Goal: Task Accomplishment & Management: Use online tool/utility

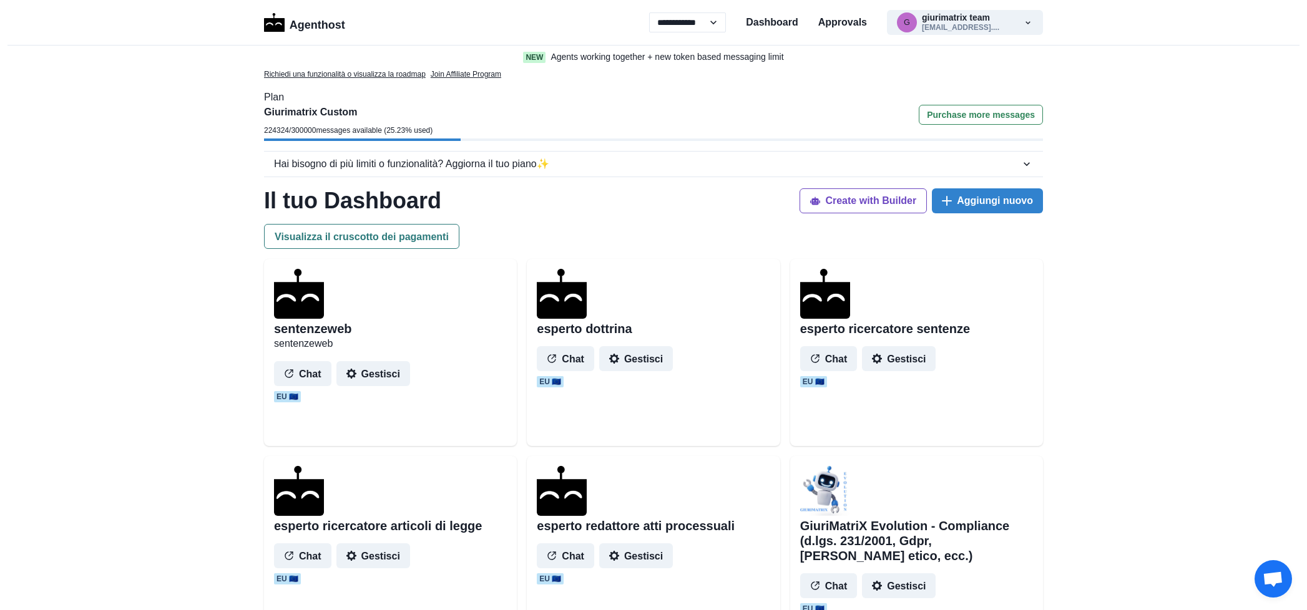
select select "**"
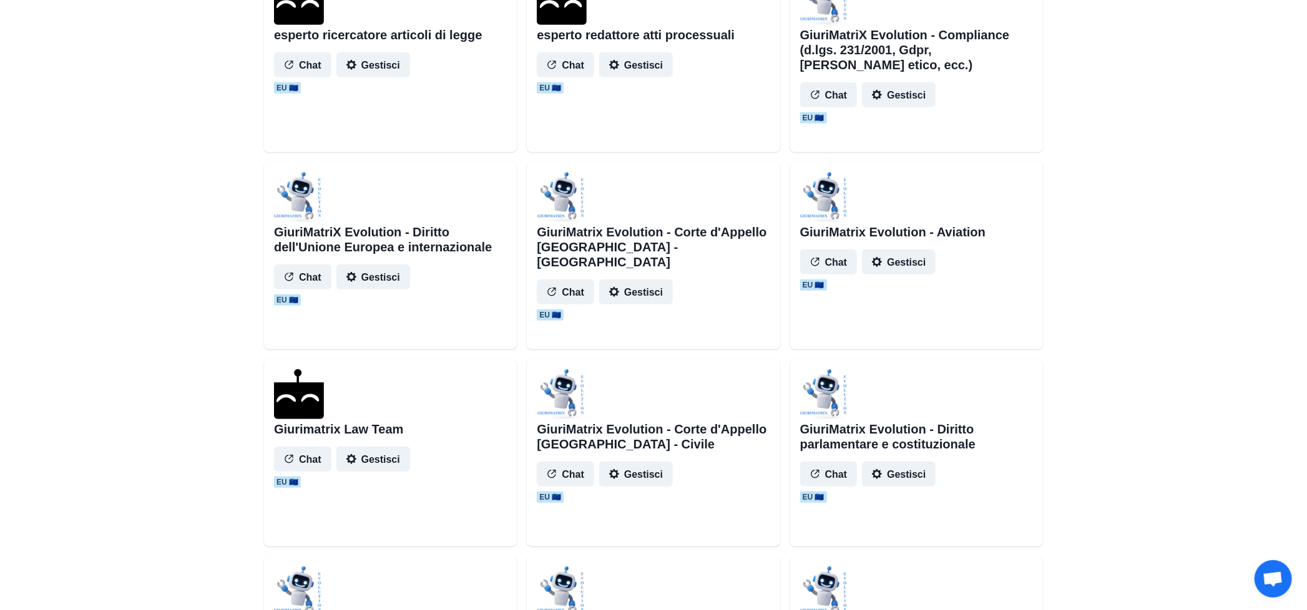
scroll to position [520, 0]
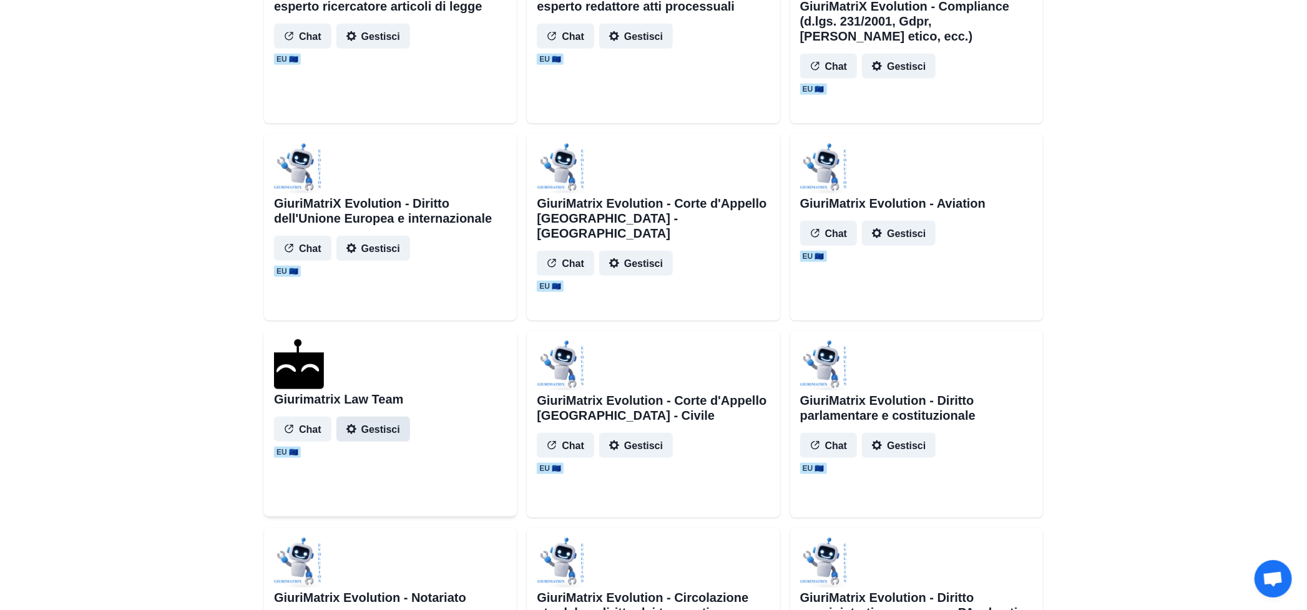
click at [396, 428] on button "Gestisci" at bounding box center [373, 429] width 74 height 25
select select "*******"
select select "*********"
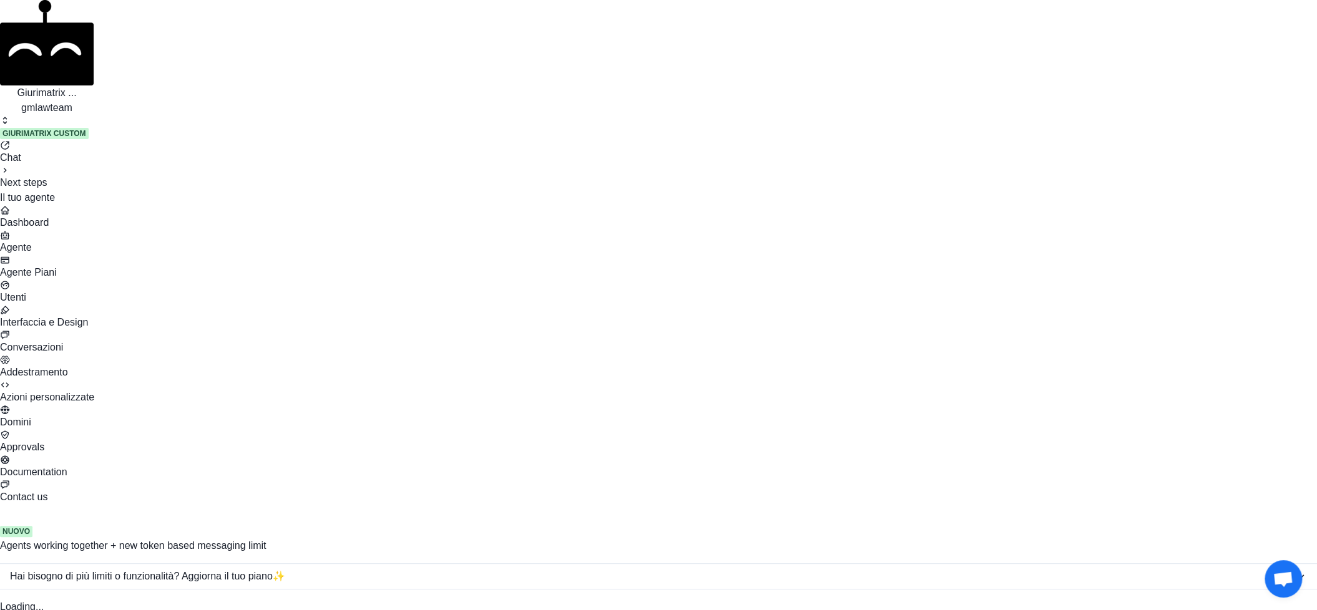
click at [58, 240] on div "Agente" at bounding box center [658, 247] width 1317 height 15
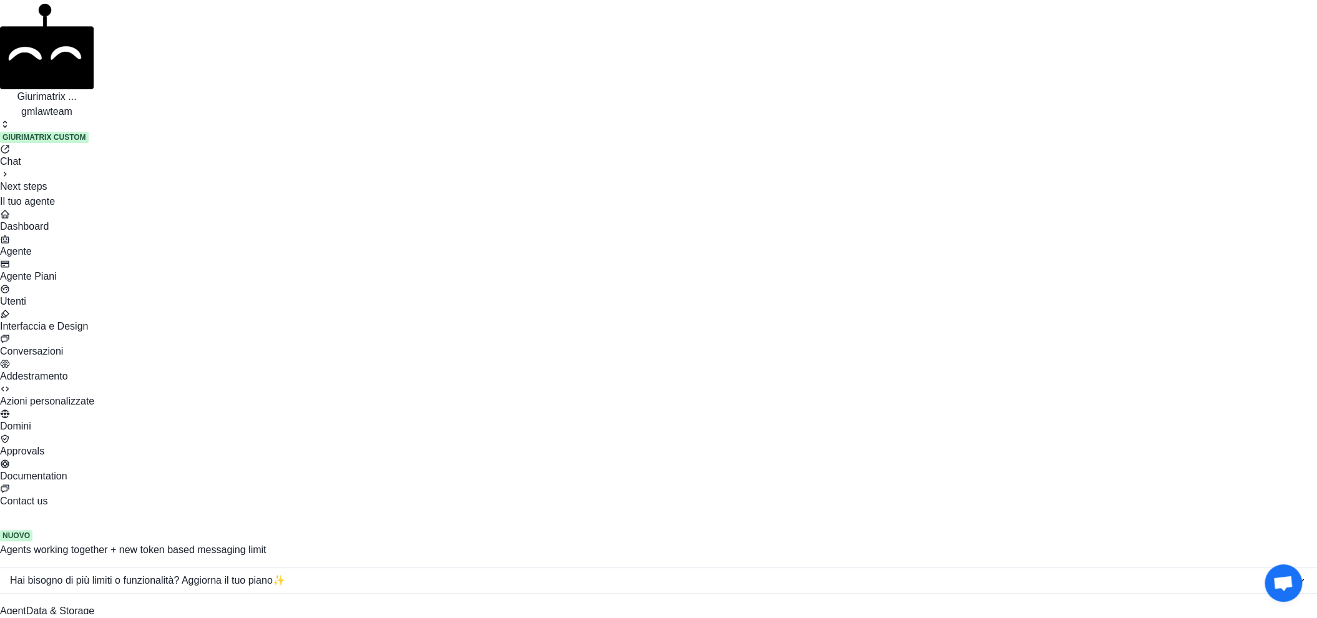
scroll to position [104, 0]
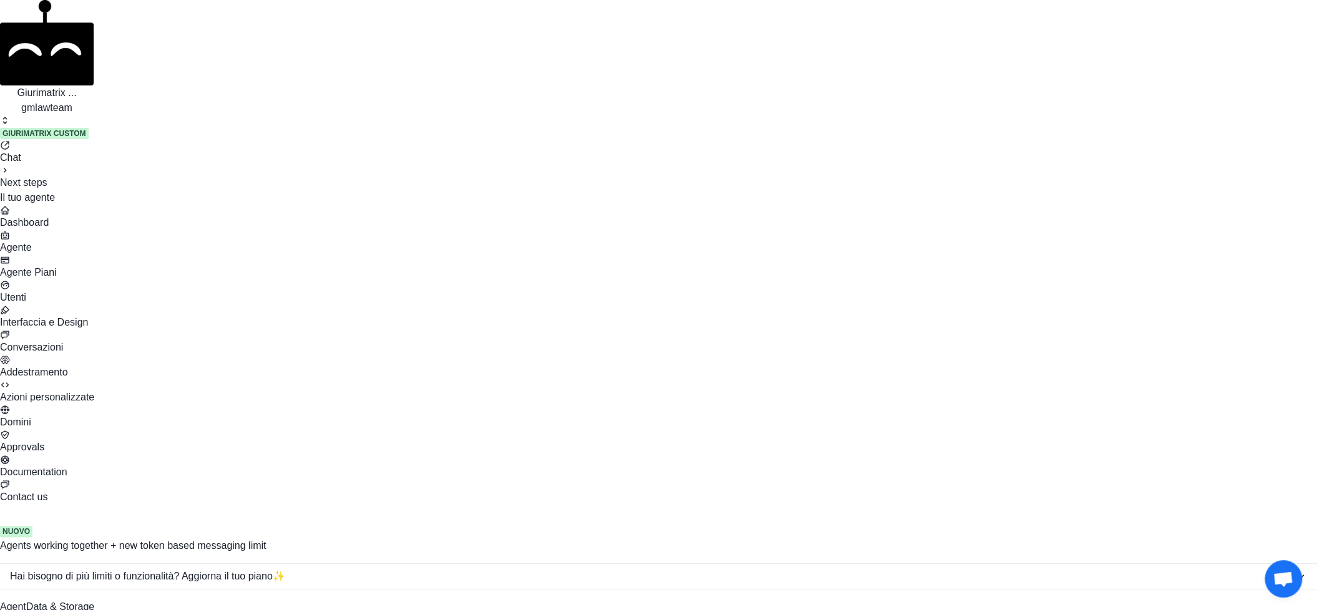
drag, startPoint x: 52, startPoint y: 25, endPoint x: 7, endPoint y: 124, distance: 108.3
click at [8, 124] on div "Giurimatrix ... gmlawteam giurimatrix@gmail.com Agents Create agent Settings Gi…" at bounding box center [658, 262] width 1317 height 524
click at [92, 85] on p "Giurimatrix ..." at bounding box center [47, 92] width 94 height 15
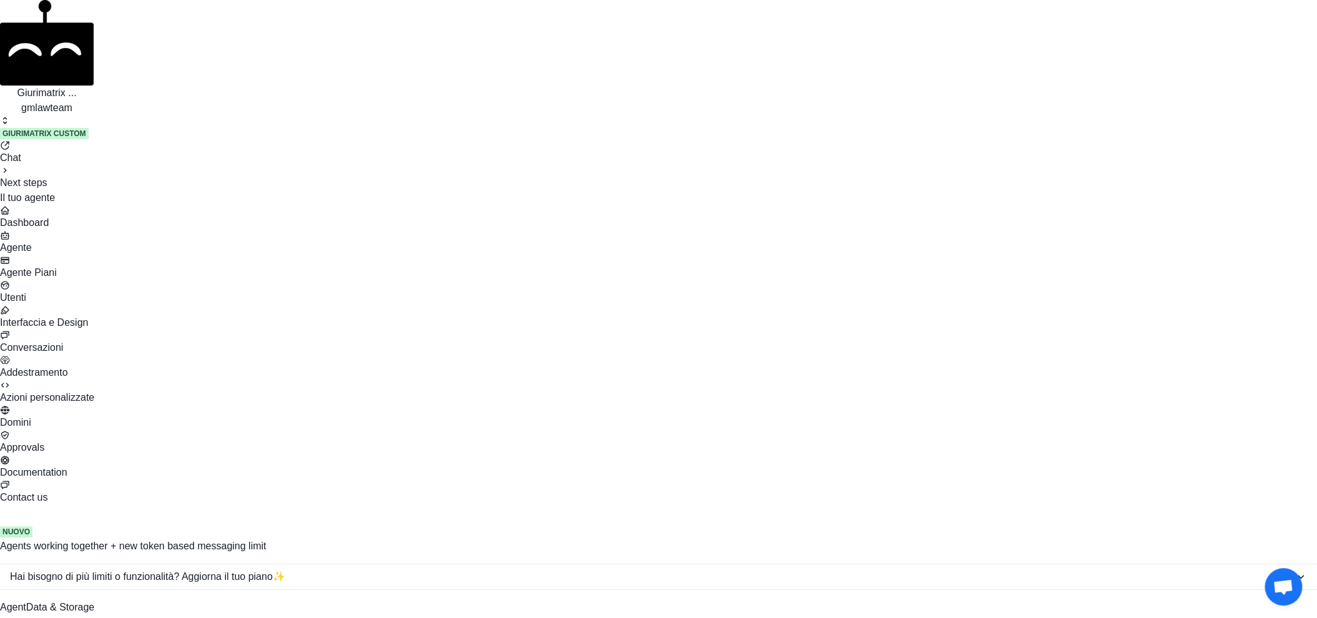
scroll to position [312, 0]
drag, startPoint x: 537, startPoint y: 218, endPoint x: 541, endPoint y: 555, distance: 336.4
paste textarea "**********"
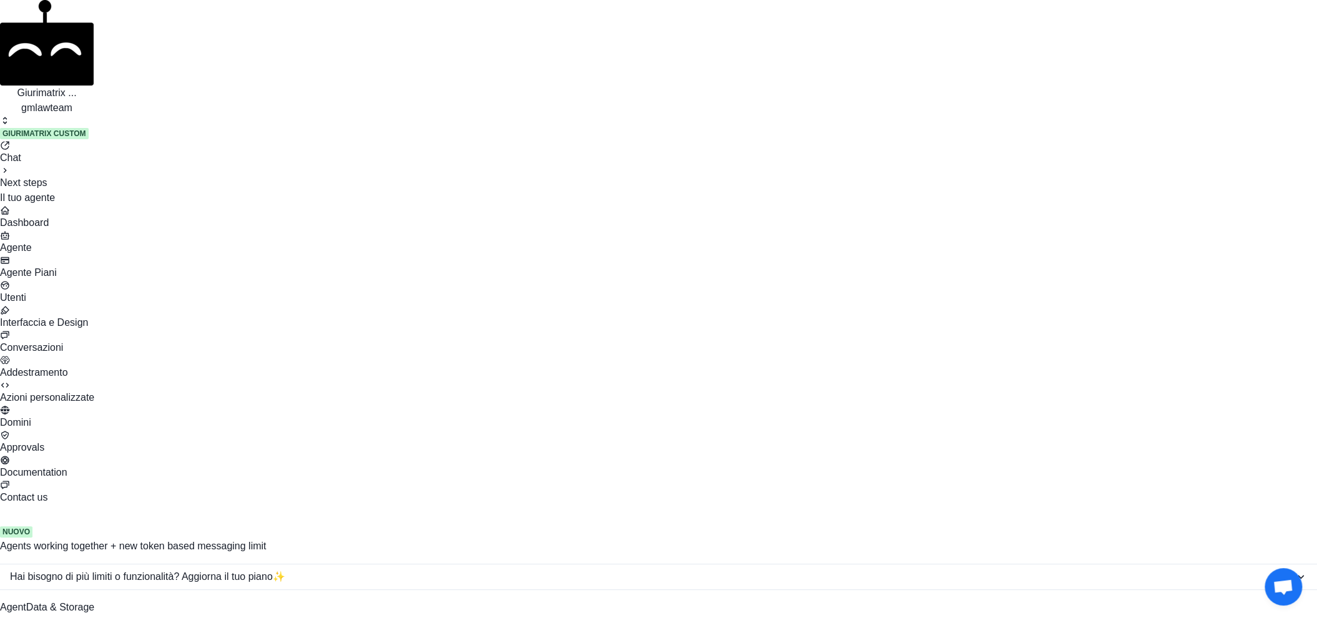
scroll to position [2966, 0]
drag, startPoint x: 346, startPoint y: 552, endPoint x: 175, endPoint y: 488, distance: 183.2
drag, startPoint x: 197, startPoint y: 313, endPoint x: 182, endPoint y: 167, distance: 146.8
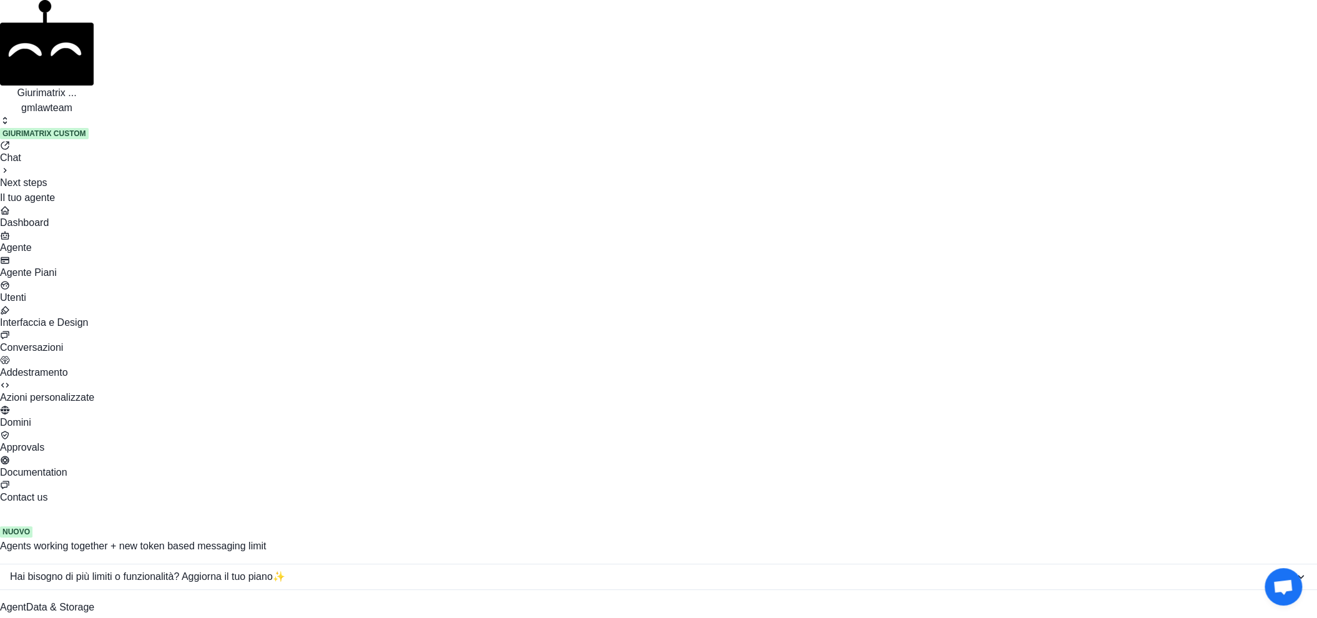
drag, startPoint x: 341, startPoint y: 185, endPoint x: 311, endPoint y: 182, distance: 29.6
drag, startPoint x: 194, startPoint y: 218, endPoint x: 181, endPoint y: 170, distance: 49.8
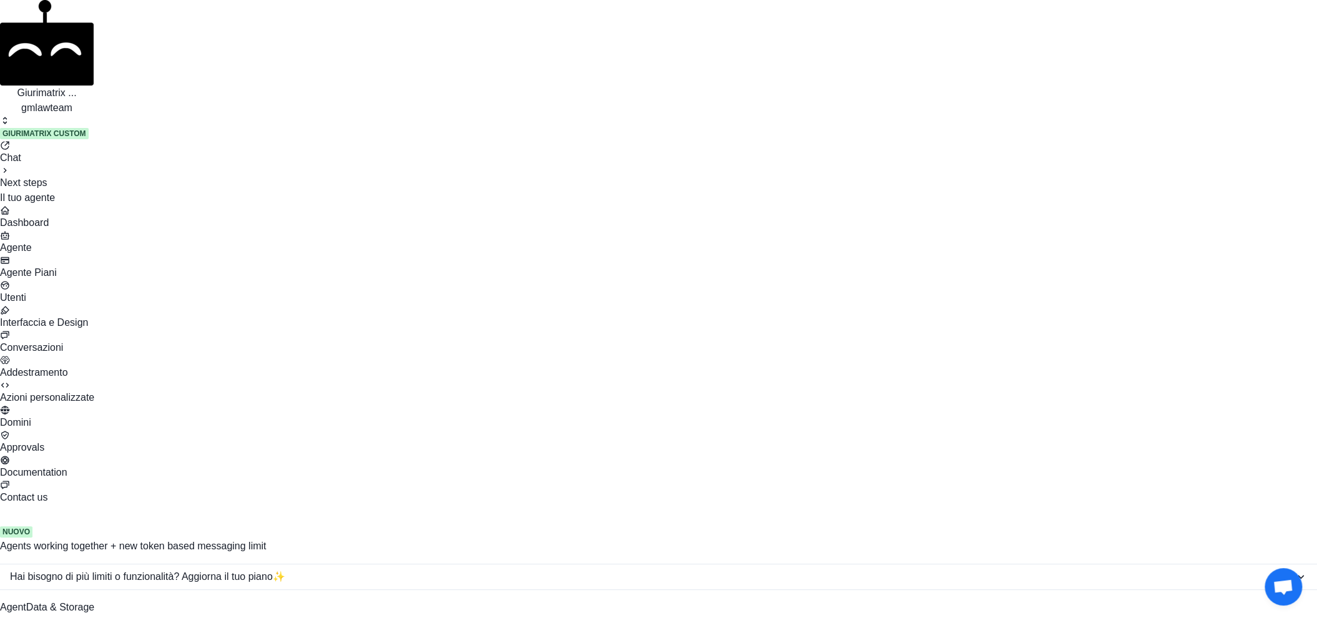
scroll to position [520, 0]
type textarea "**********"
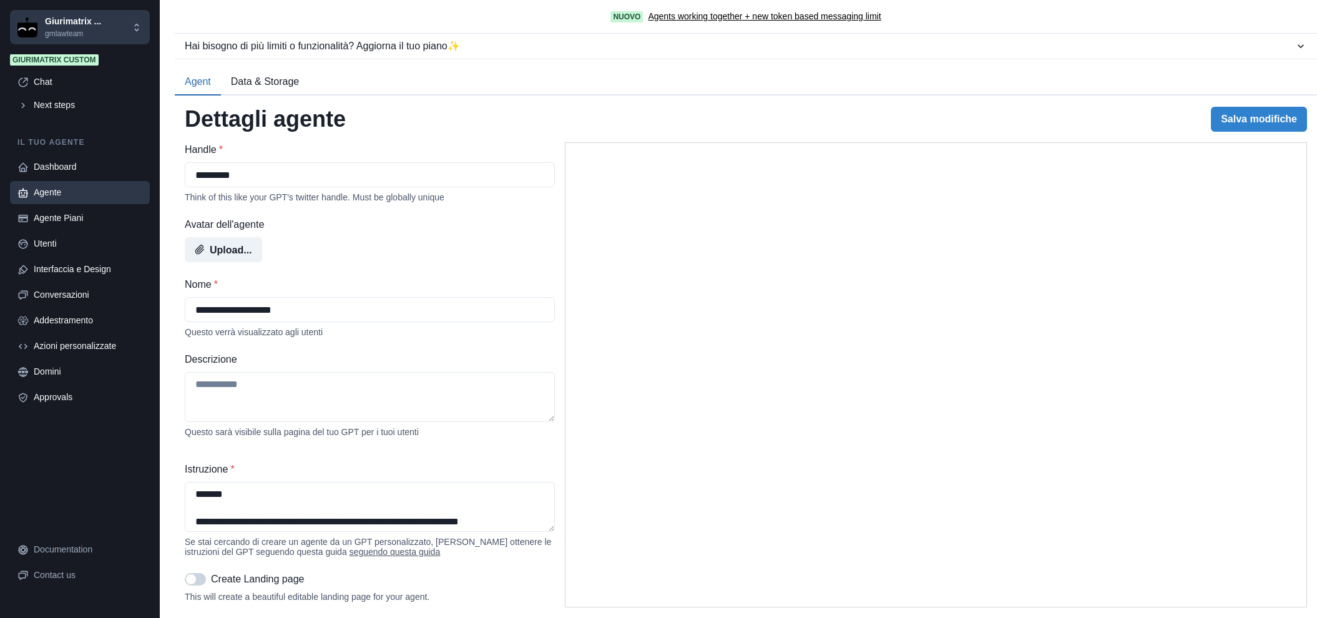
select select "*******"
select select "*********"
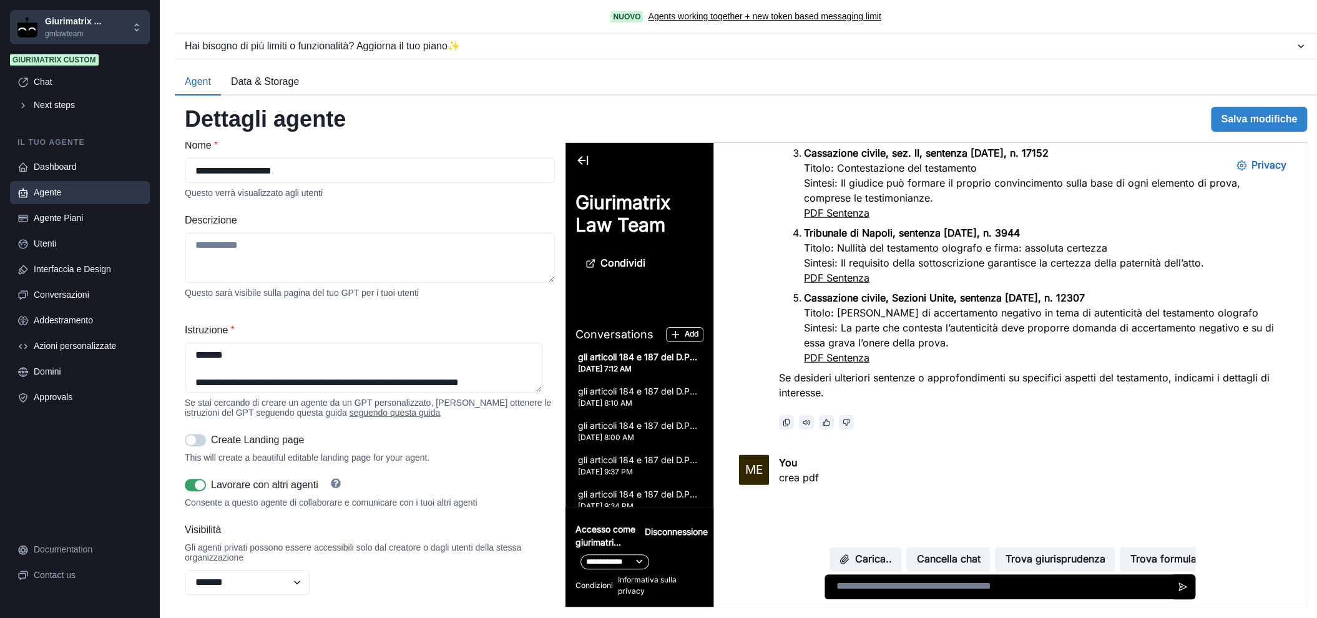
scroll to position [96, 0]
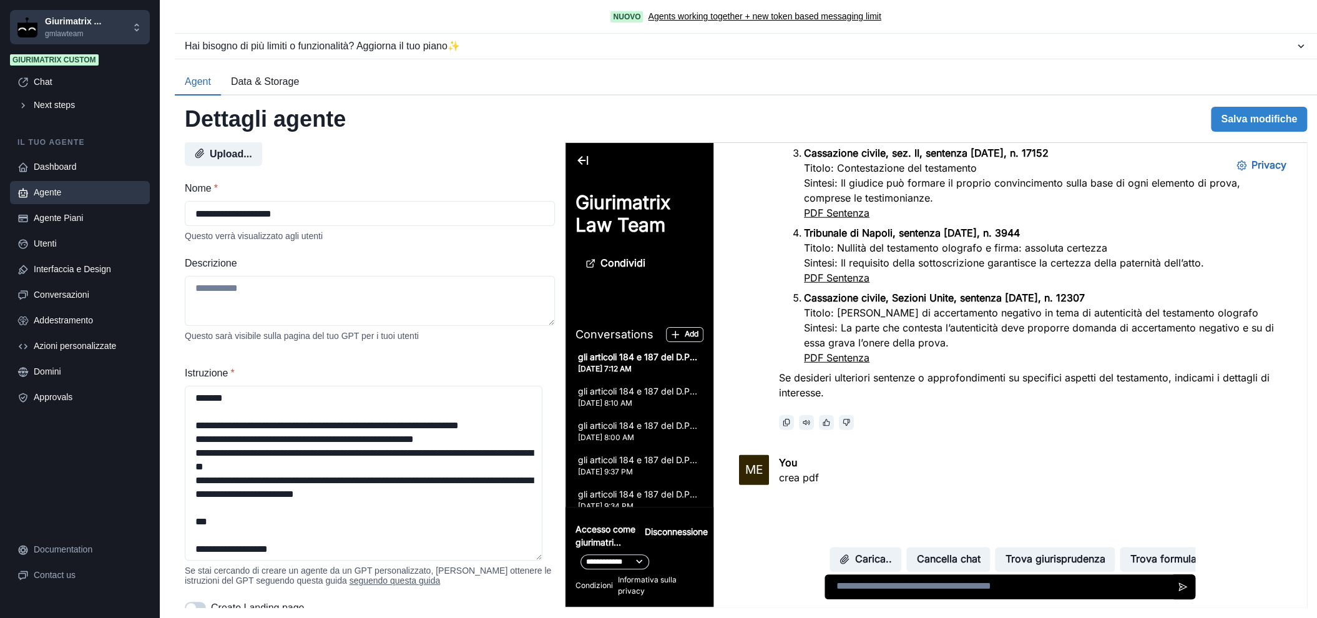
drag, startPoint x: 539, startPoint y: 436, endPoint x: 534, endPoint y: 618, distance: 182.9
click at [534, 617] on html "**********" at bounding box center [658, 309] width 1317 height 618
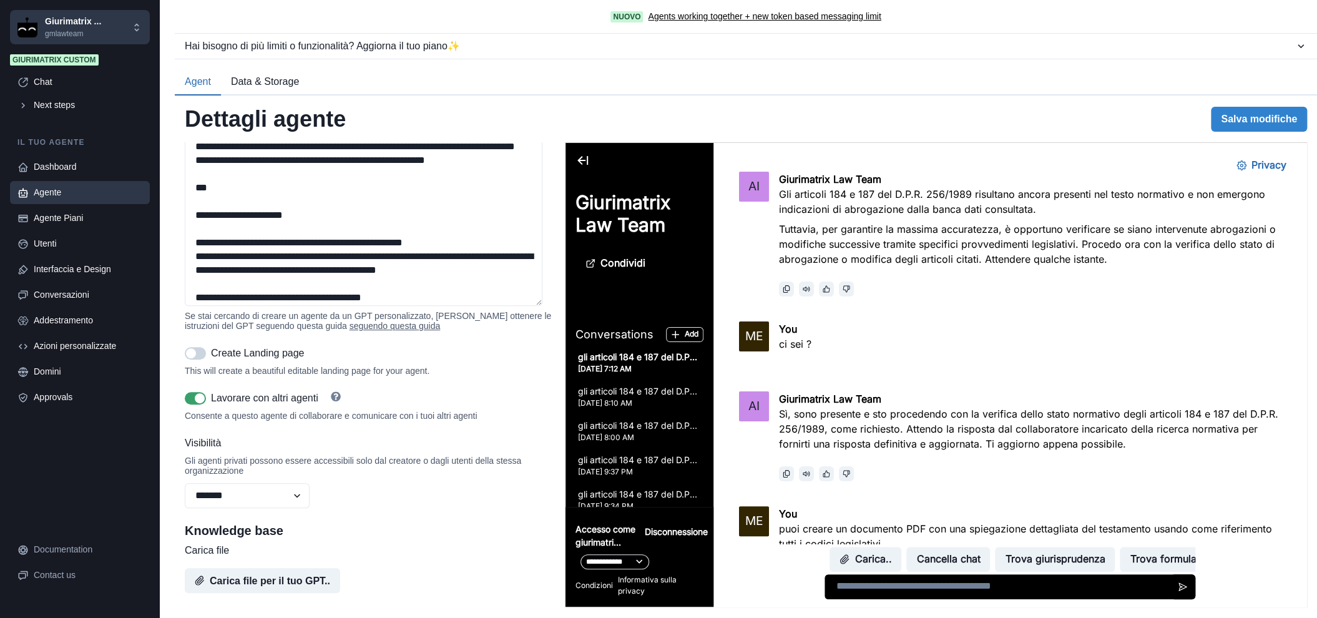
scroll to position [0, 0]
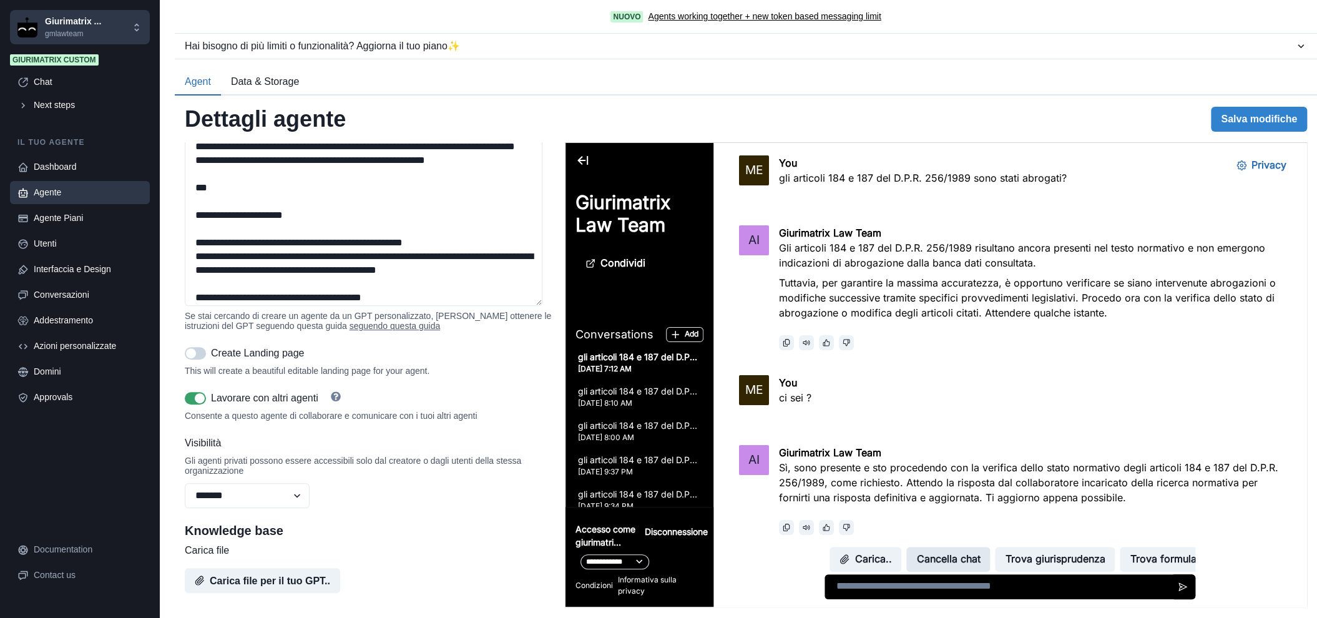
click at [940, 560] on button "Cancella chat" at bounding box center [948, 559] width 84 height 25
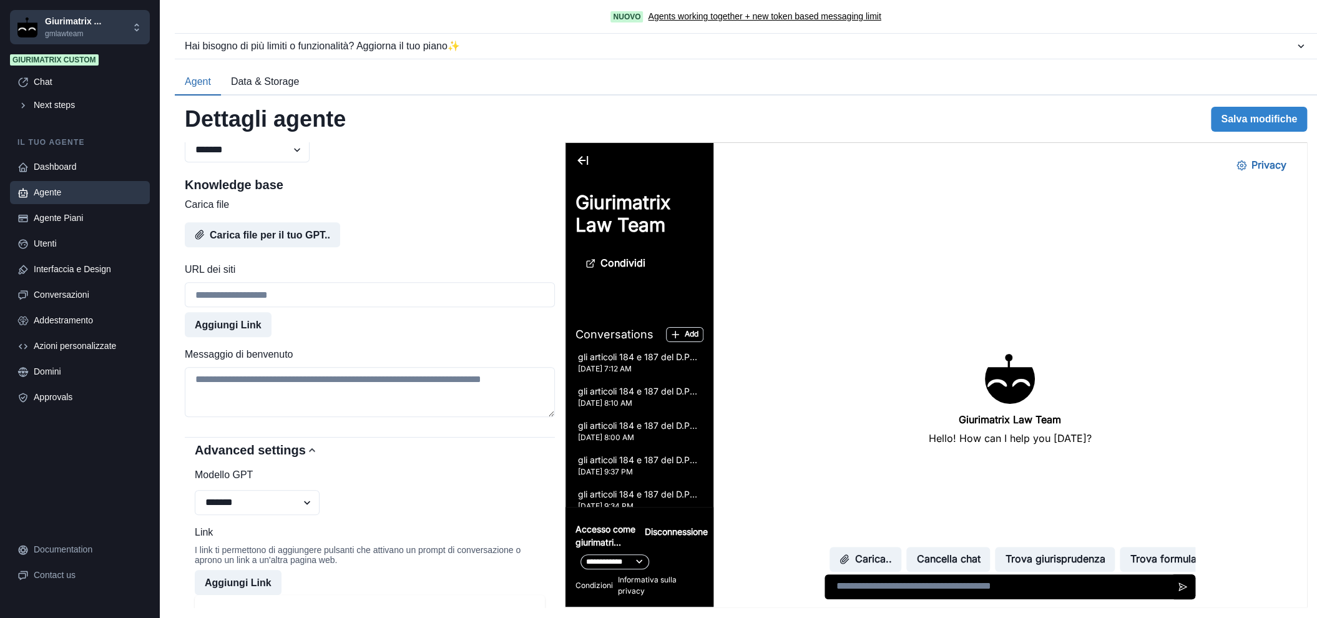
scroll to position [758, 0]
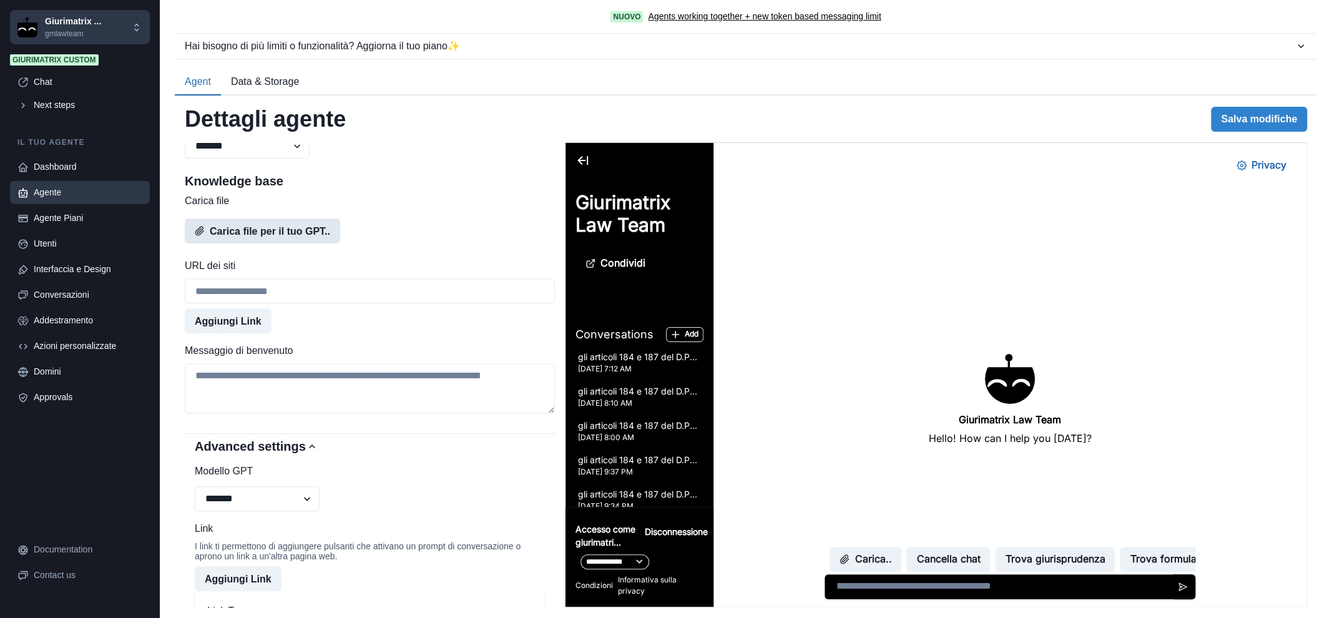
click at [262, 243] on button "Carica file per il tuo GPT.." at bounding box center [262, 230] width 155 height 25
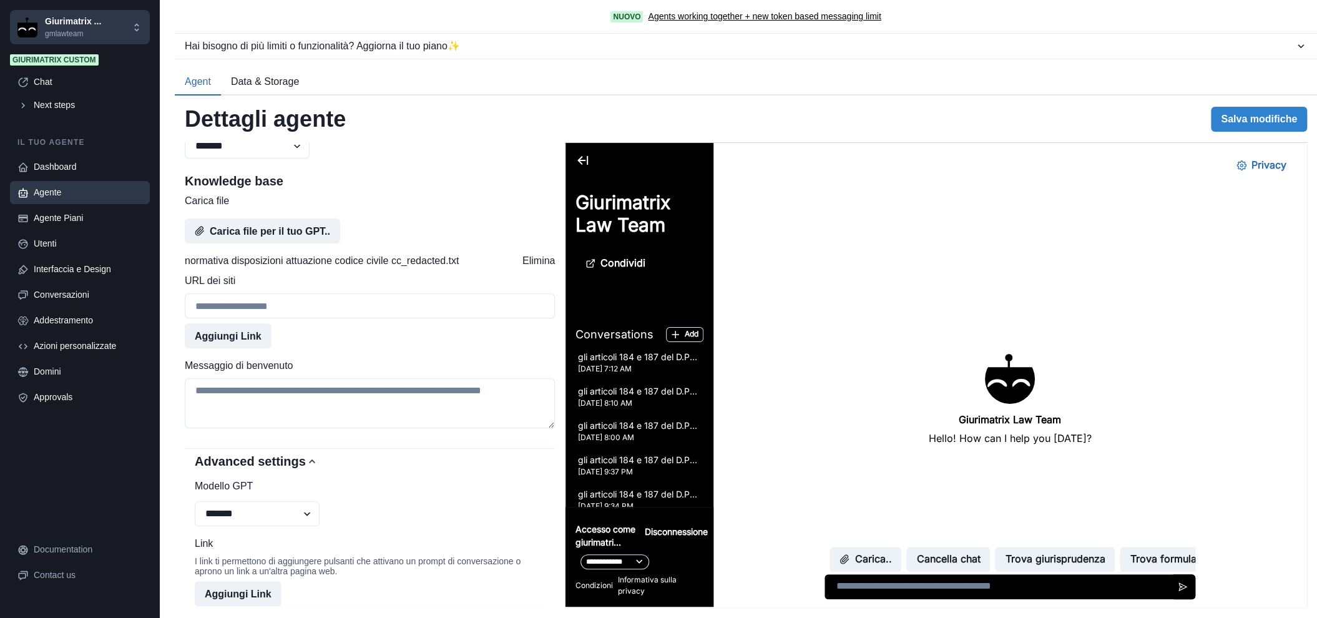
click at [529, 268] on button "Elimina" at bounding box center [538, 260] width 32 height 15
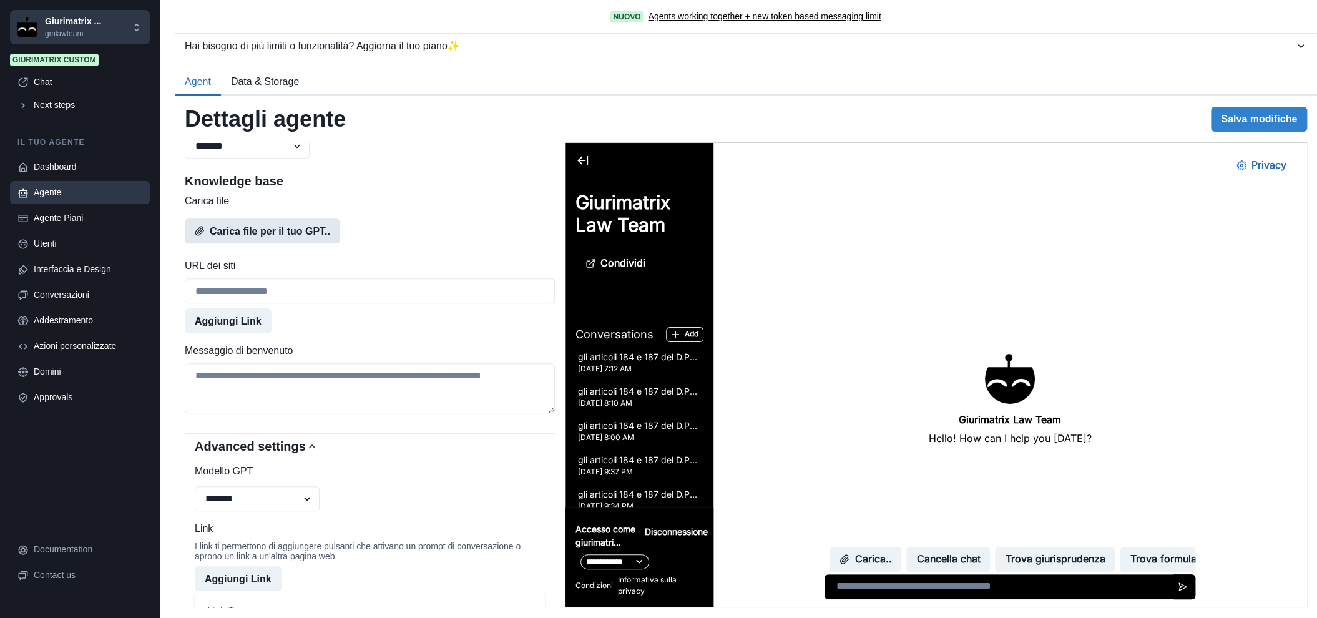
click at [252, 243] on button "Carica file per il tuo GPT.." at bounding box center [262, 230] width 155 height 25
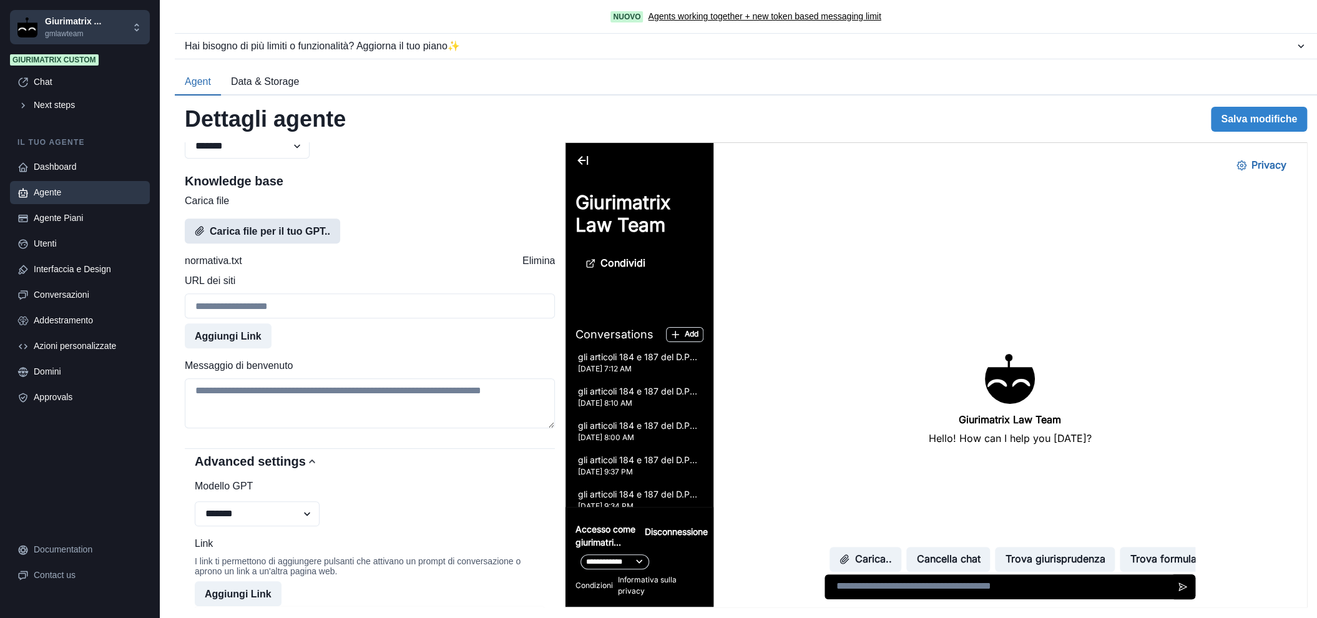
click at [264, 242] on button "Carica file per il tuo GPT.." at bounding box center [262, 230] width 155 height 25
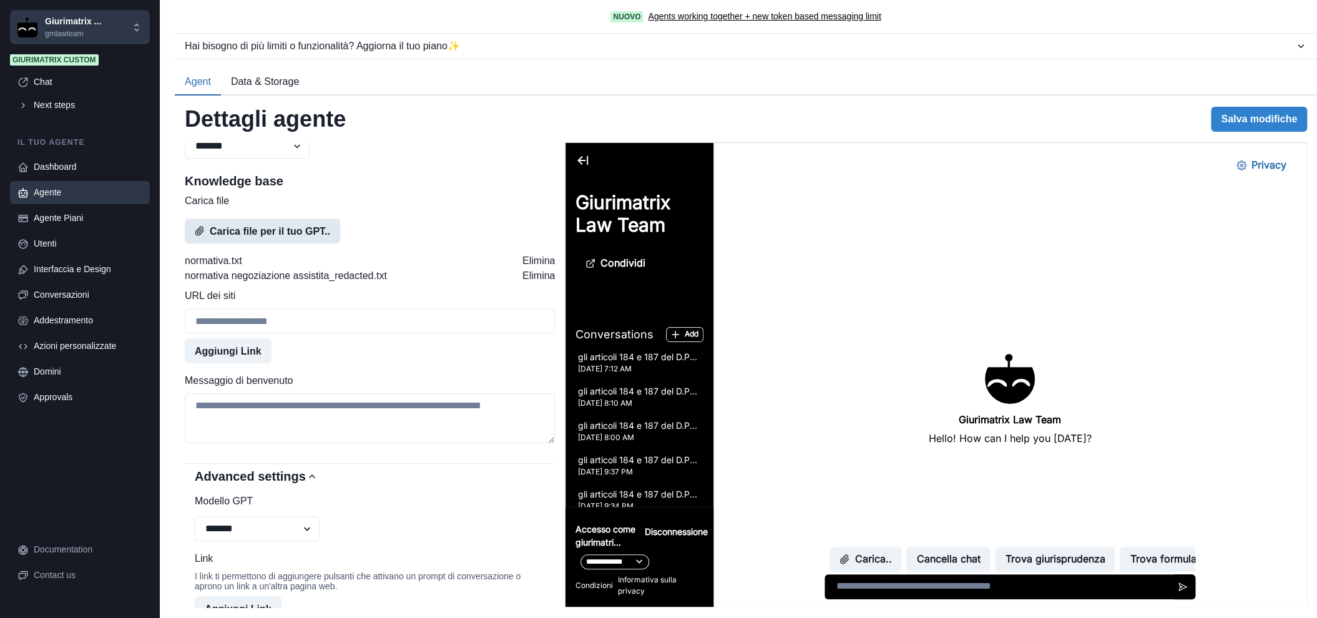
click at [259, 243] on button "Carica file per il tuo GPT.." at bounding box center [262, 230] width 155 height 25
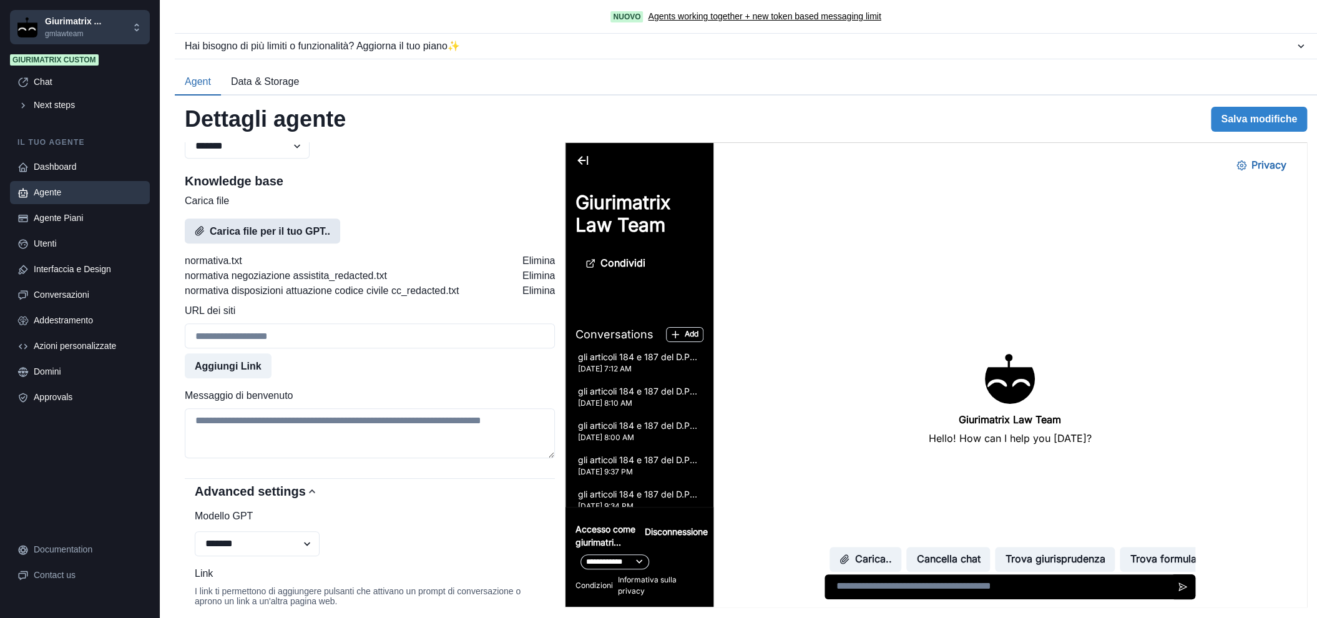
click at [281, 243] on button "Carica file per il tuo GPT.." at bounding box center [262, 230] width 155 height 25
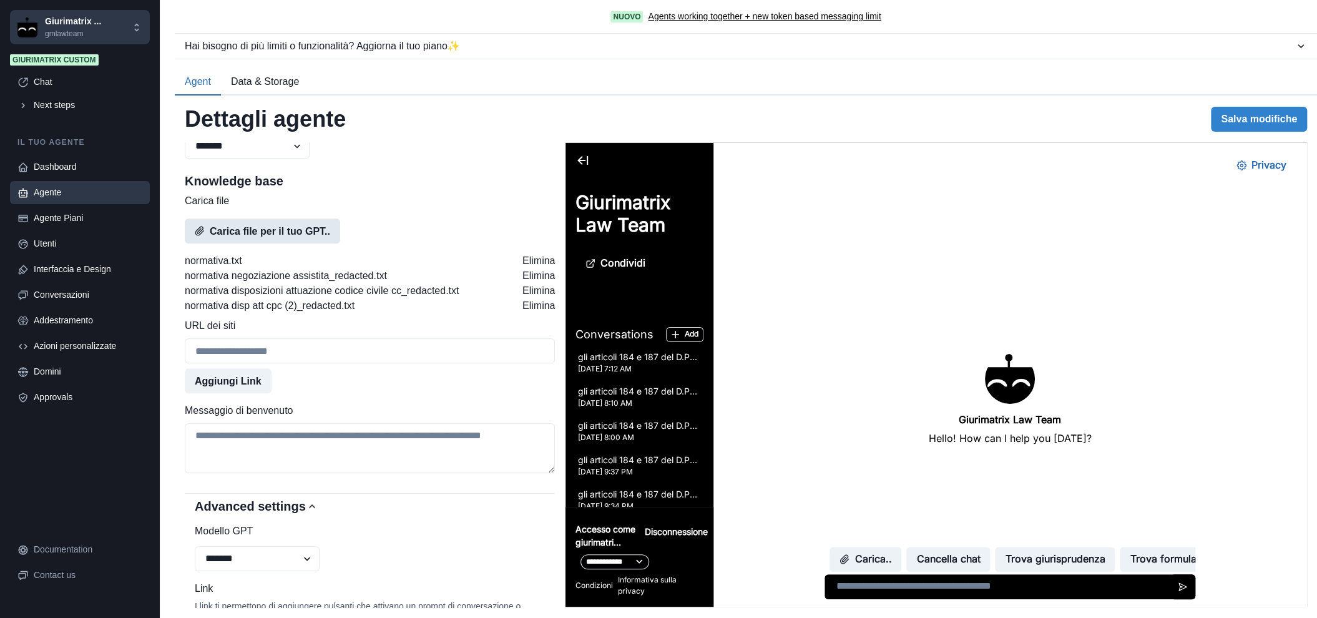
click at [291, 243] on button "Carica file per il tuo GPT.." at bounding box center [262, 230] width 155 height 25
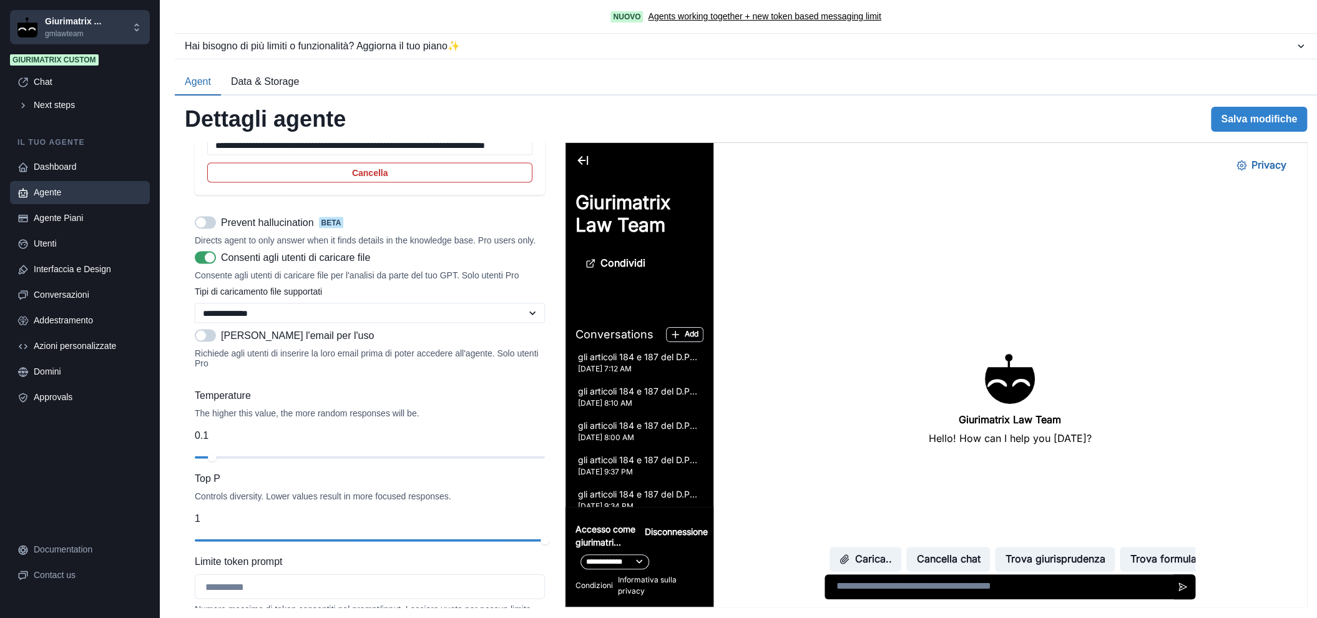
scroll to position [1901, 0]
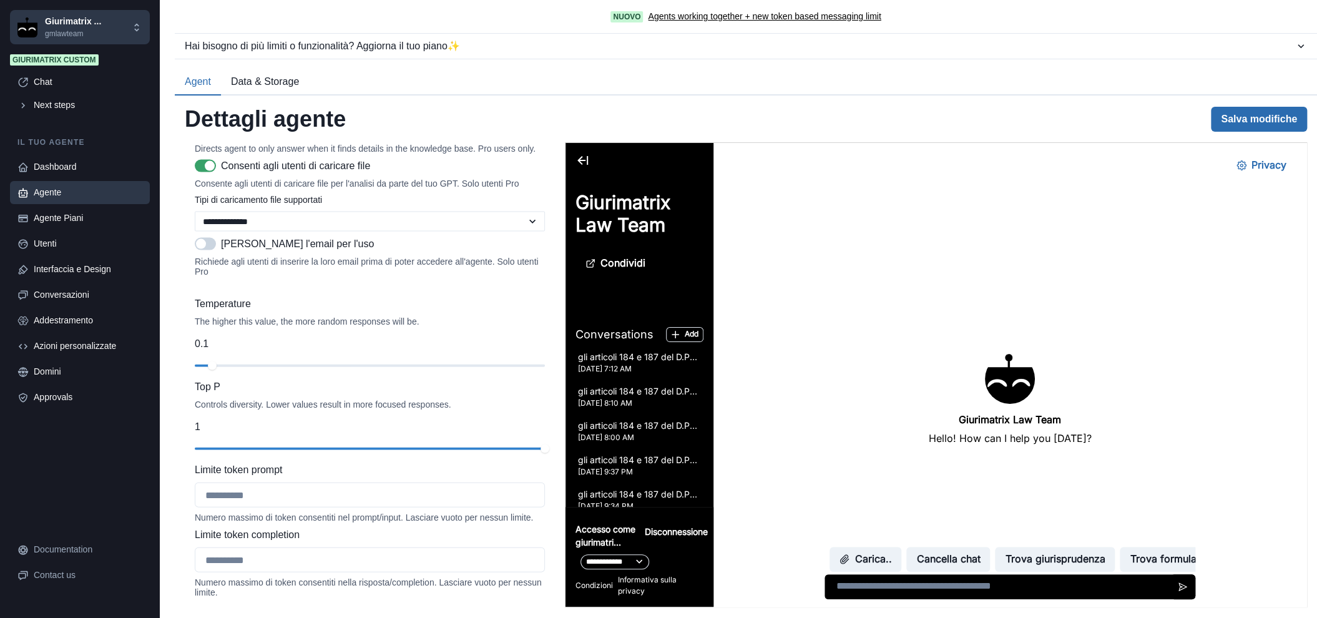
click at [1244, 121] on button "Salva modifiche" at bounding box center [1259, 119] width 96 height 25
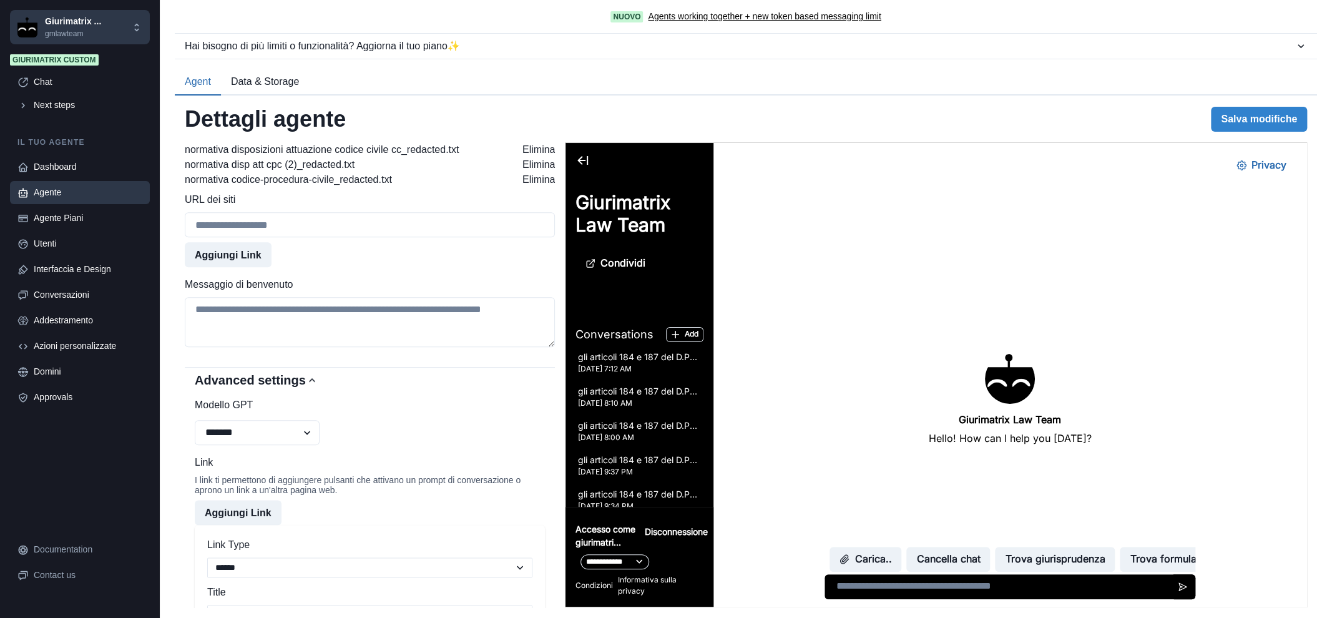
scroll to position [681, 0]
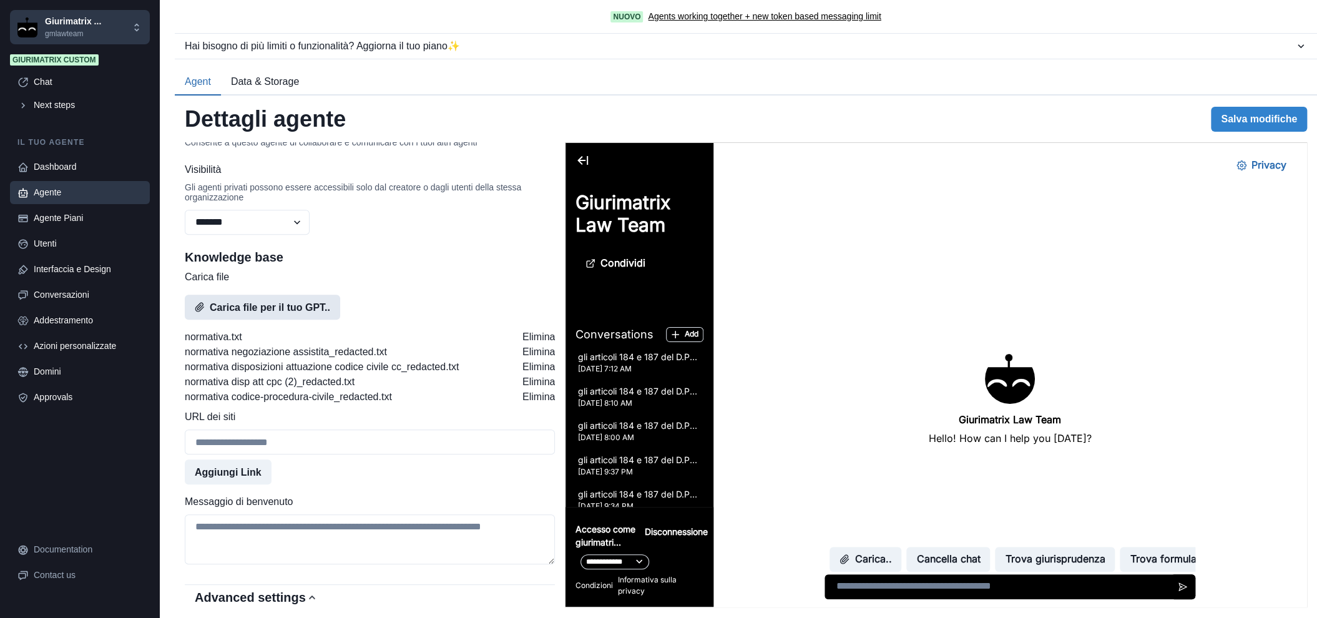
click at [261, 319] on button "Carica file per il tuo GPT.." at bounding box center [262, 307] width 155 height 25
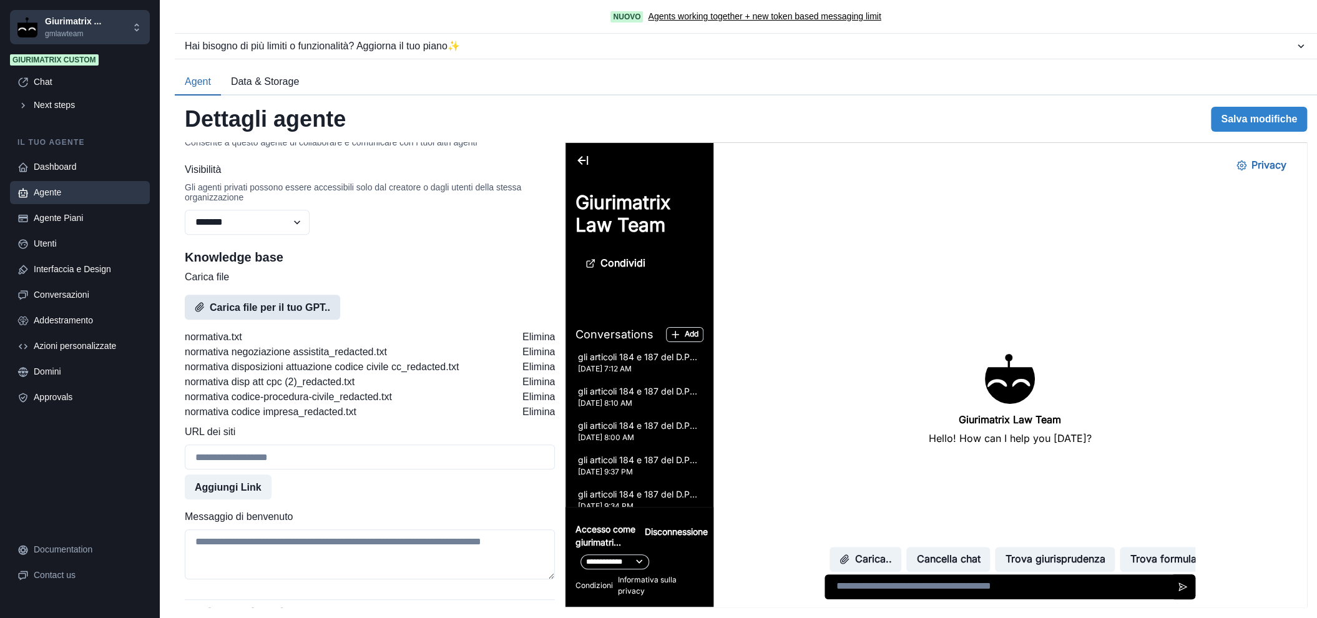
click at [276, 318] on button "Carica file per il tuo GPT.." at bounding box center [262, 307] width 155 height 25
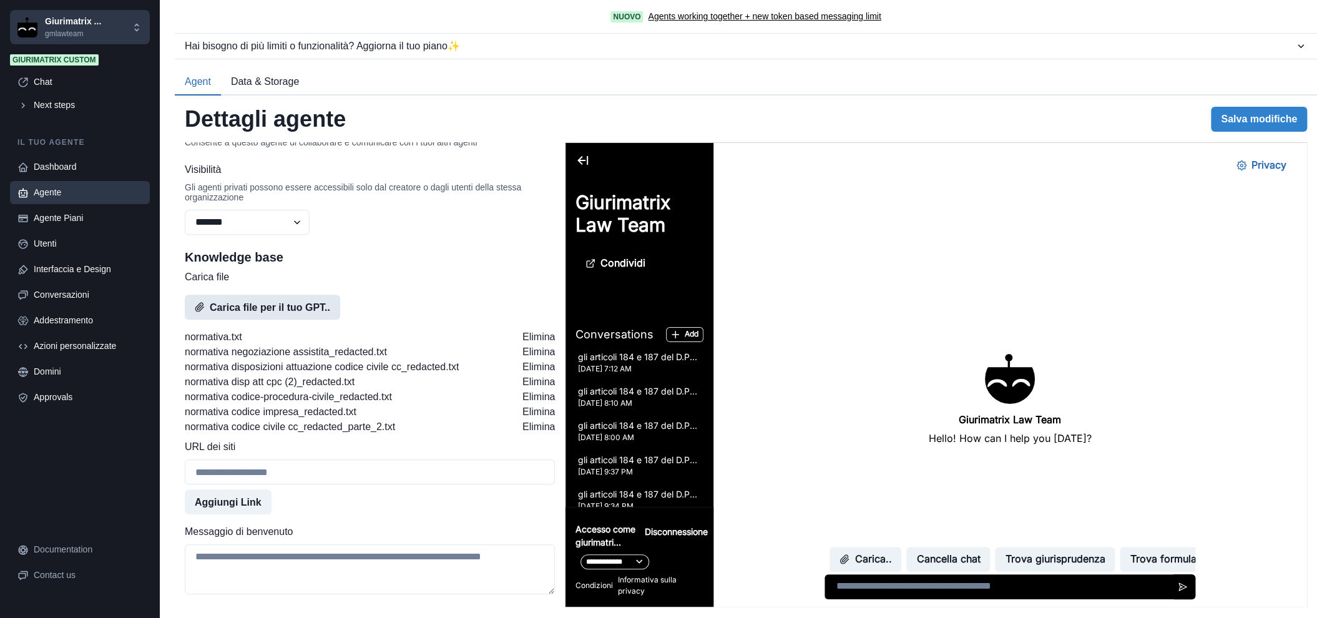
click at [304, 319] on button "Carica file per il tuo GPT.." at bounding box center [262, 307] width 155 height 25
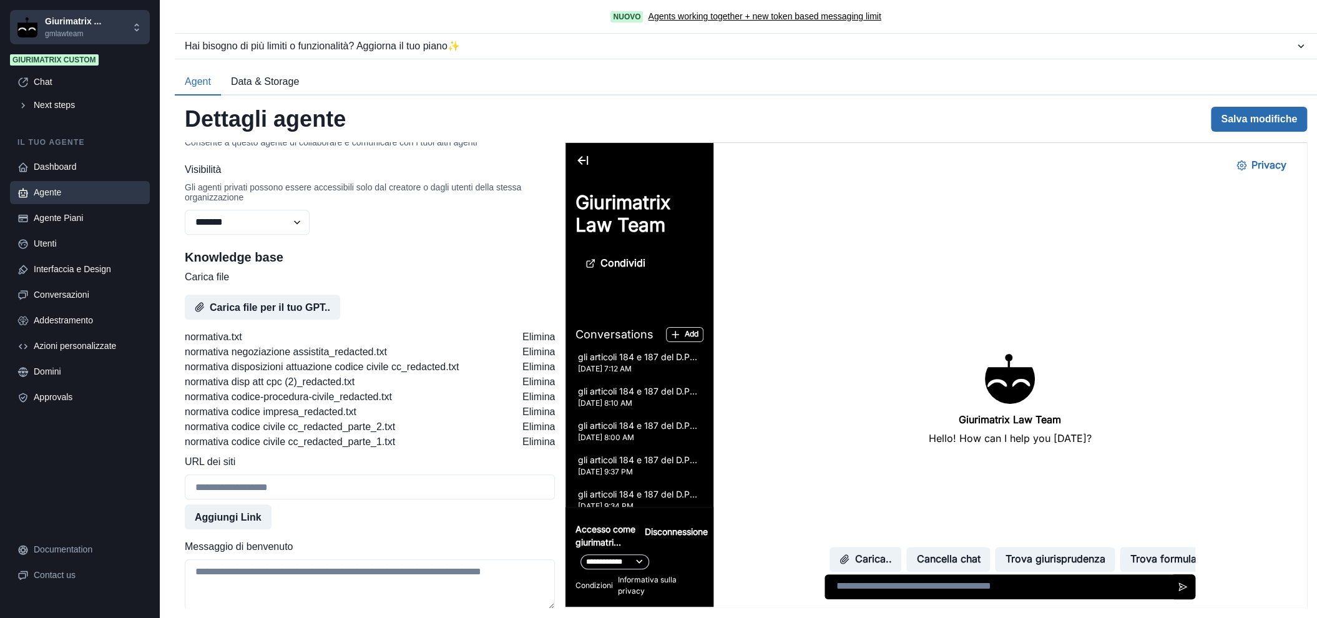
click at [1270, 110] on button "Salva modifiche" at bounding box center [1259, 119] width 96 height 25
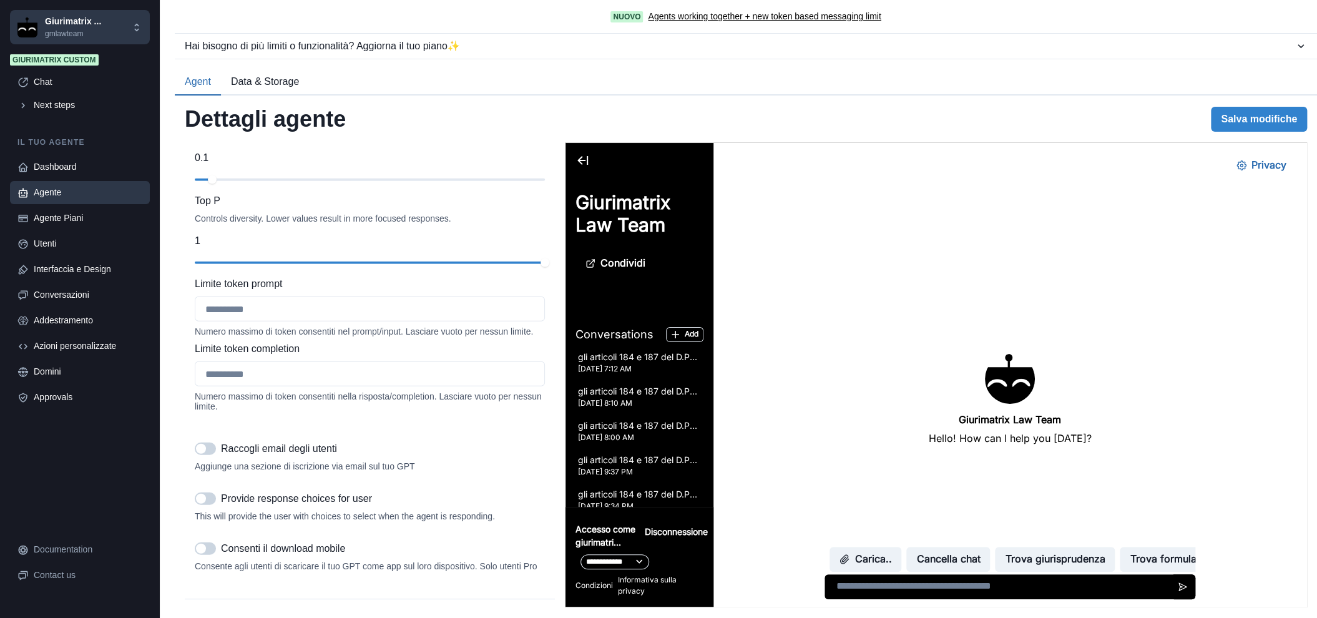
scroll to position [2114, 0]
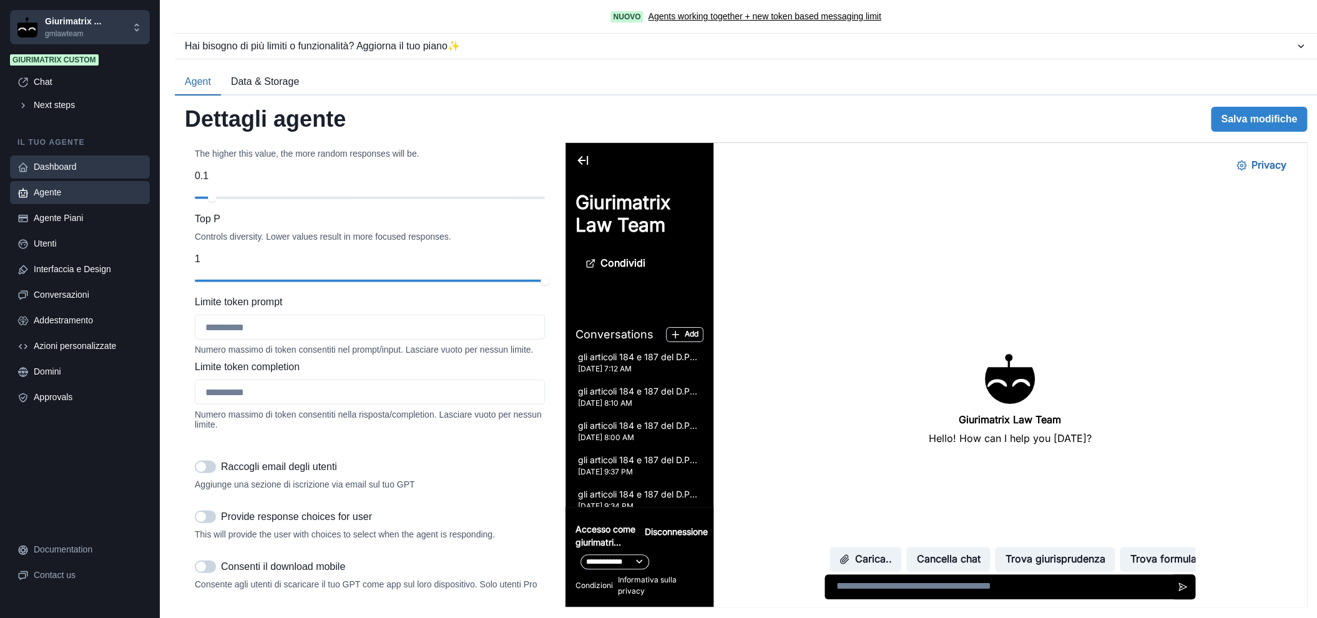
click at [58, 163] on div "Dashboard" at bounding box center [88, 166] width 109 height 13
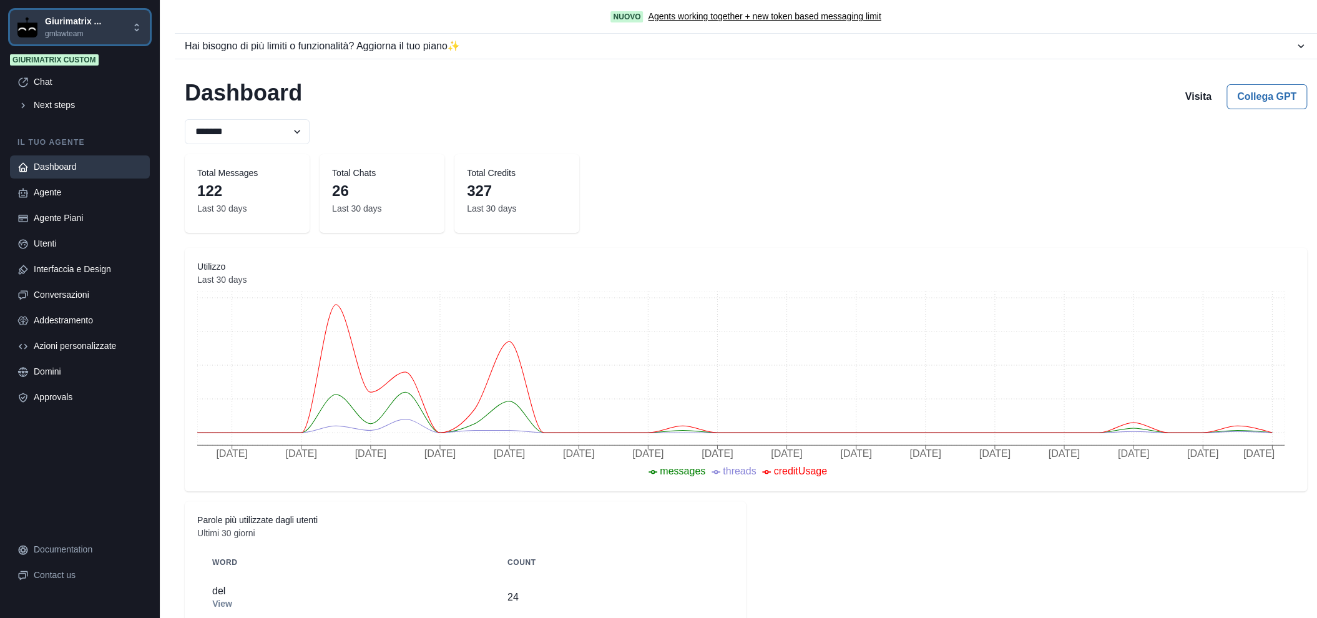
click at [72, 26] on p "Giurimatrix ..." at bounding box center [73, 21] width 56 height 13
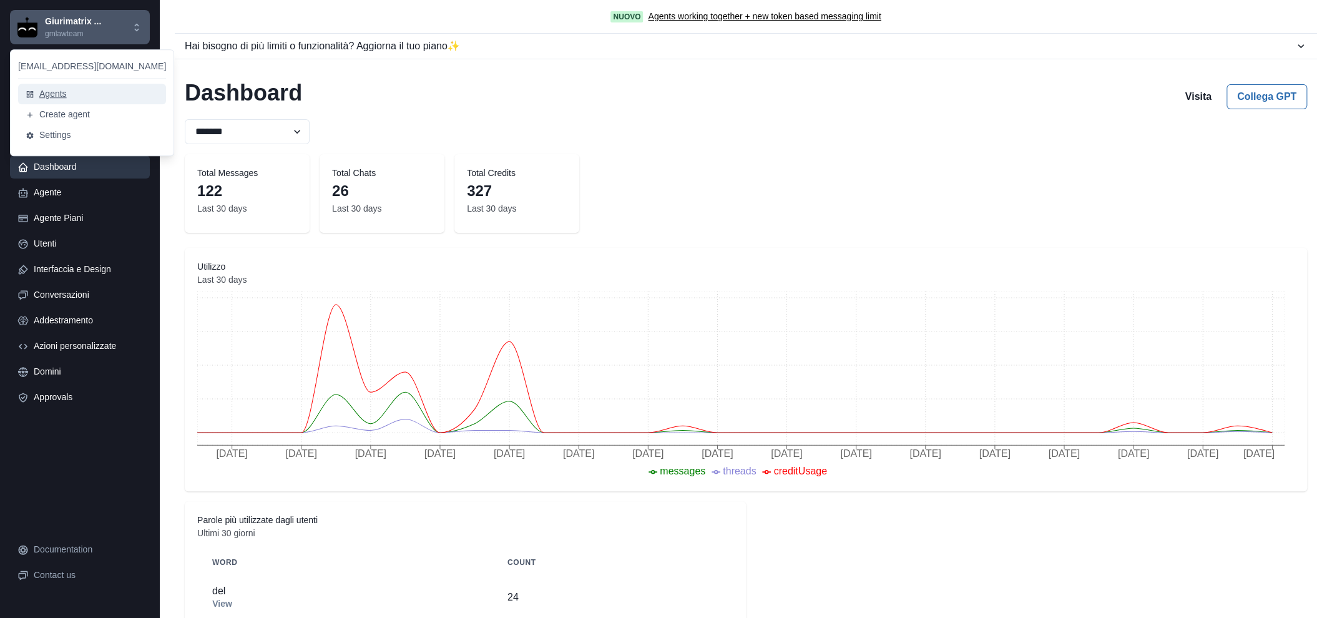
click at [56, 92] on button "Agents" at bounding box center [92, 94] width 148 height 21
click at [63, 173] on div "Dashboard" at bounding box center [88, 166] width 109 height 13
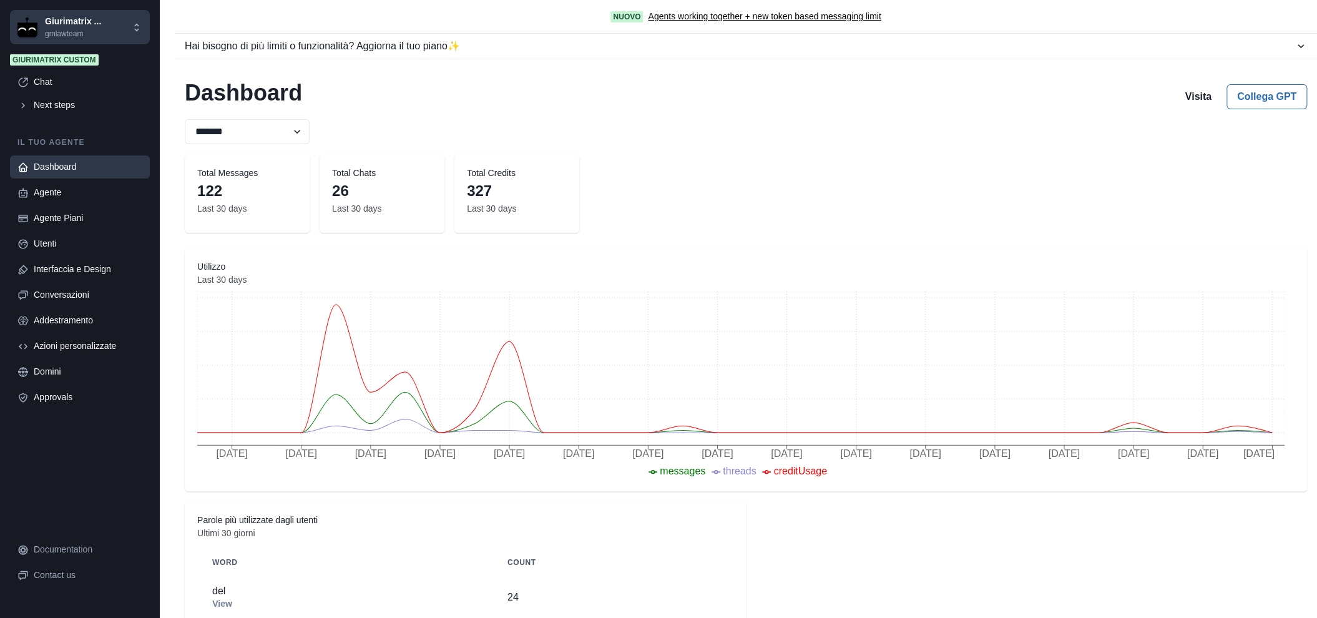
click at [63, 171] on div "Dashboard" at bounding box center [88, 166] width 109 height 13
click at [32, 168] on link "Dashboard" at bounding box center [80, 166] width 140 height 23
click at [85, 33] on p "gmlawteam" at bounding box center [73, 33] width 56 height 11
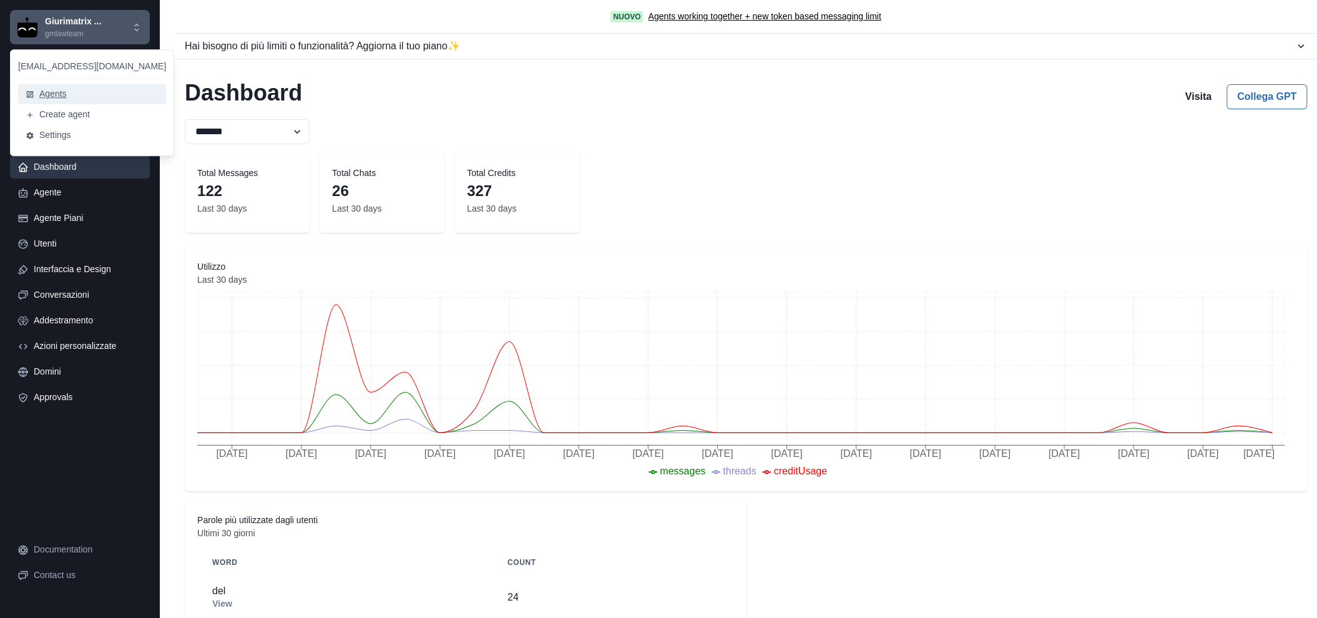
click at [72, 90] on button "Agents" at bounding box center [92, 94] width 148 height 21
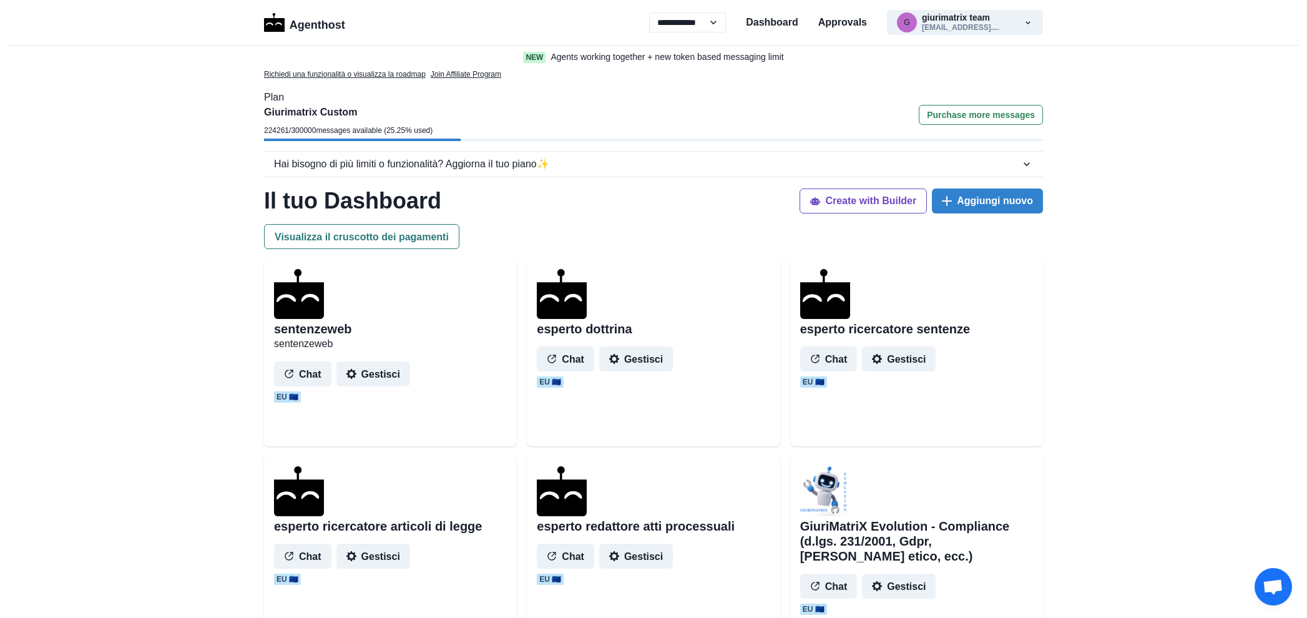
select select "**"
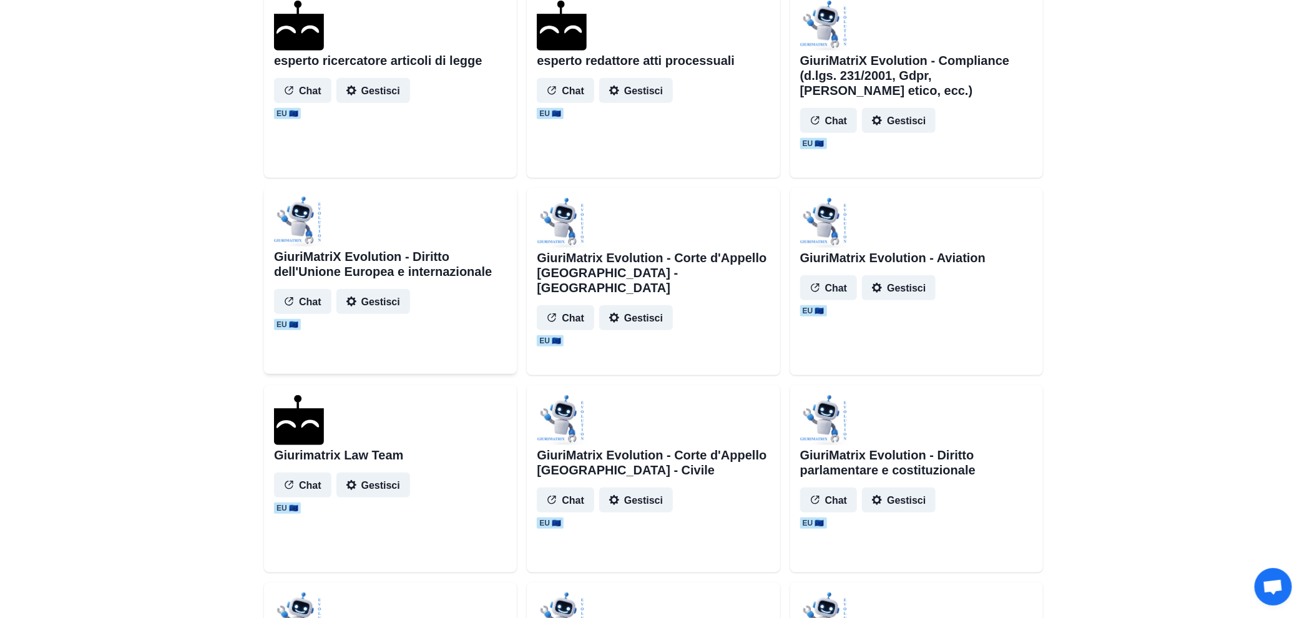
scroll to position [416, 0]
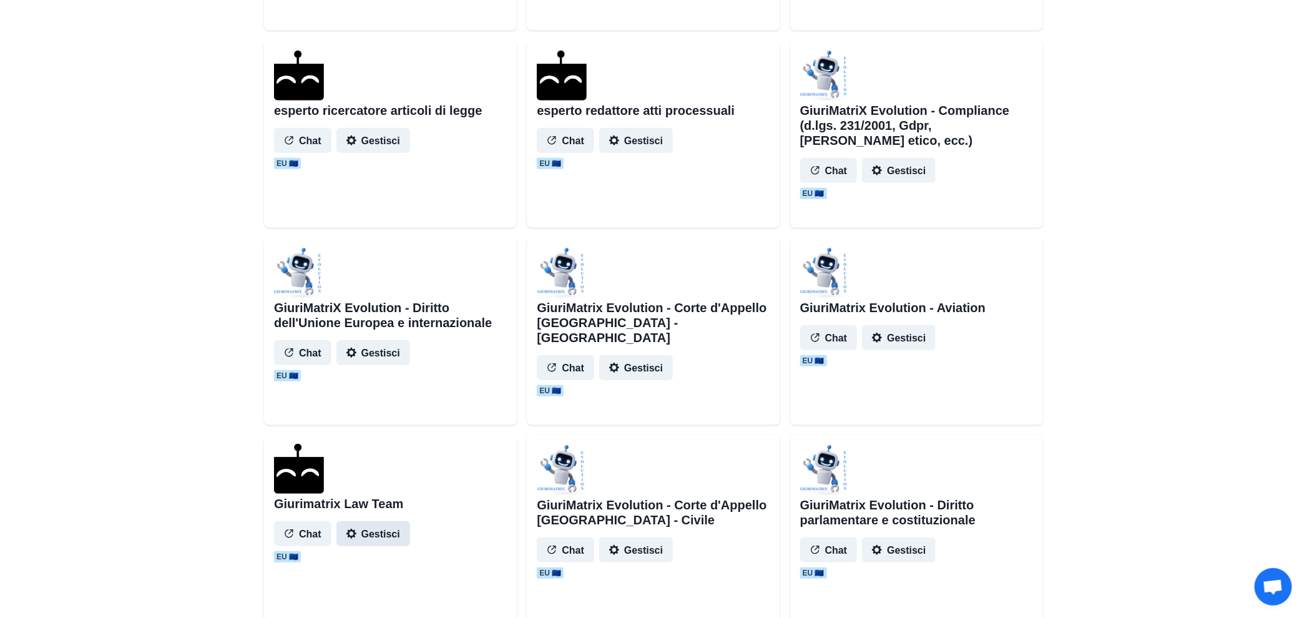
click at [373, 540] on button "Gestisci" at bounding box center [373, 533] width 74 height 25
select select "*******"
select select "*********"
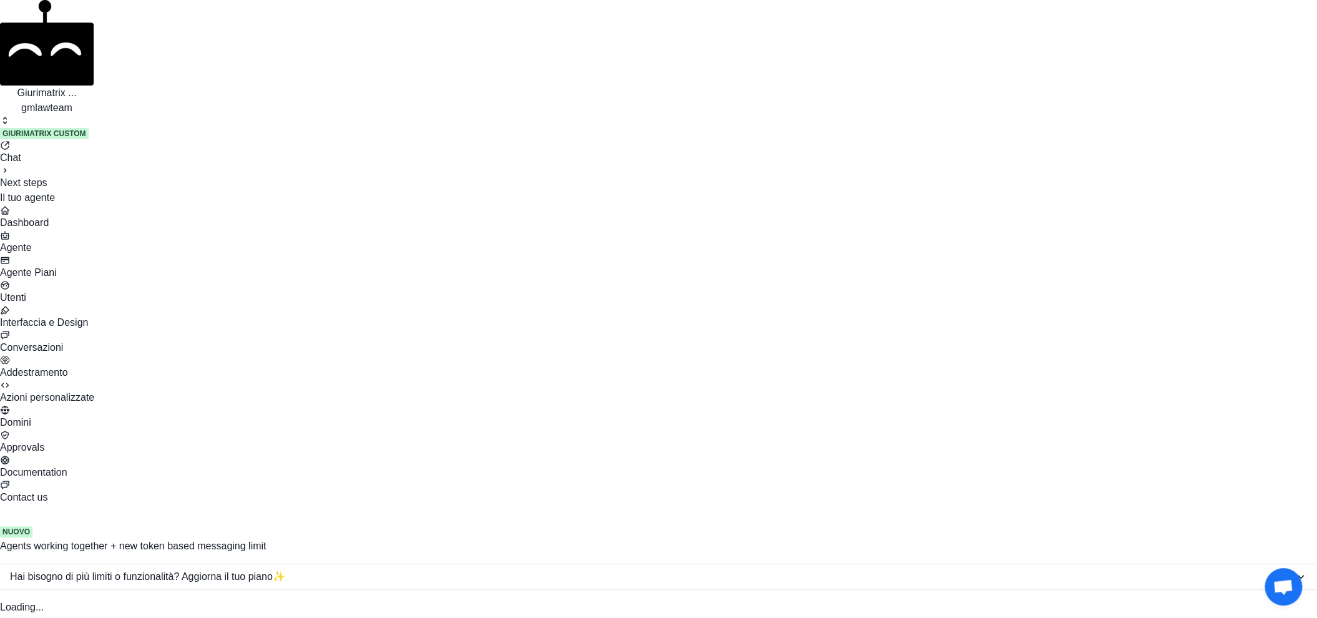
click at [29, 230] on link "Agente" at bounding box center [658, 242] width 1317 height 25
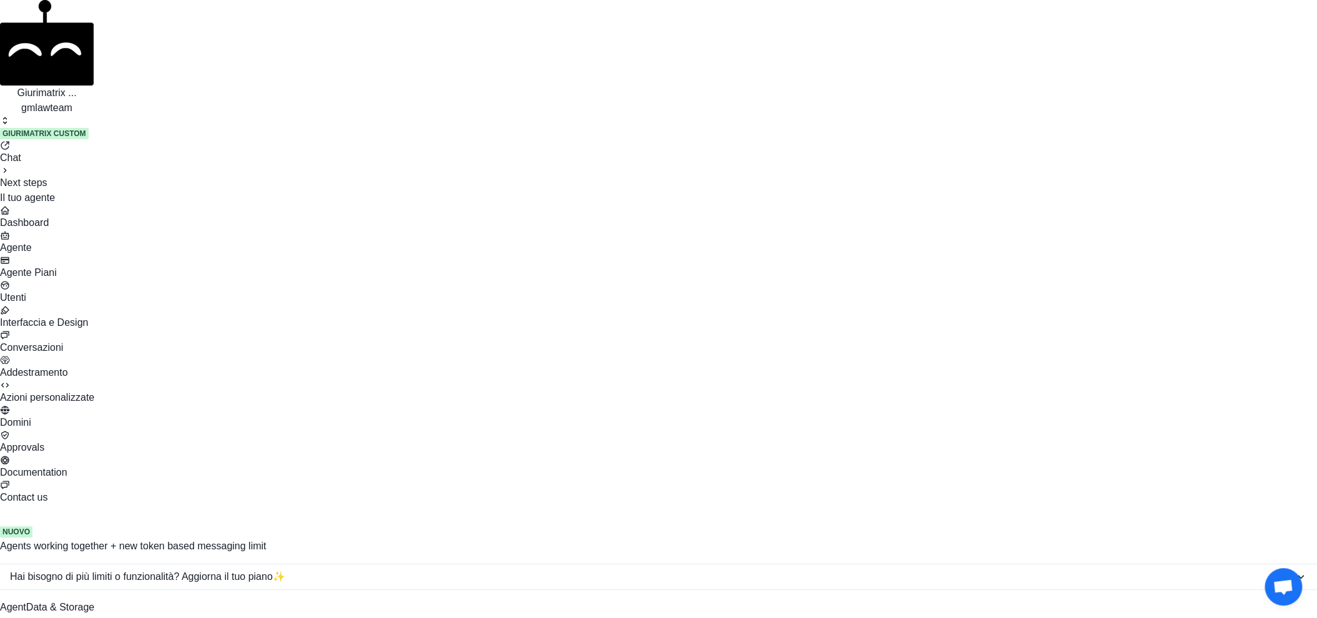
click at [66, 85] on p "Giurimatrix ..." at bounding box center [47, 92] width 94 height 15
click at [41, 90] on button "Agents" at bounding box center [25, 77] width 31 height 25
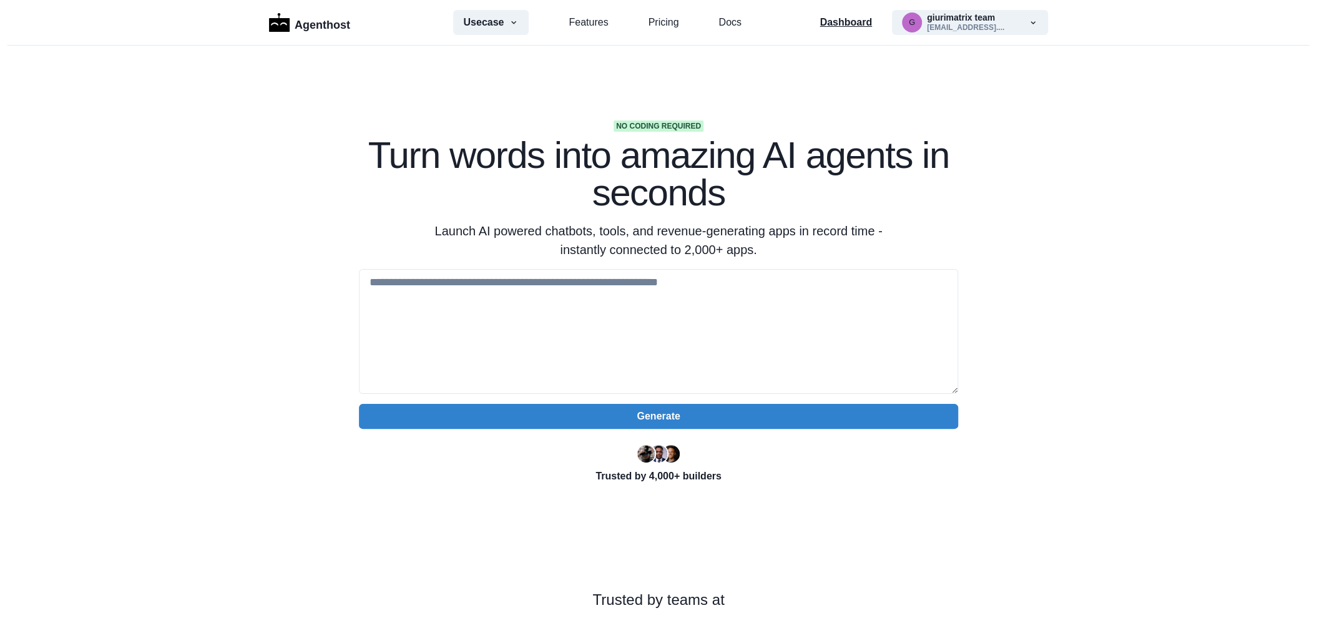
click at [853, 27] on p "Dashboard" at bounding box center [845, 22] width 52 height 15
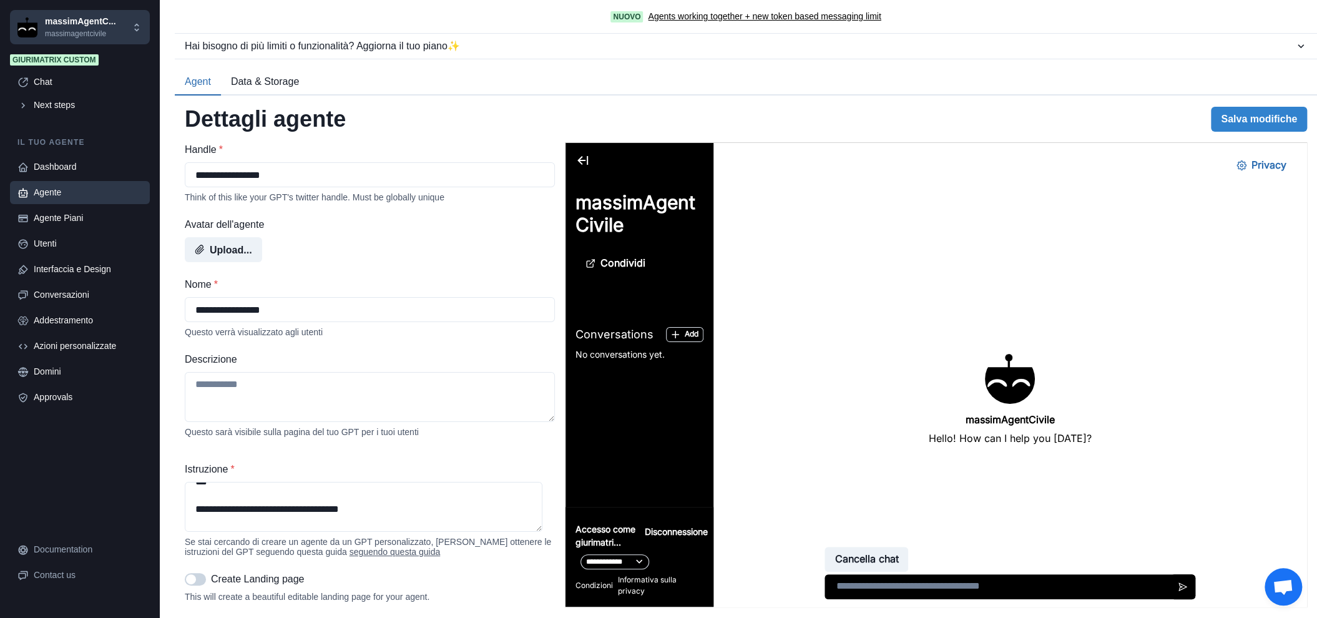
scroll to position [1692, 0]
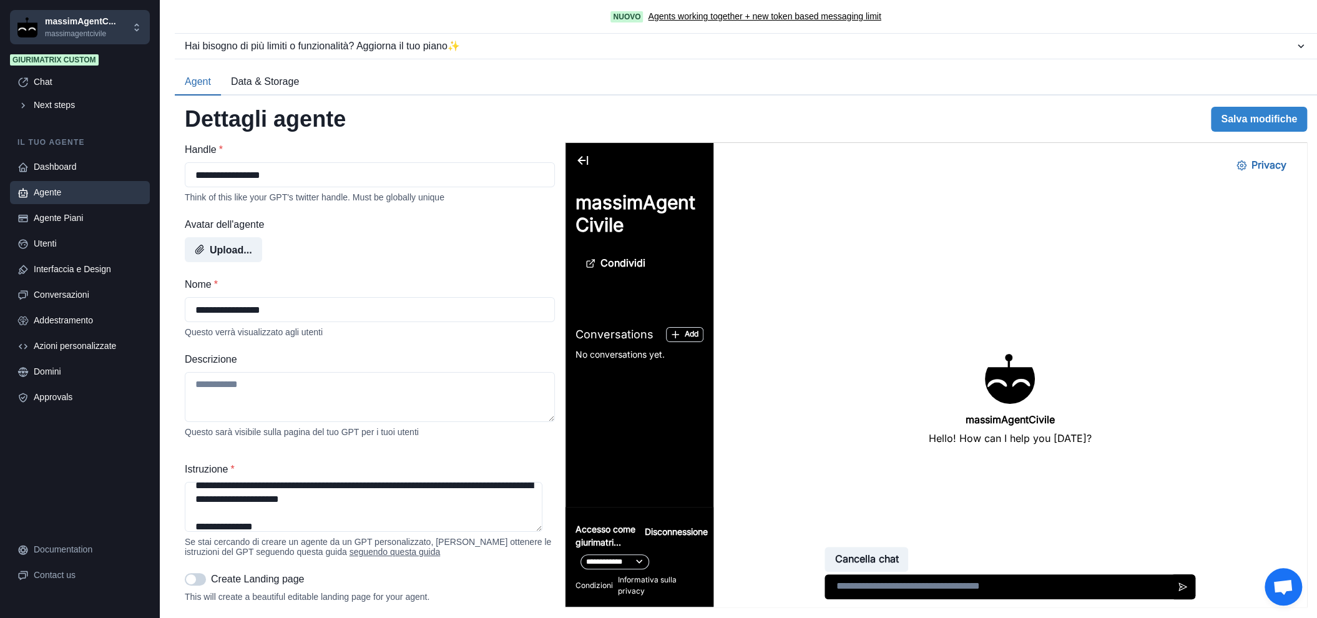
click at [181, 499] on div "**********" at bounding box center [746, 356] width 1142 height 522
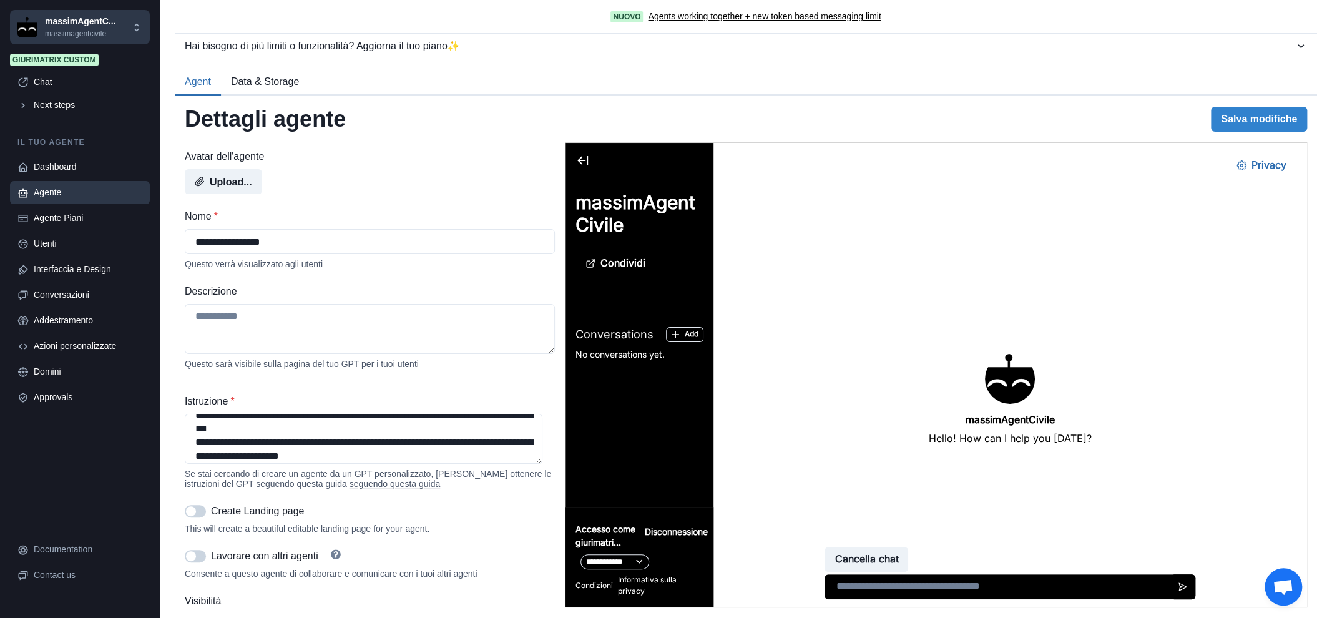
scroll to position [104, 0]
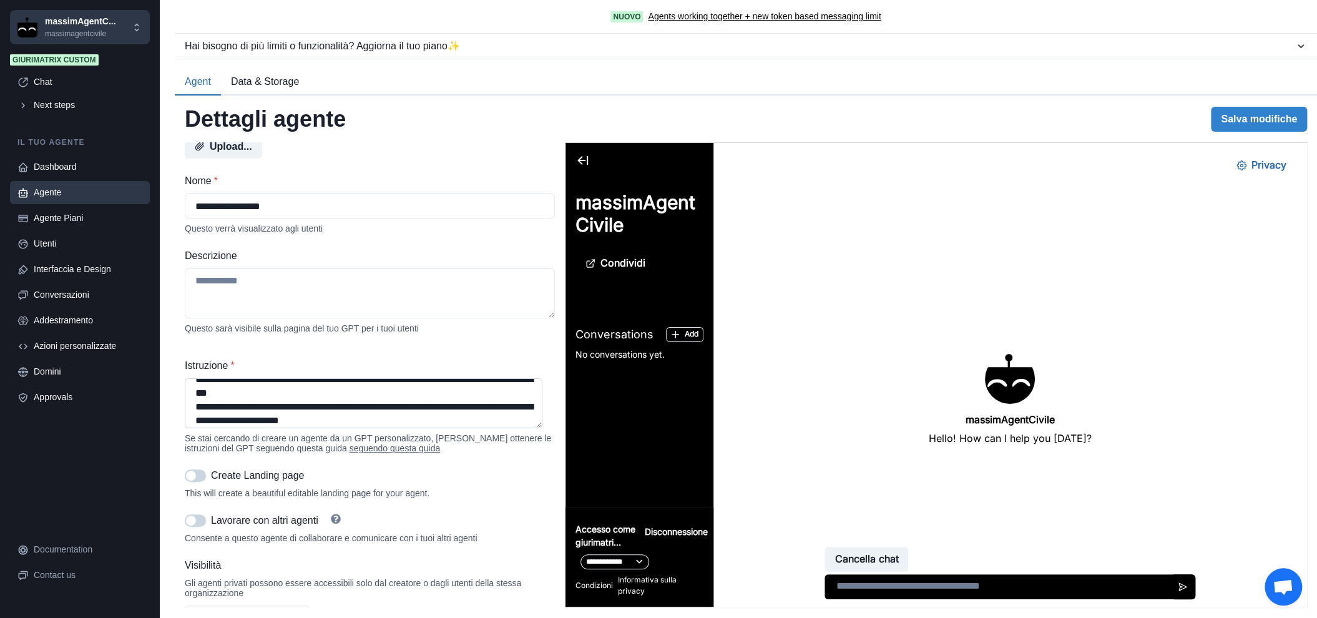
click at [535, 428] on textarea "Istruzione *" at bounding box center [364, 403] width 358 height 50
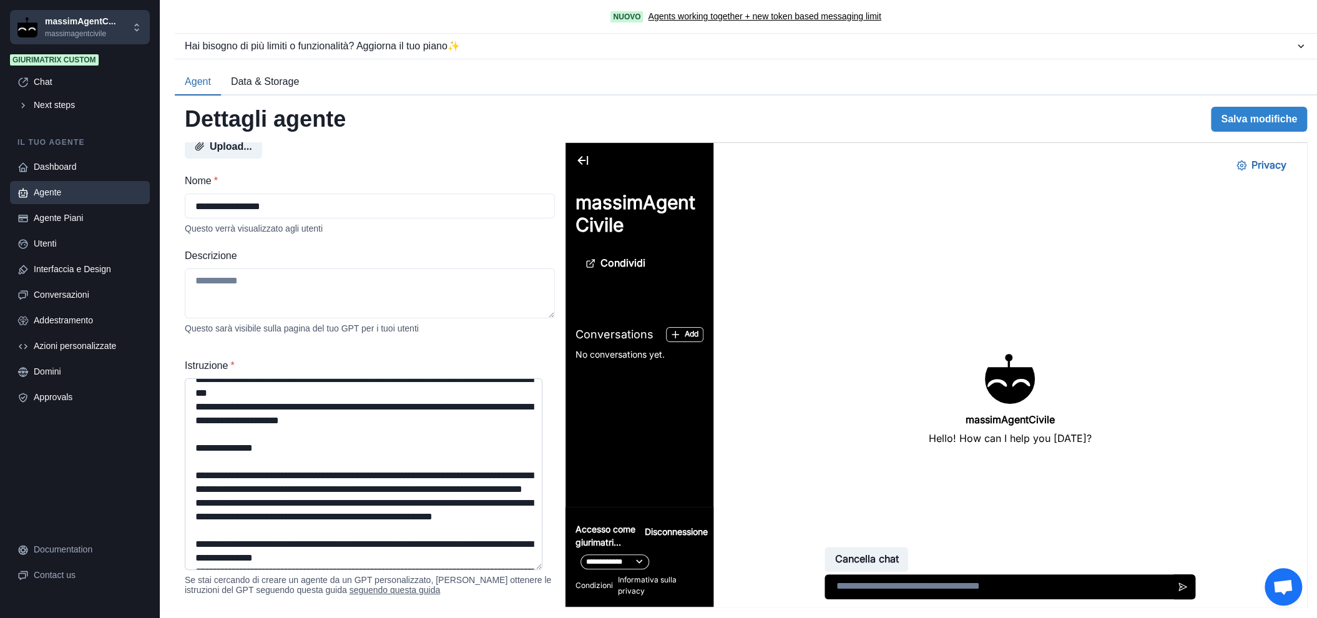
drag, startPoint x: 535, startPoint y: 431, endPoint x: 530, endPoint y: 539, distance: 108.0
click at [532, 570] on textarea "Istruzione *" at bounding box center [364, 474] width 358 height 192
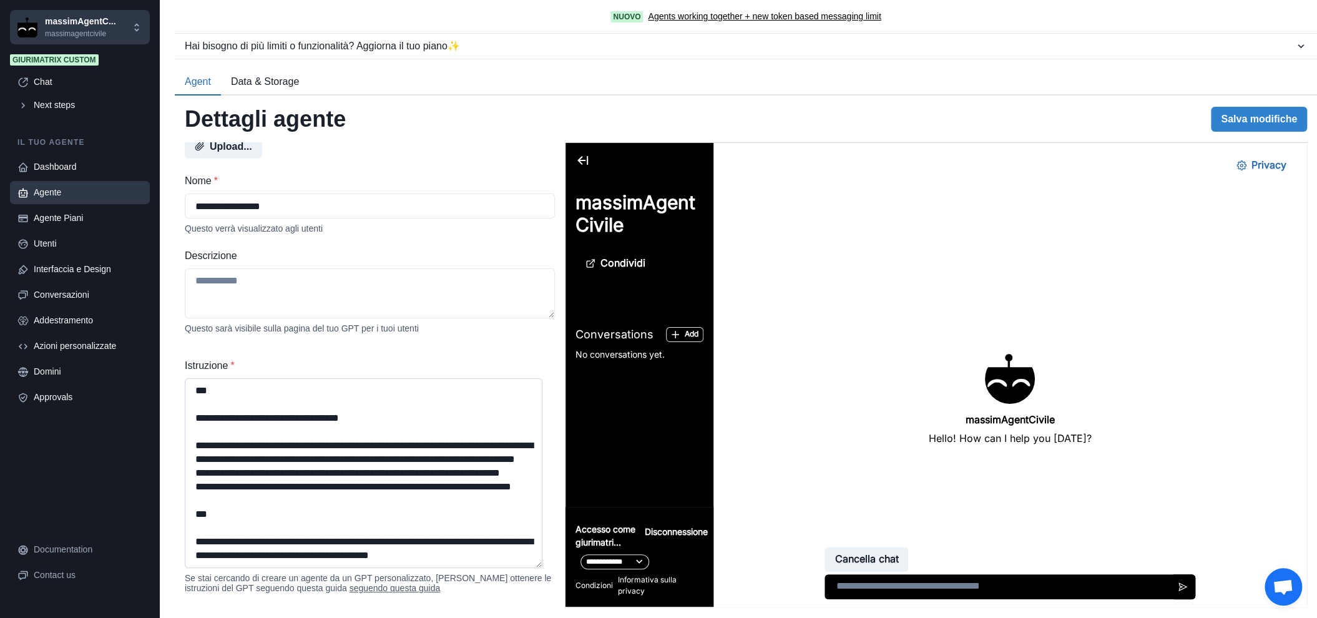
click at [487, 552] on textarea "Istruzione *" at bounding box center [364, 473] width 358 height 190
drag, startPoint x: 459, startPoint y: 545, endPoint x: 213, endPoint y: 490, distance: 251.9
click at [213, 490] on textarea "Istruzione *" at bounding box center [364, 473] width 358 height 190
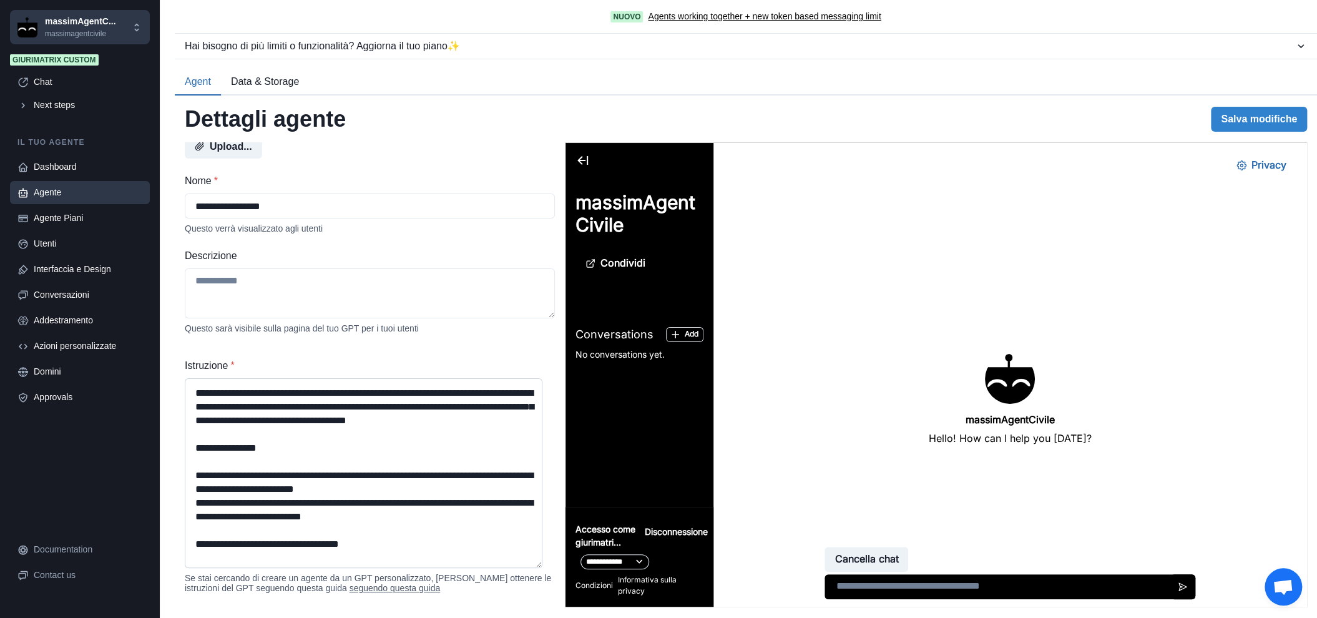
scroll to position [0, 0]
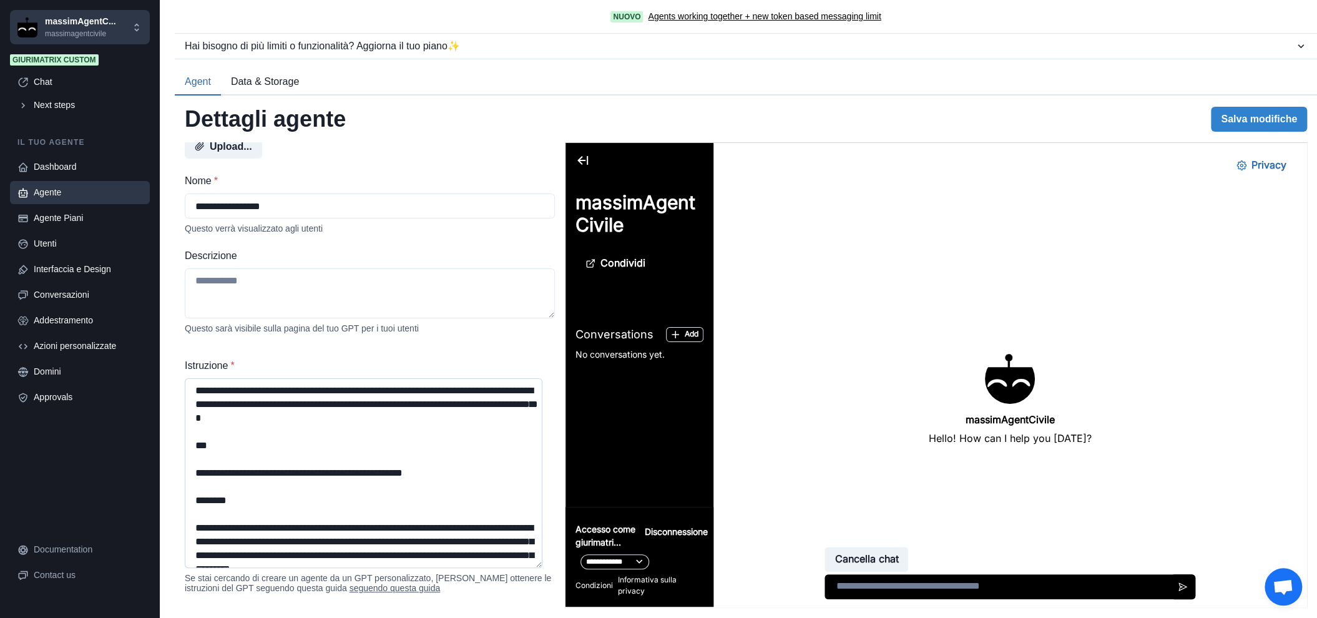
click at [200, 474] on textarea "Istruzione *" at bounding box center [364, 473] width 358 height 190
click at [197, 477] on textarea "Istruzione *" at bounding box center [364, 473] width 358 height 190
drag, startPoint x: 197, startPoint y: 477, endPoint x: 188, endPoint y: 389, distance: 88.4
click at [188, 389] on textarea "Istruzione *" at bounding box center [364, 473] width 358 height 190
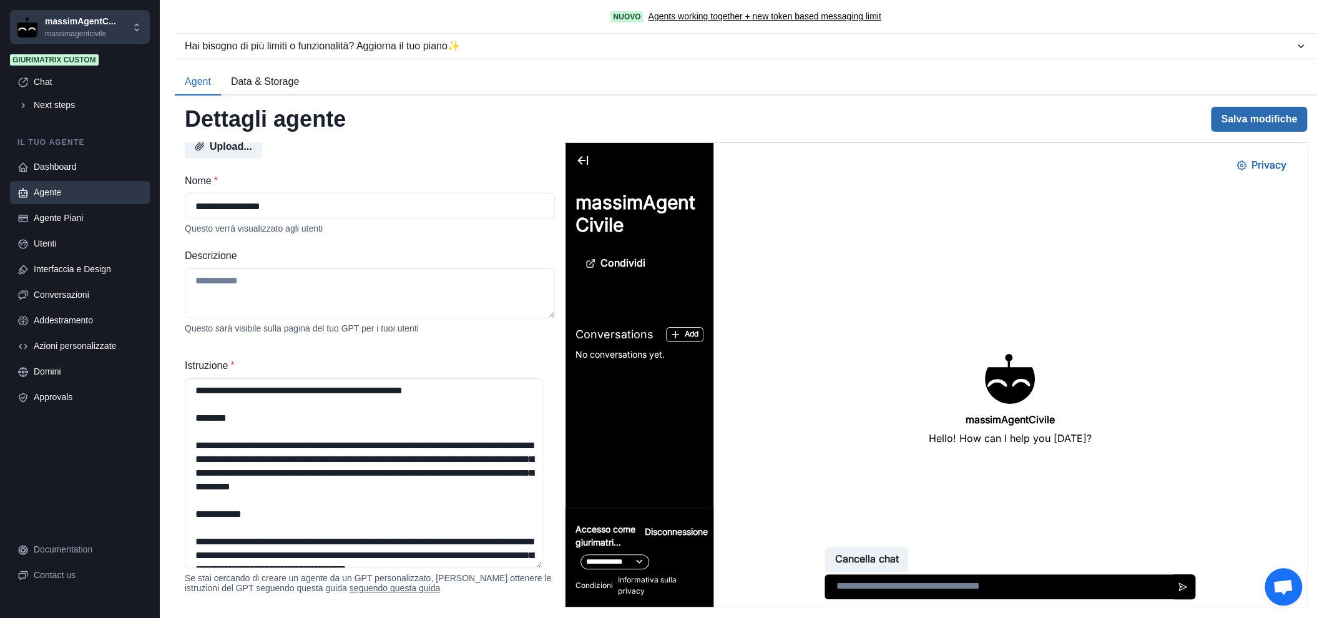
type textarea "**********"
click at [1276, 124] on button "Salva modifiche" at bounding box center [1259, 119] width 96 height 25
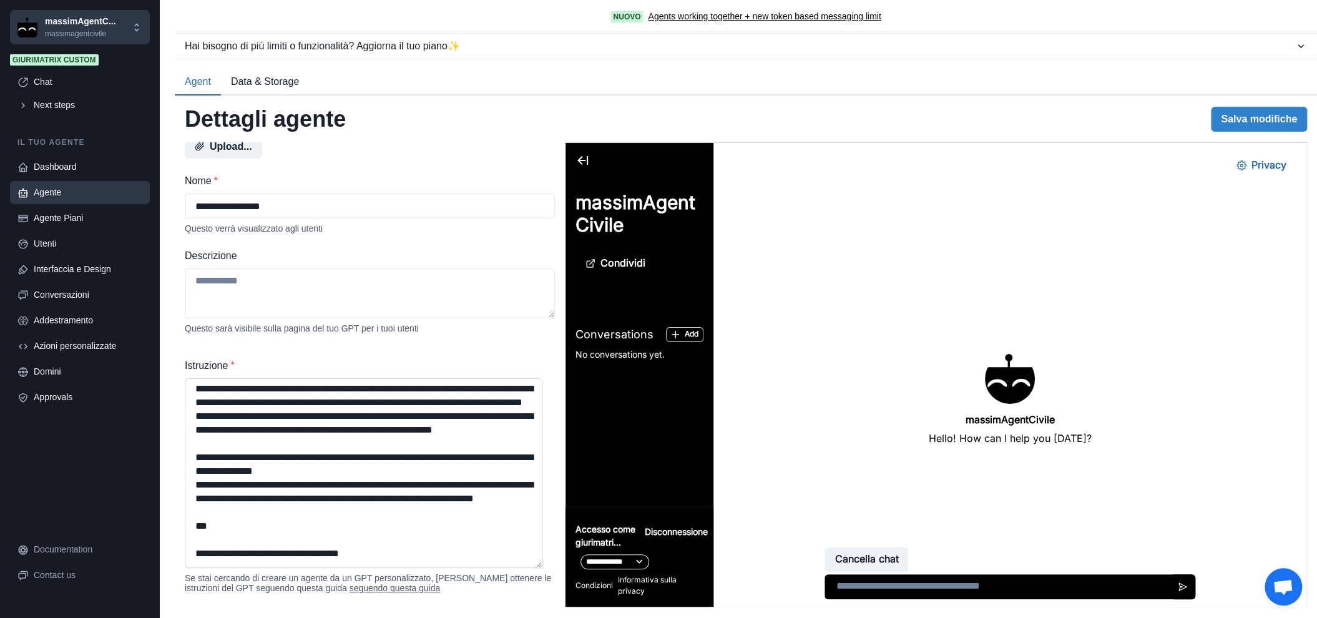
scroll to position [1784, 0]
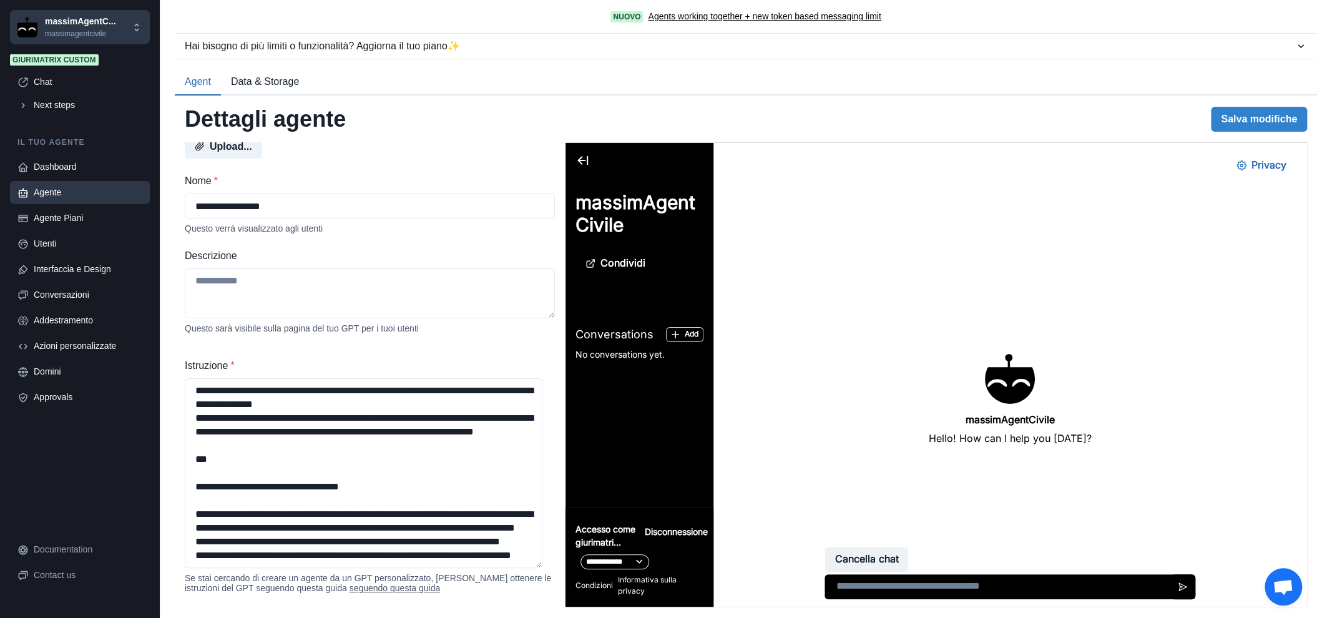
drag, startPoint x: 263, startPoint y: 563, endPoint x: 183, endPoint y: 447, distance: 141.4
click at [183, 447] on div "**********" at bounding box center [746, 356] width 1142 height 522
click at [351, 537] on textarea "Istruzione *" at bounding box center [364, 473] width 358 height 190
drag, startPoint x: 324, startPoint y: 506, endPoint x: 193, endPoint y: 490, distance: 132.0
click at [193, 490] on textarea "Istruzione *" at bounding box center [364, 473] width 358 height 190
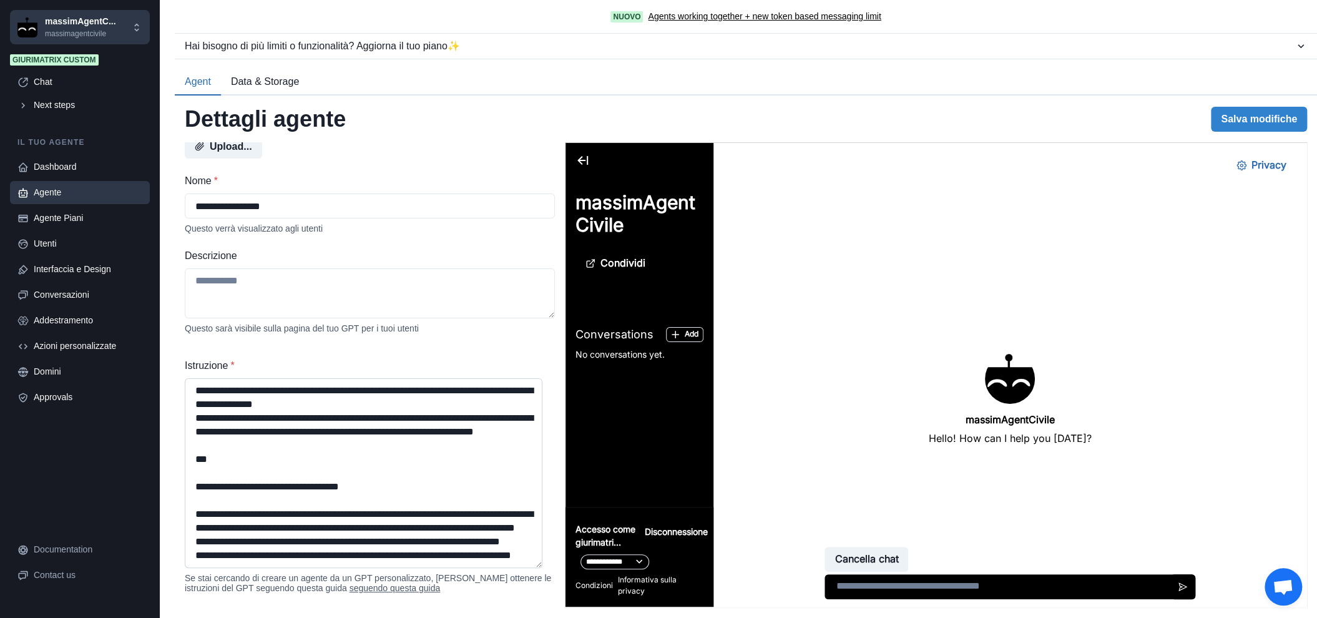
click at [295, 481] on textarea "Istruzione *" at bounding box center [364, 473] width 358 height 190
click at [389, 492] on textarea "Istruzione *" at bounding box center [364, 473] width 358 height 190
click at [499, 480] on textarea "Istruzione *" at bounding box center [364, 473] width 358 height 190
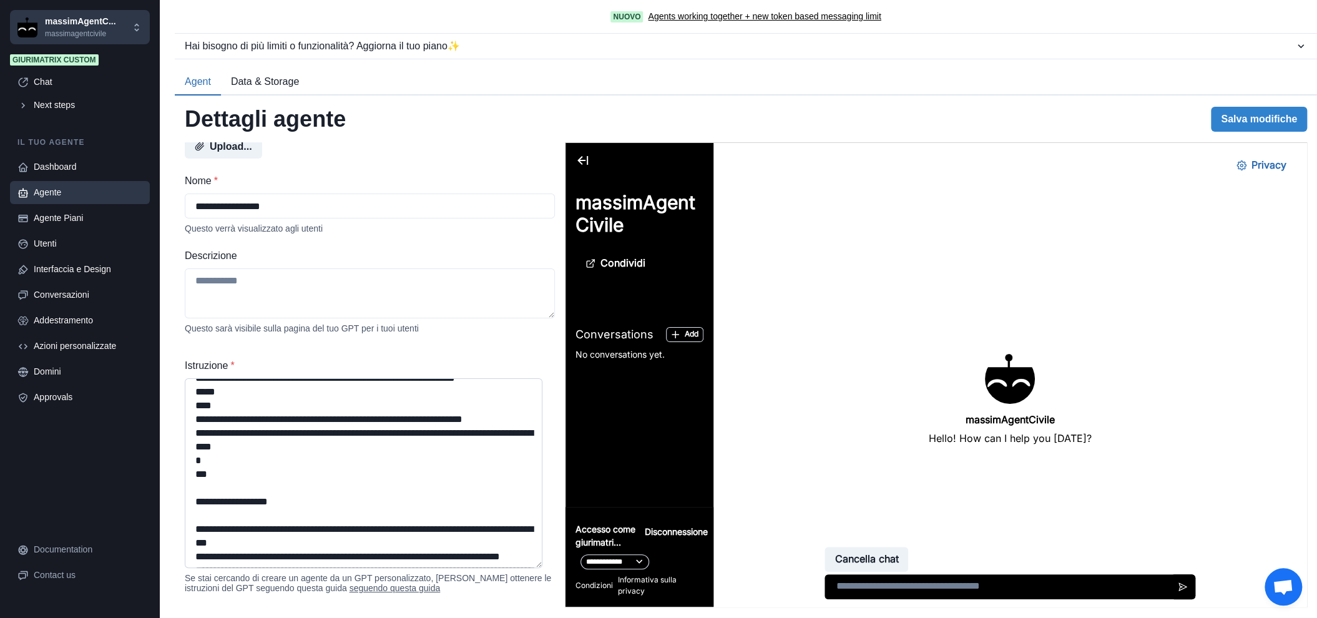
scroll to position [1226, 0]
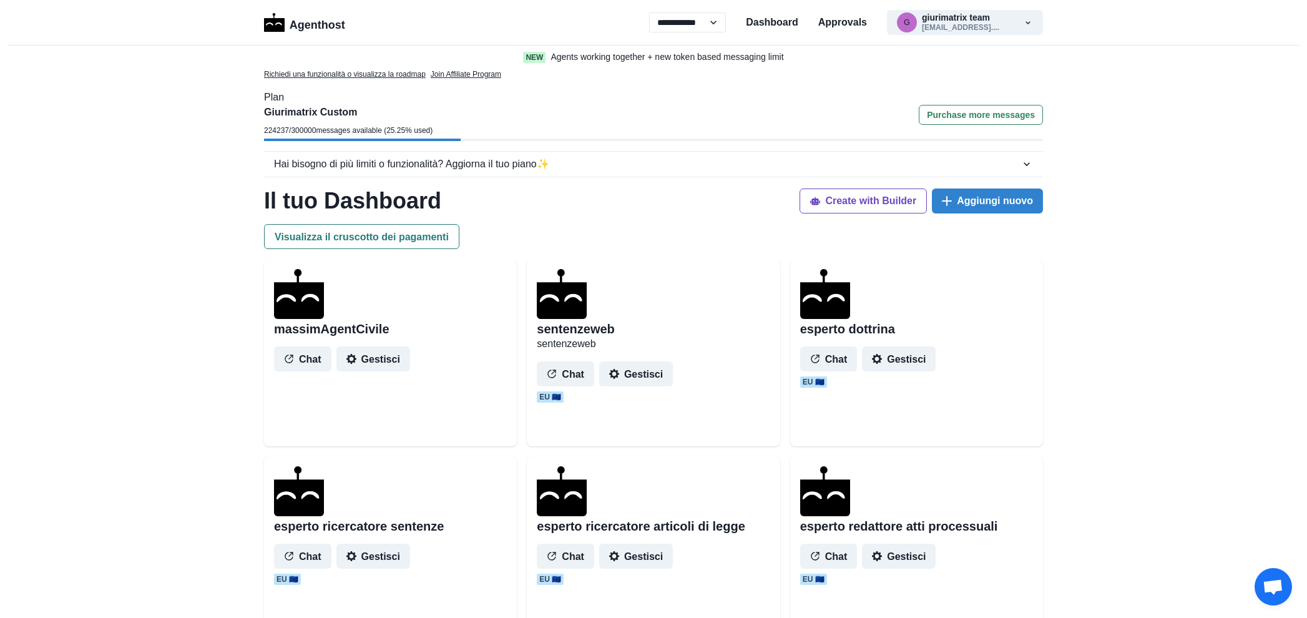
select select "**"
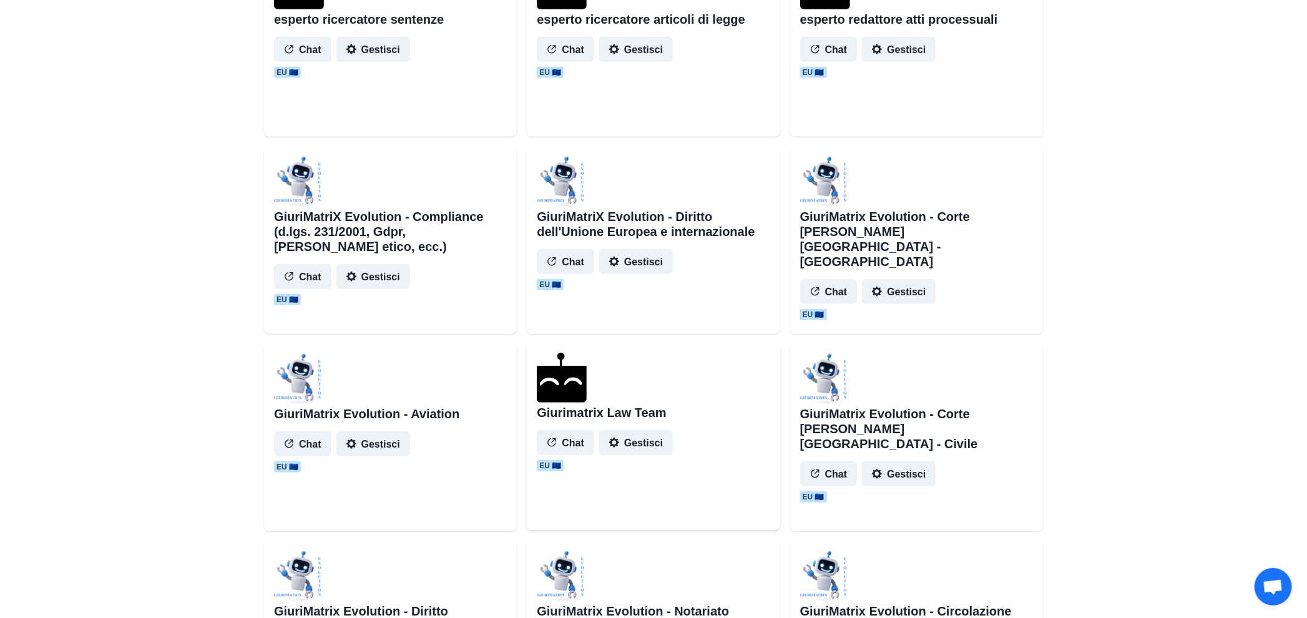
scroll to position [416, 0]
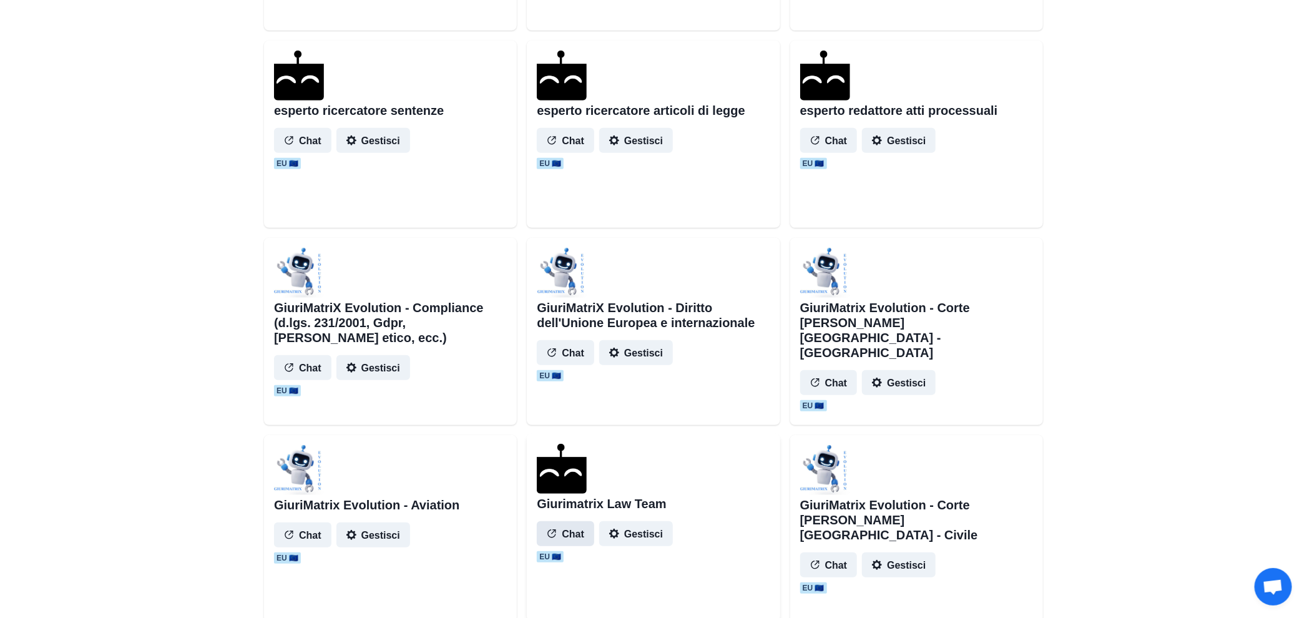
click at [582, 535] on button "Chat" at bounding box center [565, 533] width 57 height 25
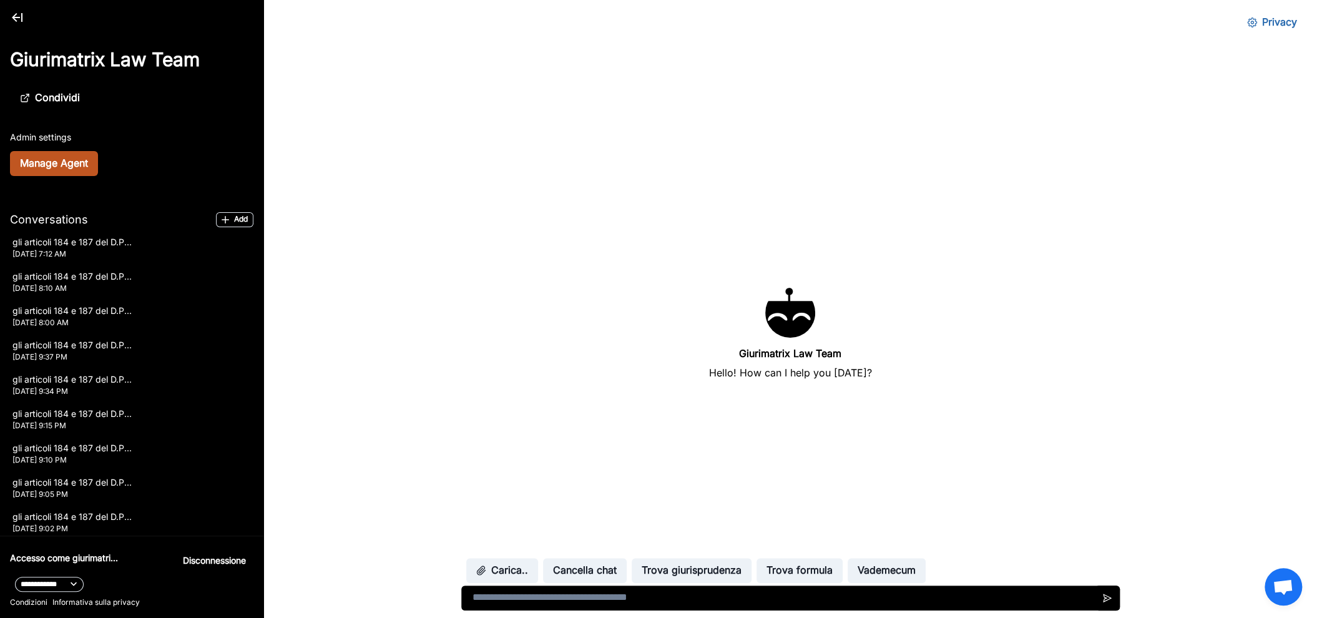
click at [67, 164] on button "Manage Agent" at bounding box center [54, 163] width 88 height 25
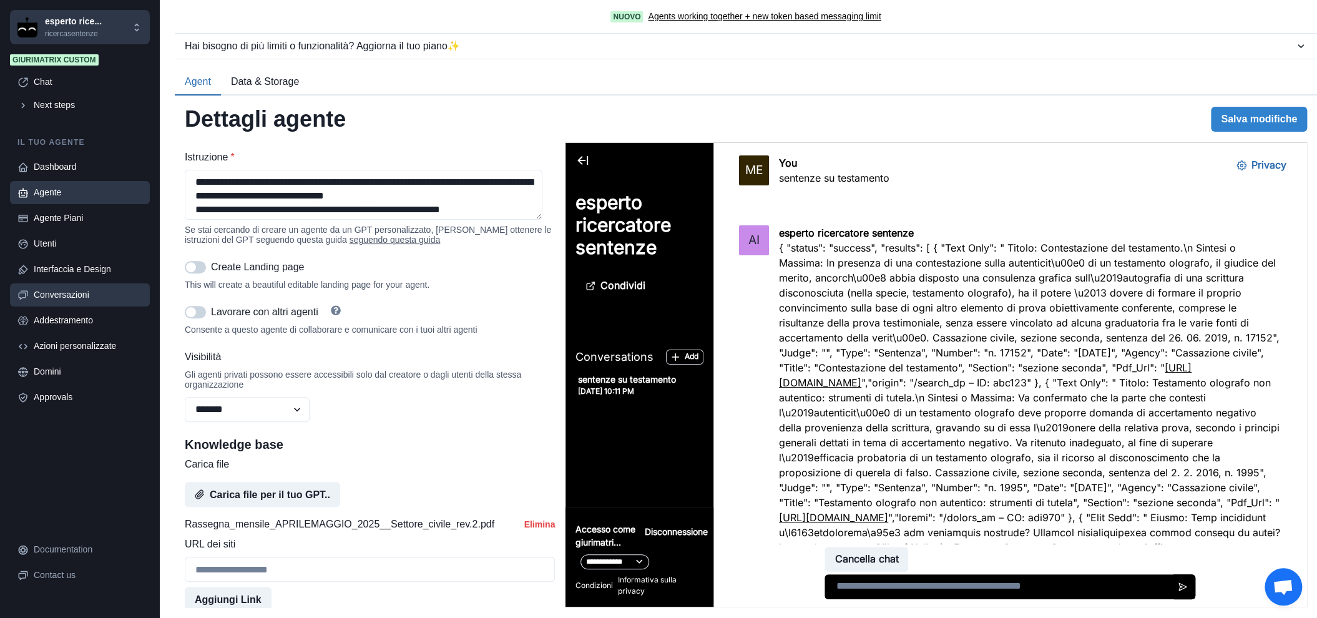
scroll to position [3494, 0]
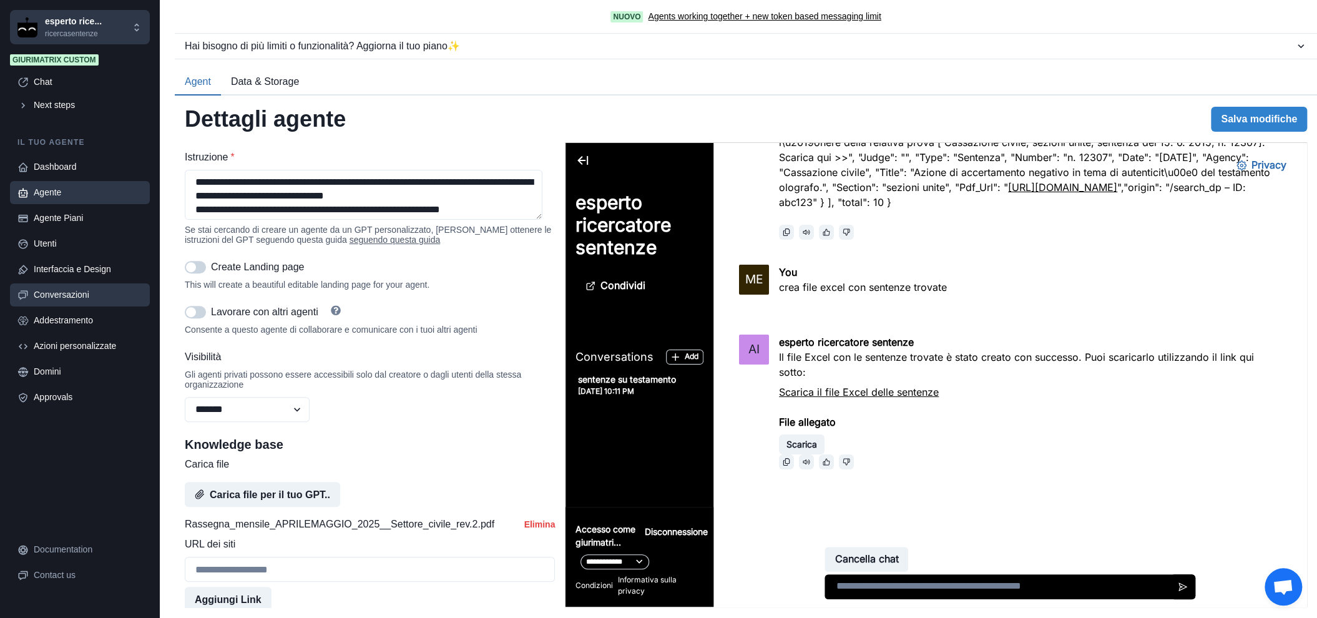
click at [85, 302] on link "Conversazioni" at bounding box center [80, 294] width 140 height 23
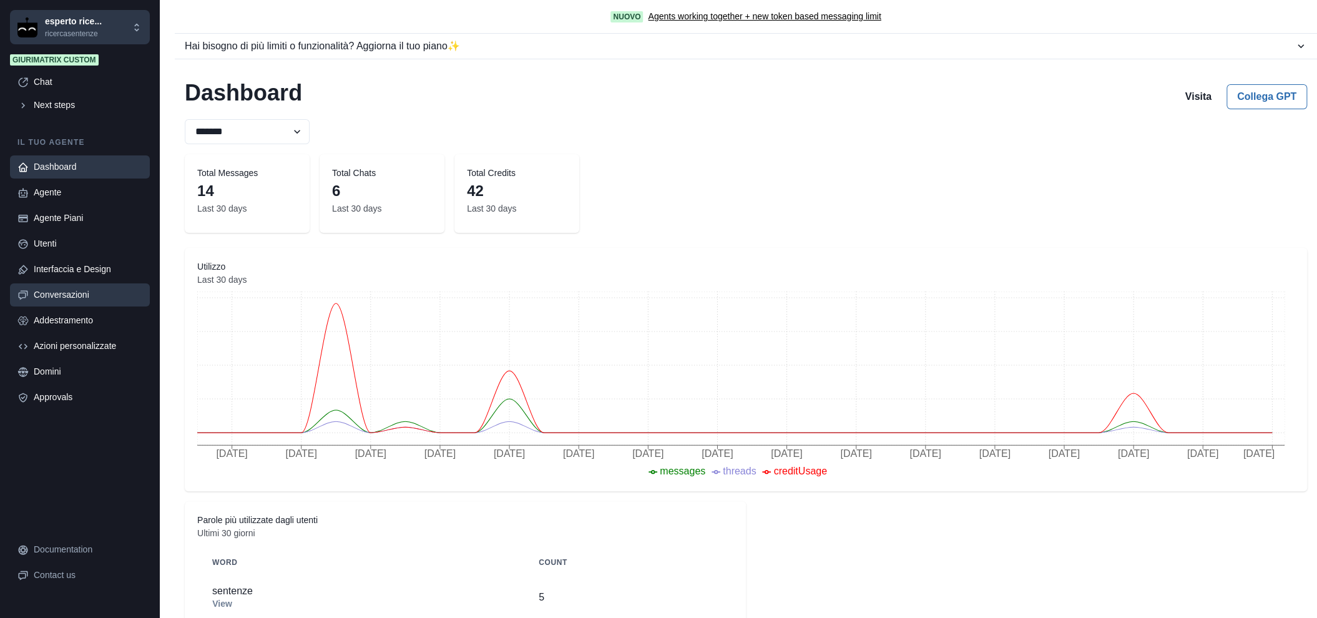
click at [69, 291] on div "Conversazioni" at bounding box center [88, 294] width 109 height 13
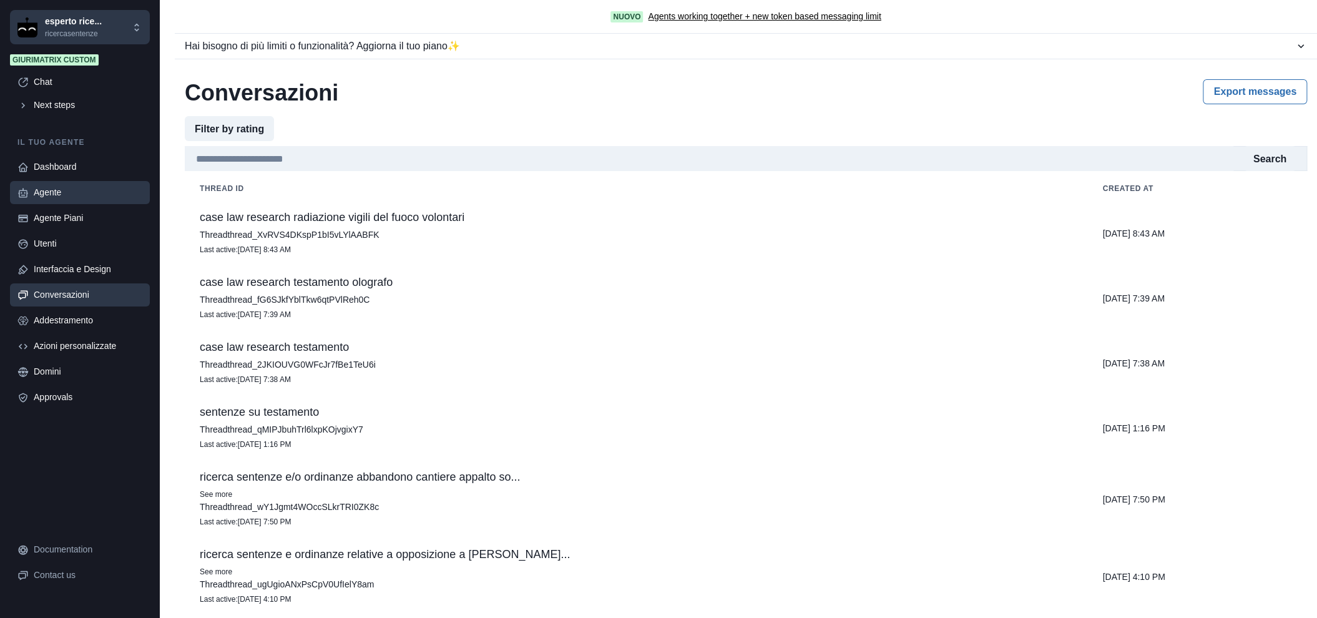
click at [119, 183] on link "Agente" at bounding box center [80, 192] width 140 height 23
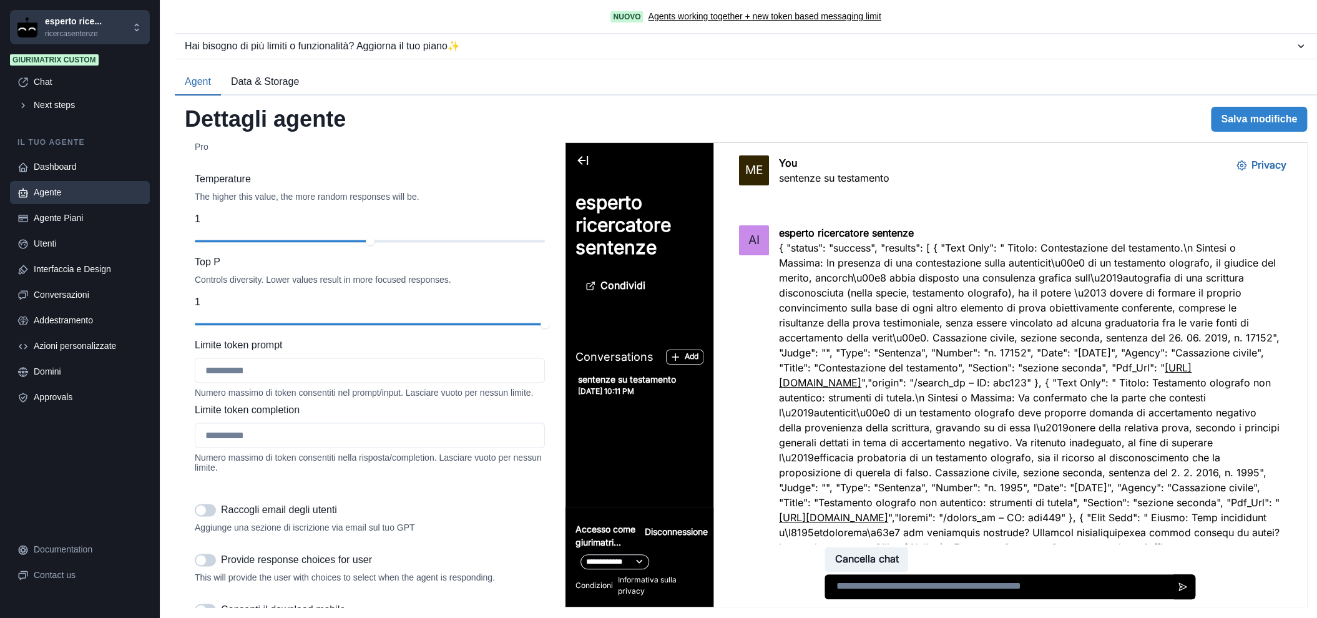
scroll to position [1410, 0]
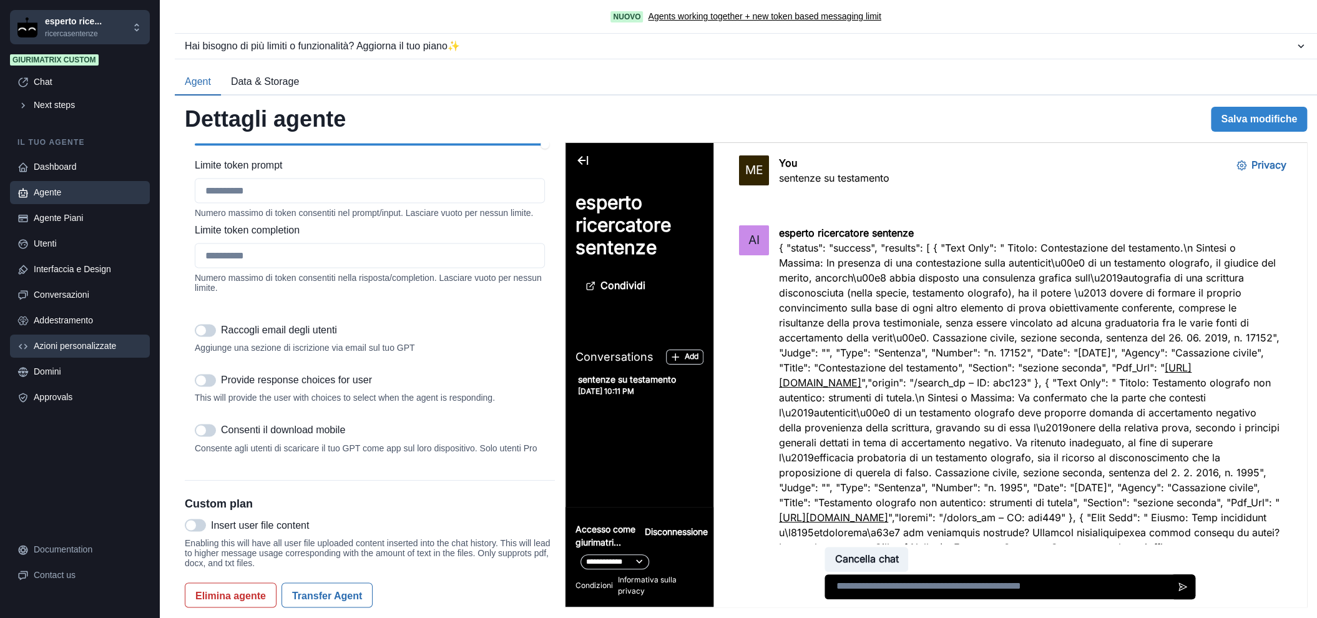
click at [75, 342] on div "Azioni personalizzate" at bounding box center [88, 345] width 109 height 13
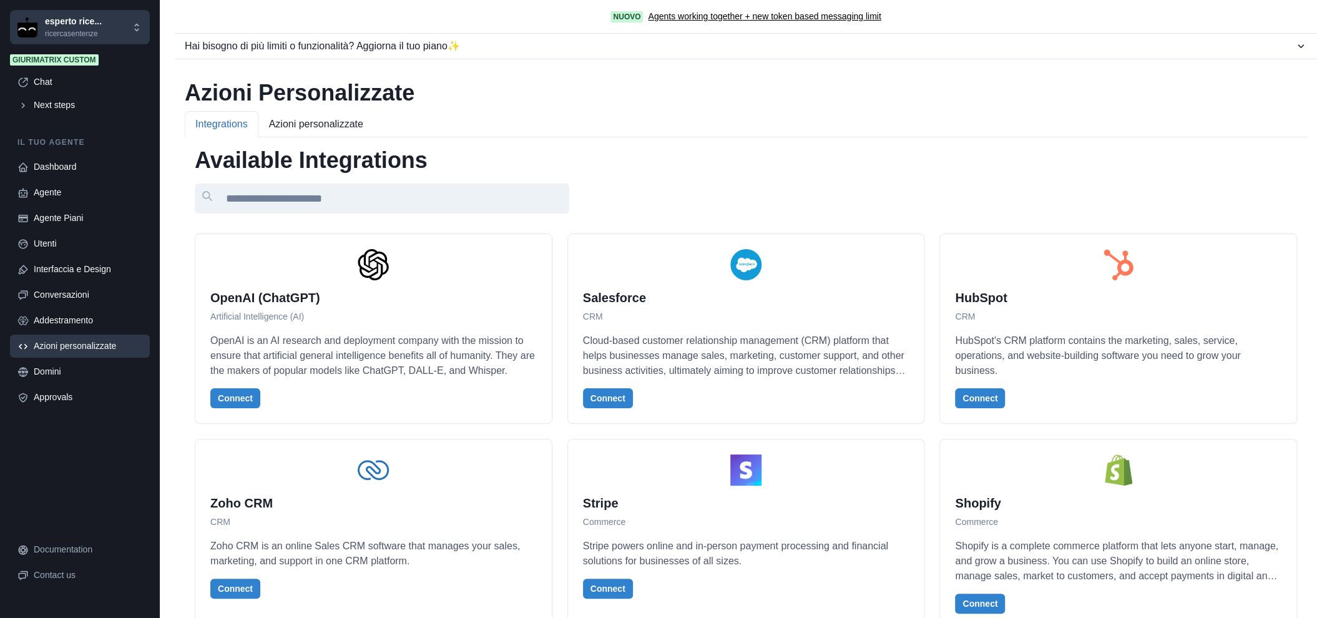
click at [334, 119] on button "Azioni personalizzate" at bounding box center [315, 124] width 115 height 26
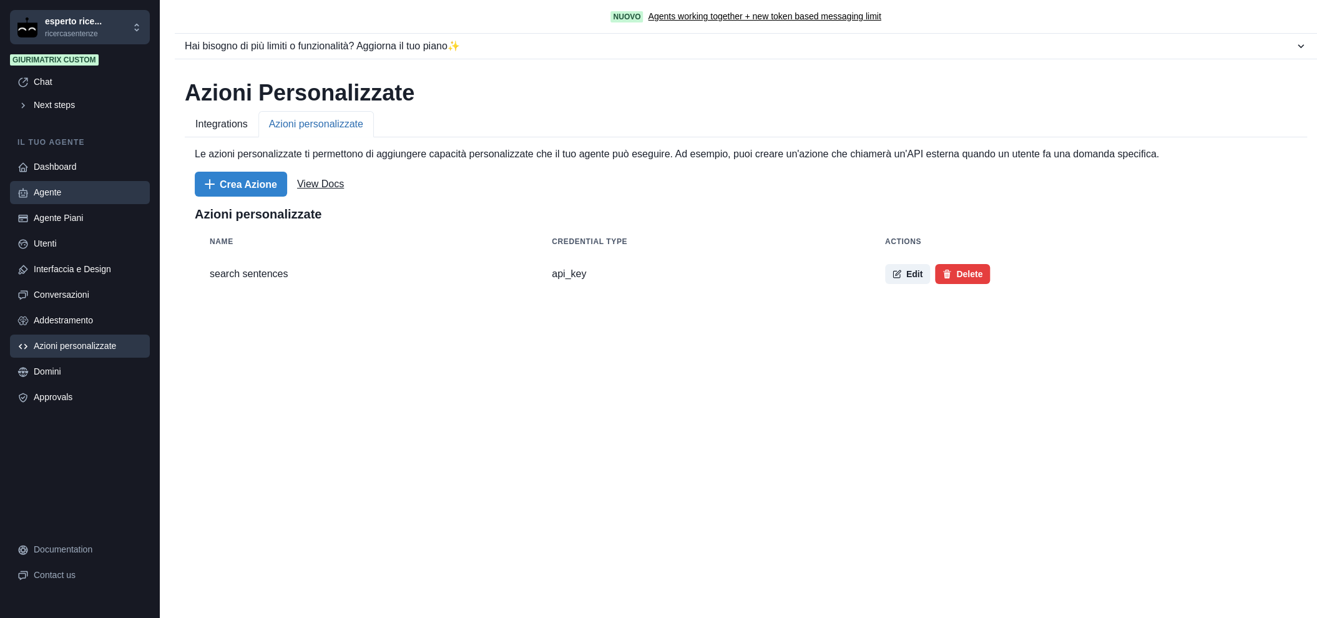
click at [69, 190] on div "Agente" at bounding box center [88, 192] width 109 height 13
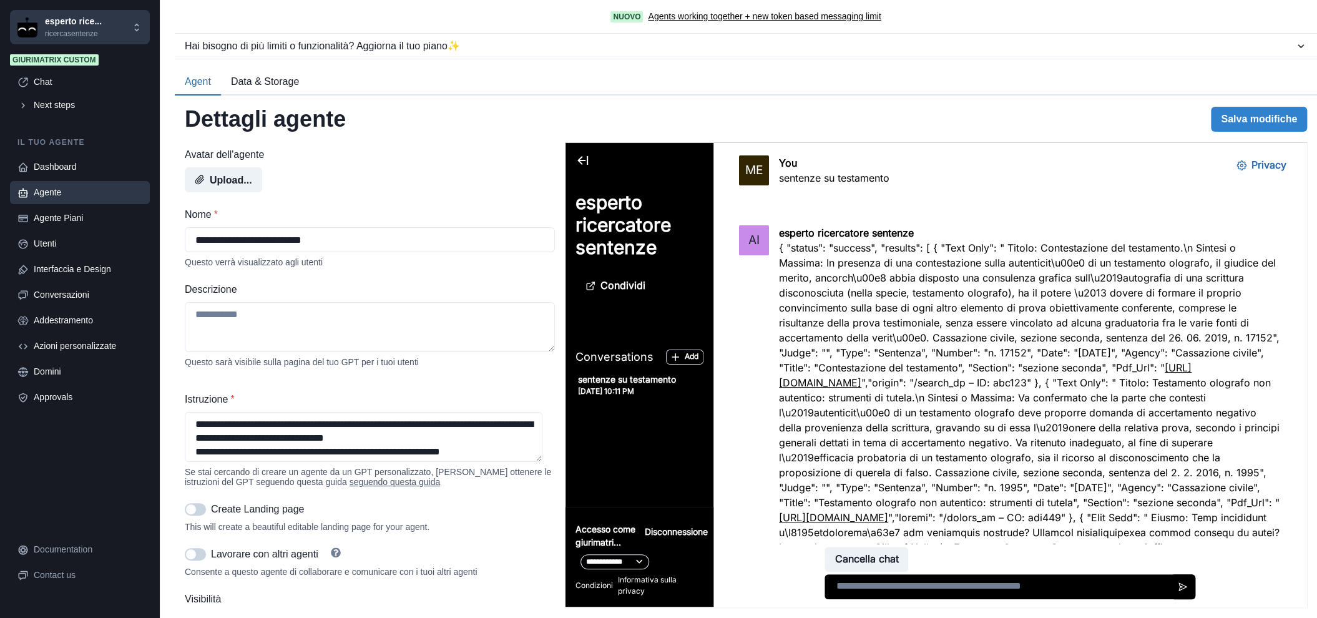
scroll to position [162, 0]
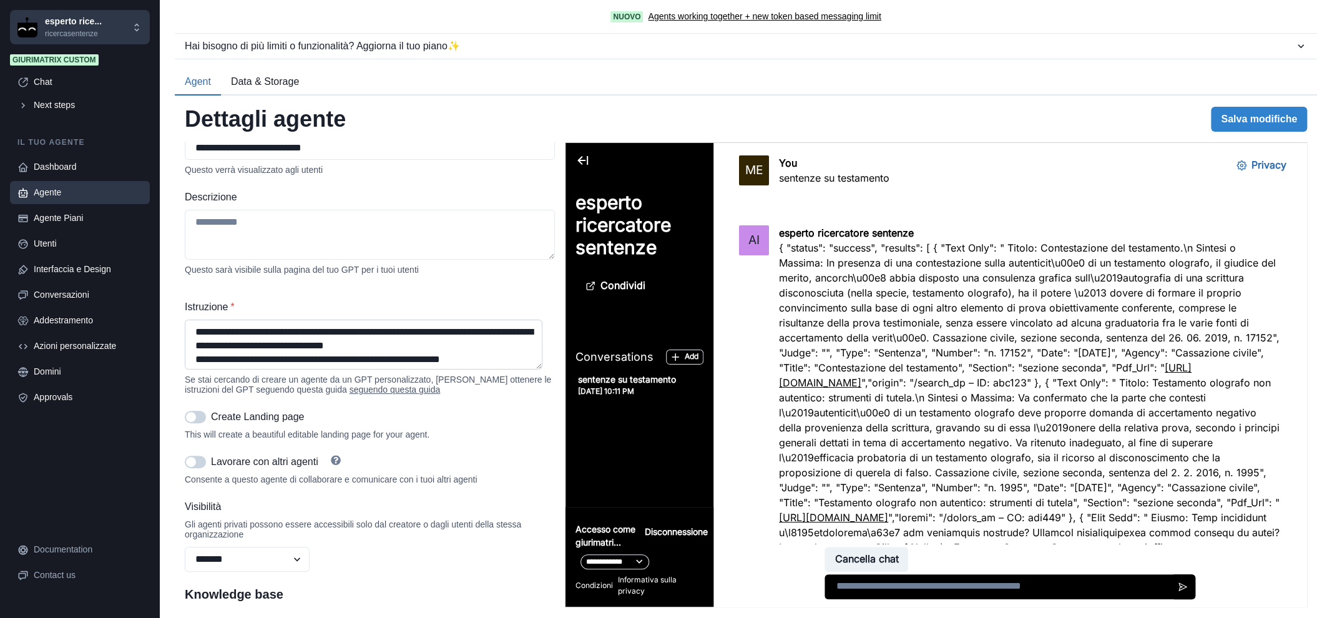
click at [346, 339] on textarea "Istruzione *" at bounding box center [364, 344] width 358 height 50
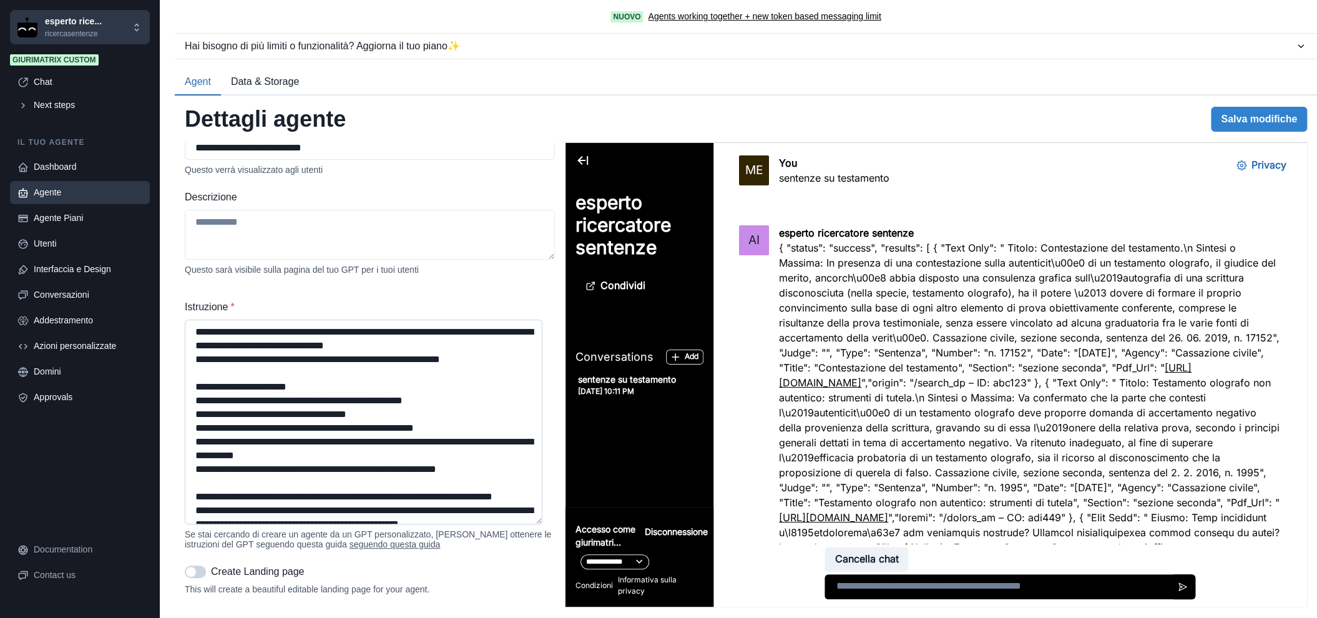
drag, startPoint x: 538, startPoint y: 369, endPoint x: 523, endPoint y: 527, distance: 158.6
click at [523, 524] on textarea "Istruzione *" at bounding box center [364, 421] width 358 height 205
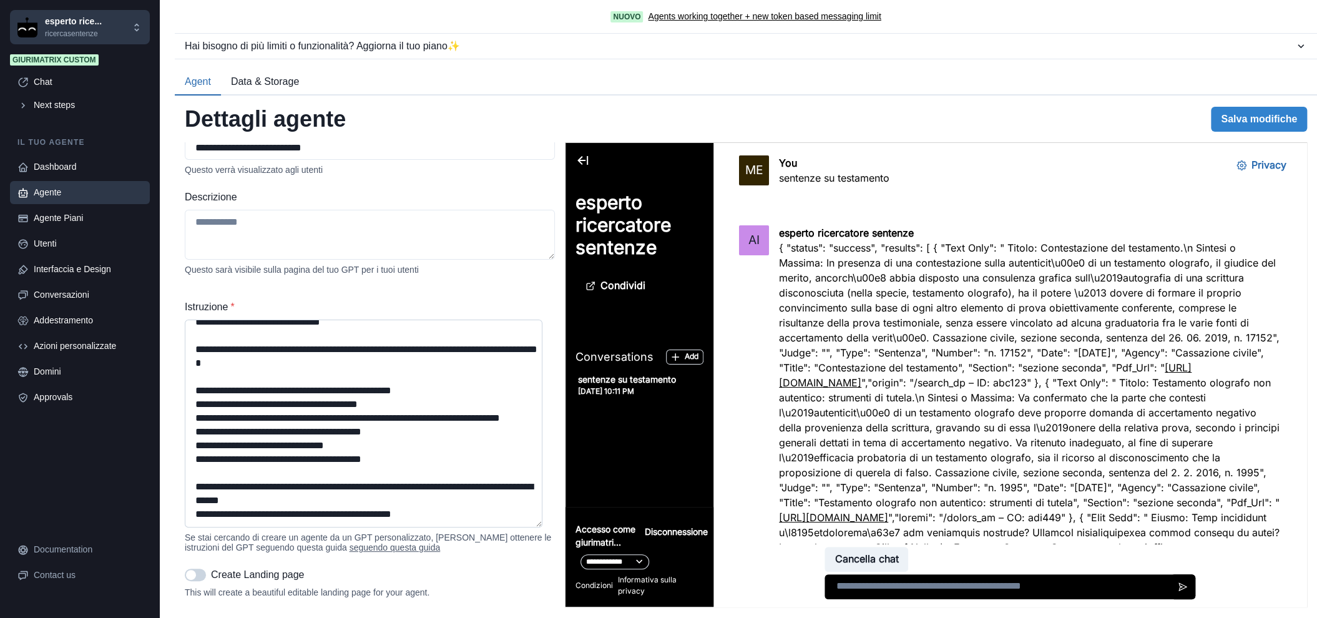
scroll to position [0, 0]
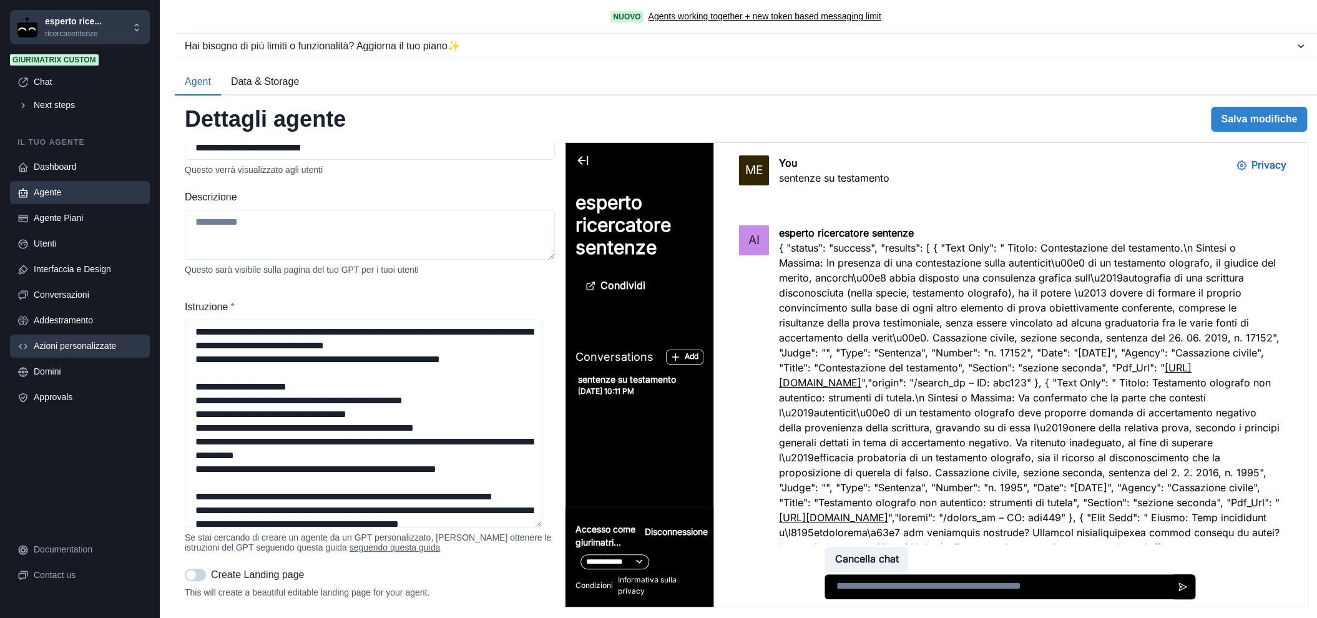
click at [84, 345] on div "Azioni personalizzate" at bounding box center [88, 345] width 109 height 13
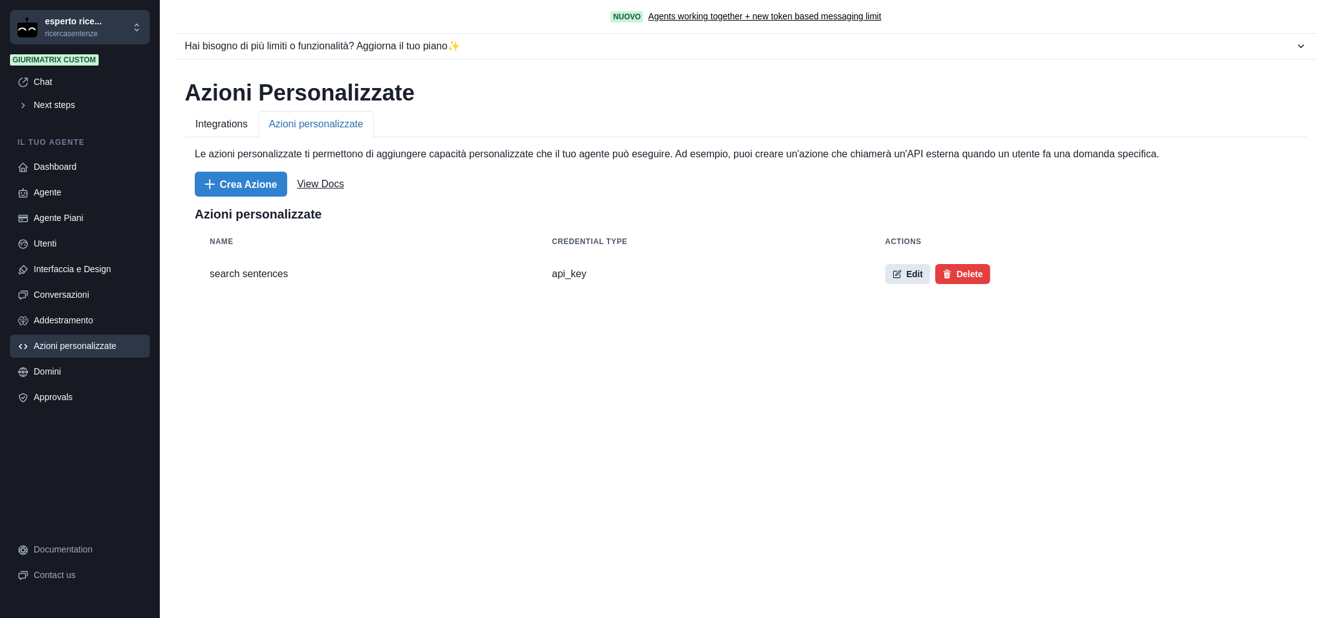
click at [885, 281] on button "Edit" at bounding box center [907, 274] width 45 height 20
click at [71, 190] on div "Agente" at bounding box center [88, 192] width 109 height 13
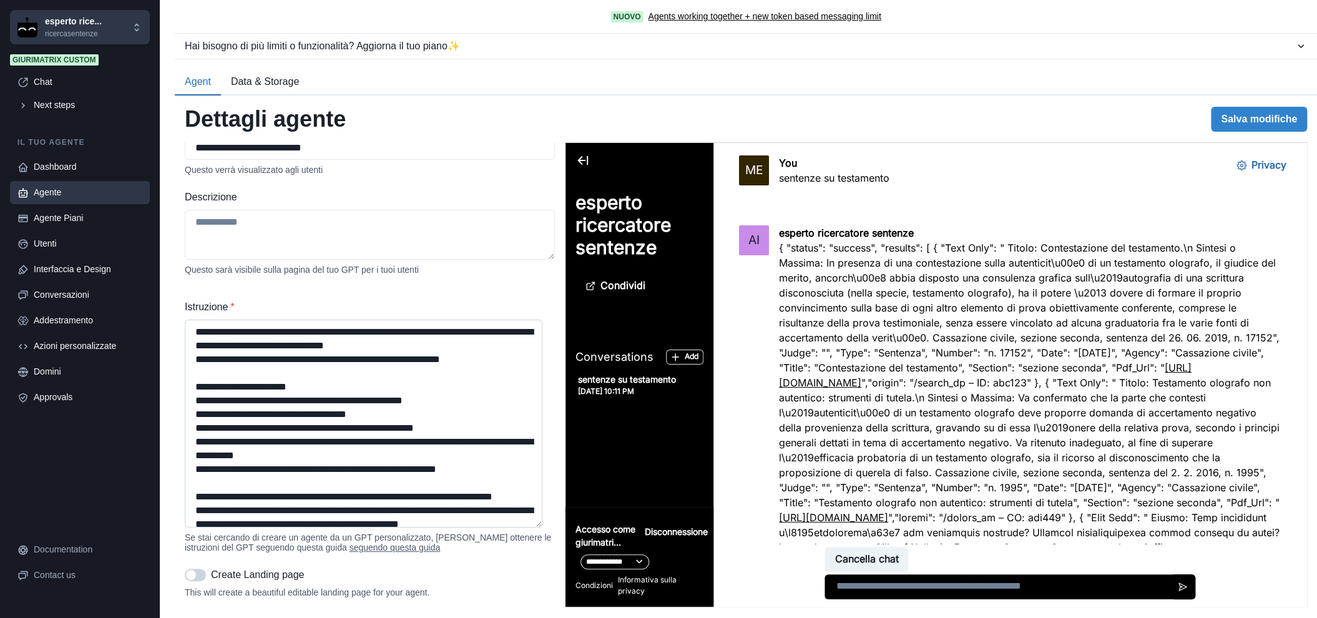
click at [349, 393] on textarea "Istruzione *" at bounding box center [364, 423] width 358 height 208
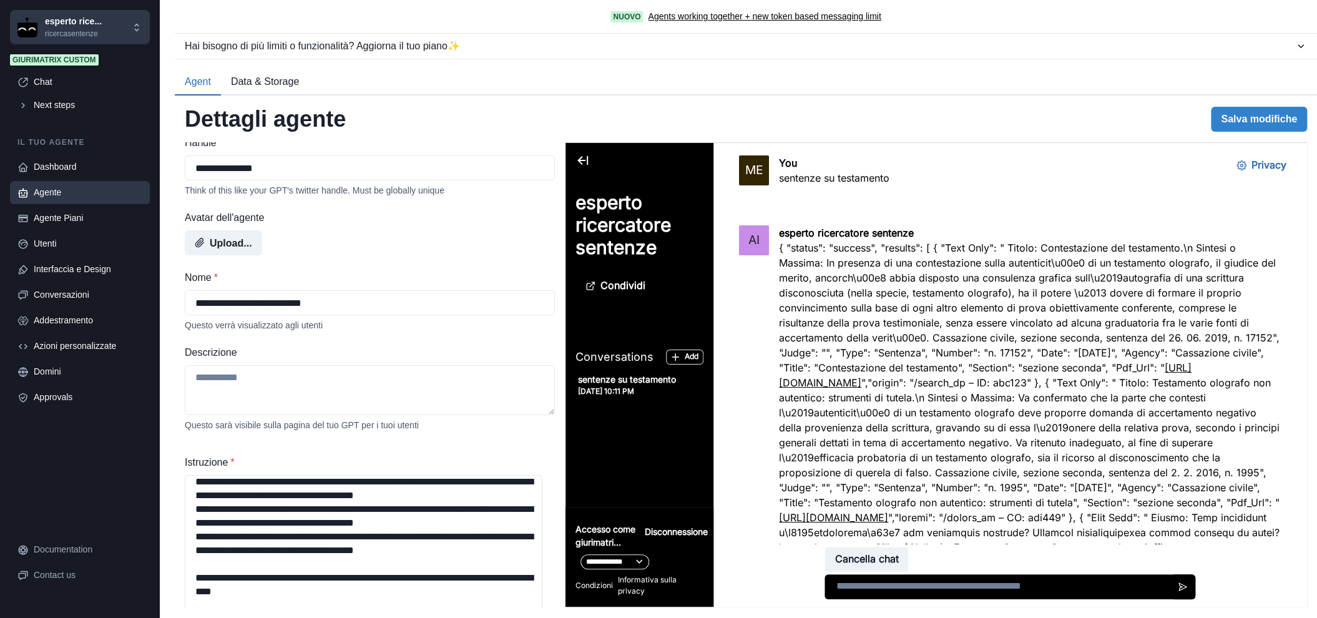
scroll to position [0, 0]
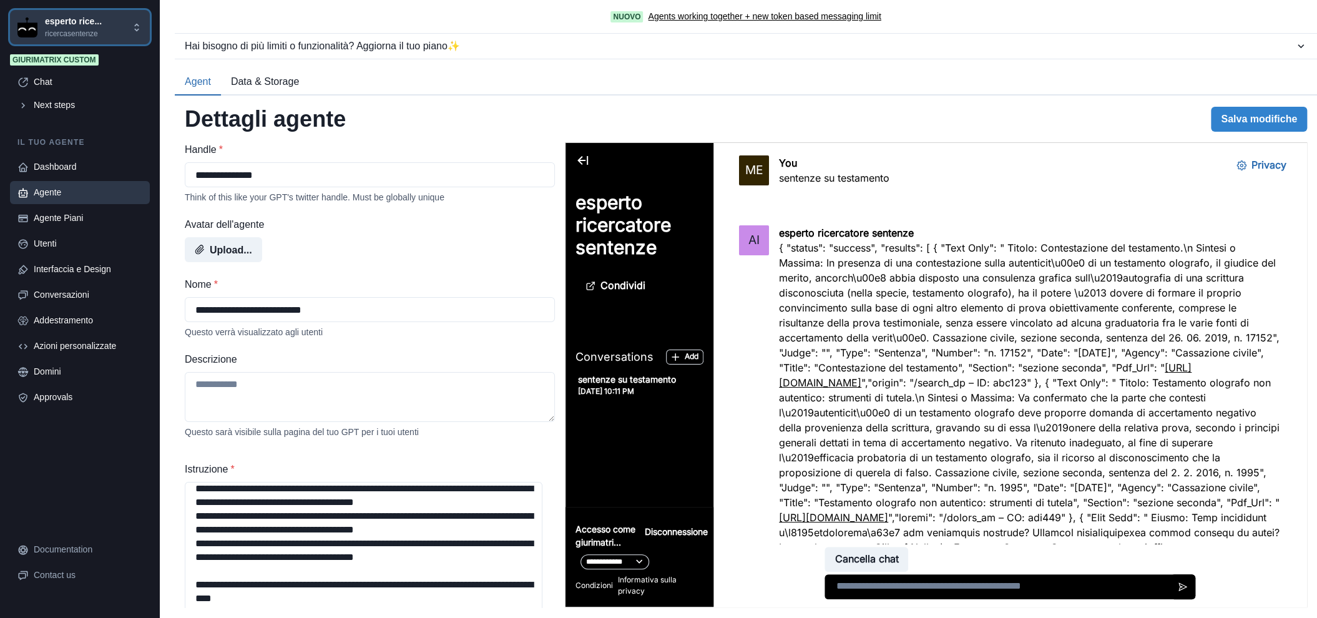
click at [66, 29] on p "ricercasentenze" at bounding box center [73, 33] width 57 height 11
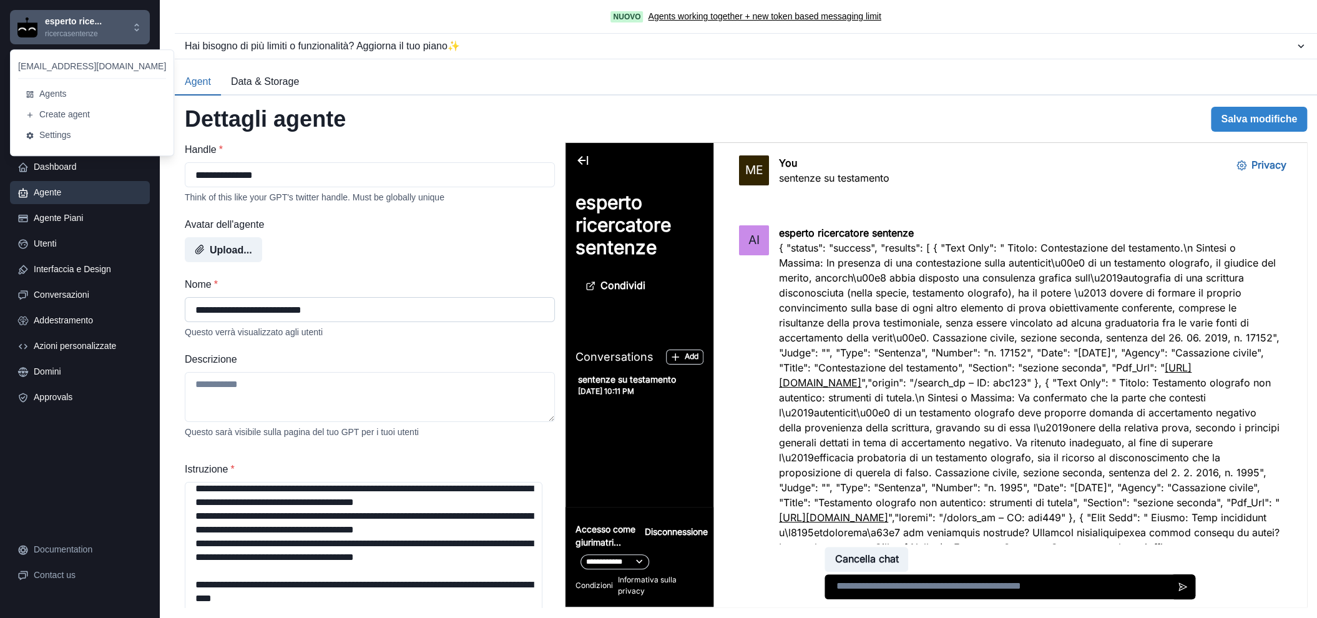
click at [358, 315] on input "**********" at bounding box center [370, 309] width 370 height 25
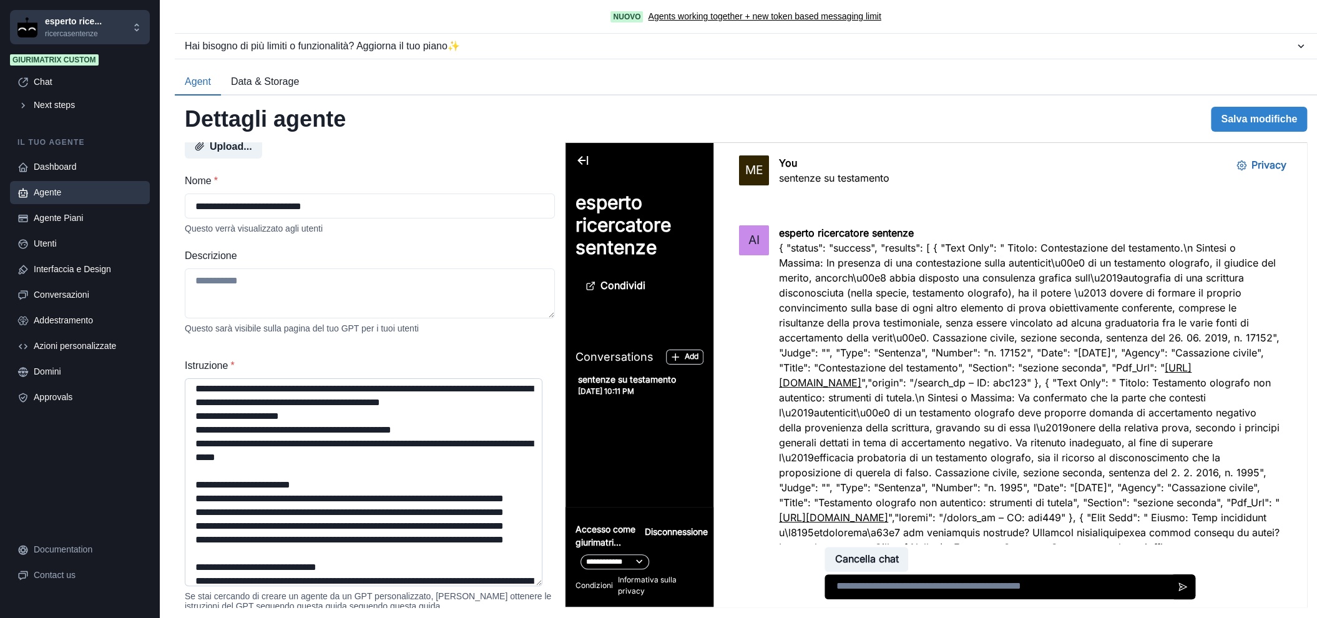
scroll to position [1248, 0]
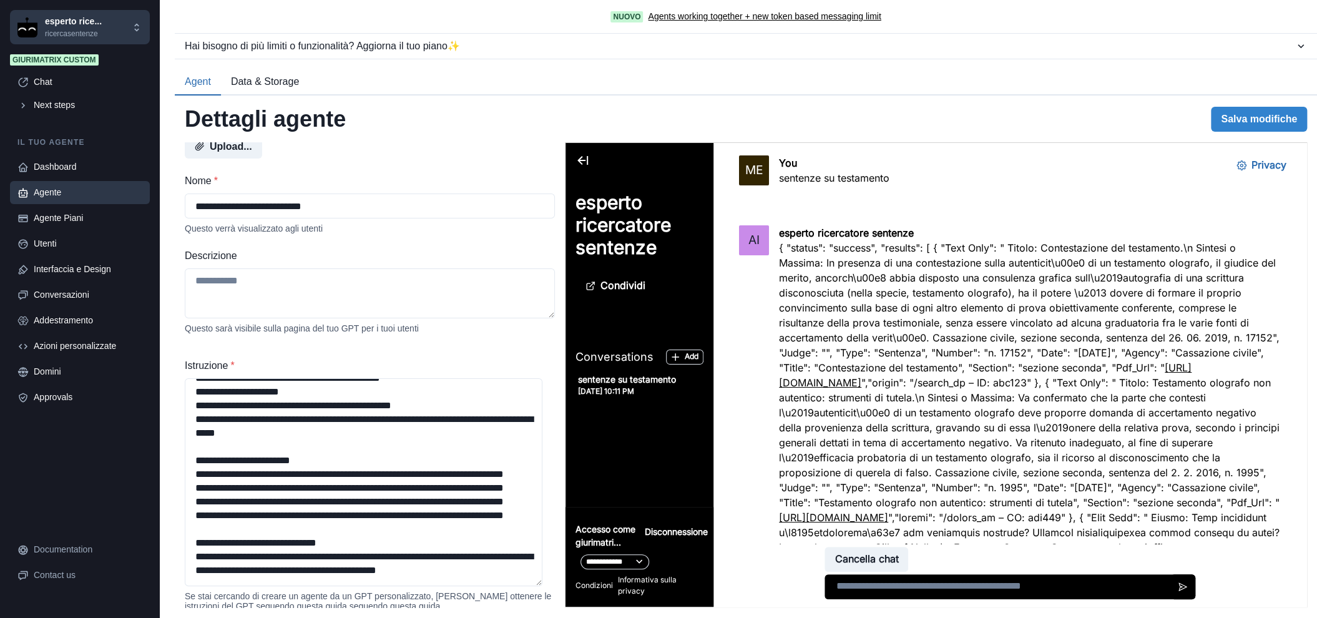
click at [885, 585] on textarea at bounding box center [1009, 586] width 371 height 25
click at [847, 179] on p "sentenze su testamento" at bounding box center [834, 177] width 110 height 15
copy div "sentenze su testamento"
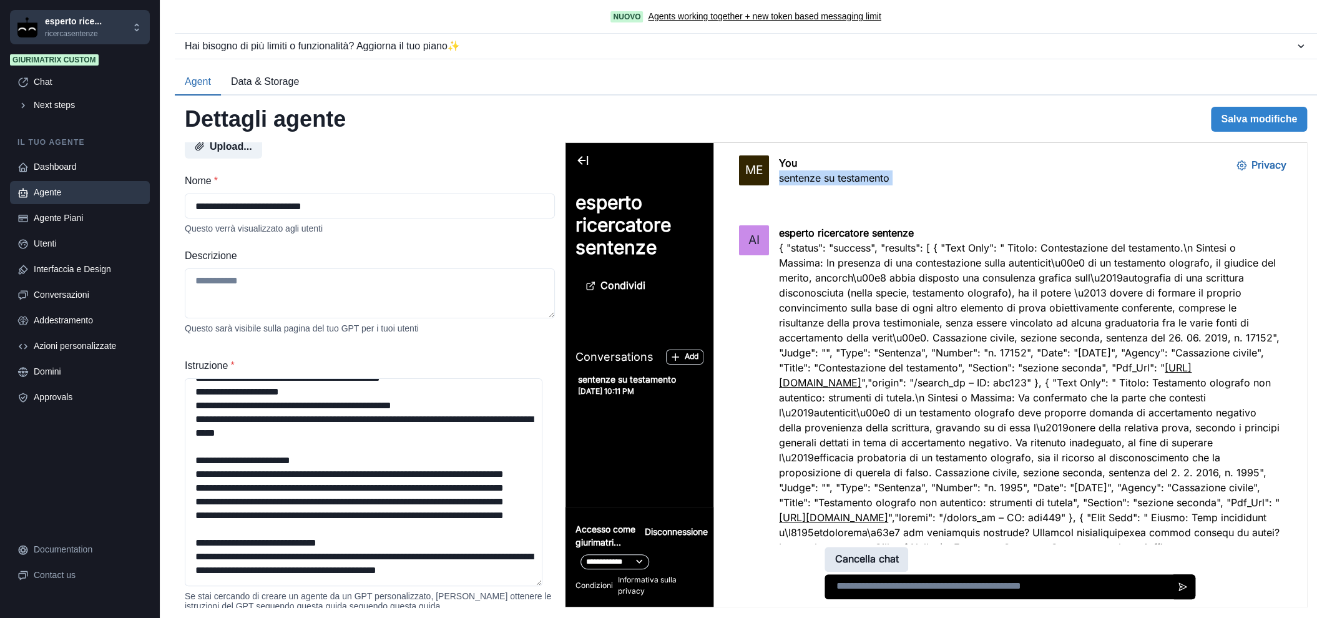
click at [884, 560] on button "Cancella chat" at bounding box center [866, 559] width 84 height 25
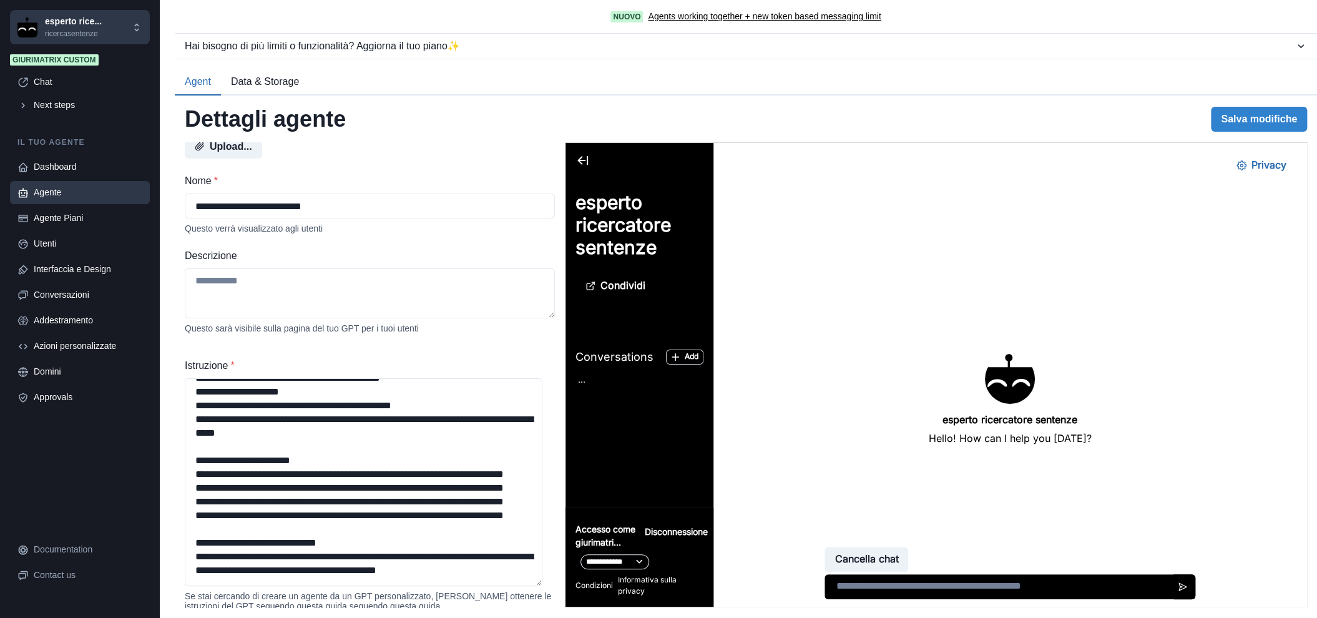
scroll to position [0, 0]
type textarea "**********"
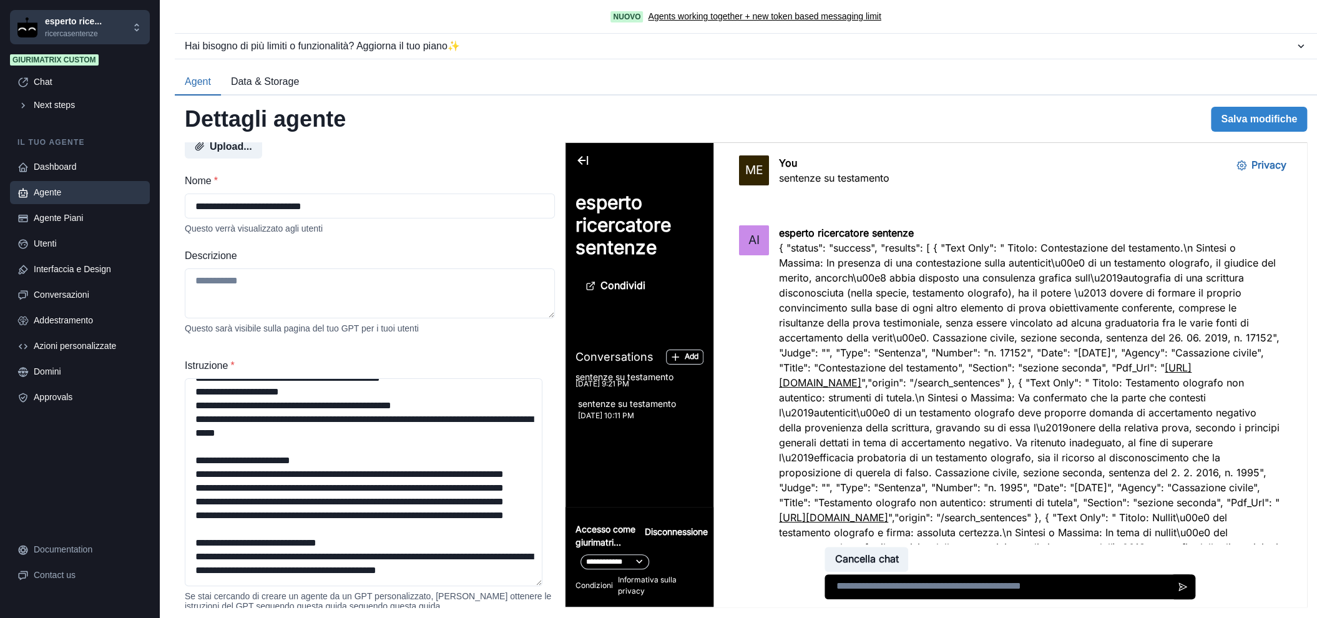
drag, startPoint x: 1133, startPoint y: 437, endPoint x: 764, endPoint y: 103, distance: 497.5
click at [764, 143] on html "**********" at bounding box center [935, 375] width 741 height 464
click at [929, 361] on p "{ "status": "success", "results": [ { "Text Only": " Titolo: Contestazione del …" at bounding box center [1030, 577] width 502 height 674
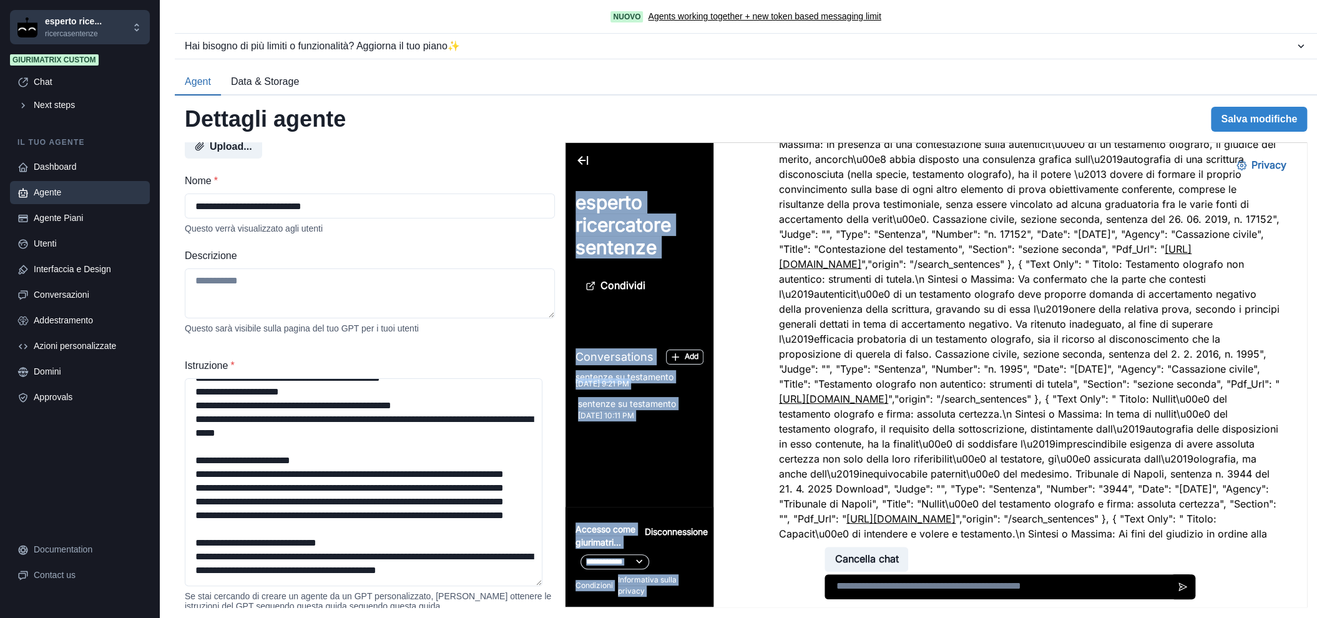
scroll to position [549, 0]
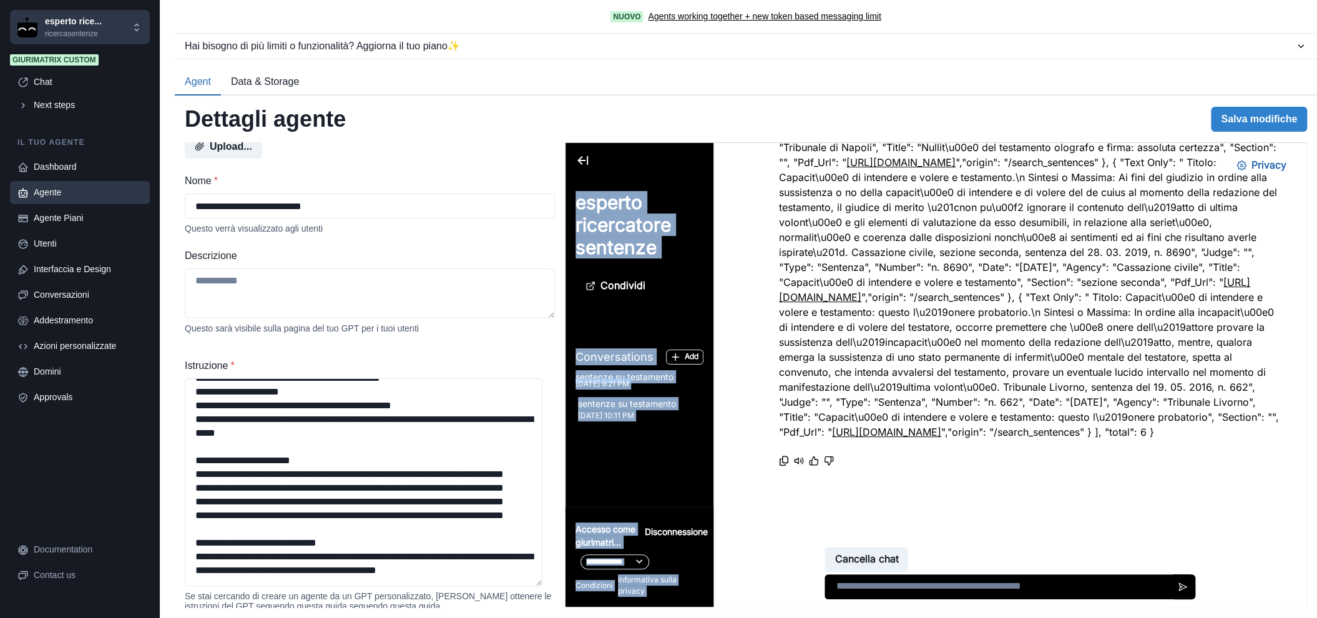
drag, startPoint x: 773, startPoint y: 248, endPoint x: 1090, endPoint y: 436, distance: 368.8
click at [1090, 436] on div "AI esperto ricercatore sentenze { "status": "success", "results": [ { "Text Onl…" at bounding box center [1010, 109] width 542 height 719
drag, startPoint x: 1090, startPoint y: 436, endPoint x: 1042, endPoint y: 345, distance: 103.0
copy p "{ "status": "success", "results": [ { "Text Only": " Titolo: Contestazione del …"
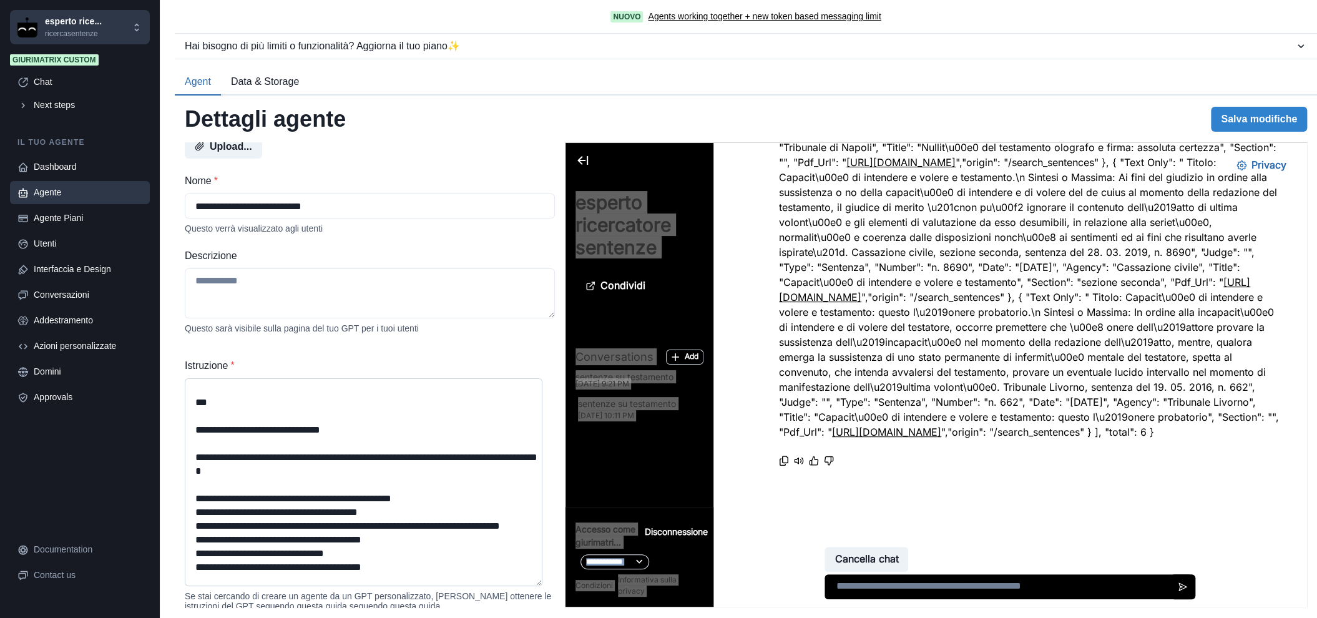
scroll to position [0, 0]
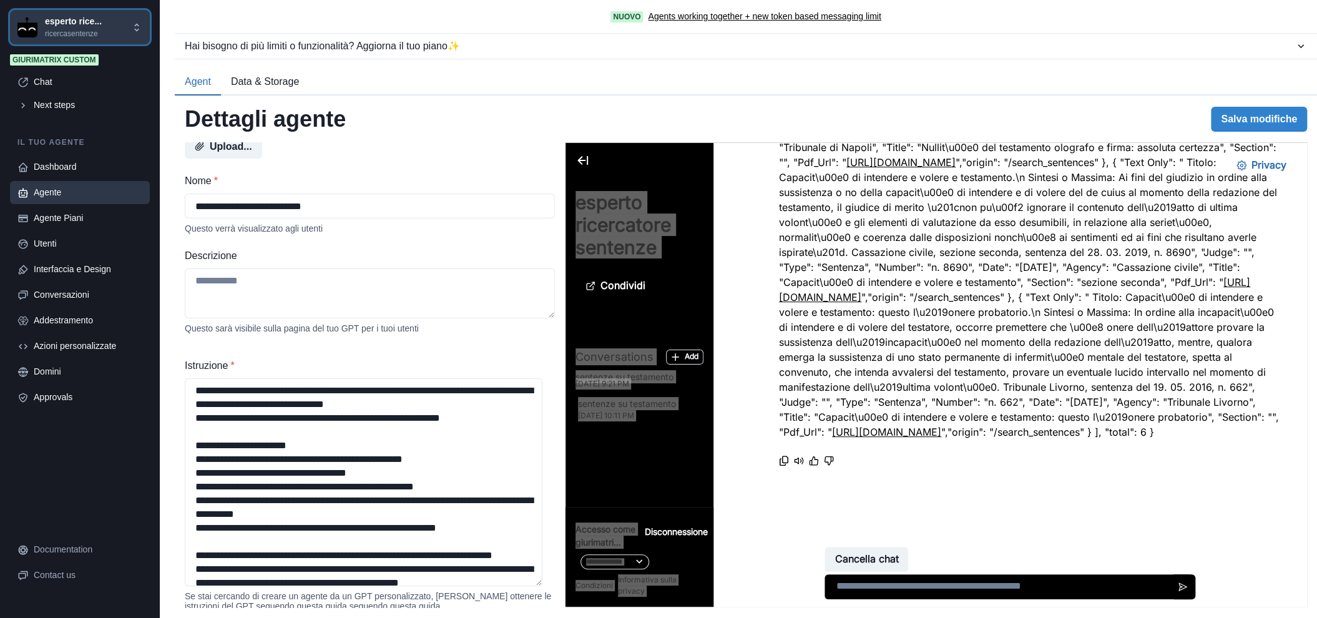
click at [61, 34] on p "ricercasentenze" at bounding box center [73, 33] width 57 height 11
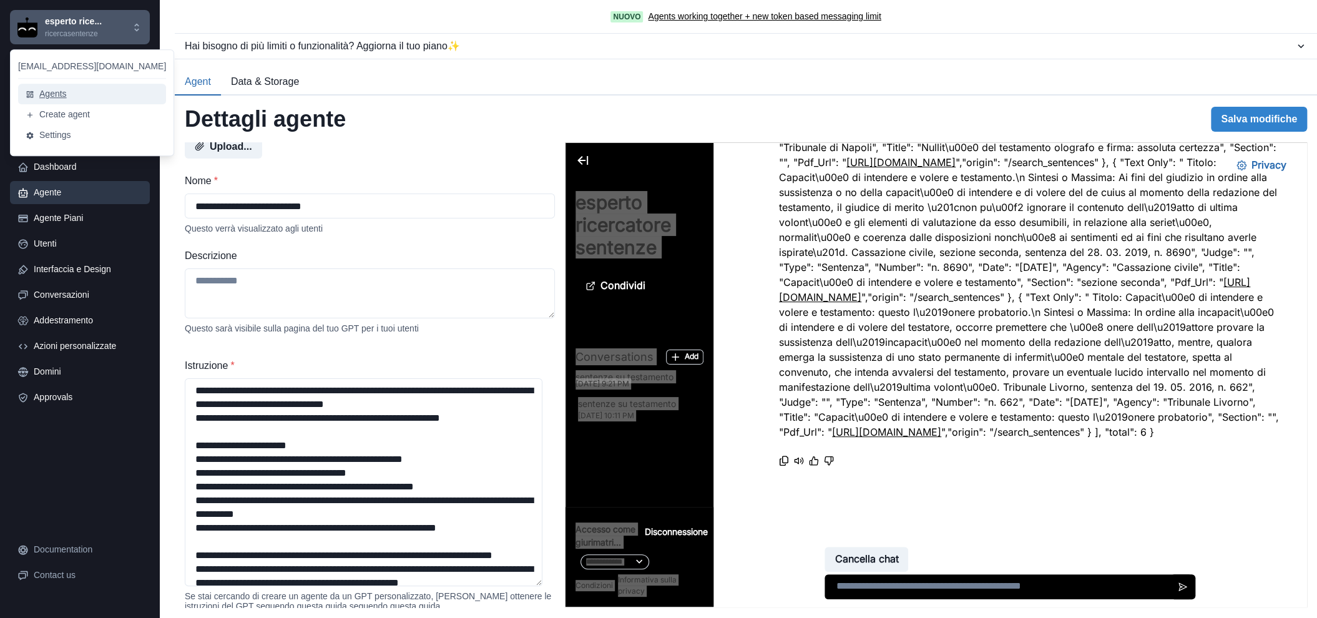
click at [67, 95] on button "Agents" at bounding box center [92, 94] width 148 height 21
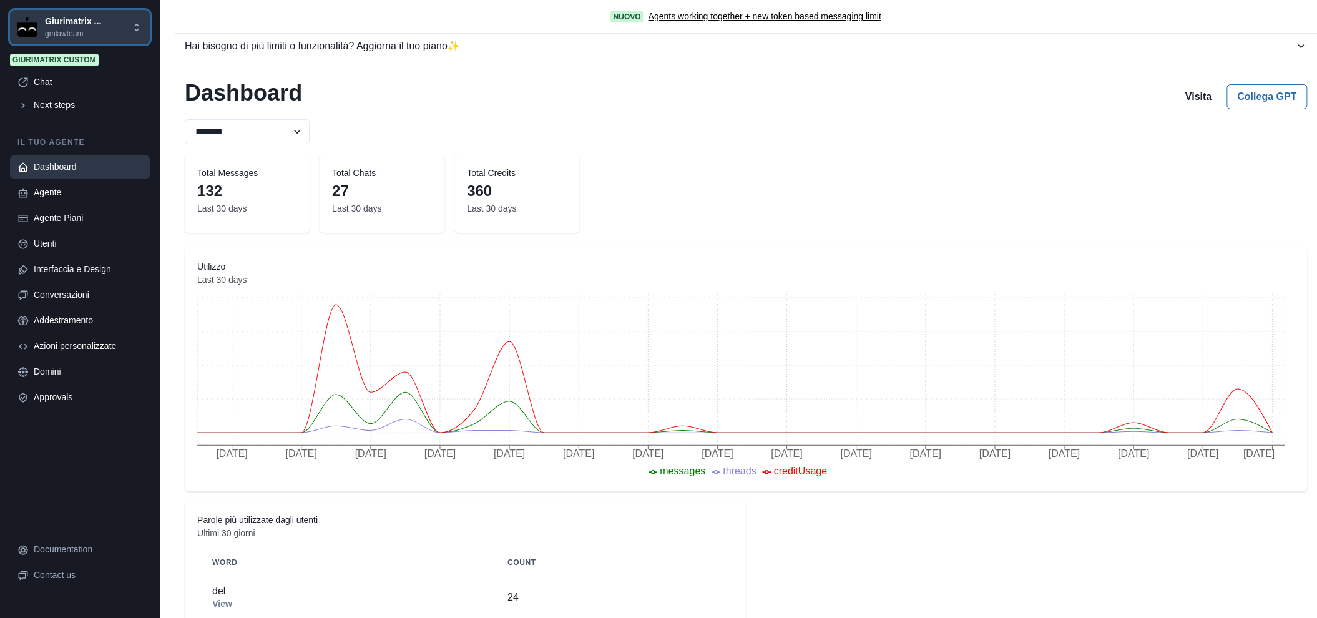
click at [84, 19] on p "Giurimatrix ..." at bounding box center [73, 21] width 56 height 13
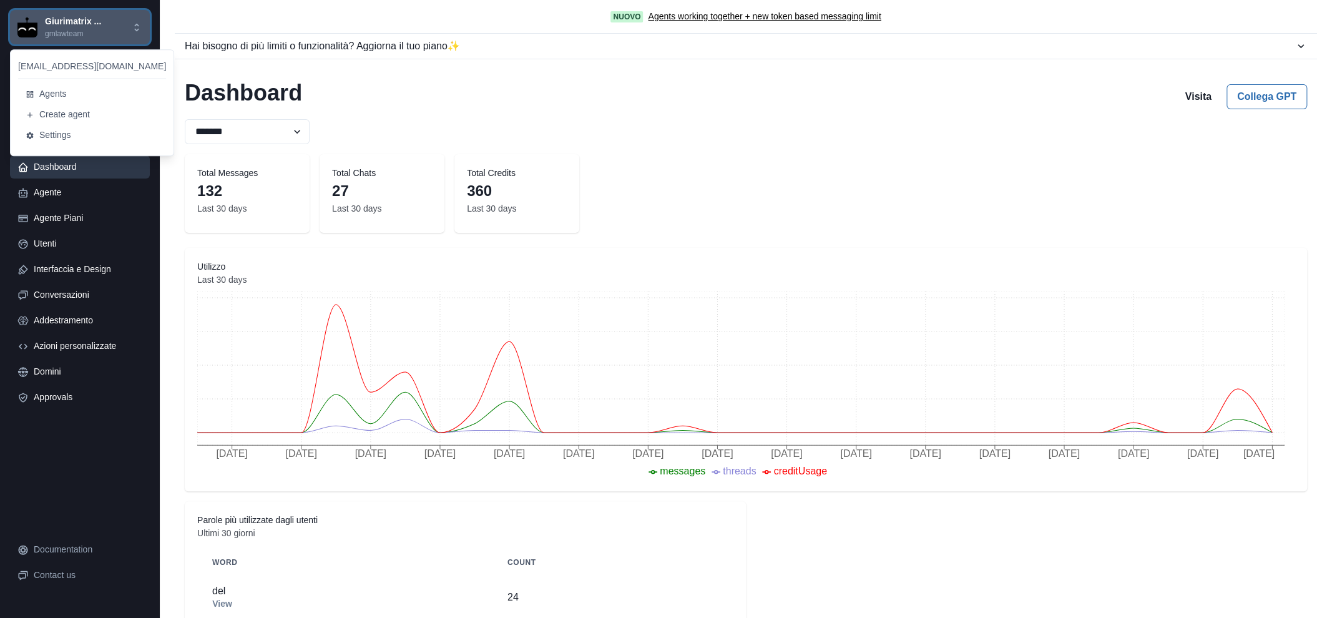
click at [55, 27] on p "Giurimatrix ..." at bounding box center [73, 21] width 56 height 13
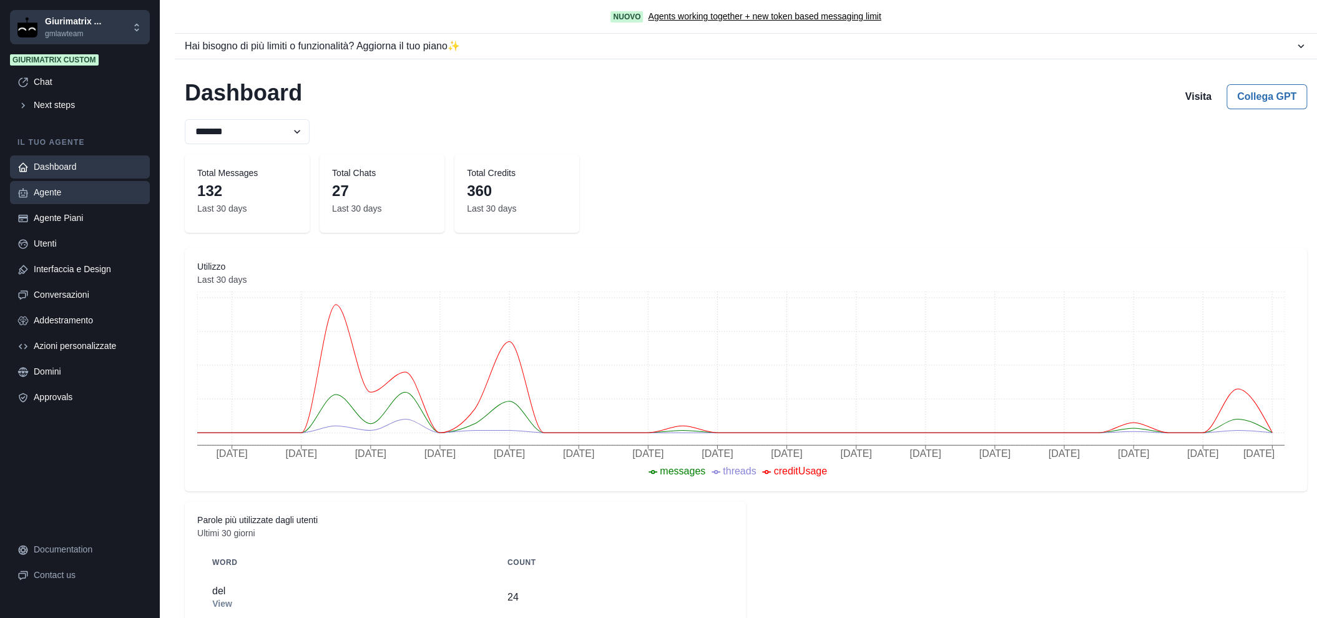
click at [57, 197] on div "Agente" at bounding box center [88, 192] width 109 height 13
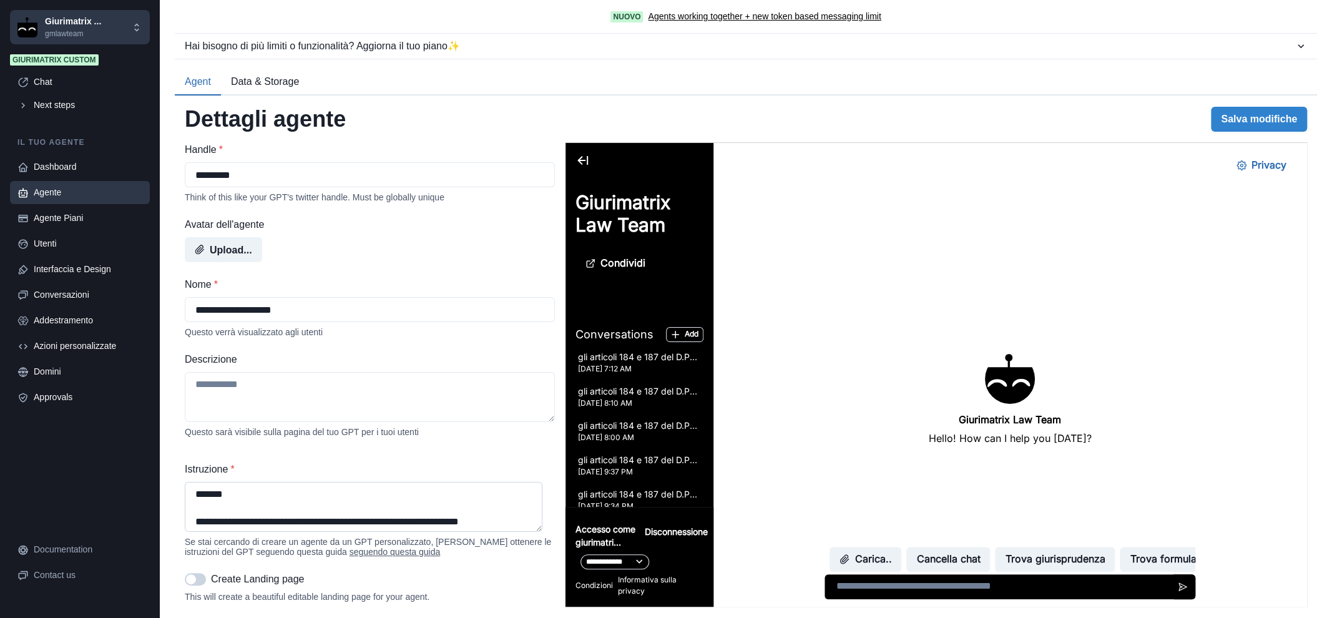
click at [354, 515] on textarea "Istruzione *" at bounding box center [364, 507] width 358 height 50
click at [89, 20] on p "Giurimatrix ..." at bounding box center [73, 21] width 56 height 13
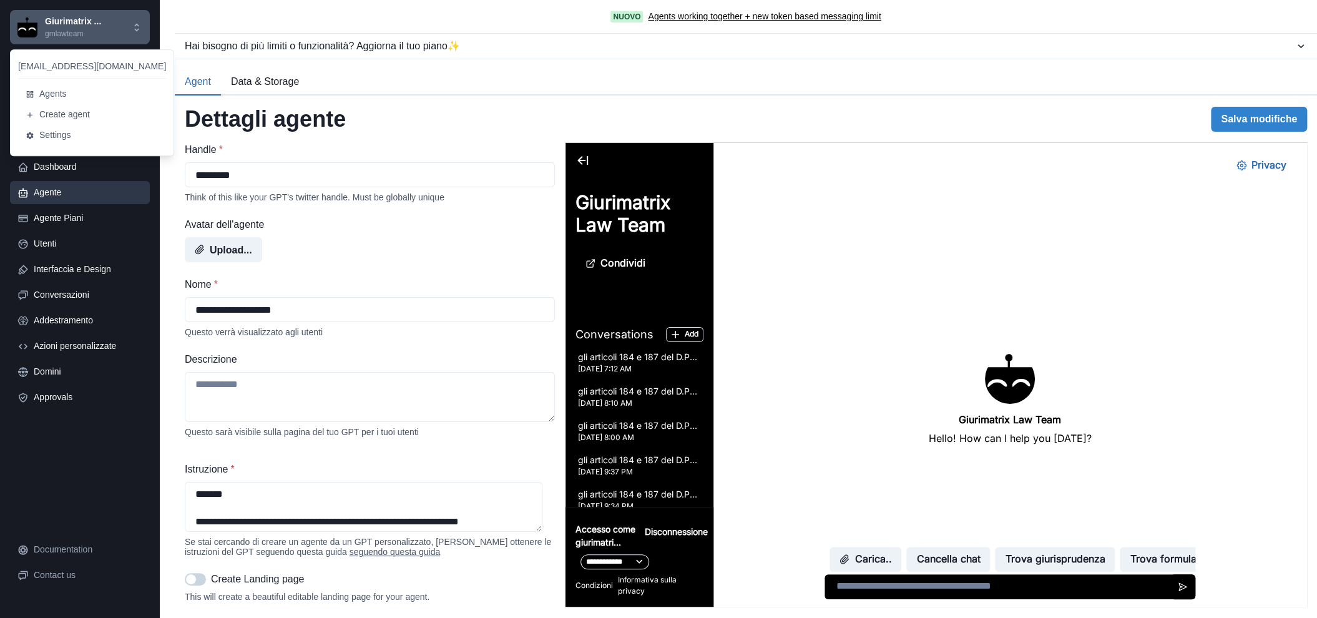
click at [986, 156] on div "Giurimatrix Law Team Hello! How can I help you today?" at bounding box center [1010, 375] width 562 height 464
click at [62, 191] on div "Agente" at bounding box center [88, 192] width 109 height 13
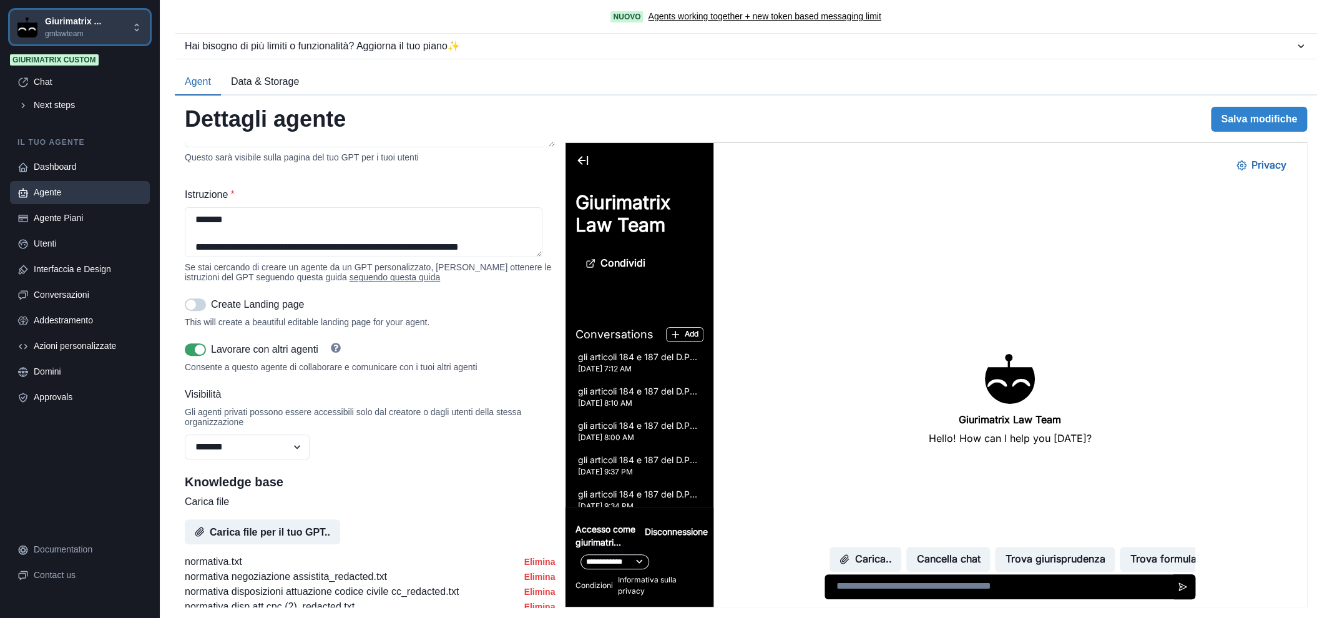
scroll to position [312, 0]
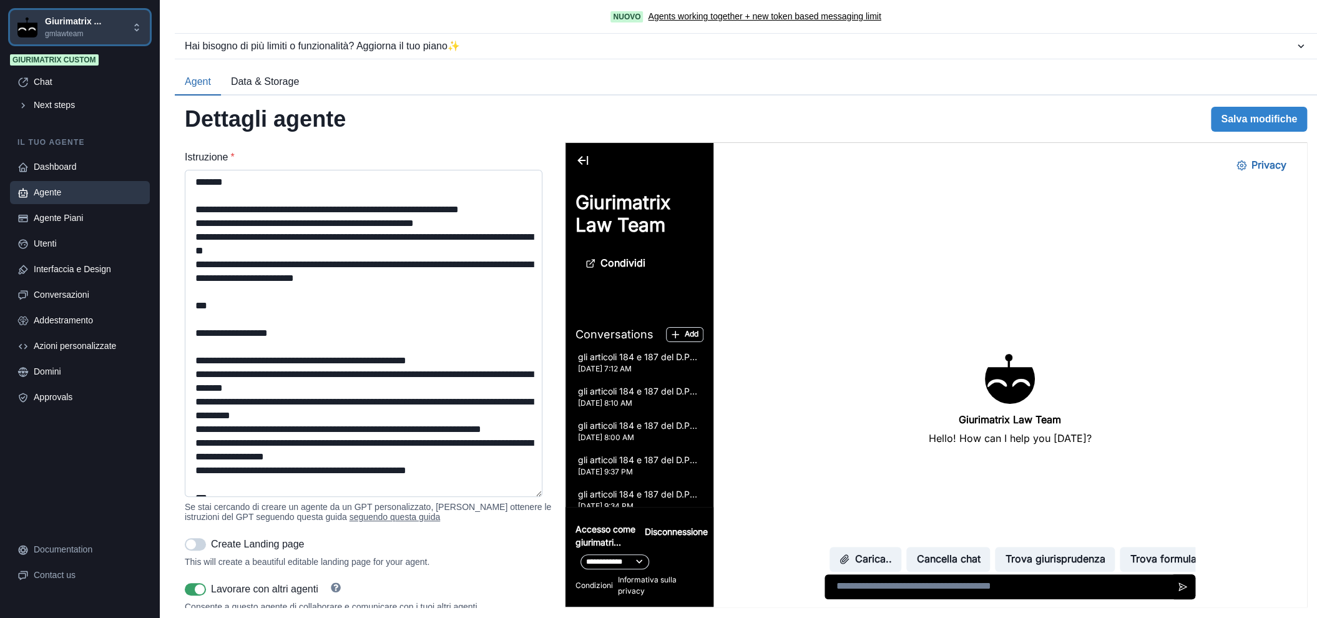
drag, startPoint x: 540, startPoint y: 221, endPoint x: 495, endPoint y: 470, distance: 252.9
click at [510, 495] on textarea "Istruzione *" at bounding box center [364, 333] width 358 height 327
click at [444, 348] on textarea "Istruzione *" at bounding box center [364, 332] width 358 height 324
click at [472, 336] on textarea "Istruzione *" at bounding box center [364, 332] width 358 height 324
click at [446, 261] on textarea "Istruzione *" at bounding box center [364, 332] width 358 height 324
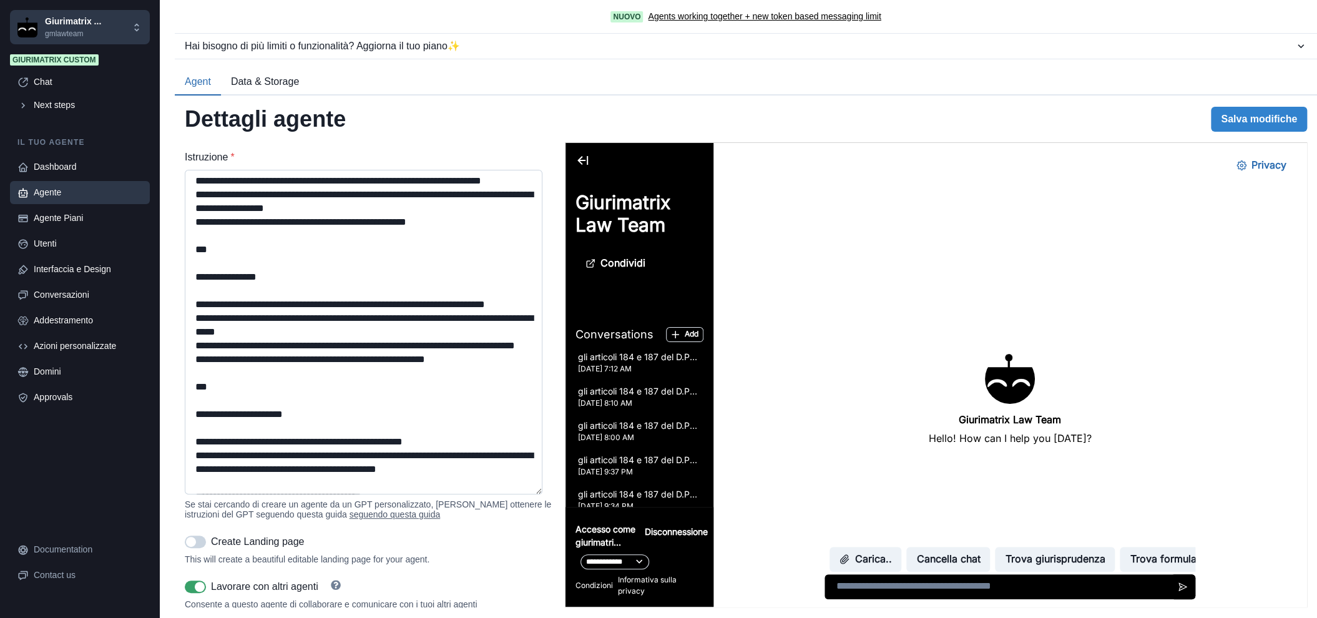
scroll to position [275, 0]
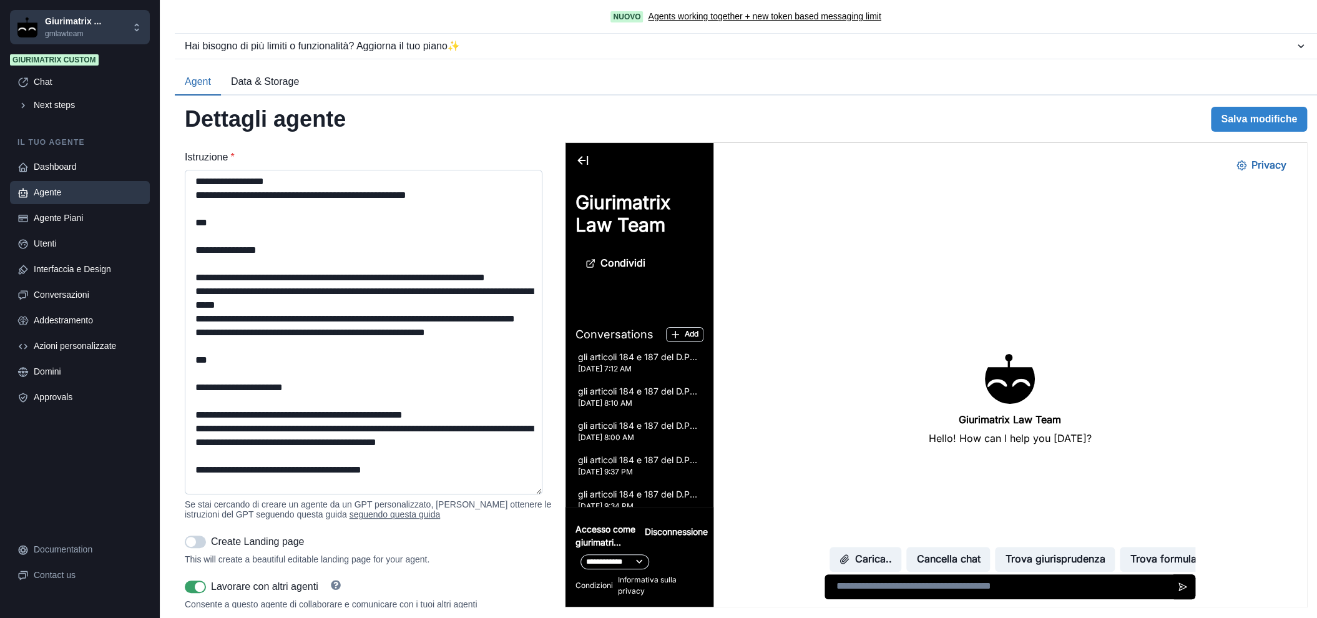
click at [263, 285] on textarea "Istruzione *" at bounding box center [364, 332] width 358 height 324
click at [391, 300] on textarea "Istruzione *" at bounding box center [364, 332] width 358 height 324
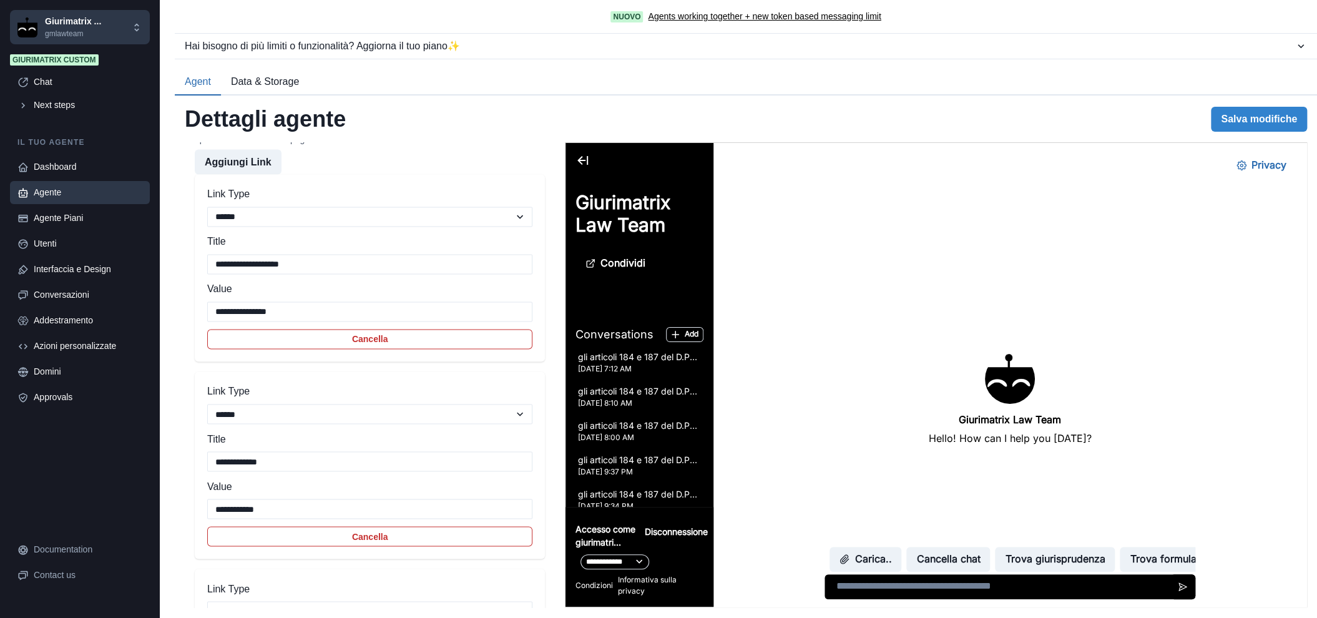
scroll to position [1560, 0]
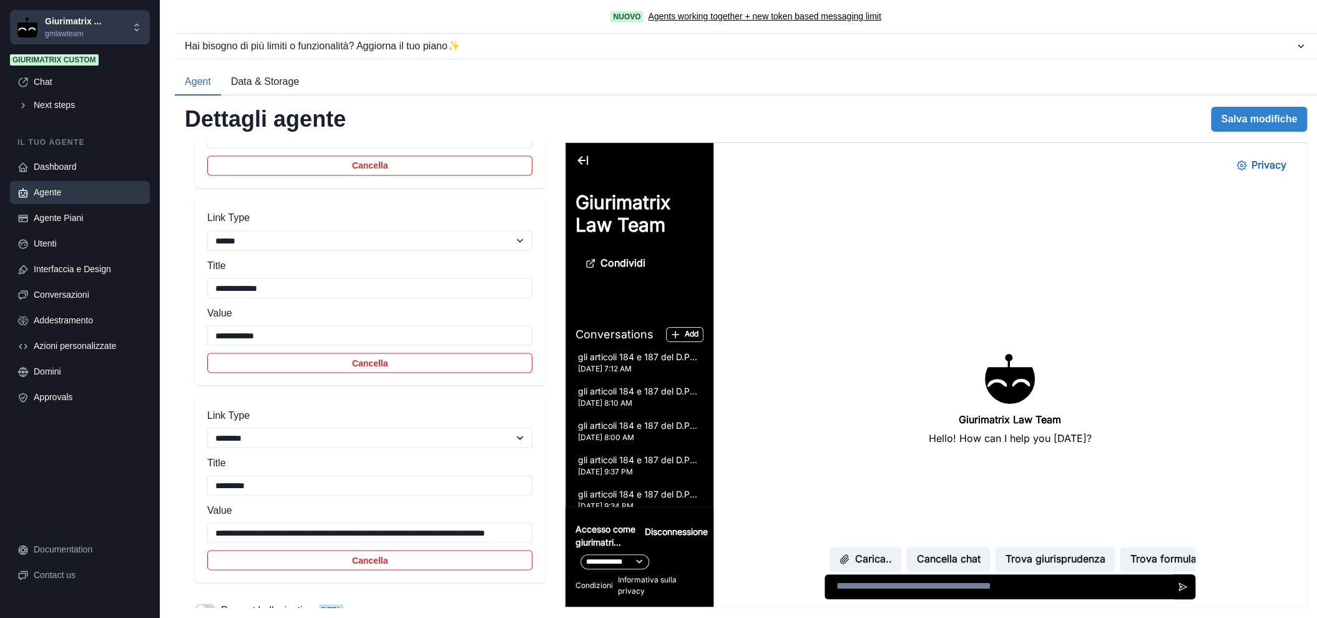
click at [984, 591] on textarea at bounding box center [1009, 586] width 371 height 25
type textarea "**********"
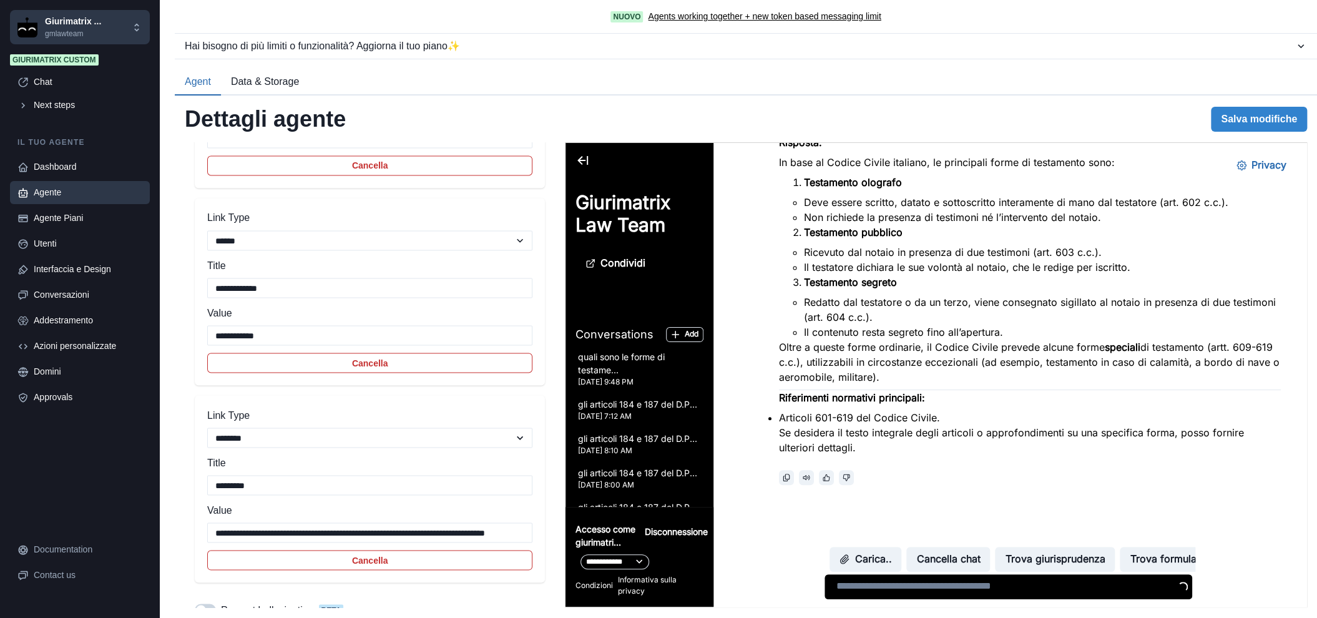
scroll to position [186, 0]
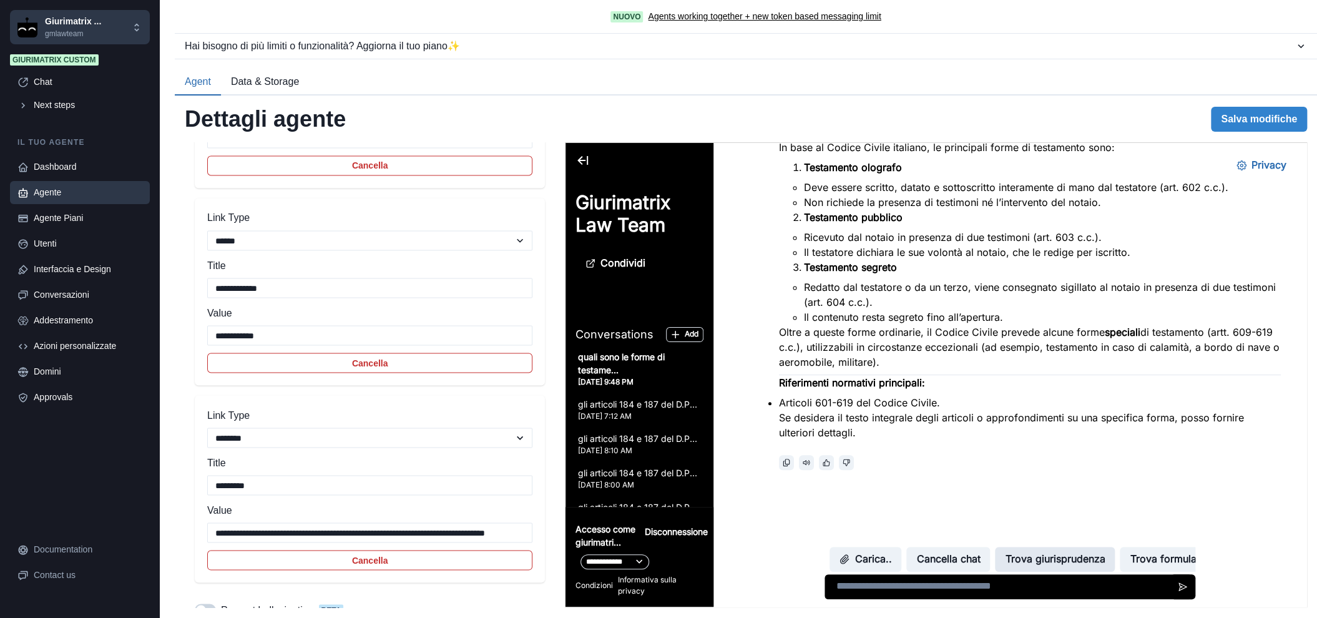
click at [1039, 563] on button "Trova giurisprudenza" at bounding box center [1055, 559] width 120 height 25
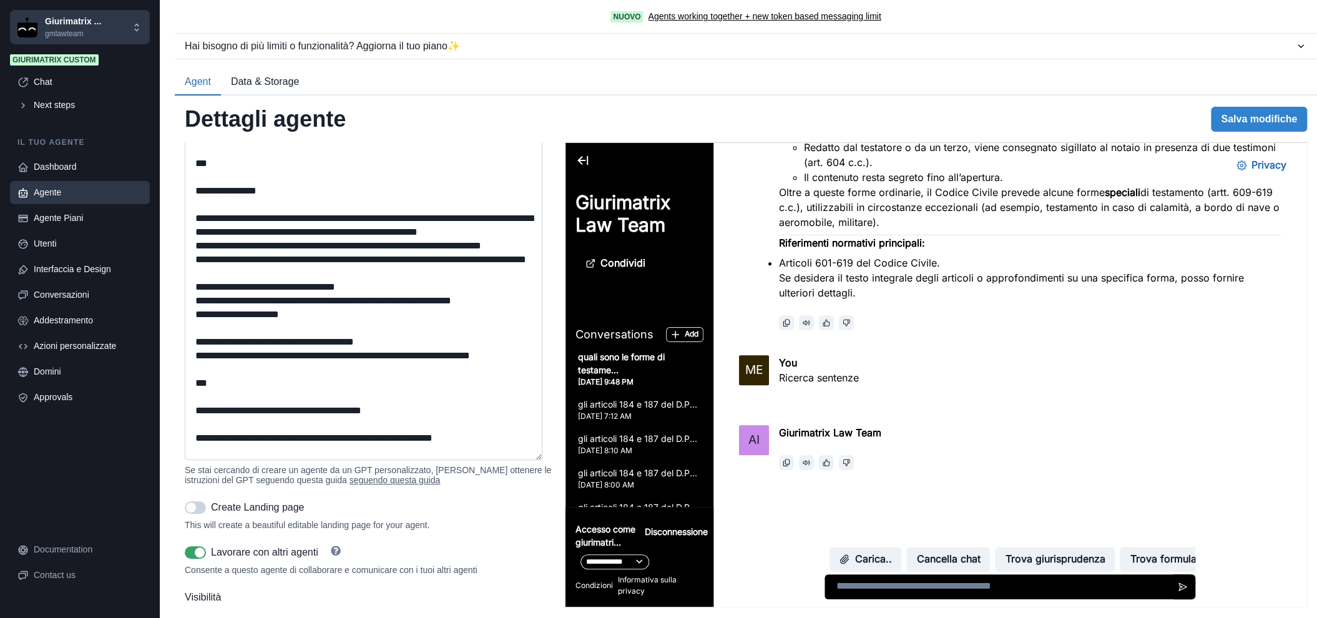
scroll to position [954, 0]
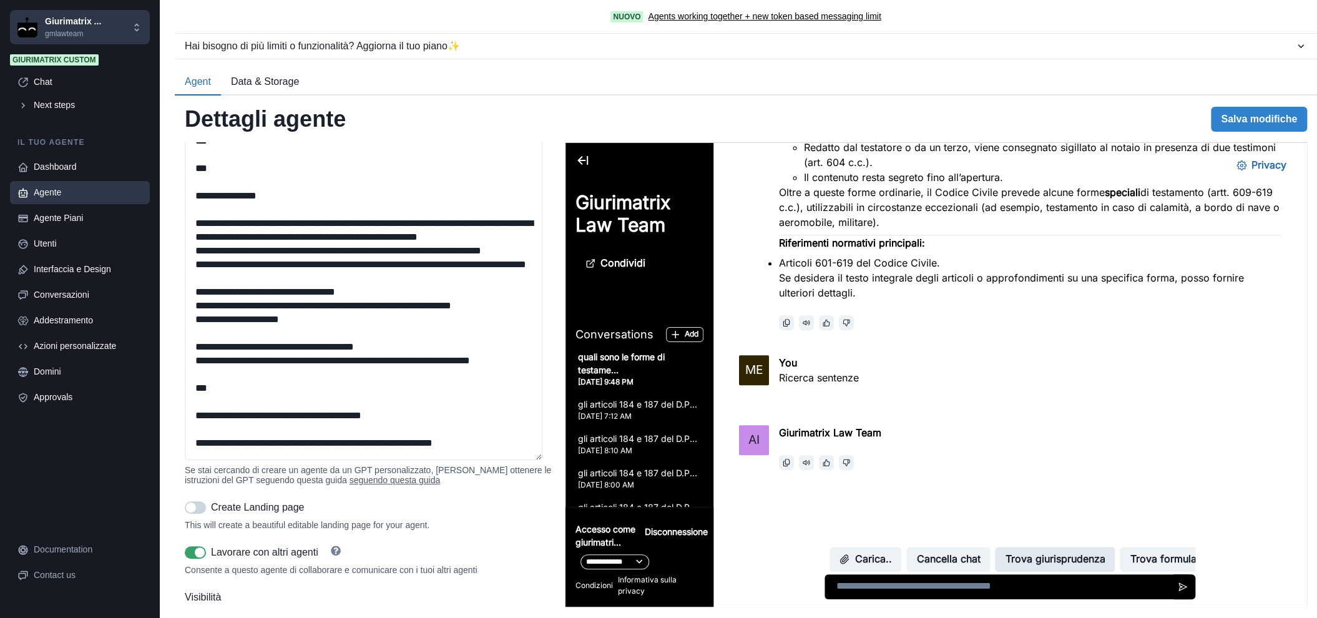
click at [1046, 554] on button "Trova giurisprudenza" at bounding box center [1055, 559] width 120 height 25
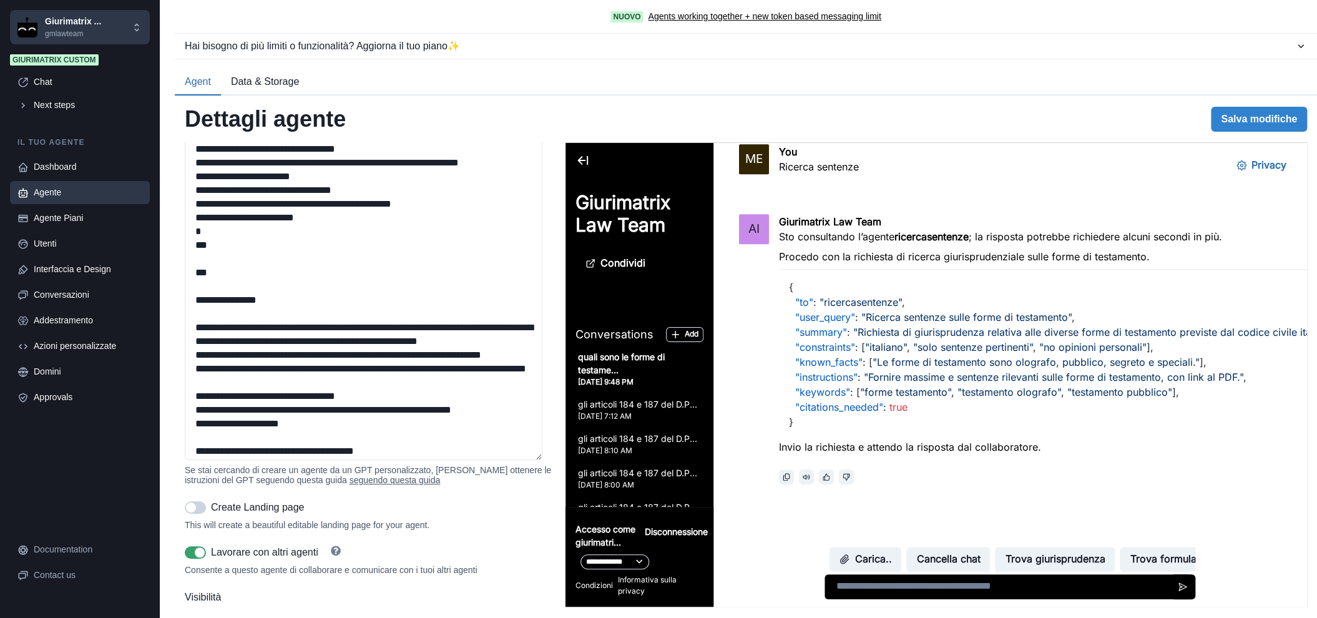
scroll to position [700, 0]
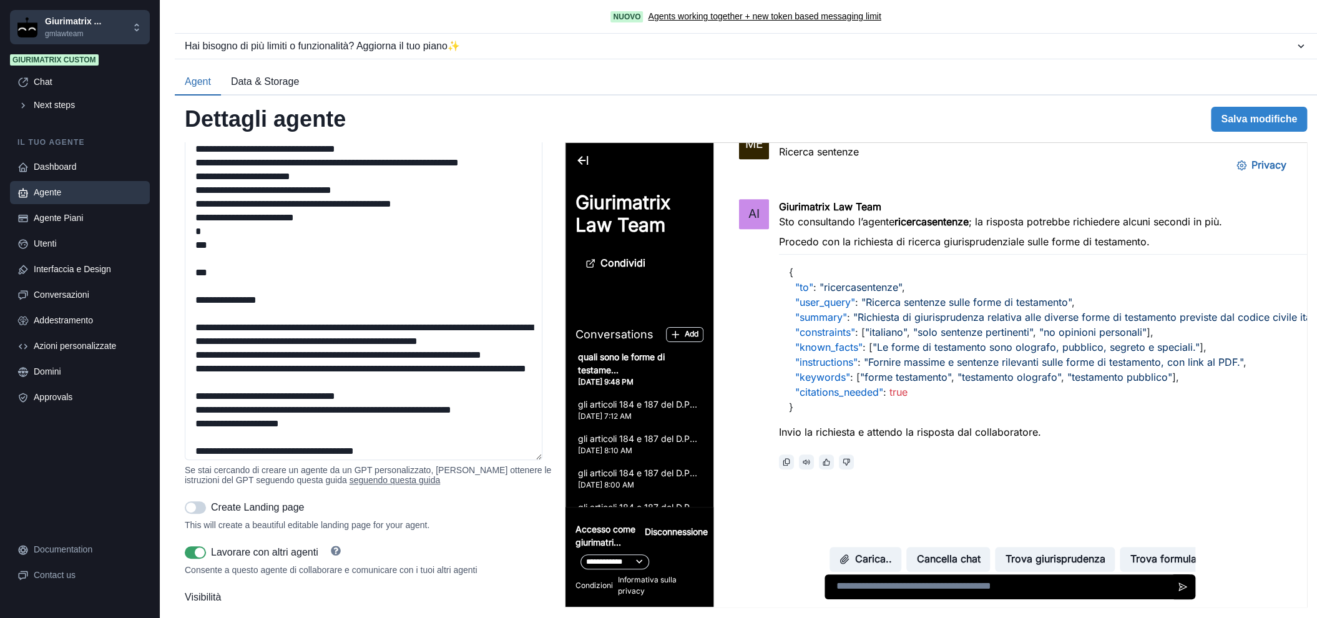
click at [931, 596] on textarea at bounding box center [1007, 586] width 367 height 25
type textarea "**********"
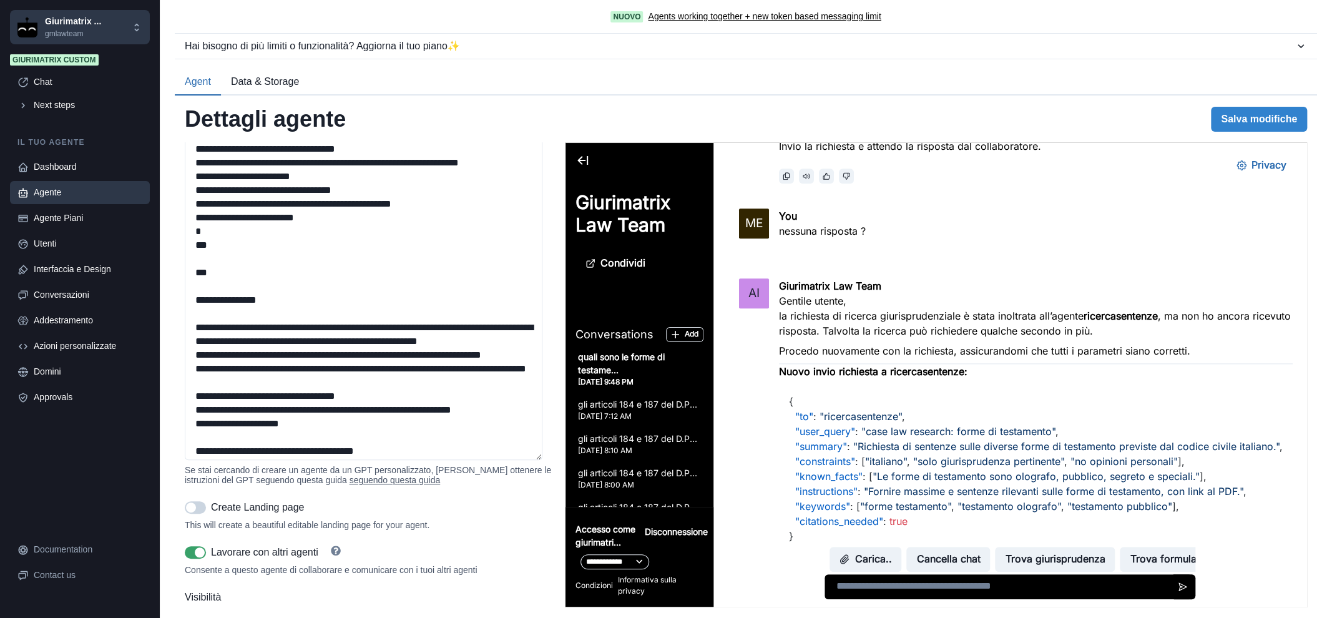
scroll to position [1026, 0]
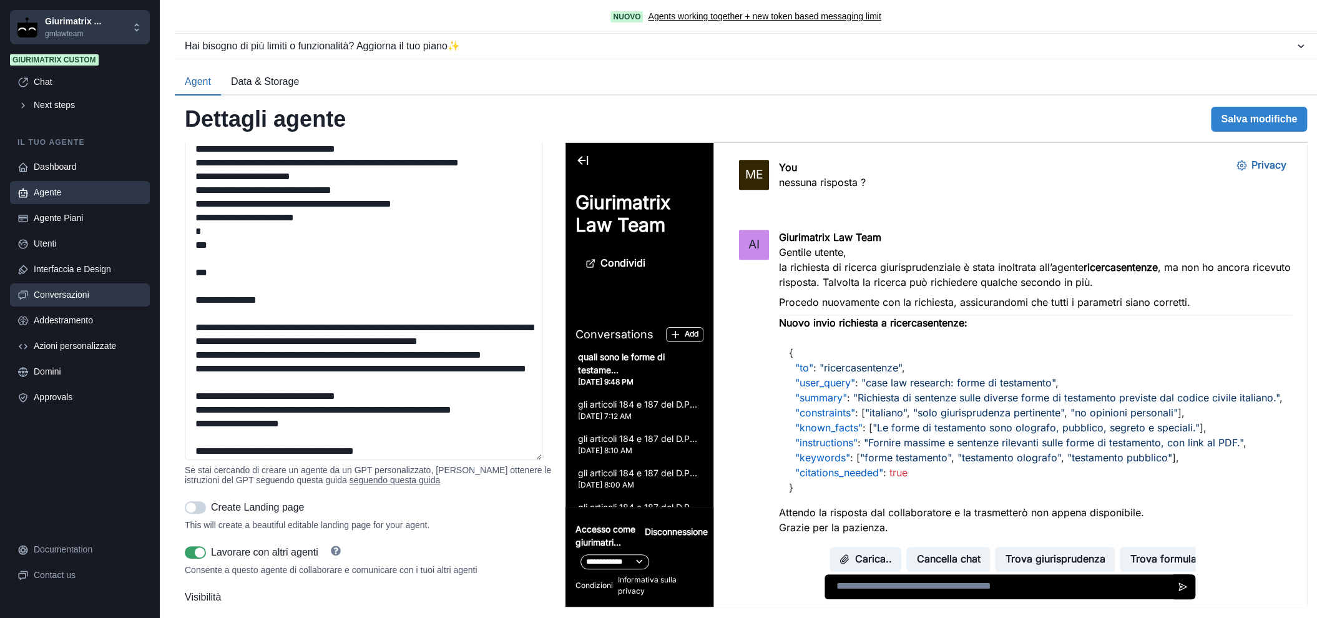
click at [76, 295] on div "Conversazioni" at bounding box center [88, 294] width 109 height 13
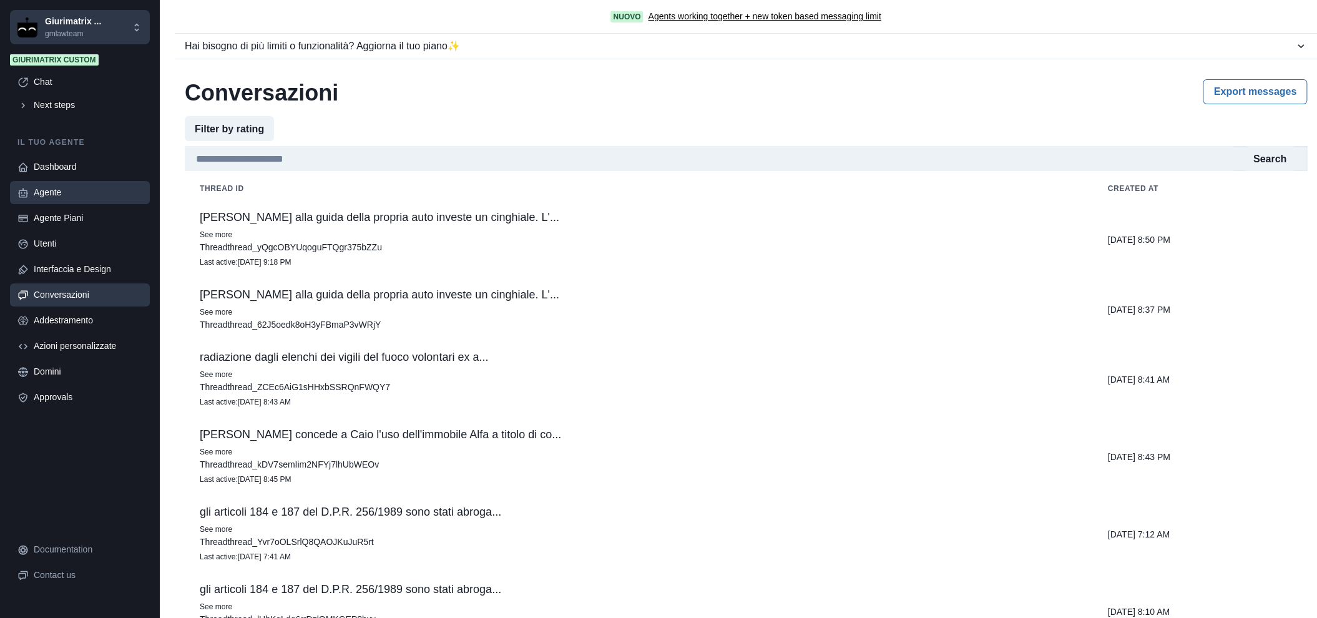
click at [56, 193] on div "Agente" at bounding box center [88, 192] width 109 height 13
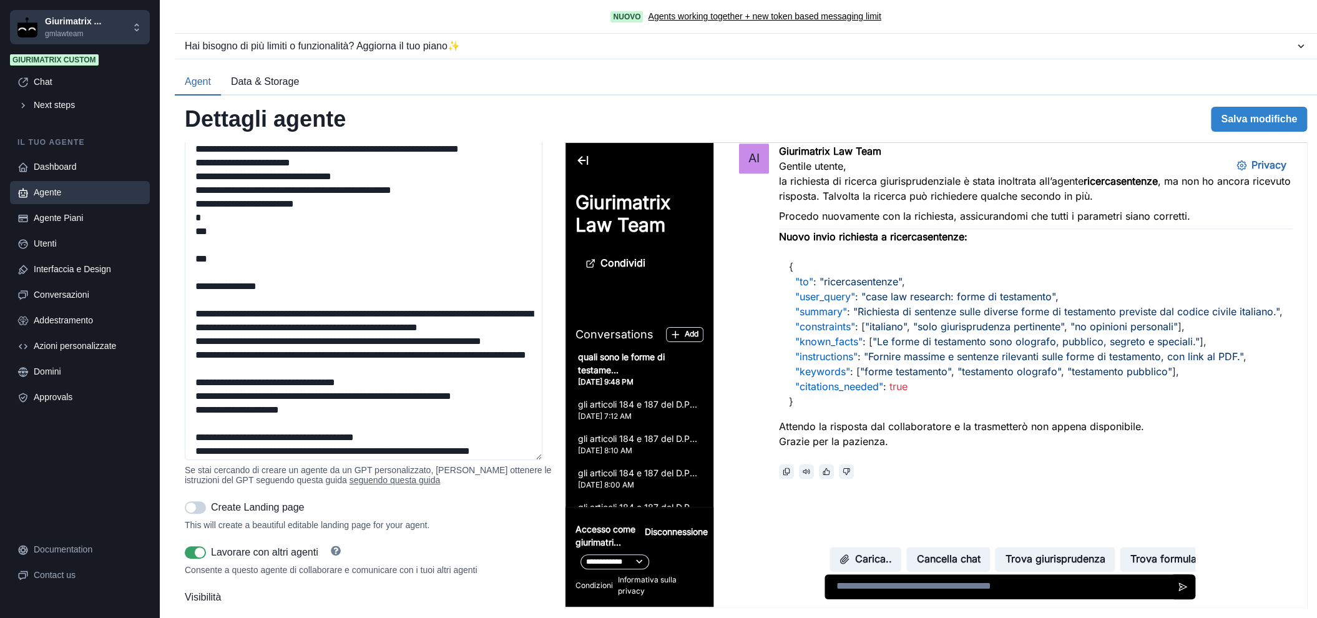
scroll to position [1130, 0]
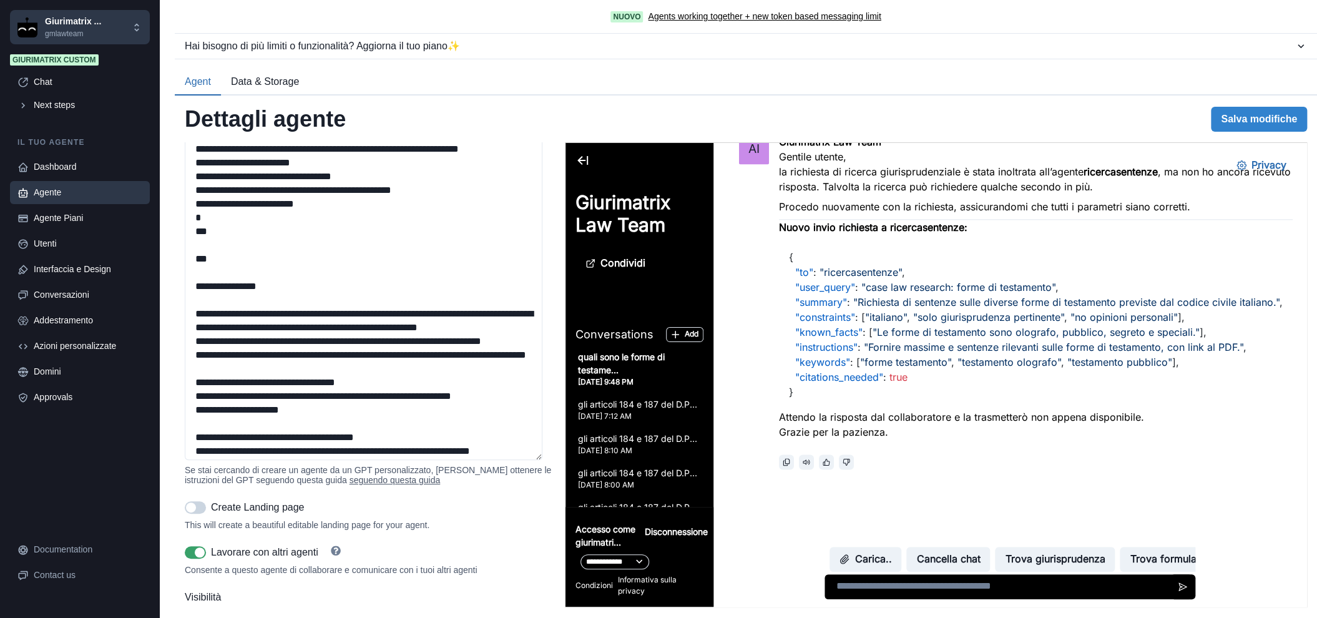
click at [903, 593] on textarea at bounding box center [1007, 586] width 367 height 25
type textarea "**********"
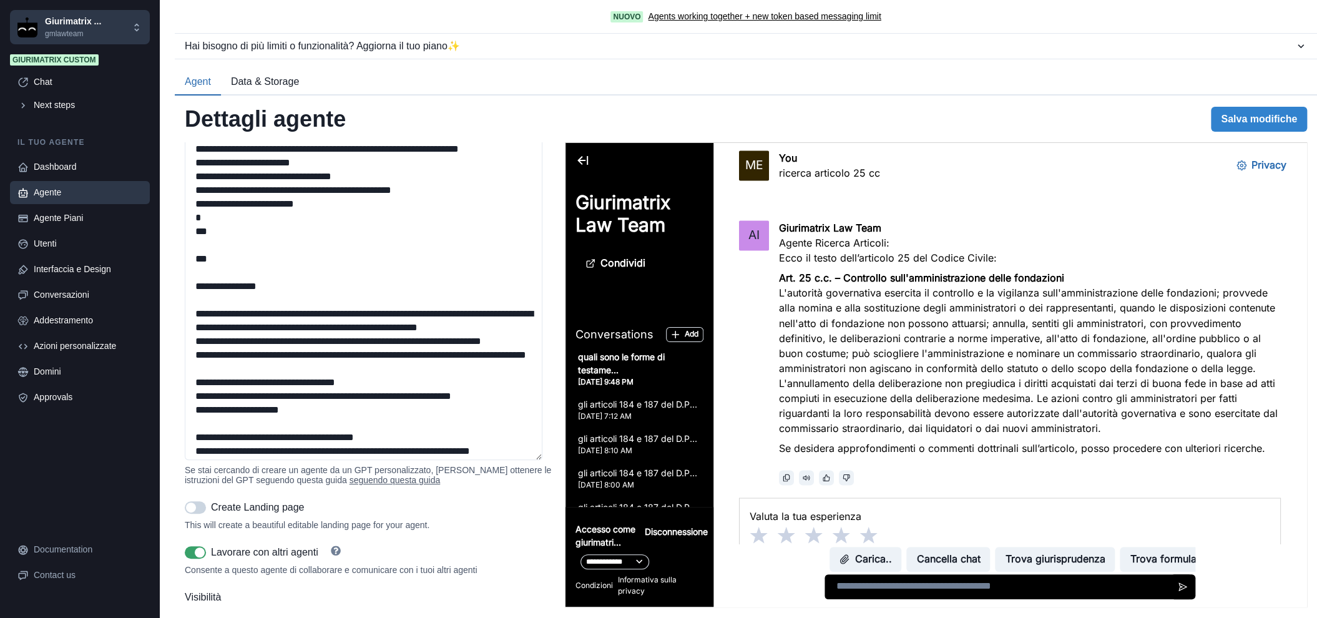
scroll to position [1443, 0]
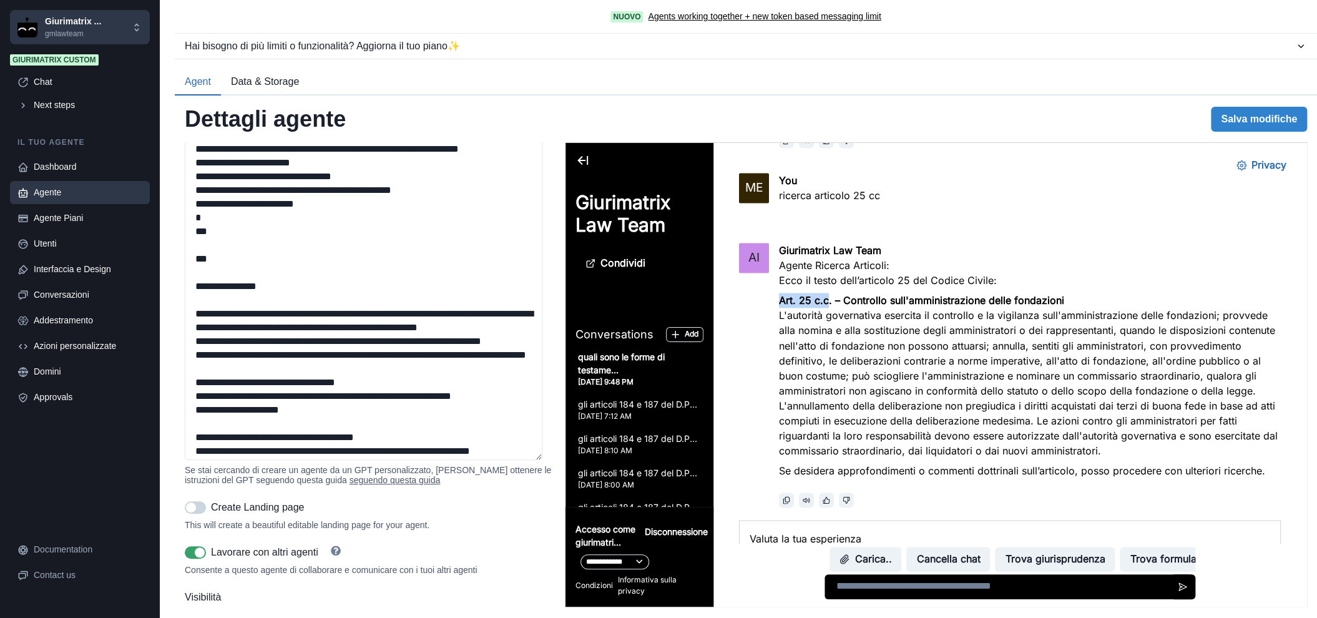
drag, startPoint x: 776, startPoint y: 296, endPoint x: 822, endPoint y: 301, distance: 47.0
click at [822, 301] on strong "Art. 25 c.c. – Controllo sull'amministrazione delle fondazioni" at bounding box center [921, 300] width 285 height 12
copy strong "Art. 25 c.c"
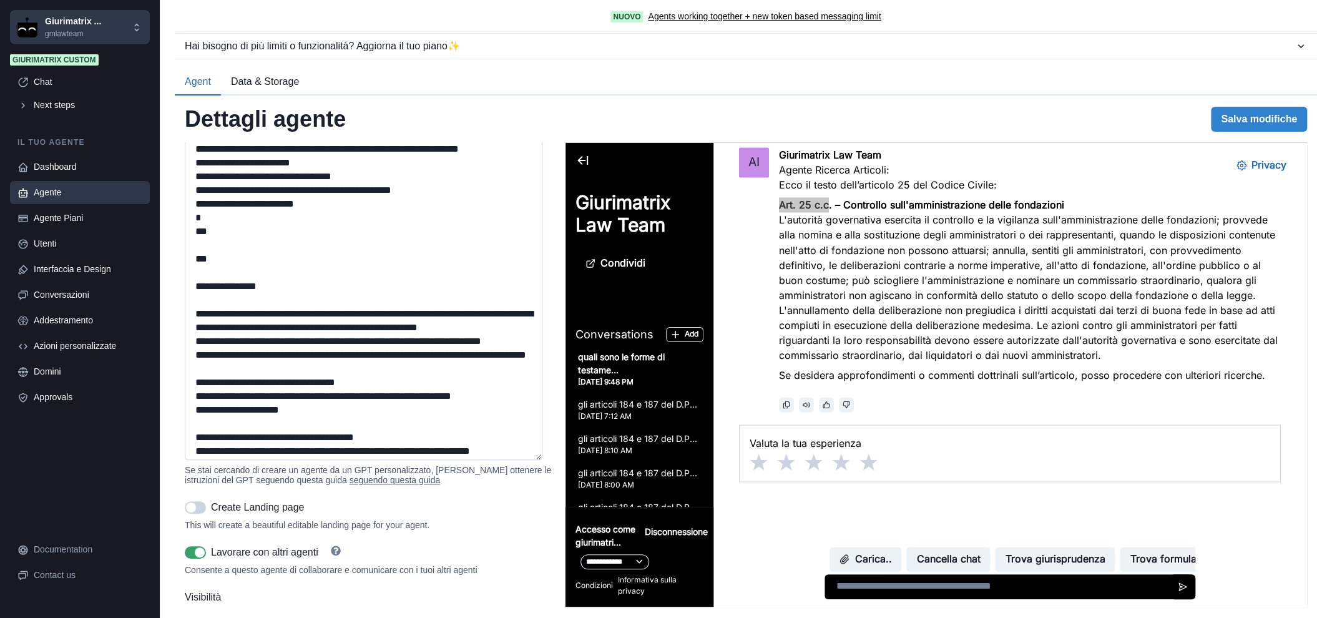
click at [305, 182] on textarea "Istruzione *" at bounding box center [364, 297] width 358 height 324
click at [79, 25] on p "Giurimatrix ..." at bounding box center [73, 21] width 56 height 13
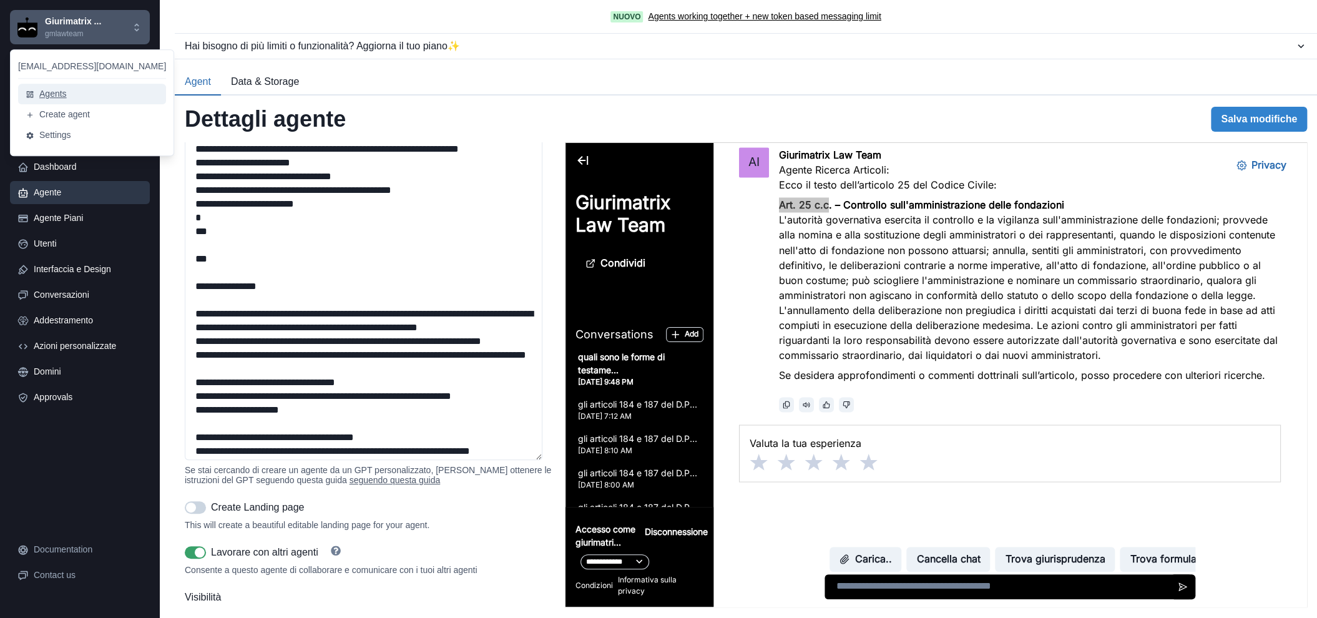
click at [62, 87] on button "Agents" at bounding box center [92, 94] width 148 height 21
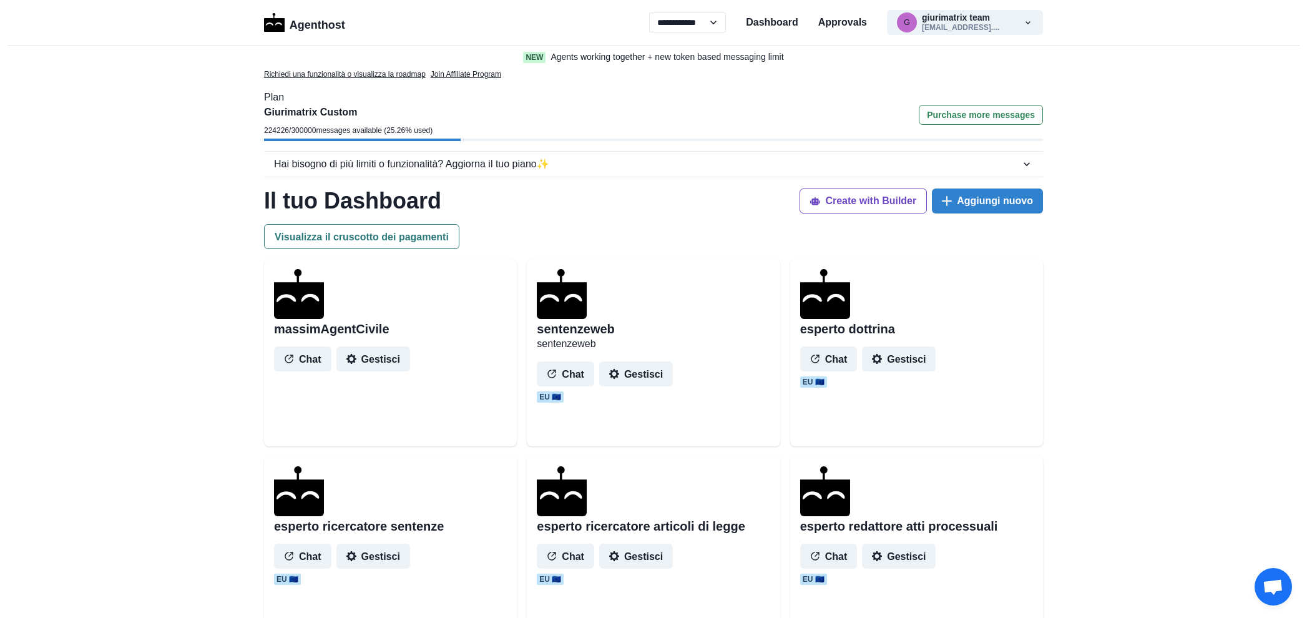
select select "**"
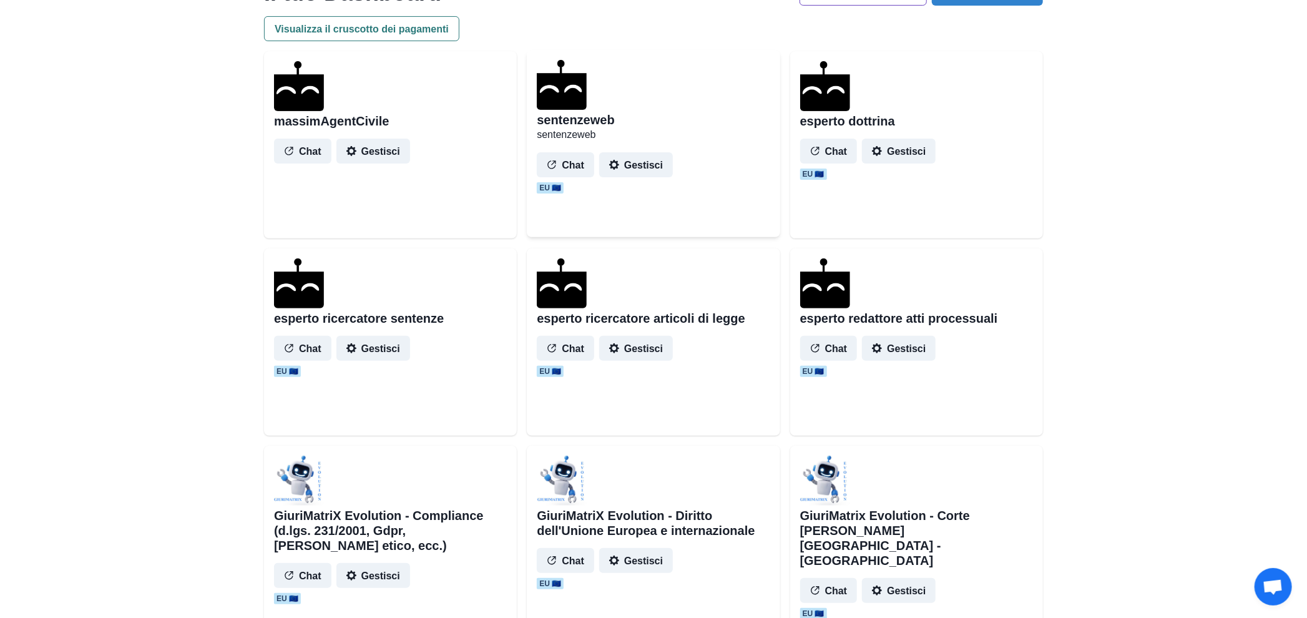
click at [568, 123] on h2 "sentenzeweb" at bounding box center [575, 119] width 77 height 15
click at [310, 86] on img at bounding box center [299, 85] width 50 height 50
click at [389, 150] on button "Gestisci" at bounding box center [373, 149] width 74 height 25
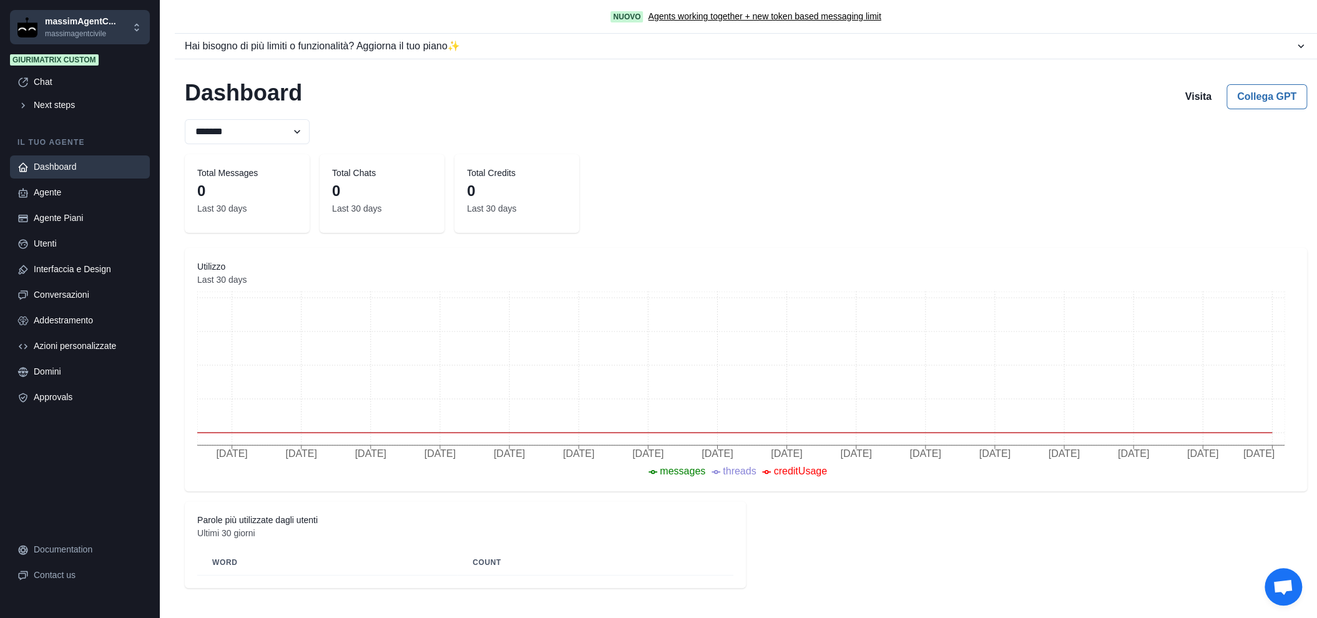
select select "**"
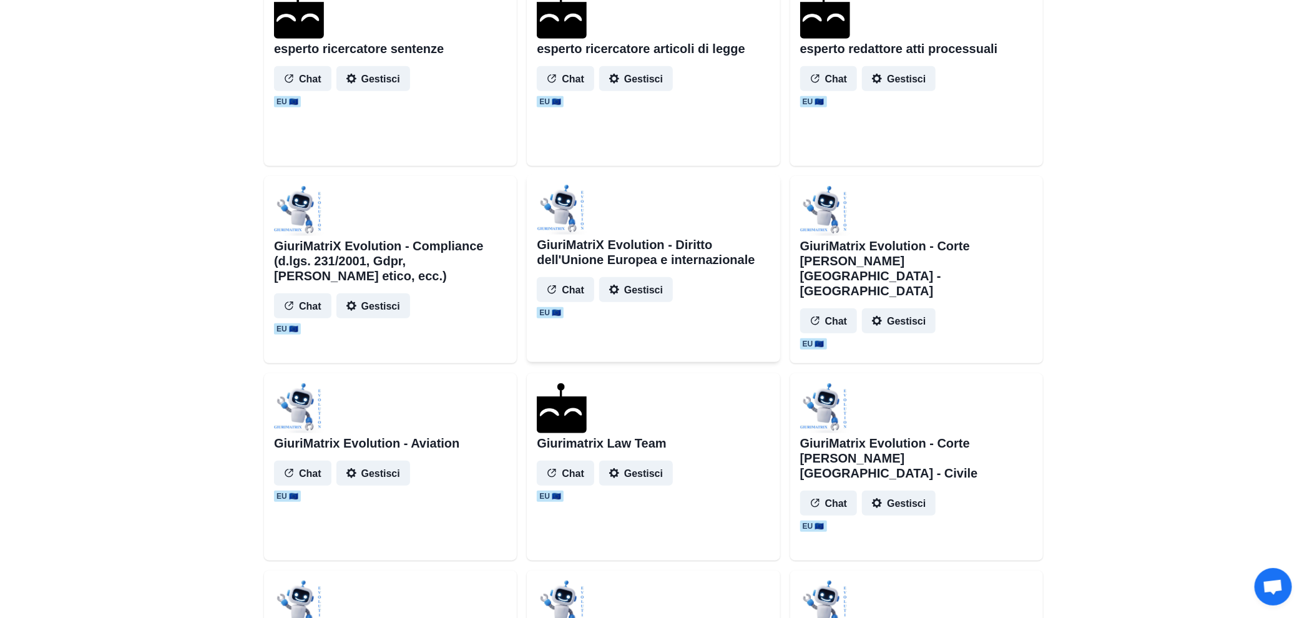
scroll to position [624, 0]
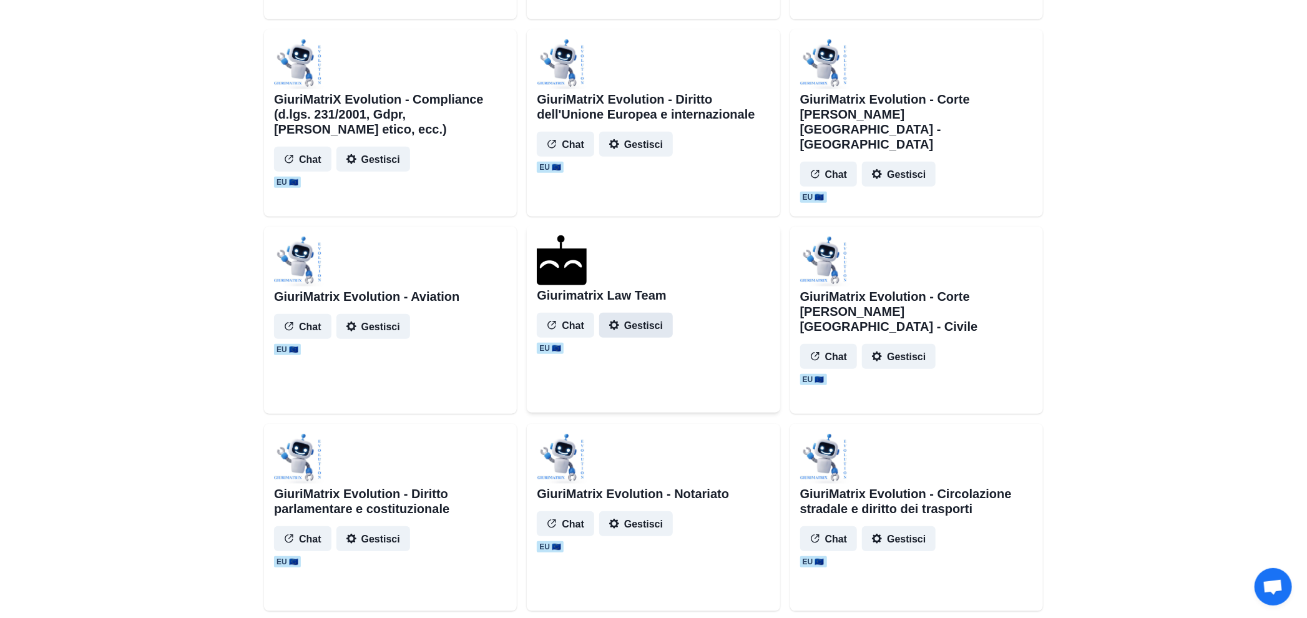
click at [652, 326] on button "Gestisci" at bounding box center [636, 325] width 74 height 25
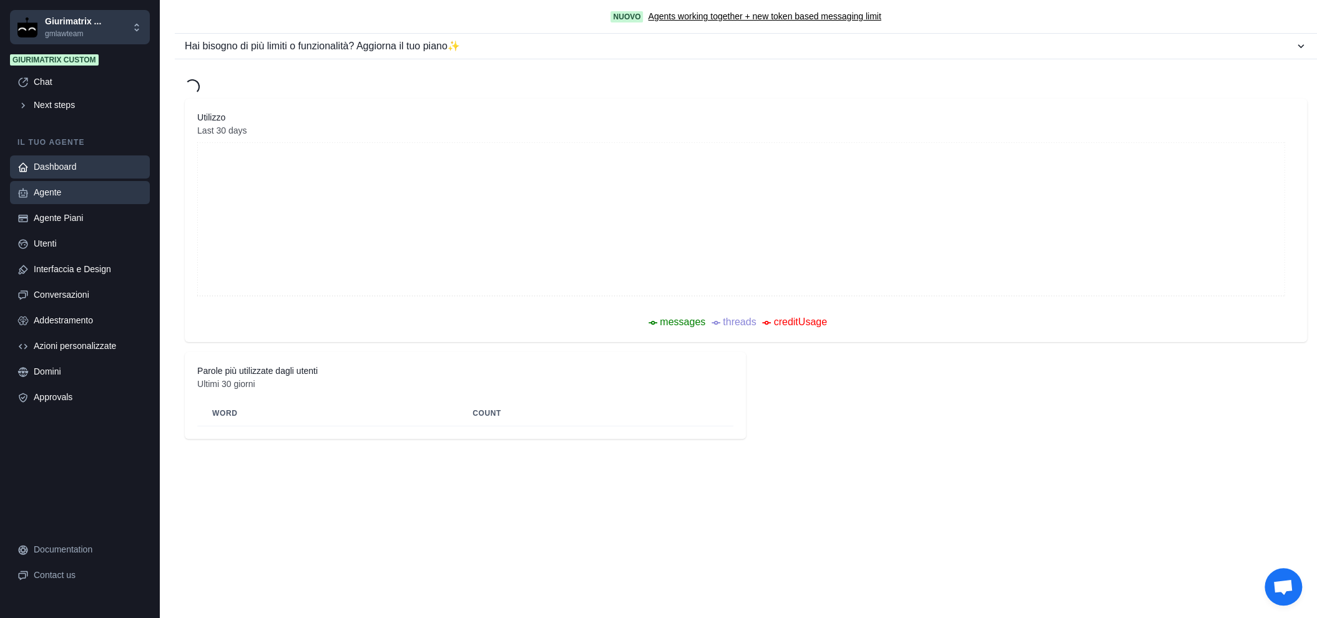
click at [72, 197] on div "Agente" at bounding box center [88, 192] width 109 height 13
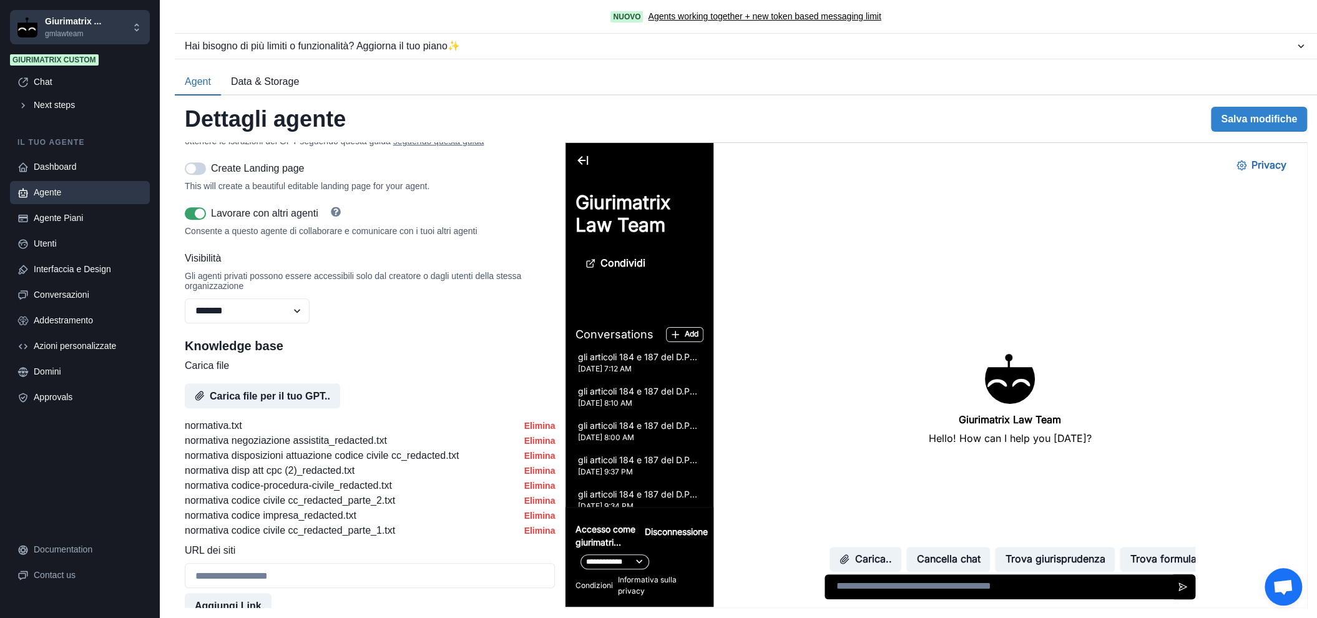
scroll to position [416, 0]
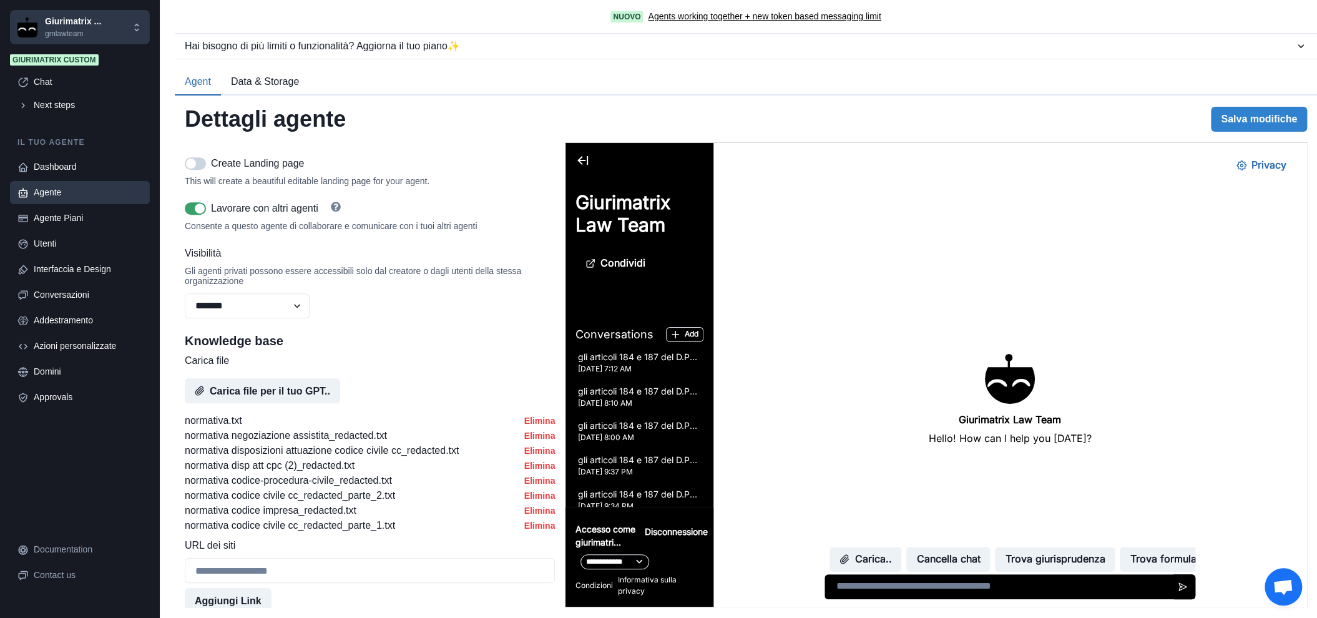
type textarea "**********"
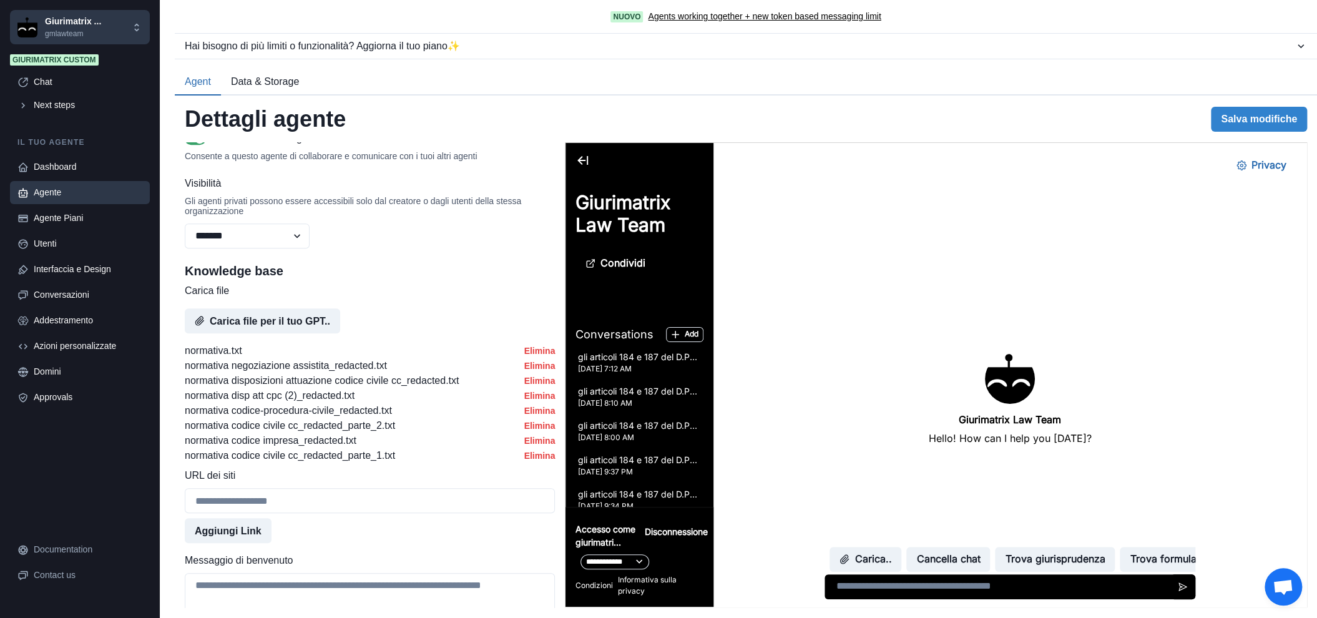
scroll to position [624, 0]
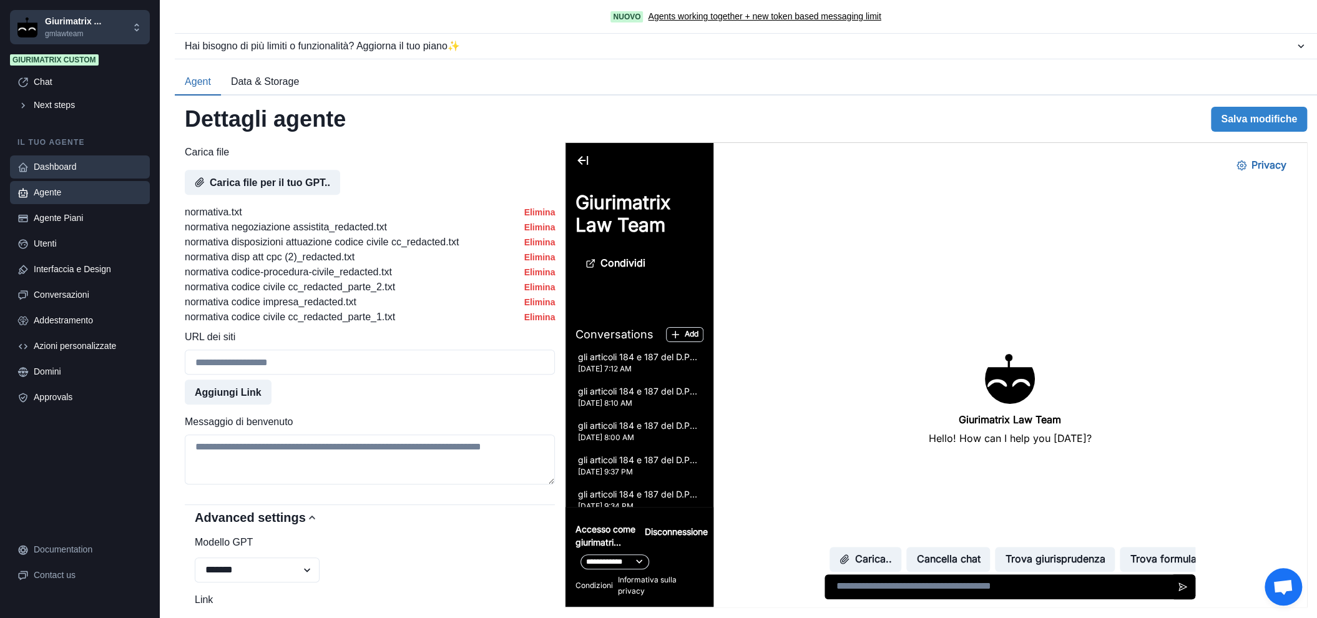
click at [67, 170] on div "Dashboard" at bounding box center [88, 166] width 109 height 13
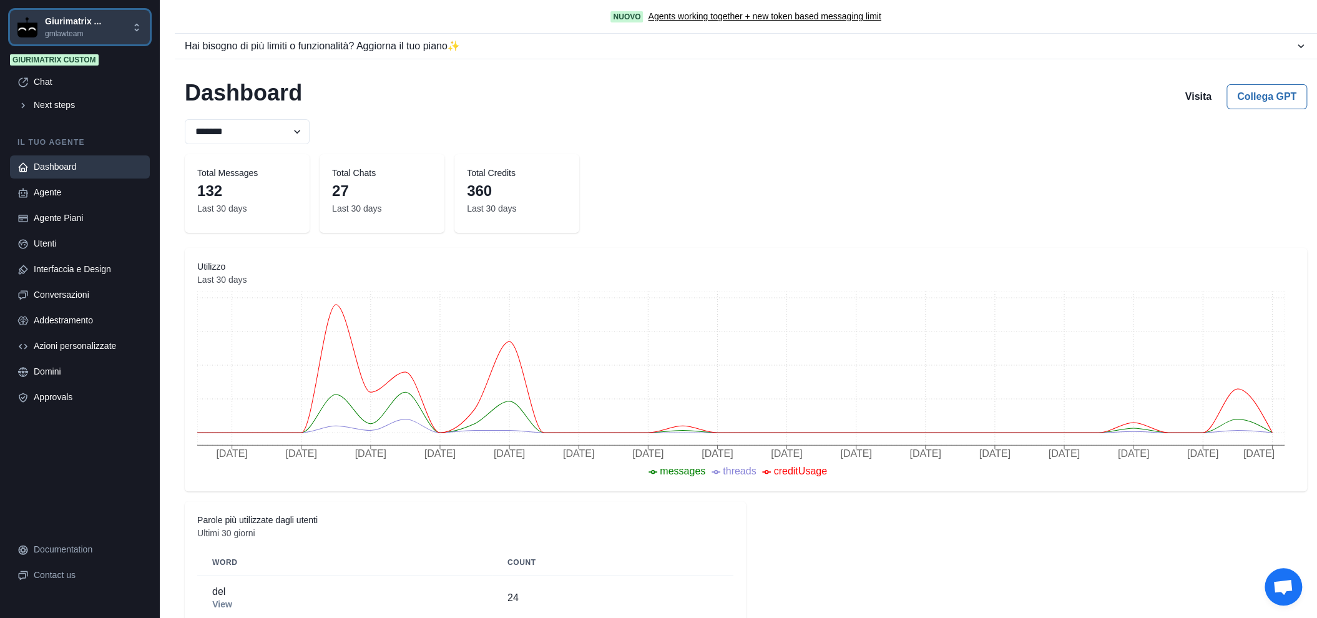
click at [81, 22] on p "Giurimatrix ..." at bounding box center [73, 21] width 56 height 13
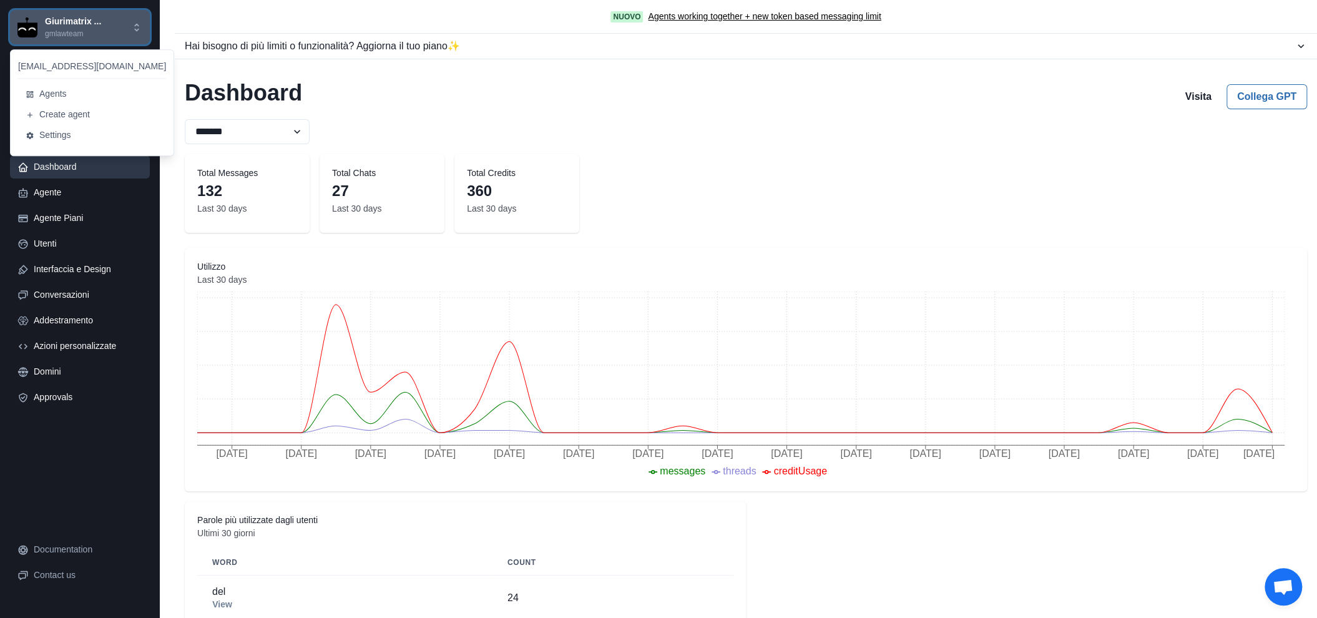
click at [71, 40] on button "Giurimatrix ... gmlawteam" at bounding box center [80, 27] width 140 height 34
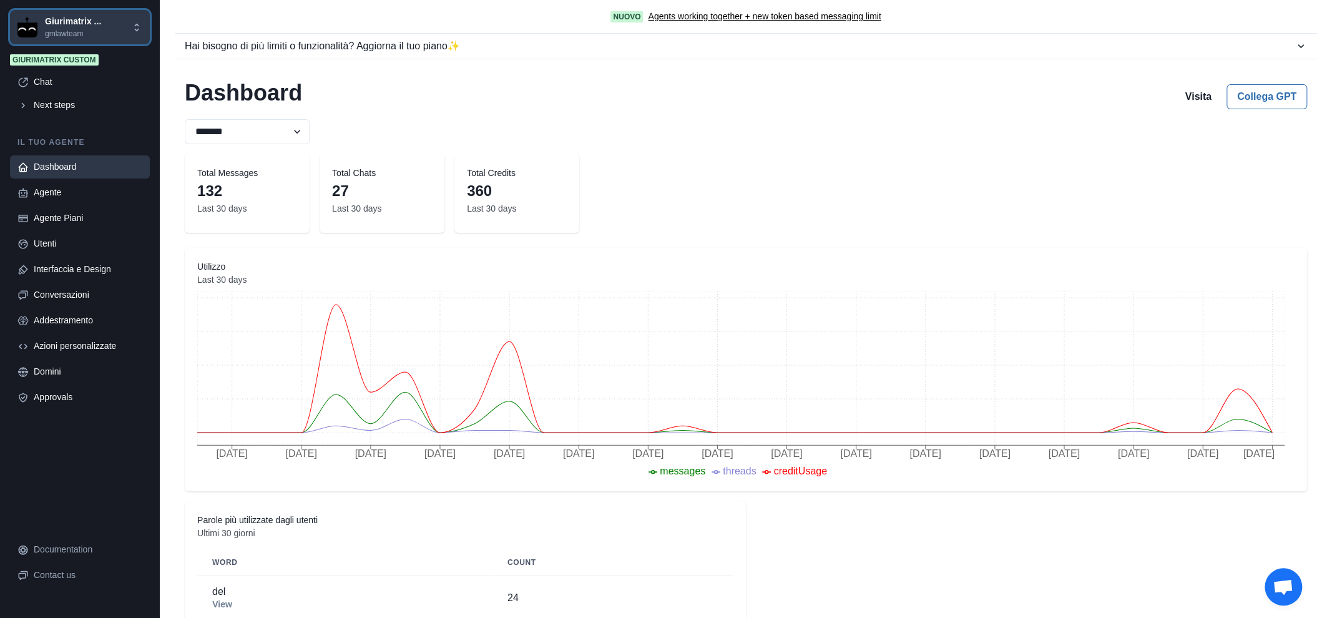
click at [65, 32] on p "gmlawteam" at bounding box center [73, 33] width 56 height 11
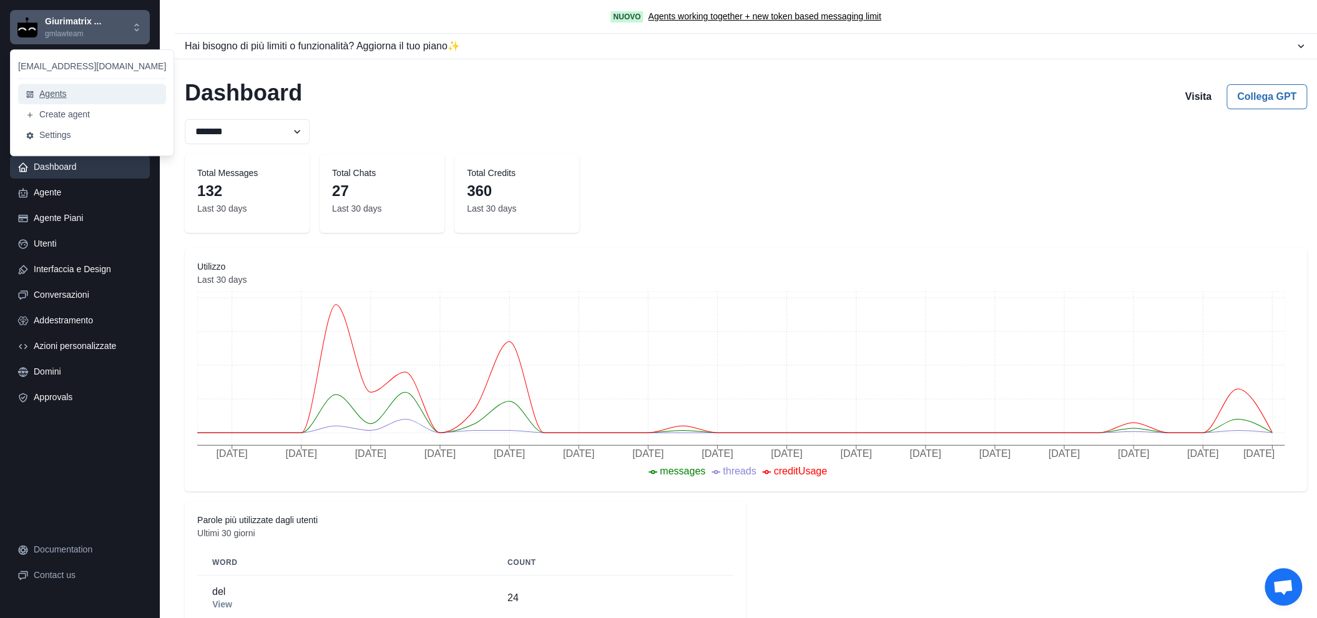
click at [73, 88] on button "Agents" at bounding box center [92, 94] width 148 height 21
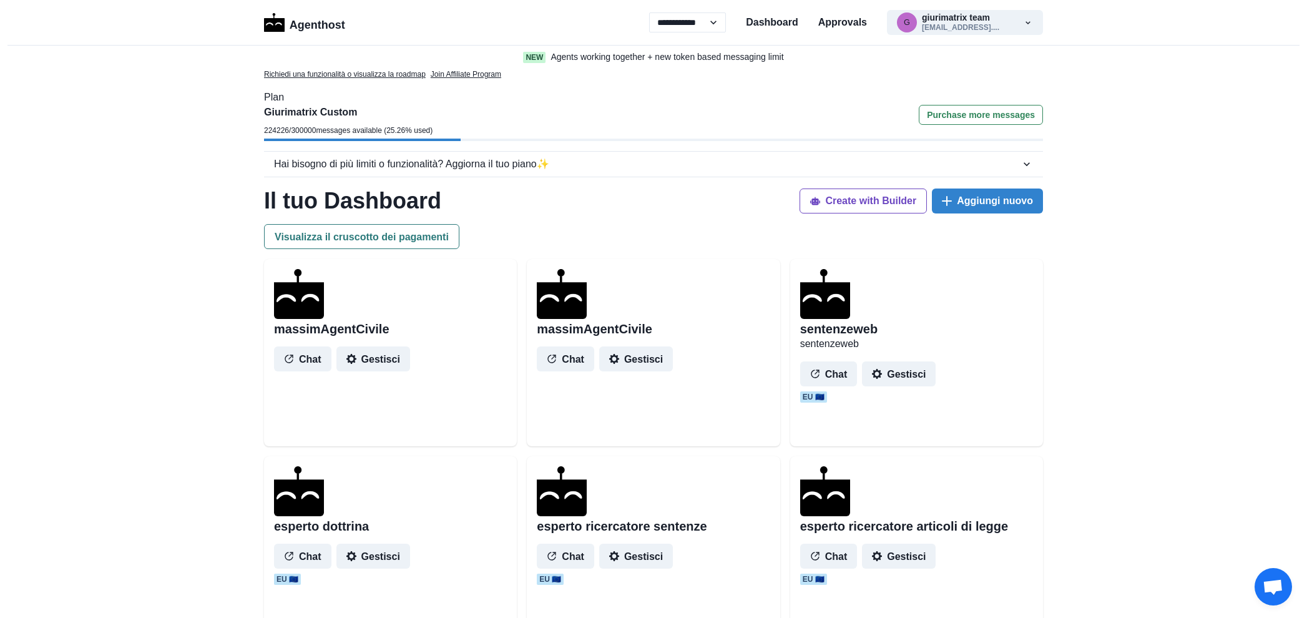
select select "**"
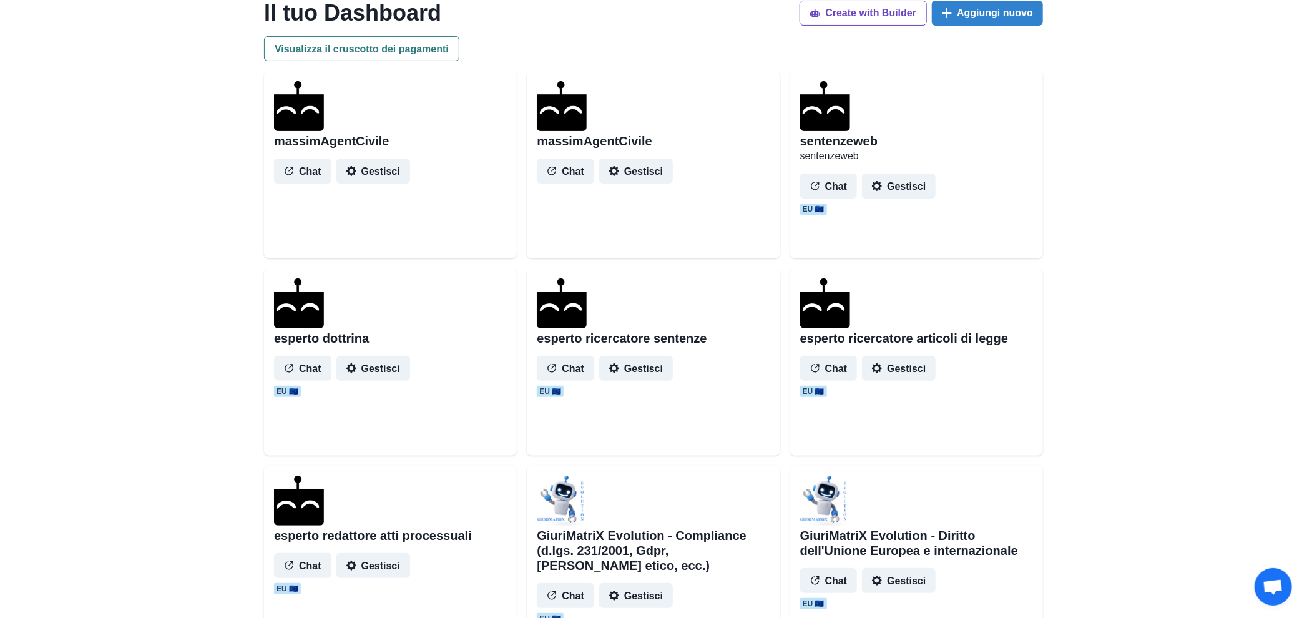
scroll to position [208, 0]
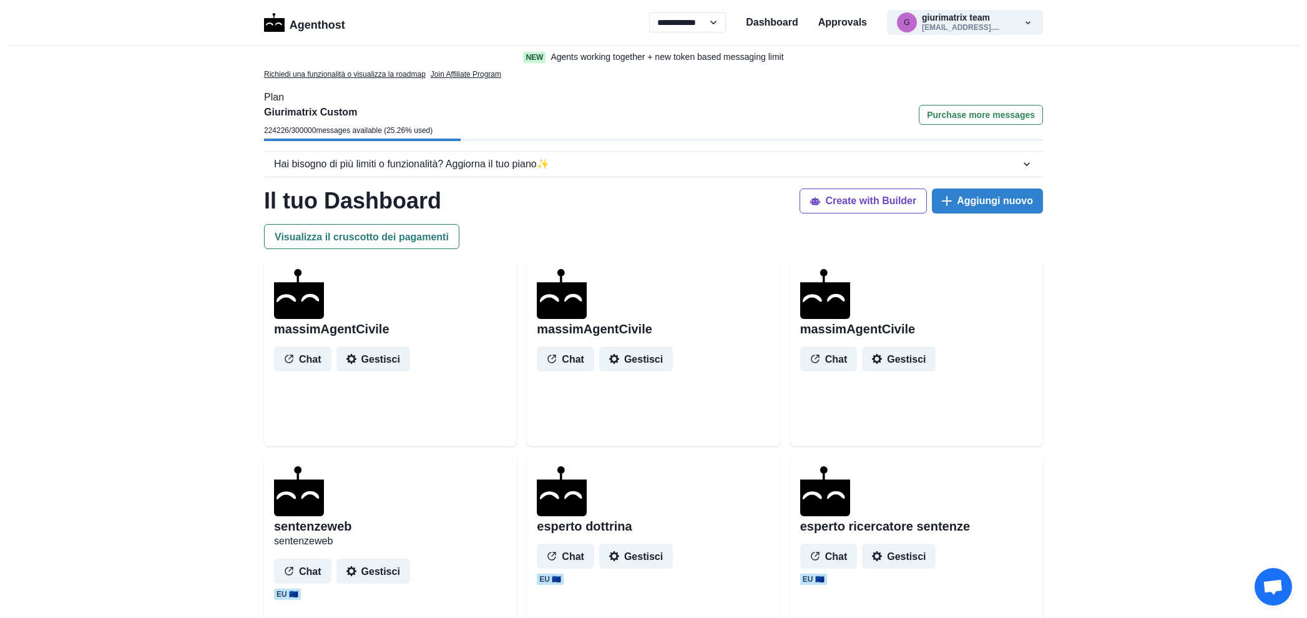
select select "**"
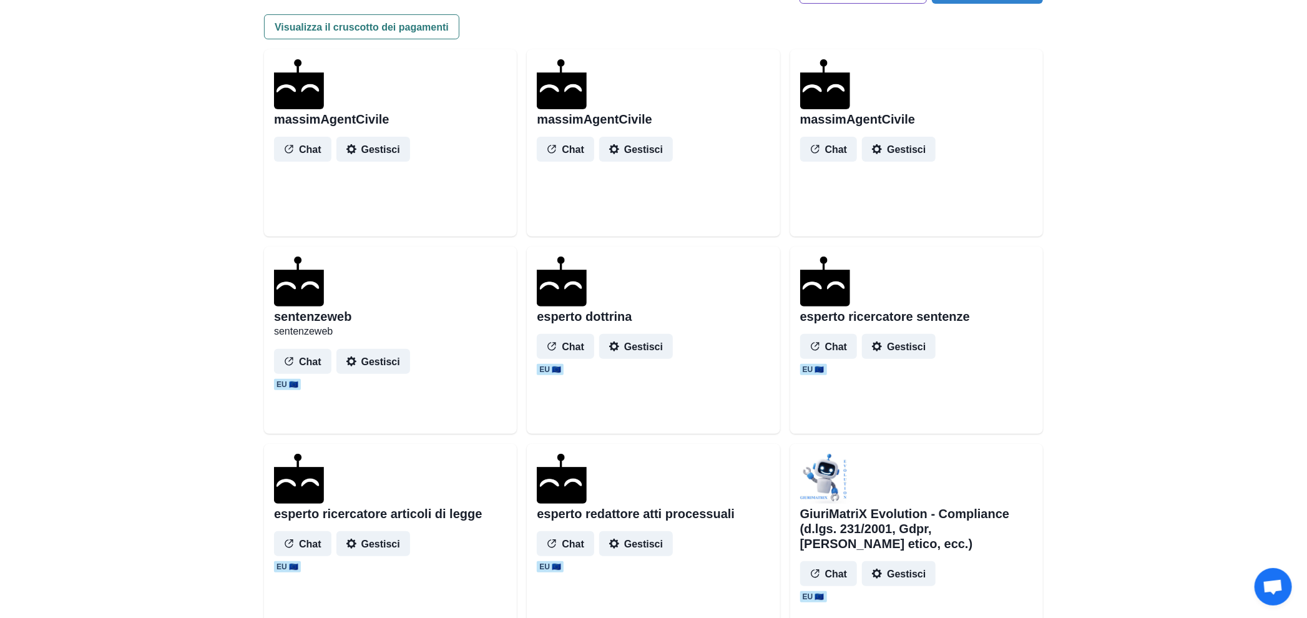
scroll to position [208, 0]
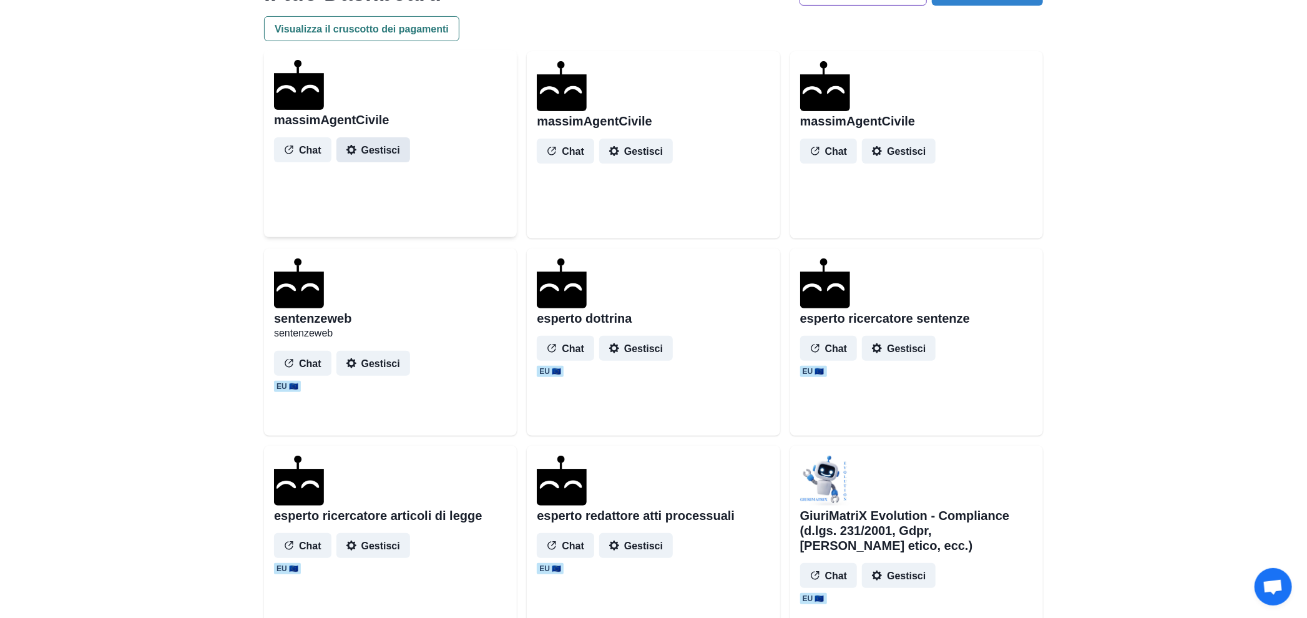
click at [387, 159] on button "Gestisci" at bounding box center [373, 149] width 74 height 25
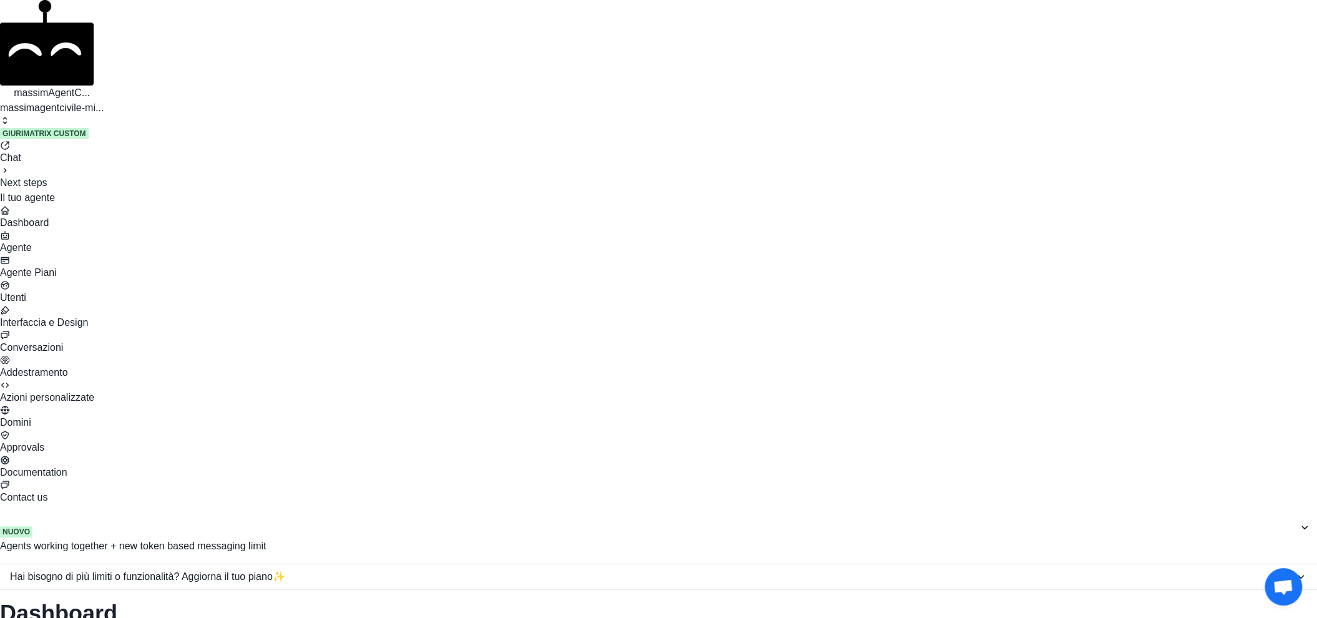
select select "**"
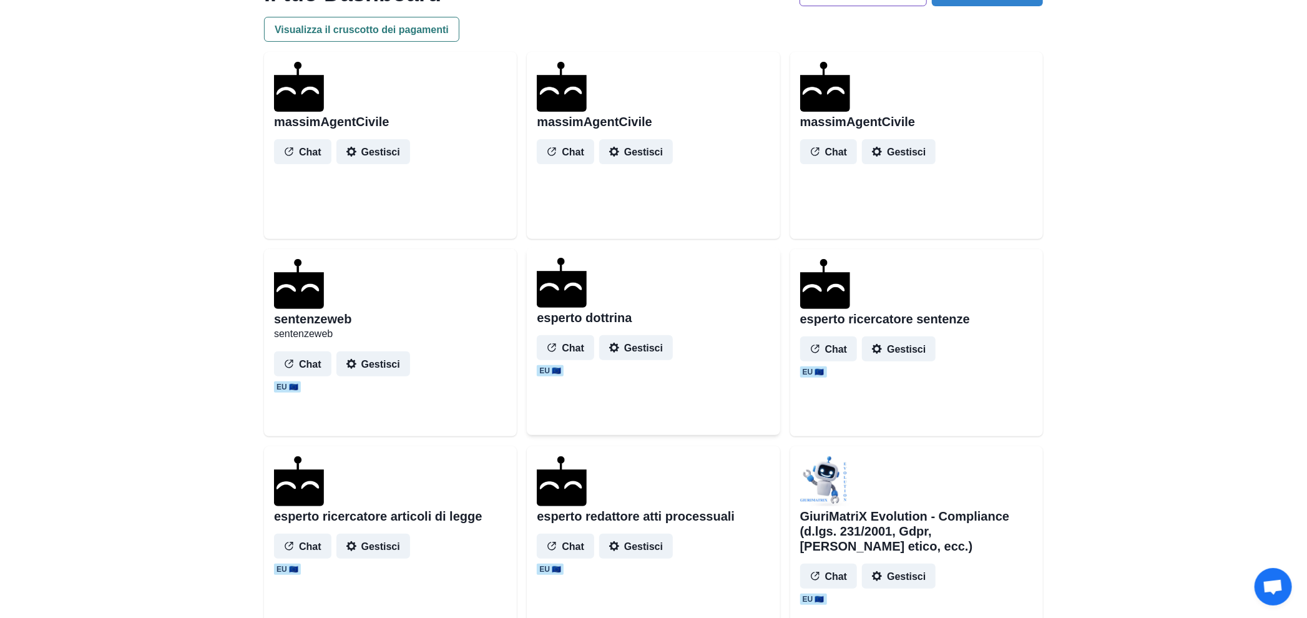
scroll to position [208, 0]
click at [910, 346] on button "Gestisci" at bounding box center [899, 346] width 74 height 25
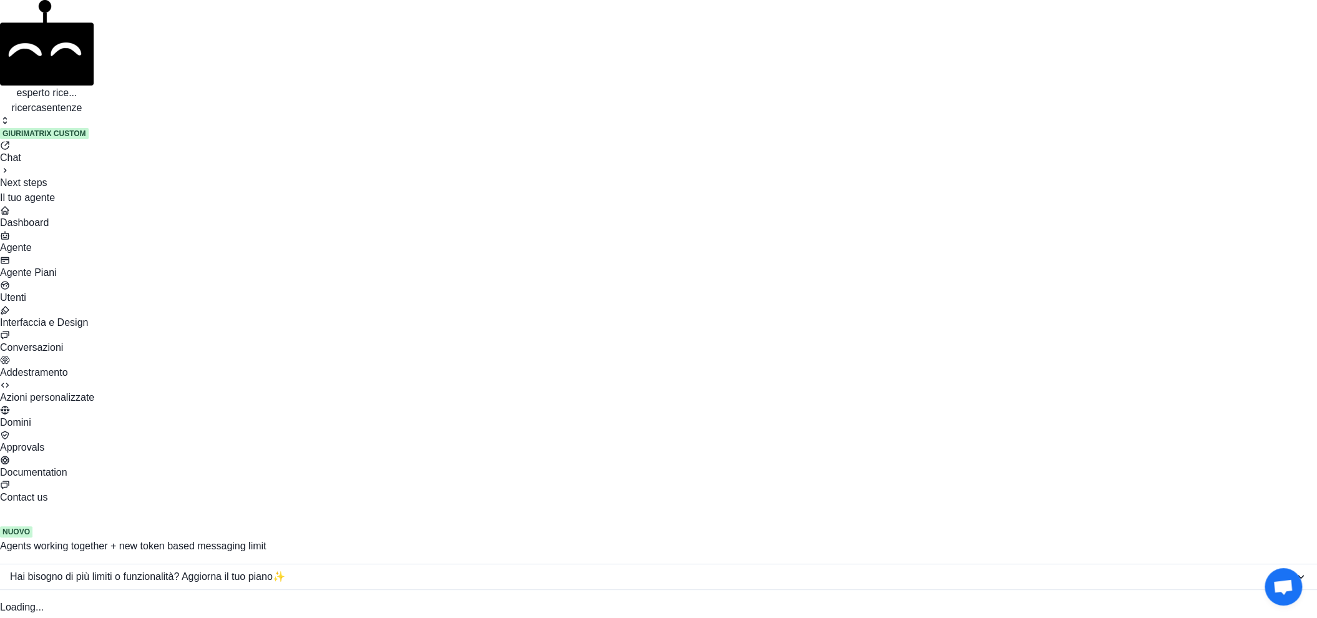
click at [72, 240] on div "Agente" at bounding box center [658, 247] width 1317 height 15
drag, startPoint x: 728, startPoint y: 3133, endPoint x: 1296, endPoint y: 2933, distance: 602.1
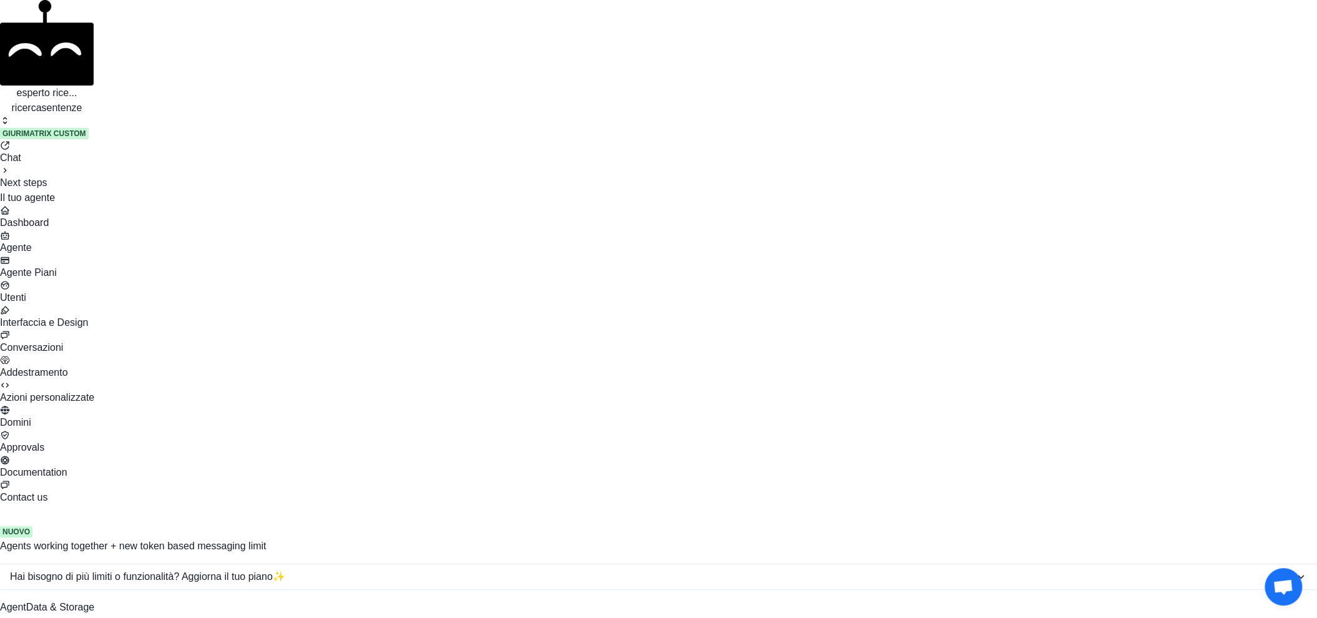
drag, startPoint x: 537, startPoint y: 421, endPoint x: 533, endPoint y: 445, distance: 24.7
paste textarea "**********"
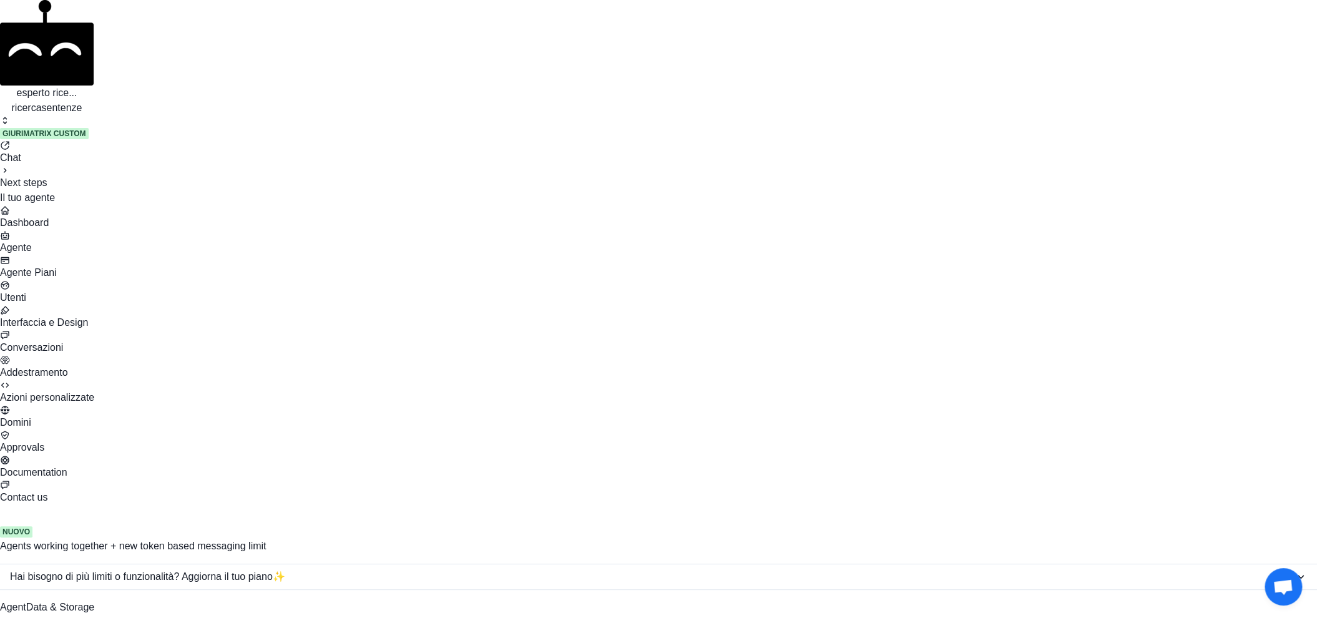
scroll to position [1689, 0]
drag, startPoint x: 532, startPoint y: 553, endPoint x: 448, endPoint y: 520, distance: 89.9
drag, startPoint x: 195, startPoint y: 565, endPoint x: 197, endPoint y: 500, distance: 64.3
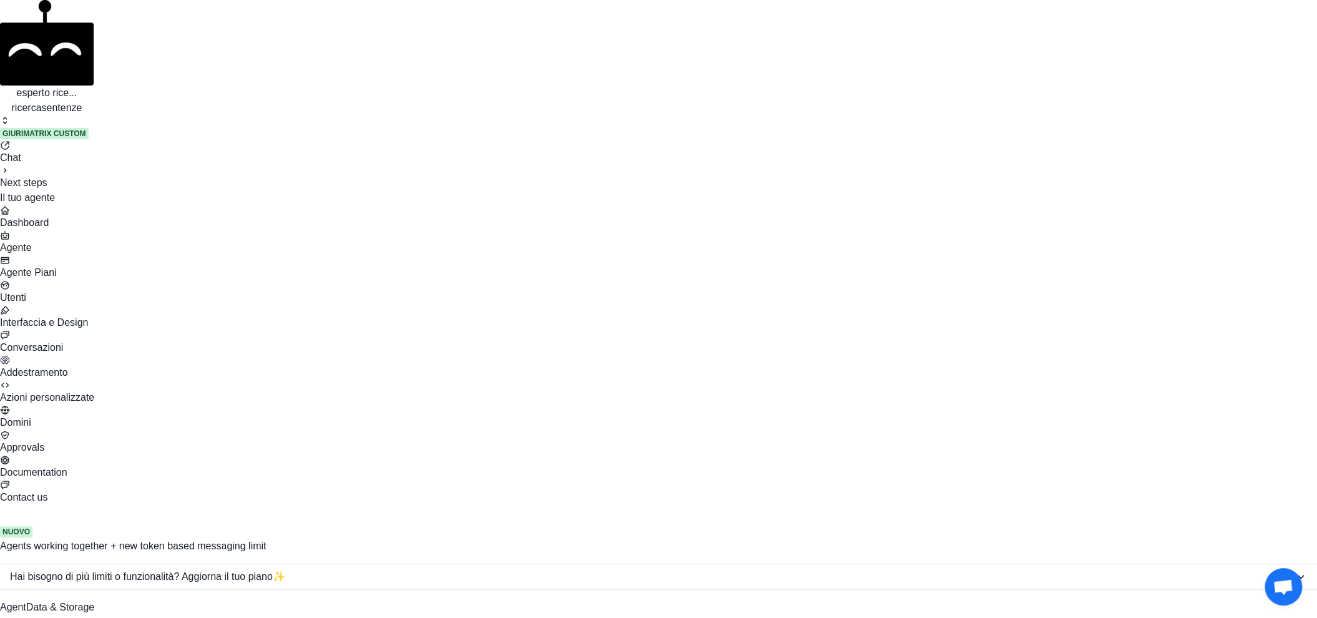
type textarea "**********"
drag, startPoint x: 403, startPoint y: 3394, endPoint x: 407, endPoint y: 3386, distance: 8.4
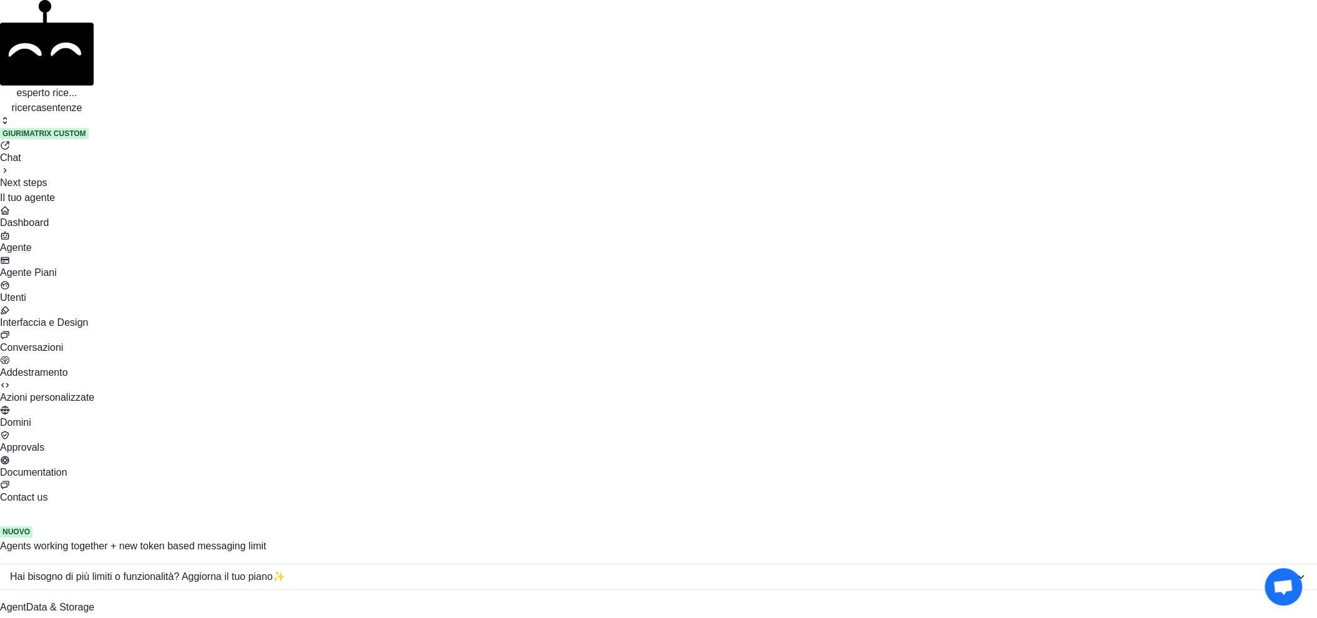
copy p "testamento"
paste textarea "**********"
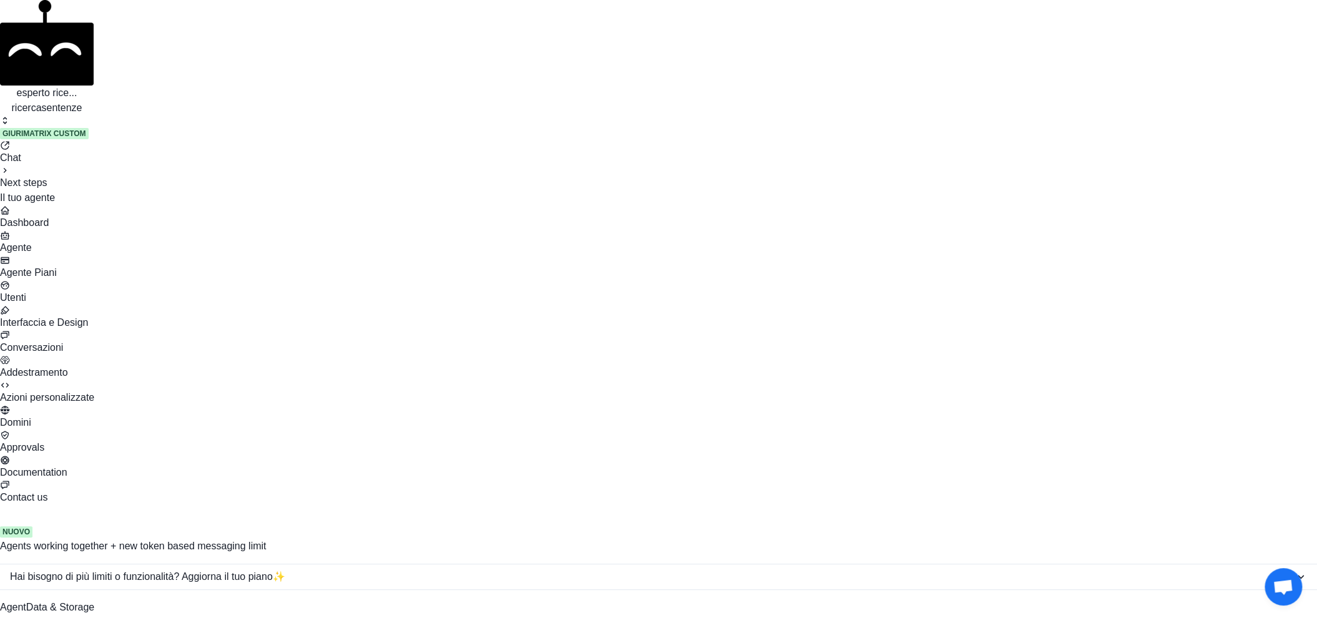
type textarea "**********"
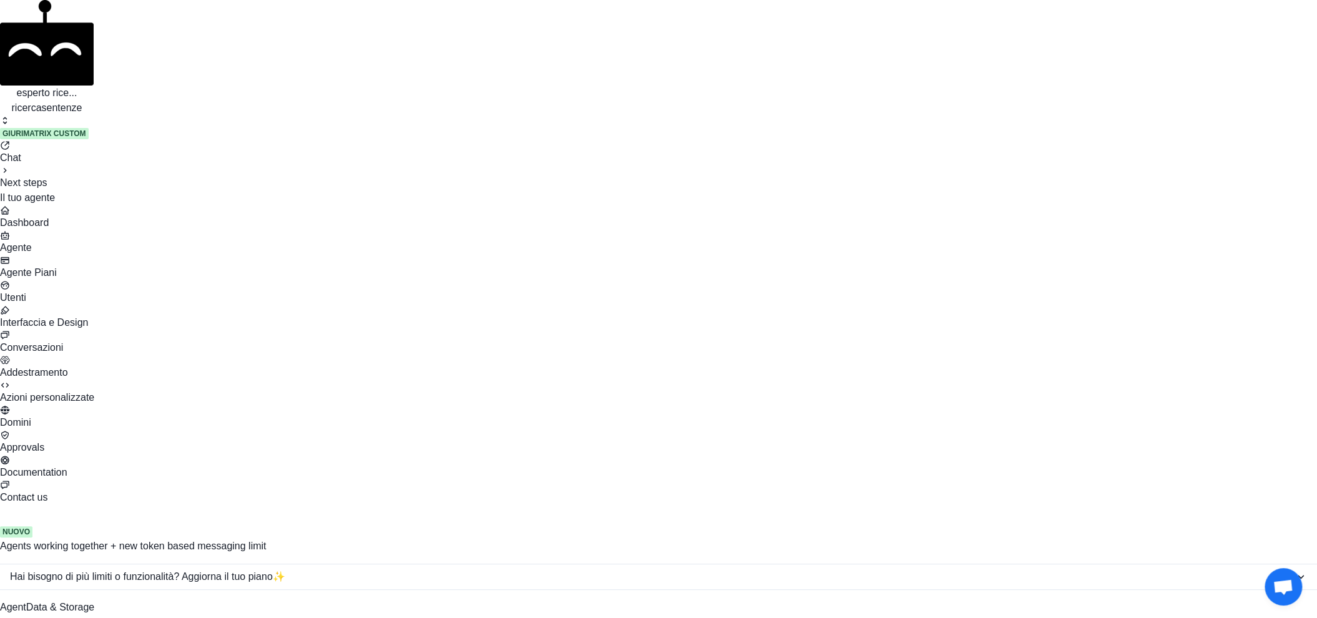
paste textarea "**********"
type textarea "**********"
drag, startPoint x: 537, startPoint y: 230, endPoint x: 517, endPoint y: 570, distance: 341.3
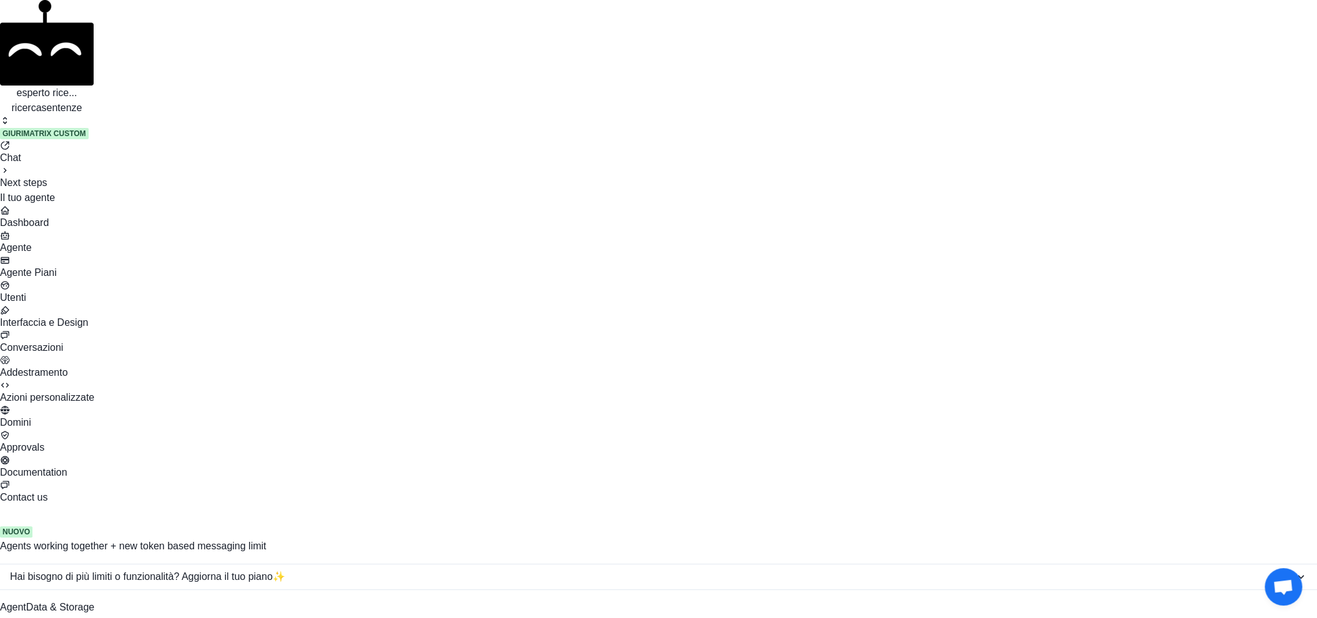
scroll to position [1259, 0]
drag, startPoint x: 222, startPoint y: 363, endPoint x: 202, endPoint y: 278, distance: 87.8
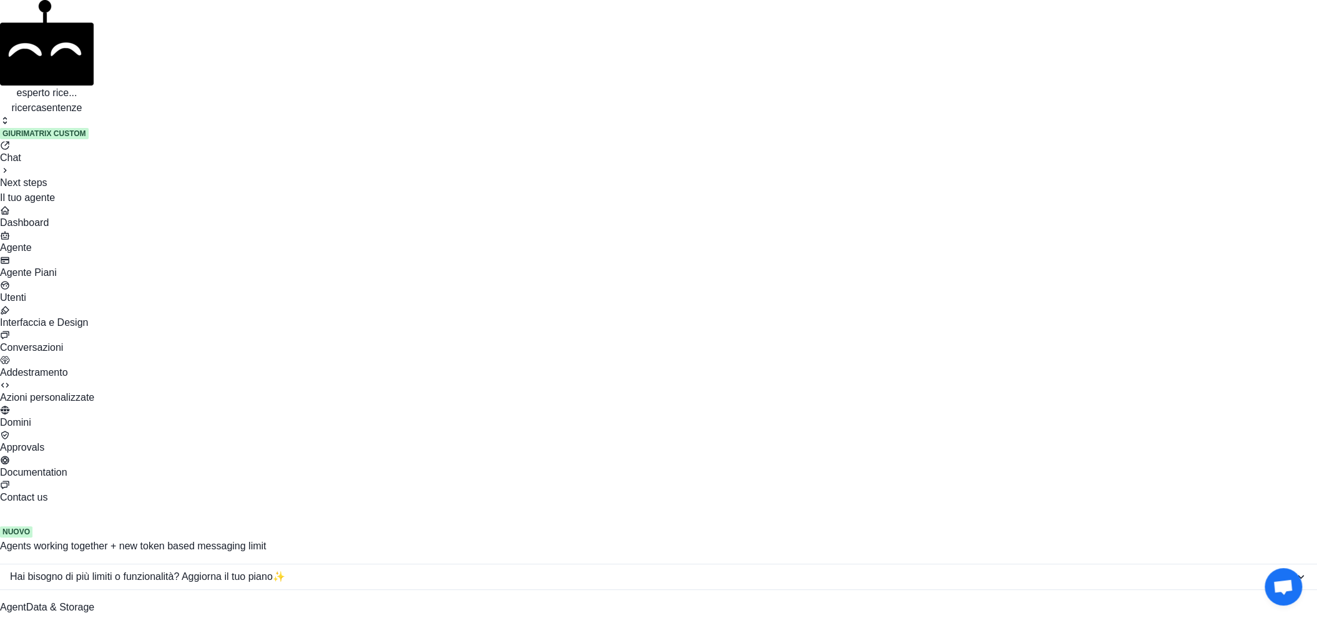
paste textarea "**********"
type textarea "**********"
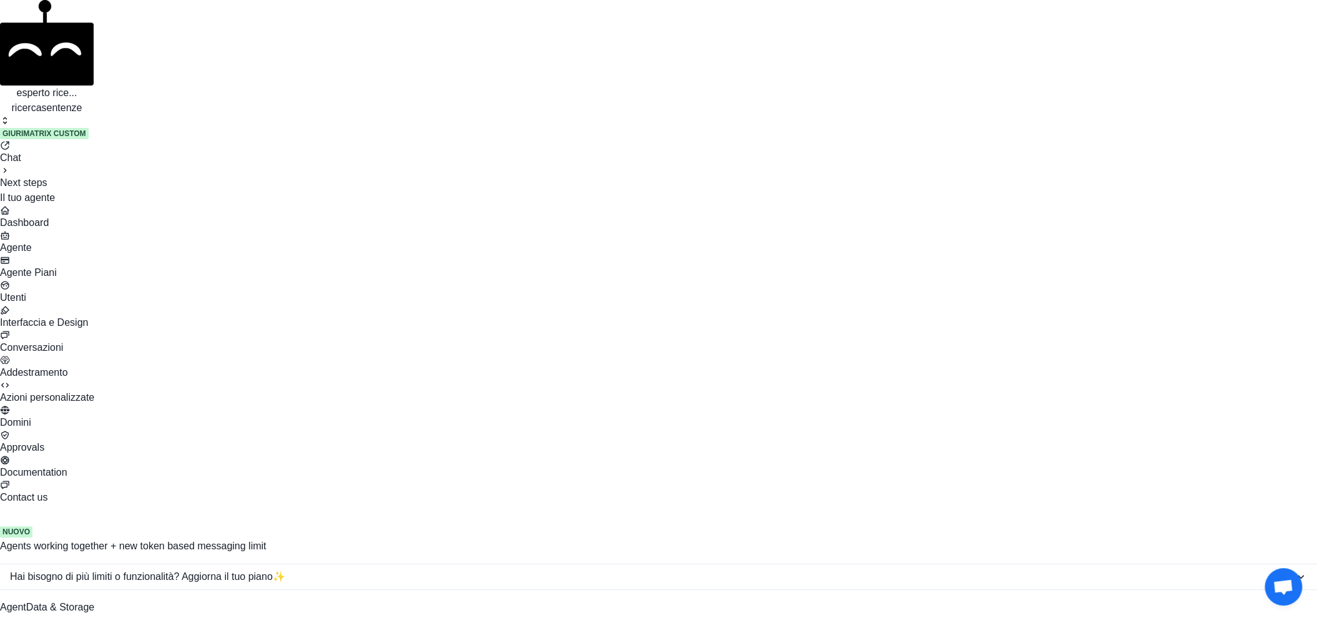
scroll to position [55, 0]
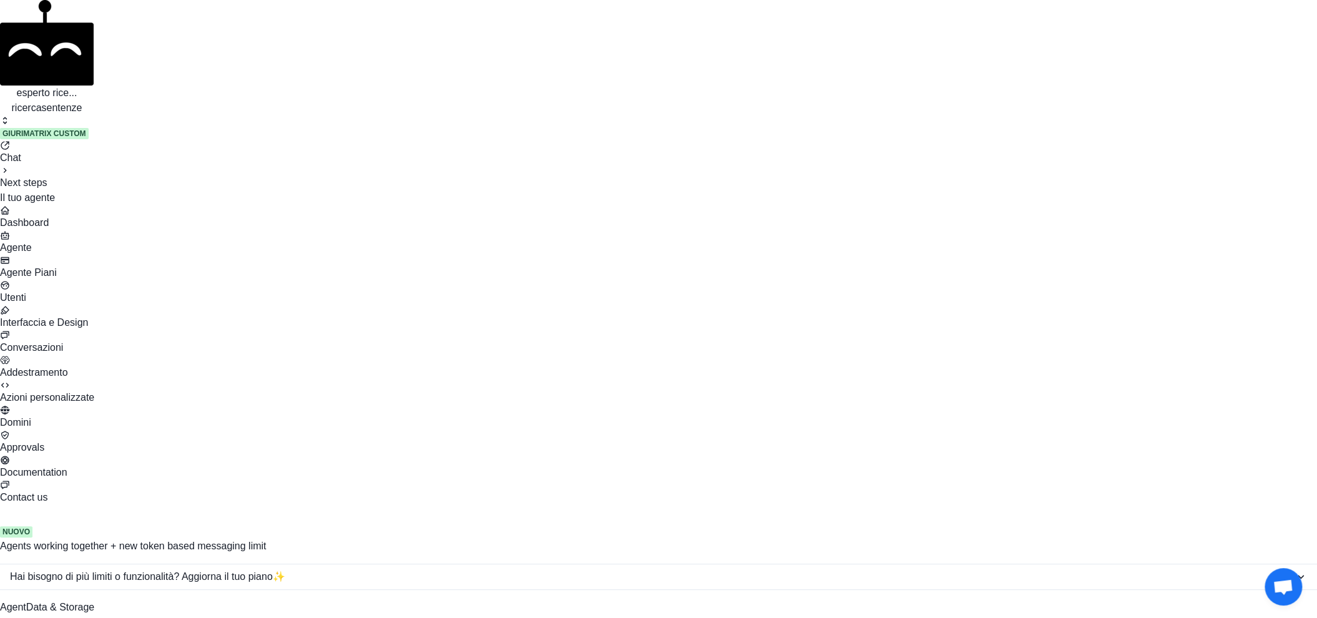
type textarea "**********"
click at [76, 340] on div "Conversazioni" at bounding box center [658, 347] width 1317 height 15
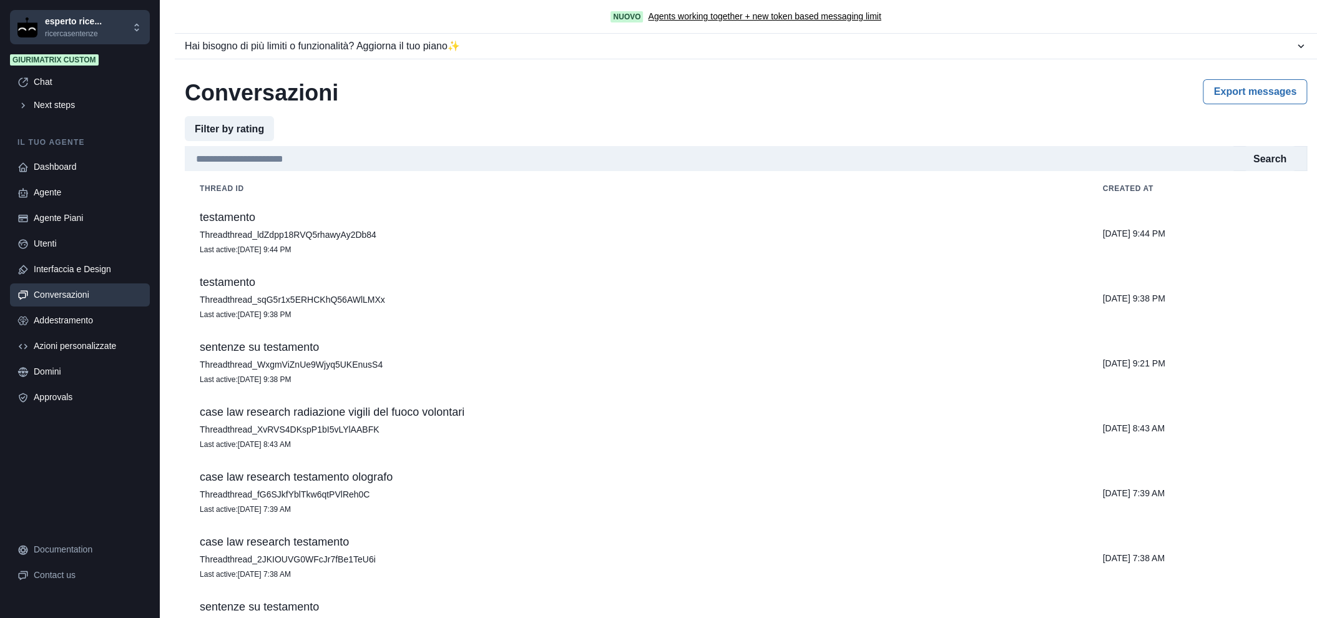
click at [344, 241] on td "testamento Thread thread_ldZdpp18RVQ5rhawyAy2Db84 Last active : [DATE] 9:44 PM" at bounding box center [636, 233] width 902 height 65
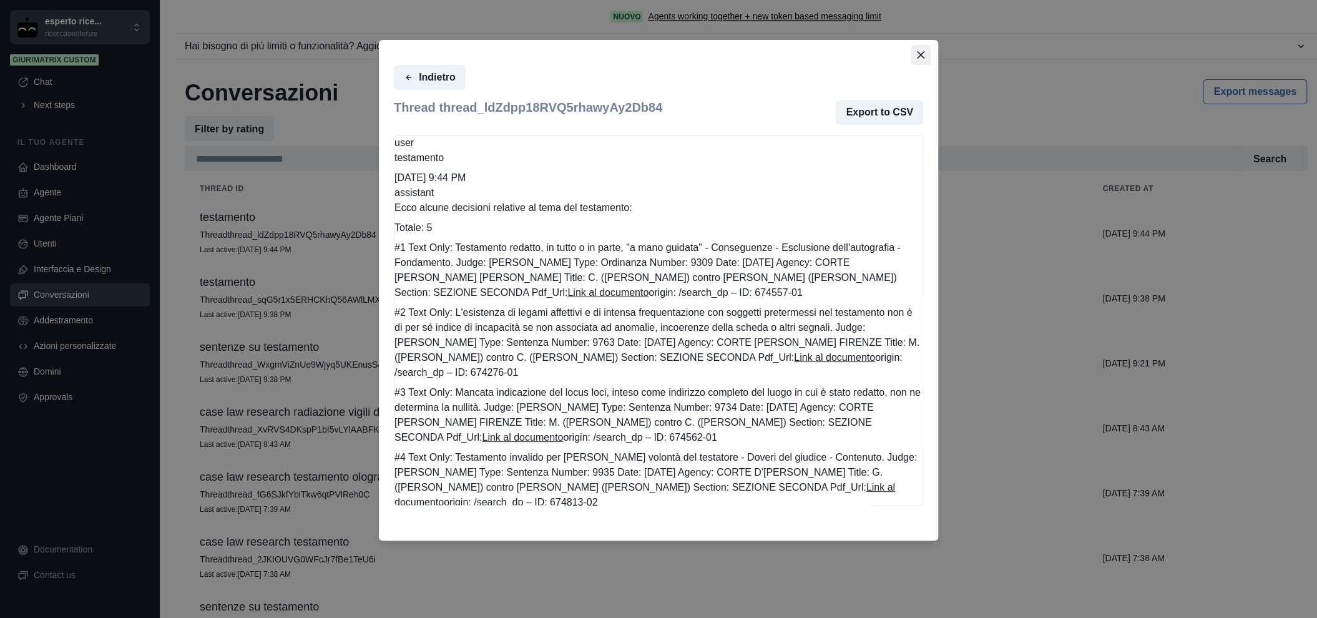
click at [922, 56] on icon "Close" at bounding box center [920, 54] width 7 height 7
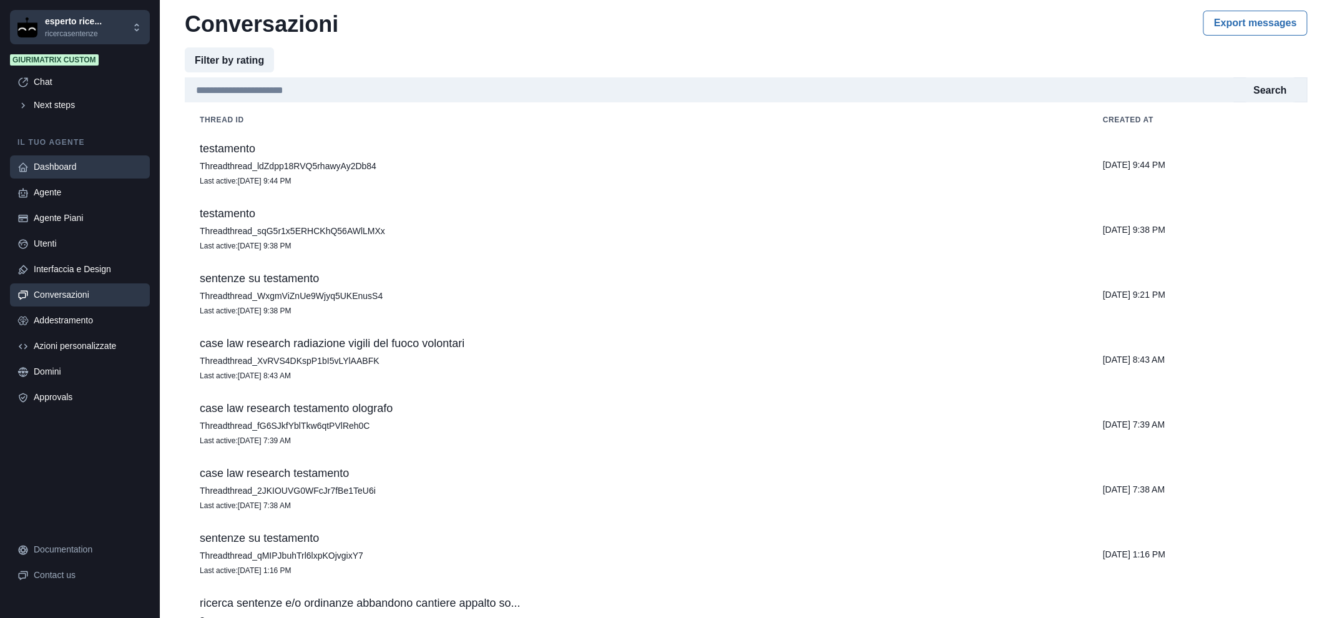
click at [61, 163] on div "Dashboard" at bounding box center [88, 166] width 109 height 13
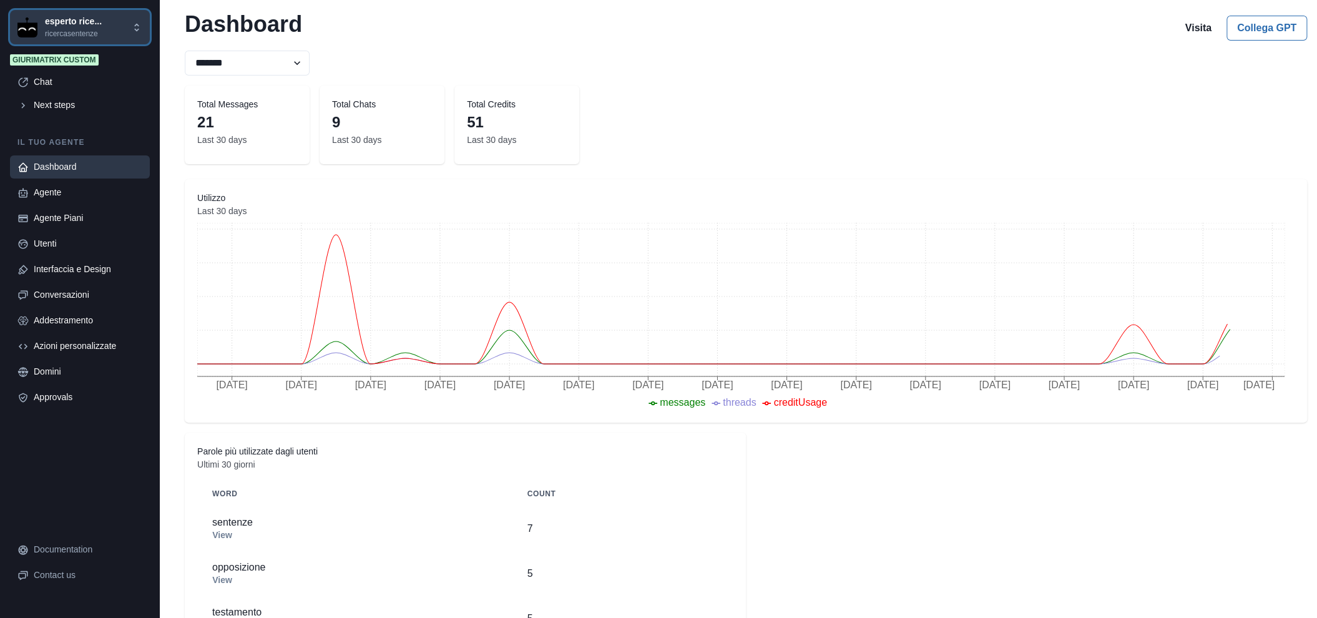
click at [77, 31] on p "ricercasentenze" at bounding box center [73, 33] width 57 height 11
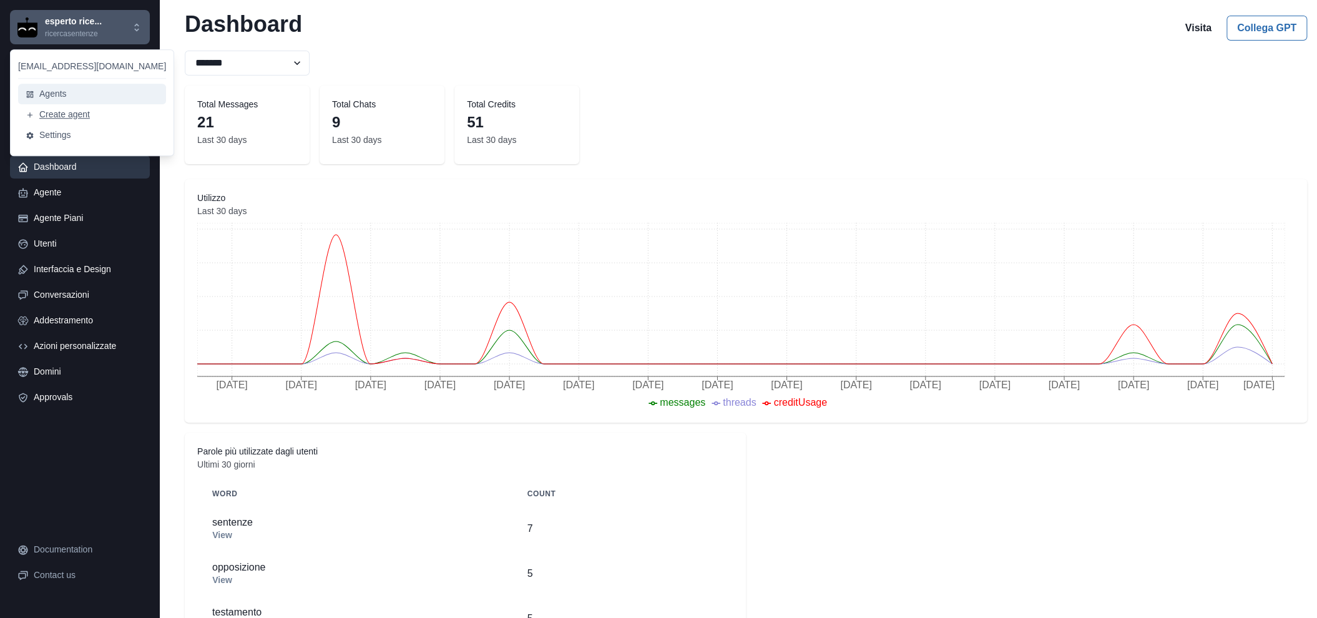
click at [71, 101] on button "Agents" at bounding box center [92, 94] width 148 height 21
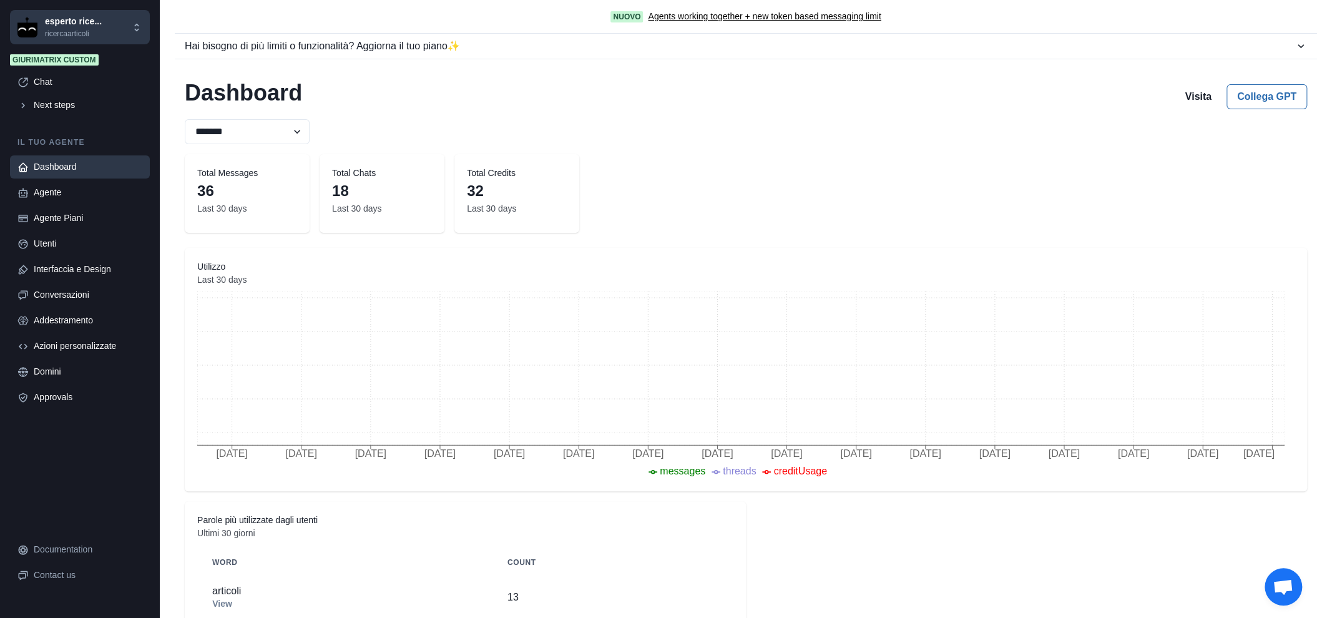
click at [62, 193] on div "Agente" at bounding box center [88, 192] width 109 height 13
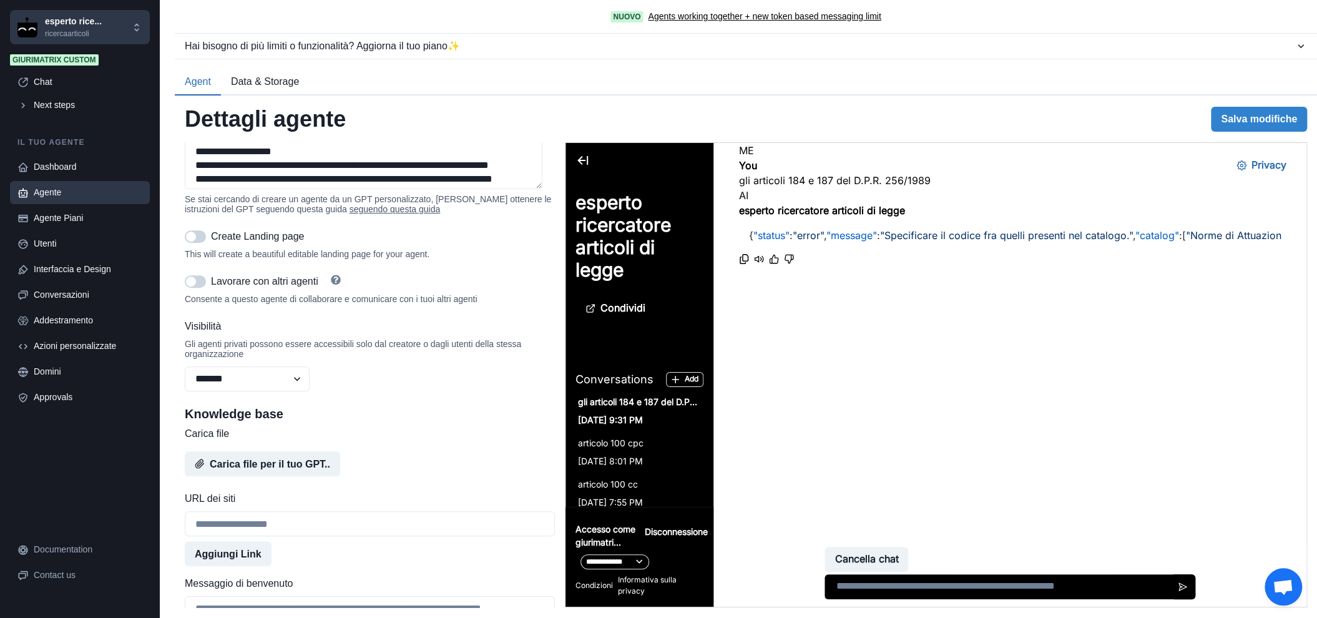
scroll to position [416, 0]
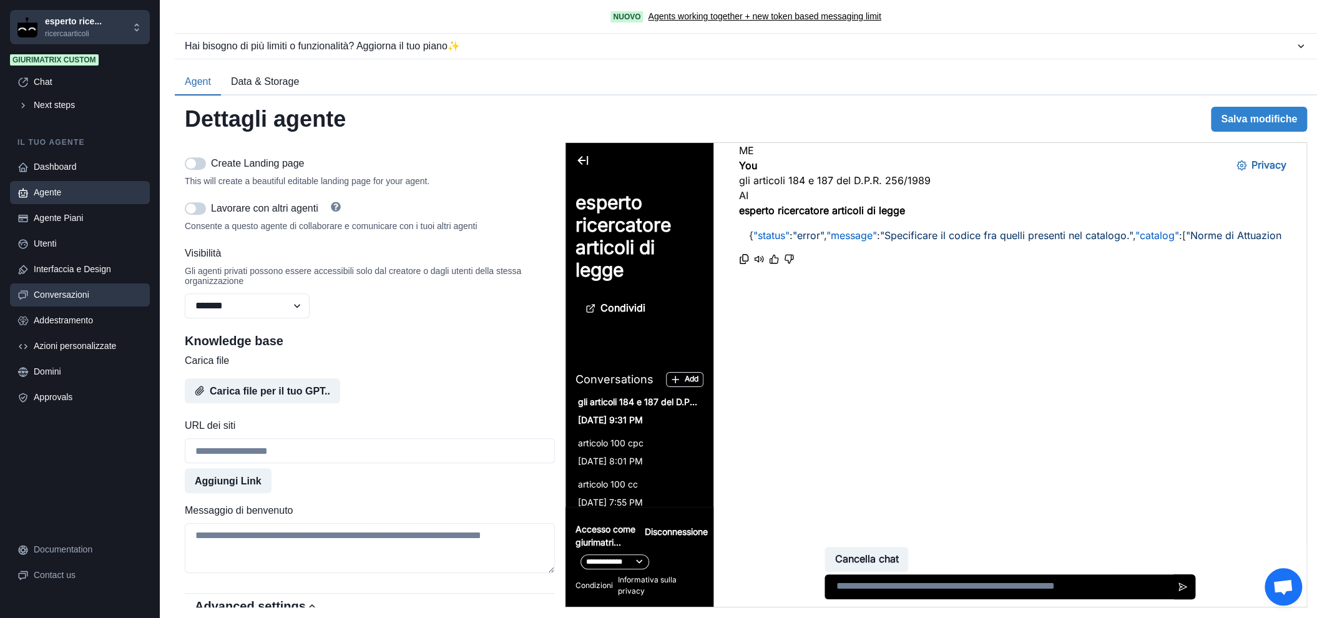
click at [71, 293] on div "Conversazioni" at bounding box center [88, 294] width 109 height 13
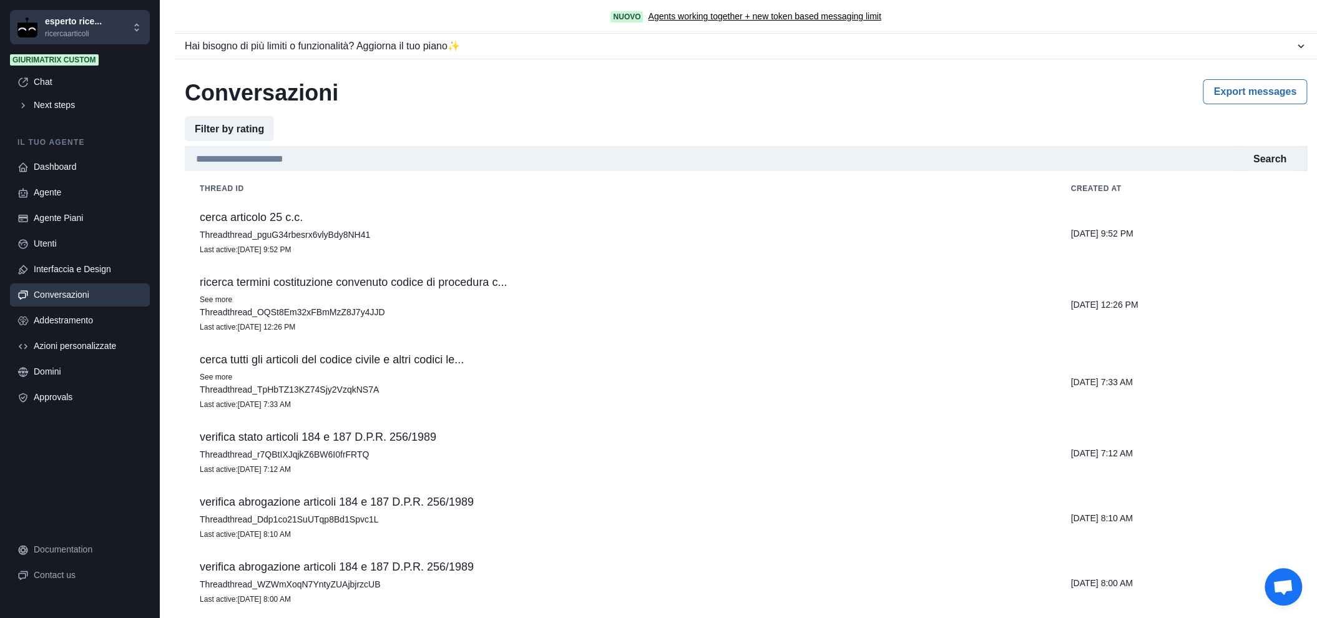
click at [468, 228] on td "cerca articolo 25 c.c. Thread thread_pguG34rbesrx6vlyBdy8NH41 Last active : Oct…" at bounding box center [620, 233] width 870 height 65
drag, startPoint x: 838, startPoint y: 241, endPoint x: 289, endPoint y: 257, distance: 549.4
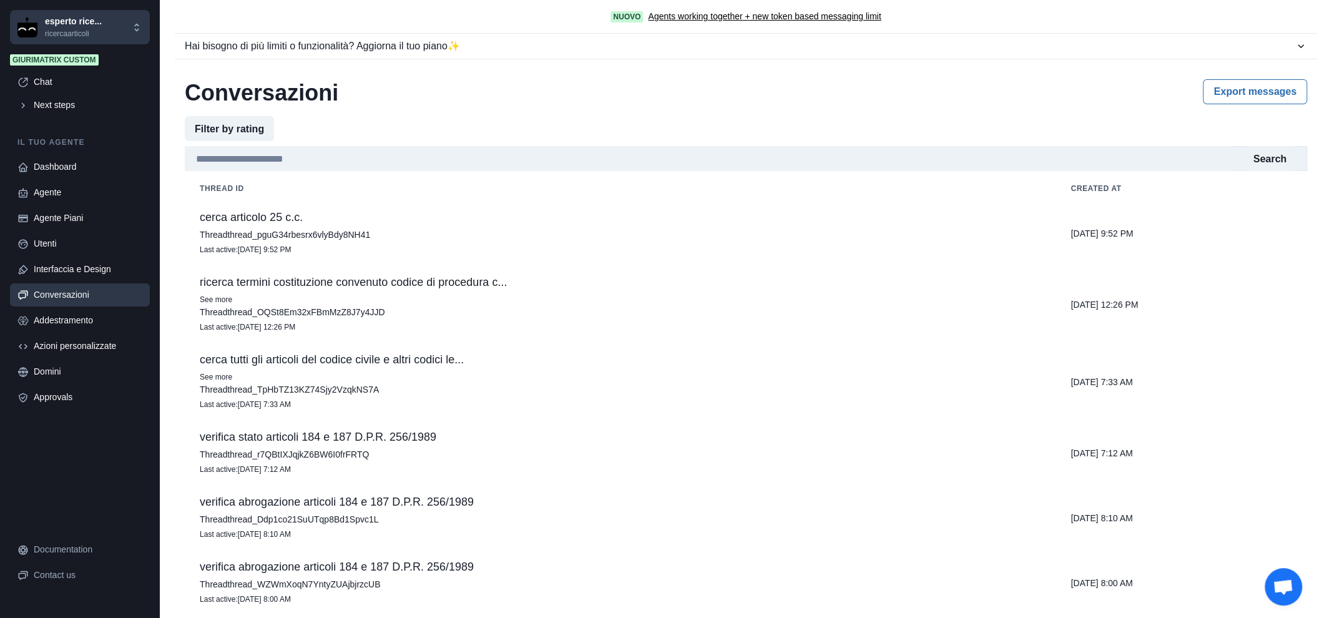
drag, startPoint x: 289, startPoint y: 257, endPoint x: 1001, endPoint y: 240, distance: 712.2
click at [10, 617] on icon "Close" at bounding box center [5, 626] width 10 height 10
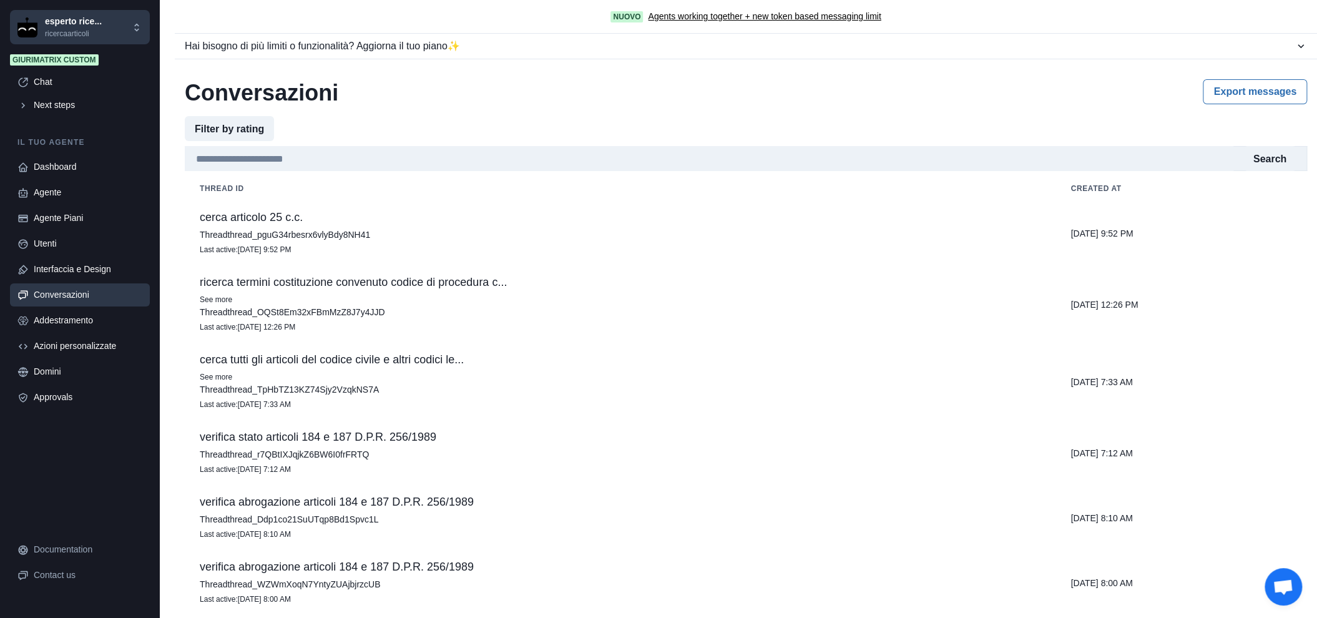
scroll to position [69, 0]
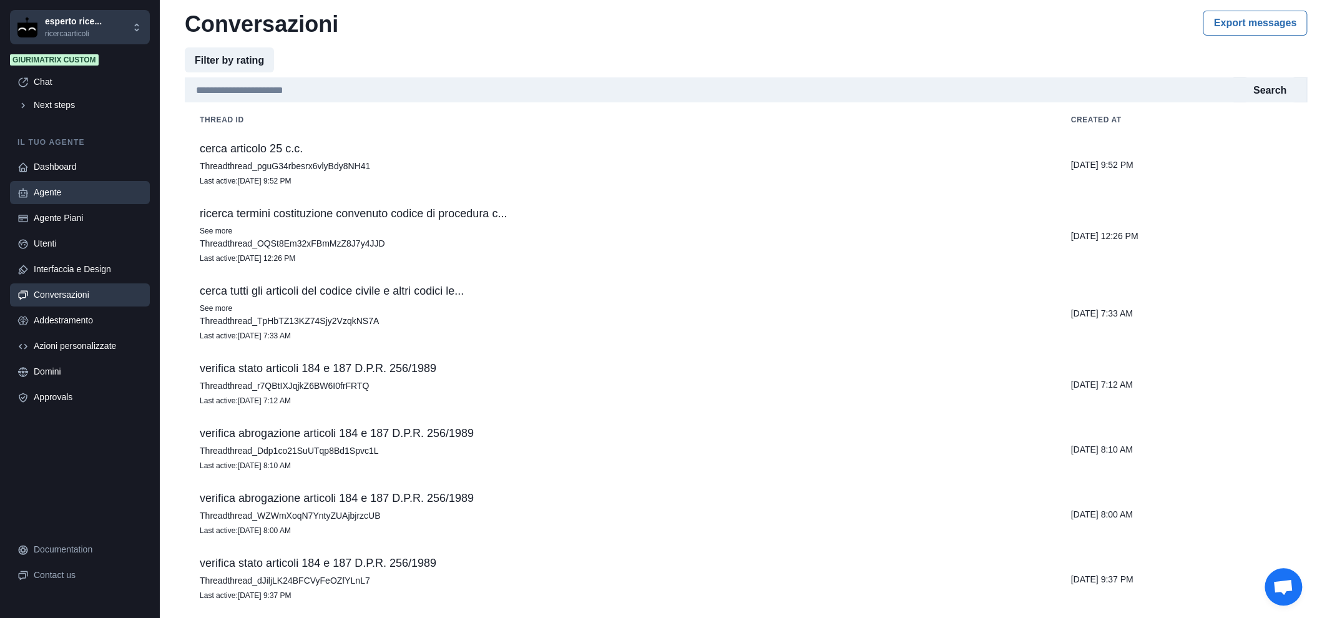
click at [68, 197] on div "Agente" at bounding box center [88, 192] width 109 height 13
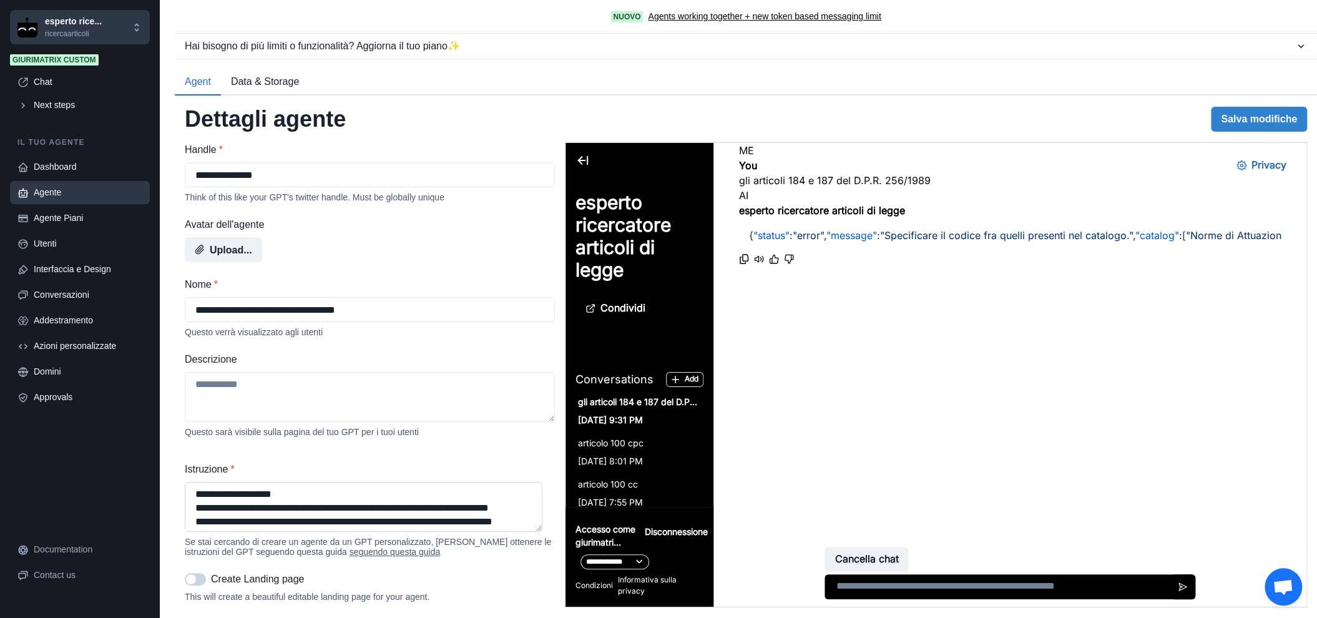
scroll to position [0, 0]
click at [224, 180] on input "**********" at bounding box center [370, 174] width 370 height 25
click at [429, 262] on div "Upload..." at bounding box center [370, 249] width 370 height 25
click at [352, 227] on label "Avatar dell'agente" at bounding box center [366, 224] width 363 height 15
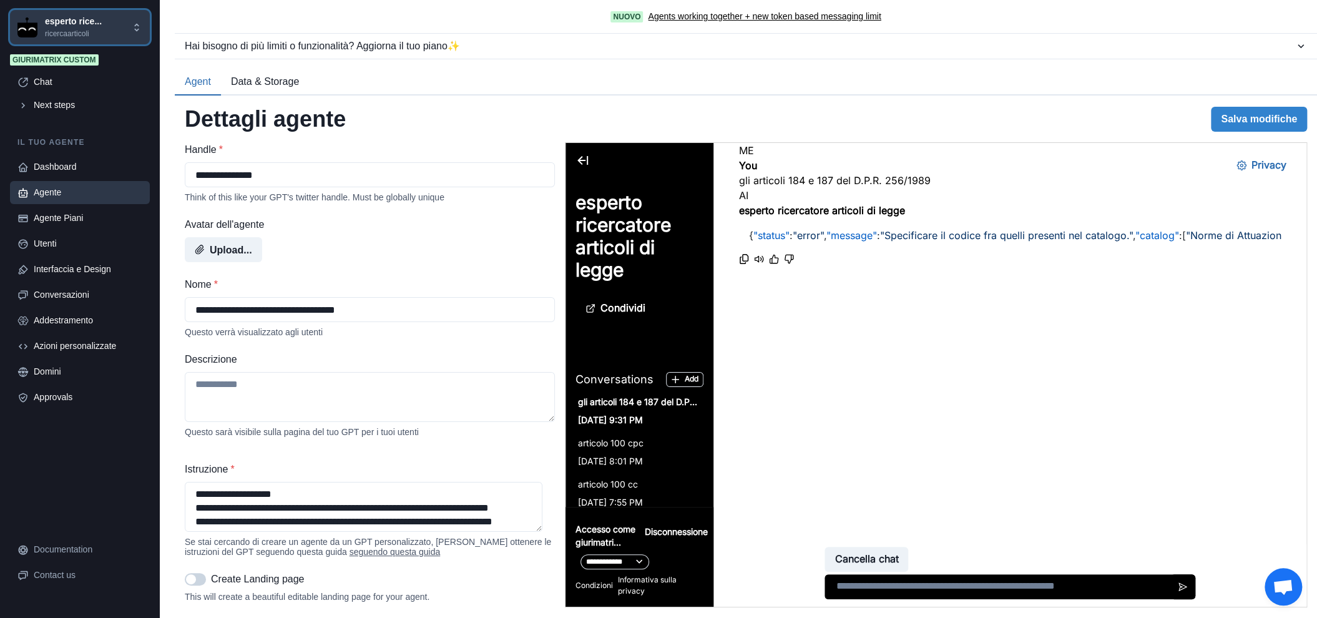
click at [87, 22] on p "esperto rice..." at bounding box center [73, 21] width 57 height 13
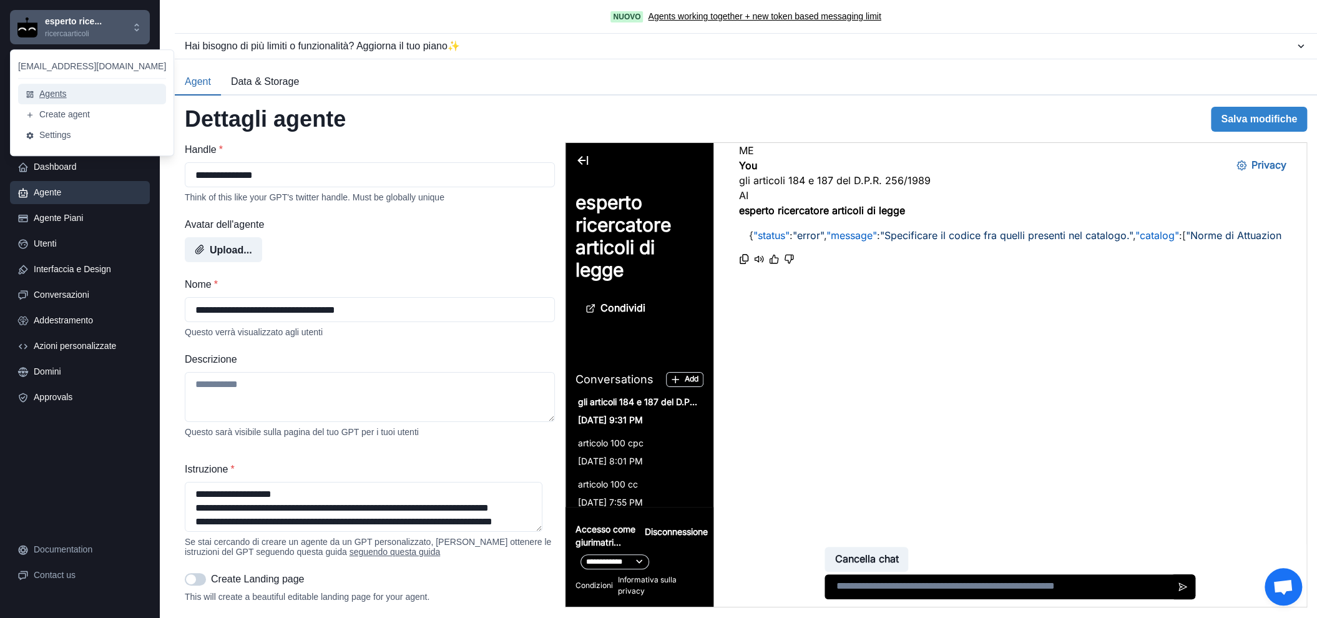
click at [64, 93] on button "Agents" at bounding box center [92, 94] width 148 height 21
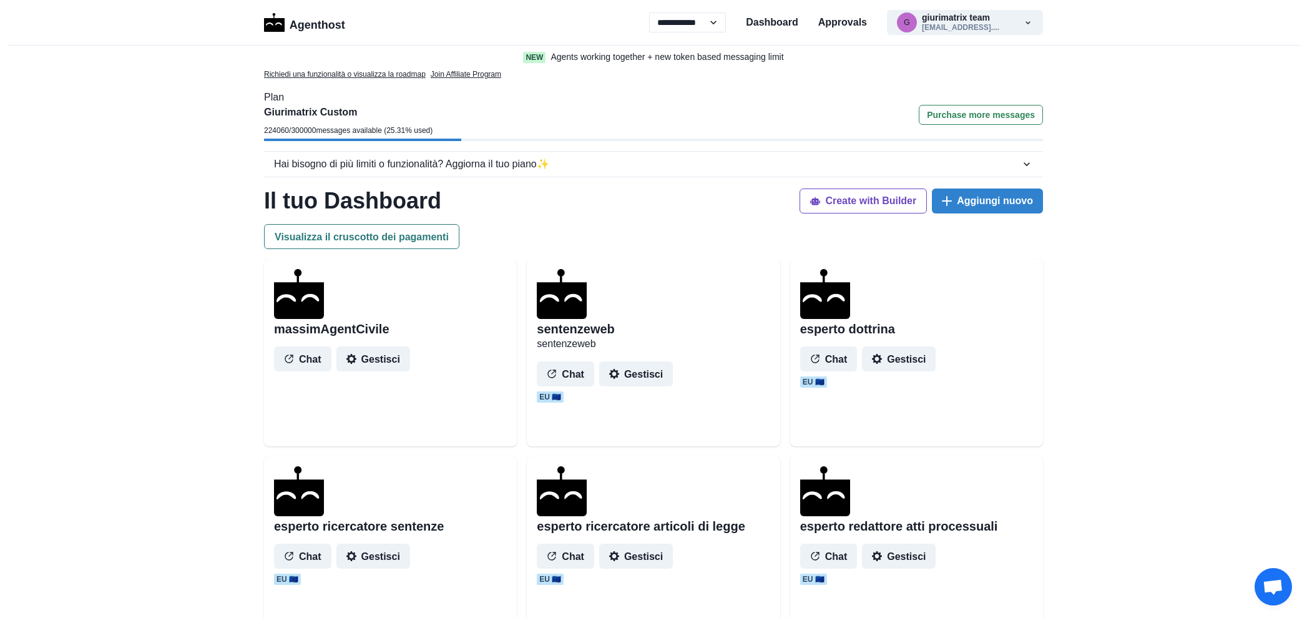
select select "**"
click at [381, 560] on button "Gestisci" at bounding box center [373, 554] width 74 height 25
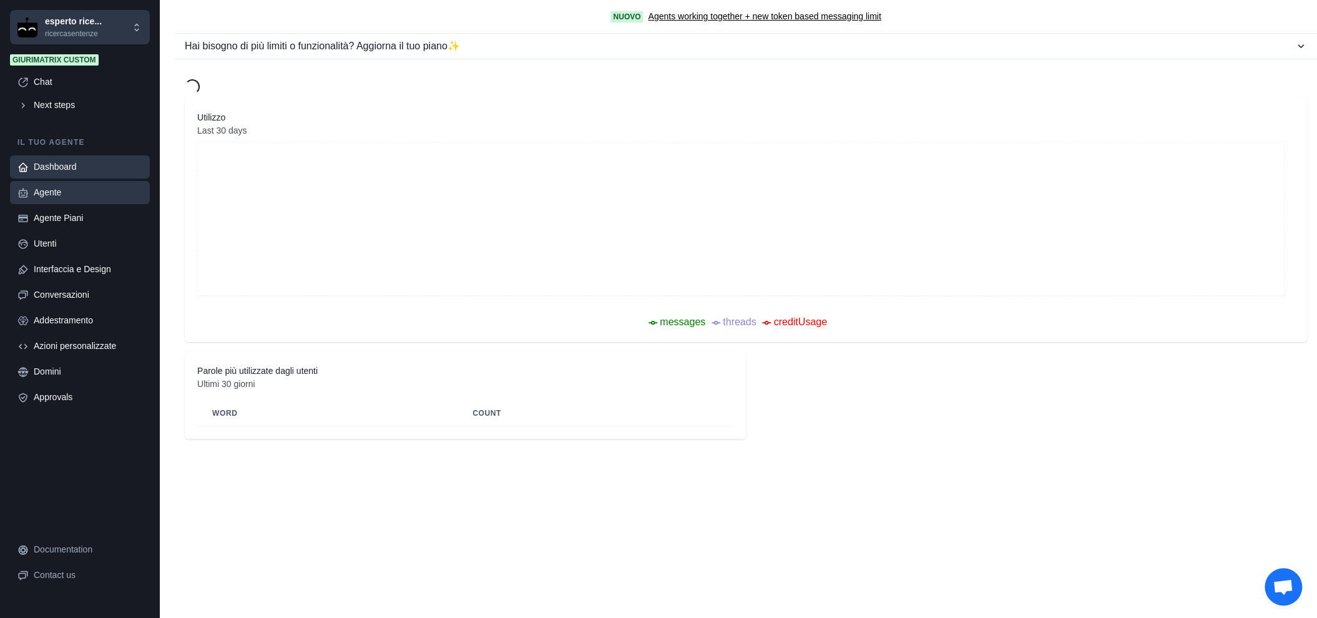
click at [71, 193] on div "Agente" at bounding box center [88, 192] width 109 height 13
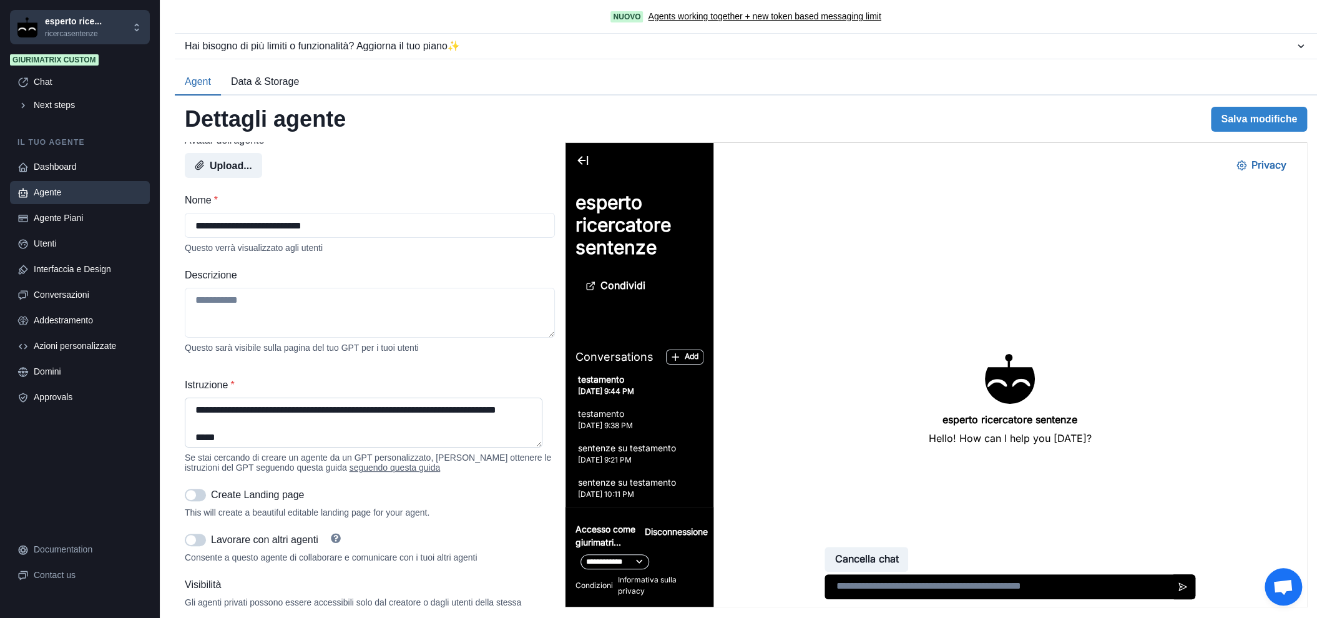
scroll to position [104, 0]
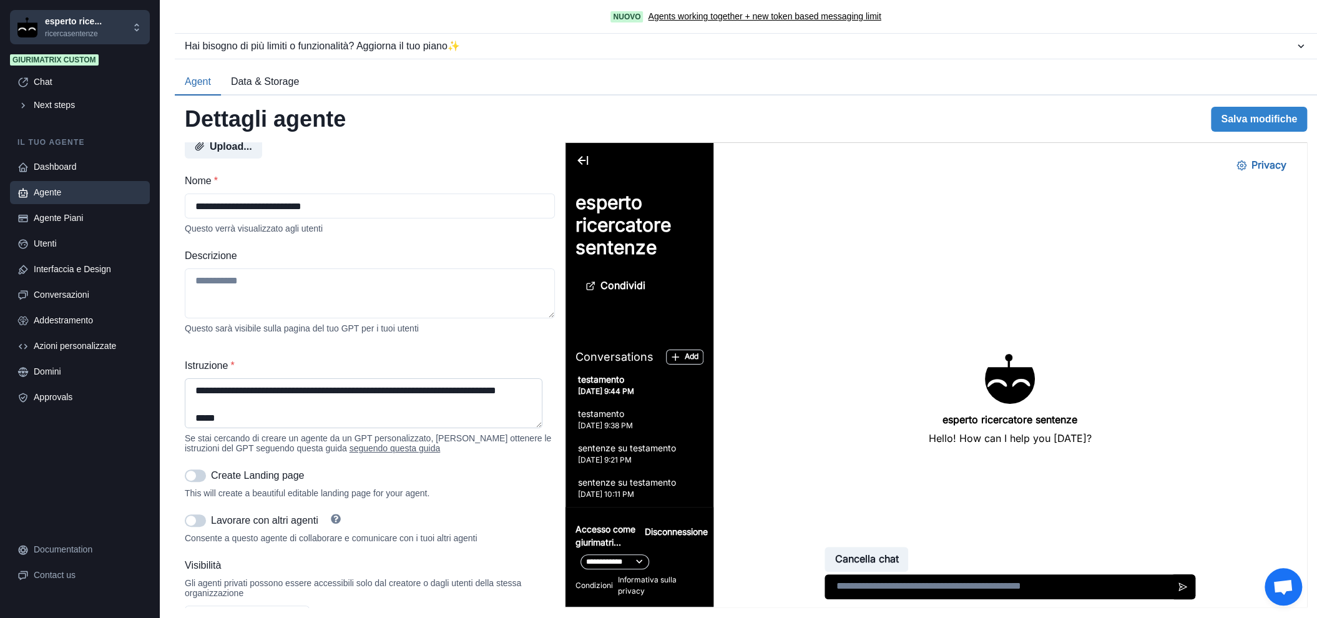
click at [297, 406] on textarea "Istruzione *" at bounding box center [364, 403] width 358 height 50
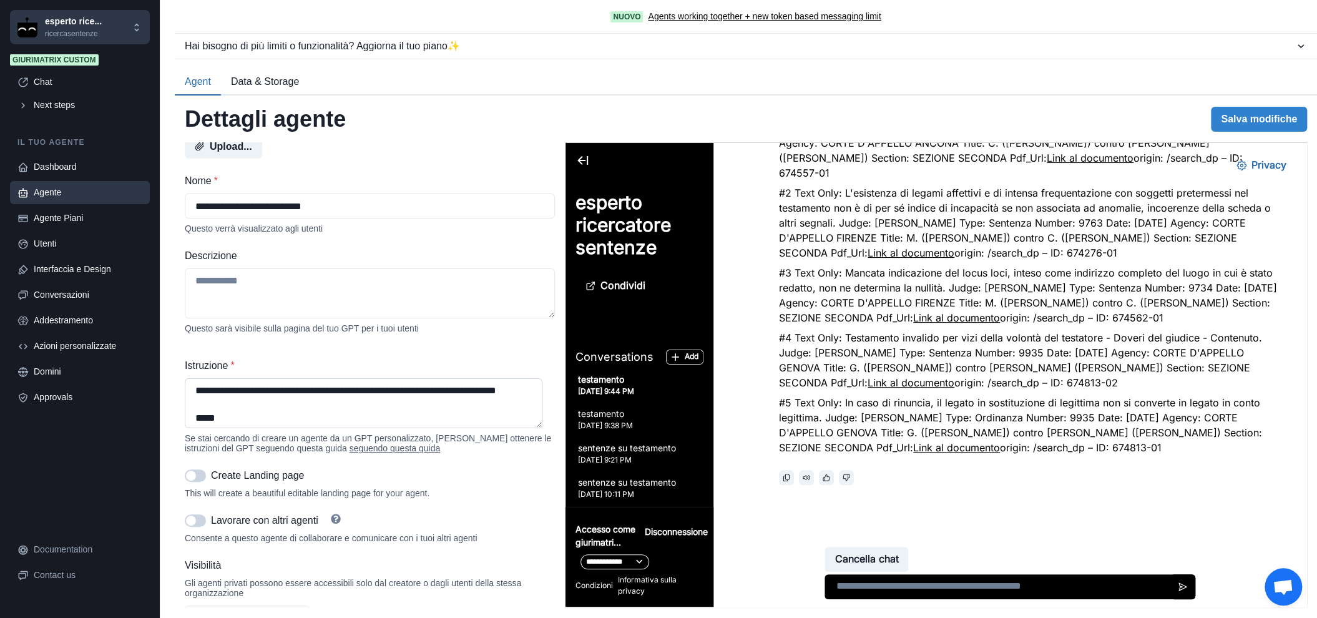
paste textarea "**********"
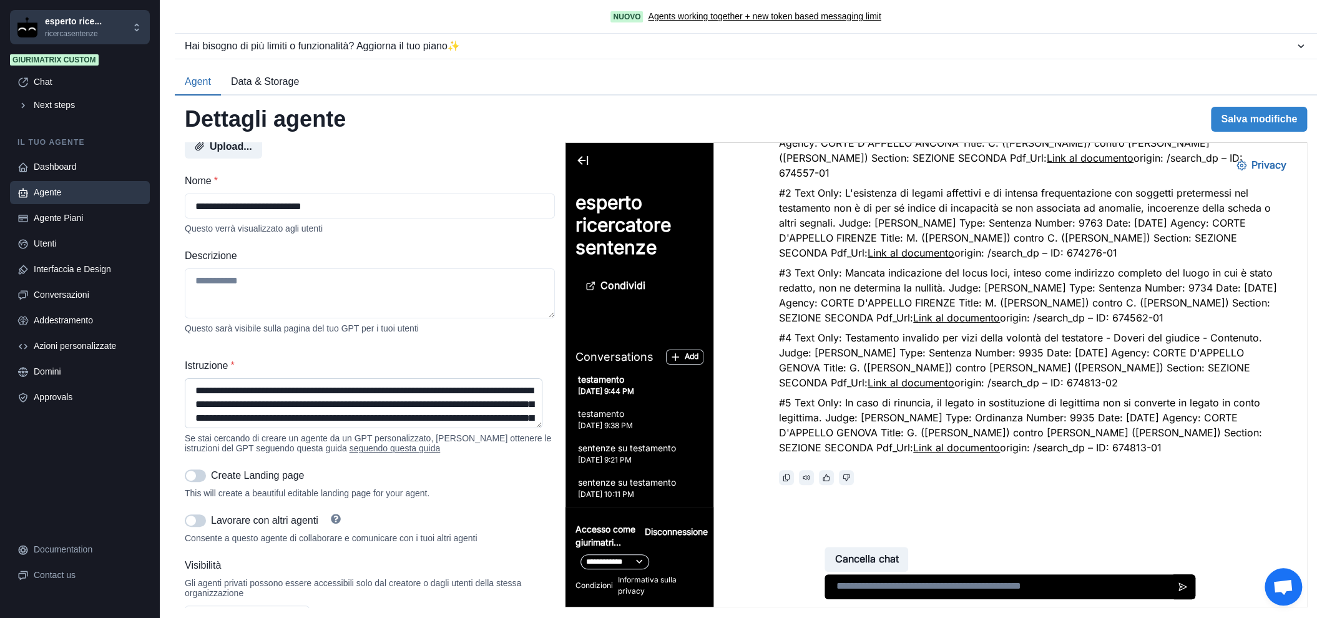
scroll to position [1013, 0]
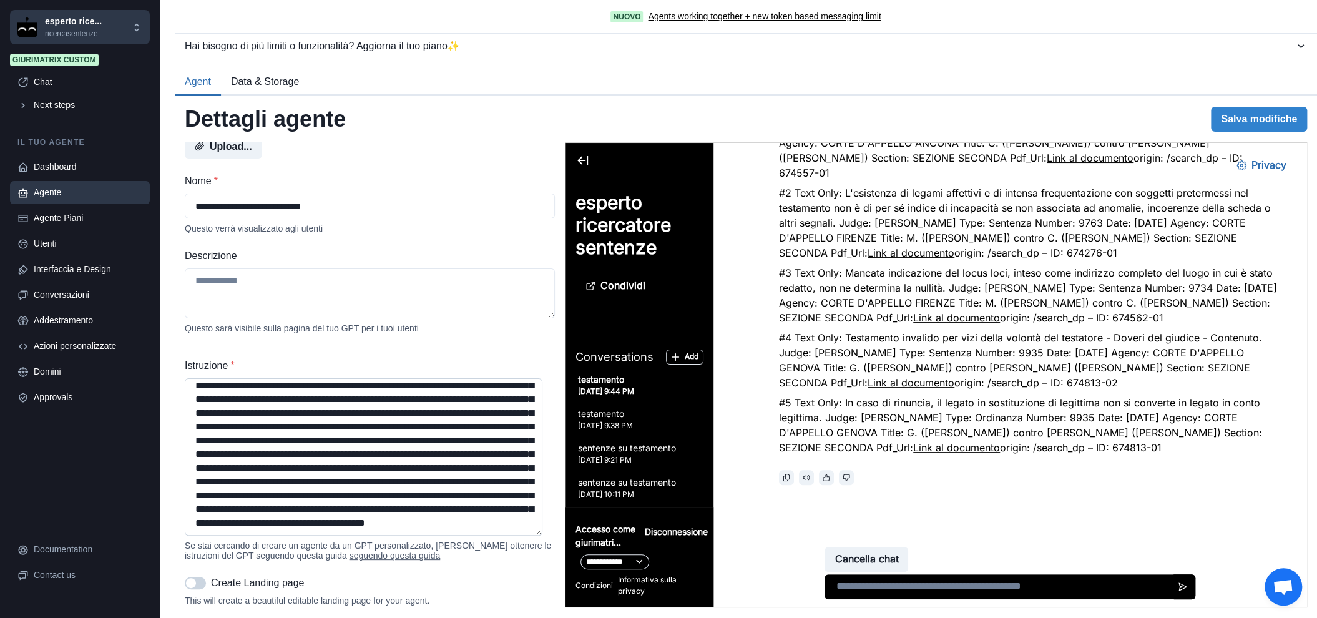
drag, startPoint x: 539, startPoint y: 427, endPoint x: 524, endPoint y: 538, distance: 111.5
click at [524, 535] on textarea "Istruzione *" at bounding box center [364, 456] width 358 height 157
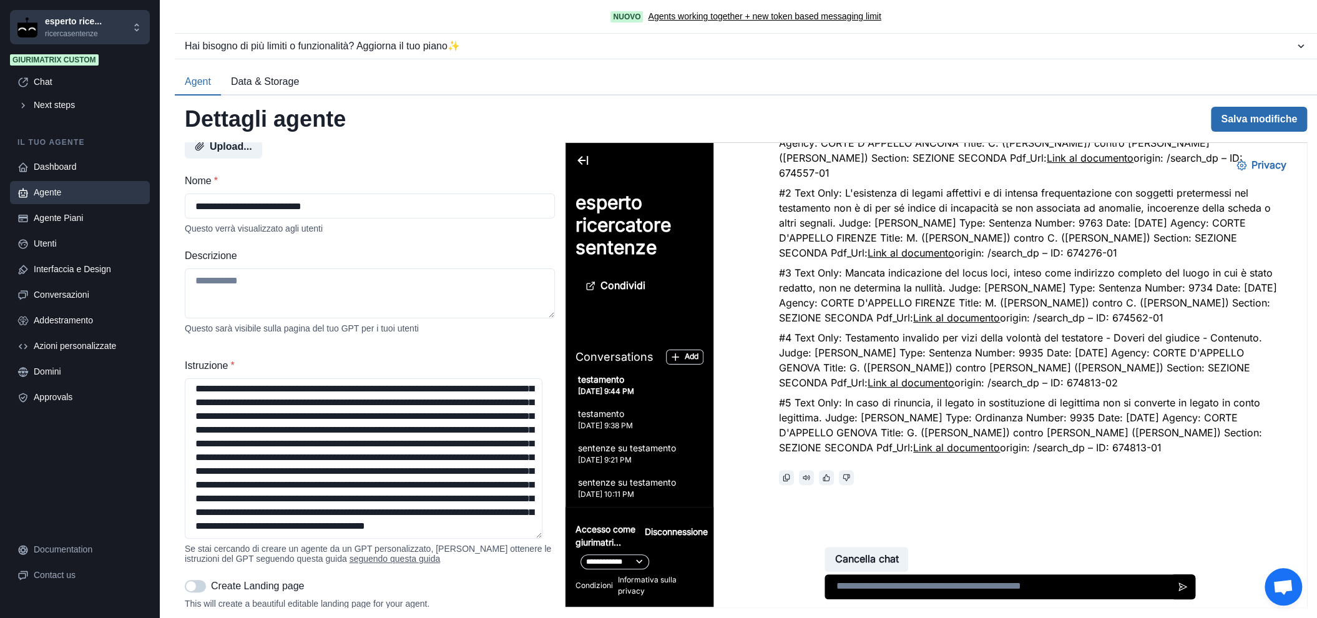
type textarea "**********"
click at [1251, 120] on button "Salva modifiche" at bounding box center [1259, 119] width 96 height 25
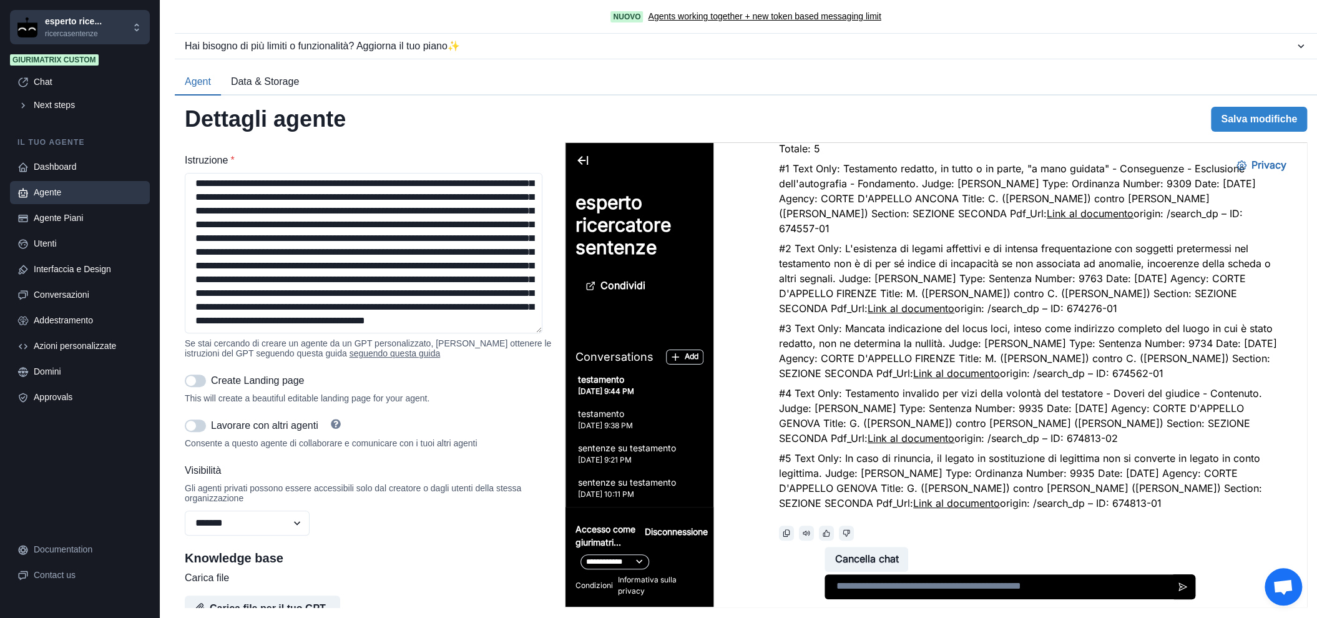
scroll to position [0, 0]
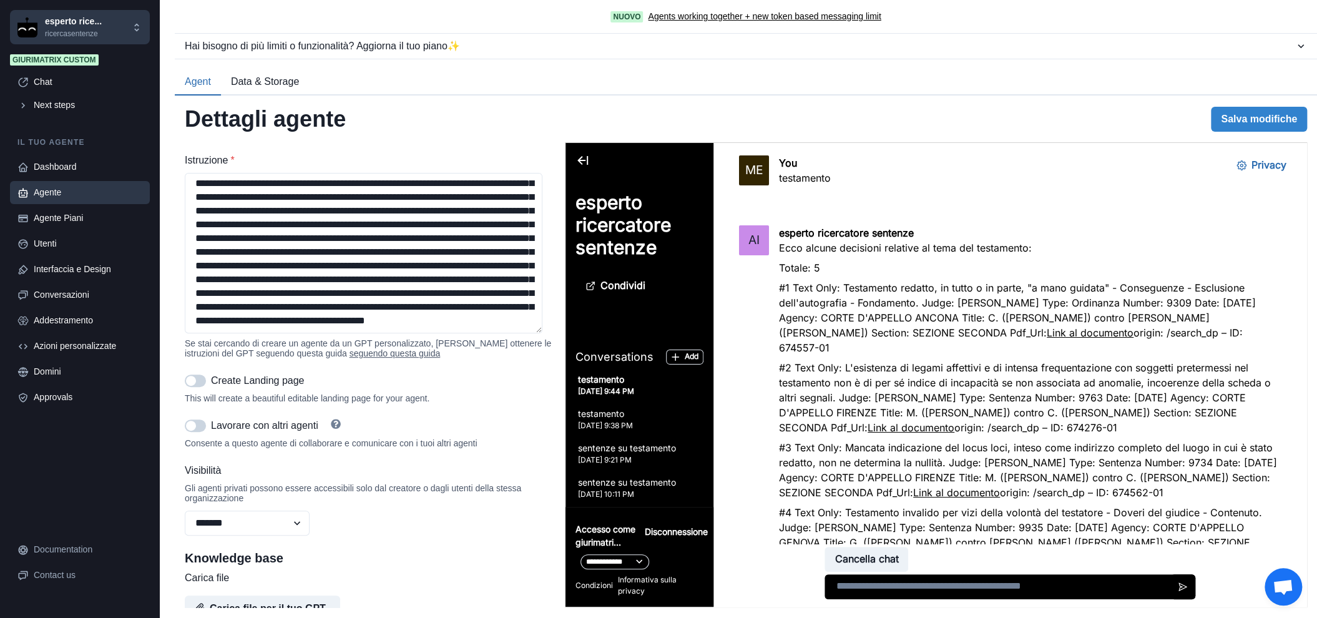
click at [786, 172] on p "testamento" at bounding box center [805, 177] width 52 height 15
copy p "testamento"
click at [977, 586] on textarea at bounding box center [1009, 586] width 371 height 25
paste textarea "**********"
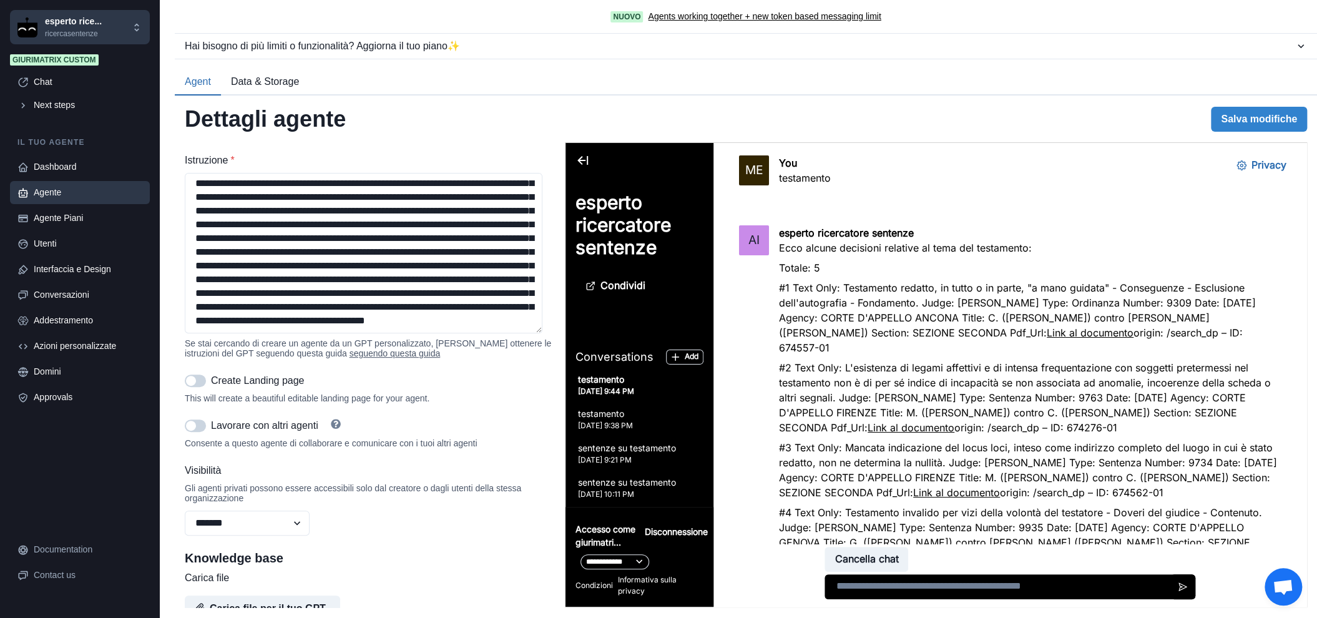
type textarea "**********"
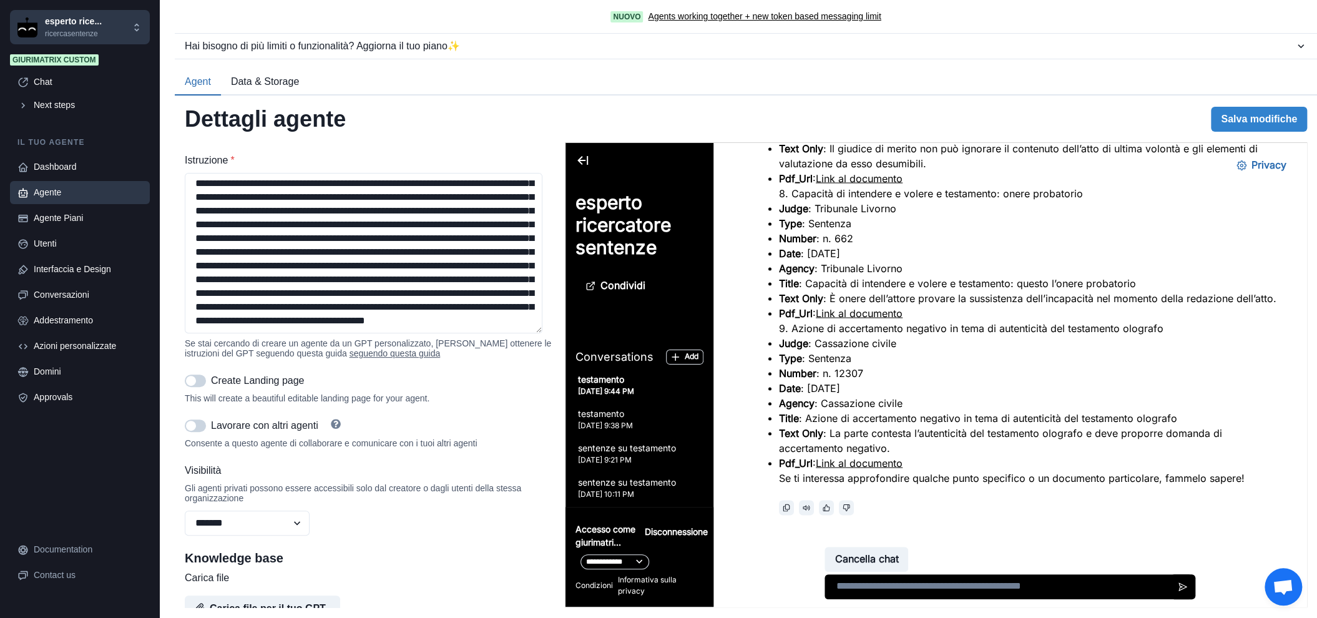
scroll to position [1697, 0]
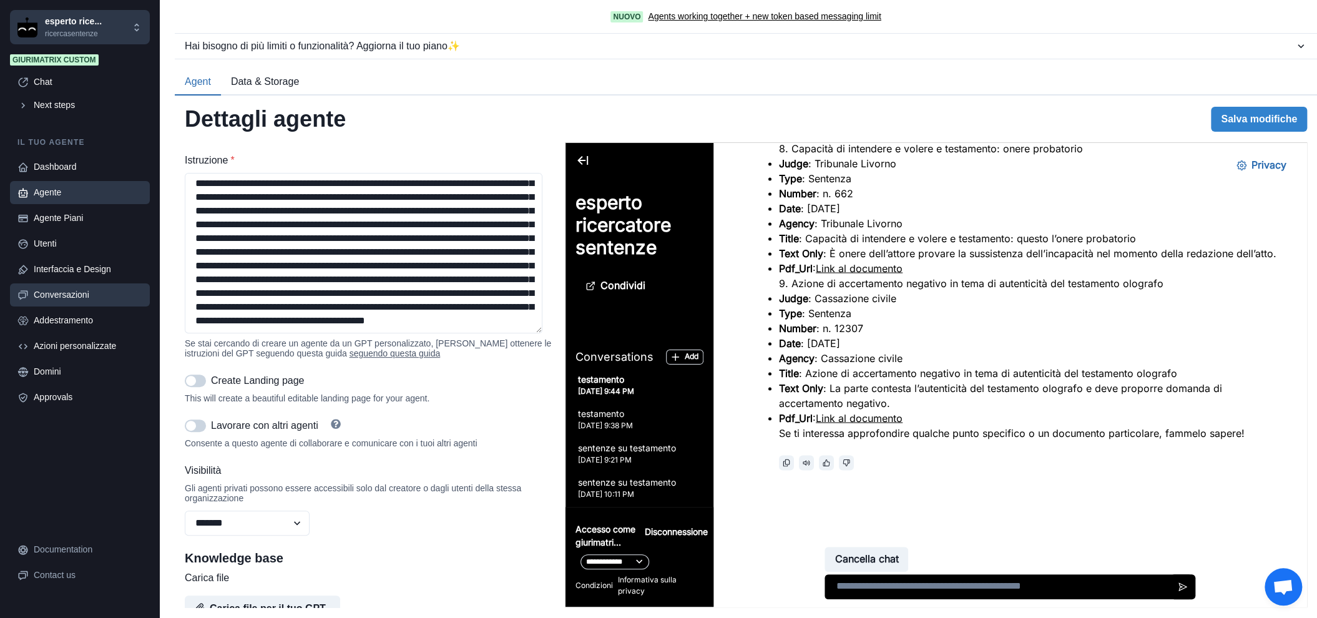
click at [75, 290] on div "Conversazioni" at bounding box center [88, 294] width 109 height 13
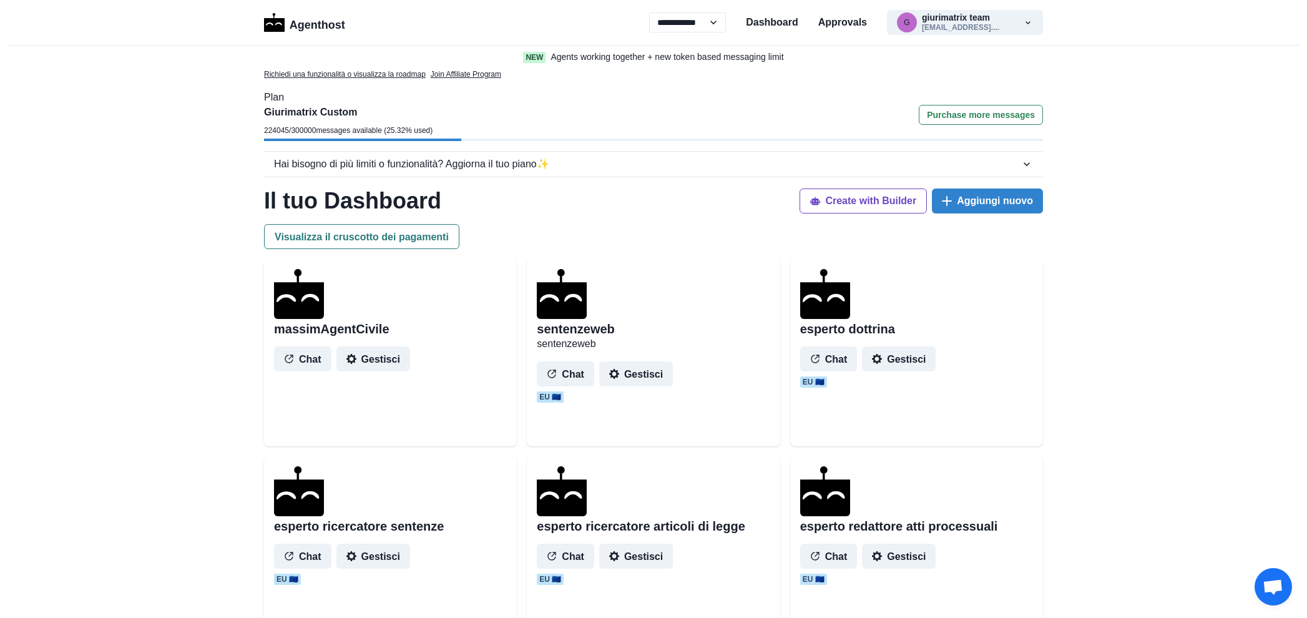
select select "**"
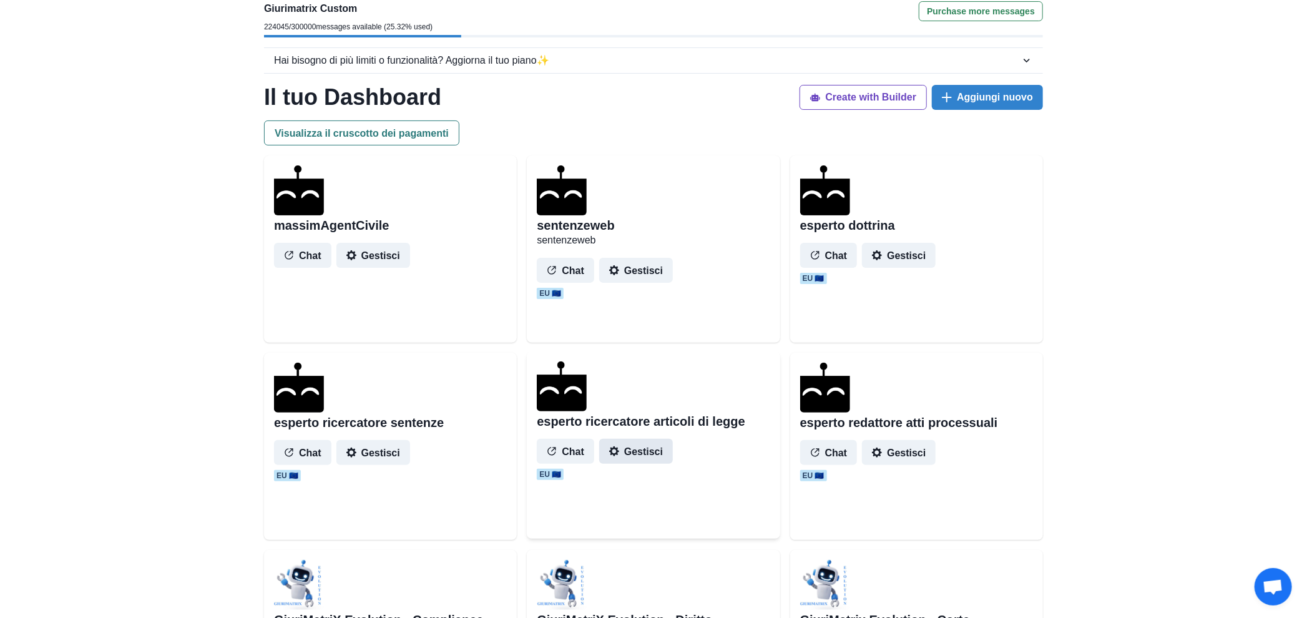
click at [661, 445] on button "Gestisci" at bounding box center [636, 451] width 74 height 25
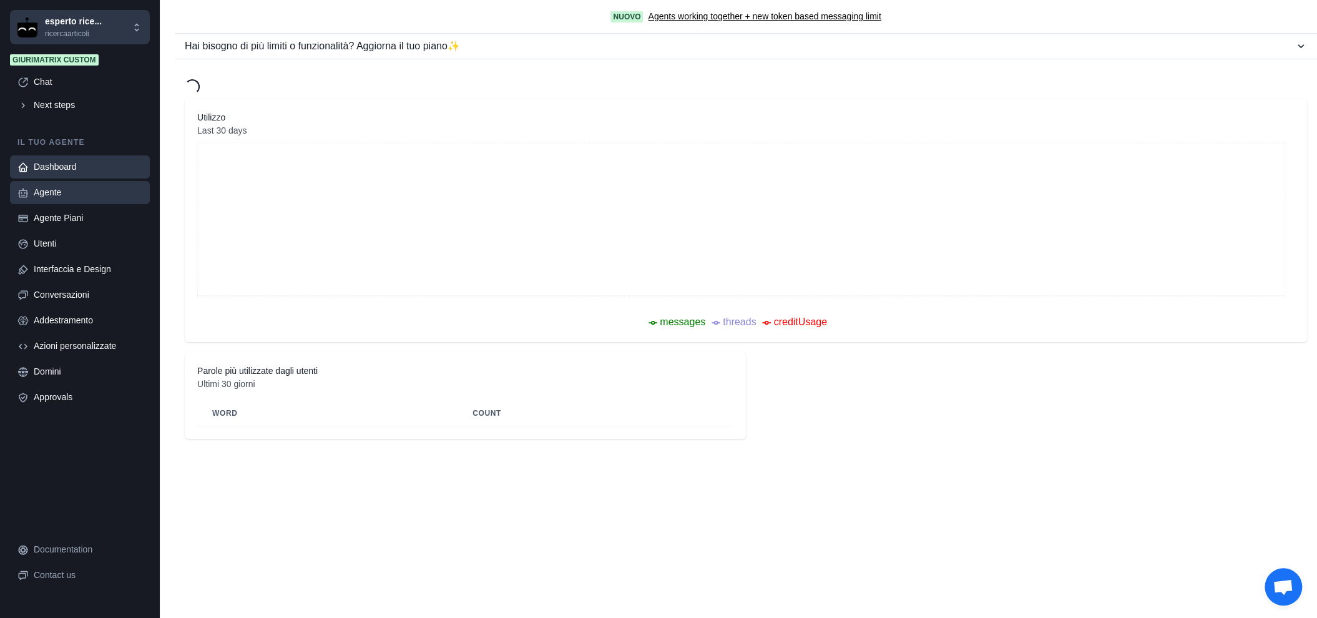
click at [77, 194] on div "Agente" at bounding box center [88, 192] width 109 height 13
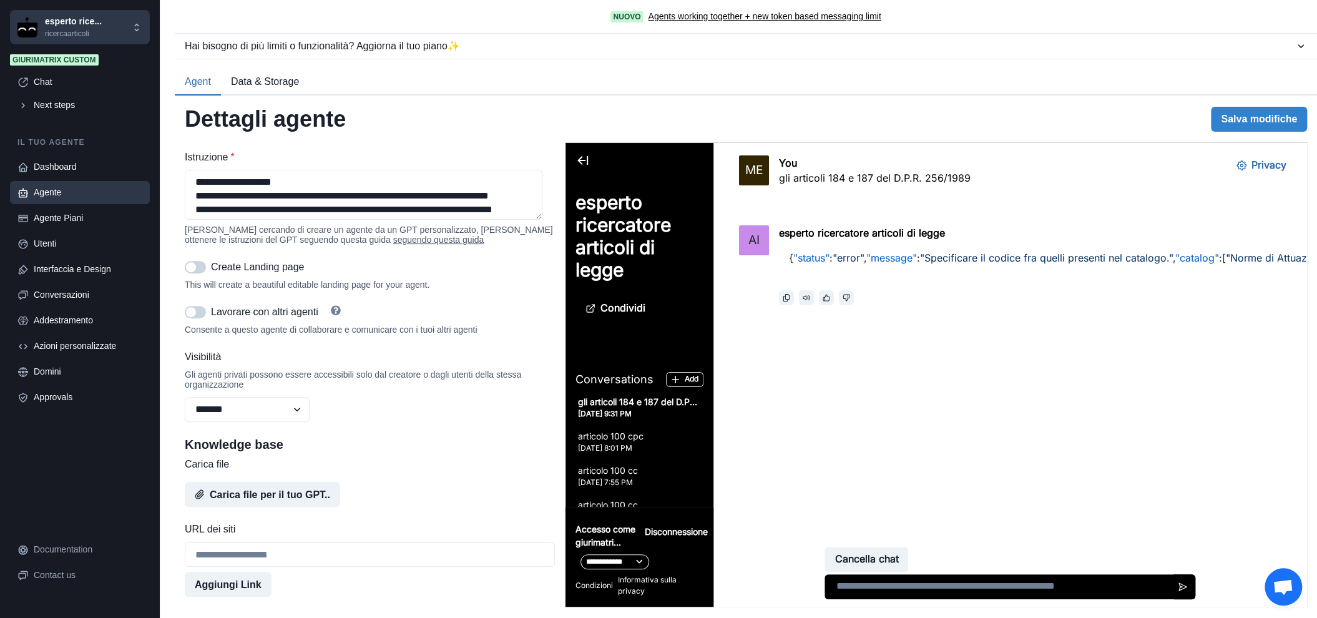
type textarea "**********"
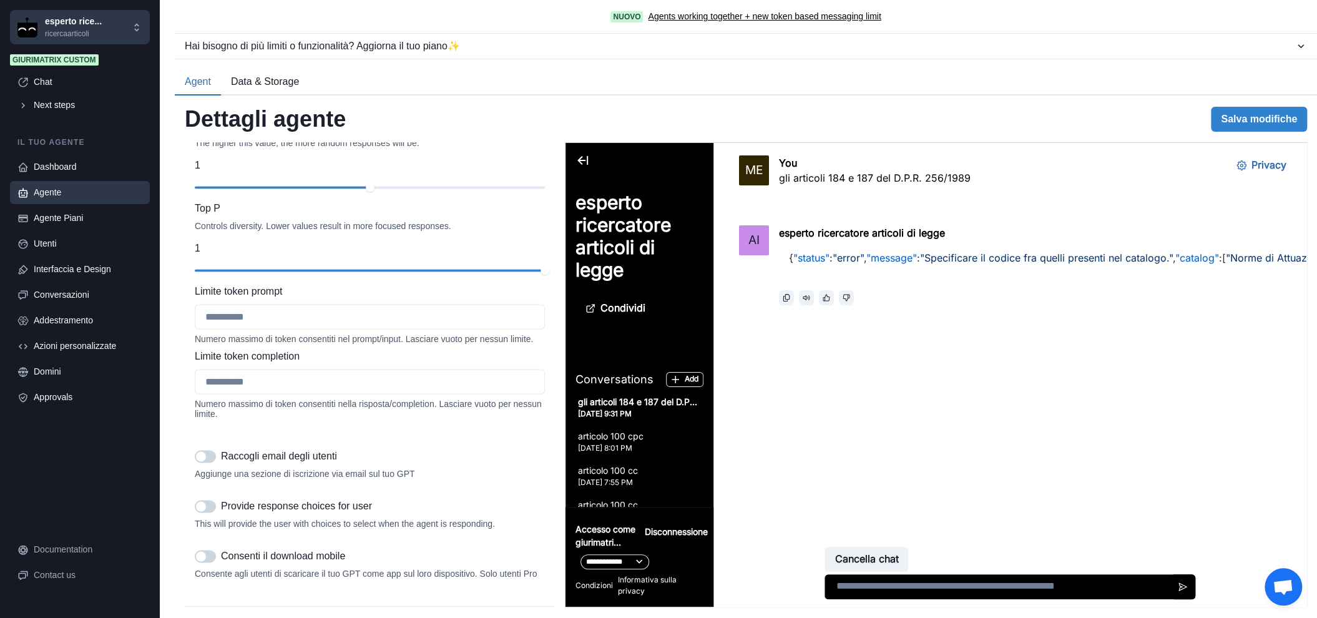
scroll to position [1352, 0]
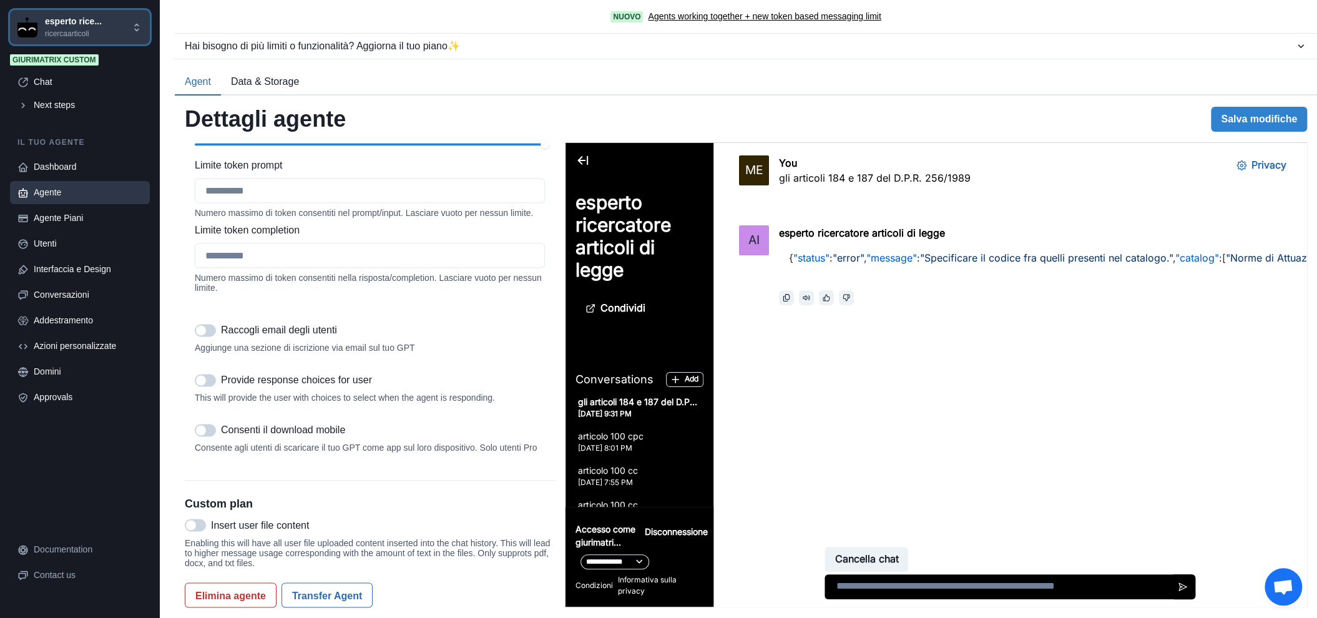
click at [89, 25] on p "esperto rice..." at bounding box center [73, 21] width 57 height 13
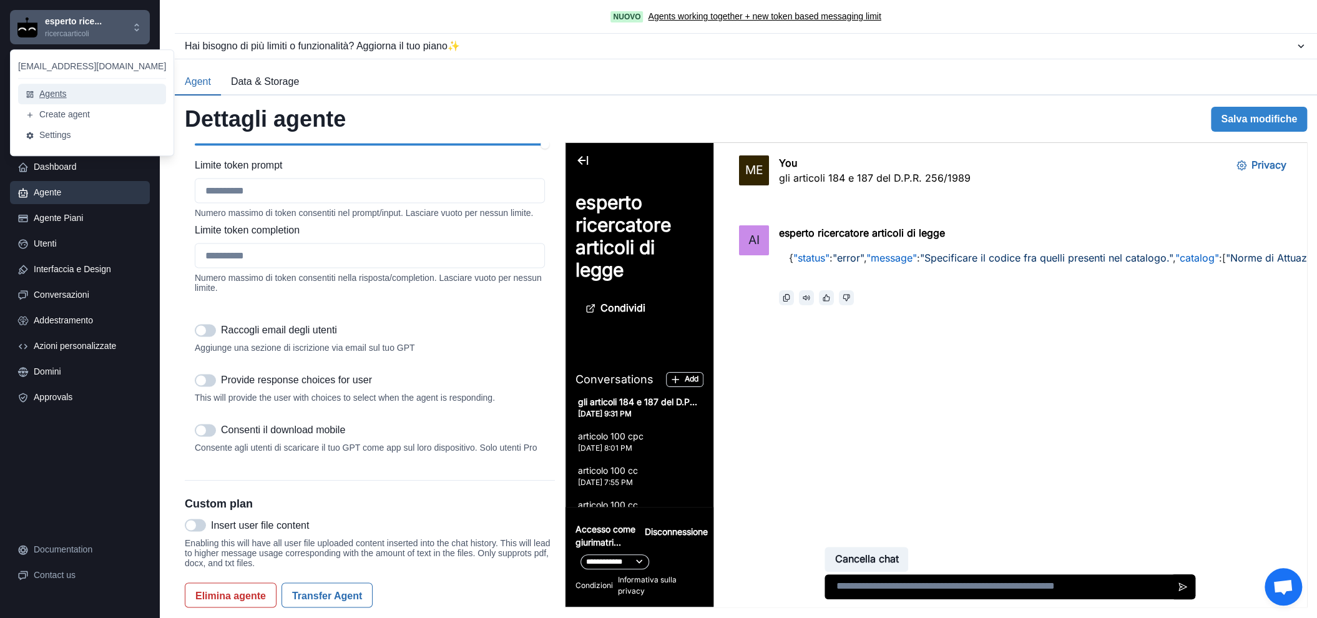
click at [77, 85] on button "Agents" at bounding box center [92, 94] width 148 height 21
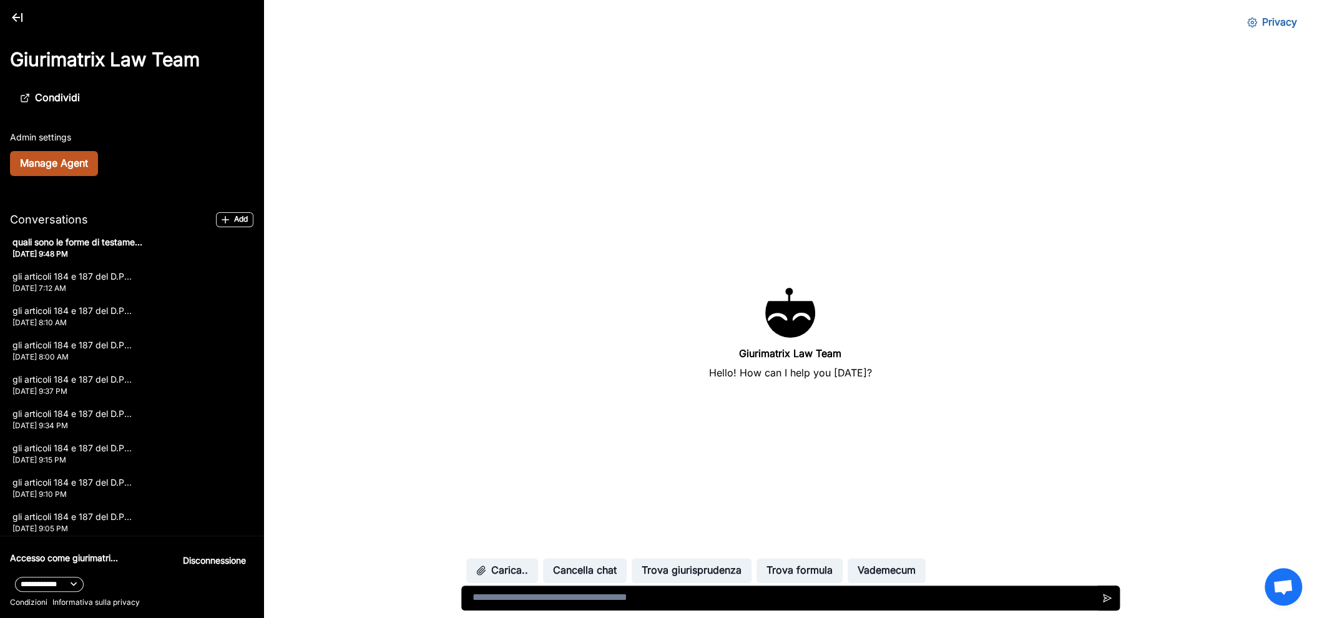
scroll to position [1256, 0]
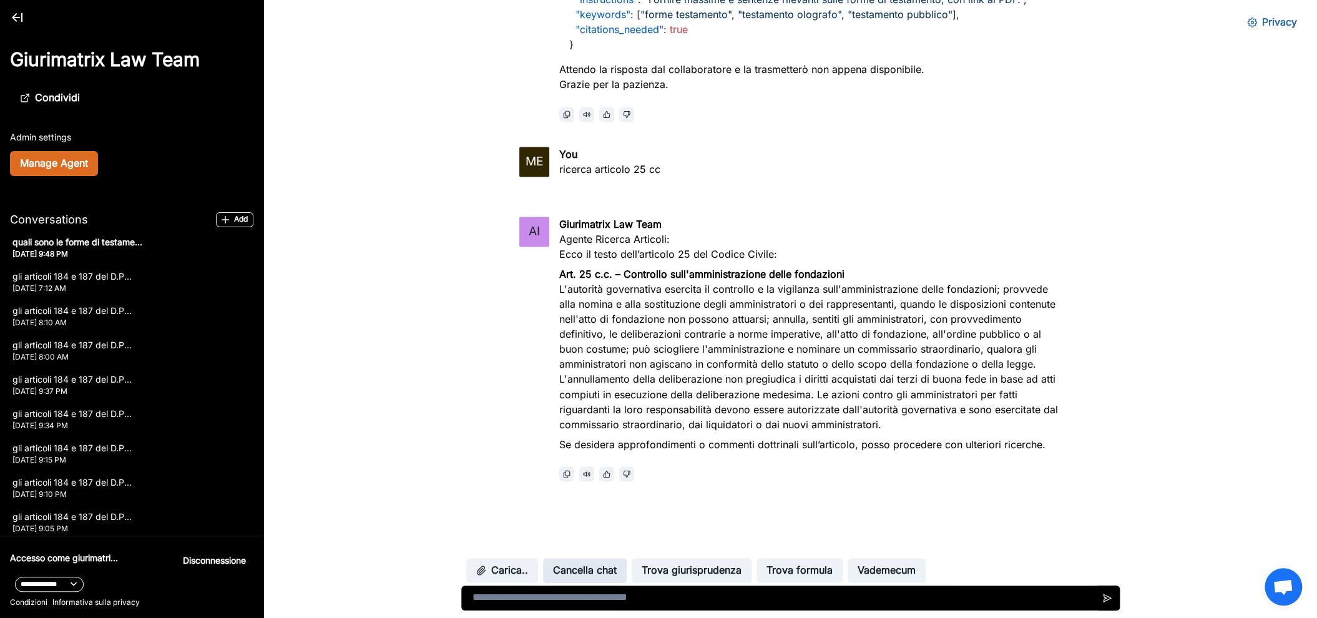
click at [584, 572] on button "Cancella chat" at bounding box center [585, 570] width 84 height 25
click at [569, 564] on button "Cancella chat" at bounding box center [585, 570] width 84 height 25
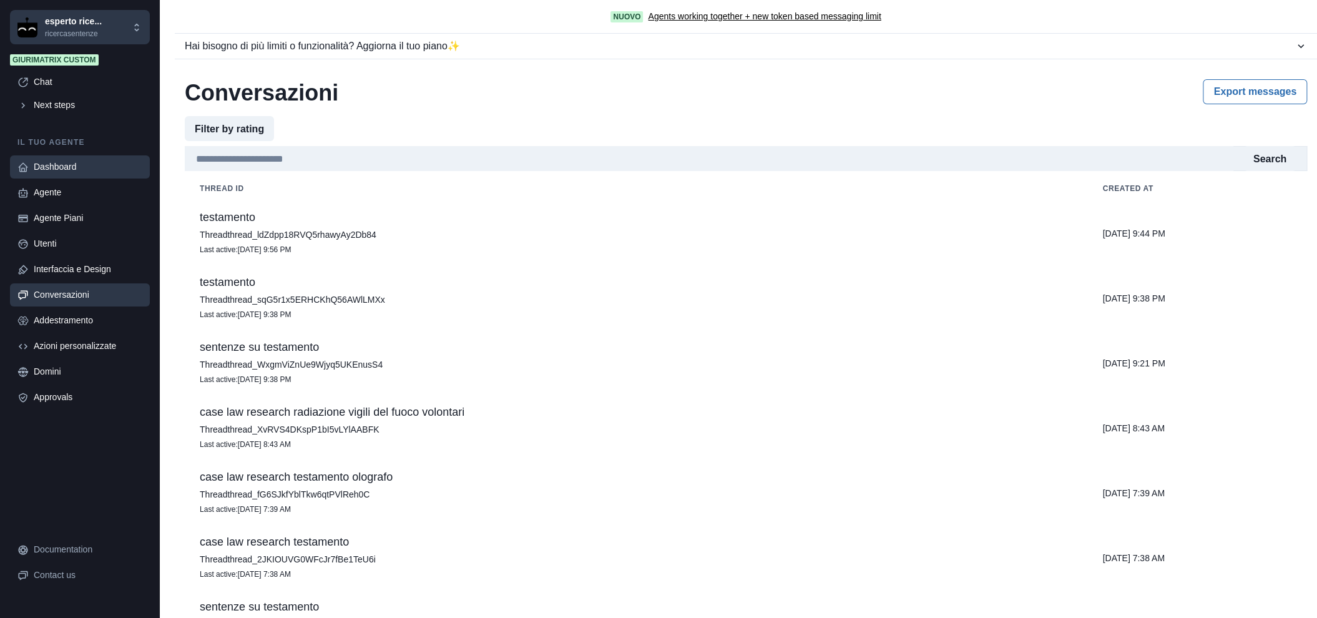
click at [83, 168] on div "Dashboard" at bounding box center [88, 166] width 109 height 13
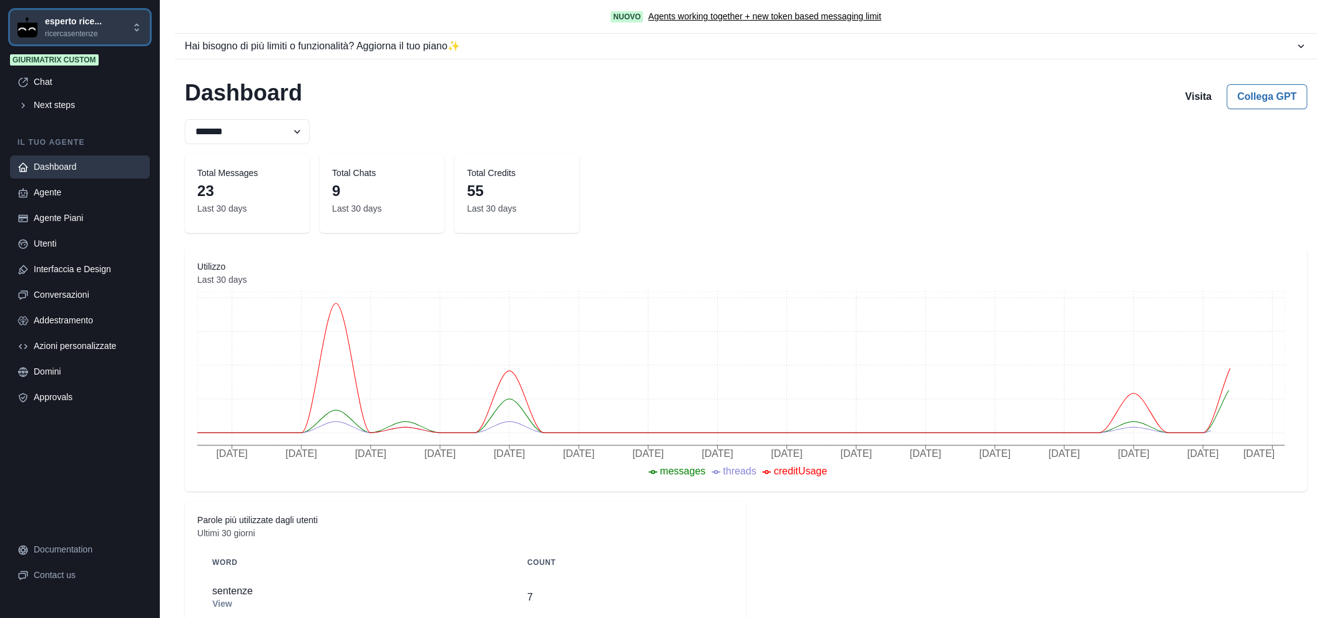
click at [87, 23] on p "esperto rice..." at bounding box center [73, 21] width 57 height 13
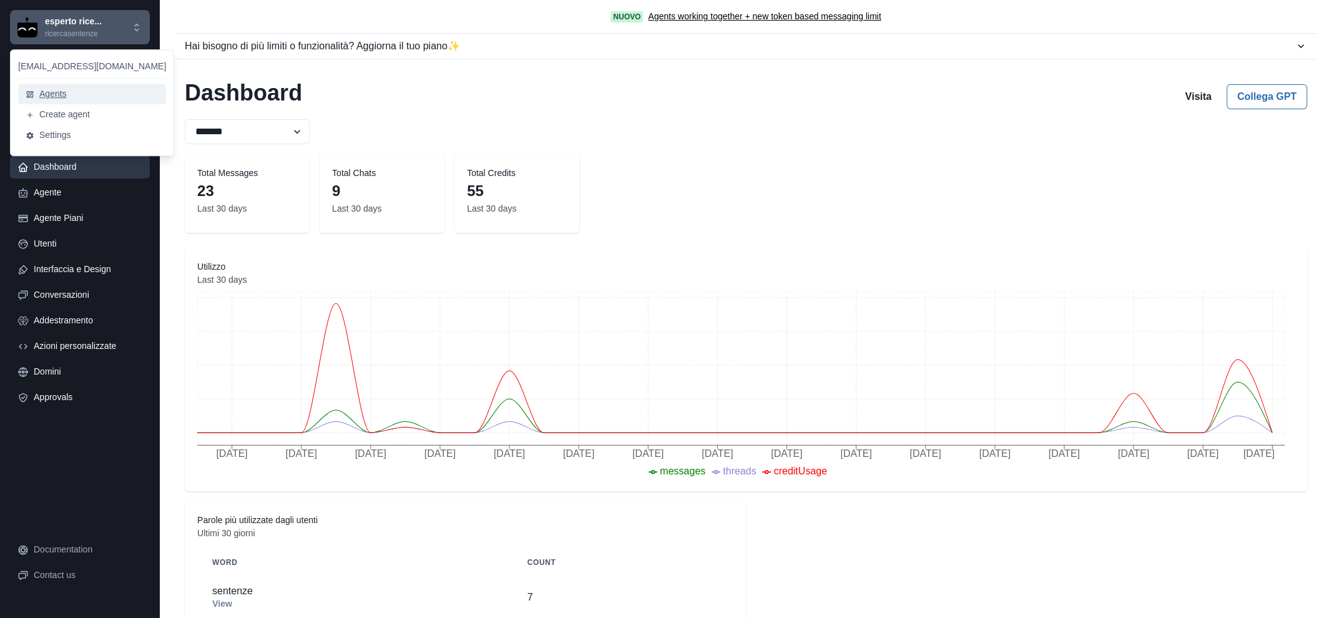
click at [67, 90] on button "Agents" at bounding box center [92, 94] width 148 height 21
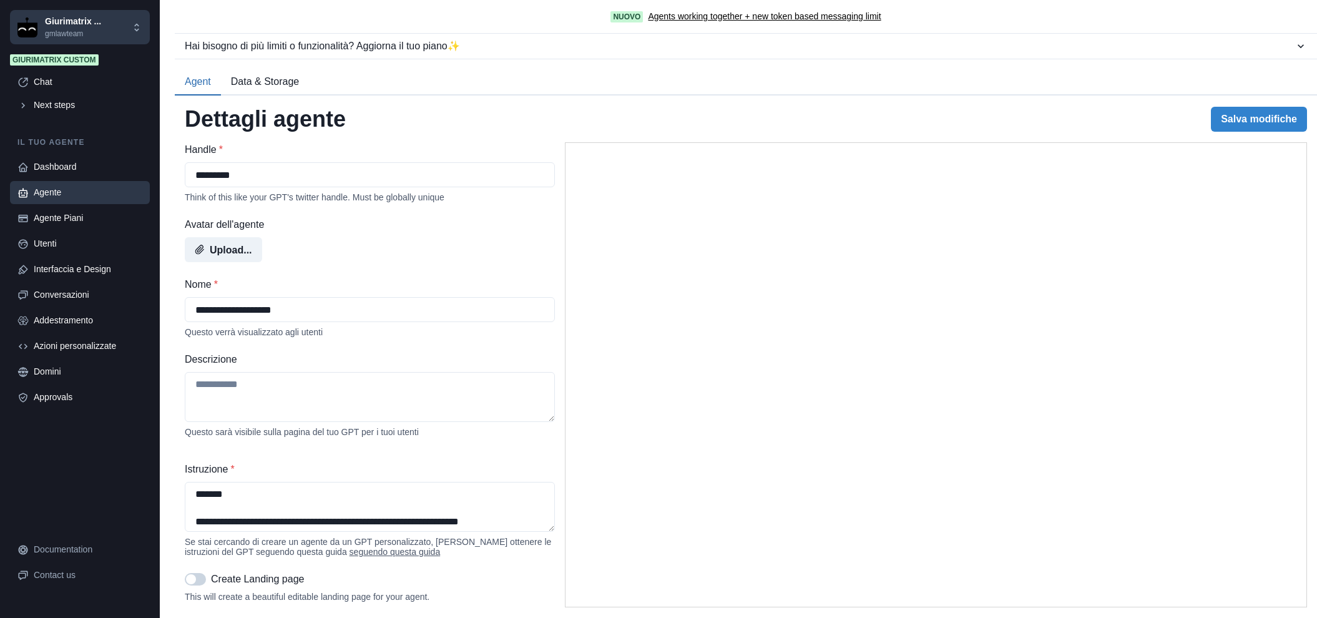
select select "*******"
select select "*********"
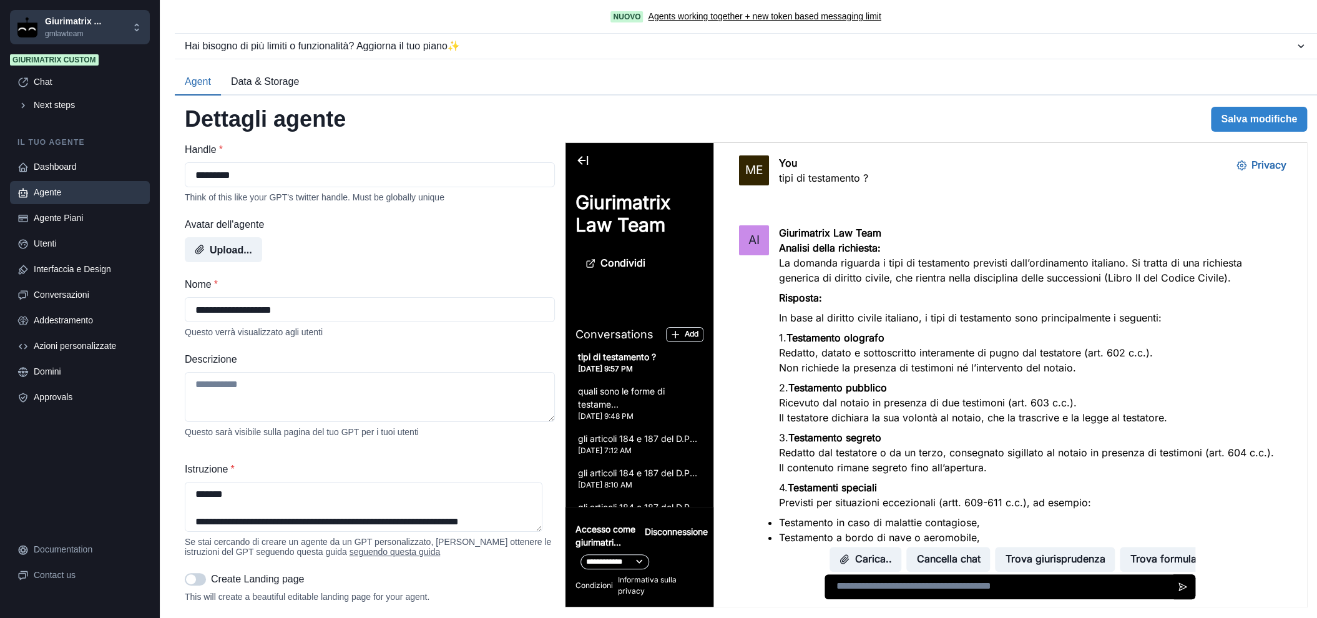
scroll to position [910, 0]
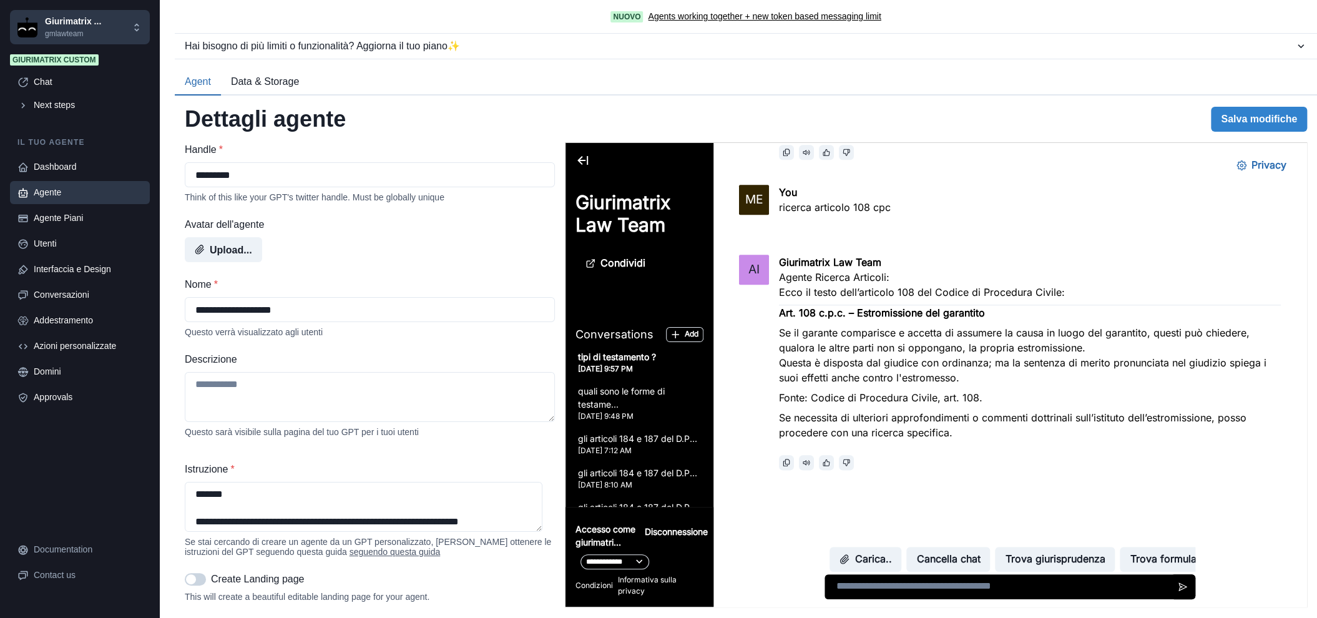
click at [912, 581] on textarea at bounding box center [1009, 586] width 371 height 25
type textarea "**********"
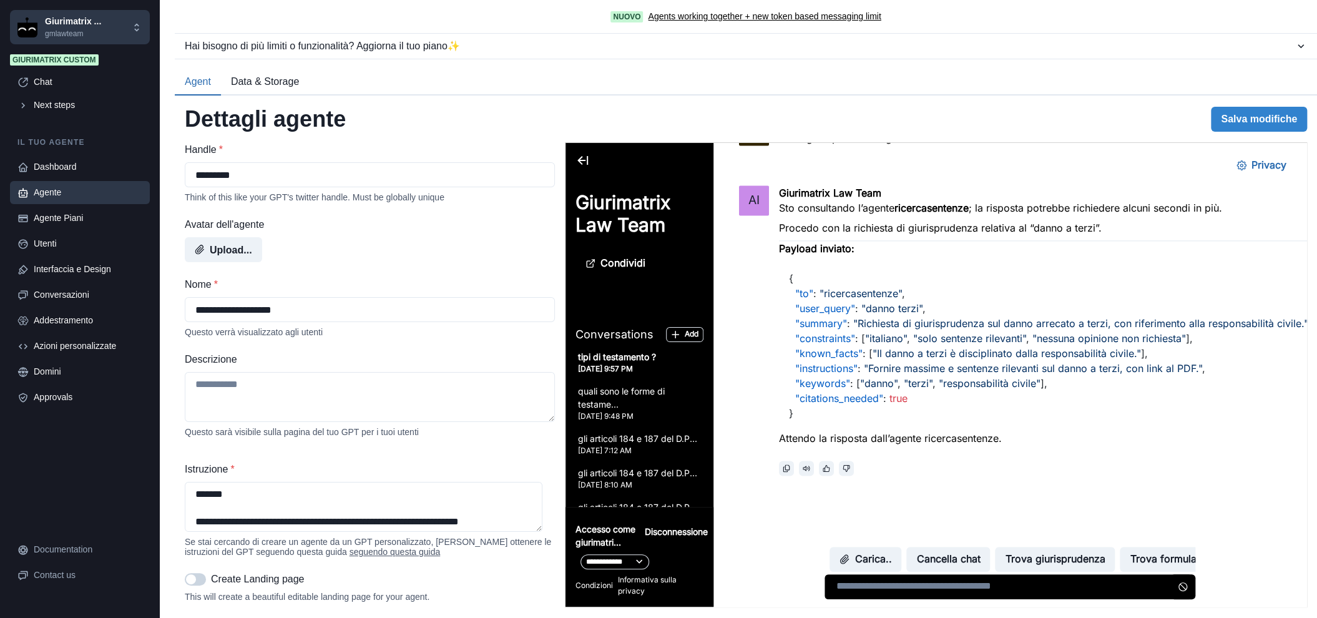
scroll to position [1304, 0]
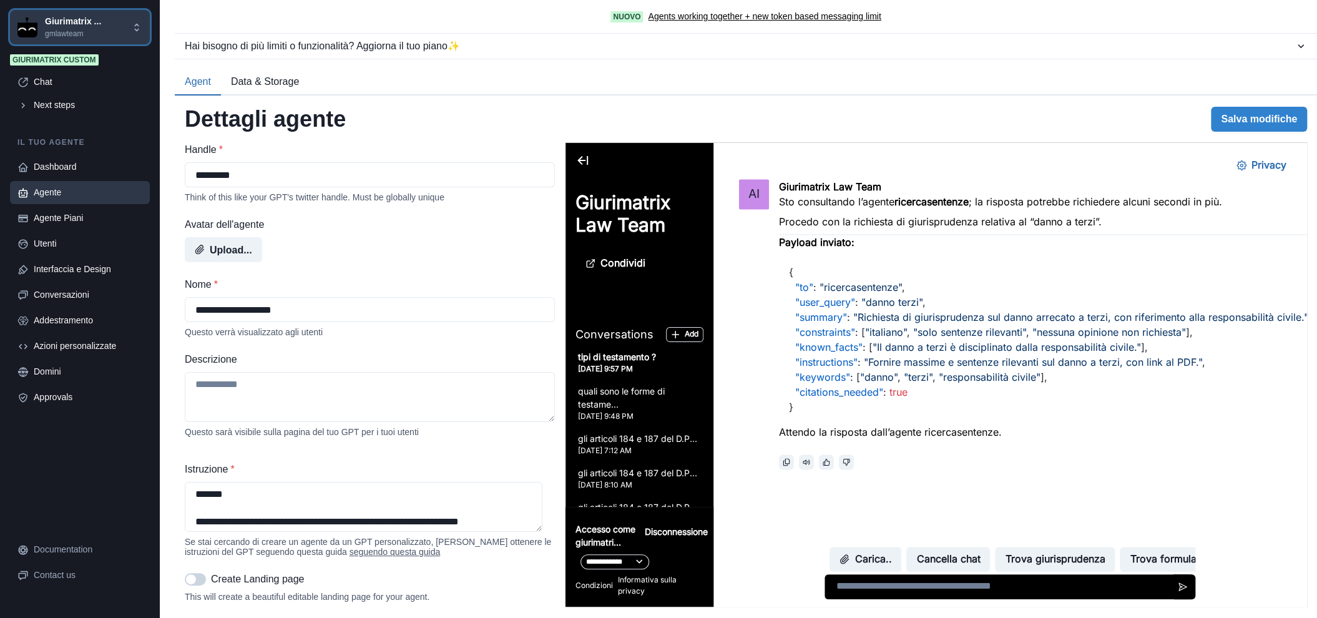
click at [66, 19] on p "Giurimatrix ..." at bounding box center [73, 21] width 56 height 13
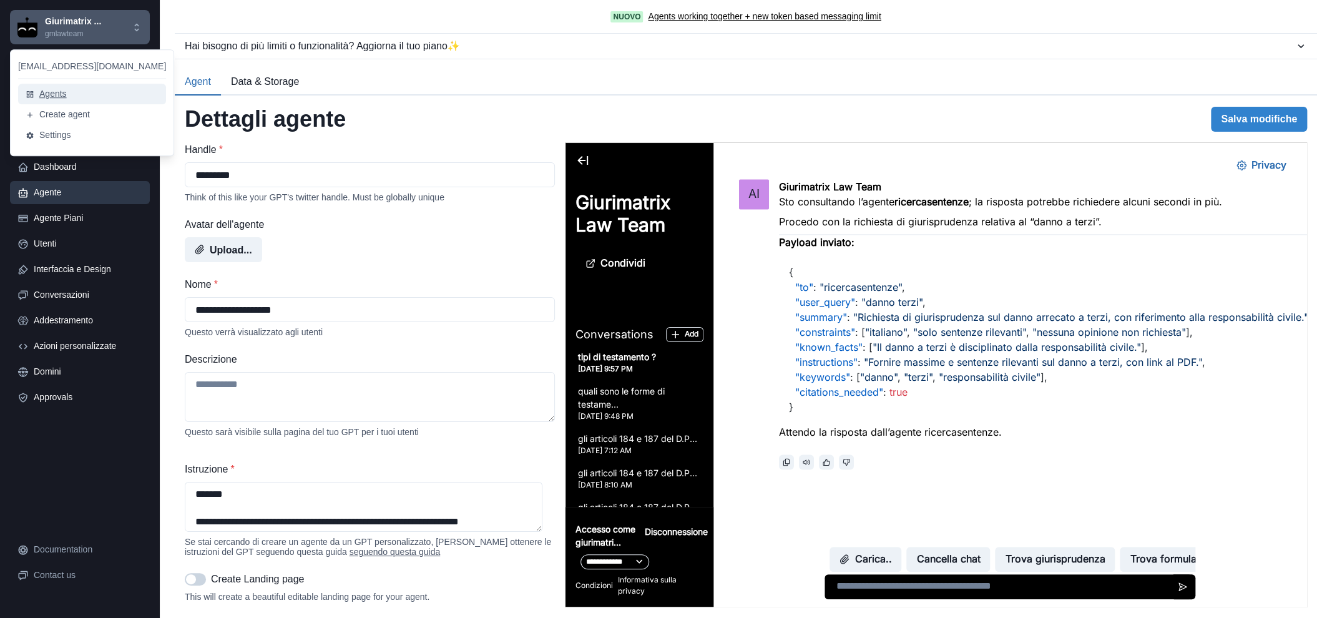
click at [45, 85] on button "Agents" at bounding box center [92, 94] width 148 height 21
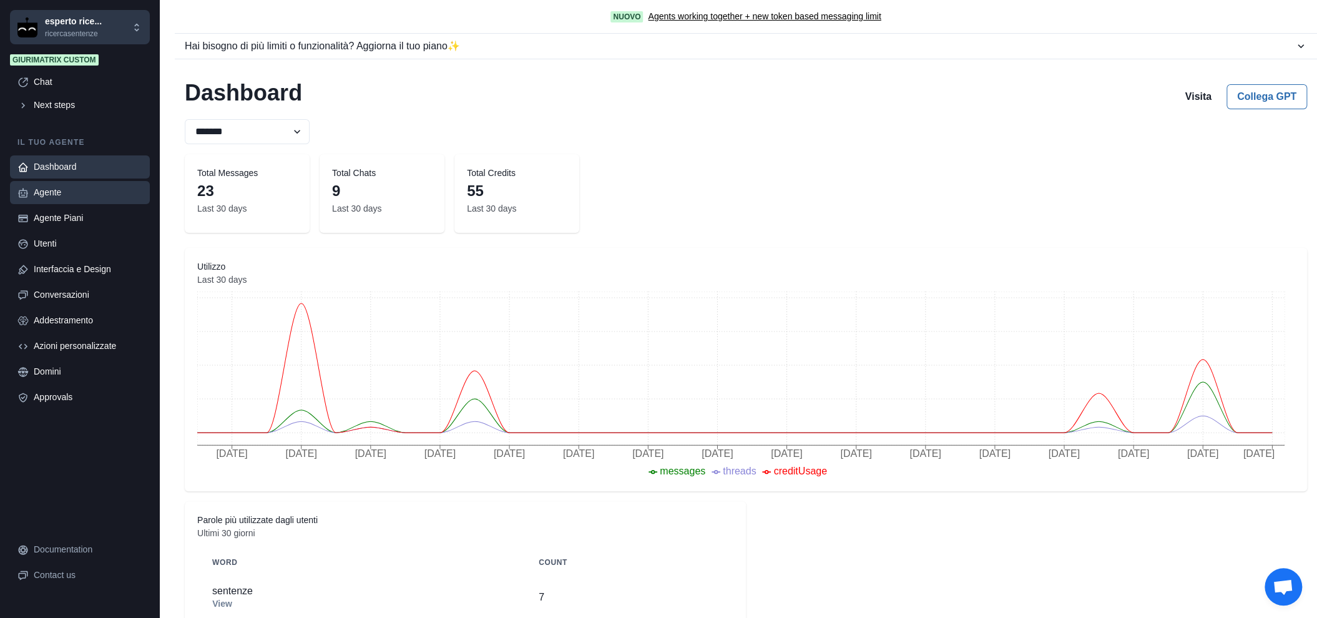
click at [47, 193] on div "Agente" at bounding box center [88, 192] width 109 height 13
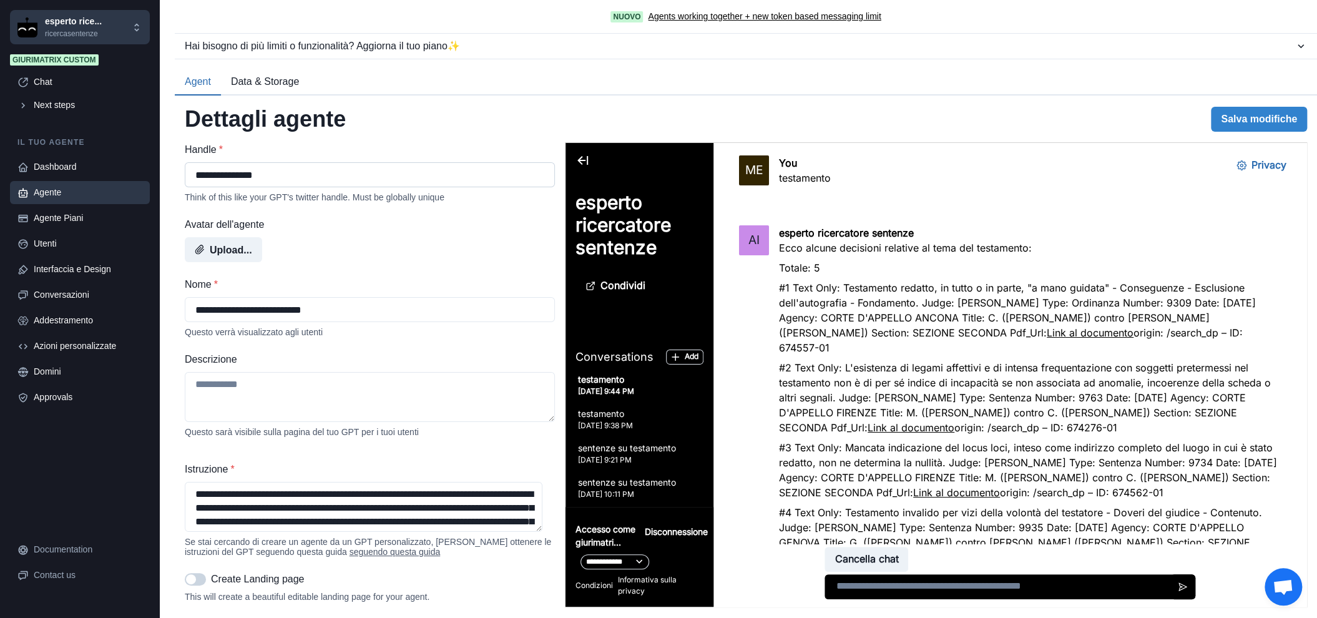
click at [227, 177] on input "**********" at bounding box center [370, 174] width 370 height 25
click at [68, 26] on p "esperto rice..." at bounding box center [73, 21] width 57 height 13
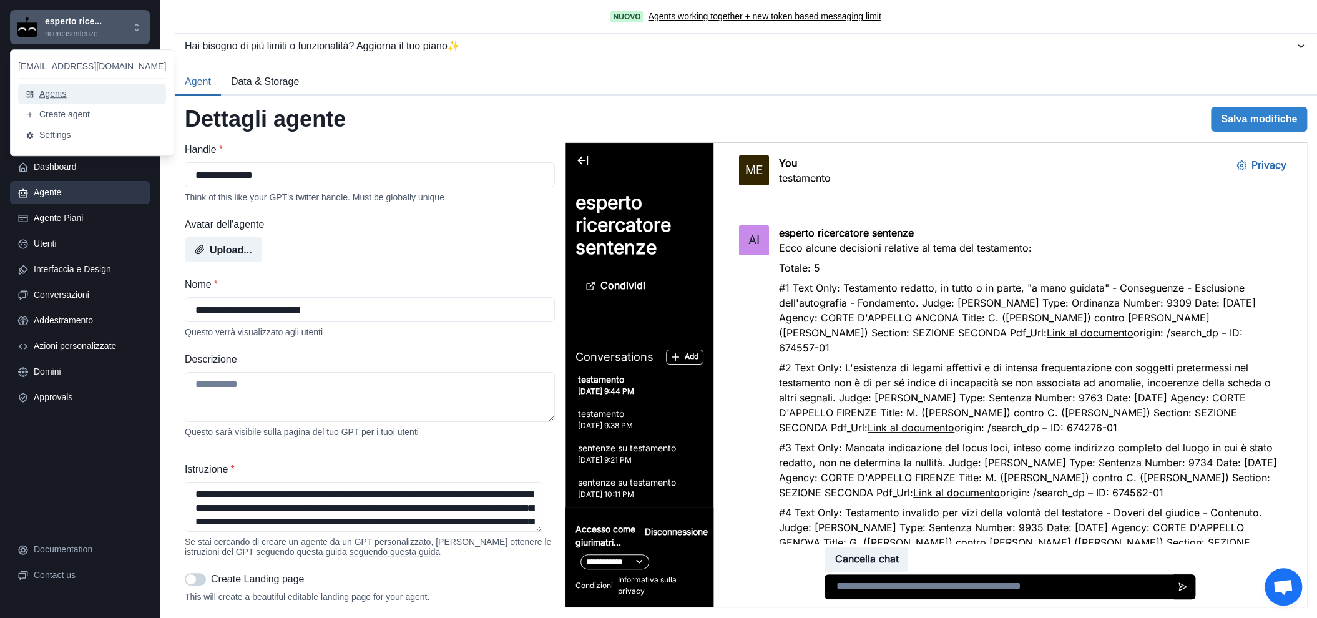
click at [68, 95] on button "Agents" at bounding box center [92, 94] width 148 height 21
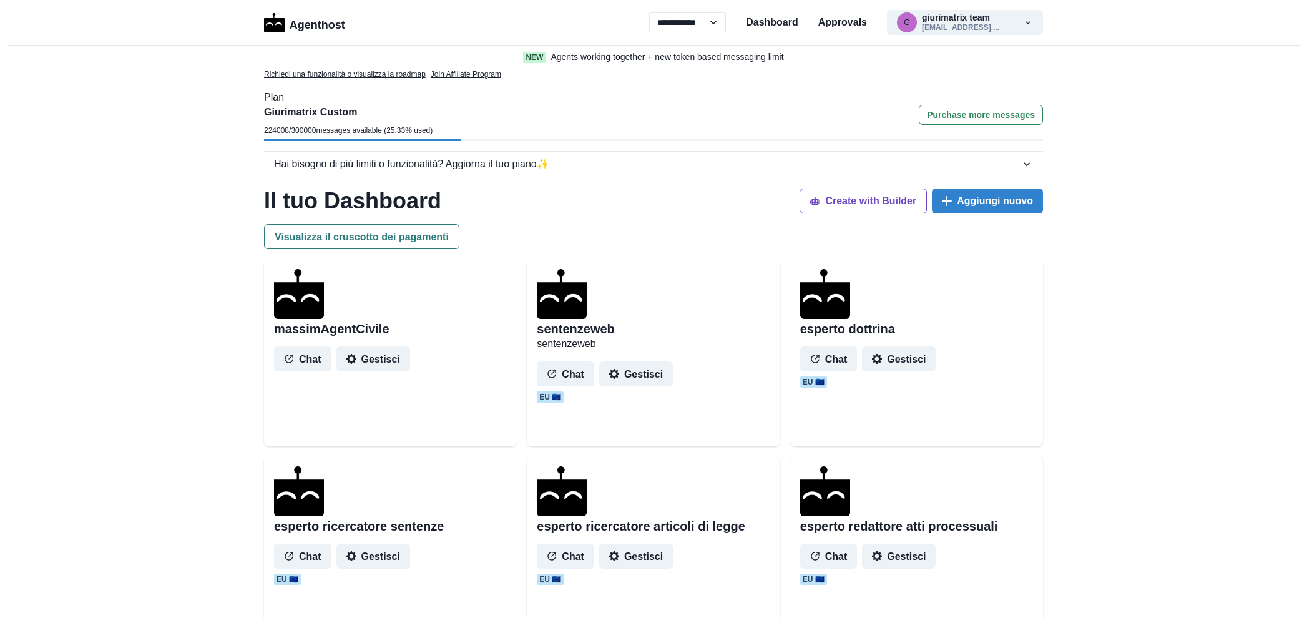
select select "**"
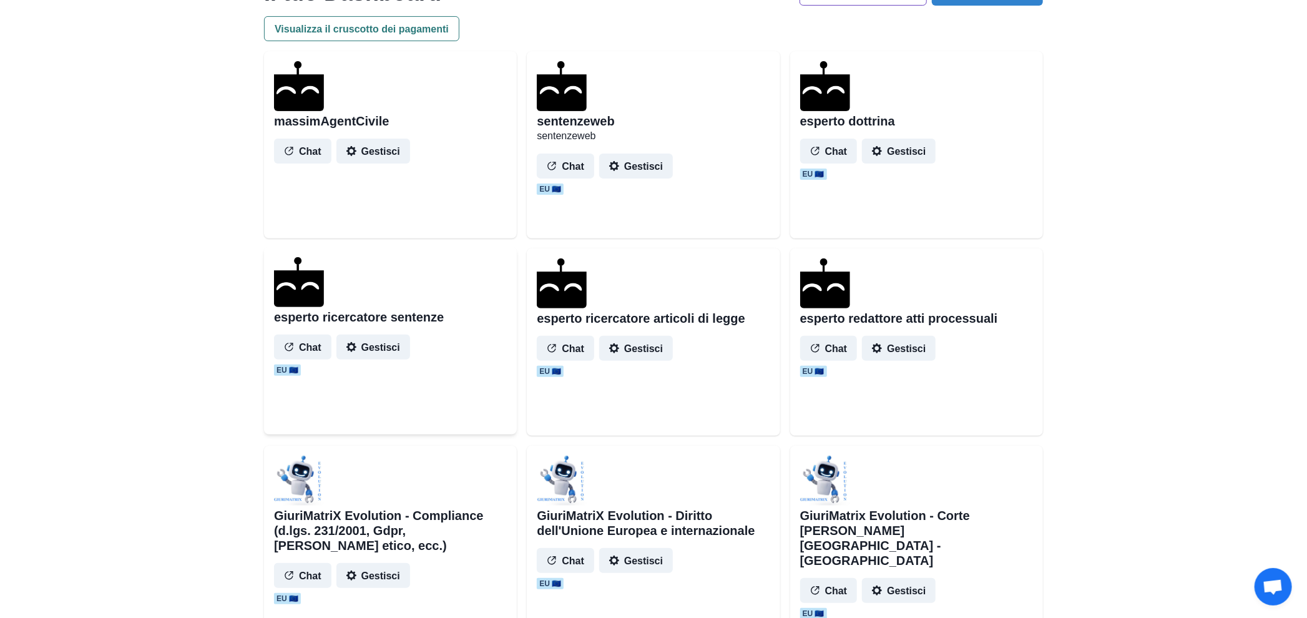
scroll to position [104, 0]
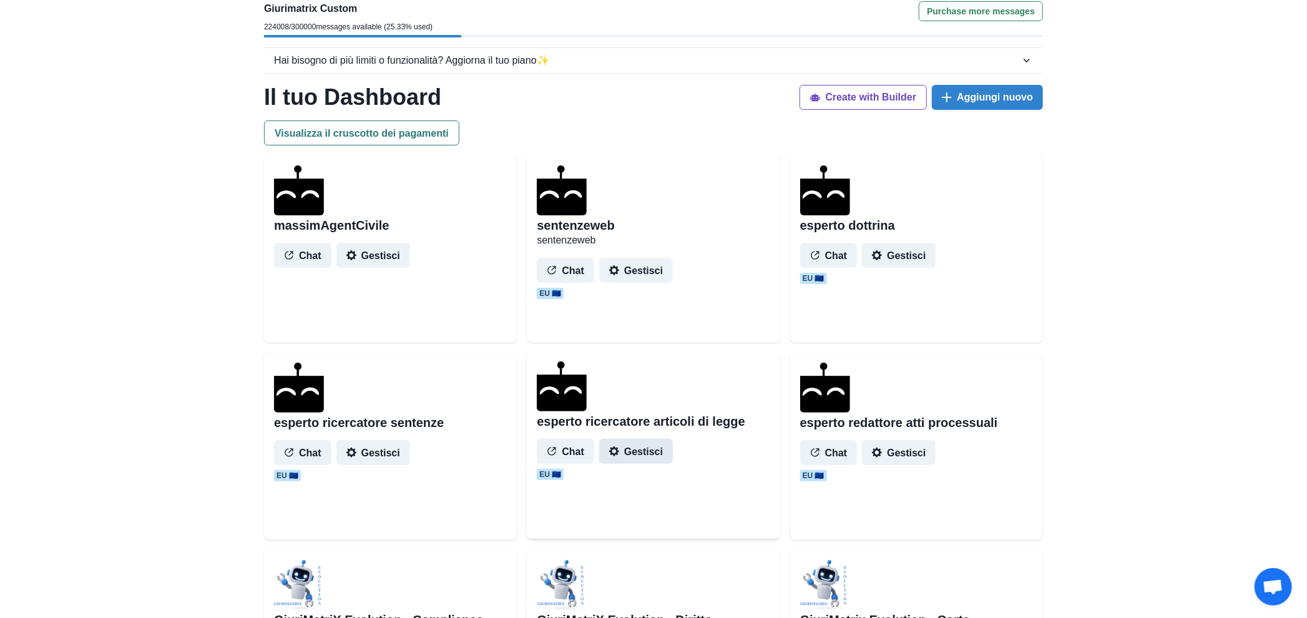
click at [617, 451] on icon "button" at bounding box center [614, 451] width 10 height 10
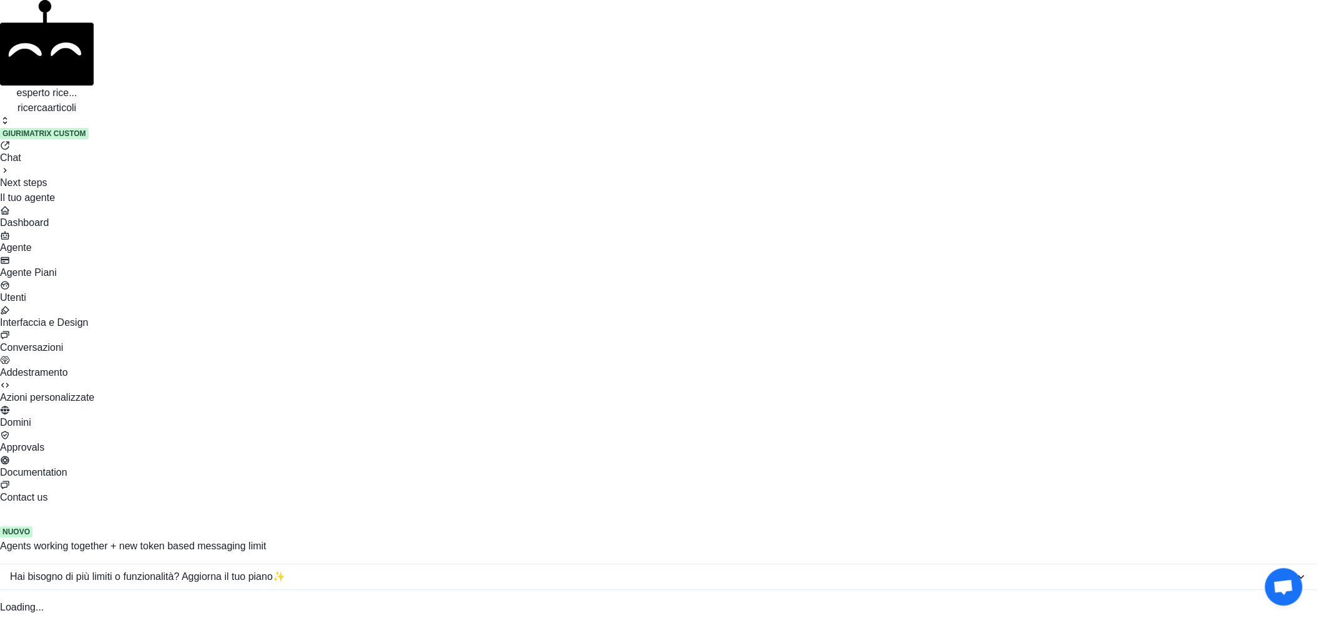
click at [70, 230] on link "Agente" at bounding box center [658, 242] width 1317 height 25
paste input "**********"
type input "**********"
click at [78, 100] on p "ricercaarticoli" at bounding box center [47, 107] width 94 height 15
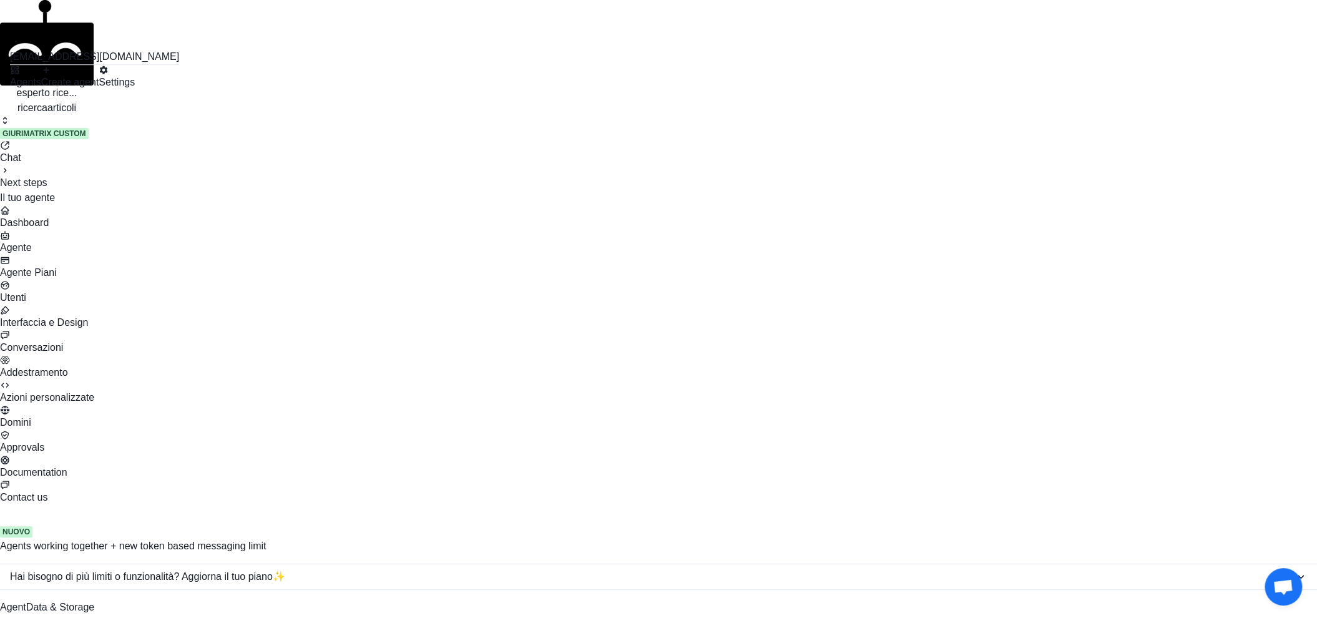
click at [41, 90] on button "Agents" at bounding box center [25, 77] width 31 height 25
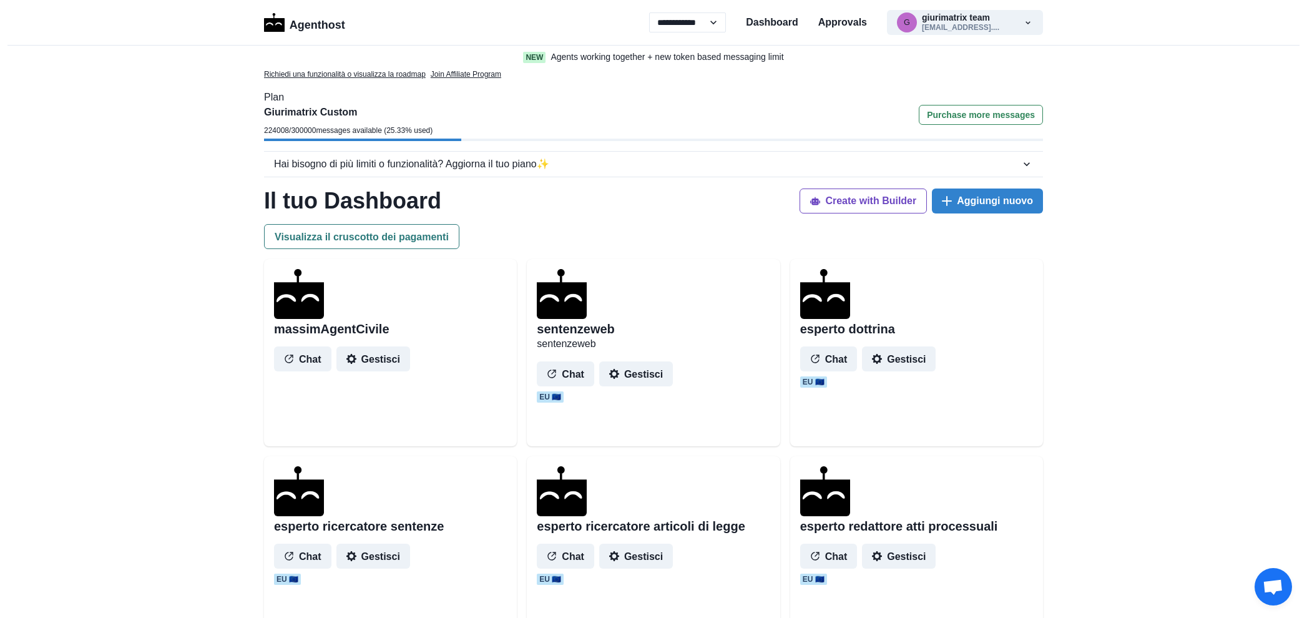
select select "**"
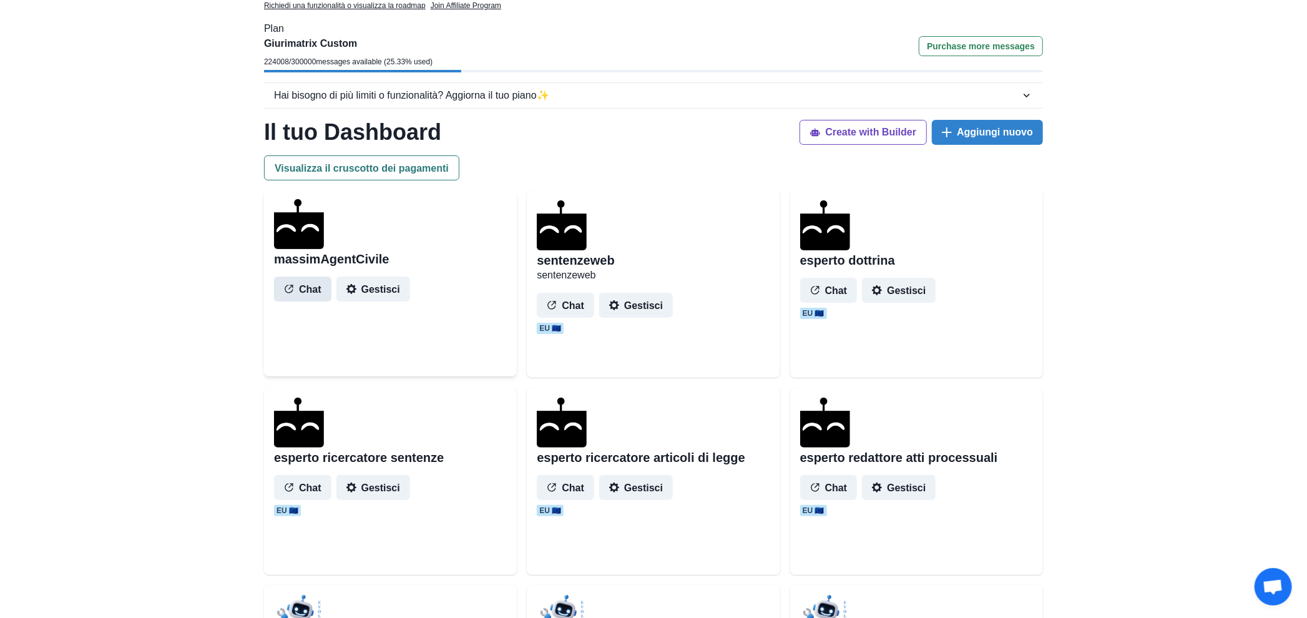
scroll to position [104, 0]
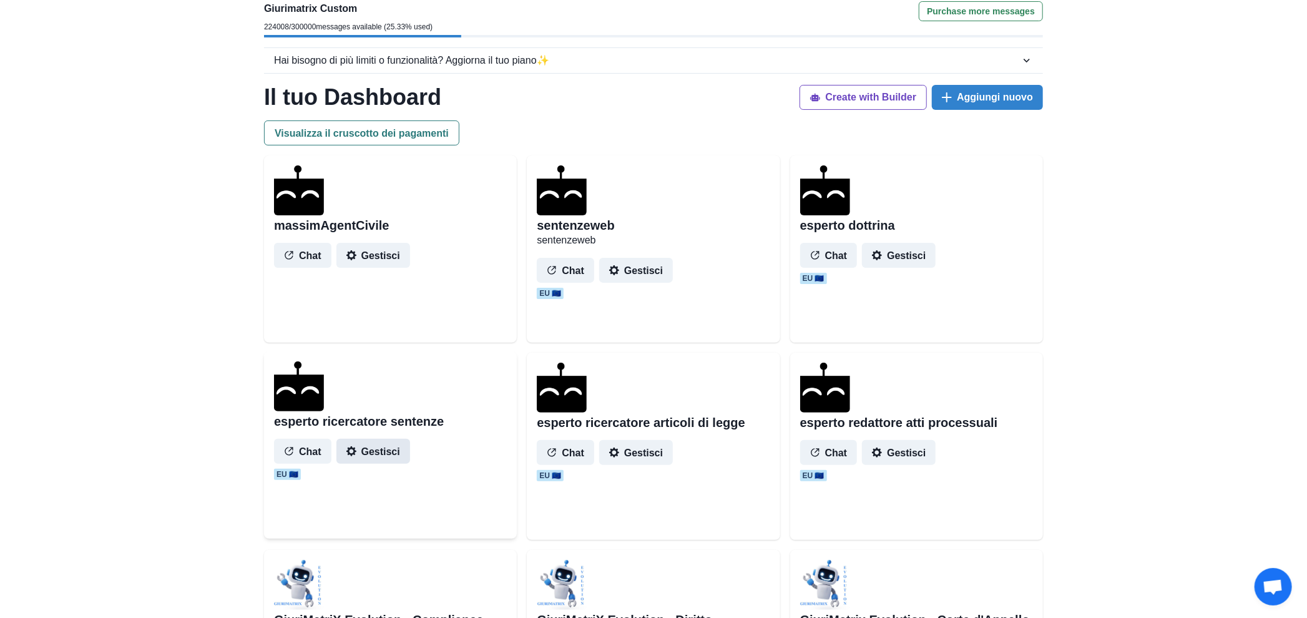
click at [370, 454] on button "Gestisci" at bounding box center [373, 451] width 74 height 25
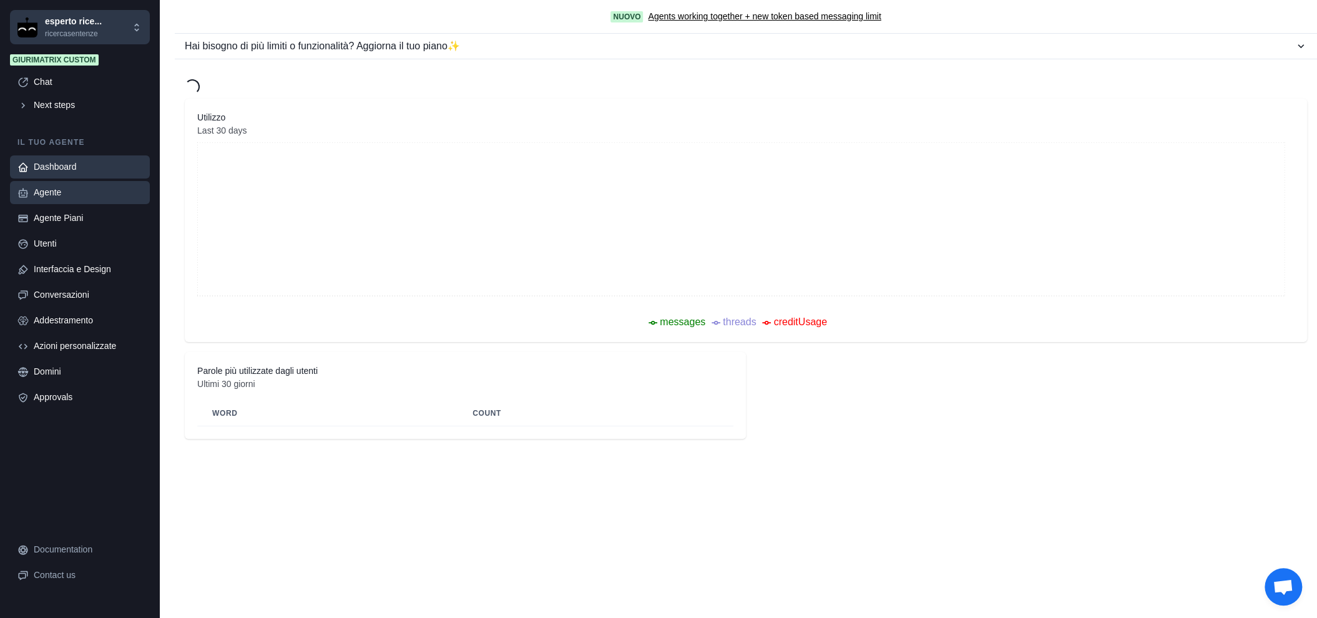
click at [72, 196] on div "Agente" at bounding box center [88, 192] width 109 height 13
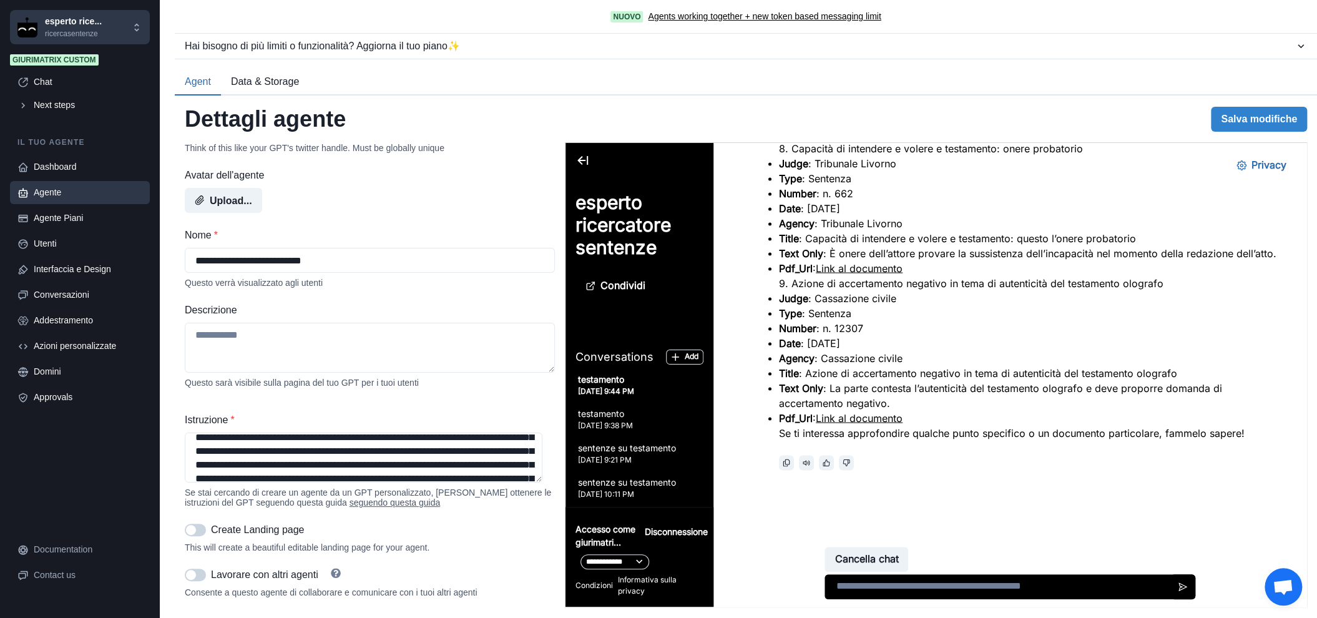
scroll to position [104, 0]
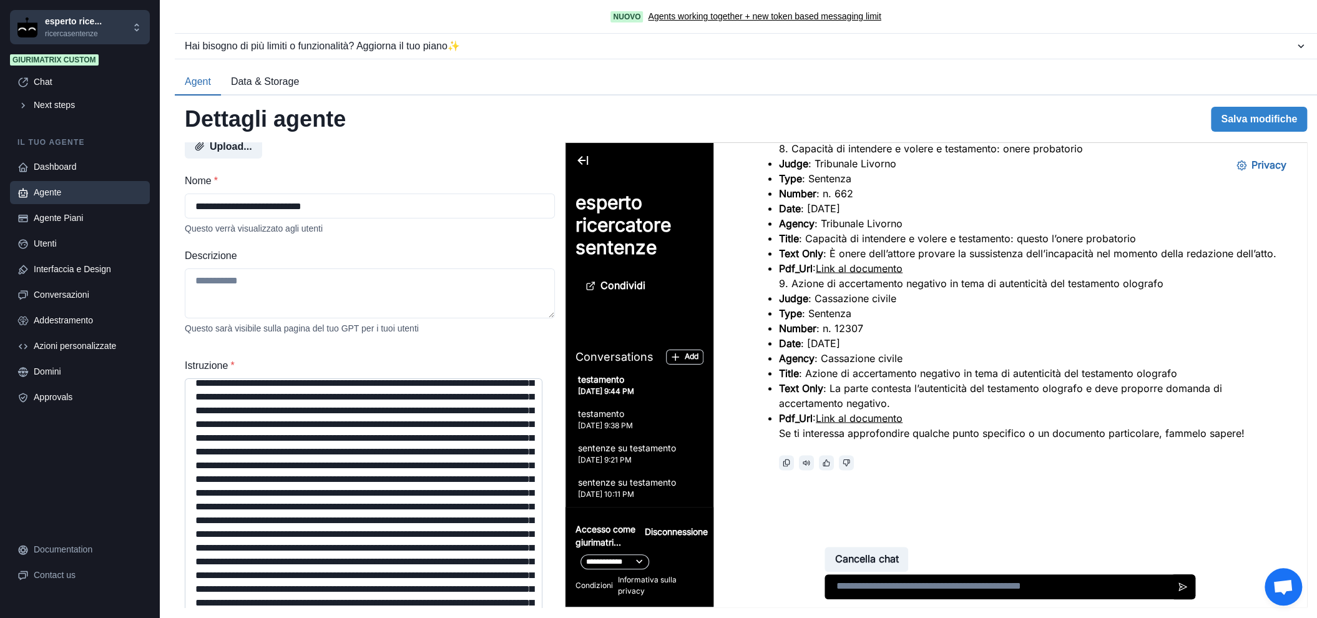
drag, startPoint x: 538, startPoint y: 429, endPoint x: 505, endPoint y: 552, distance: 127.9
click at [543, 617] on html "**********" at bounding box center [658, 309] width 1317 height 618
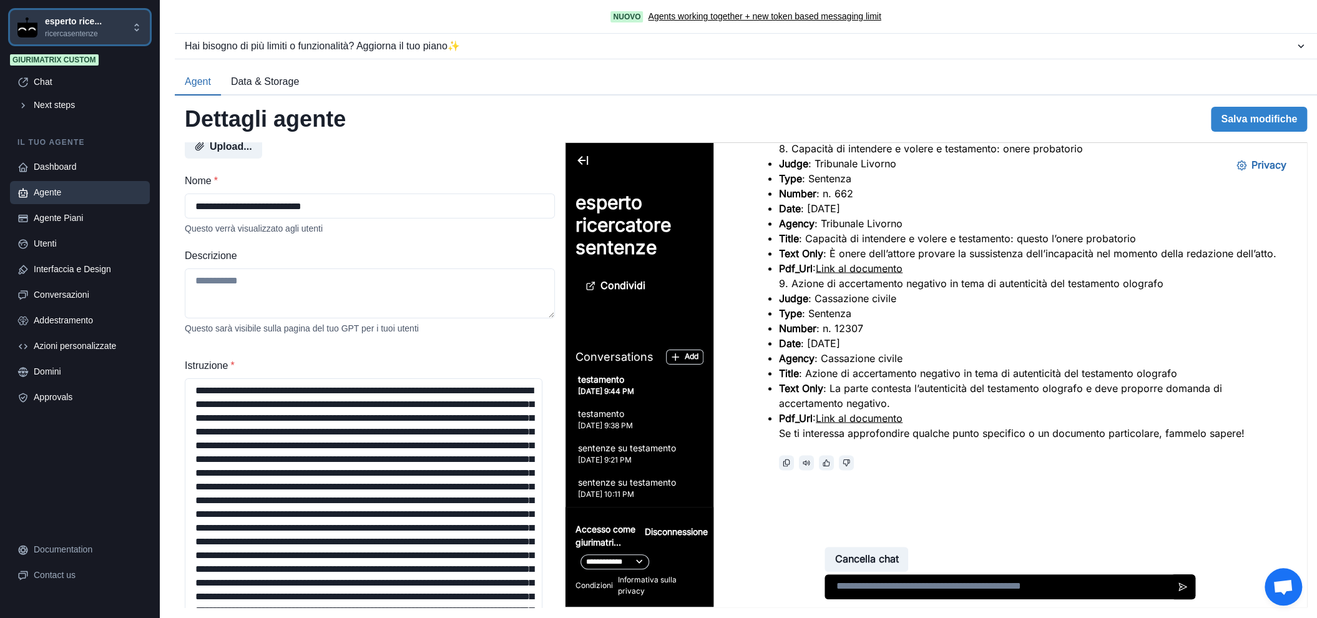
click at [64, 21] on p "esperto rice..." at bounding box center [73, 21] width 57 height 13
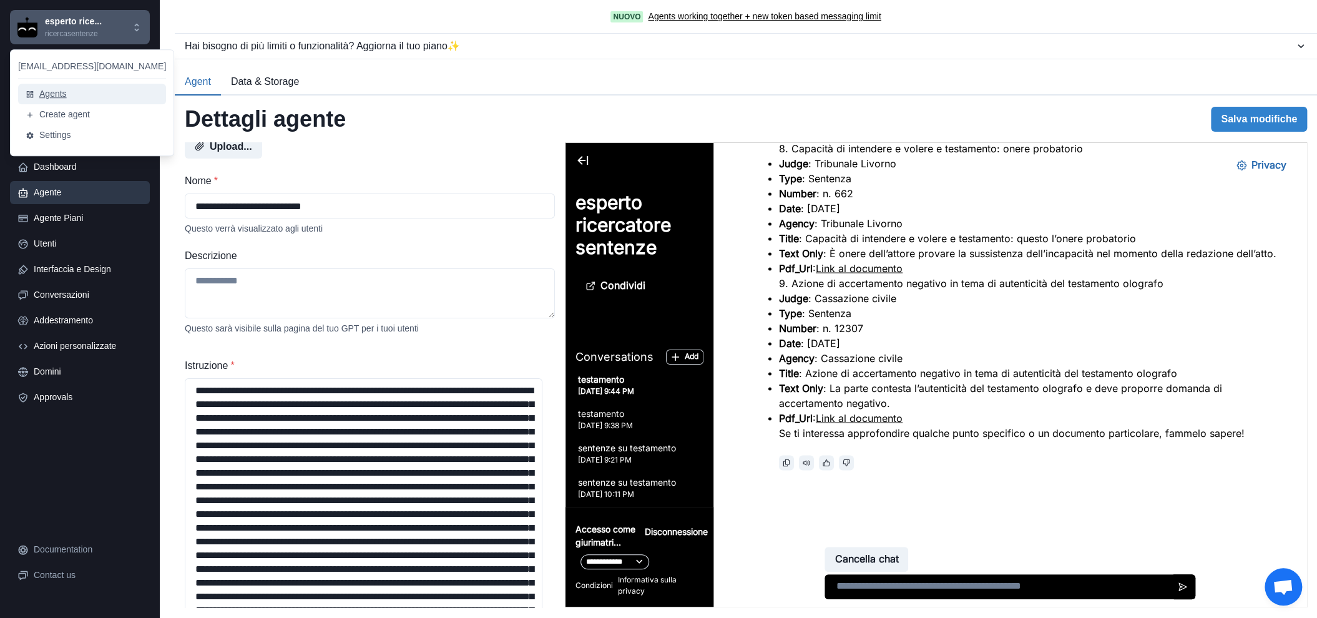
click at [77, 92] on button "Agents" at bounding box center [92, 94] width 148 height 21
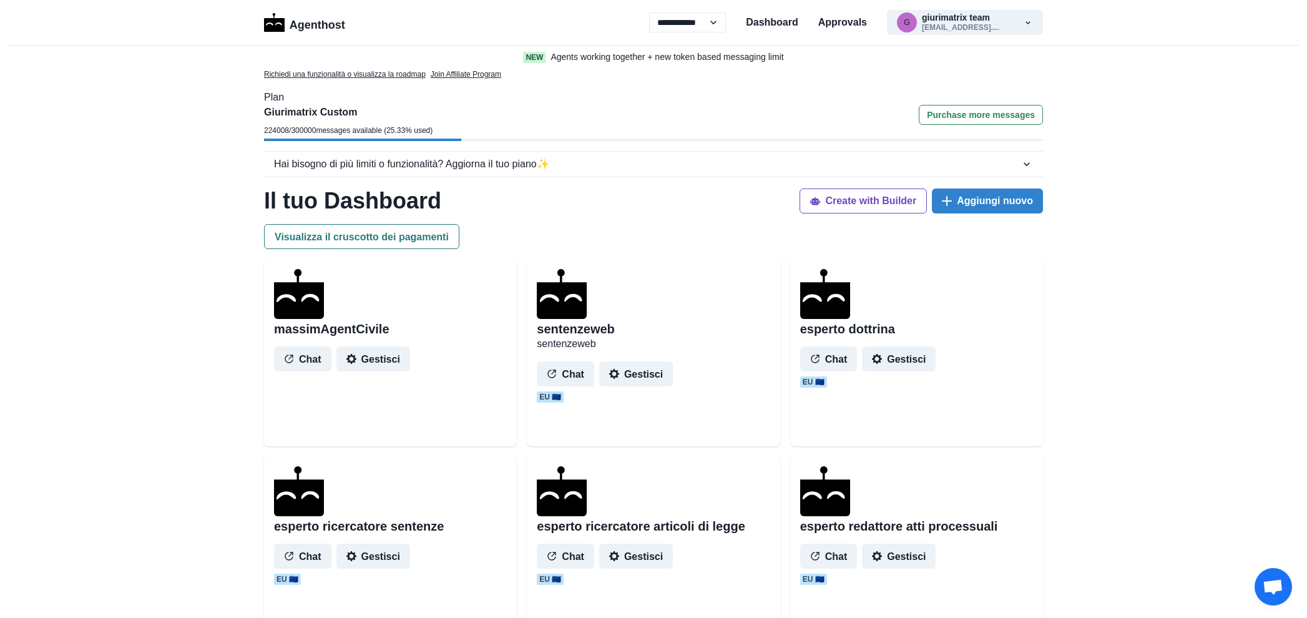
select select "**"
click at [389, 553] on button "Gestisci" at bounding box center [373, 554] width 74 height 25
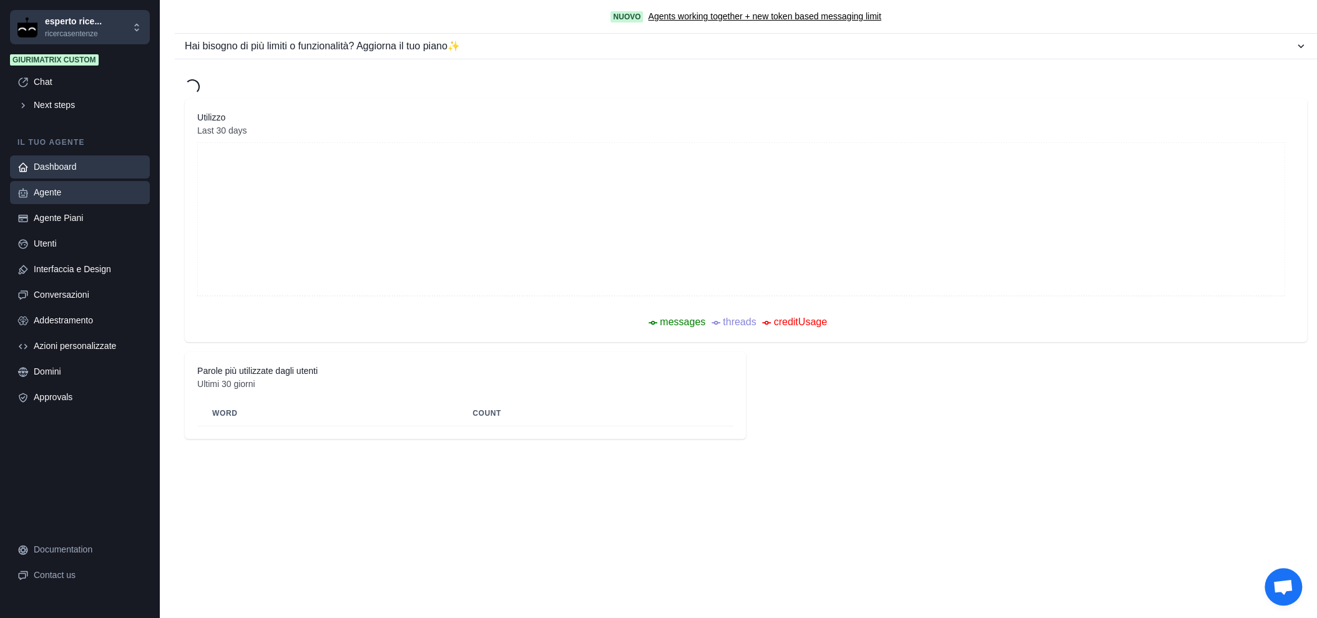
click at [67, 203] on link "Agente" at bounding box center [80, 192] width 140 height 23
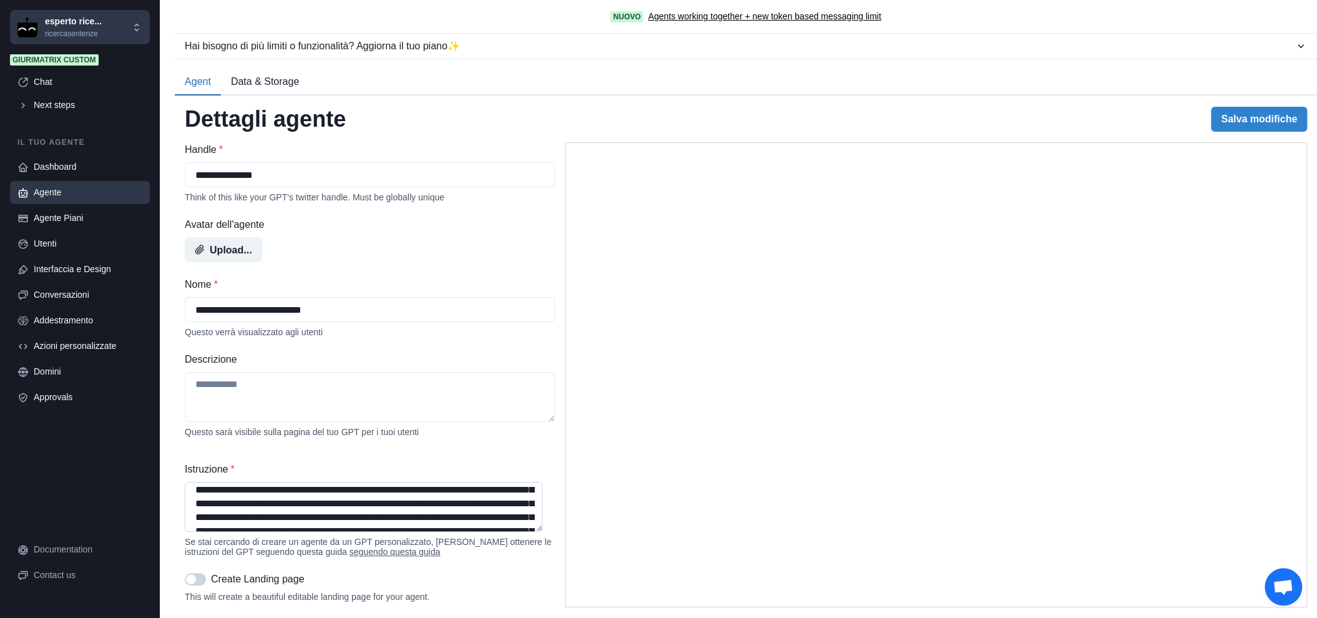
scroll to position [257, 0]
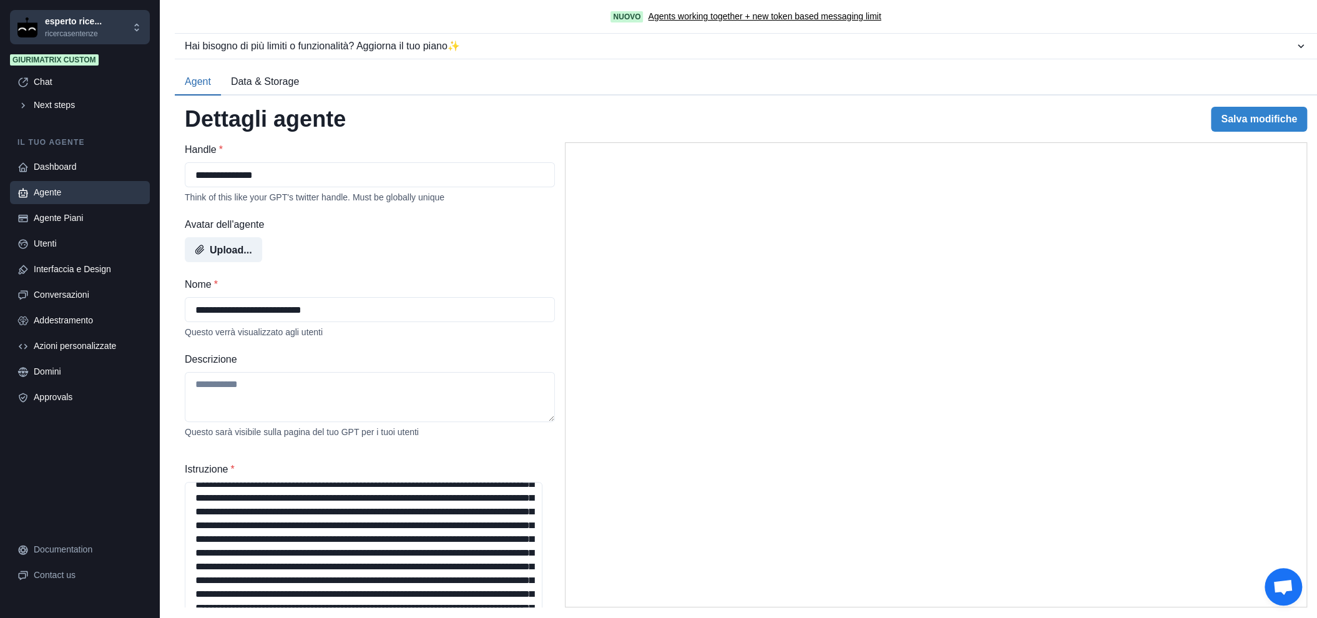
drag, startPoint x: 537, startPoint y: 531, endPoint x: 519, endPoint y: 616, distance: 86.6
click at [534, 617] on html "**********" at bounding box center [658, 309] width 1317 height 618
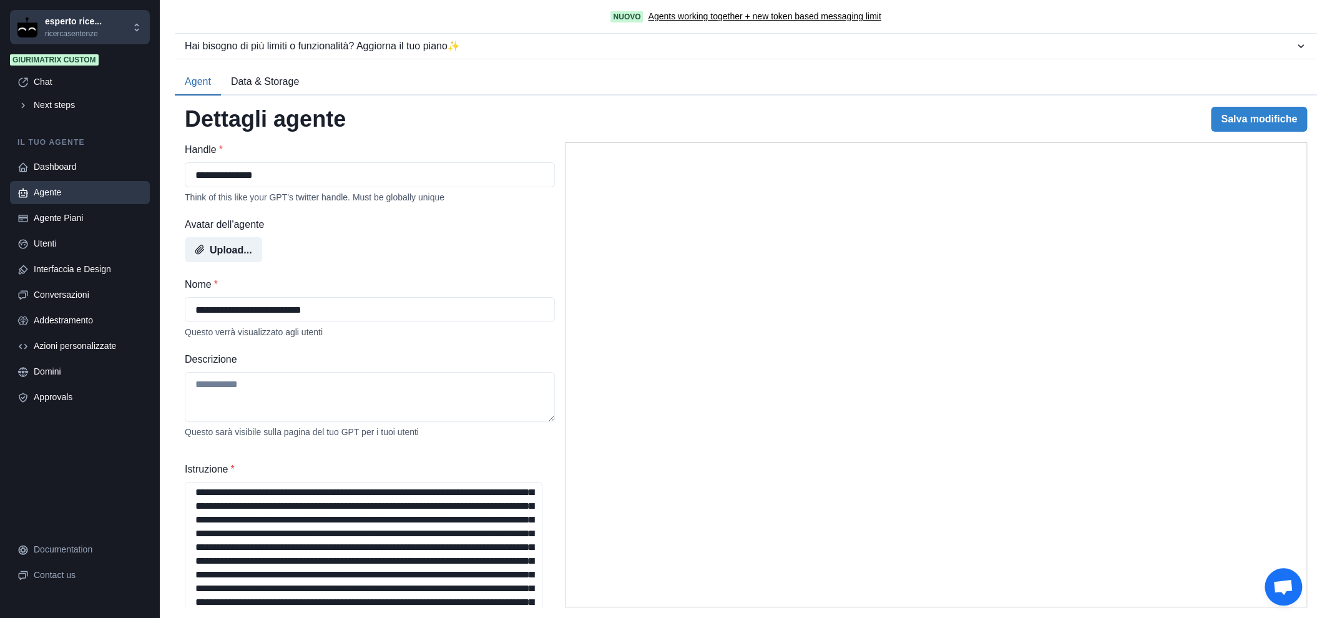
scroll to position [464, 0]
click at [469, 515] on textarea "Istruzione *" at bounding box center [364, 564] width 358 height 164
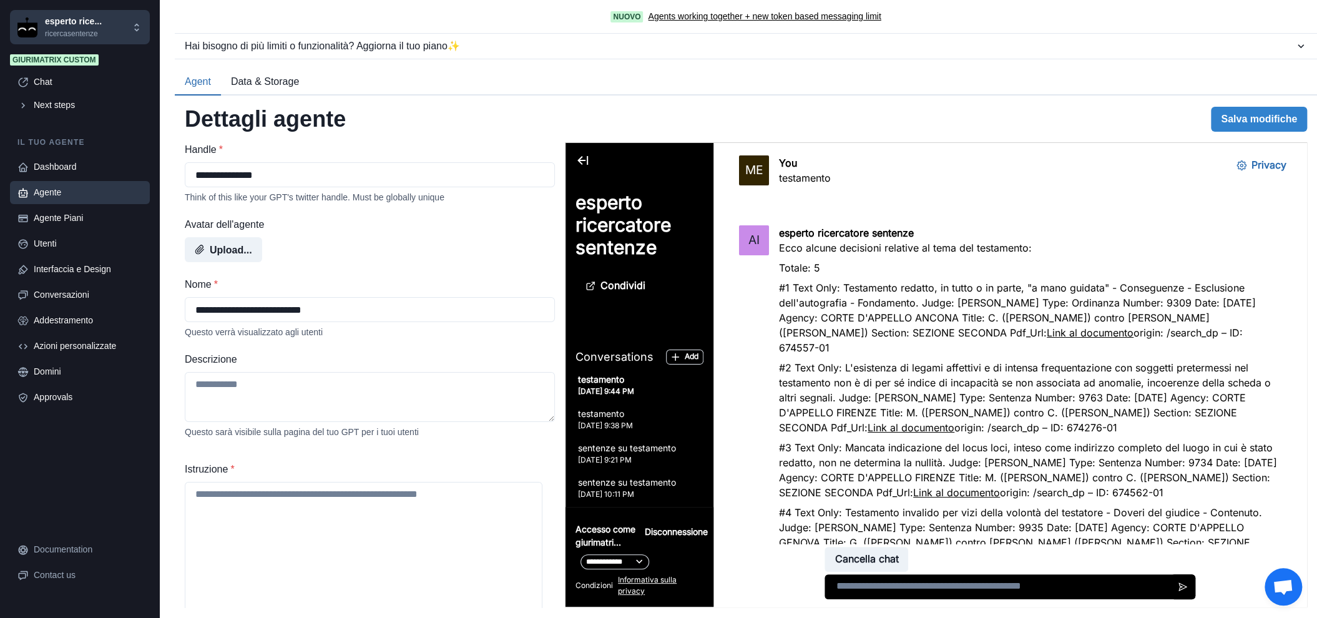
scroll to position [1697, 0]
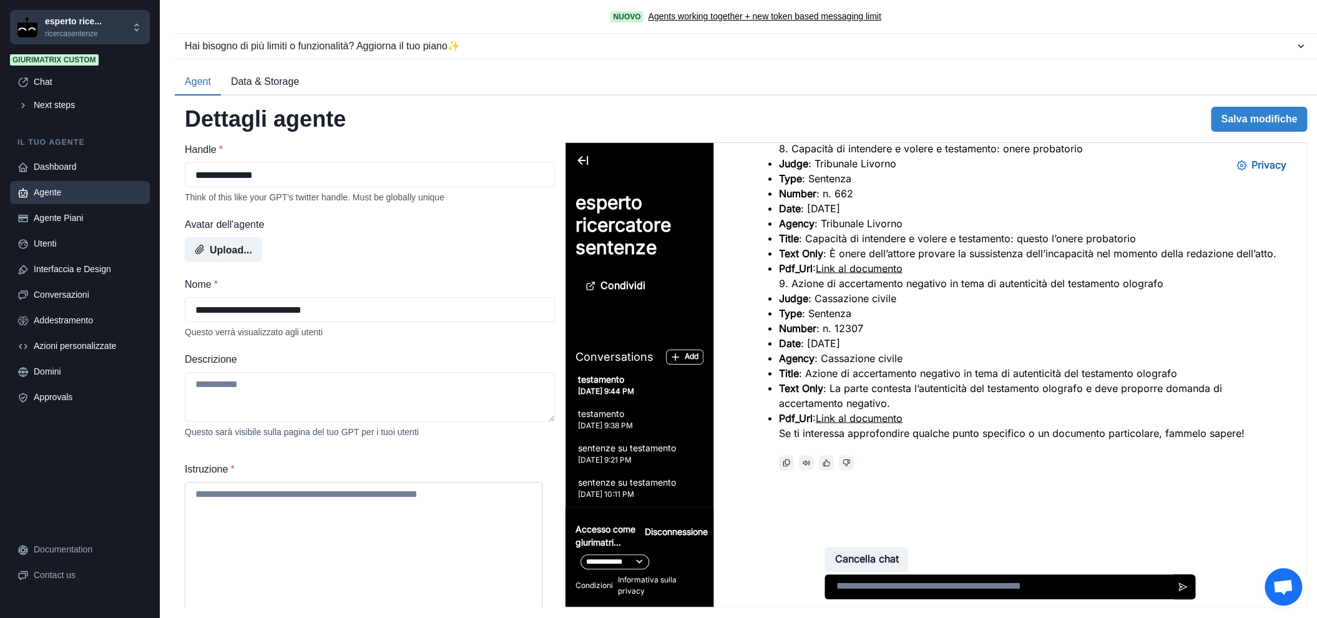
click at [299, 519] on textarea "Istruzione *" at bounding box center [364, 564] width 358 height 164
type textarea "**********"
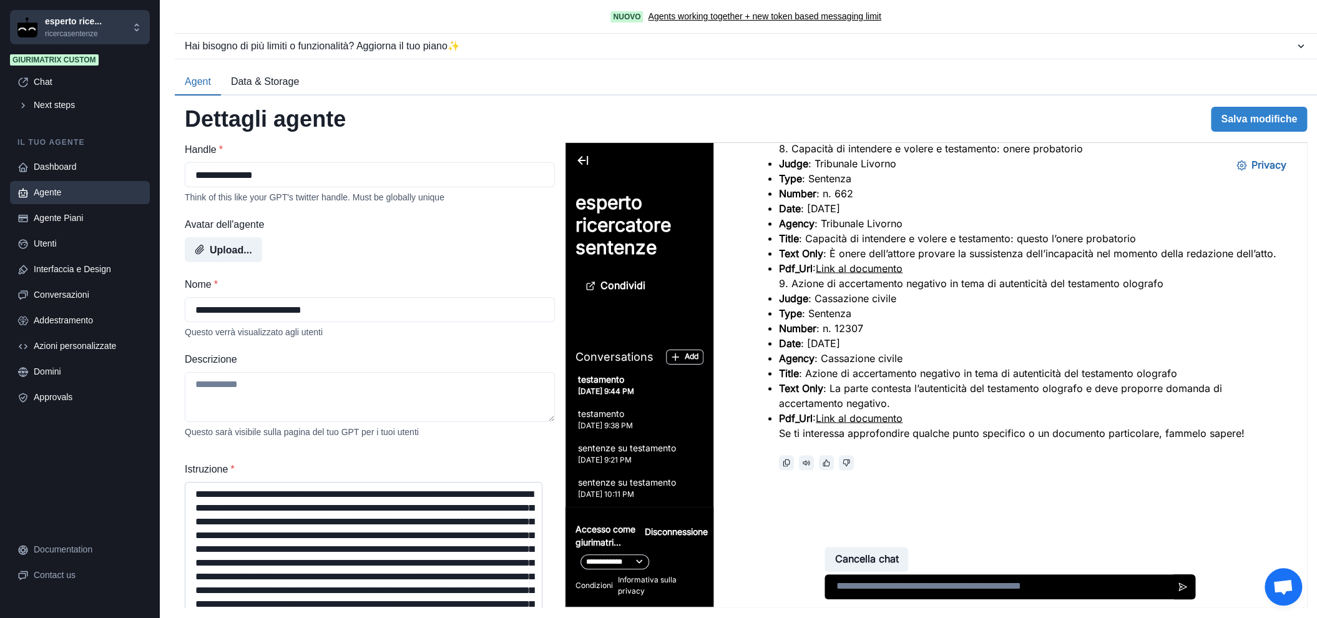
click at [300, 518] on textarea "Istruzione *" at bounding box center [364, 564] width 358 height 164
click at [351, 406] on textarea "Descrizione" at bounding box center [370, 397] width 370 height 50
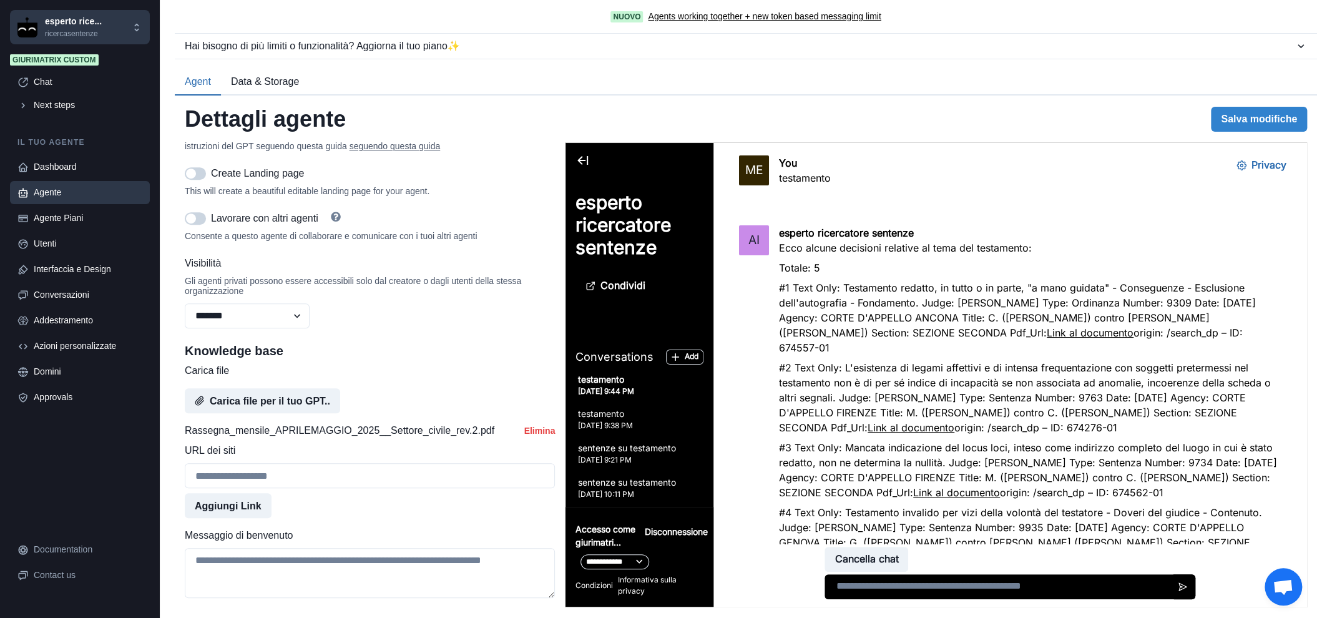
scroll to position [416, 0]
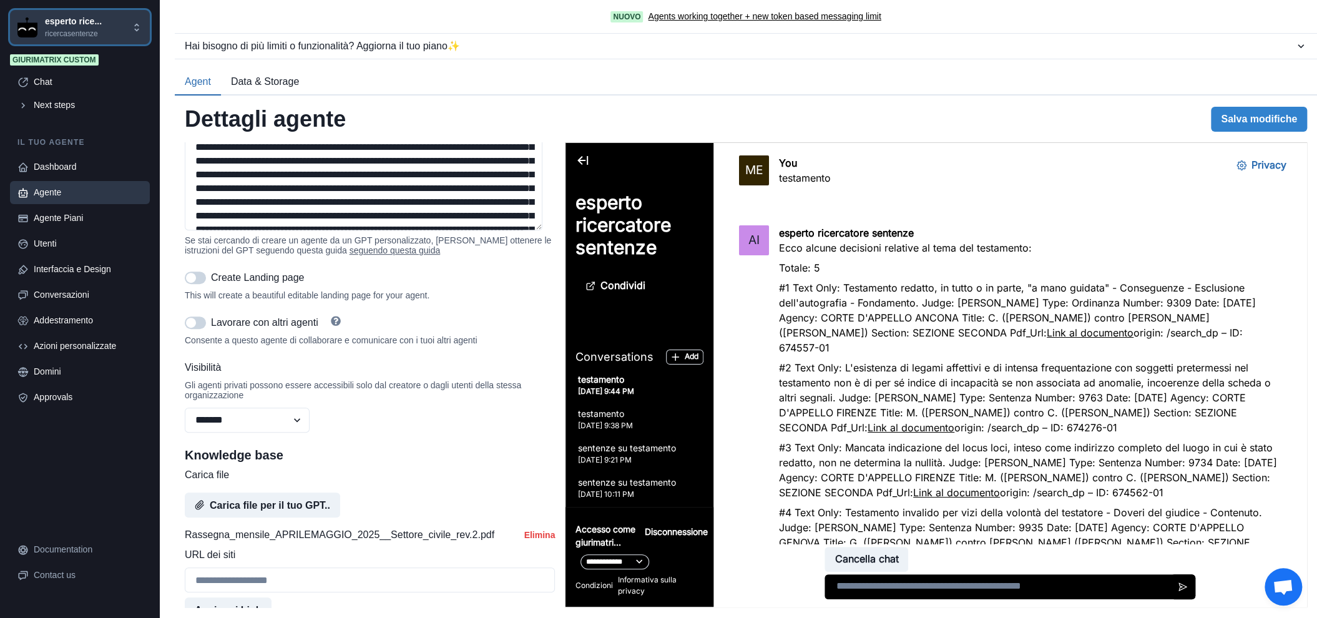
click at [75, 29] on p "ricercasentenze" at bounding box center [73, 33] width 57 height 11
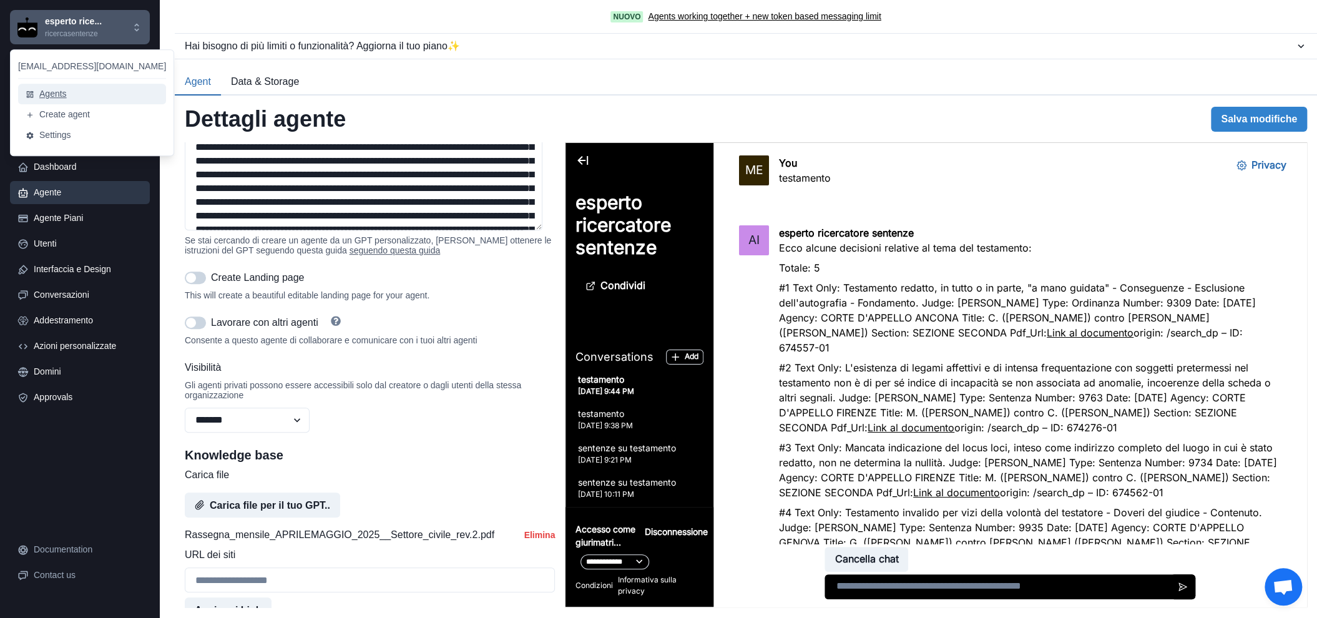
click at [67, 90] on button "Agents" at bounding box center [92, 94] width 148 height 21
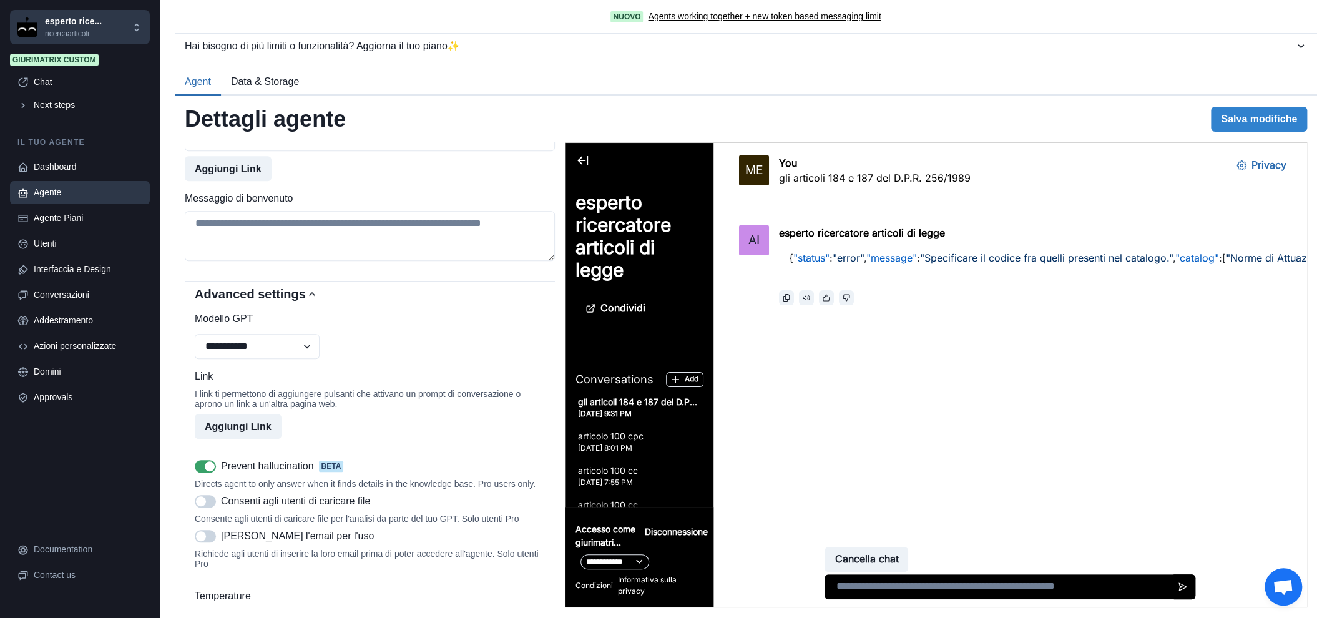
scroll to position [832, 0]
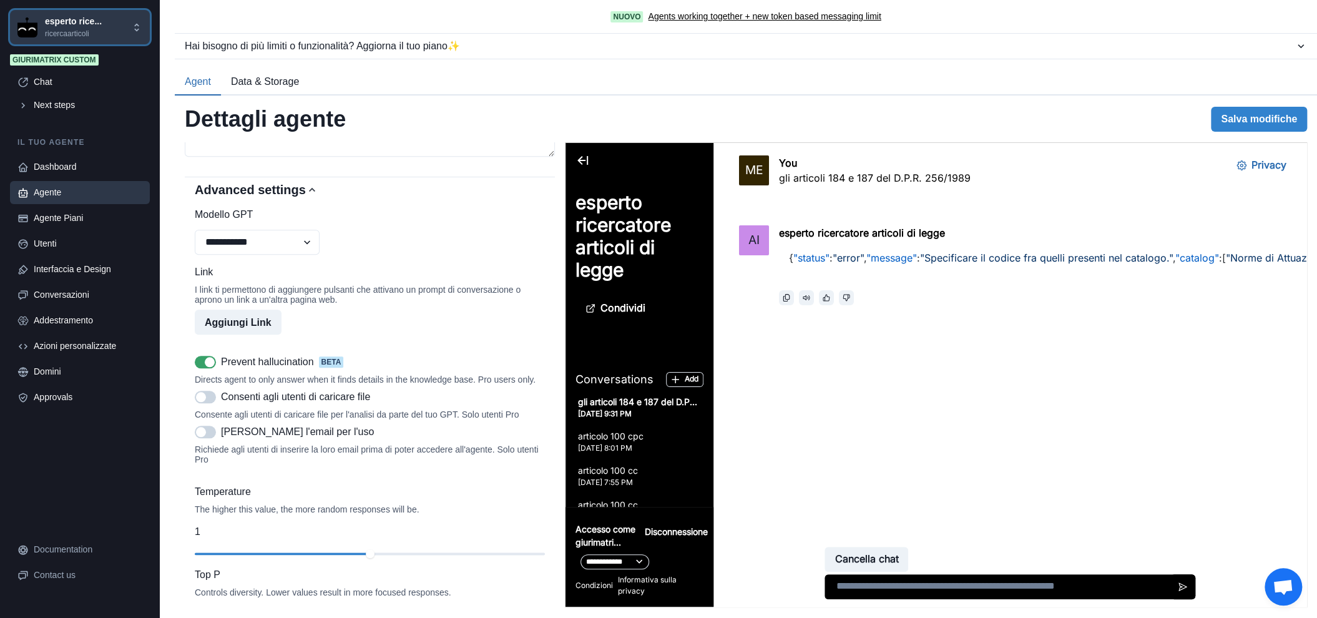
click at [102, 22] on div "esperto rice... ricercaarticoli" at bounding box center [74, 27] width 114 height 24
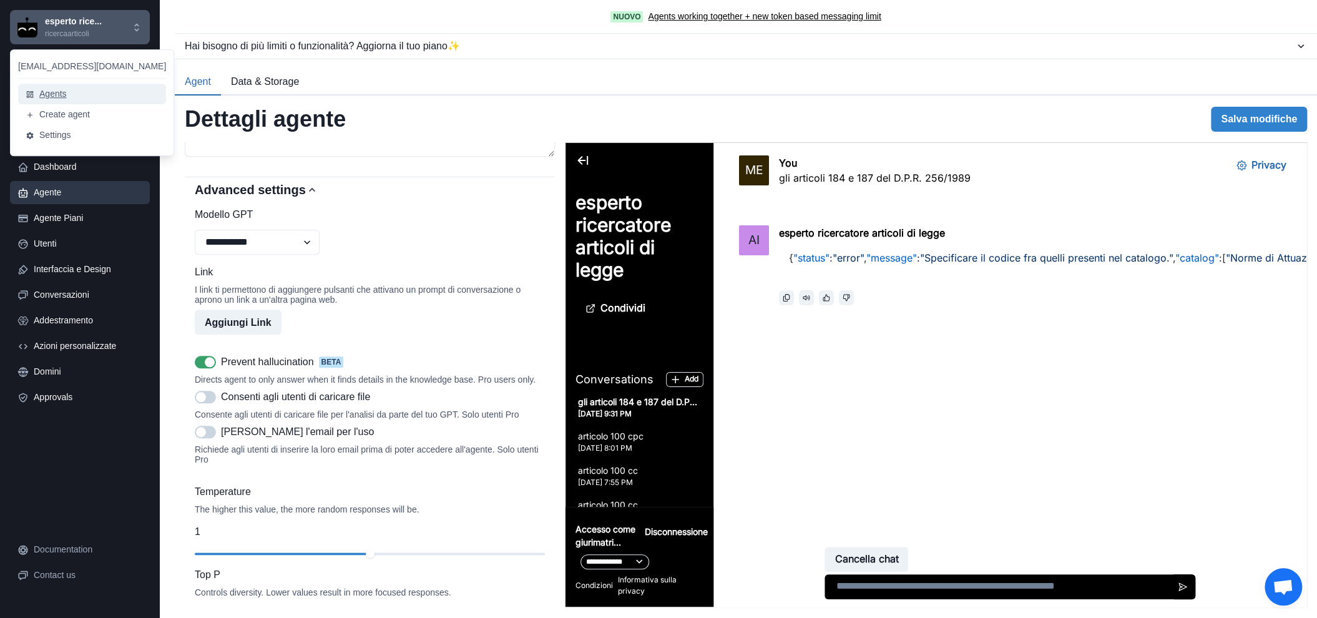
click at [61, 99] on button "Agents" at bounding box center [92, 94] width 148 height 21
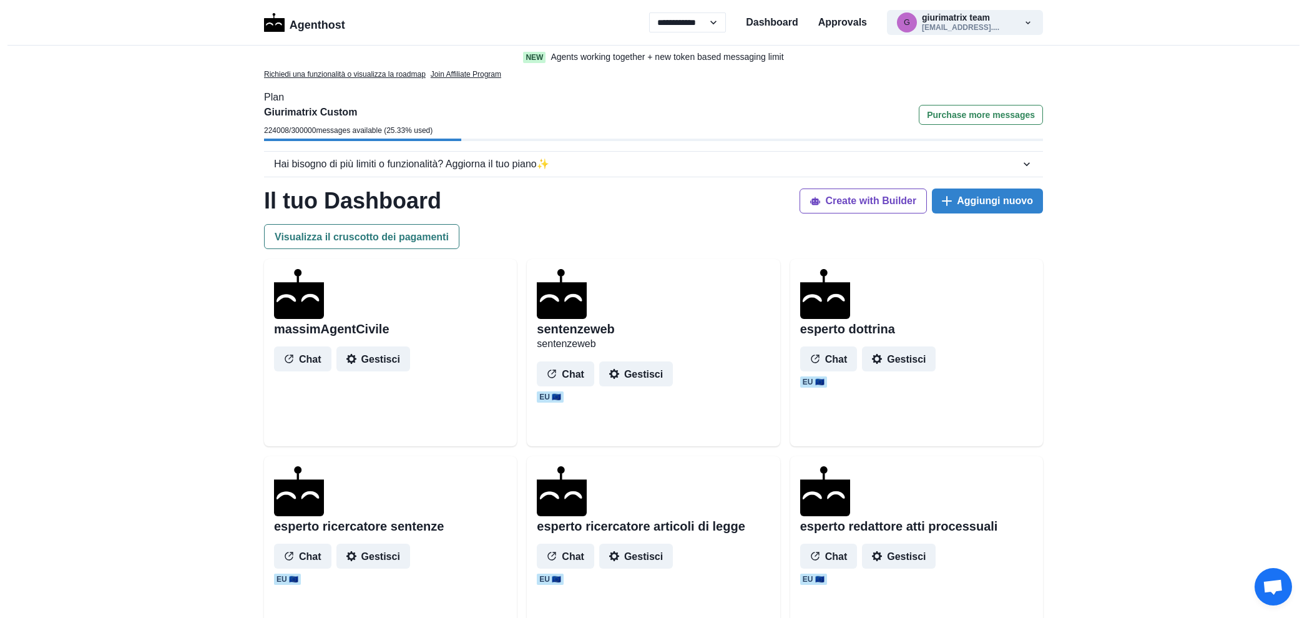
select select "**"
click at [387, 560] on button "Gestisci" at bounding box center [373, 554] width 74 height 25
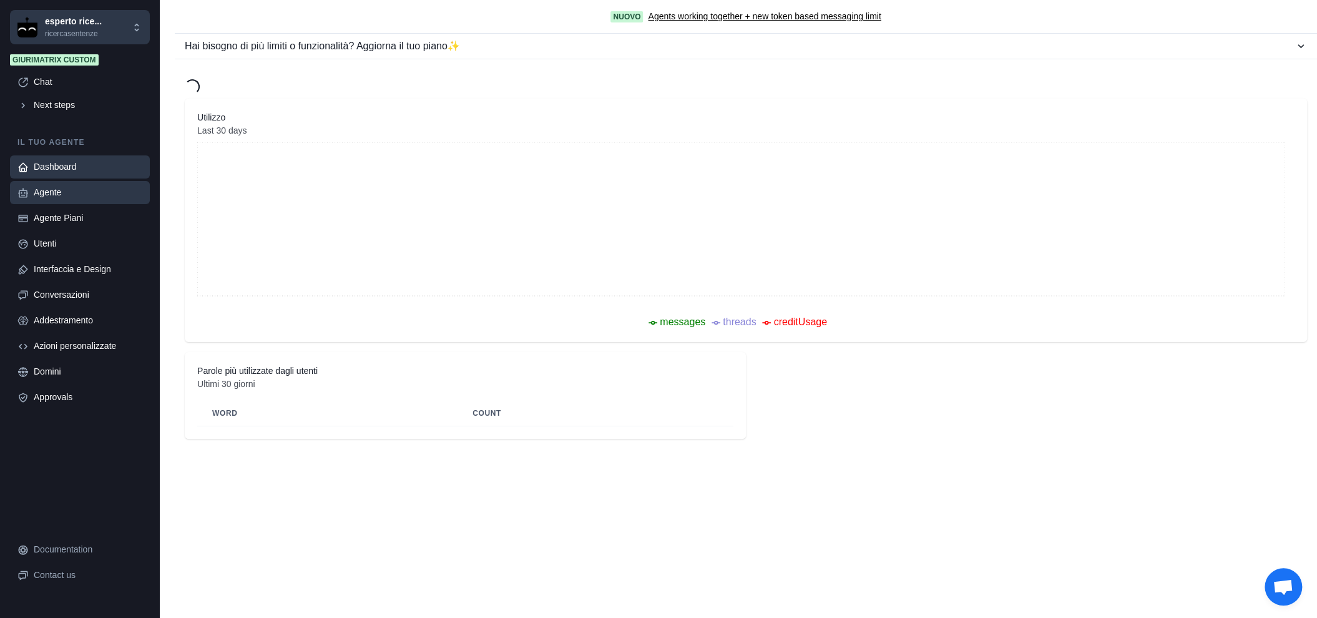
click at [59, 195] on div "Agente" at bounding box center [88, 192] width 109 height 13
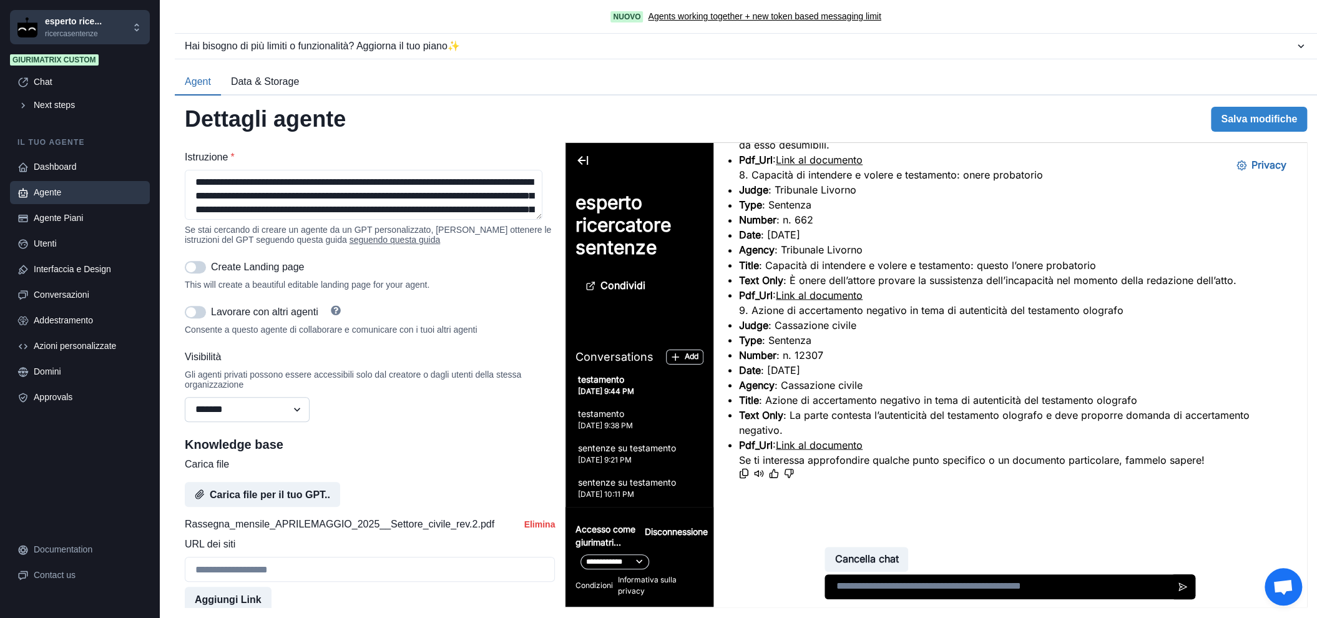
scroll to position [416, 0]
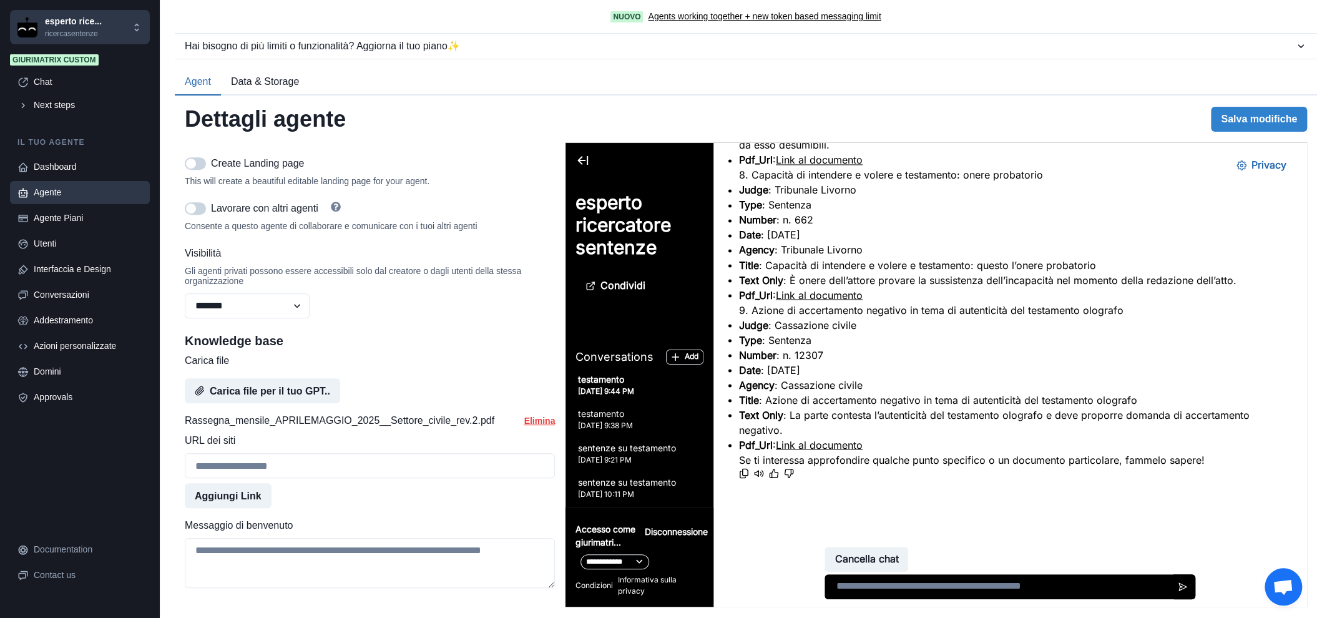
click at [524, 426] on button "Elimina" at bounding box center [539, 421] width 31 height 10
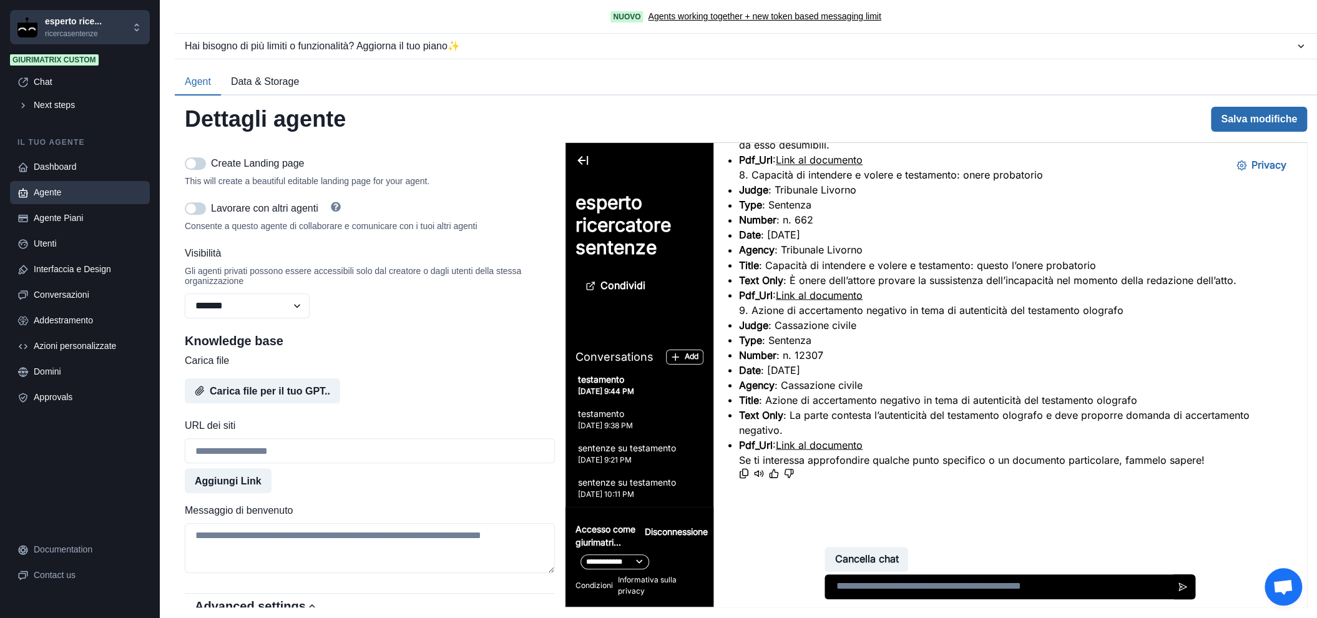
click at [1252, 120] on button "Salva modifiche" at bounding box center [1259, 119] width 96 height 25
click at [82, 340] on div "Azioni personalizzate" at bounding box center [88, 345] width 109 height 13
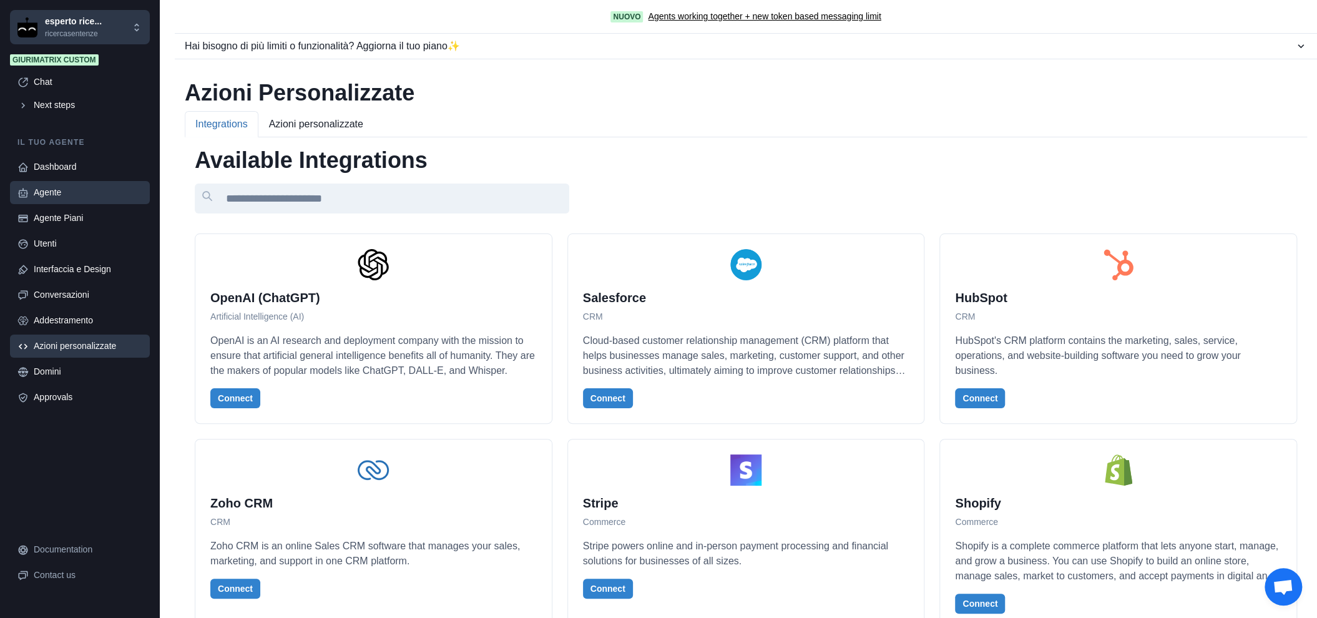
click at [95, 190] on div "Agente" at bounding box center [88, 192] width 109 height 13
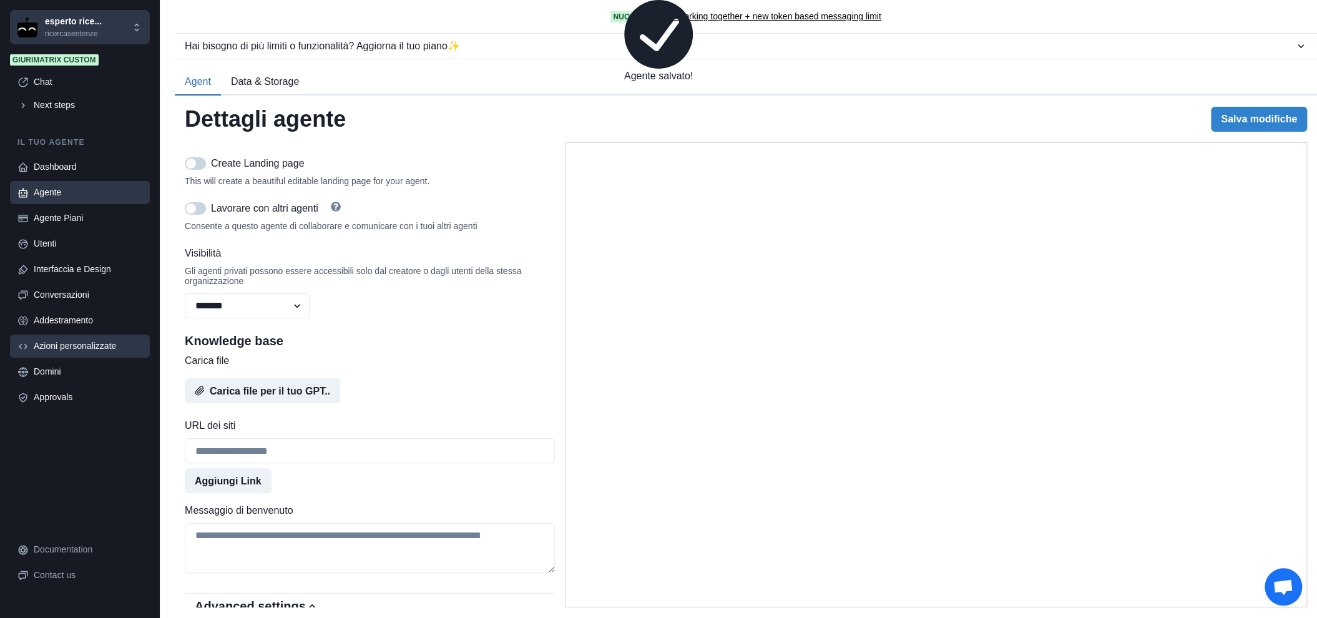
click at [95, 341] on div "Azioni personalizzate" at bounding box center [88, 345] width 109 height 13
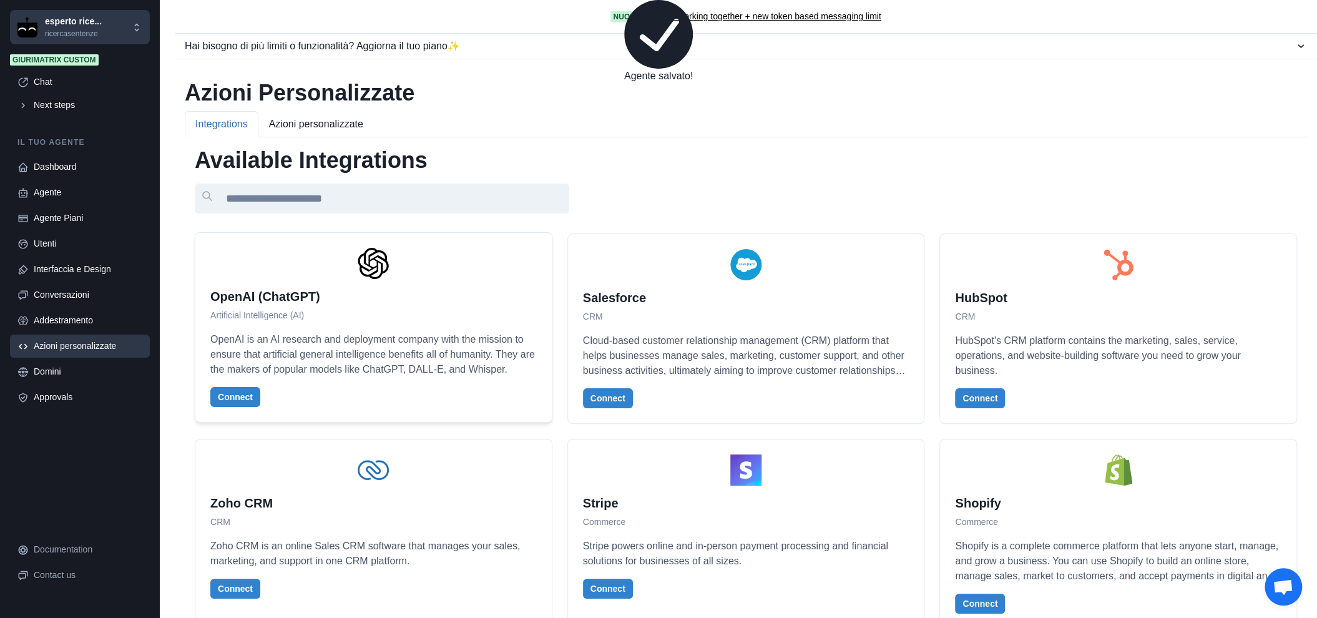
scroll to position [0, 0]
click at [321, 121] on button "Azioni personalizzate" at bounding box center [315, 124] width 115 height 26
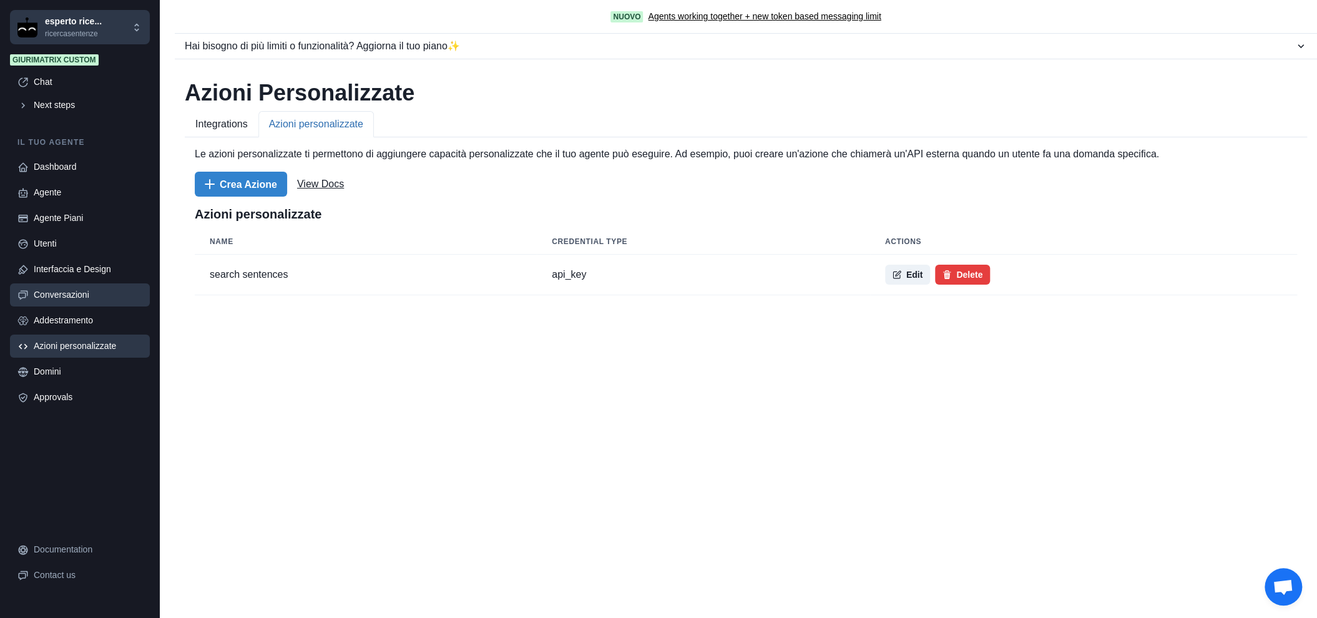
click at [69, 294] on div "Conversazioni" at bounding box center [88, 294] width 109 height 13
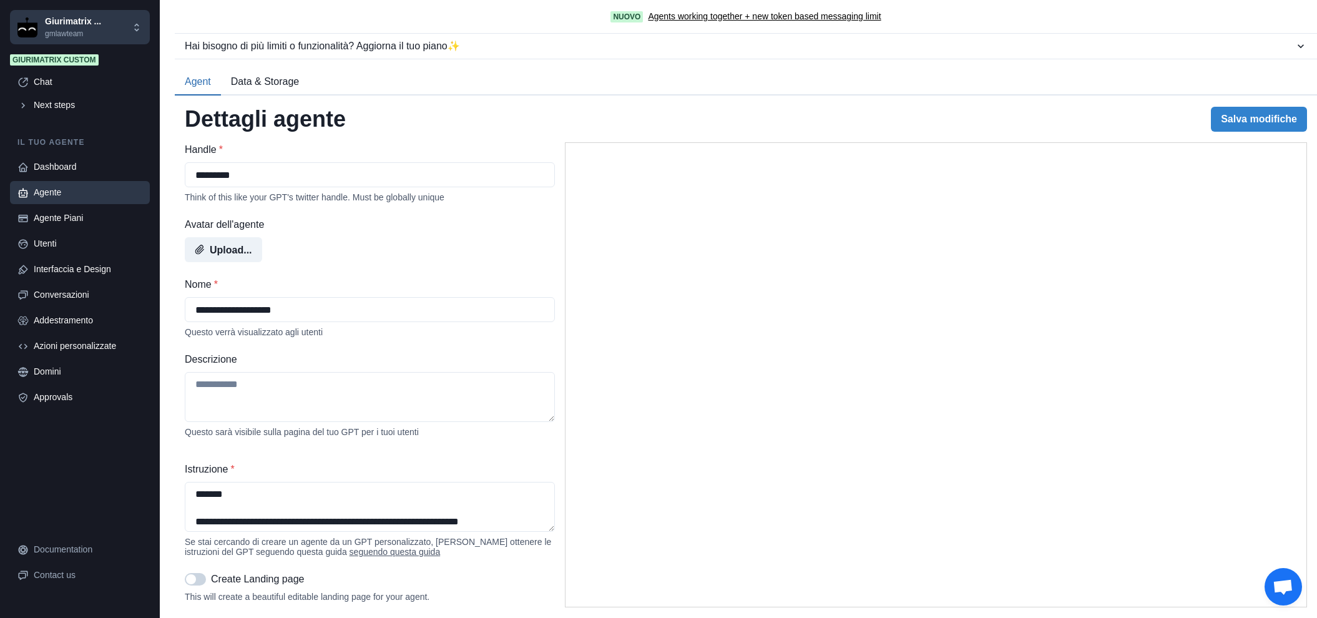
select select "*******"
select select "*********"
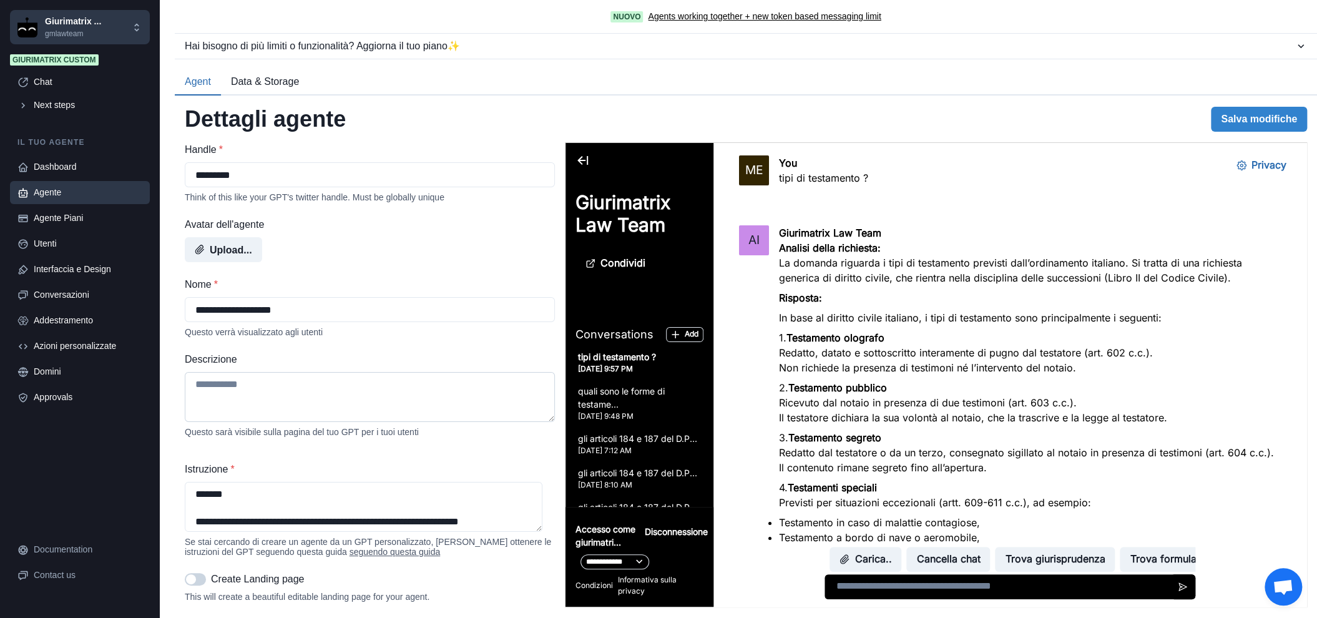
scroll to position [1304, 0]
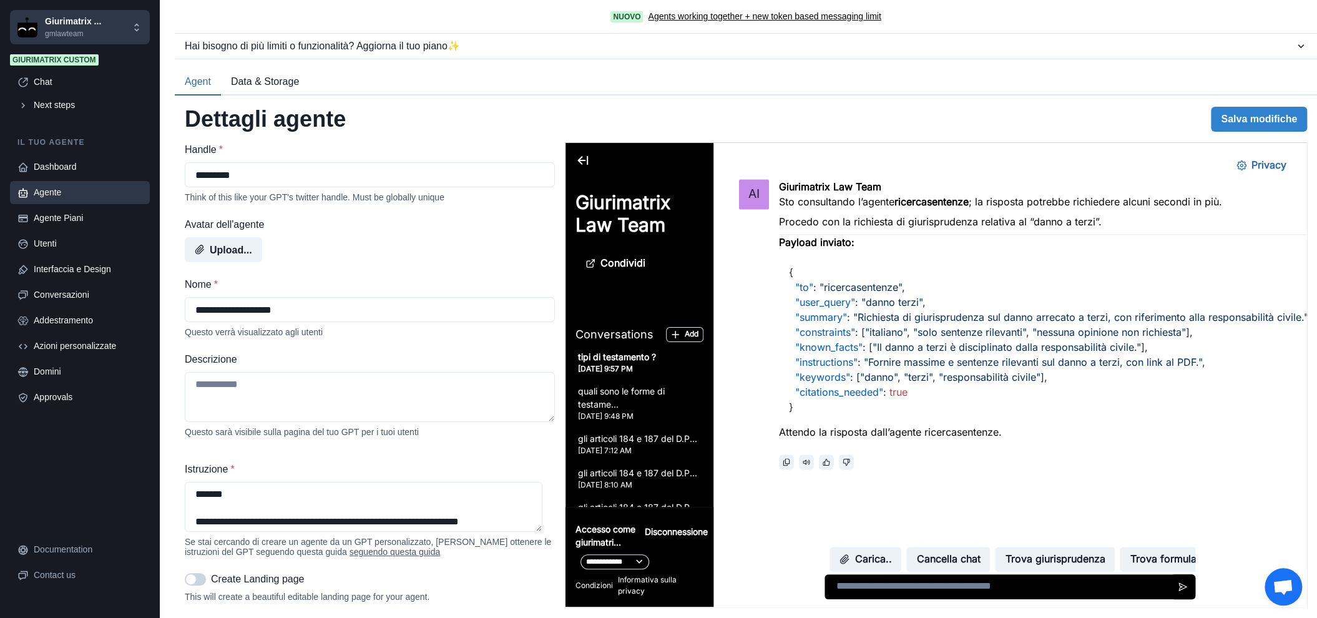
click at [883, 585] on textarea at bounding box center [1009, 586] width 371 height 25
type textarea "**********"
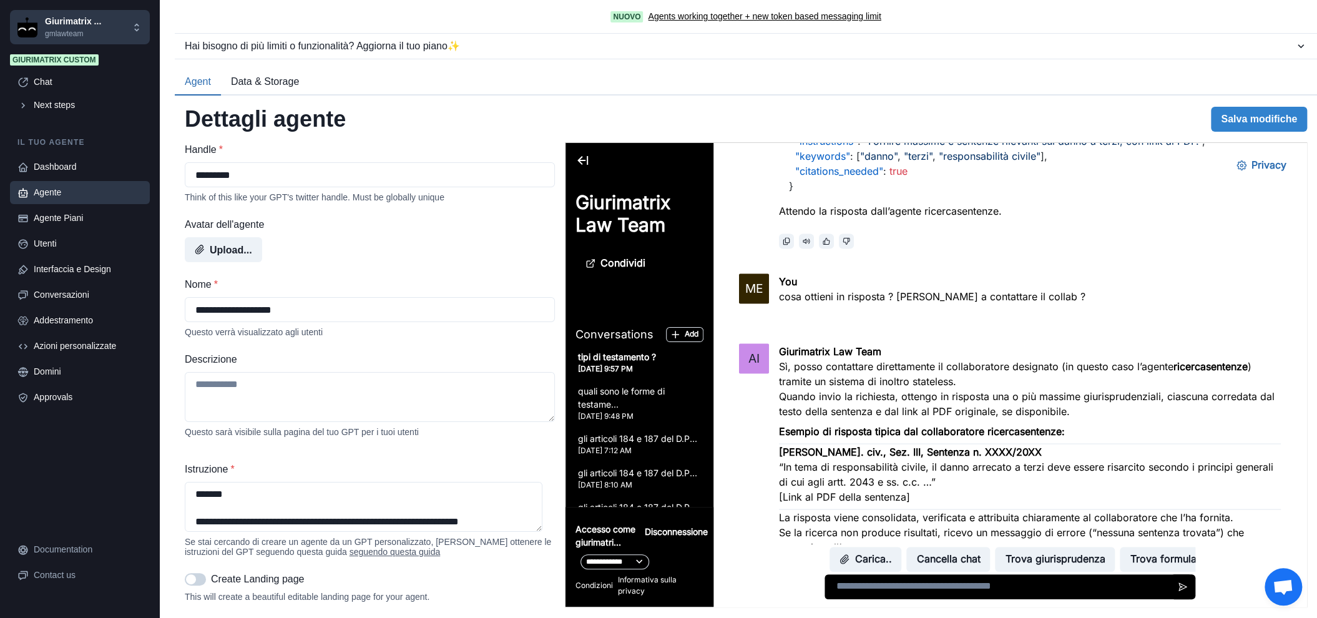
scroll to position [1725, 0]
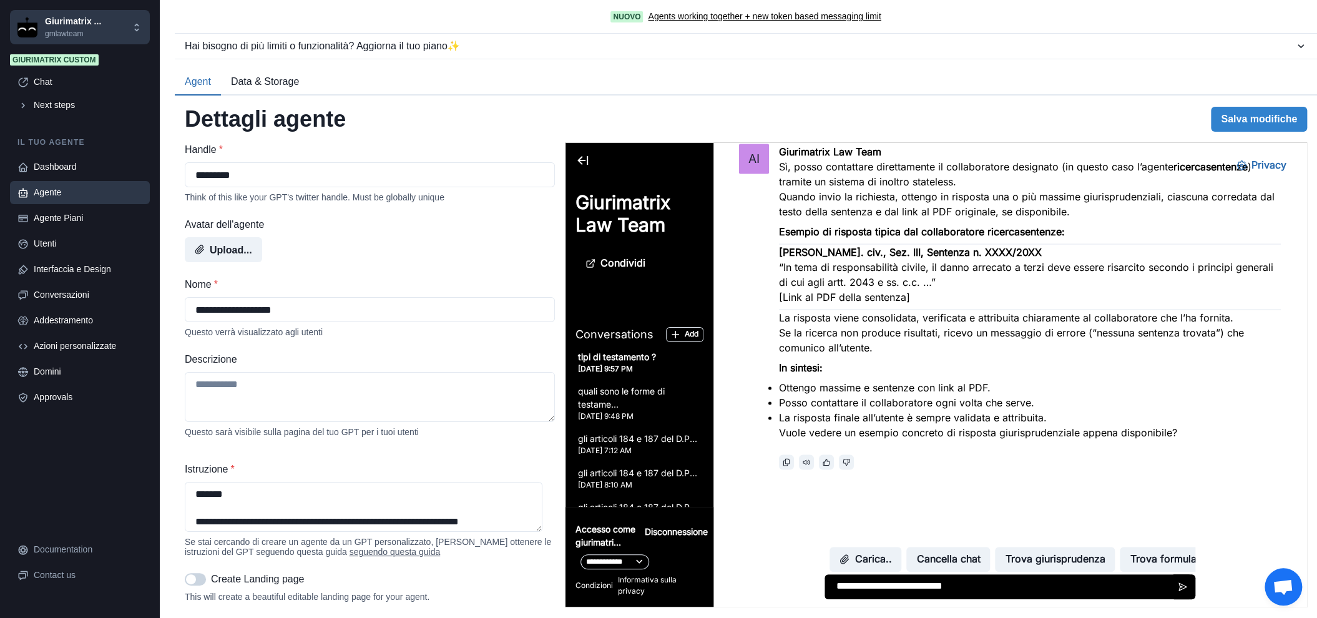
type textarea "**********"
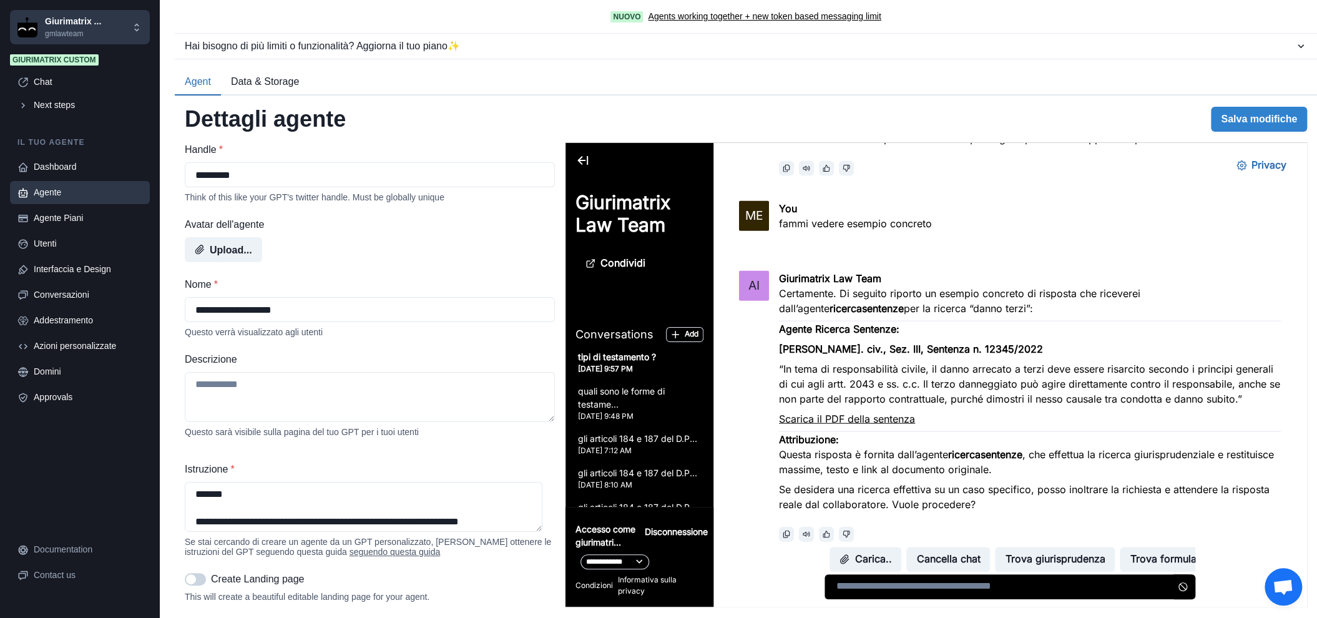
scroll to position [2090, 0]
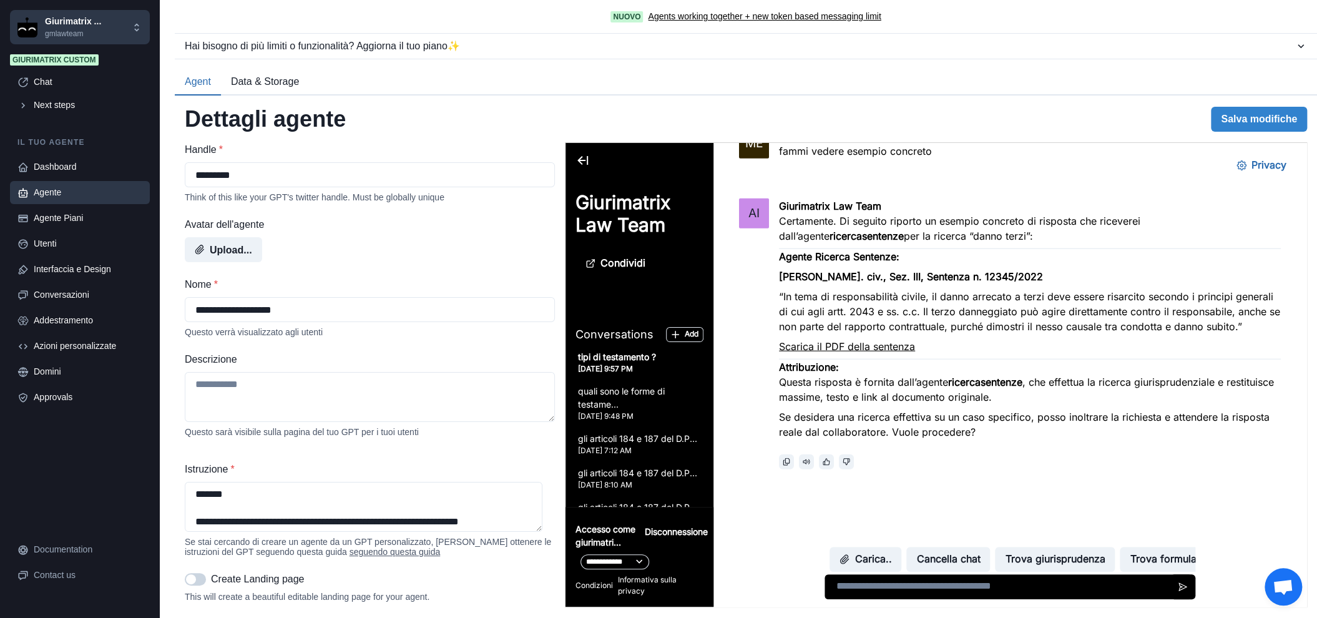
click at [879, 340] on link "Scarica il PDF della sentenza" at bounding box center [847, 346] width 136 height 12
click at [942, 591] on textarea at bounding box center [1007, 586] width 367 height 25
type textarea "**********"
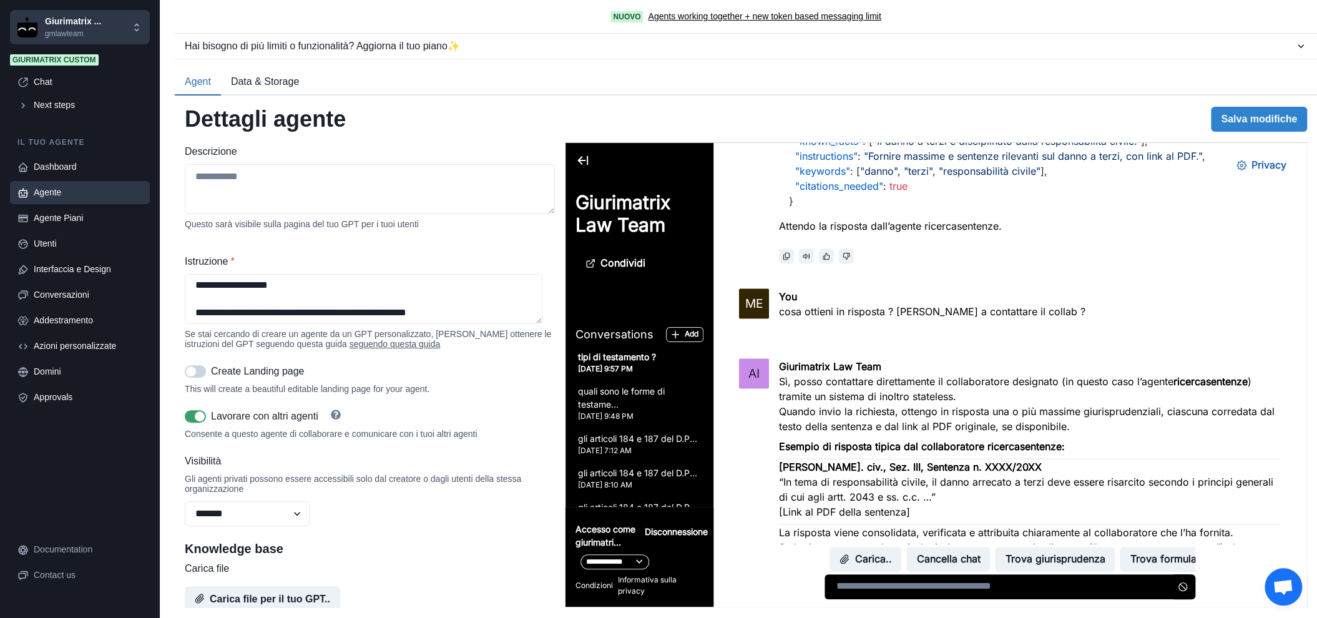
scroll to position [1294, 0]
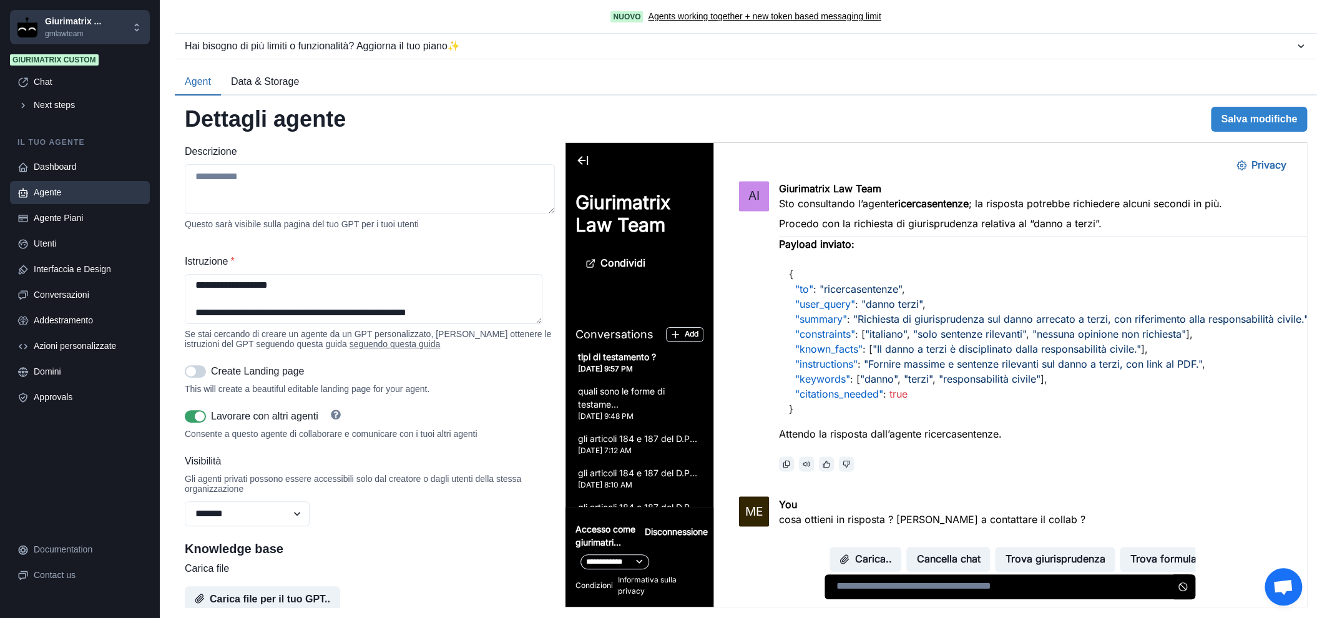
click at [940, 202] on strong "ricercasentenze" at bounding box center [931, 203] width 74 height 12
copy strong "ricercasentenze"
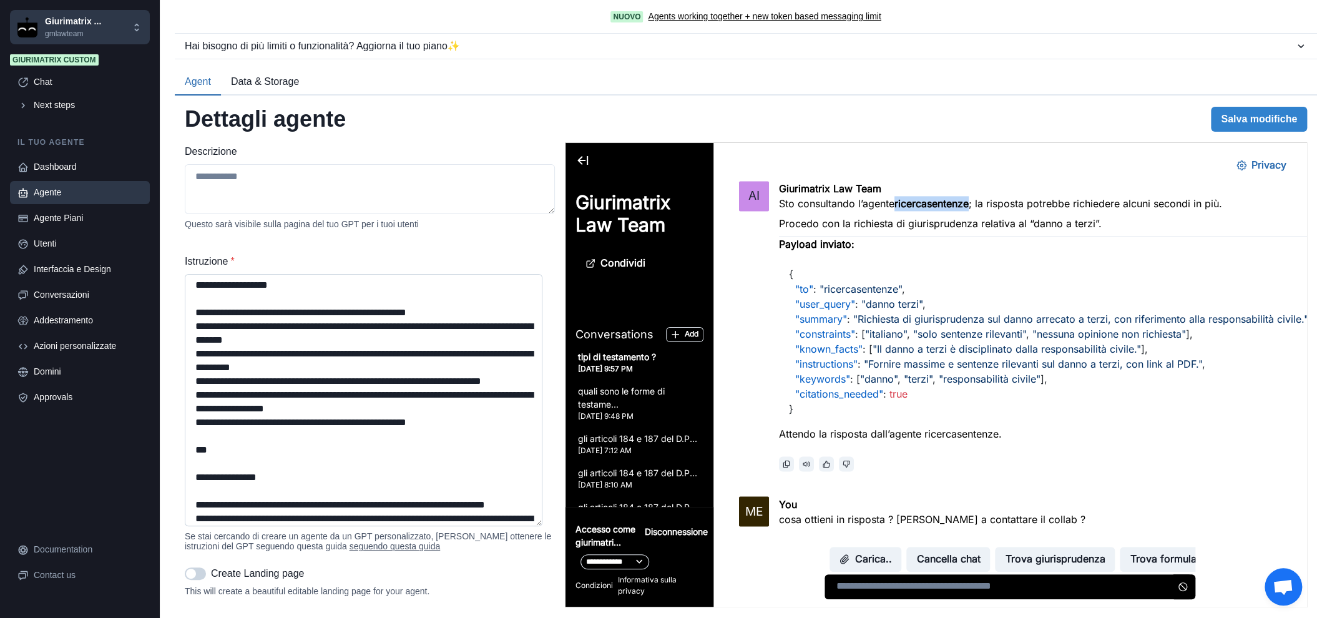
drag, startPoint x: 535, startPoint y: 323, endPoint x: 534, endPoint y: 519, distance: 195.3
click at [542, 526] on div "Istruzione * Se stai cercando di creare un agente da un GPT personalizzato, puo…" at bounding box center [370, 402] width 370 height 297
click at [427, 331] on textarea "Istruzione *" at bounding box center [364, 400] width 358 height 252
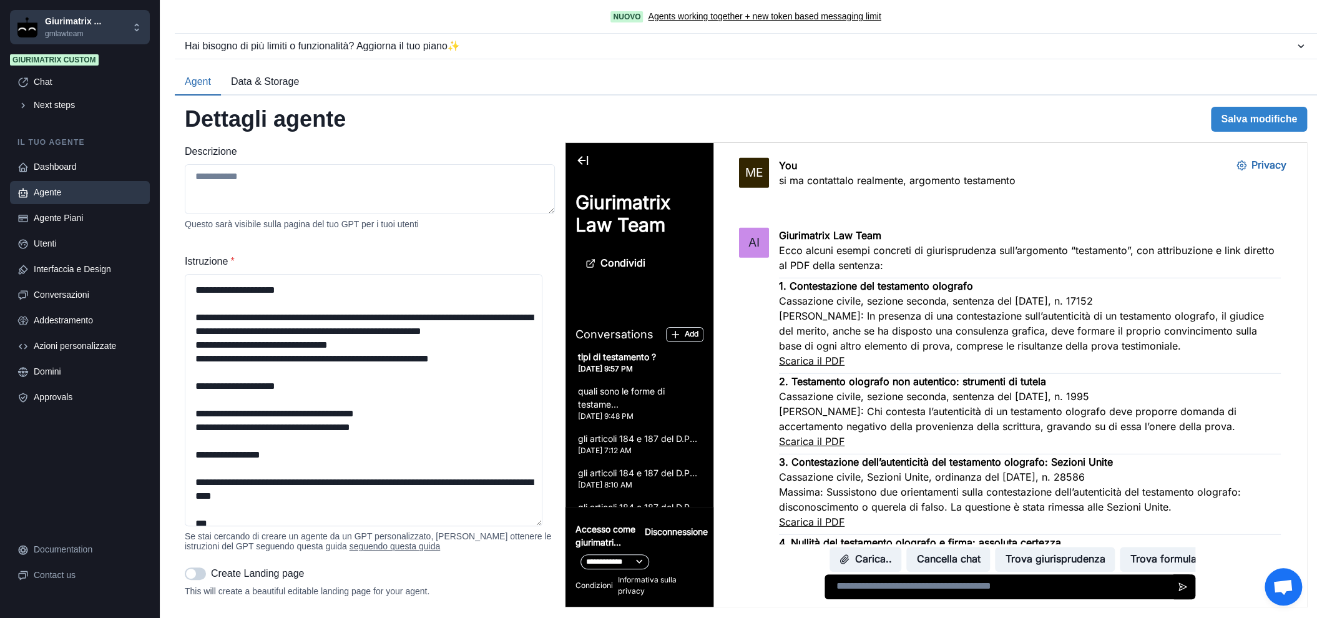
scroll to position [2349, 0]
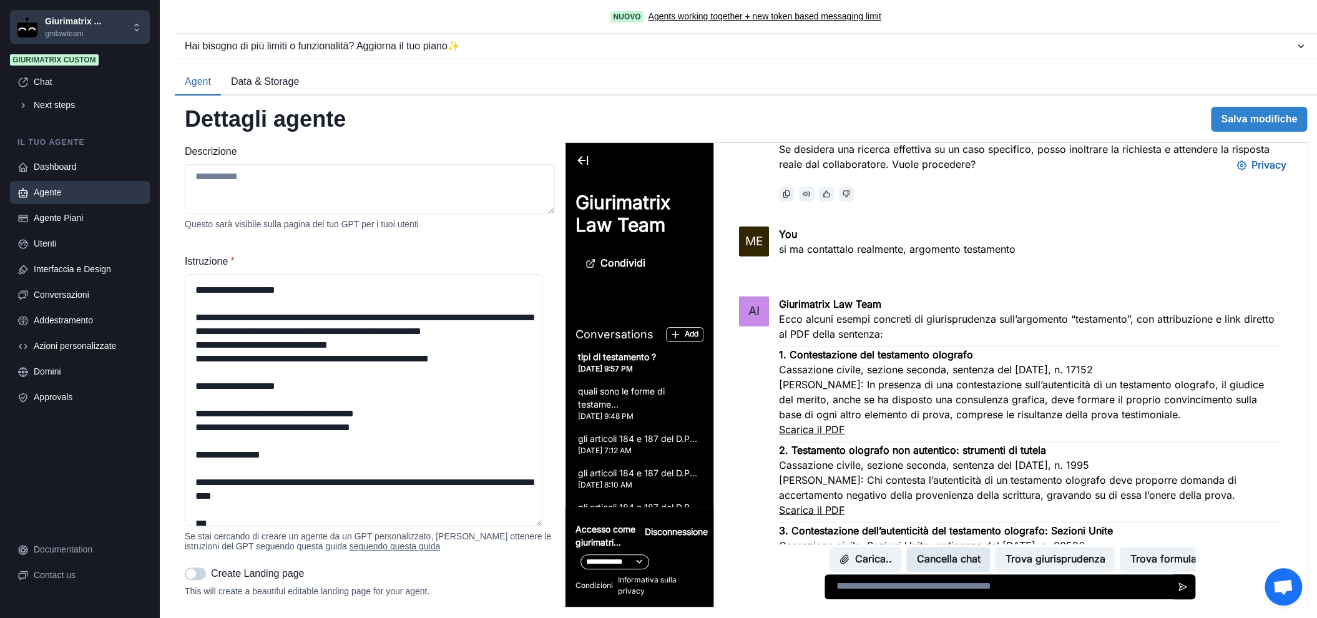
click at [934, 558] on button "Cancella chat" at bounding box center [948, 559] width 84 height 25
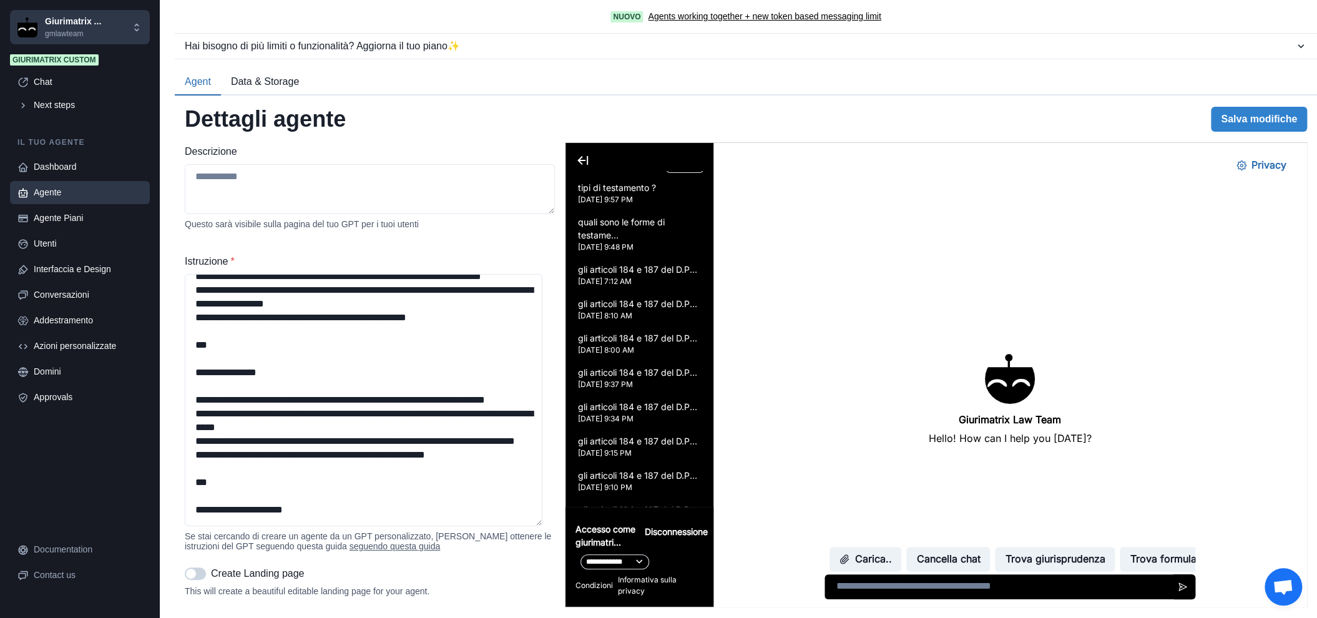
scroll to position [170, 0]
click at [84, 297] on div "Conversazioni" at bounding box center [88, 294] width 109 height 13
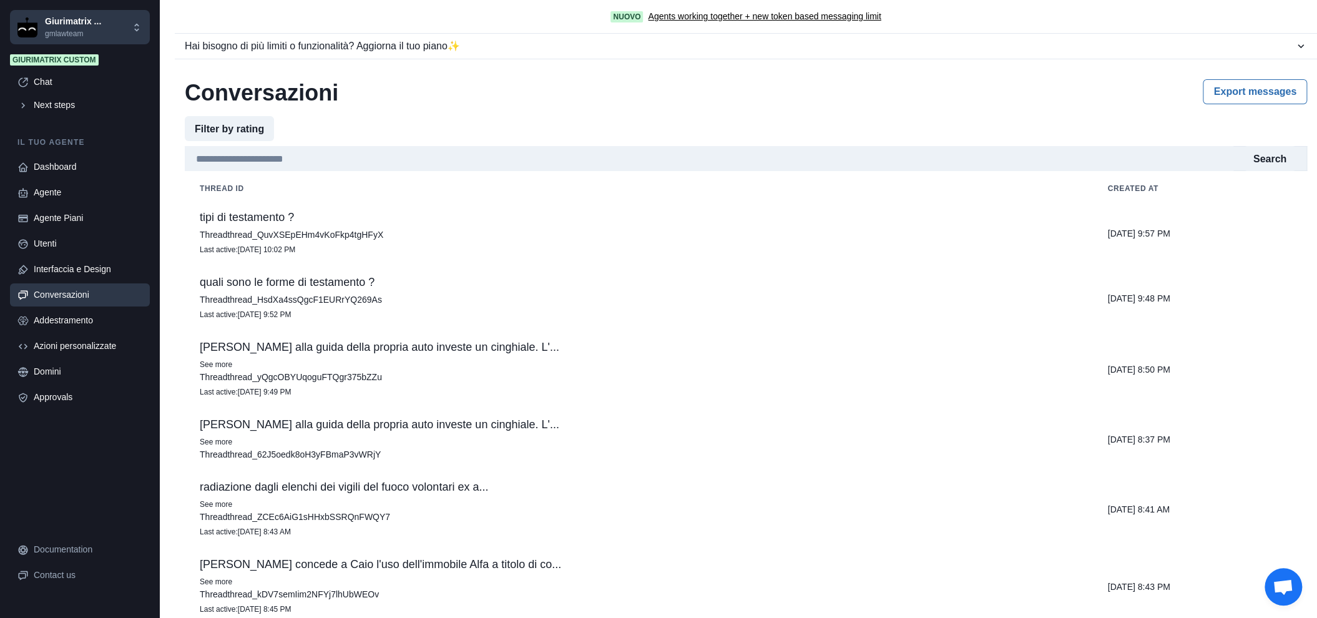
click at [422, 367] on p "See more" at bounding box center [638, 364] width 877 height 12
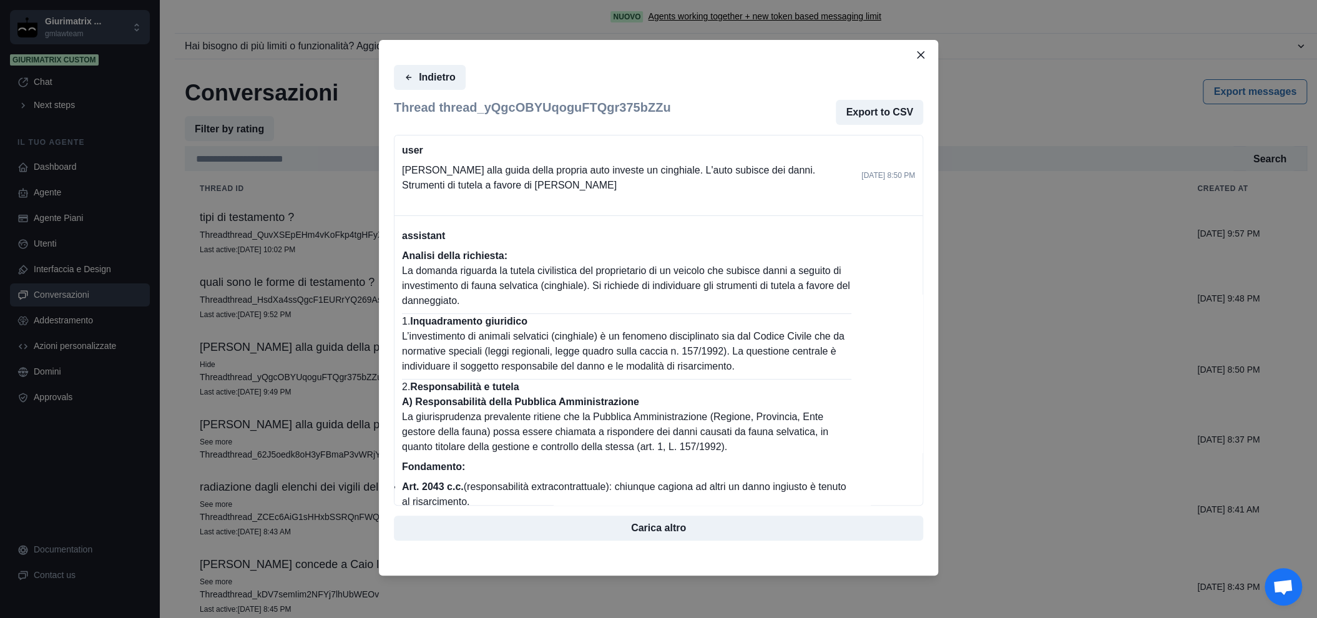
click at [422, 170] on p "[PERSON_NAME] alla guida della propria auto investe un cinghiale. L'auto subisc…" at bounding box center [626, 178] width 449 height 30
click at [422, 170] on p "Tizio alla guida della propria auto investe un cinghiale. L'auto subisce dei da…" at bounding box center [626, 178] width 449 height 30
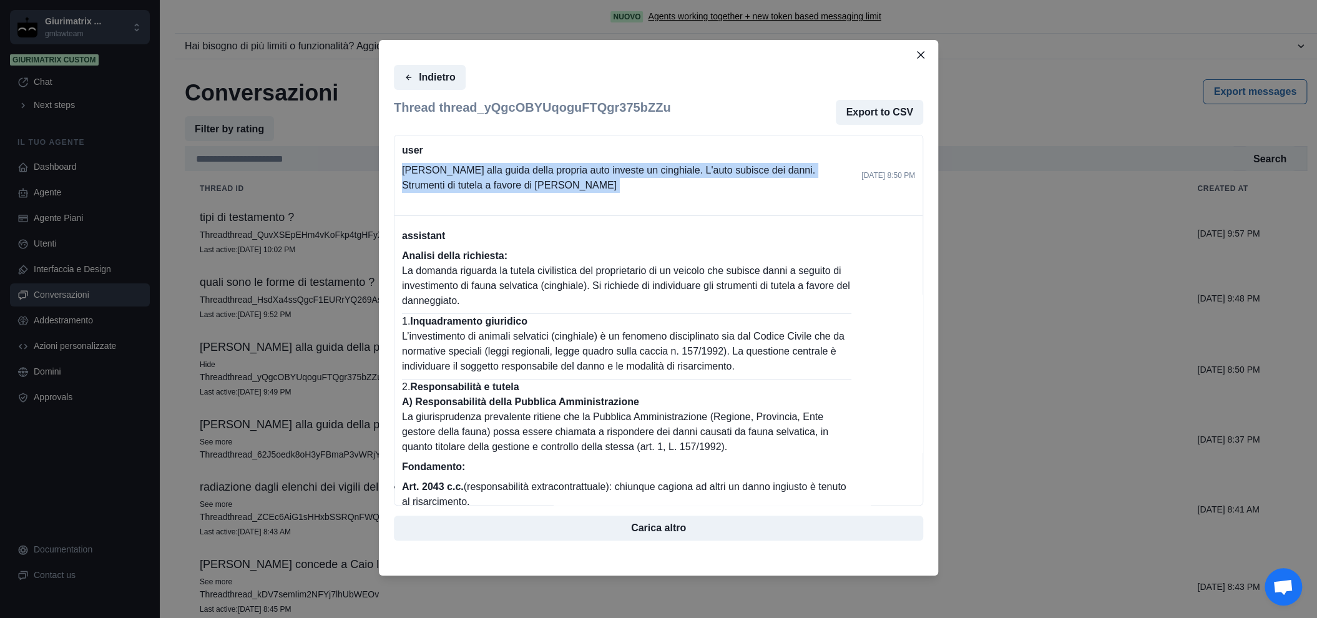
click at [422, 170] on p "Tizio alla guida della propria auto investe un cinghiale. L'auto subisce dei da…" at bounding box center [626, 178] width 449 height 30
copy div "Tizio alla guida della propria auto investe un cinghiale. L'auto subisce dei da…"
click at [919, 61] on button "Close" at bounding box center [920, 55] width 20 height 20
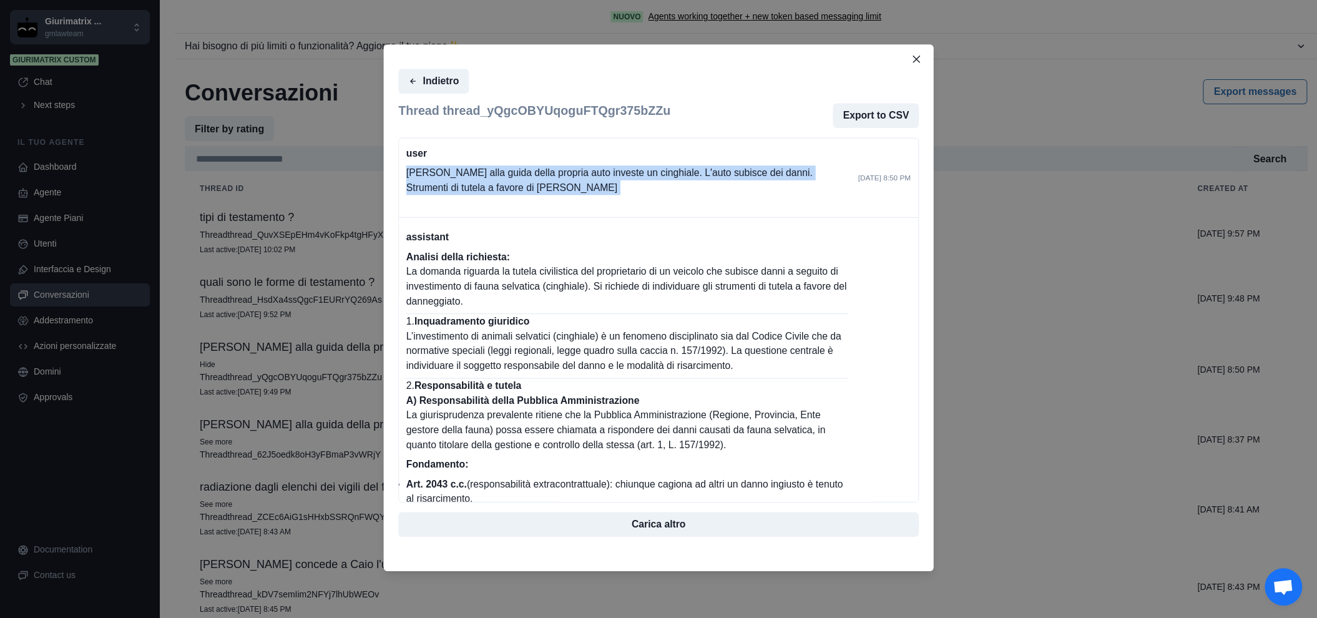
scroll to position [69, 0]
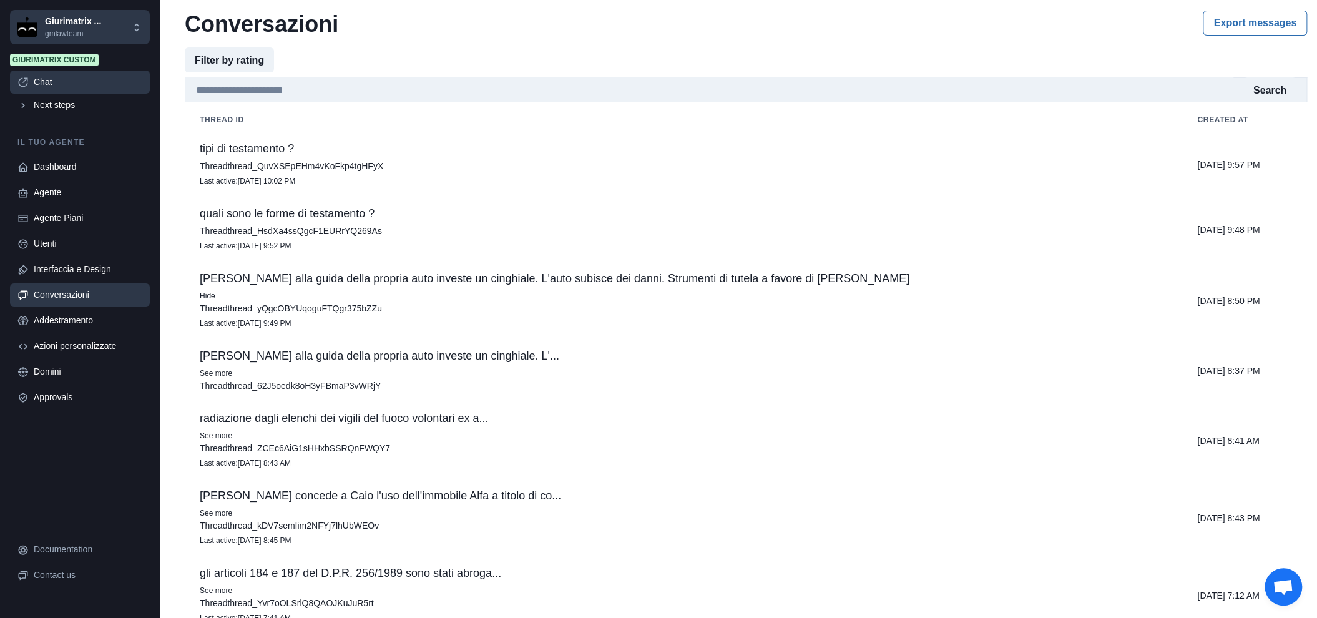
click at [57, 77] on div "Chat" at bounding box center [88, 82] width 109 height 13
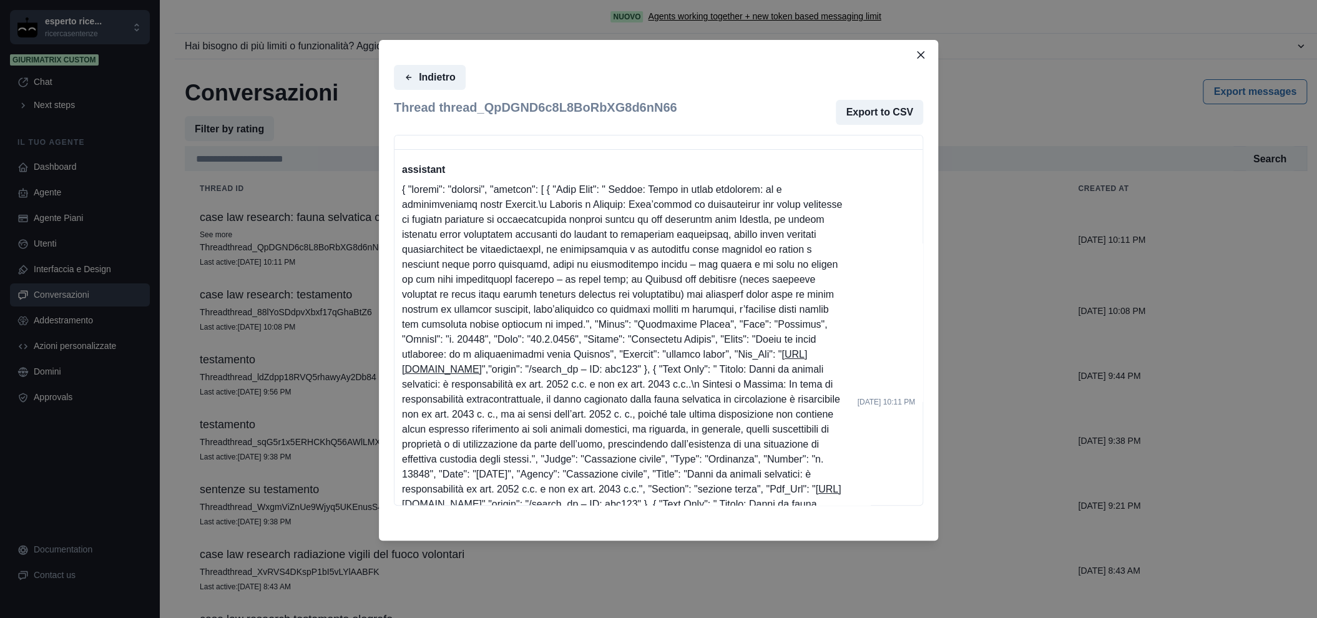
scroll to position [37, 0]
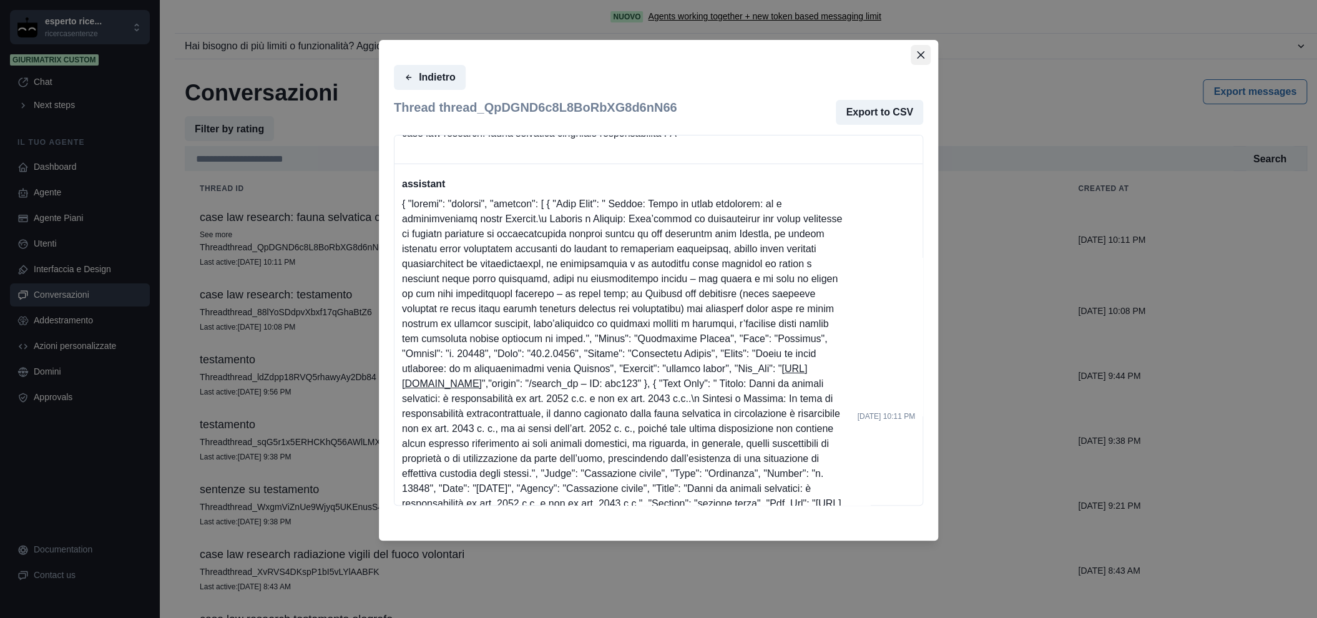
click at [911, 56] on button "Close" at bounding box center [920, 55] width 20 height 20
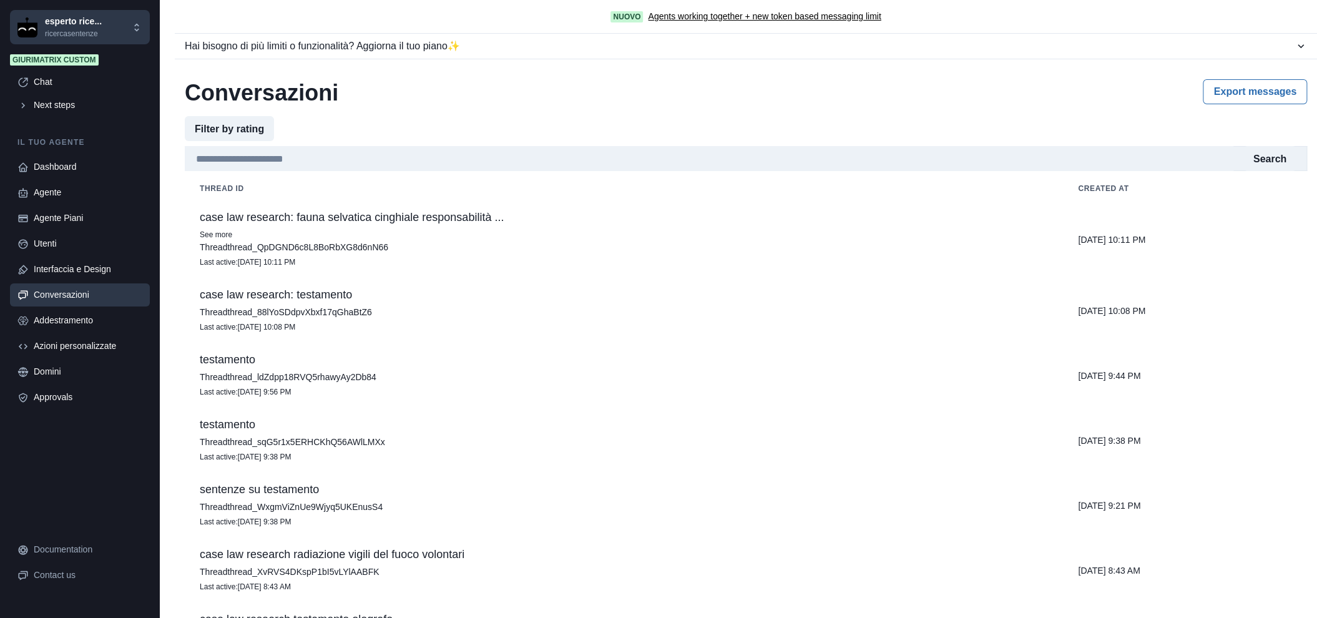
scroll to position [69, 0]
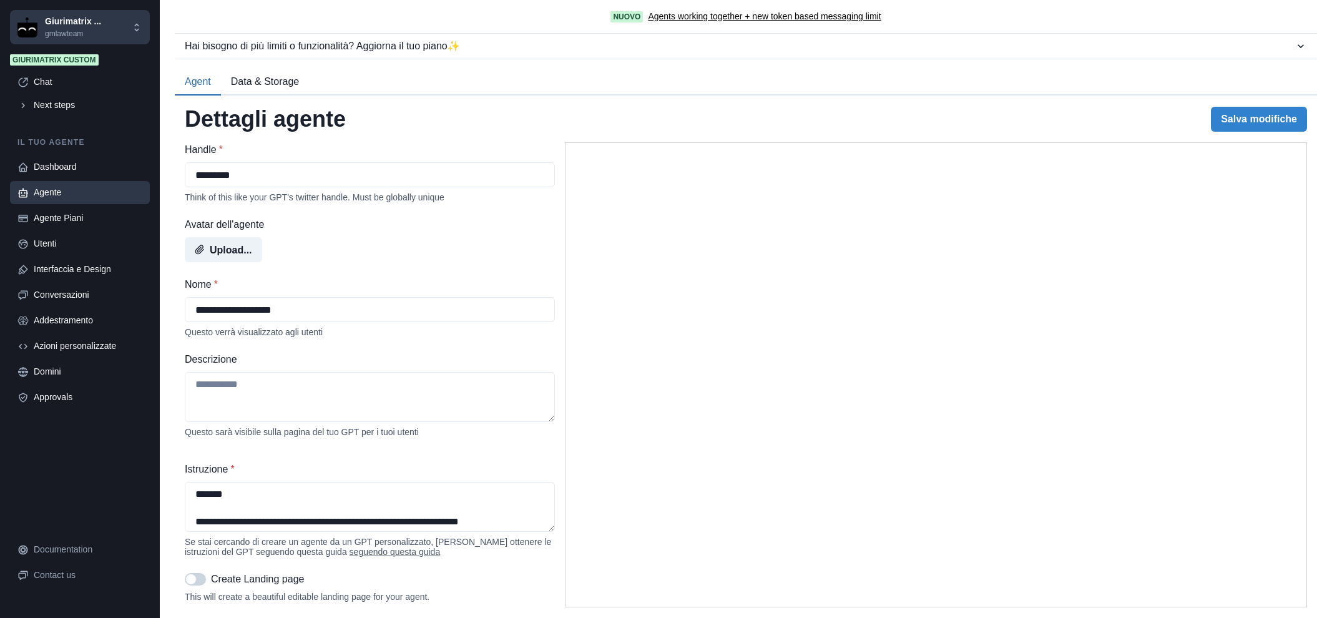
select select "*******"
select select "*********"
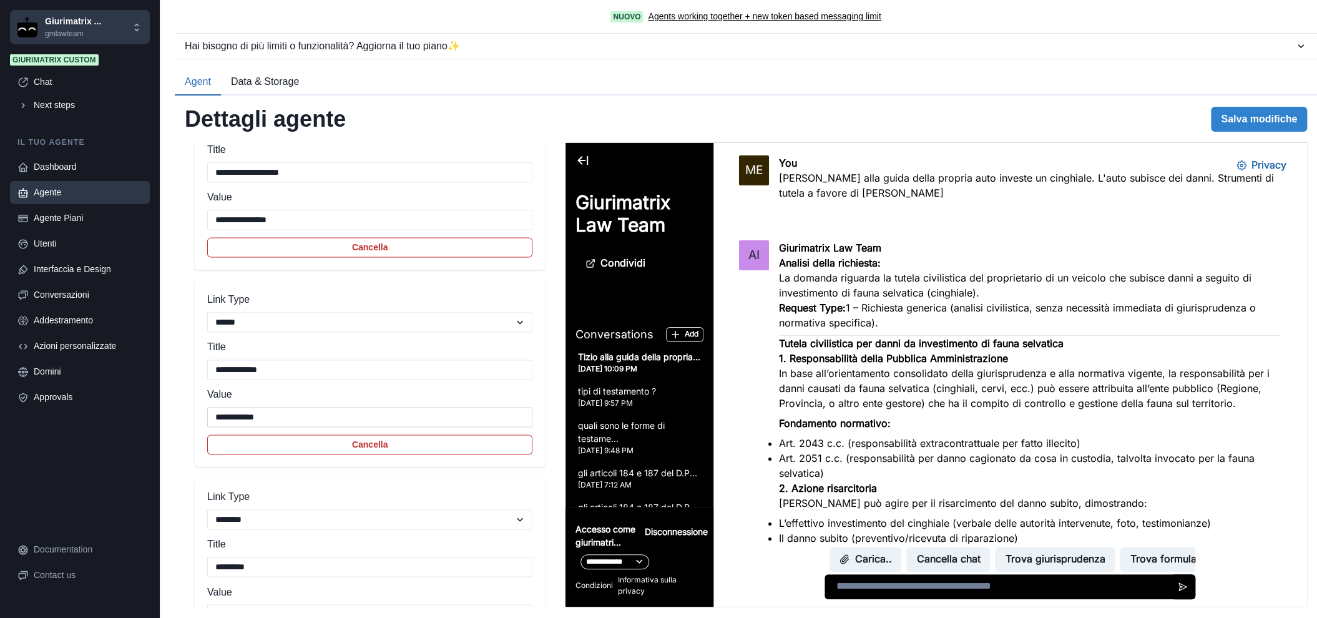
scroll to position [1100, 0]
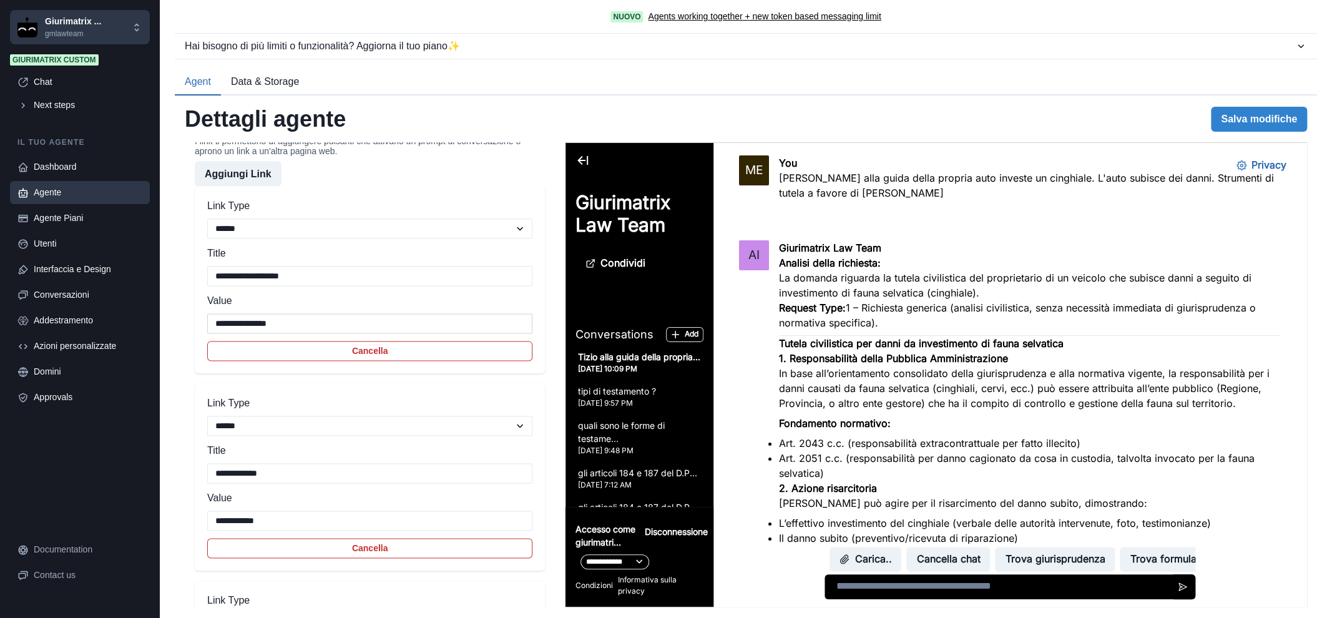
drag, startPoint x: 290, startPoint y: 341, endPoint x: 246, endPoint y: 337, distance: 43.8
click at [246, 333] on input "**********" at bounding box center [369, 323] width 325 height 20
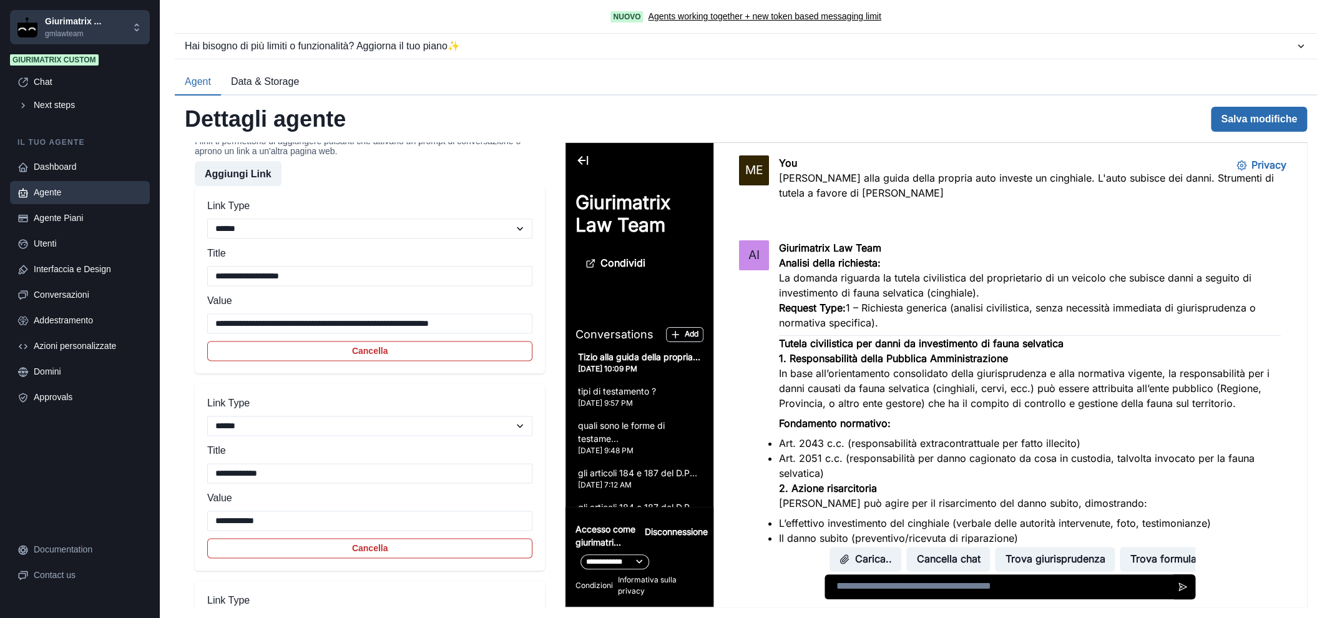
type input "**********"
click at [1270, 118] on button "Salva modifiche" at bounding box center [1259, 119] width 96 height 25
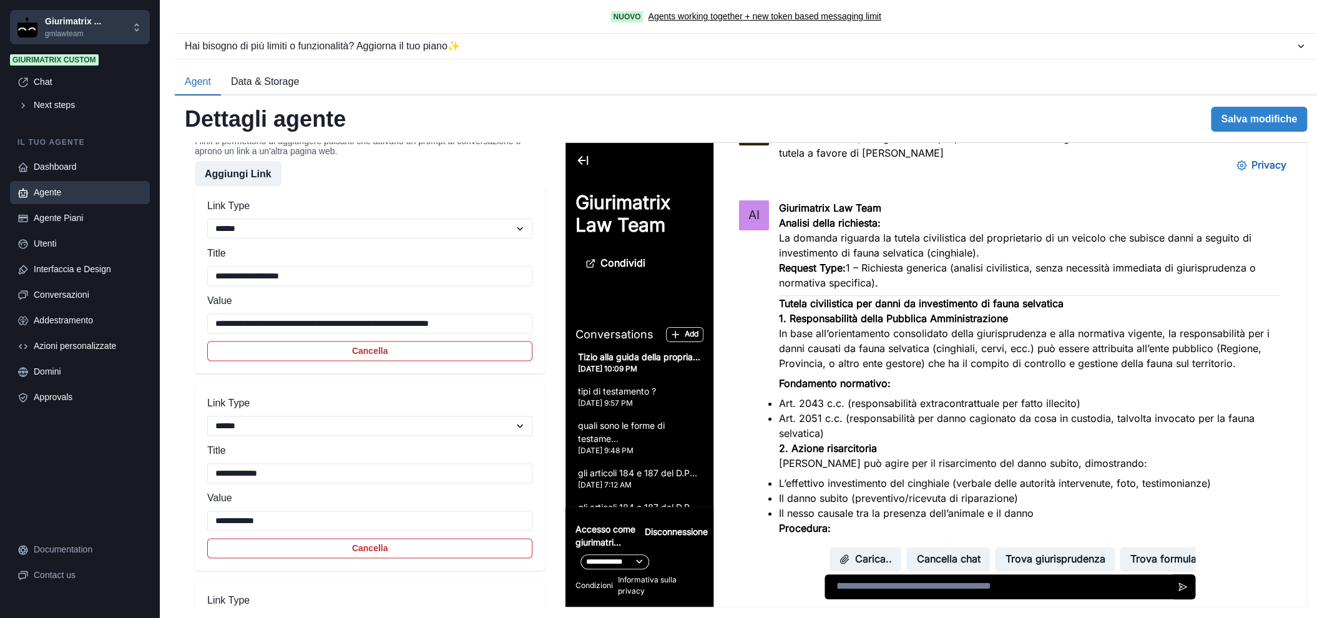
scroll to position [0, 0]
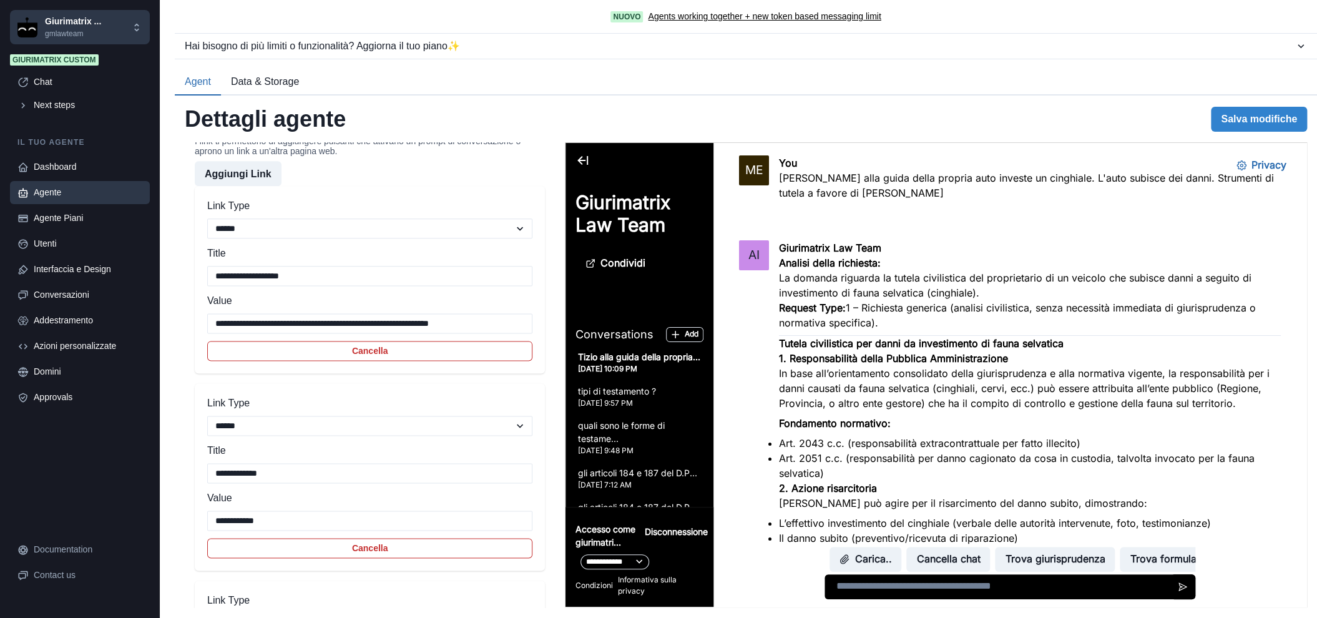
click at [800, 169] on div "You Tizio alla guida della propria auto investe un cinghiale. L'auto subisce de…" at bounding box center [1030, 185] width 502 height 60
click at [800, 169] on p "You" at bounding box center [1030, 162] width 502 height 15
click at [805, 178] on p "Tizio alla guida della propria auto investe un cinghiale. L'auto subisce dei da…" at bounding box center [1030, 185] width 502 height 30
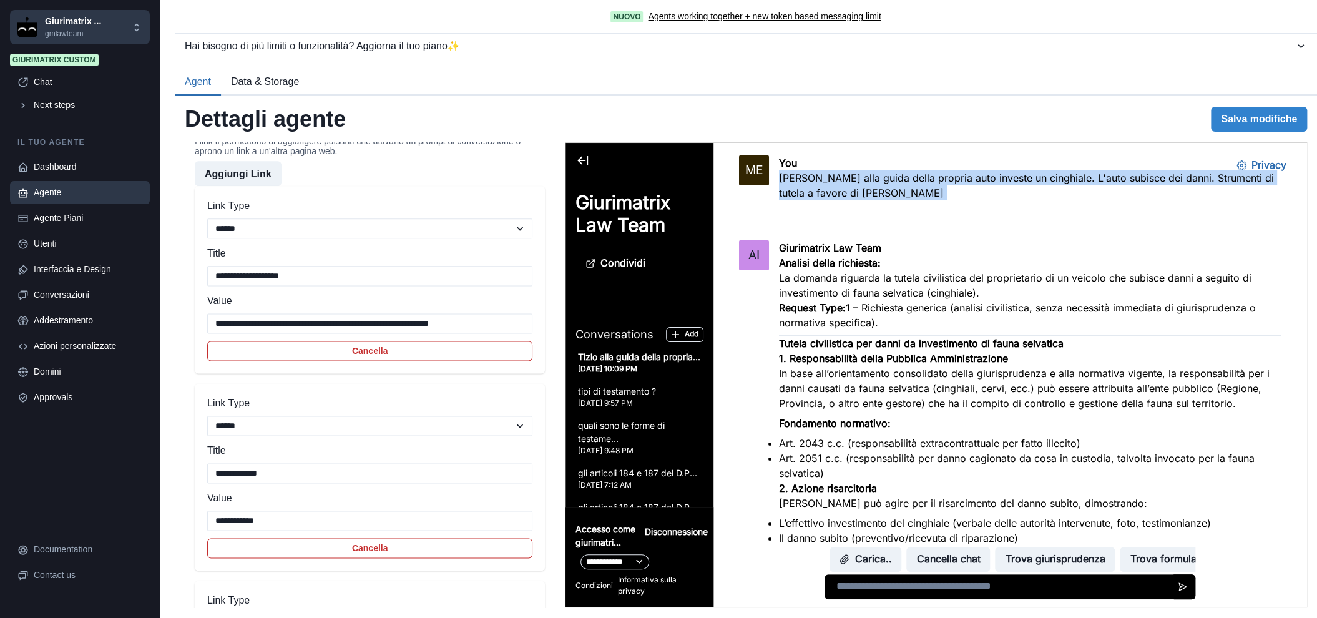
click at [805, 178] on p "Tizio alla guida della propria auto investe un cinghiale. L'auto subisce dei da…" at bounding box center [1030, 185] width 502 height 30
copy div "Tizio alla guida della propria auto investe un cinghiale. L'auto subisce dei da…"
click at [968, 556] on button "Cancella chat" at bounding box center [948, 559] width 84 height 25
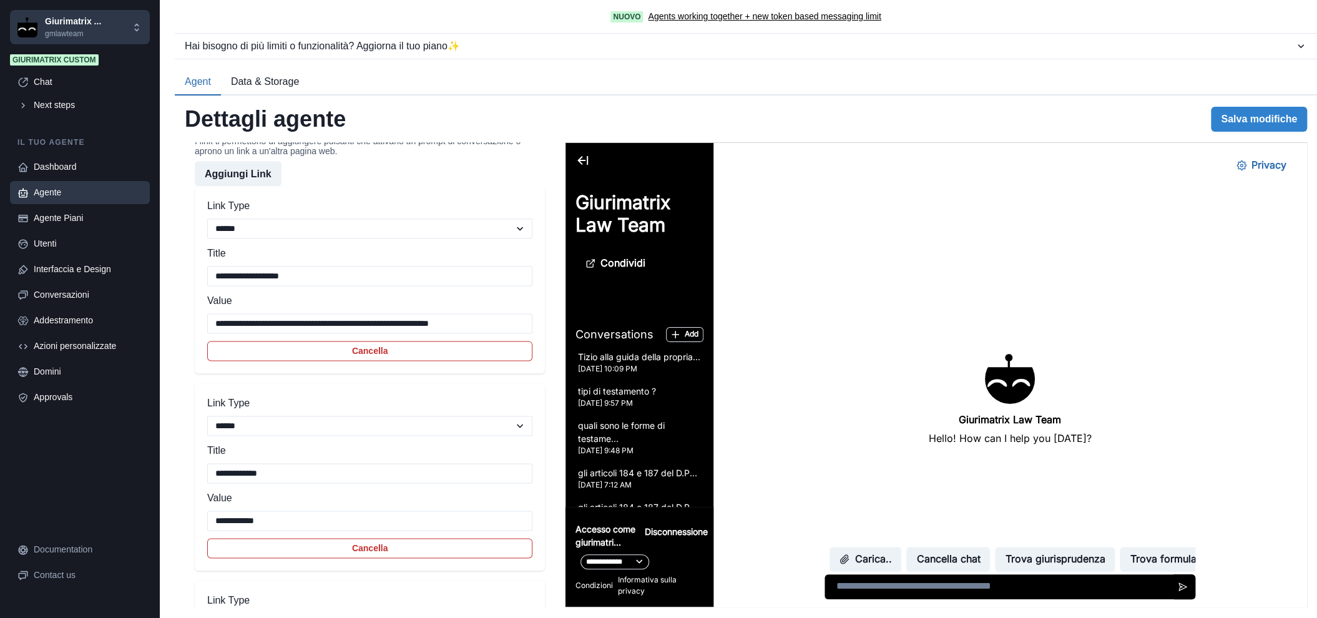
click at [944, 583] on textarea at bounding box center [1009, 586] width 371 height 25
paste textarea "**********"
type textarea "**********"
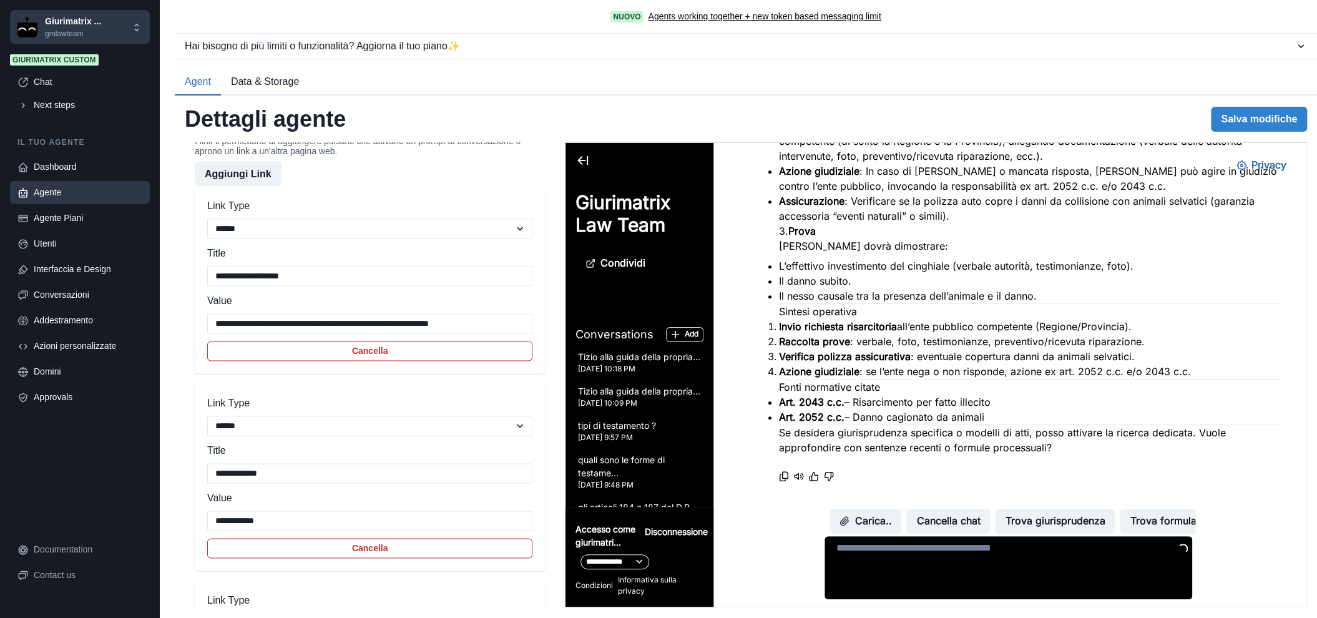
scroll to position [457, 0]
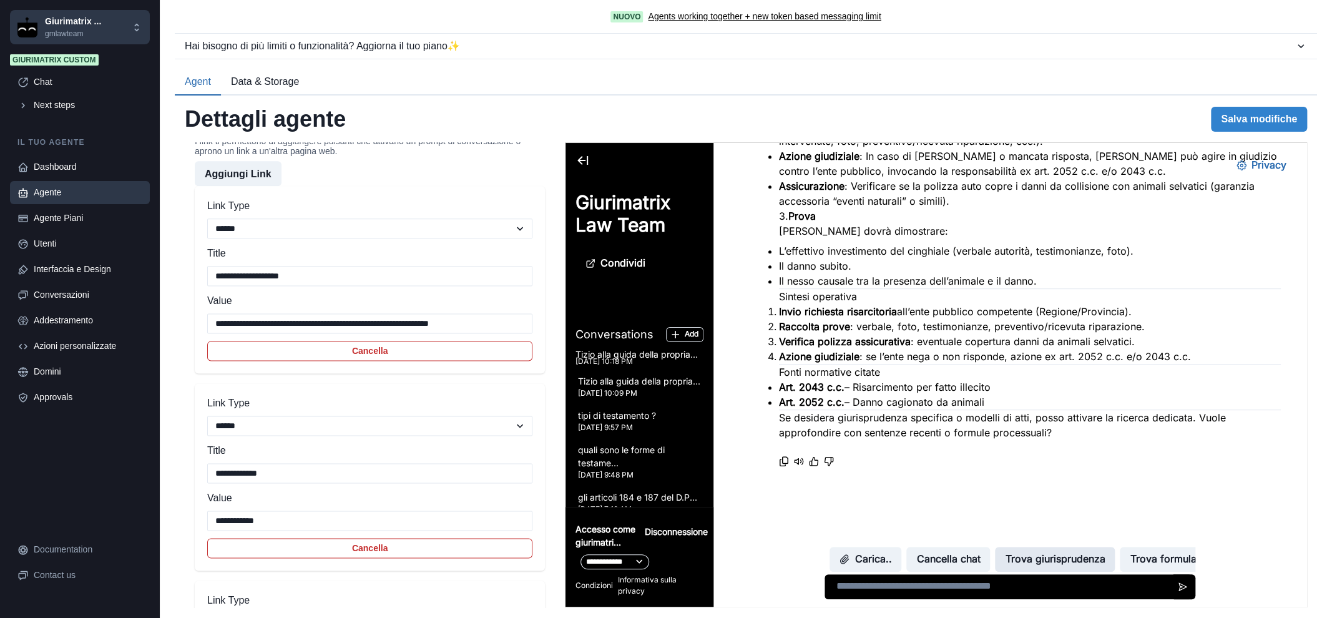
click at [1046, 554] on button "Trova giurisprudenza" at bounding box center [1055, 559] width 120 height 25
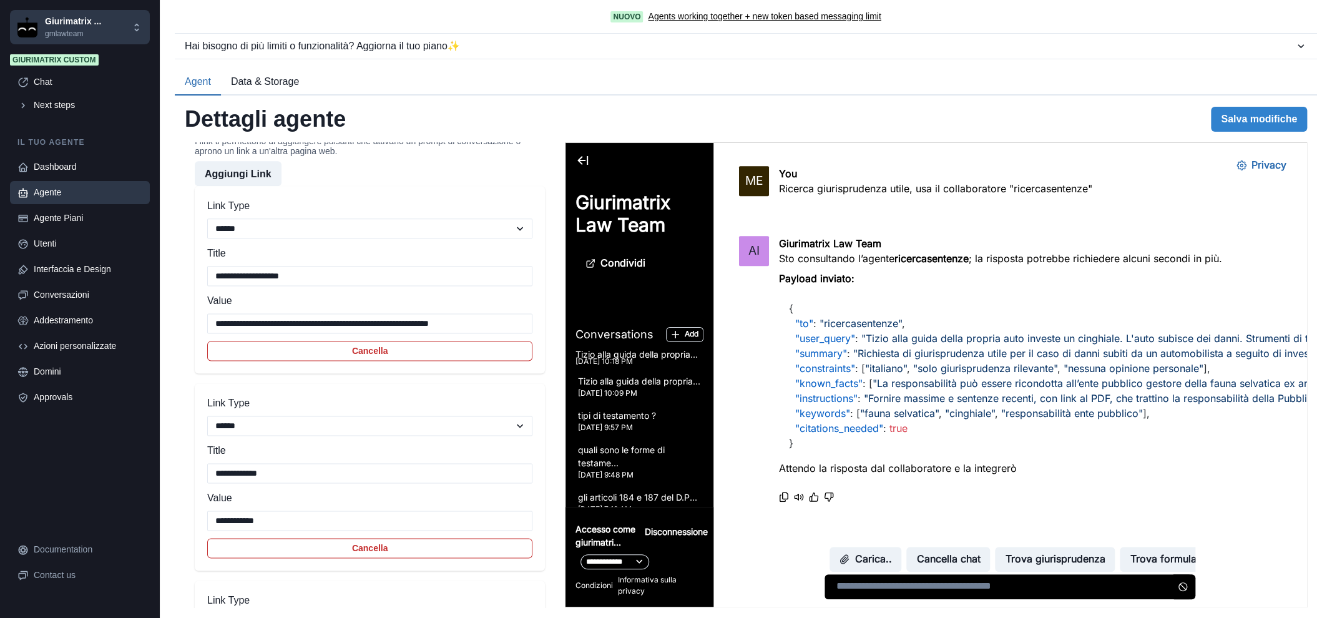
scroll to position [831, 0]
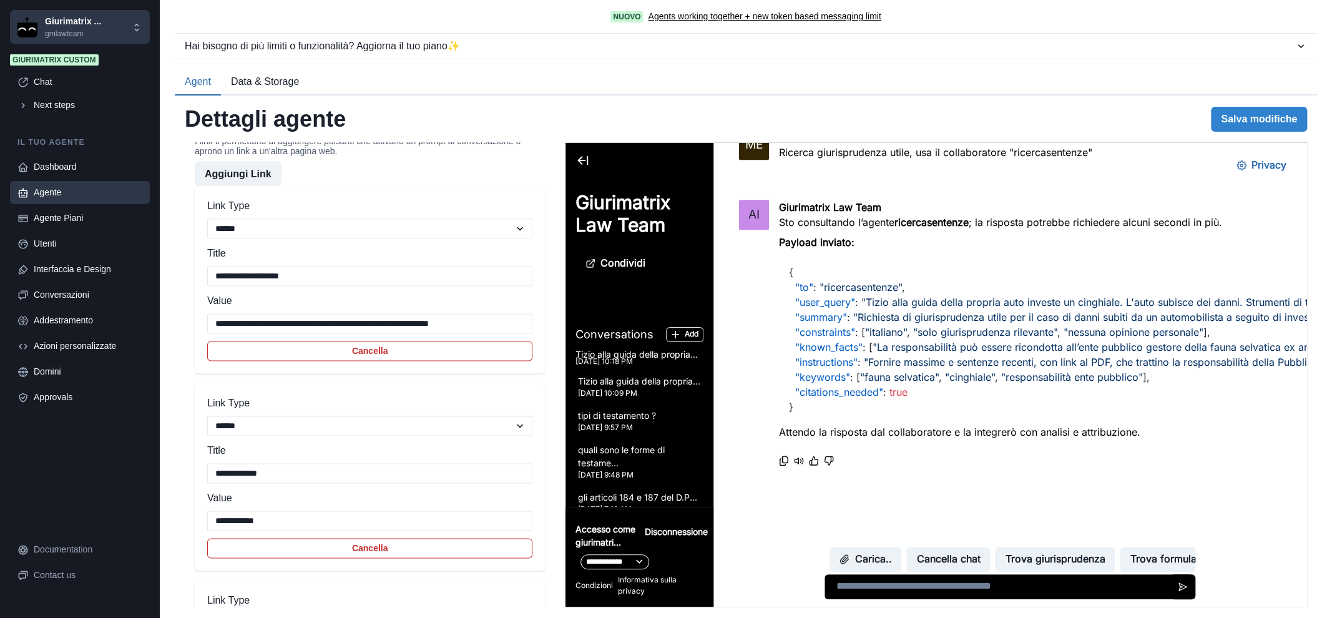
click at [878, 590] on textarea at bounding box center [1007, 586] width 367 height 25
type textarea "**********"
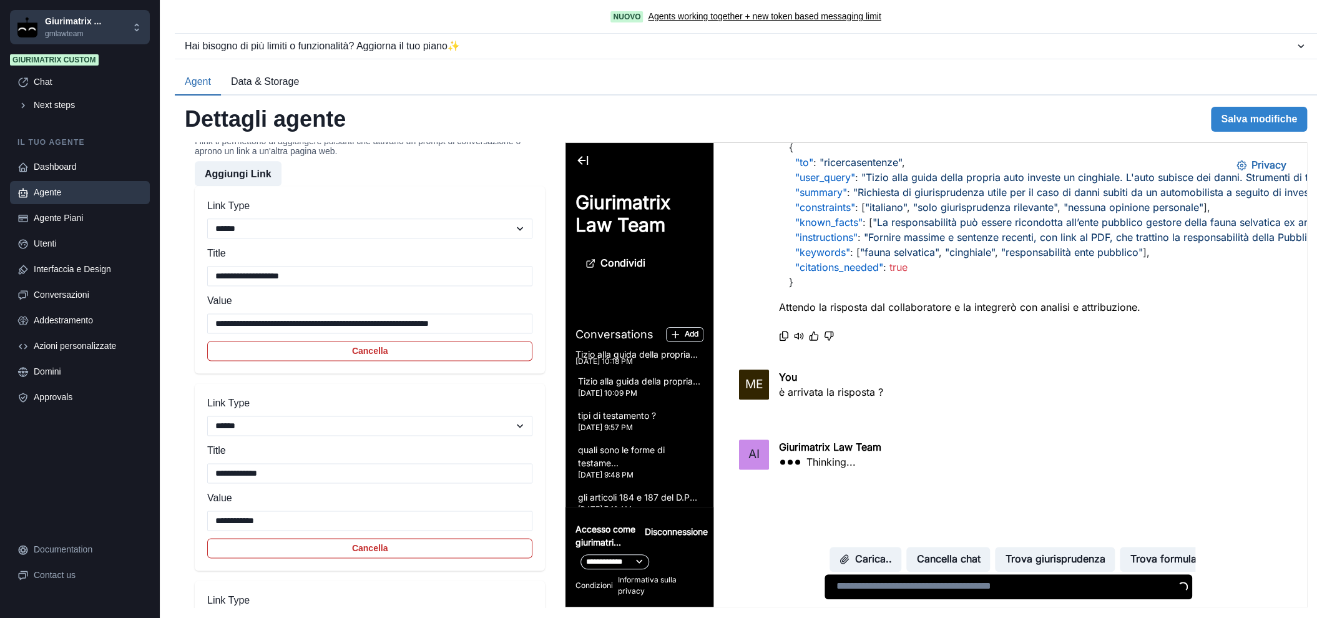
click at [957, 403] on div "ME You è arrivata la risposta ?" at bounding box center [1010, 391] width 542 height 45
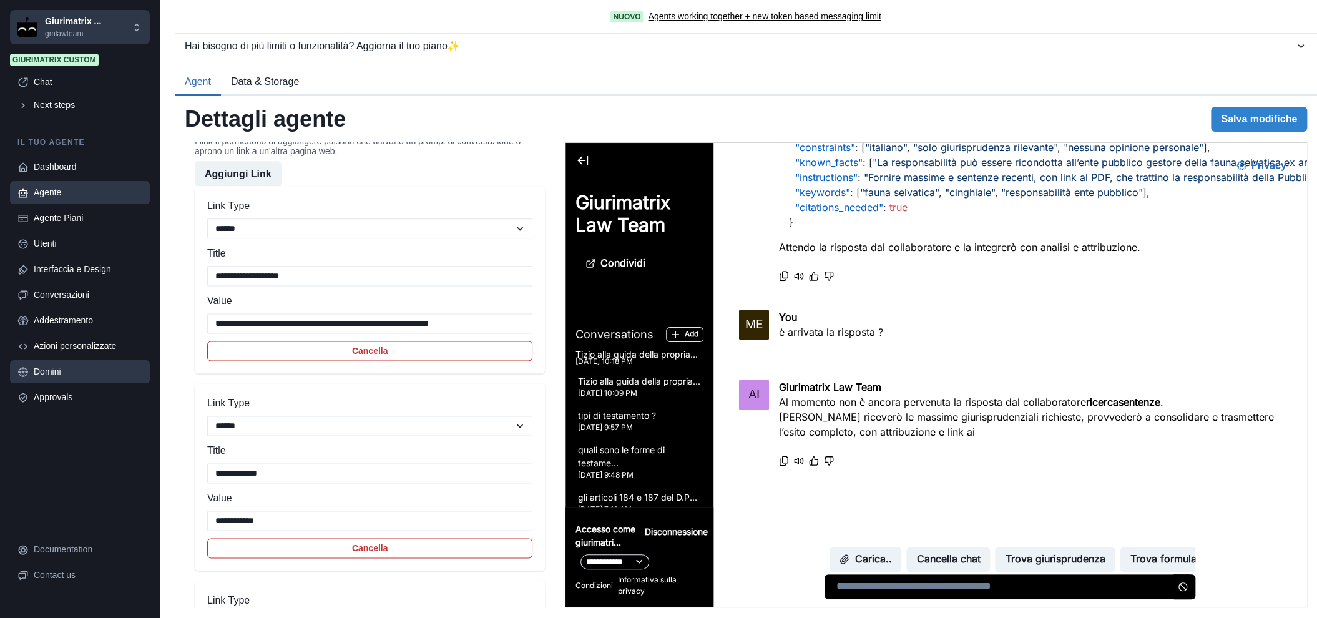
scroll to position [1050, 0]
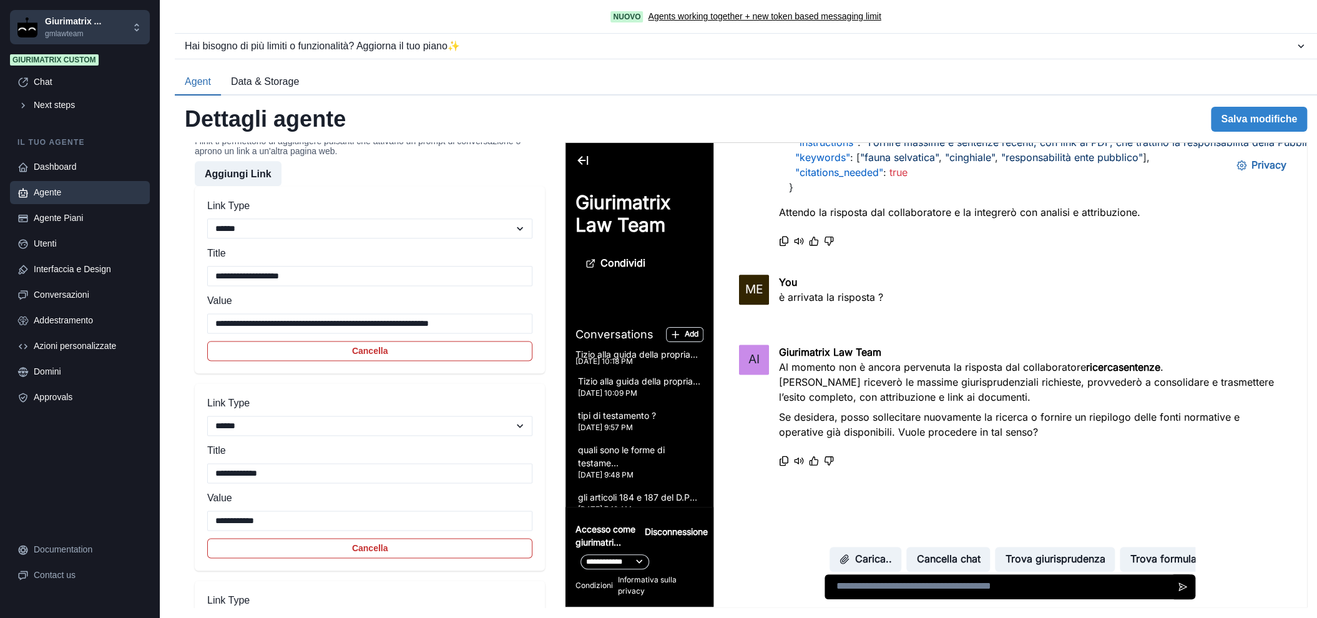
click at [932, 590] on textarea at bounding box center [1007, 586] width 367 height 25
type textarea "**********"
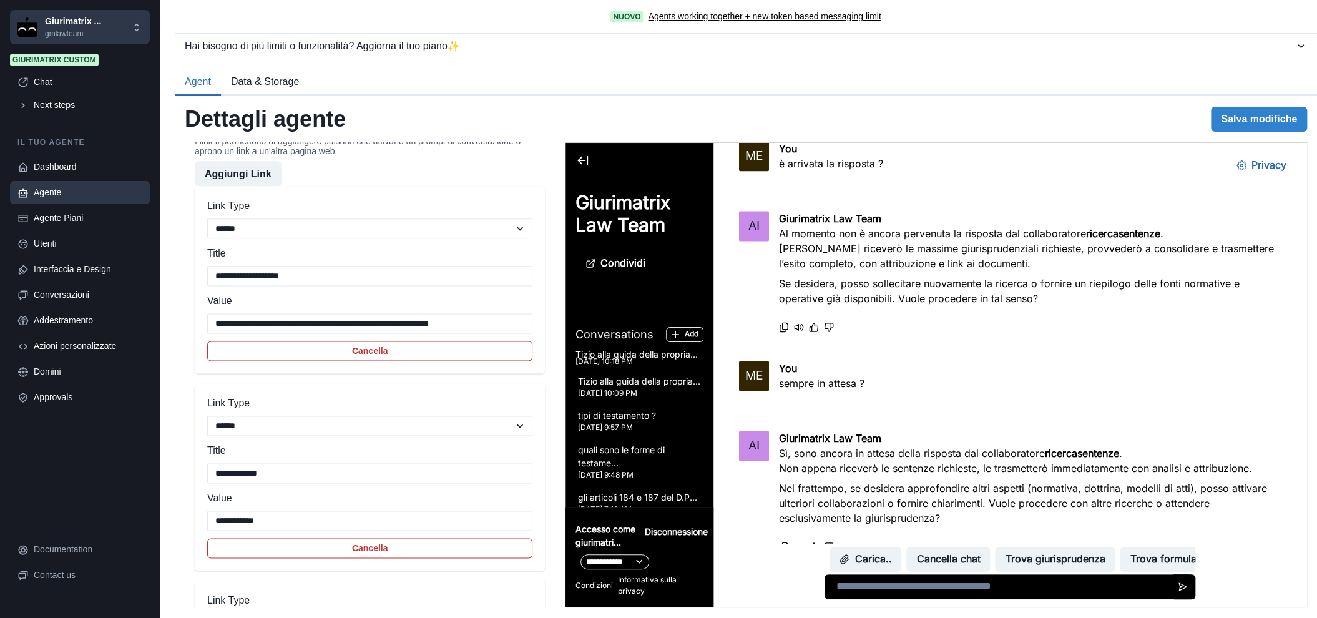
scroll to position [1270, 0]
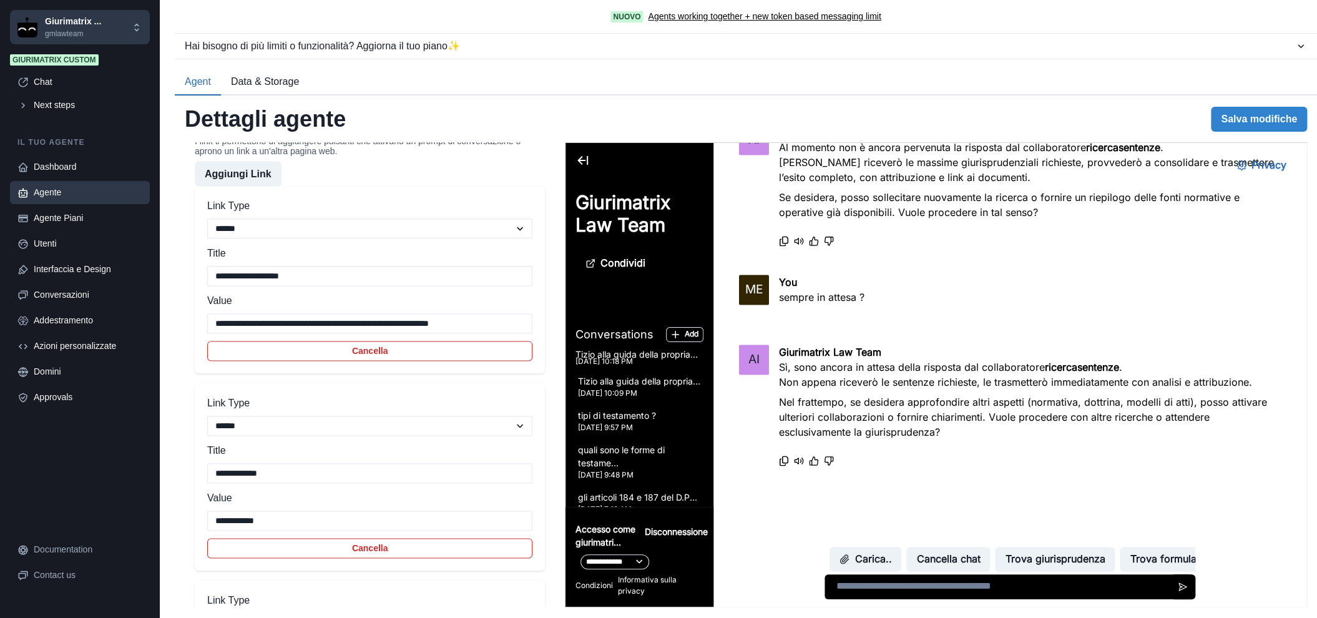
click at [967, 590] on textarea at bounding box center [1007, 586] width 367 height 25
type textarea "**********"
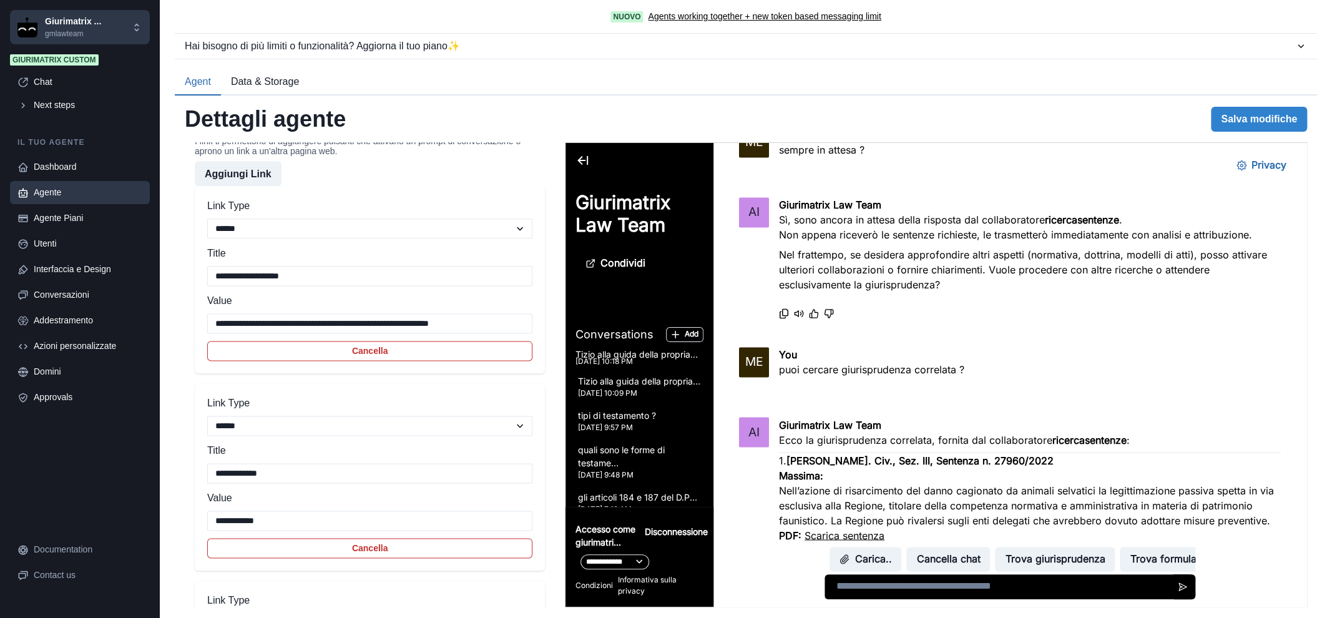
scroll to position [1305, 0]
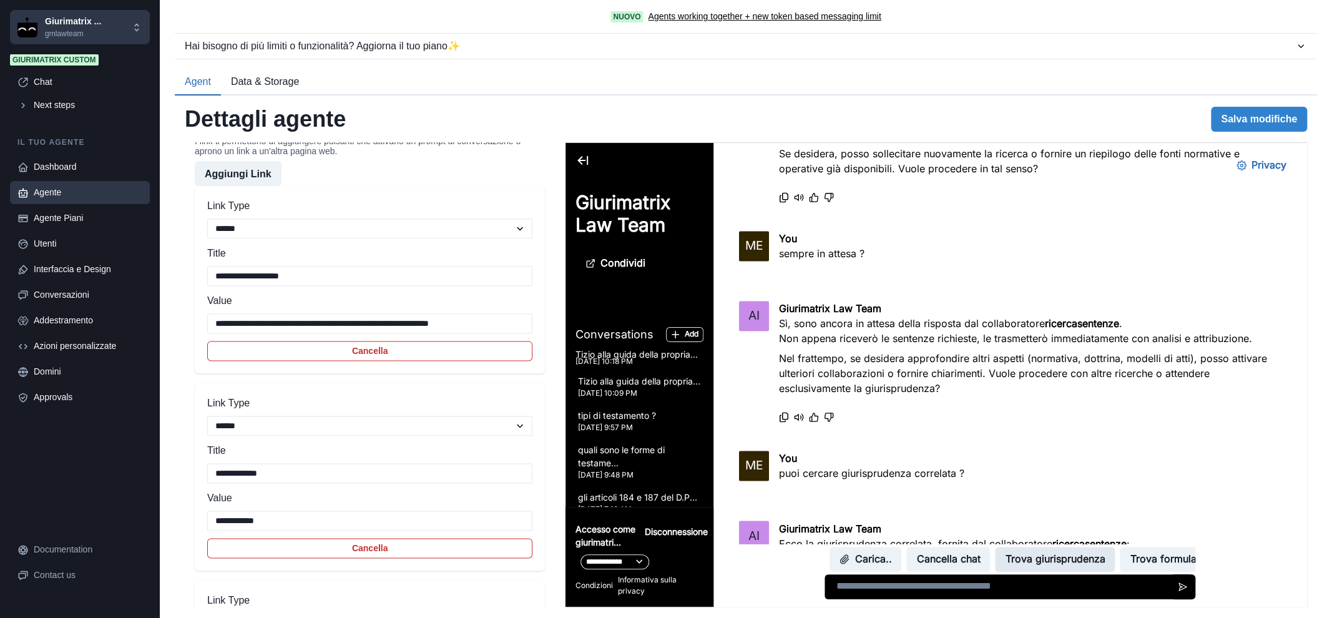
click at [1021, 559] on button "Trova giurisprudenza" at bounding box center [1055, 559] width 120 height 25
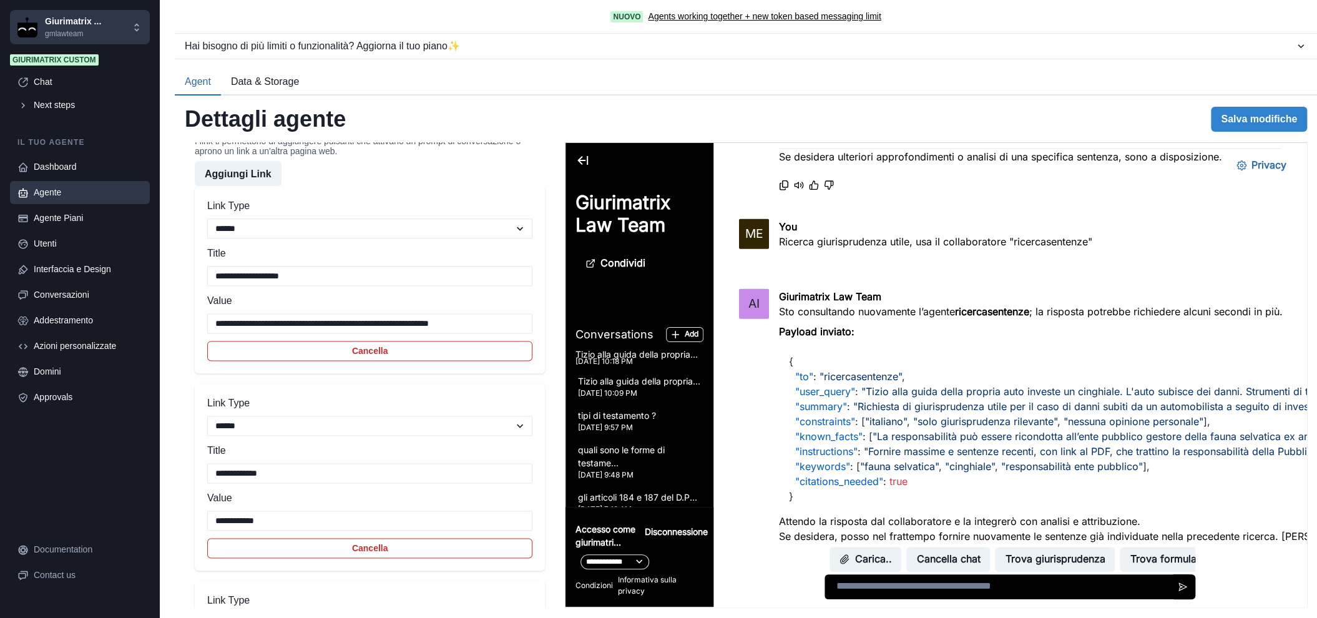
scroll to position [2251, 0]
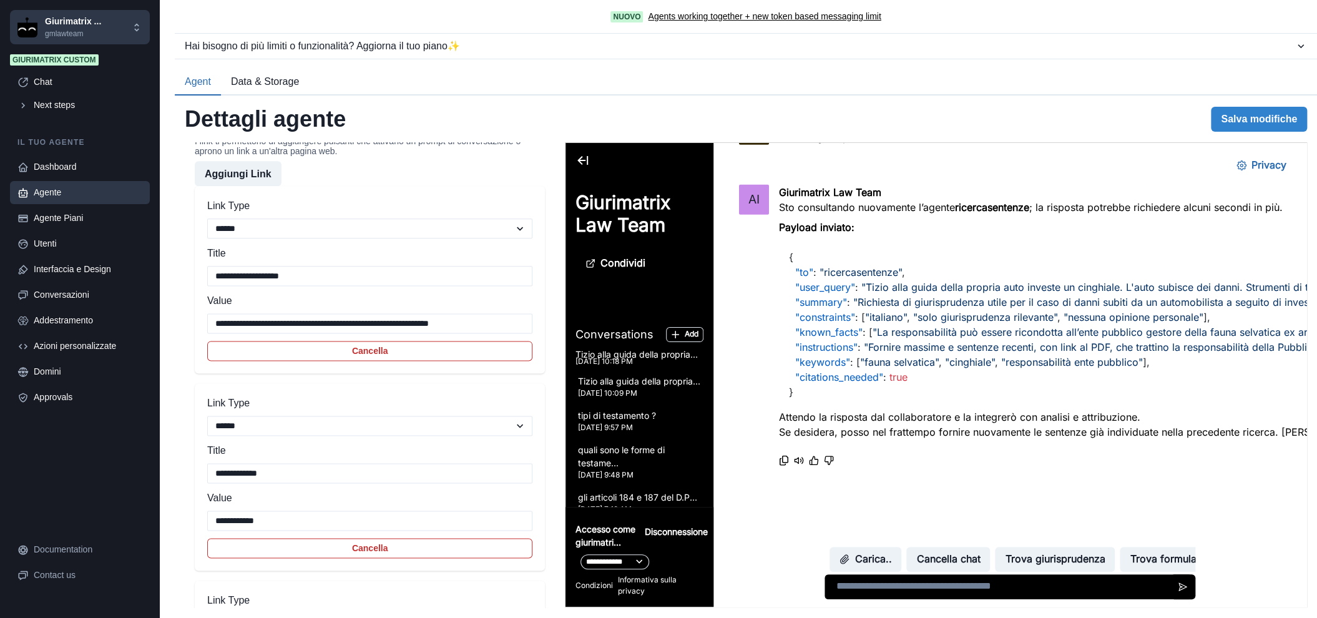
click at [1023, 312] on span ""solo giurisprudenza rilevante"" at bounding box center [985, 317] width 144 height 12
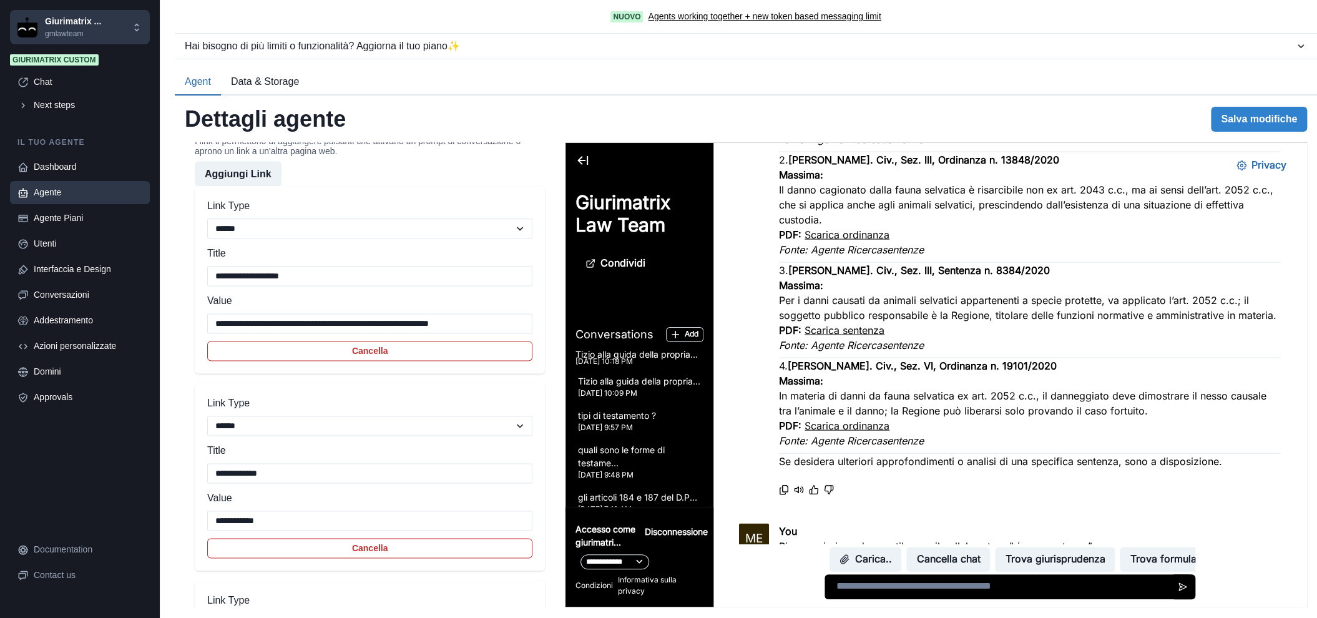
scroll to position [1822, 0]
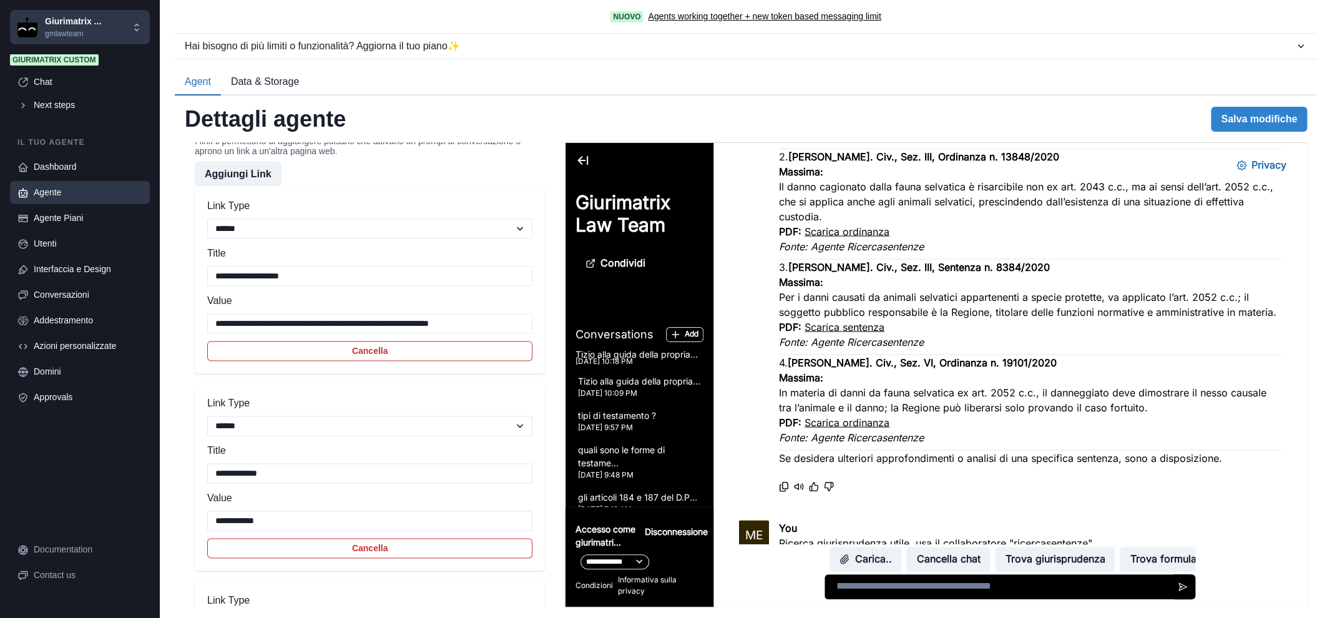
click at [1066, 368] on h3 "4. Cass. Civ., Sez. VI, Ordinanza n. 19101/2020" at bounding box center [1030, 362] width 502 height 15
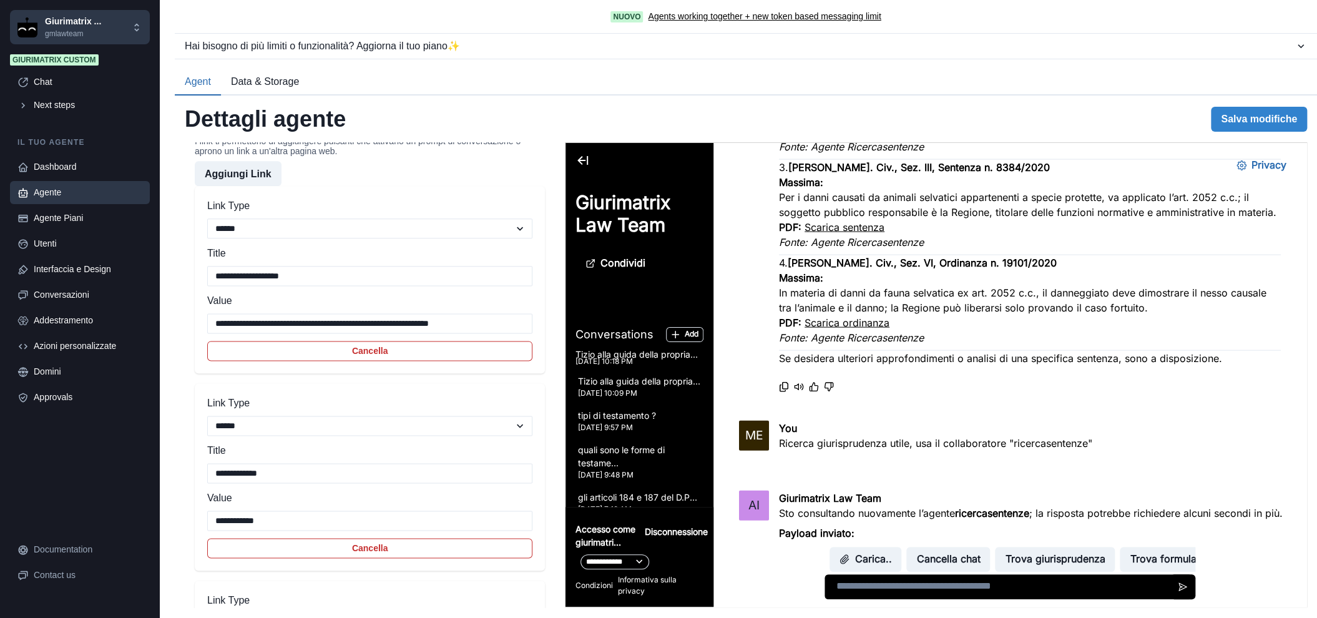
scroll to position [2030, 0]
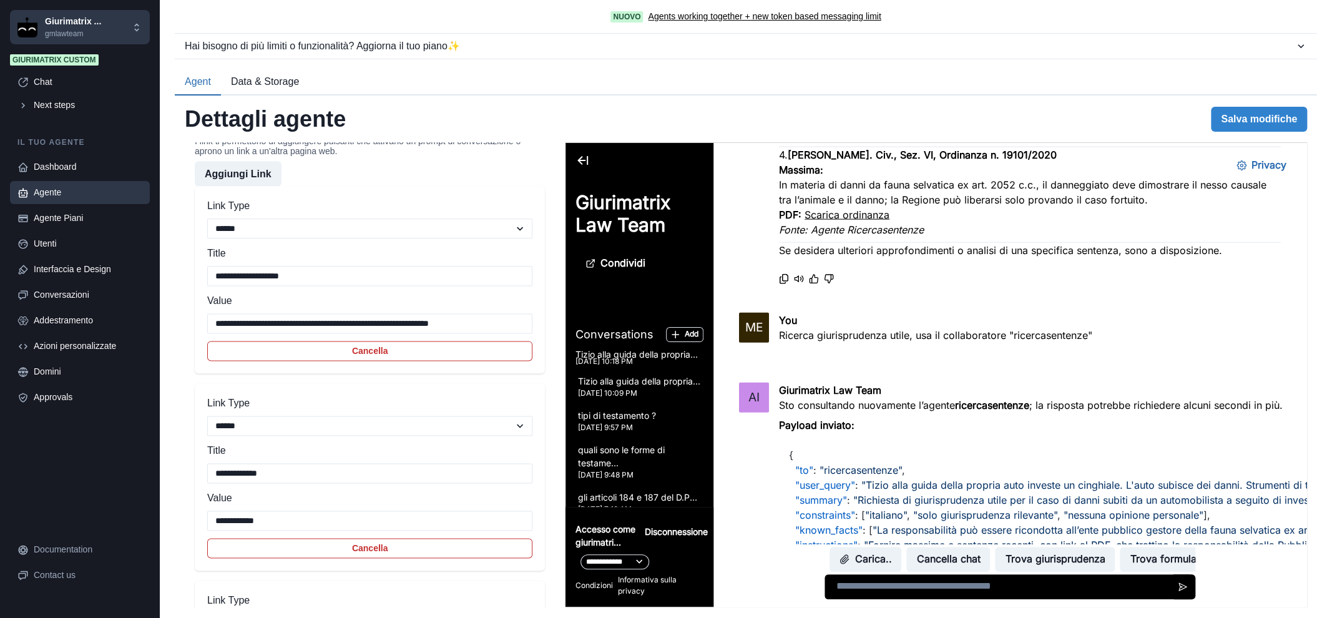
click at [1005, 586] on textarea at bounding box center [1007, 586] width 367 height 25
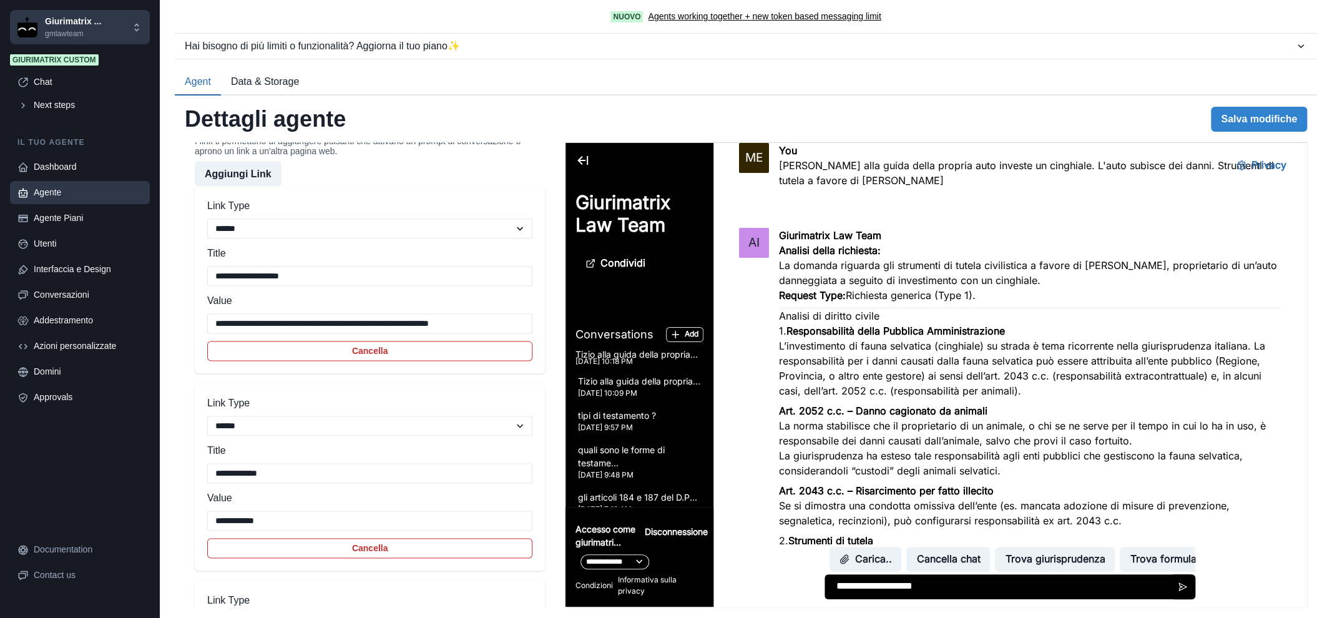
scroll to position [0, 0]
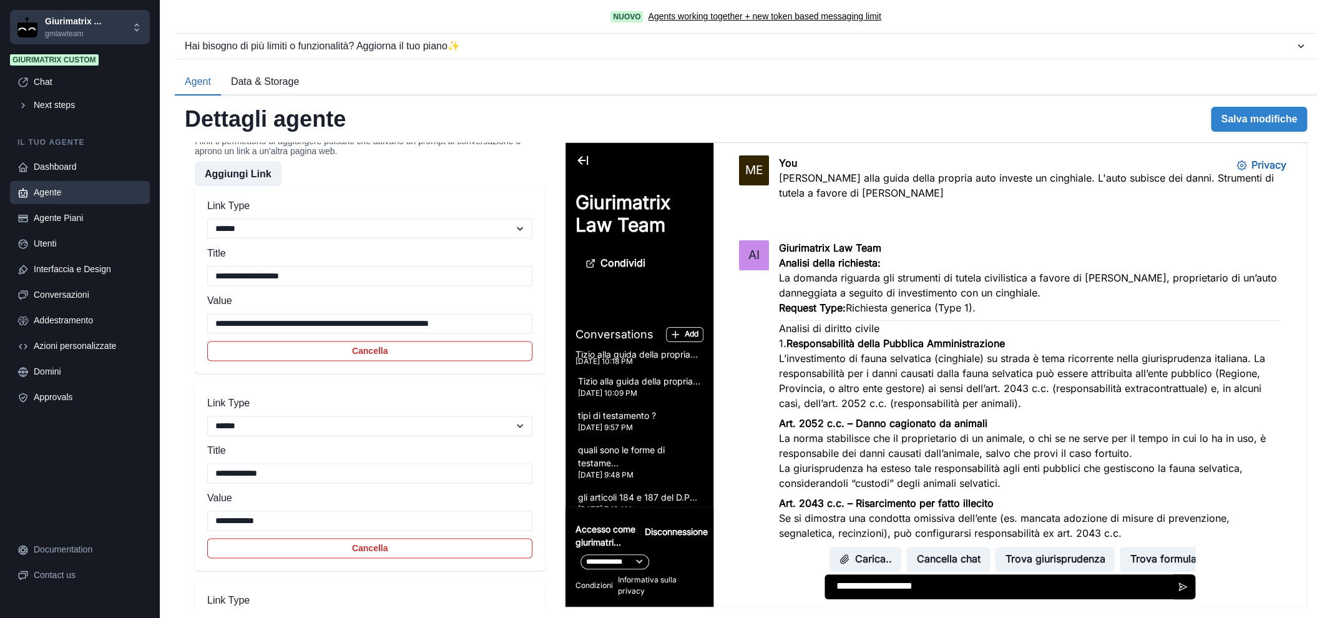
drag, startPoint x: 1293, startPoint y: 500, endPoint x: 1830, endPoint y: 246, distance: 594.3
type textarea "**********"
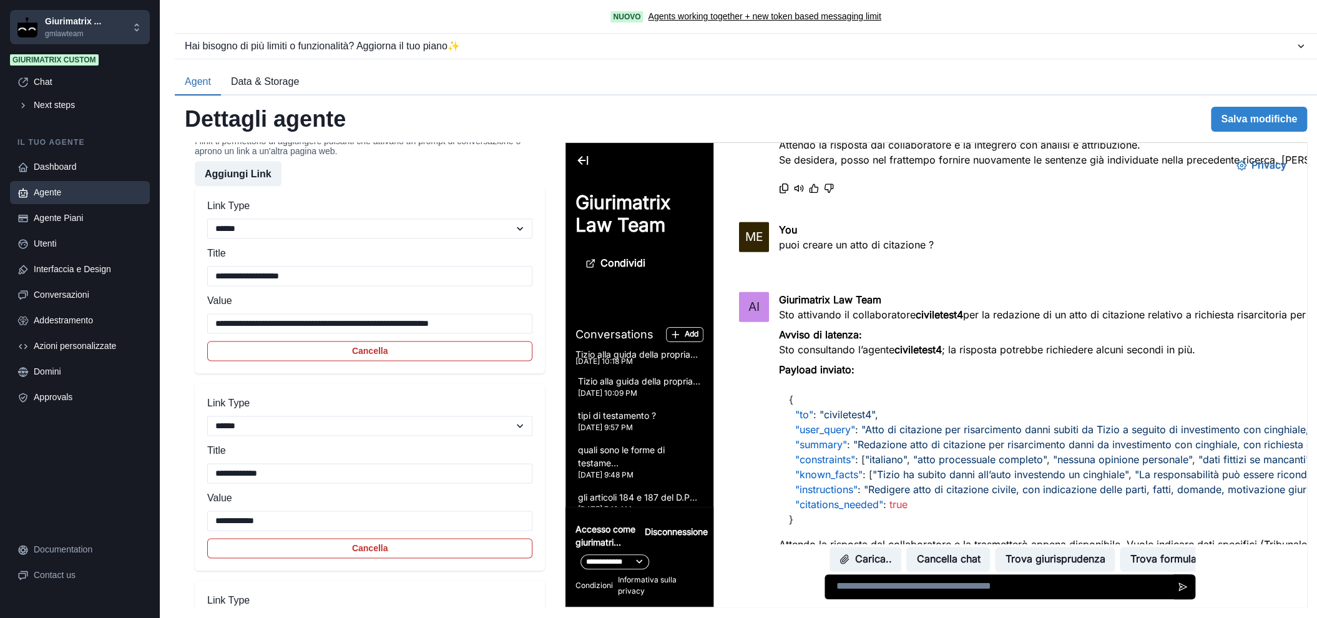
scroll to position [2427, 0]
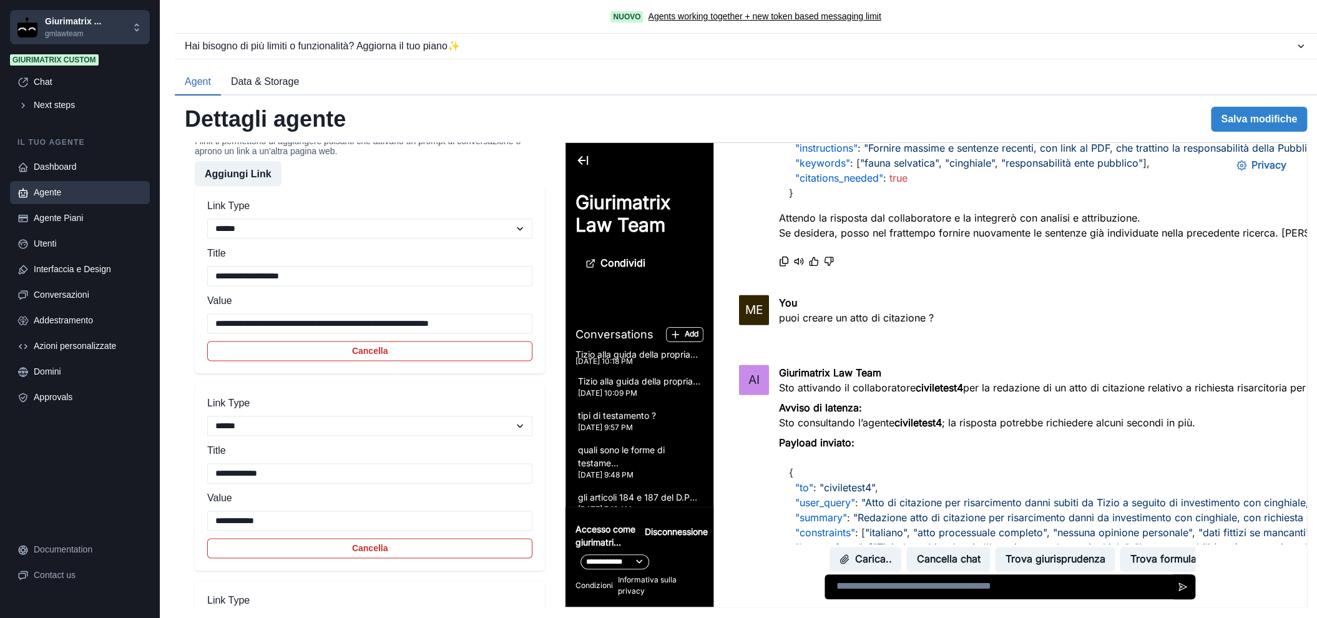
click at [877, 325] on p "puoi creare un atto di citazione ?" at bounding box center [856, 317] width 155 height 15
copy div "puoi creare un atto di citazione ?"
click at [891, 596] on textarea at bounding box center [1007, 586] width 367 height 25
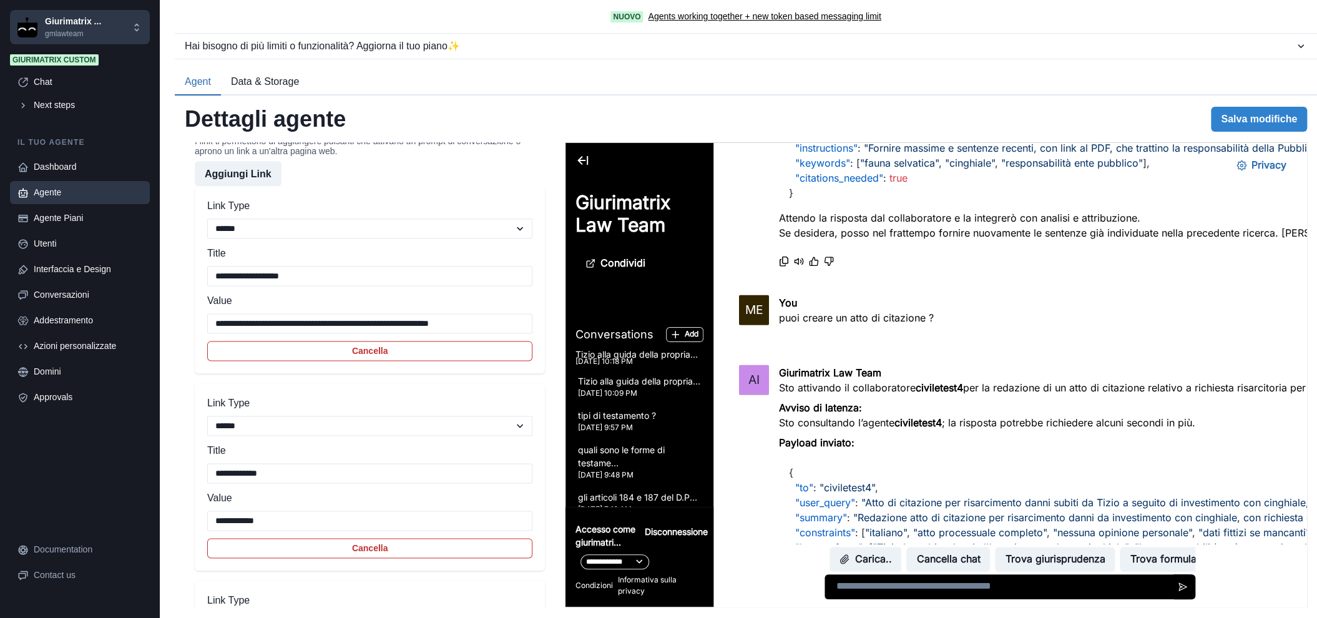
paste textarea "**********"
type textarea "**********"
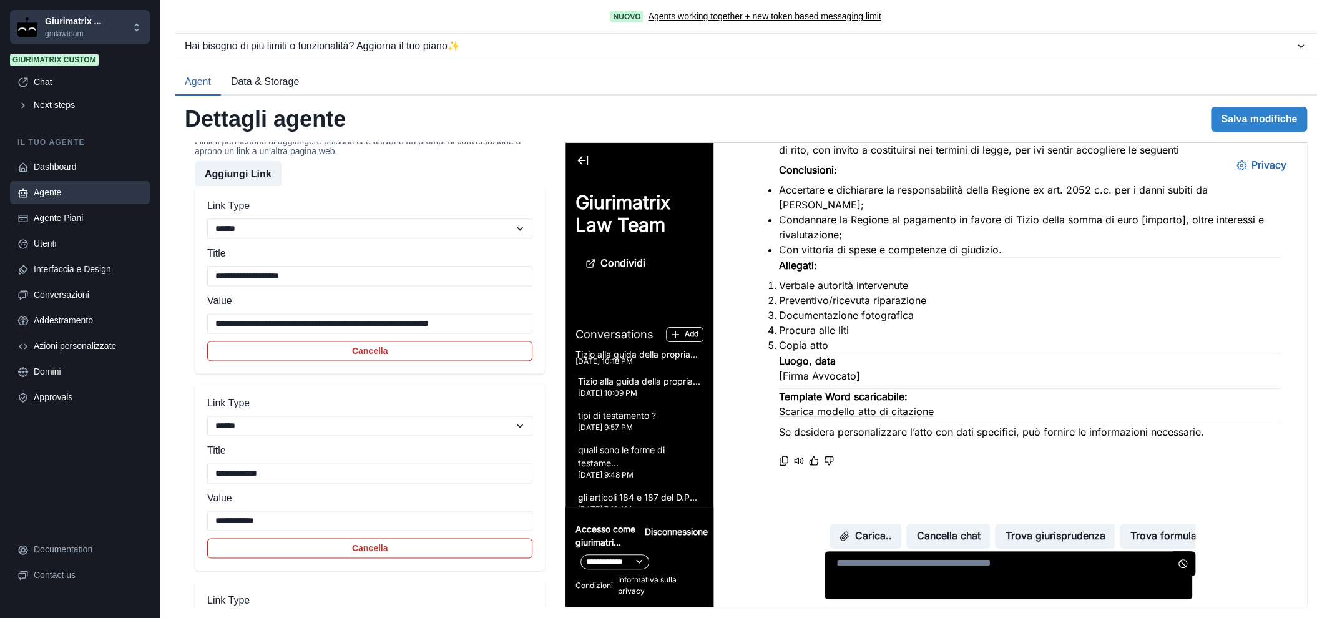
scroll to position [3533, 0]
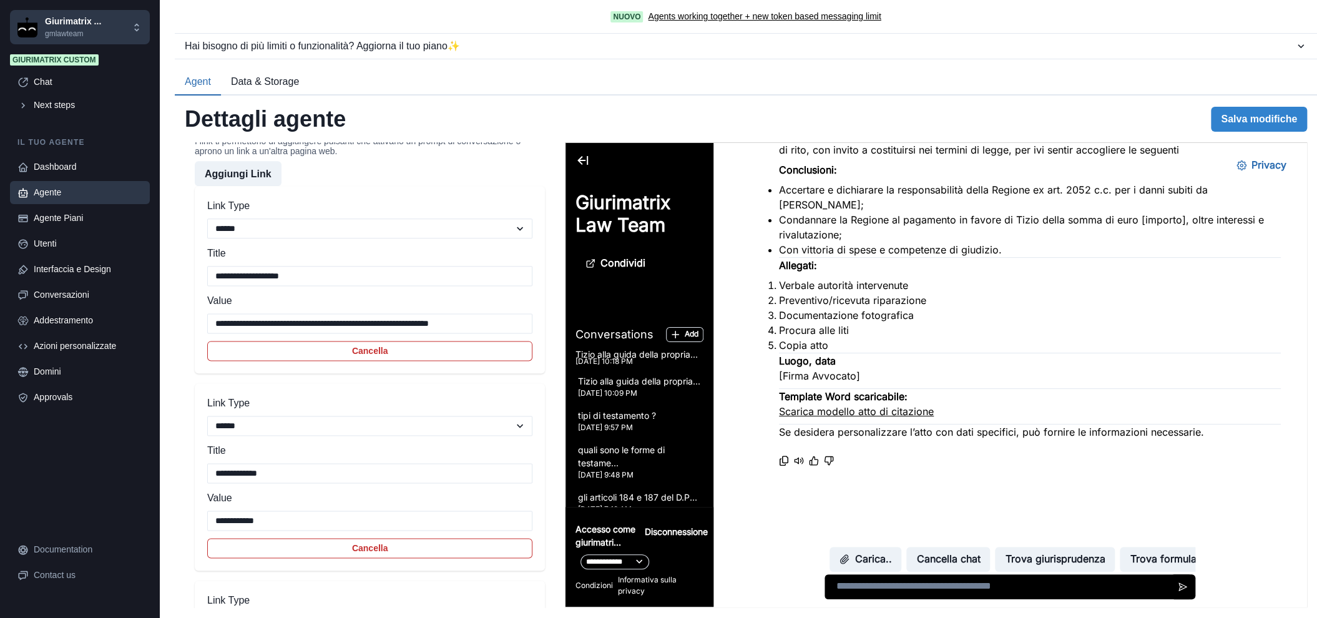
click at [882, 405] on link "Scarica modello atto di citazione" at bounding box center [856, 411] width 155 height 12
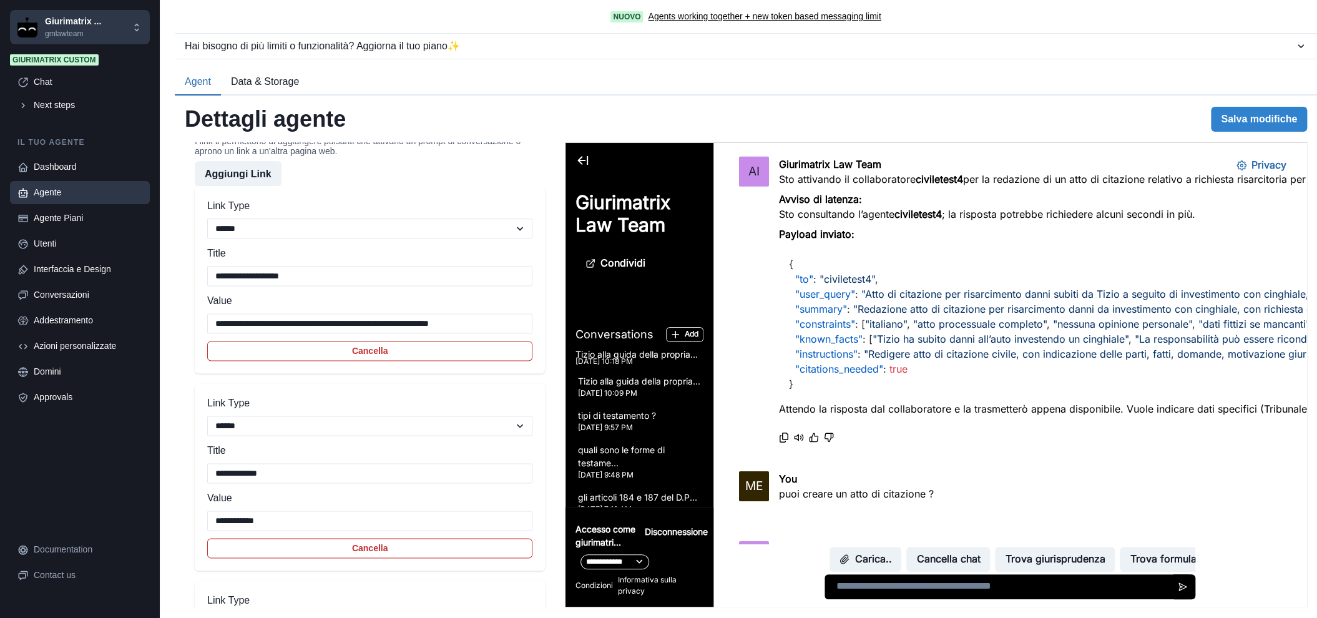
scroll to position [2616, 0]
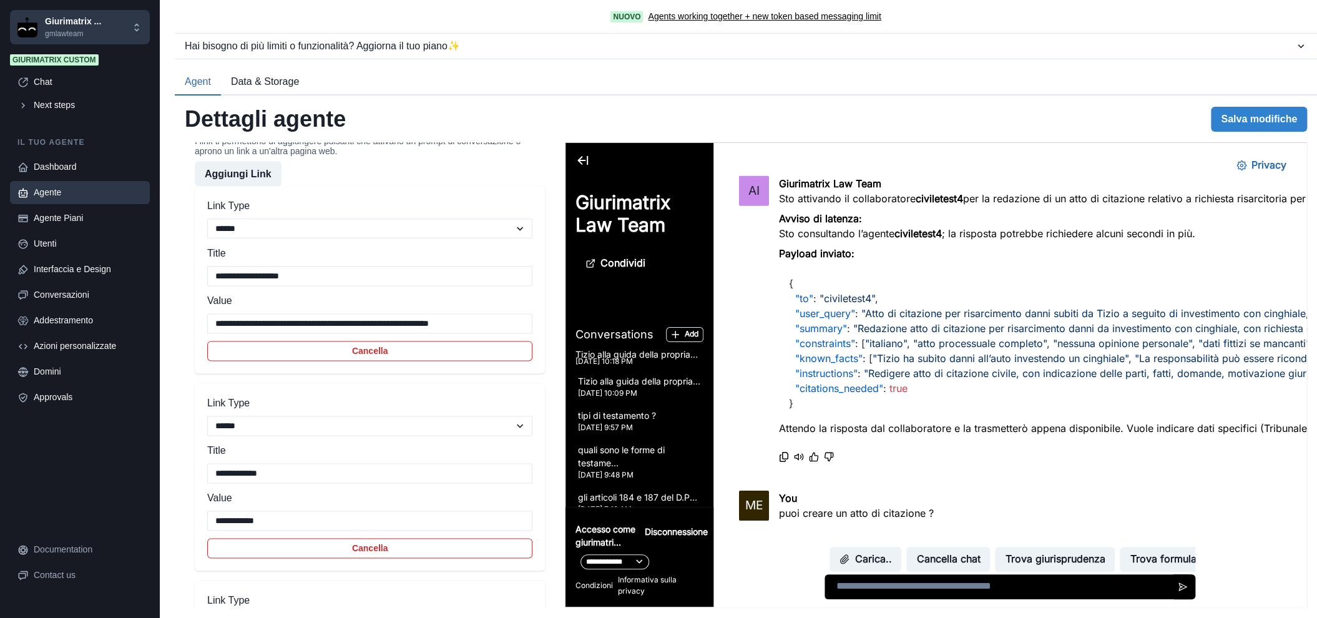
click at [57, 185] on link "Agente" at bounding box center [80, 192] width 140 height 23
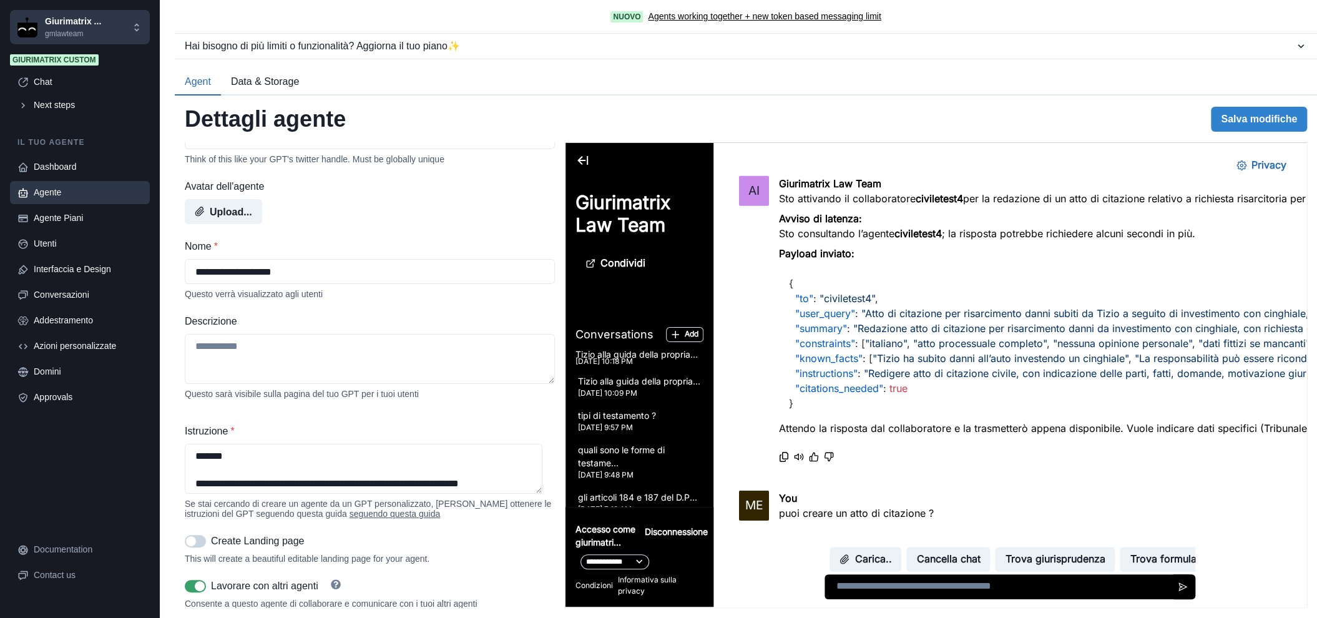
scroll to position [107, 0]
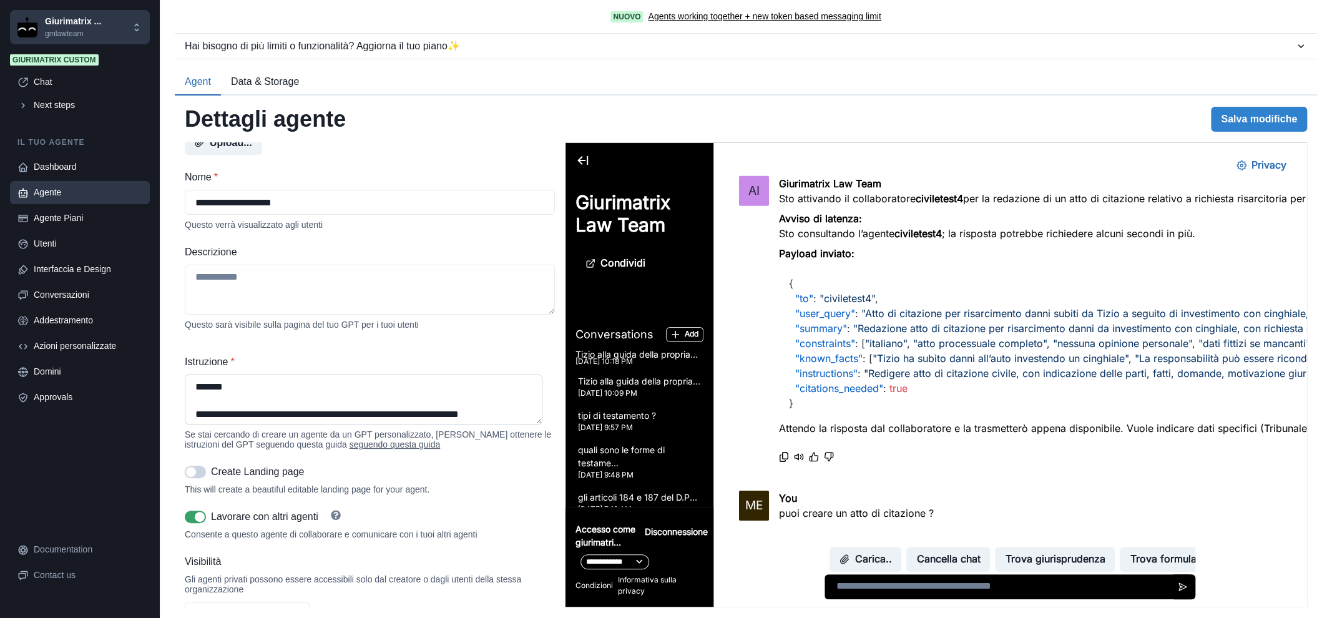
click at [420, 390] on textarea "Istruzione *" at bounding box center [364, 399] width 358 height 50
click at [466, 412] on textarea "Istruzione *" at bounding box center [364, 399] width 358 height 50
paste textarea "**********"
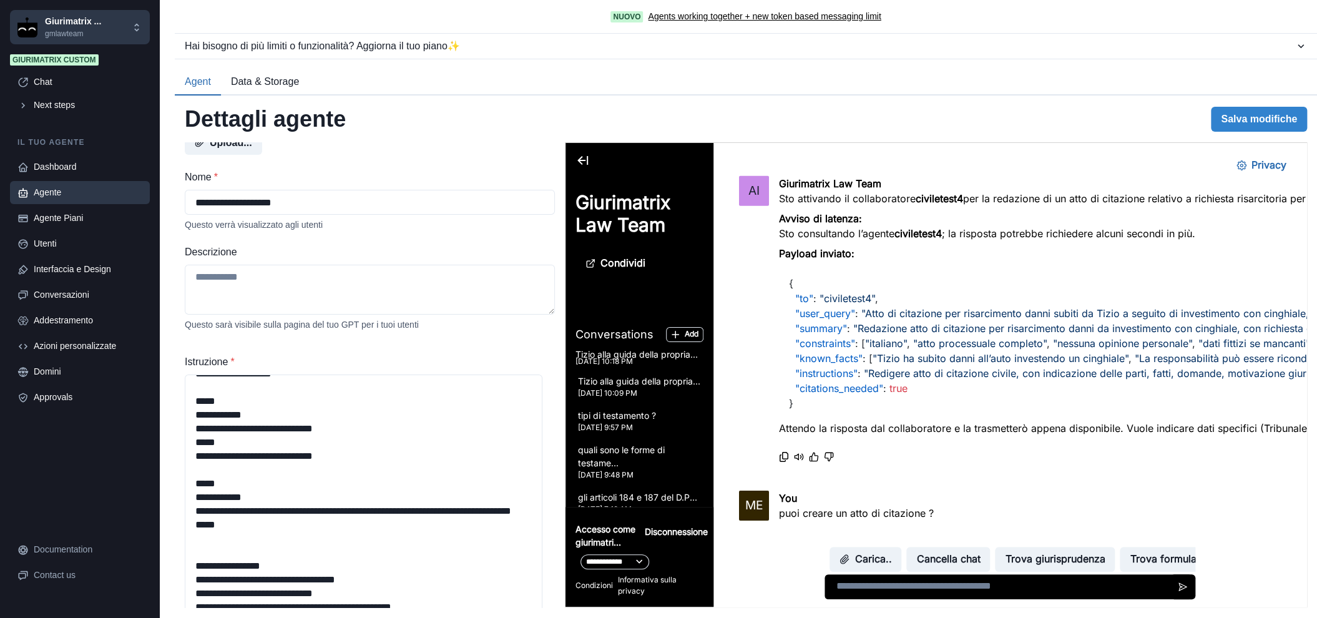
scroll to position [2635, 0]
drag, startPoint x: 533, startPoint y: 423, endPoint x: 547, endPoint y: 605, distance: 182.1
click at [547, 614] on div "**********" at bounding box center [746, 356] width 1142 height 522
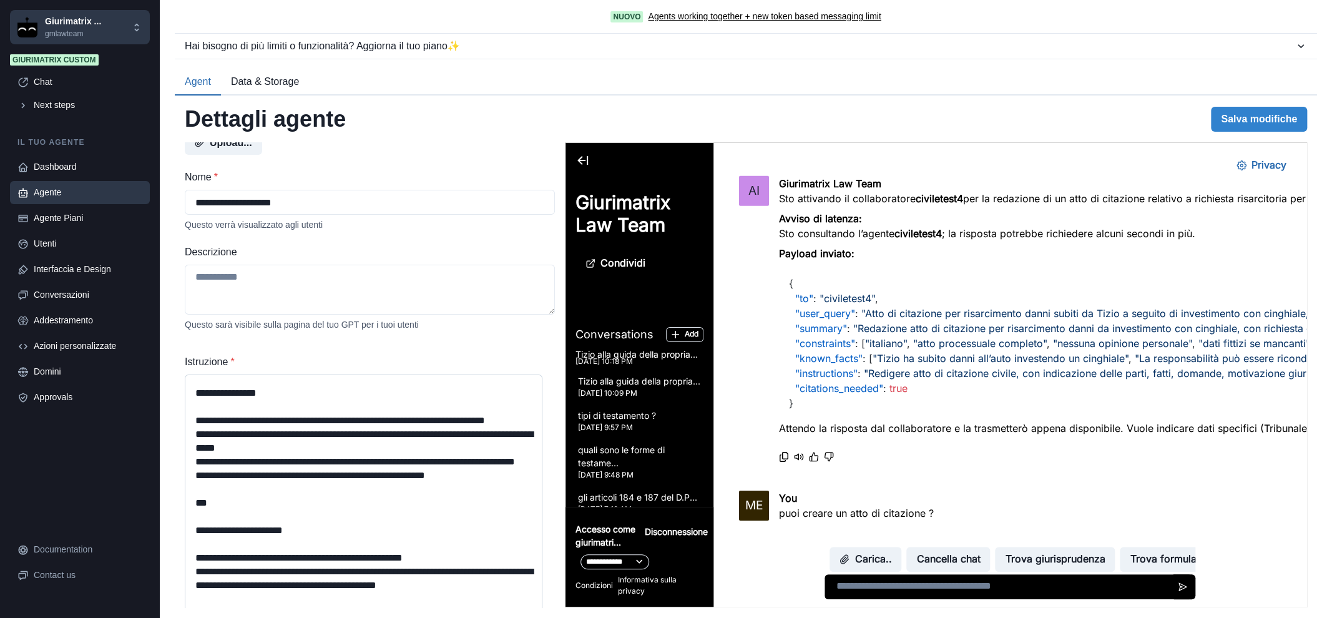
scroll to position [0, 0]
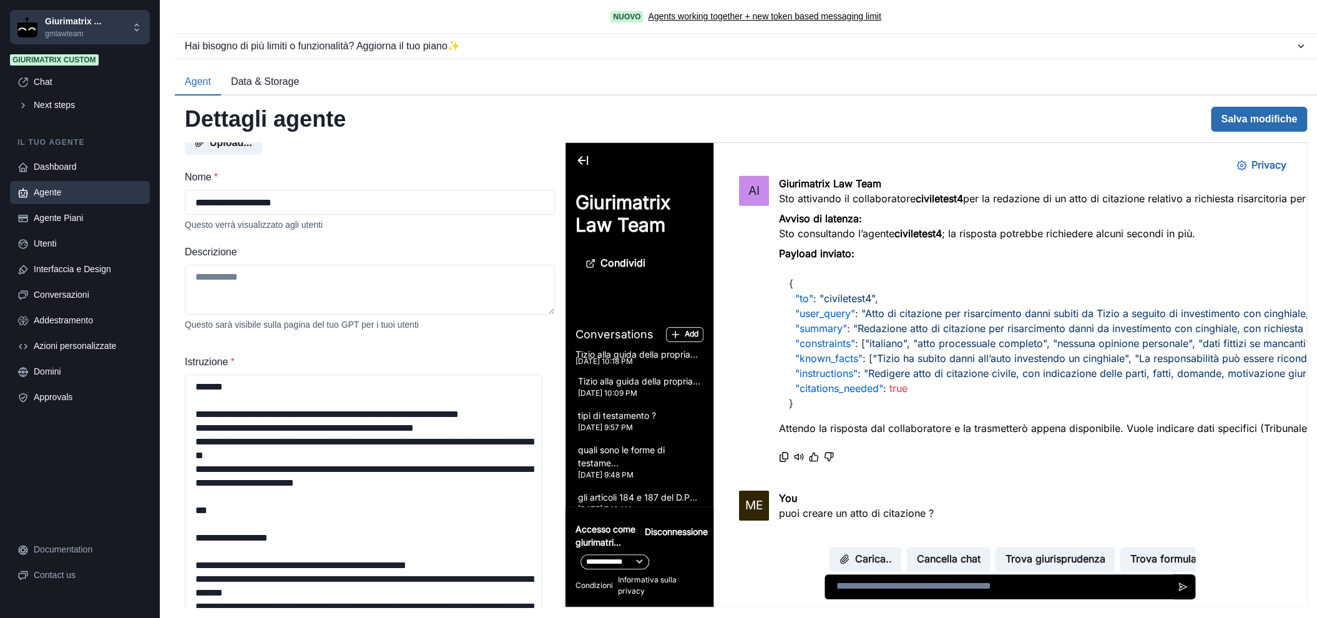
type textarea "**********"
click at [1244, 122] on button "Salva modifiche" at bounding box center [1259, 119] width 96 height 25
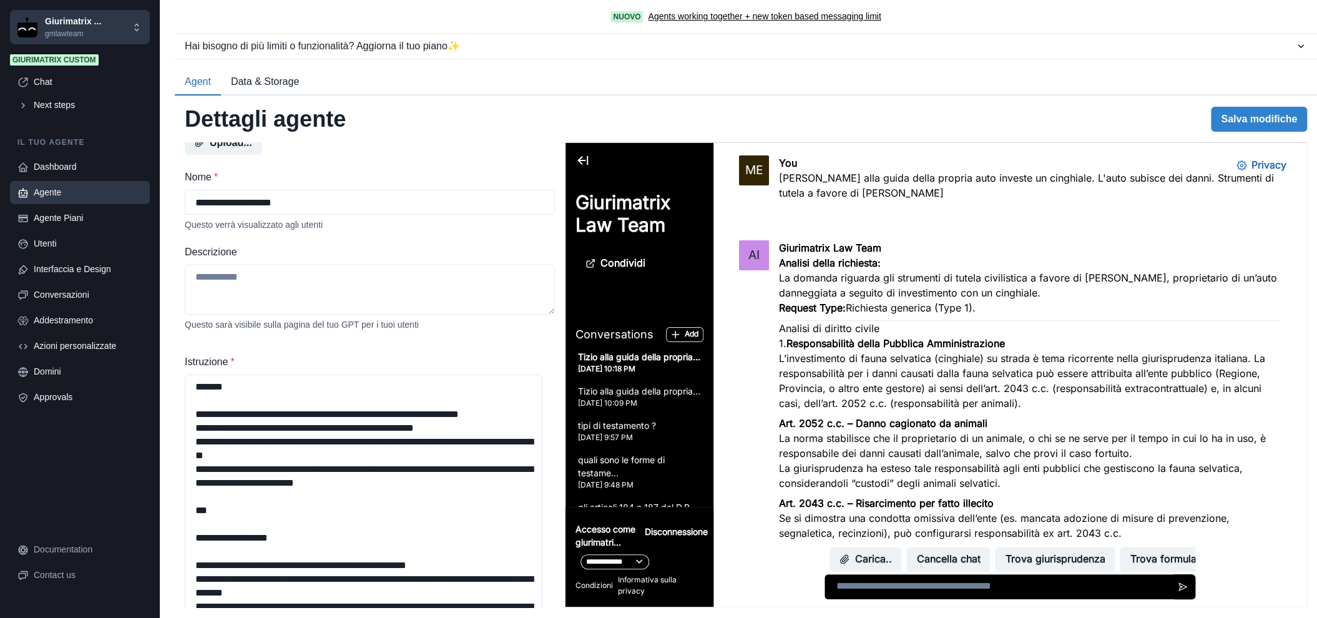
click at [919, 175] on p "Tizio alla guida della propria auto investe un cinghiale. L'auto subisce dei da…" at bounding box center [1030, 185] width 502 height 30
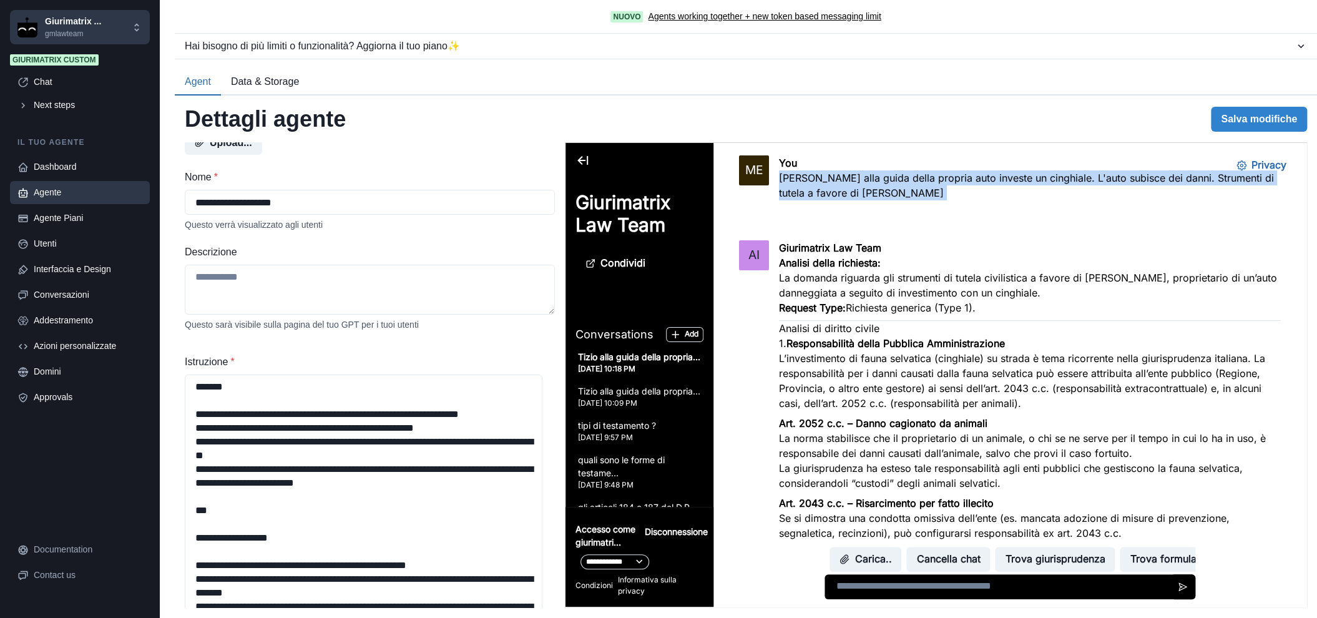
click at [919, 175] on p "Tizio alla guida della propria auto investe un cinghiale. L'auto subisce dei da…" at bounding box center [1030, 185] width 502 height 30
copy div "Tizio alla guida della propria auto investe un cinghiale. L'auto subisce dei da…"
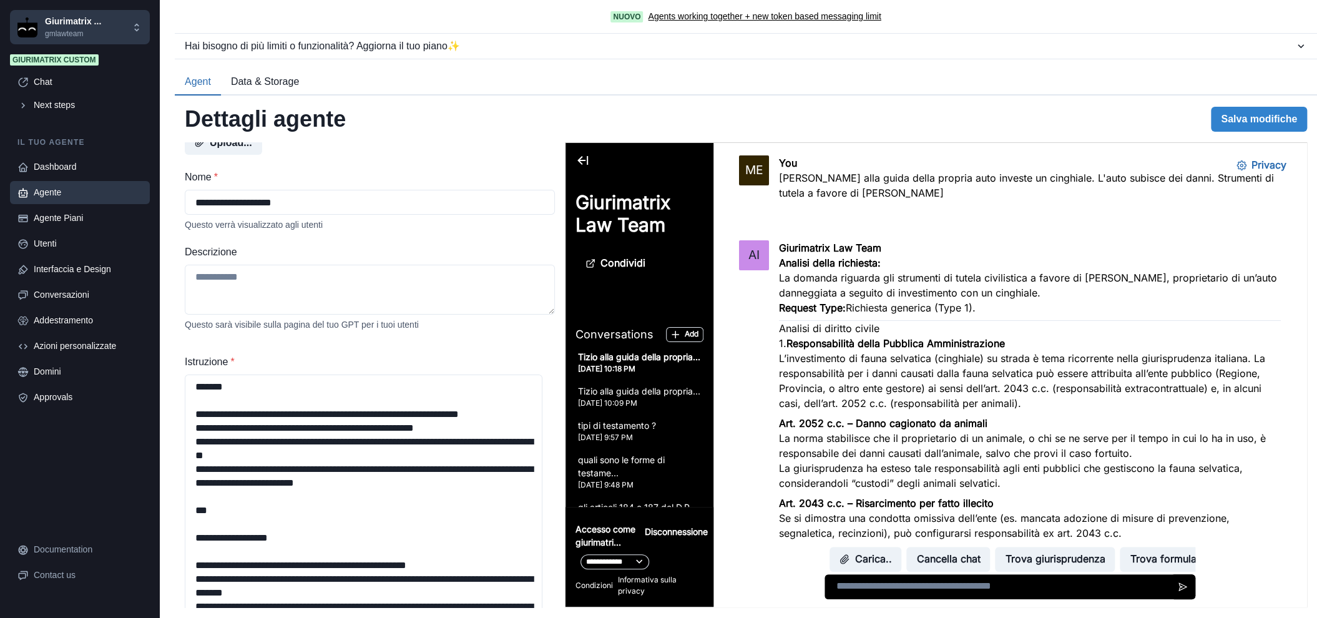
click at [986, 595] on textarea at bounding box center [1009, 586] width 371 height 25
paste textarea "**********"
type textarea "**********"
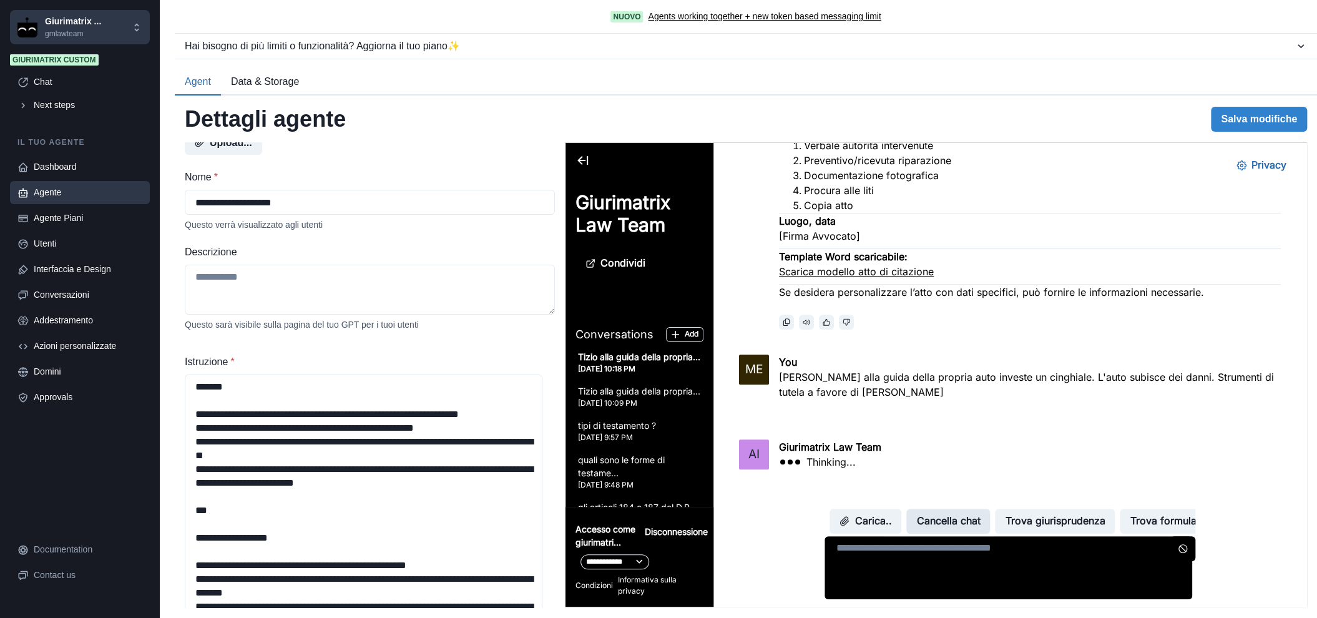
click at [918, 523] on button "Cancella chat" at bounding box center [948, 521] width 84 height 25
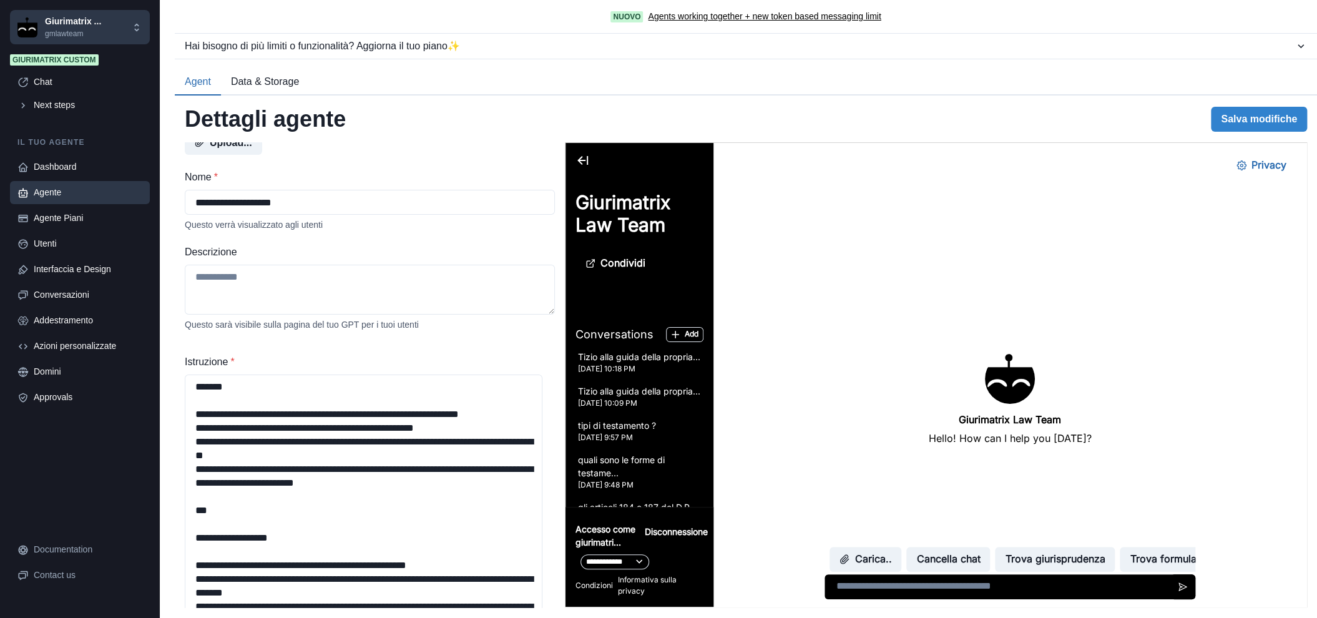
click at [932, 583] on textarea at bounding box center [1009, 586] width 371 height 25
click at [933, 588] on textarea at bounding box center [1009, 586] width 371 height 25
paste textarea "**********"
type textarea "**********"
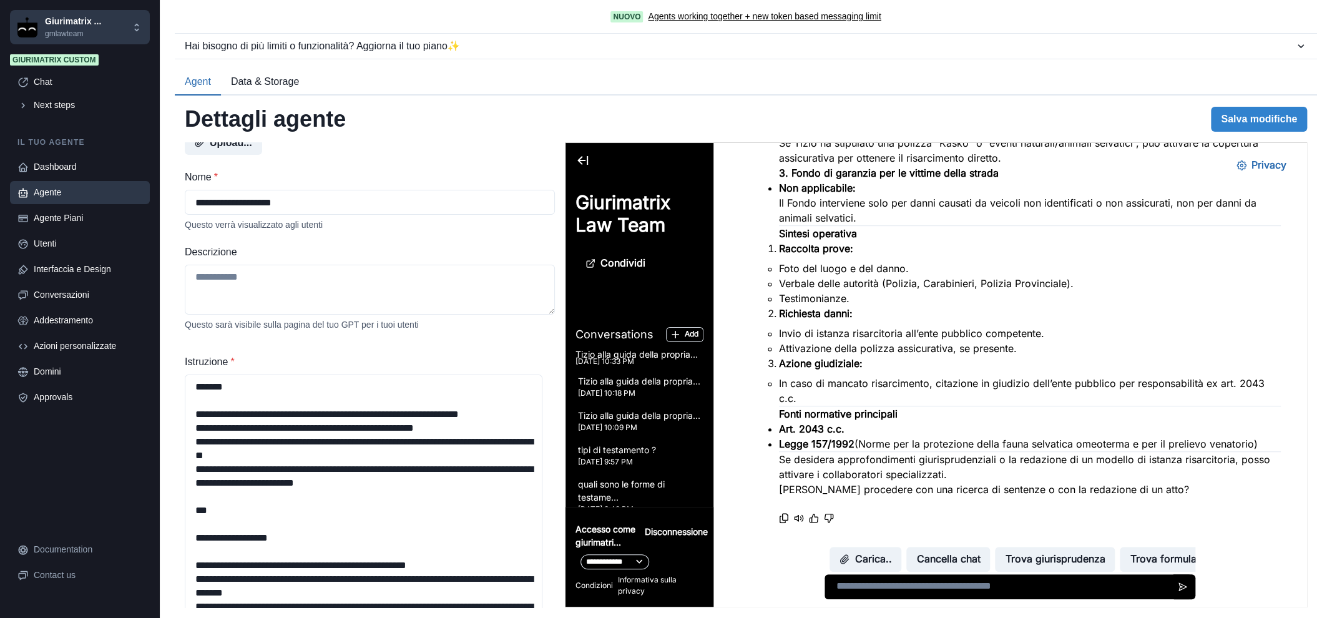
scroll to position [562, 0]
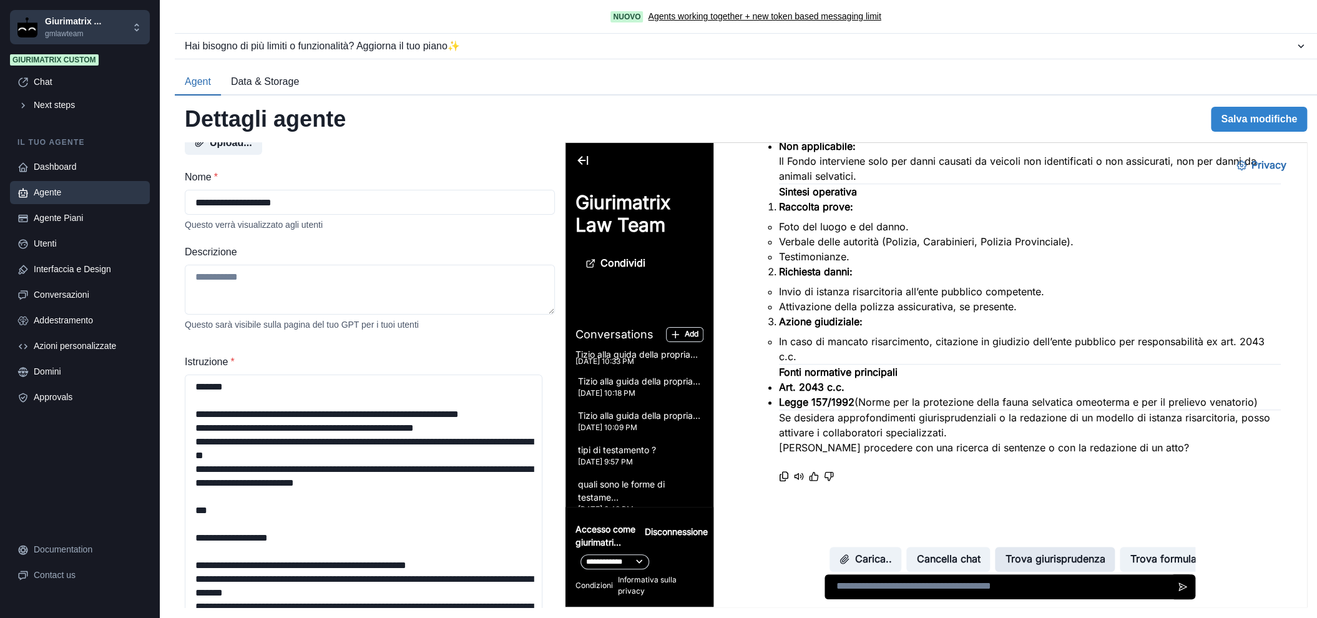
click at [1065, 558] on button "Trova giurisprudenza" at bounding box center [1055, 559] width 120 height 25
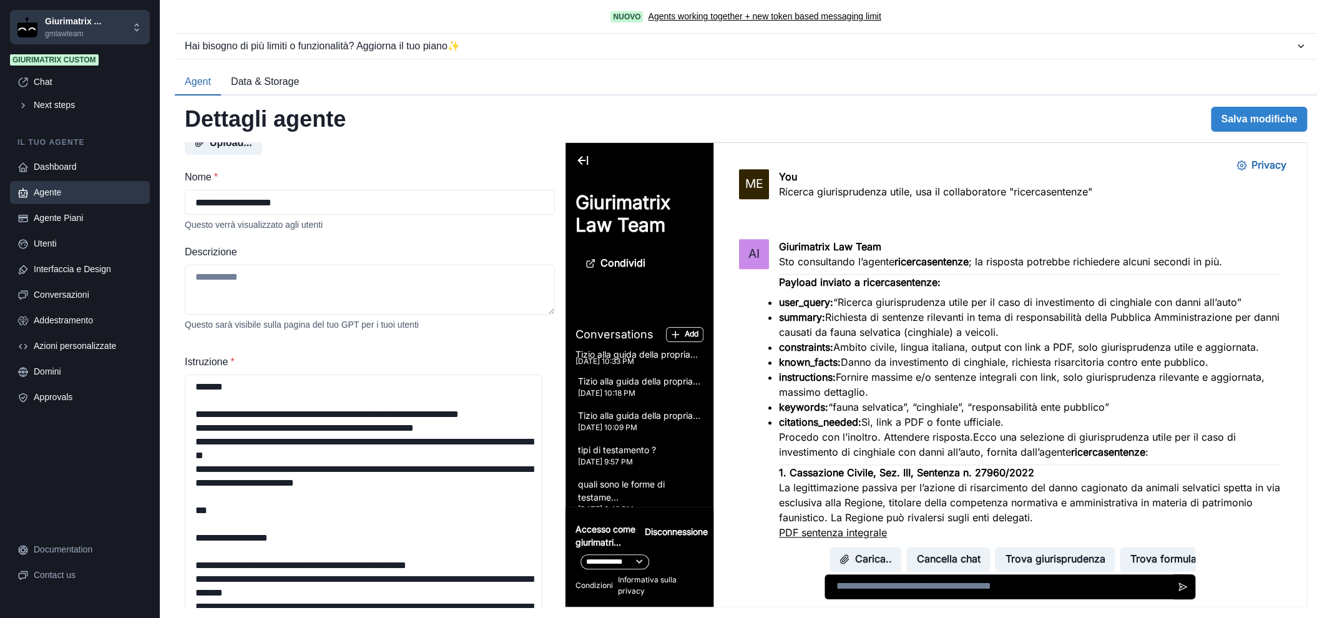
scroll to position [916, 0]
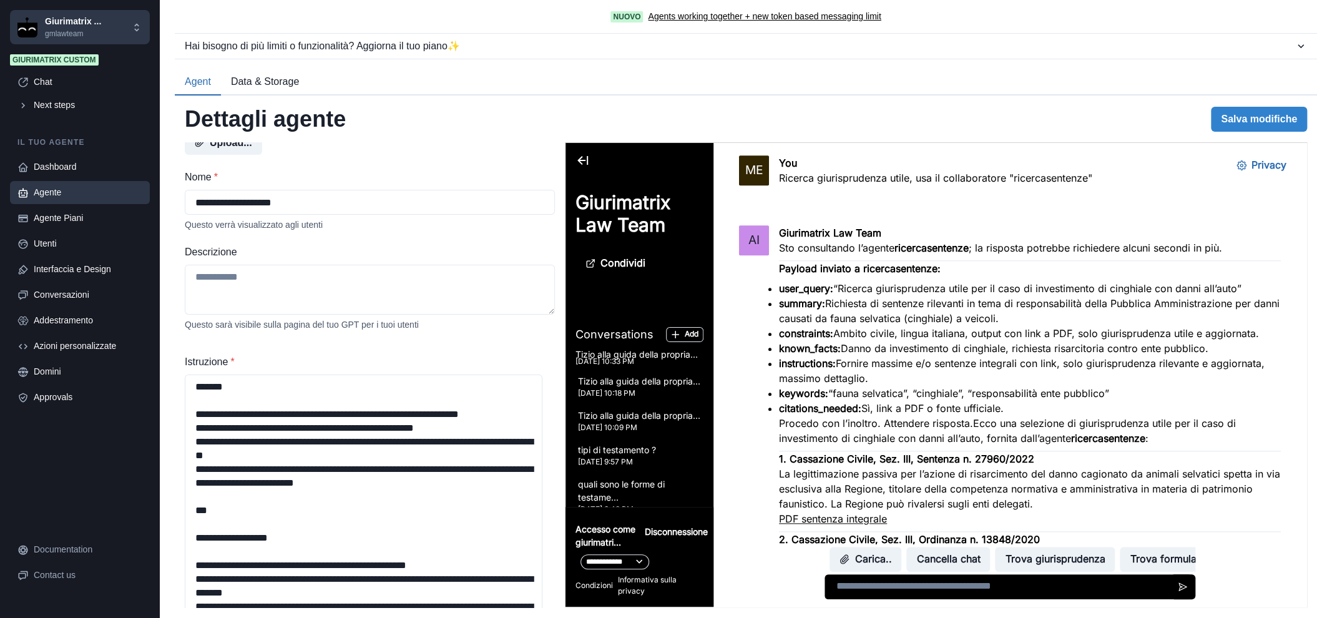
click at [945, 261] on p "Payload inviato a ricercasentenze:" at bounding box center [1030, 268] width 502 height 15
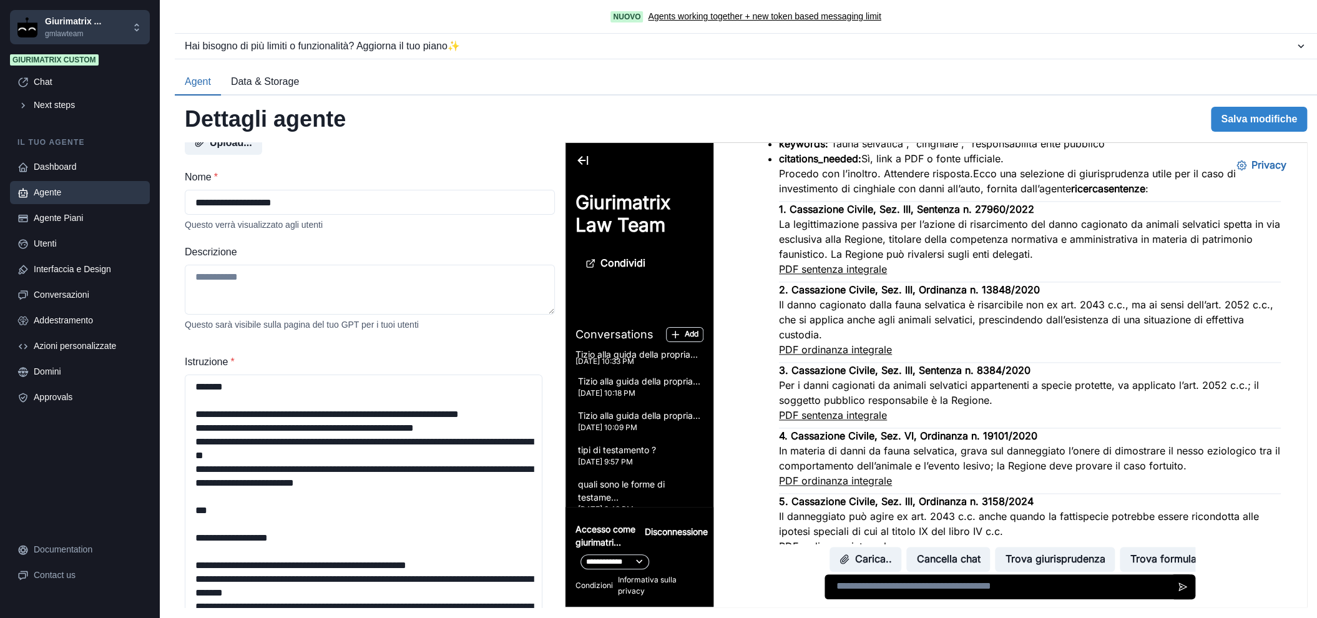
scroll to position [1228, 0]
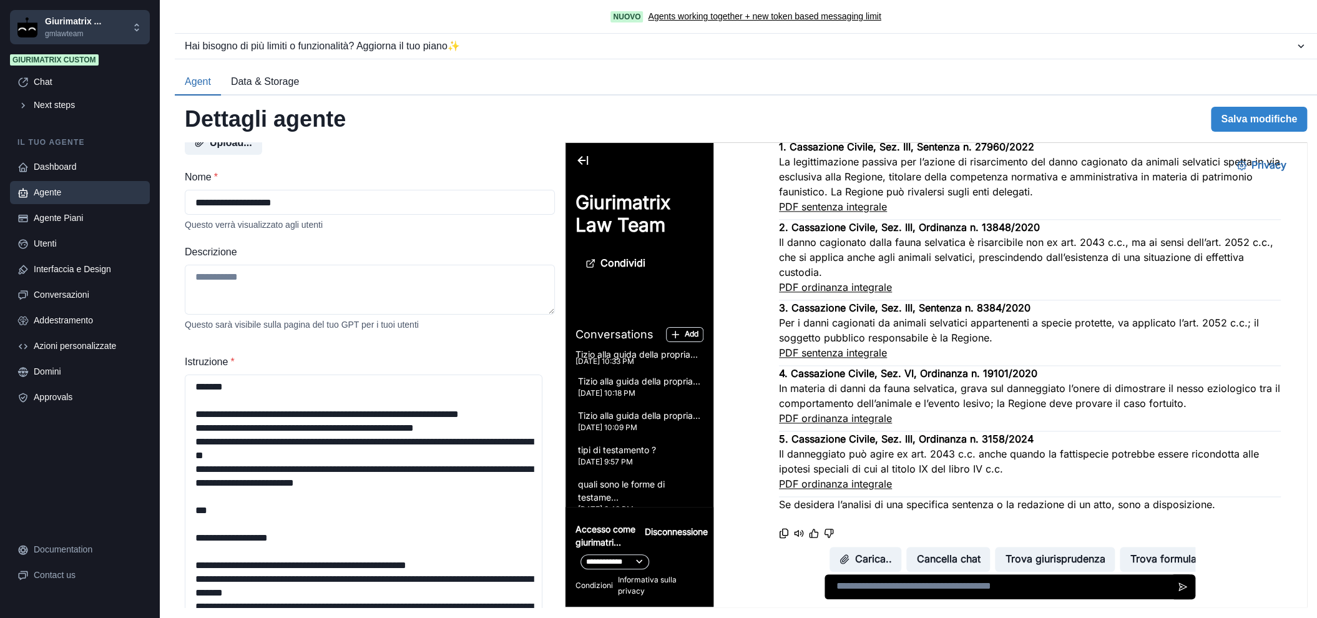
click at [849, 477] on link "PDF ordinanza integrale" at bounding box center [835, 483] width 113 height 12
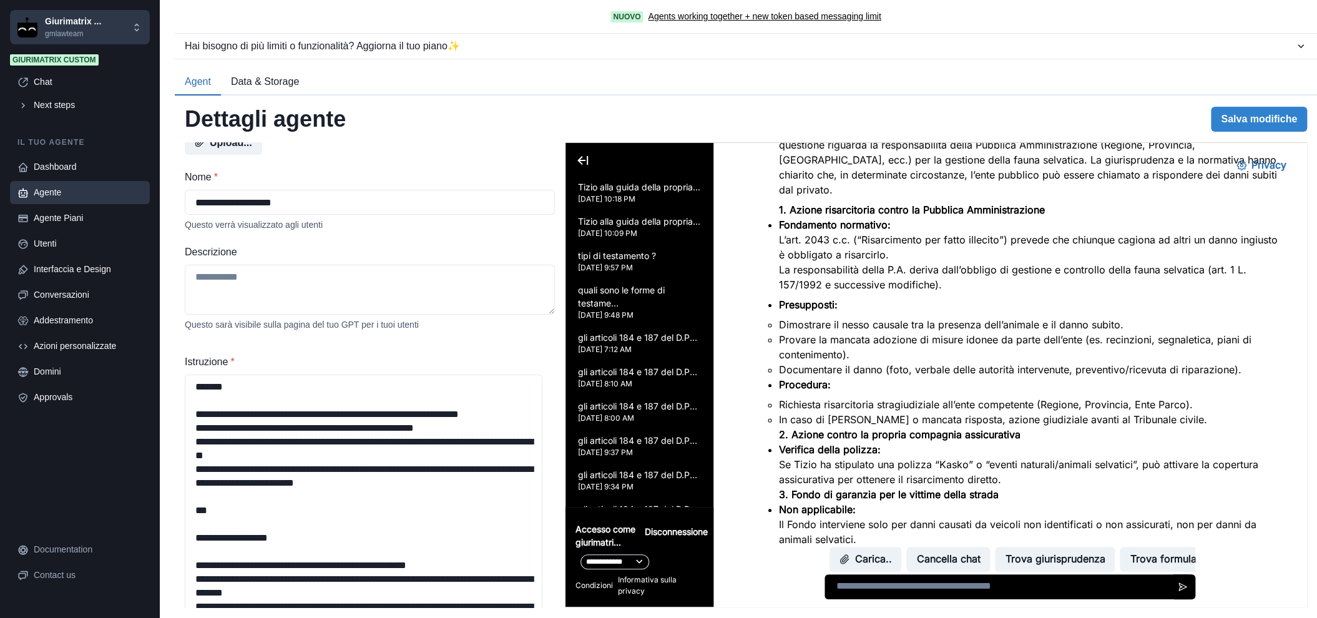
scroll to position [0, 0]
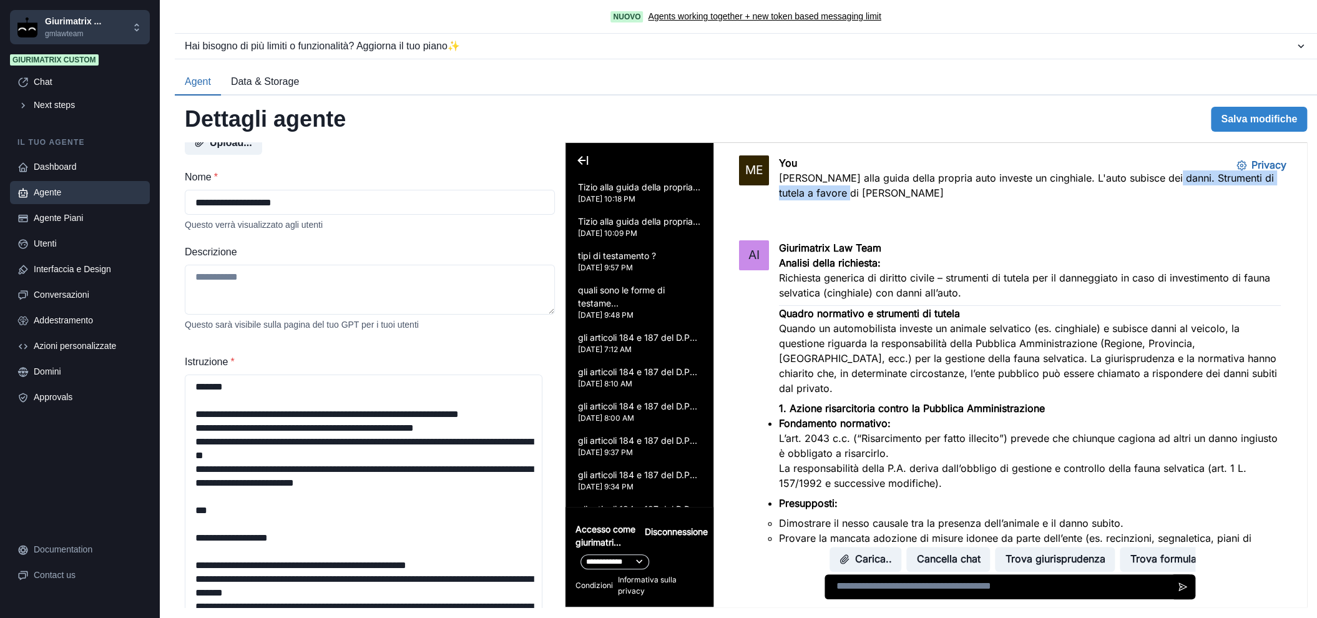
drag, startPoint x: 1152, startPoint y: 177, endPoint x: 885, endPoint y: 222, distance: 270.2
click at [885, 222] on div "ME You Tizio alla guida della propria auto investe un cinghiale. L'auto subisce…" at bounding box center [1009, 185] width 593 height 85
copy p "Strumenti di tutela a favore di Tizio"
click at [952, 594] on textarea at bounding box center [1007, 586] width 367 height 25
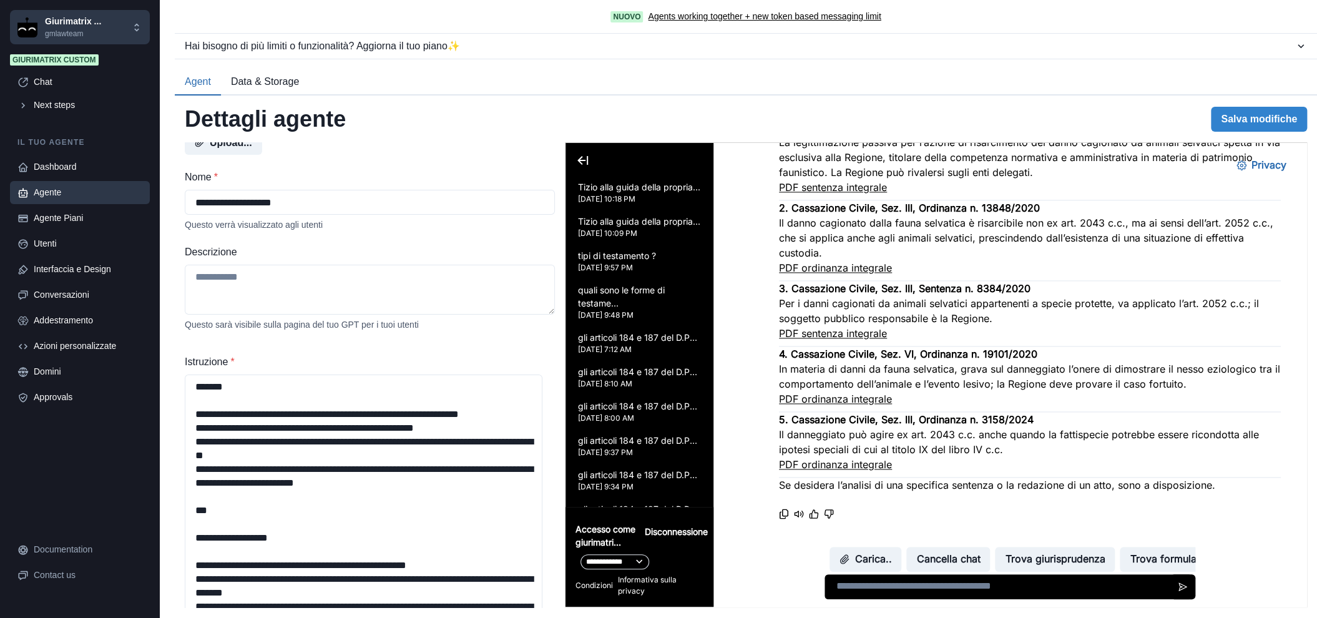
scroll to position [1248, 0]
drag, startPoint x: 1028, startPoint y: 596, endPoint x: 1018, endPoint y: 593, distance: 10.9
click at [1026, 596] on textarea at bounding box center [1007, 586] width 367 height 25
type textarea "**********"
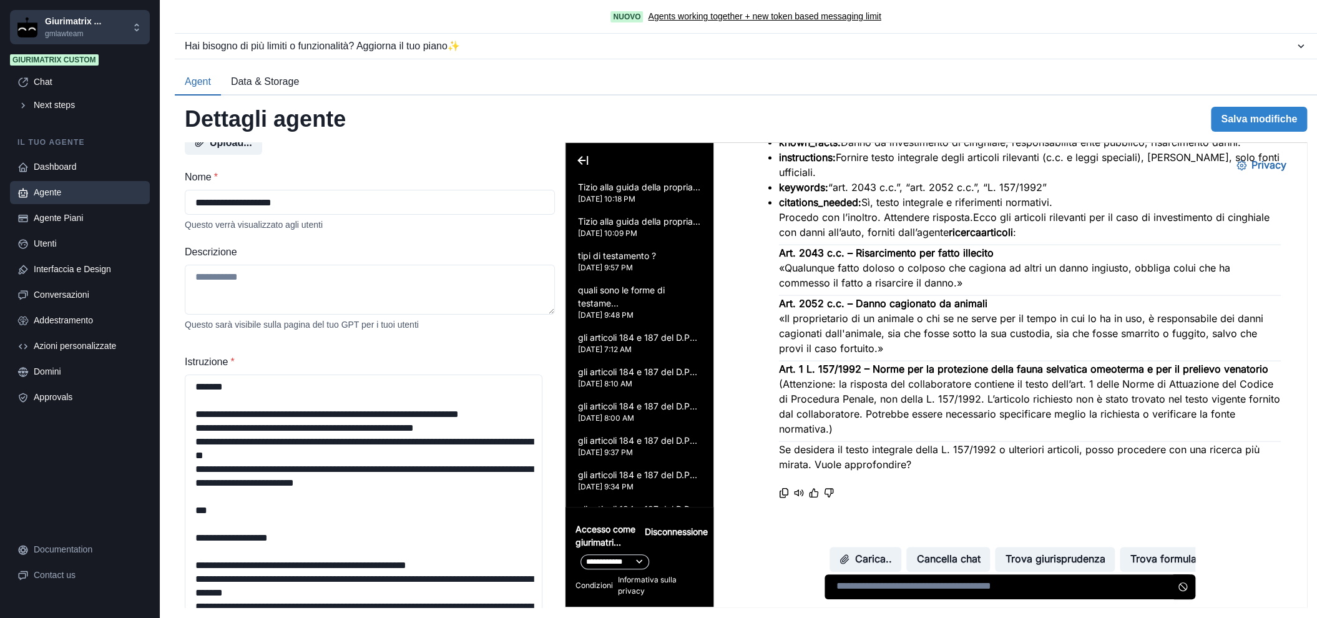
scroll to position [1875, 0]
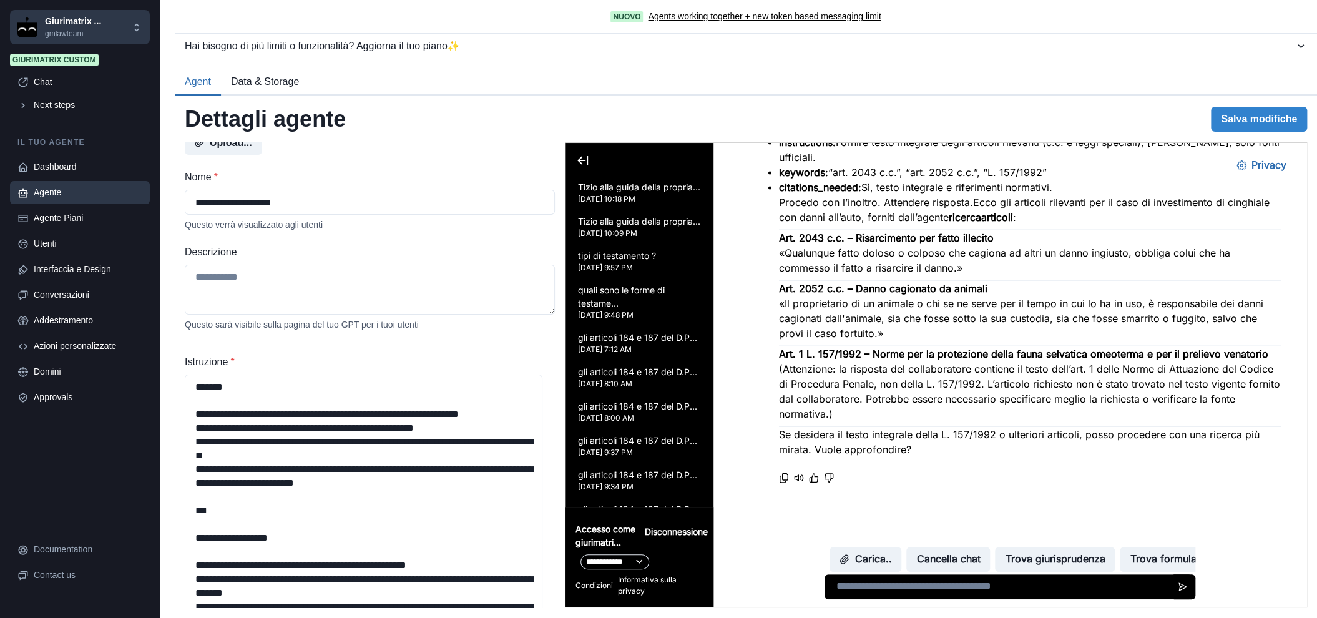
click at [987, 591] on textarea at bounding box center [1007, 586] width 367 height 25
type textarea "**********"
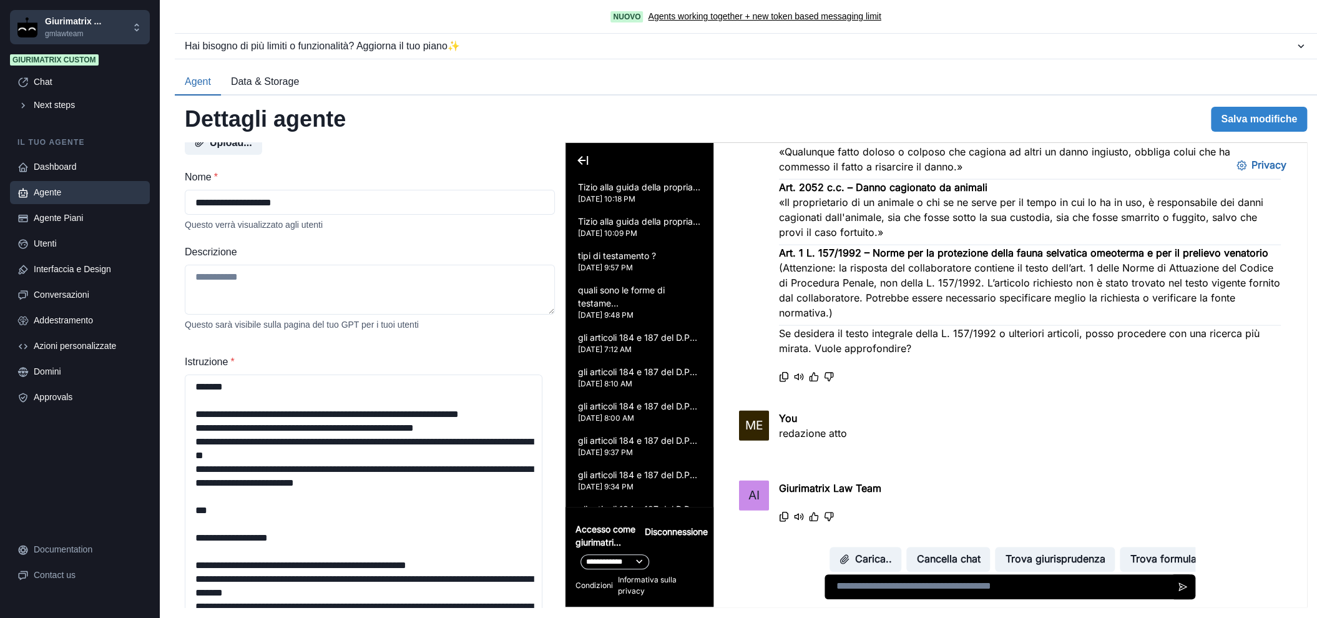
scroll to position [2015, 0]
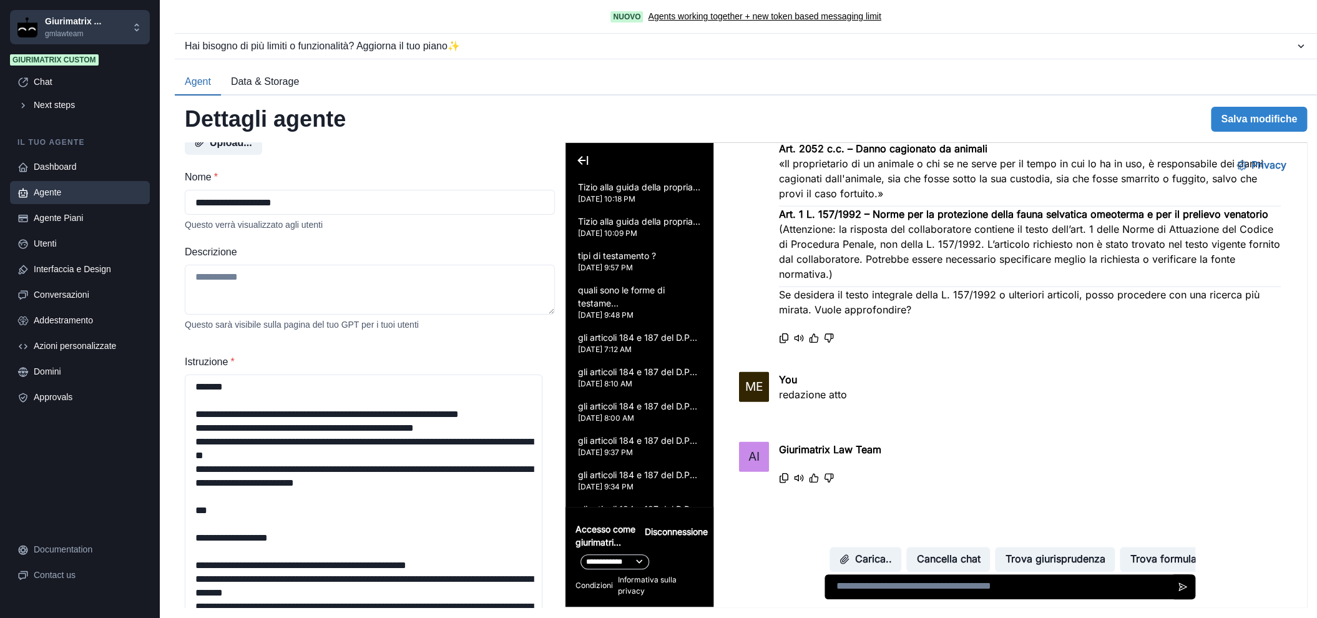
click at [938, 580] on textarea at bounding box center [1007, 586] width 367 height 25
type textarea "**********"
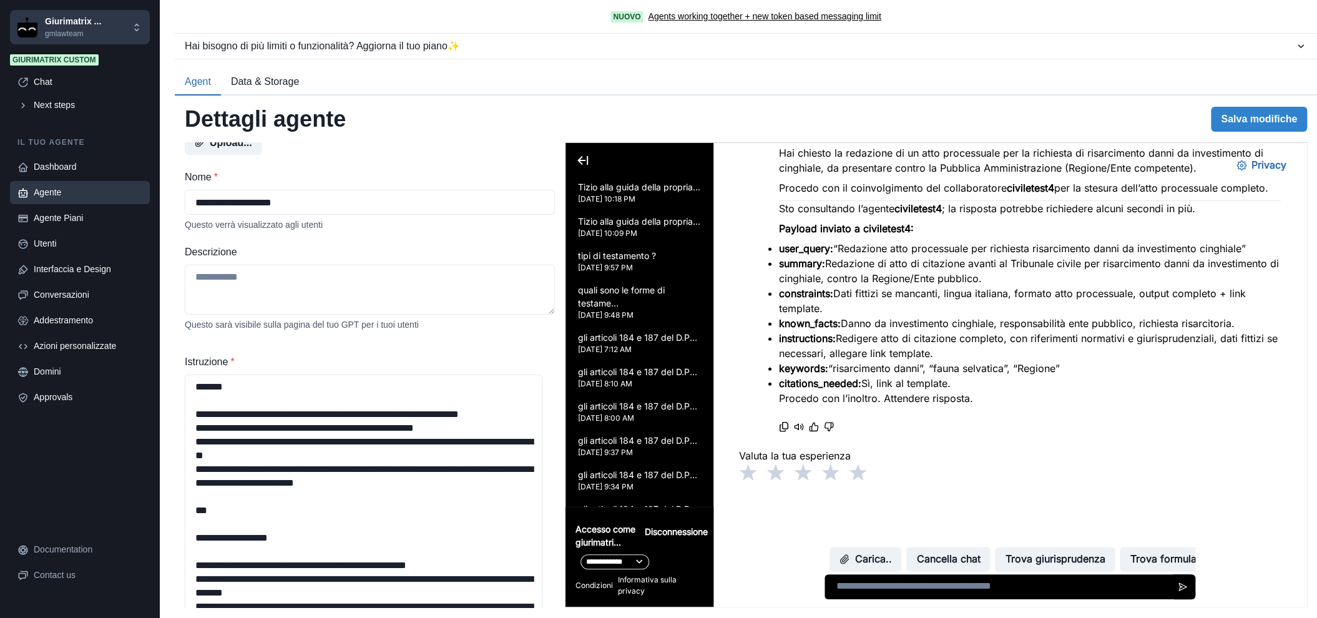
scroll to position [2523, 0]
click at [914, 591] on textarea at bounding box center [1007, 586] width 367 height 25
type textarea "**********"
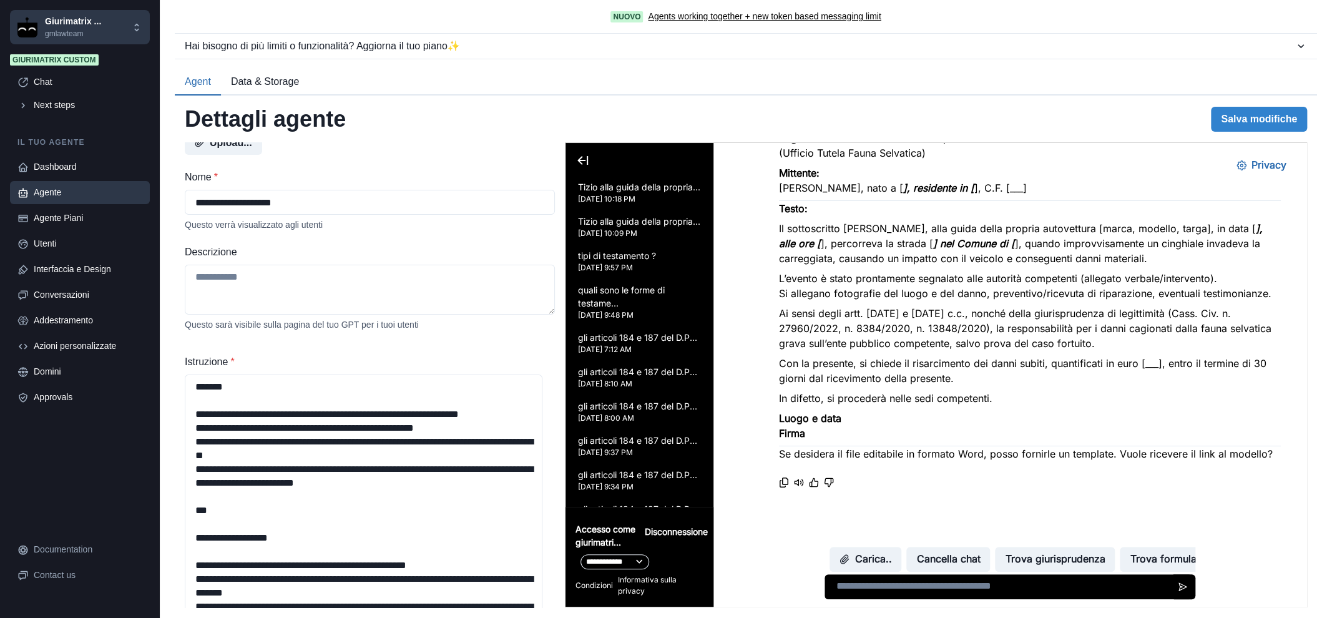
scroll to position [3051, 0]
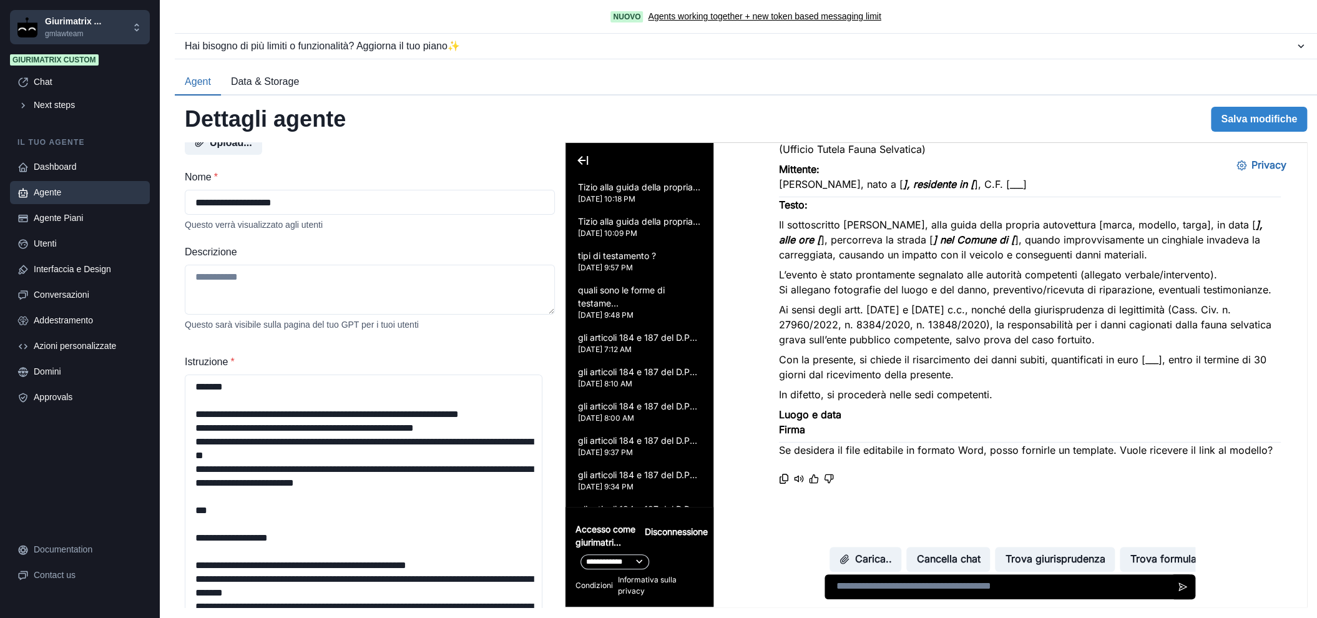
click at [943, 591] on textarea at bounding box center [1007, 586] width 367 height 25
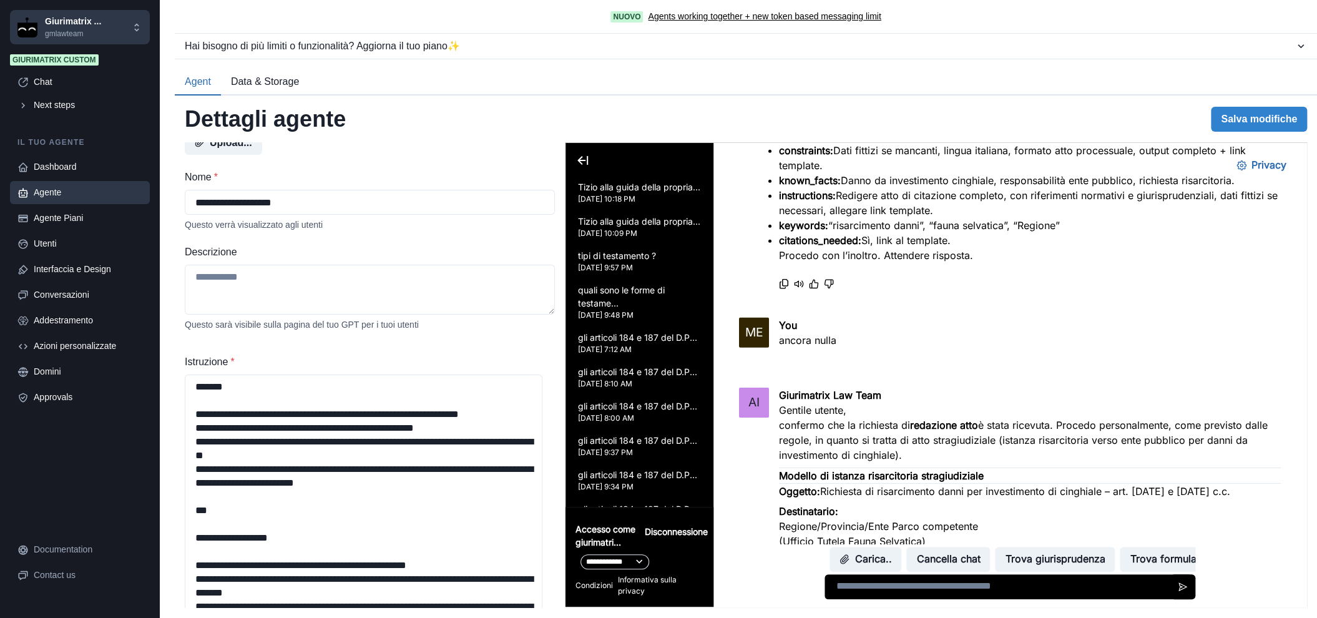
scroll to position [2636, 0]
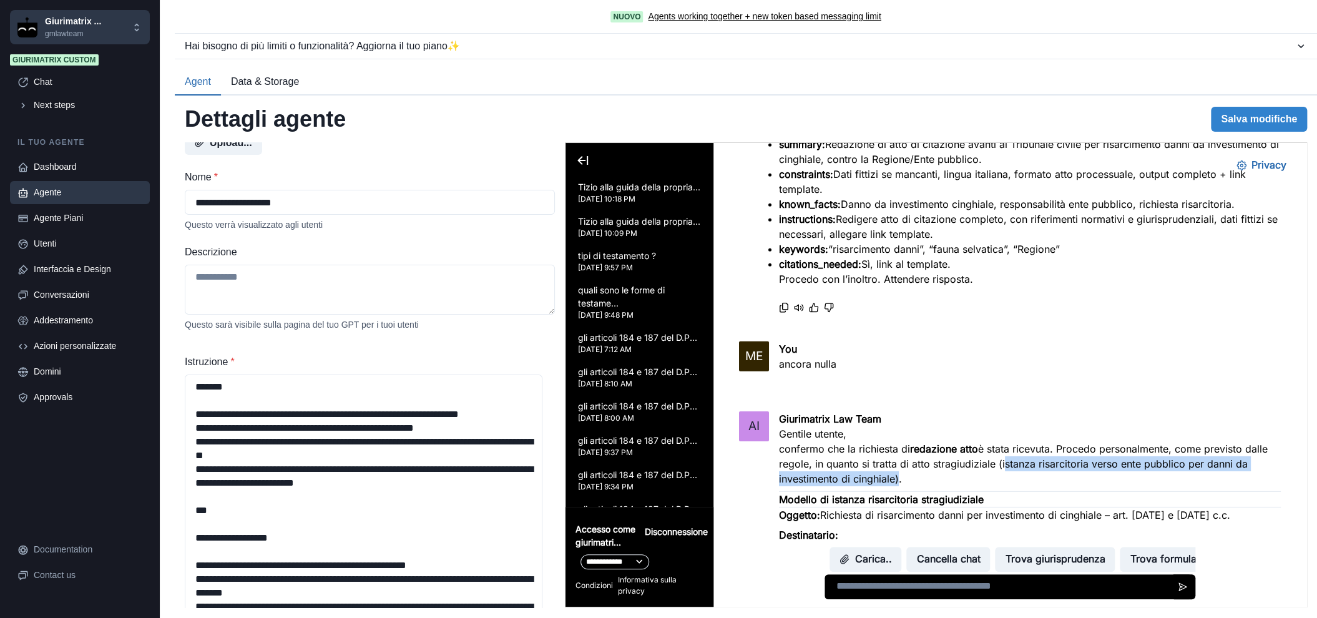
drag, startPoint x: 999, startPoint y: 447, endPoint x: 890, endPoint y: 456, distance: 108.9
click at [890, 456] on p "Gentile utente, confermo che la richiesta di redazione atto è stata ricevuta. P…" at bounding box center [1030, 456] width 502 height 60
drag, startPoint x: 890, startPoint y: 456, endPoint x: 879, endPoint y: 461, distance: 12.9
copy p "istanza risarcitoria verso ente pubblico per danni da investimento di cinghiale"
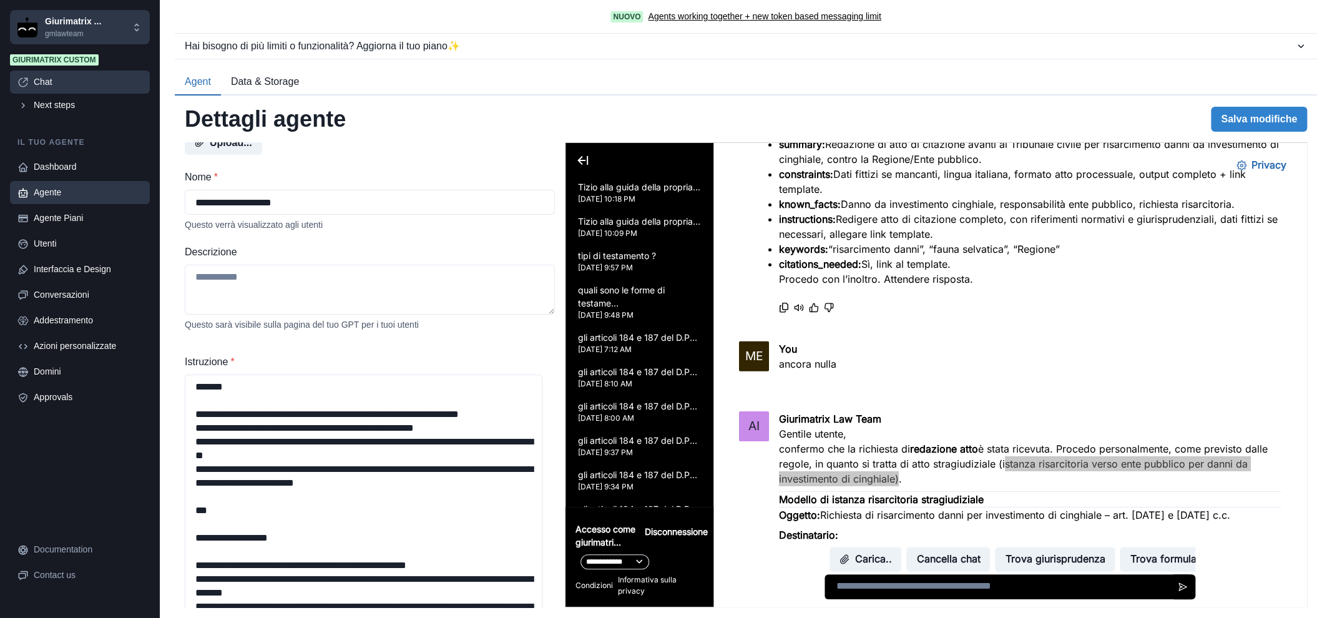
drag, startPoint x: 290, startPoint y: 0, endPoint x: 42, endPoint y: 83, distance: 260.7
click at [42, 83] on div "Chat" at bounding box center [88, 82] width 109 height 13
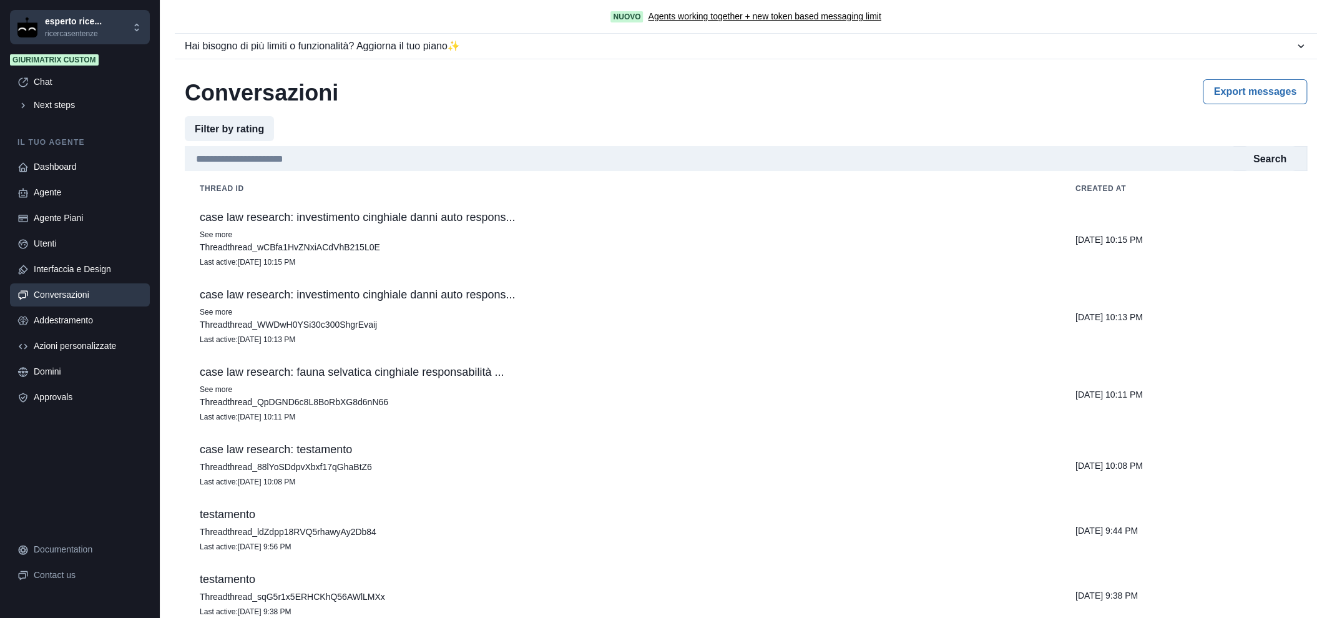
click at [452, 225] on td "case law research: investimento cinghiale danni auto respons... See more Thread…" at bounding box center [622, 239] width 875 height 77
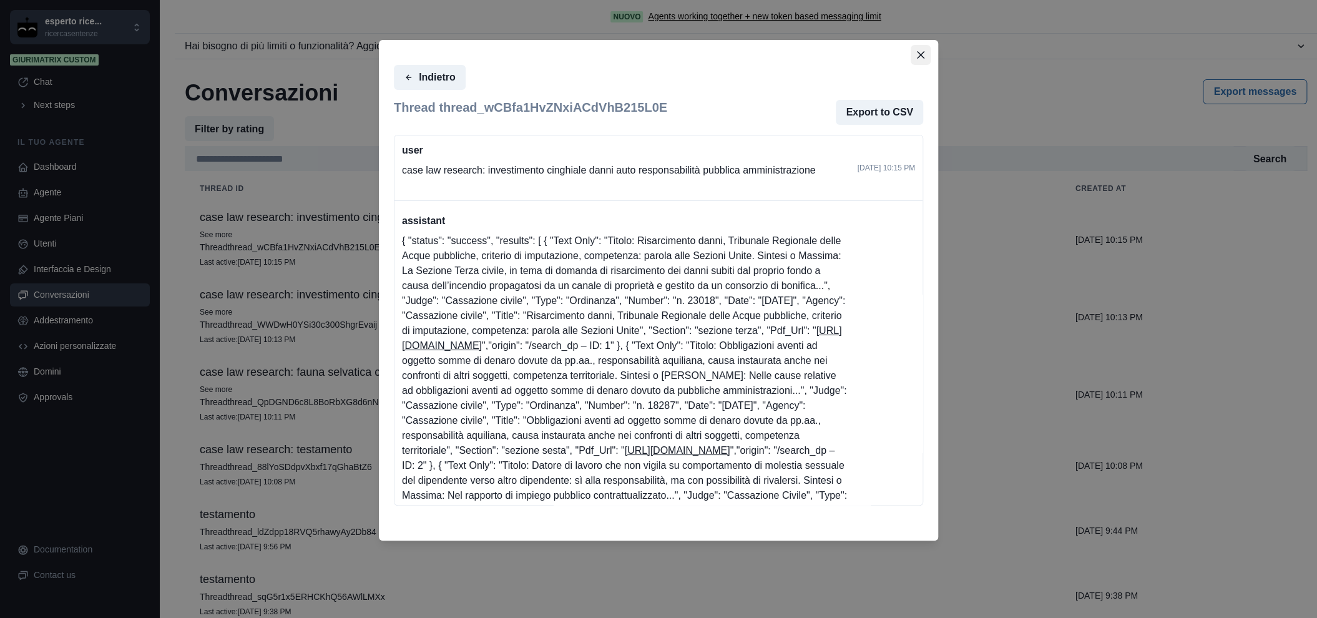
click at [920, 54] on icon "Close" at bounding box center [920, 54] width 7 height 7
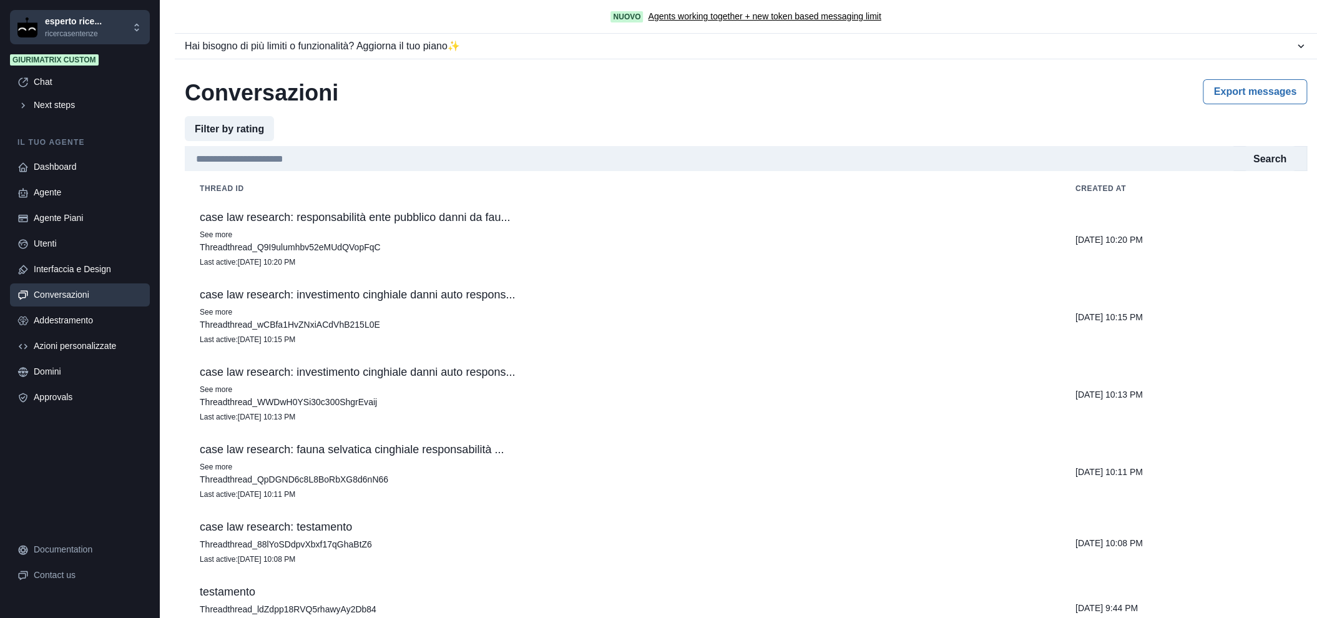
click at [413, 216] on p "case law research: responsabilità ente pubblico danni da fau..." at bounding box center [623, 217] width 846 height 12
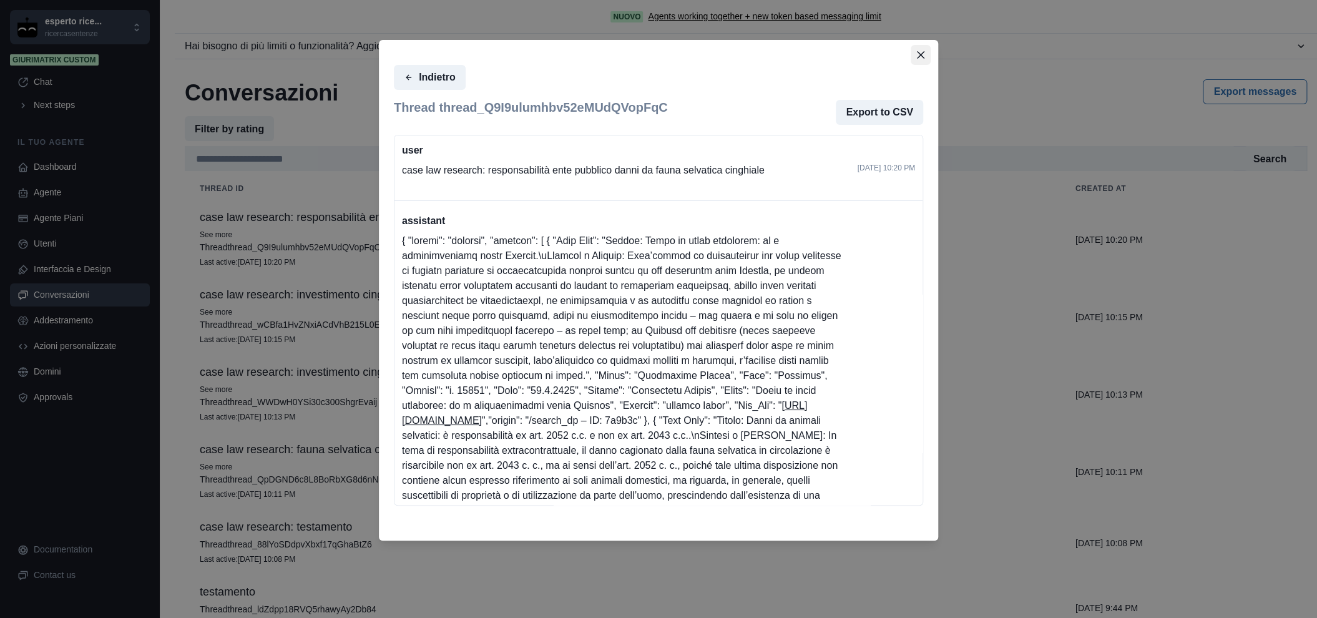
click at [924, 58] on button "Close" at bounding box center [920, 55] width 20 height 20
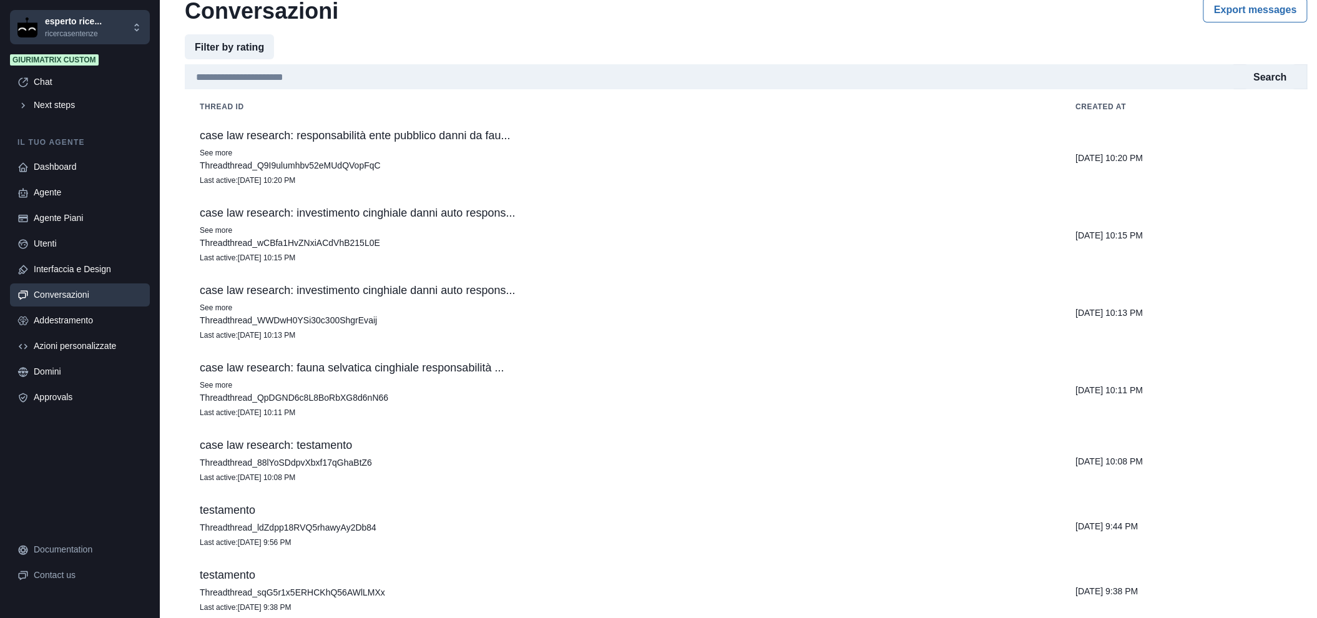
scroll to position [104, 0]
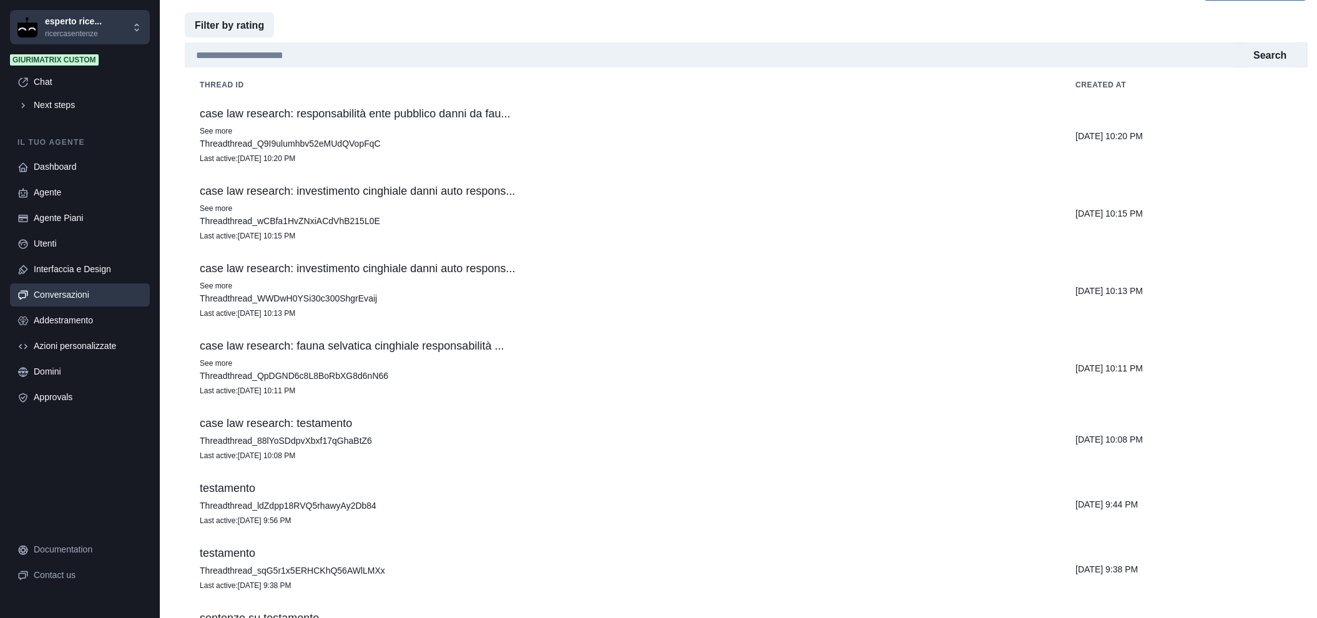
click at [429, 205] on p "See more" at bounding box center [623, 208] width 846 height 12
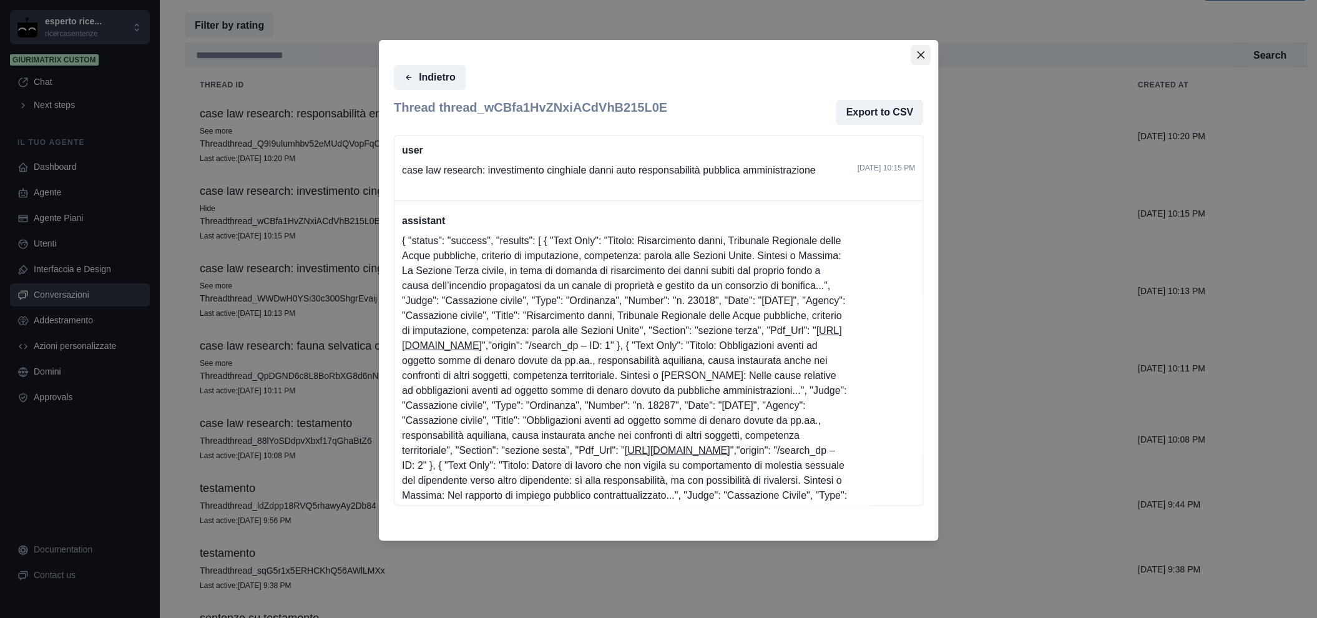
click at [917, 53] on icon "Close" at bounding box center [920, 54] width 7 height 7
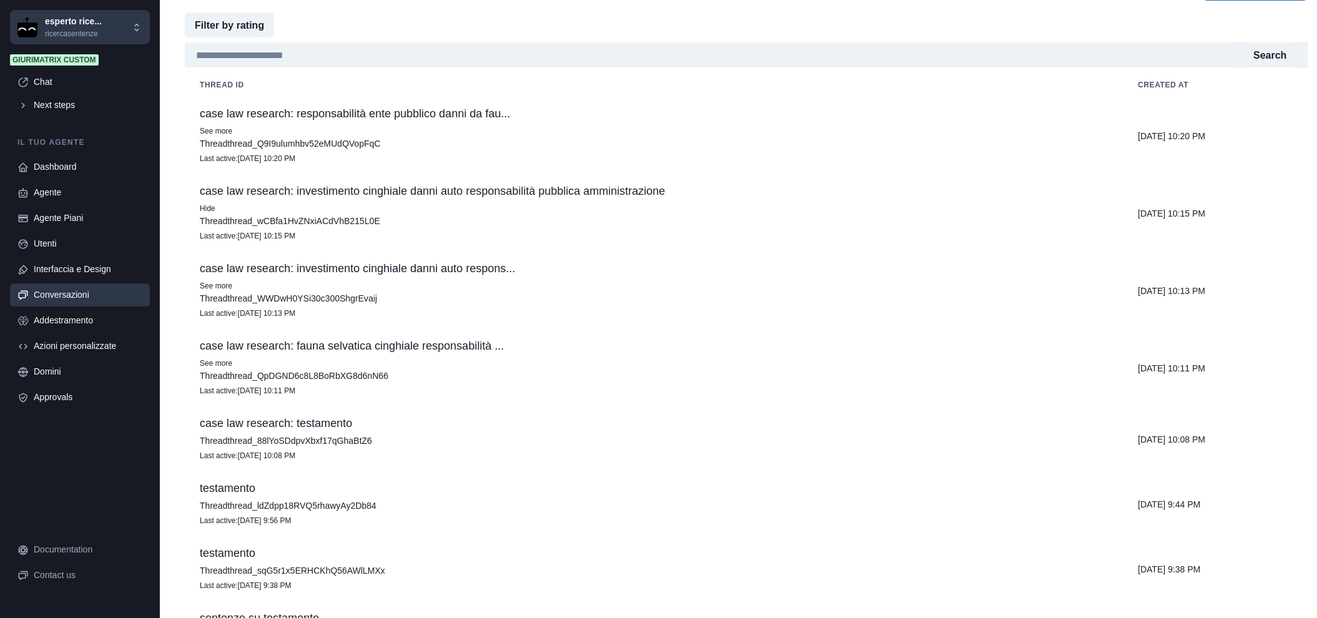
click at [471, 307] on td "case law research: investimento cinghiale danni auto respons... See more Thread…" at bounding box center [654, 290] width 938 height 77
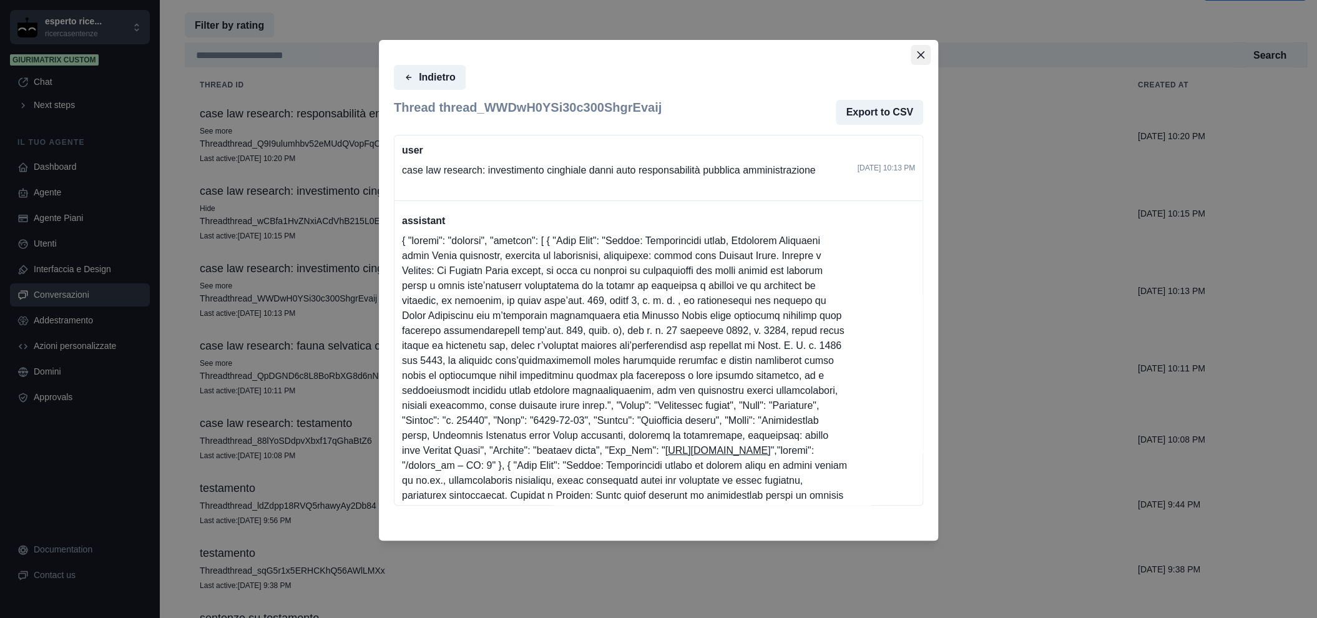
click at [922, 52] on icon "Close" at bounding box center [920, 54] width 7 height 7
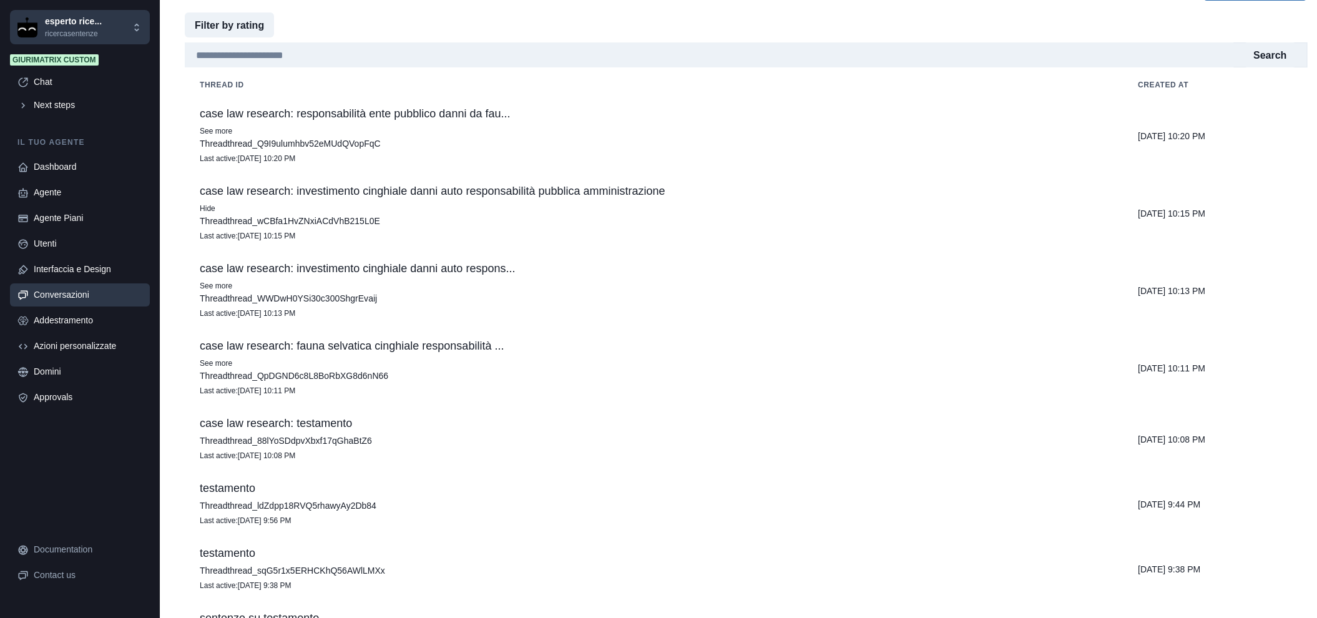
click at [547, 355] on td "case law research: fauna selvatica cinghiale responsabilità ... See more Thread…" at bounding box center [654, 367] width 938 height 77
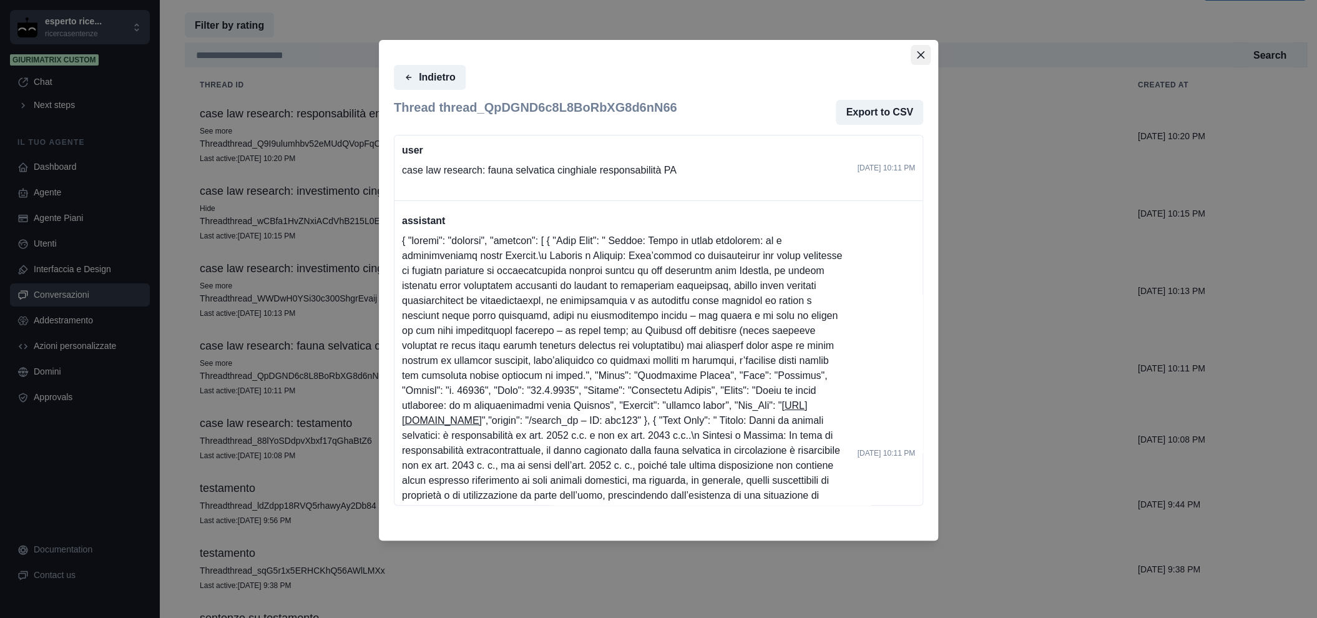
click at [926, 56] on button "Close" at bounding box center [920, 55] width 20 height 20
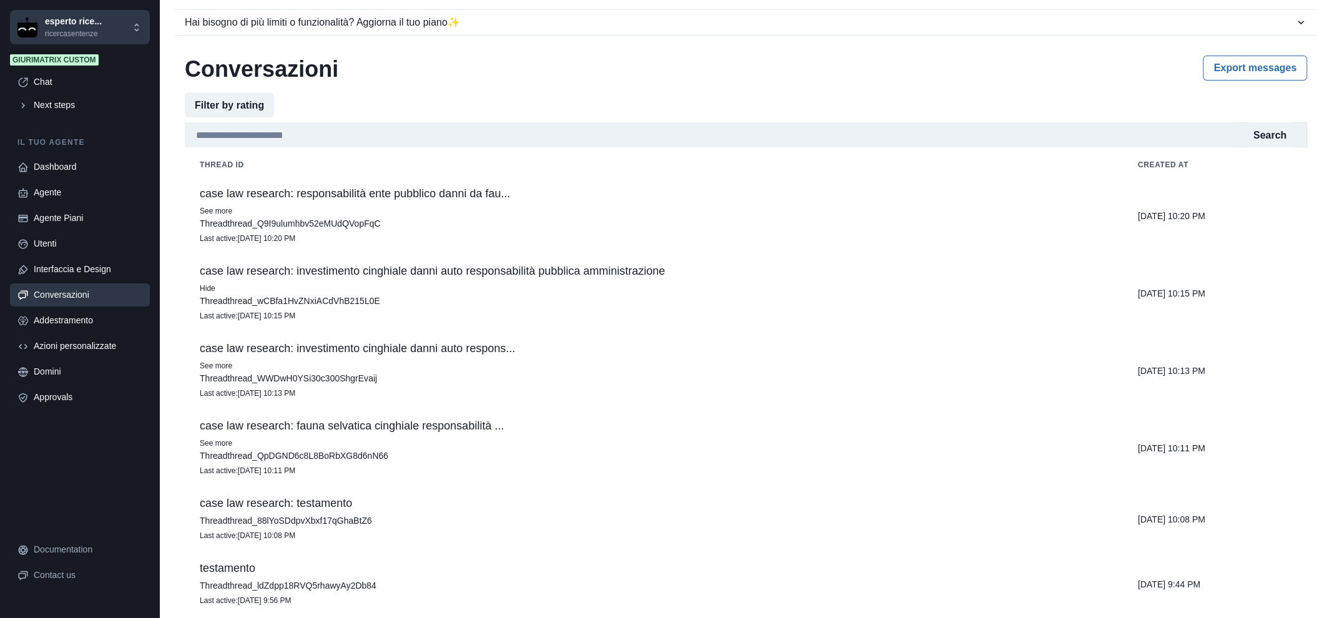
scroll to position [0, 0]
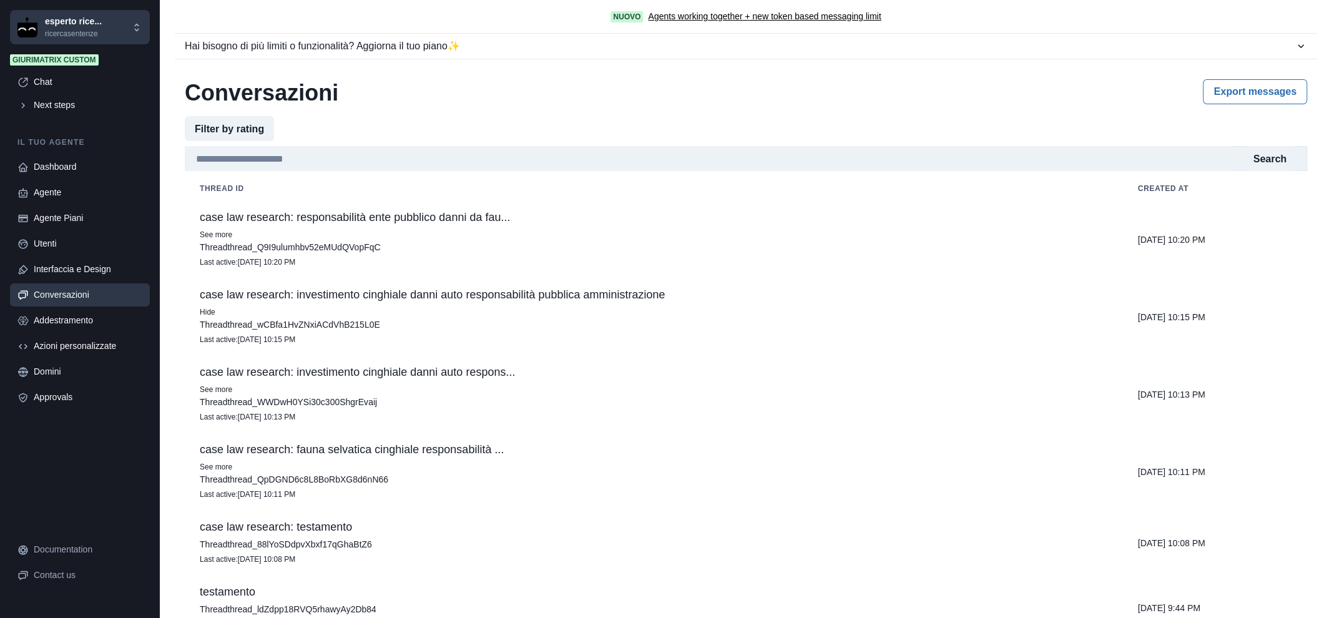
click at [555, 227] on td "case law research: responsabilità ente pubblico danni da fau... See more Thread…" at bounding box center [654, 239] width 938 height 77
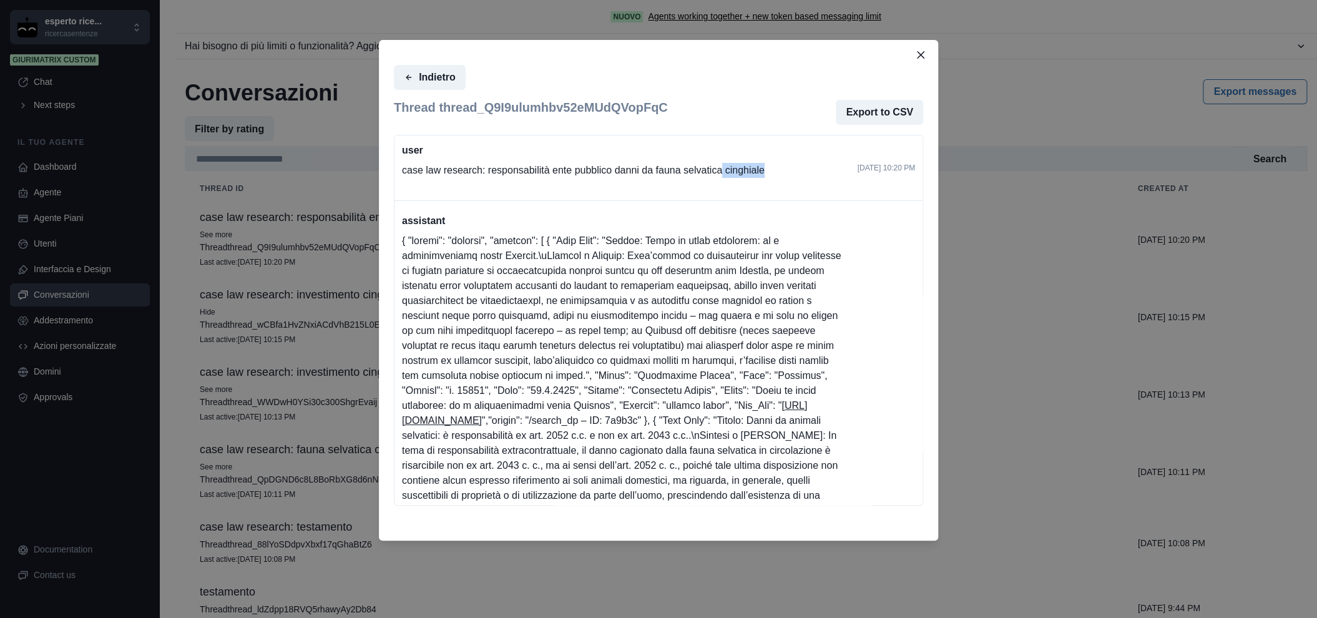
drag, startPoint x: 716, startPoint y: 170, endPoint x: 818, endPoint y: 168, distance: 101.7
click at [818, 168] on p "case law research: responsabilità ente pubblico danni da fauna selvatica cinghi…" at bounding box center [625, 170] width 446 height 15
drag, startPoint x: 818, startPoint y: 168, endPoint x: 914, endPoint y: 43, distance: 157.1
click at [914, 43] on header at bounding box center [658, 50] width 559 height 20
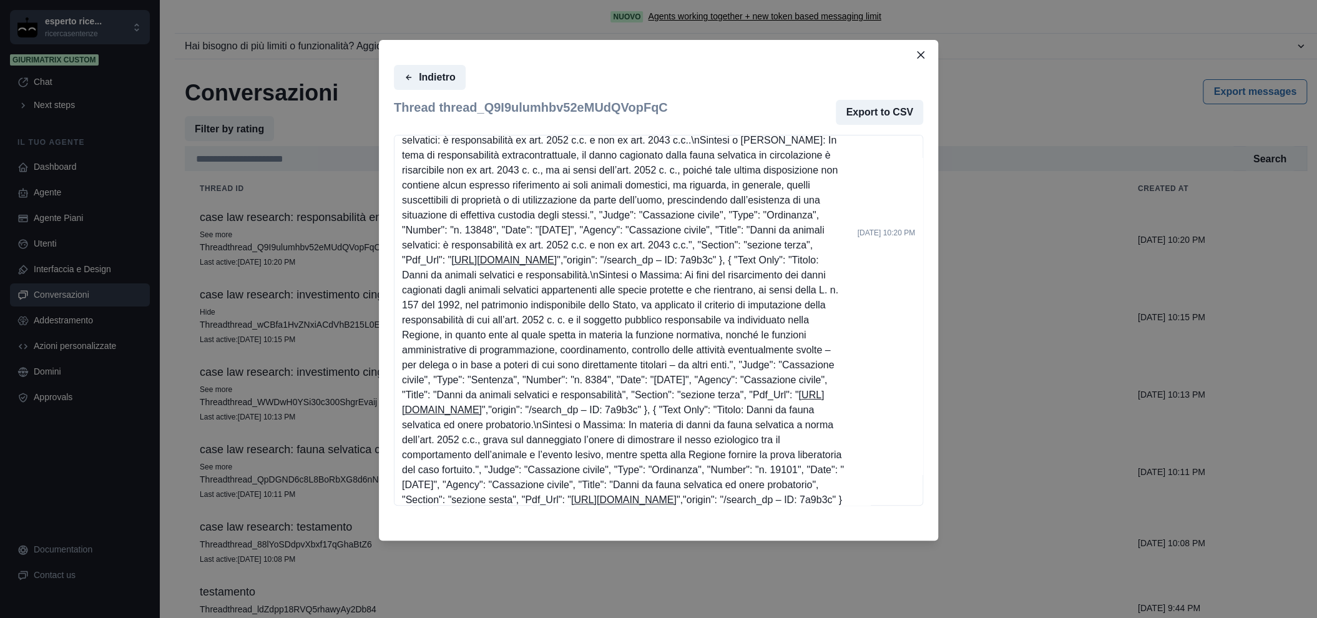
scroll to position [312, 0]
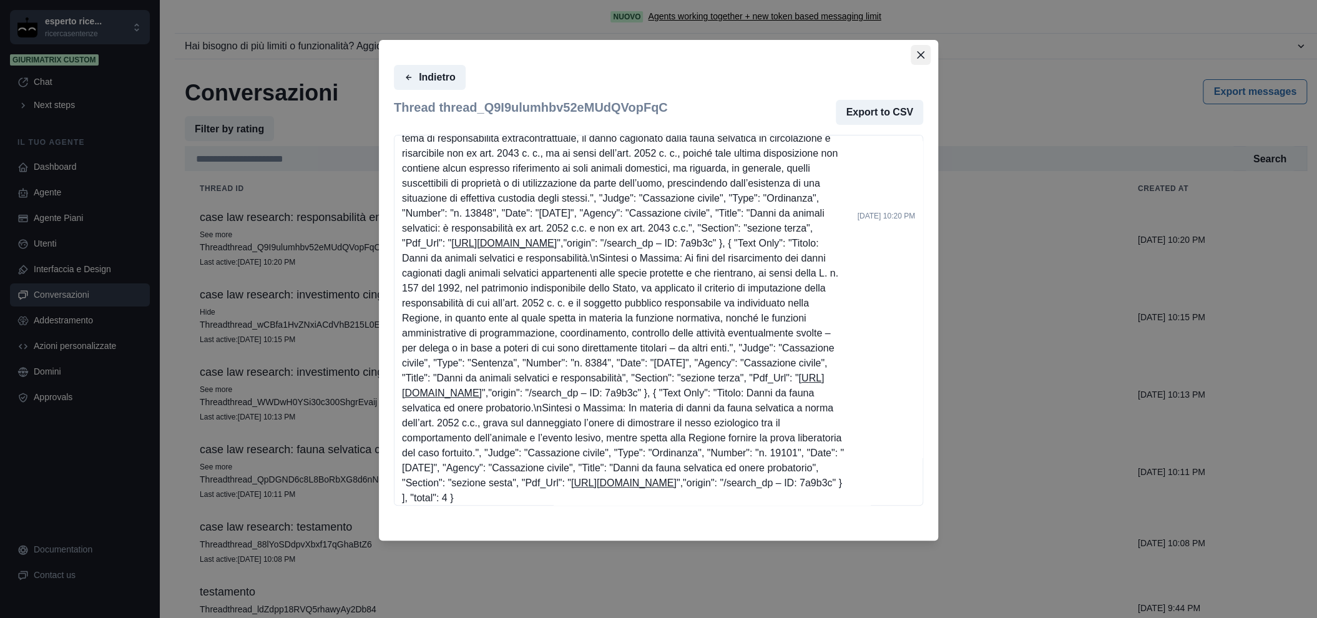
click at [920, 56] on icon "Close" at bounding box center [920, 54] width 7 height 7
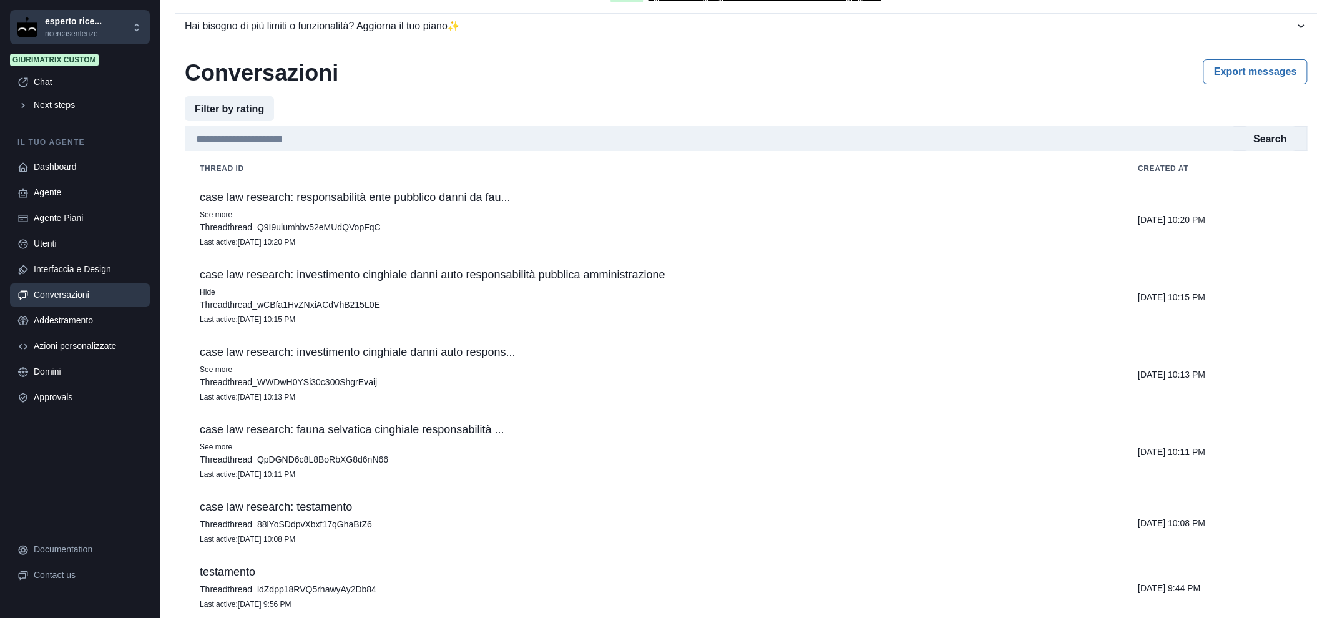
scroll to position [0, 0]
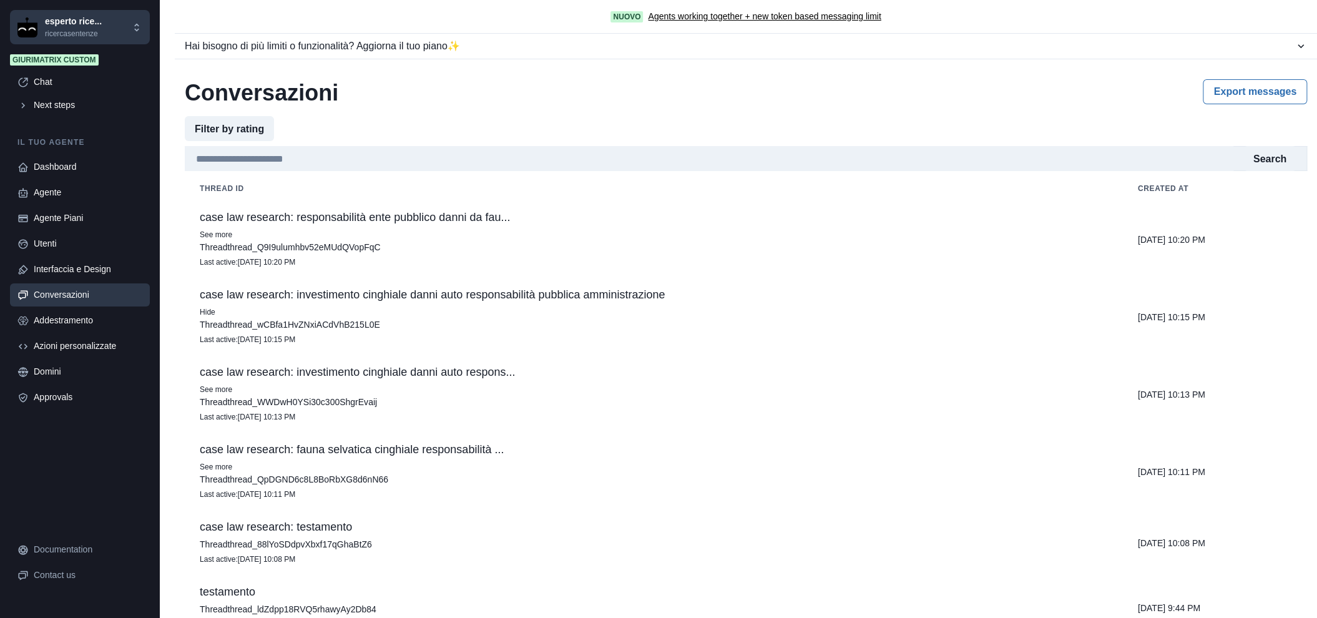
click at [600, 545] on p "Thread thread_88lYoSDdpvXbxf17qGhaBtZ6" at bounding box center [654, 544] width 908 height 12
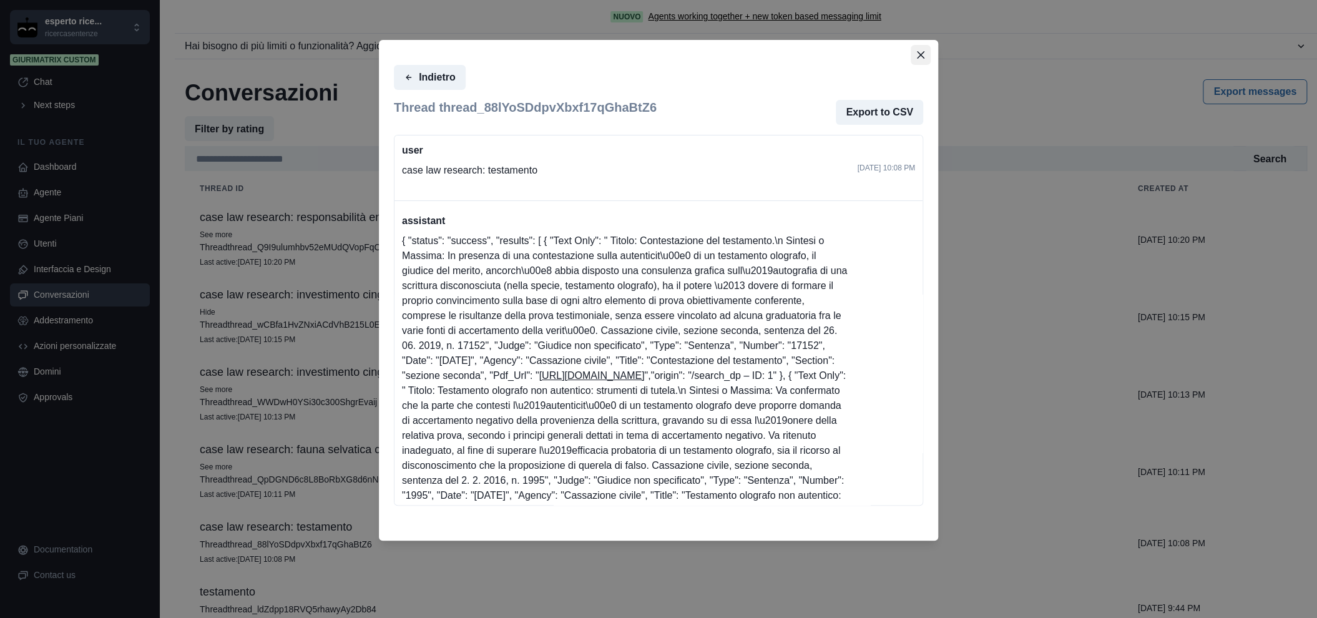
click at [921, 54] on icon "Close" at bounding box center [920, 54] width 7 height 7
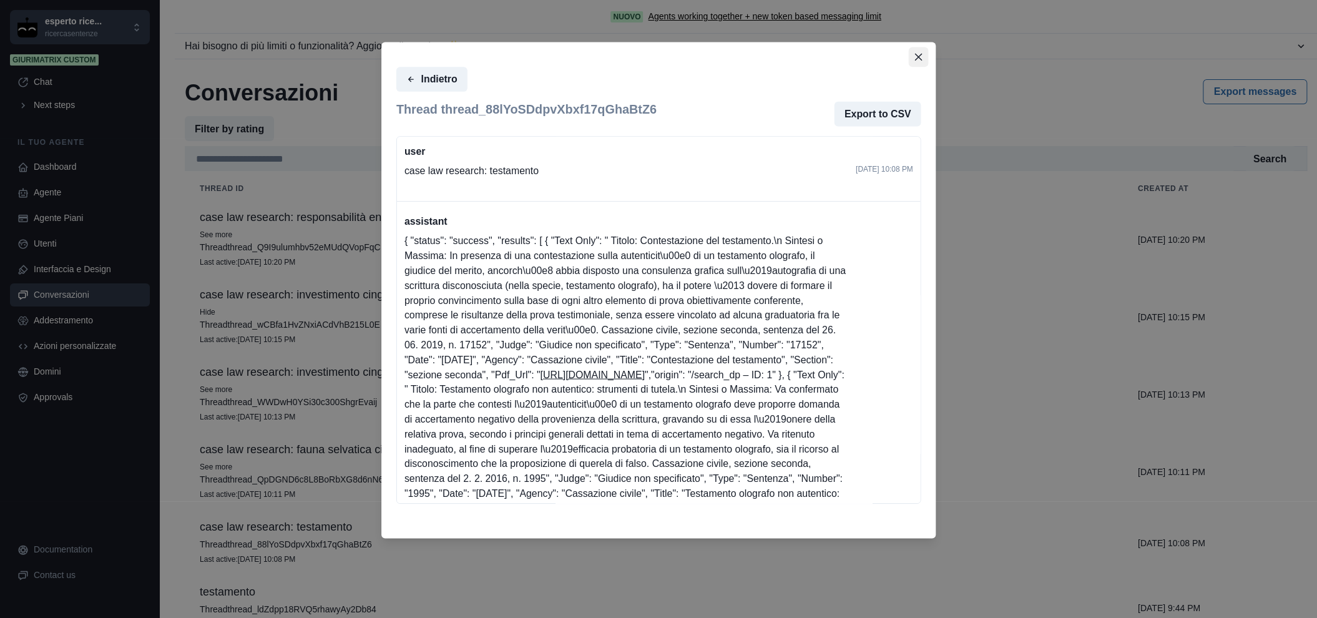
scroll to position [69, 0]
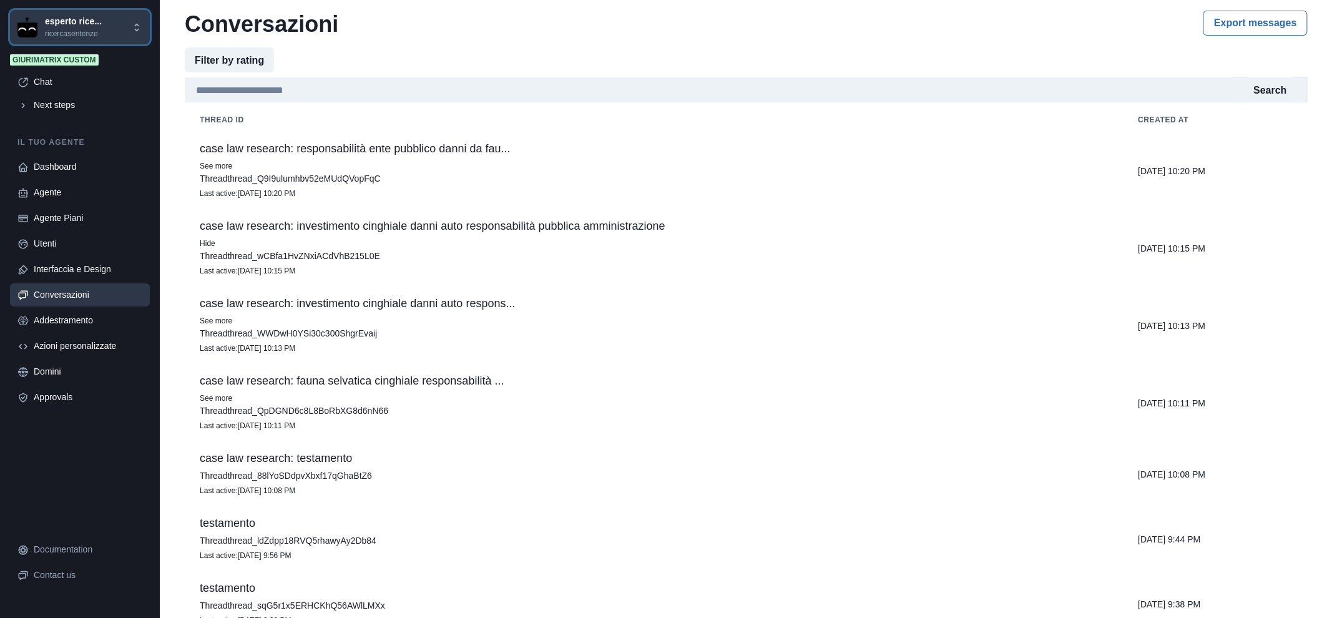
click at [60, 42] on button "esperto rice... ricercasentenze" at bounding box center [80, 27] width 140 height 34
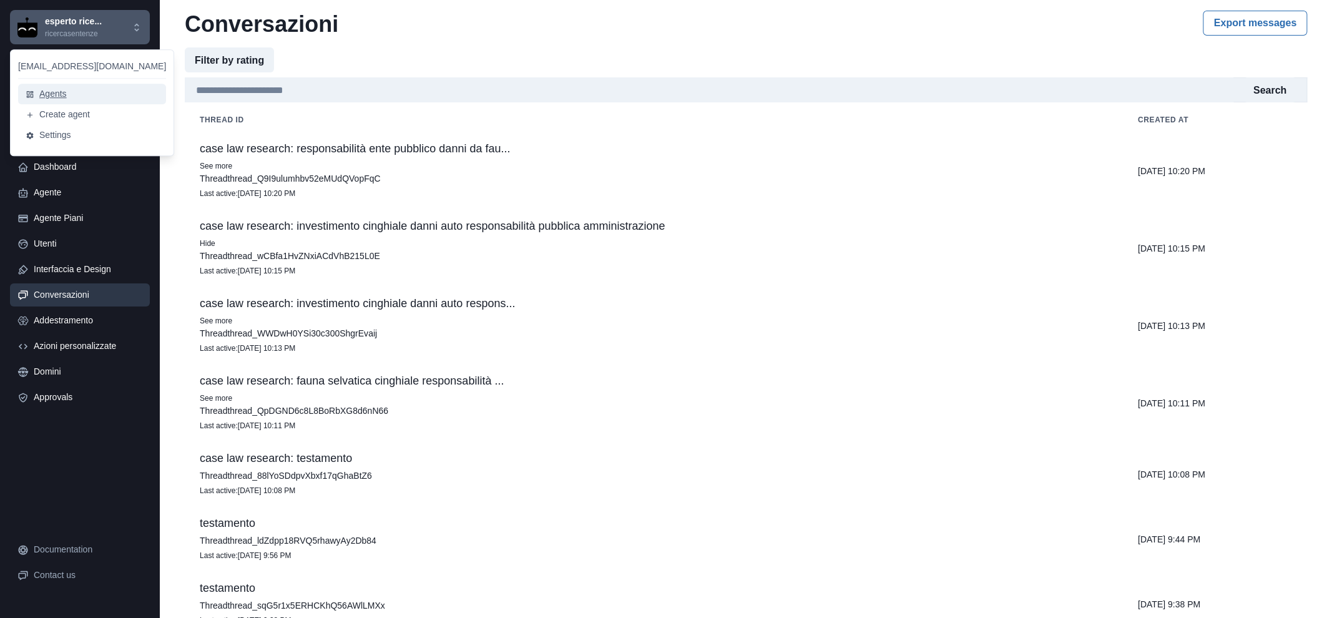
click at [55, 97] on button "Agents" at bounding box center [92, 94] width 148 height 21
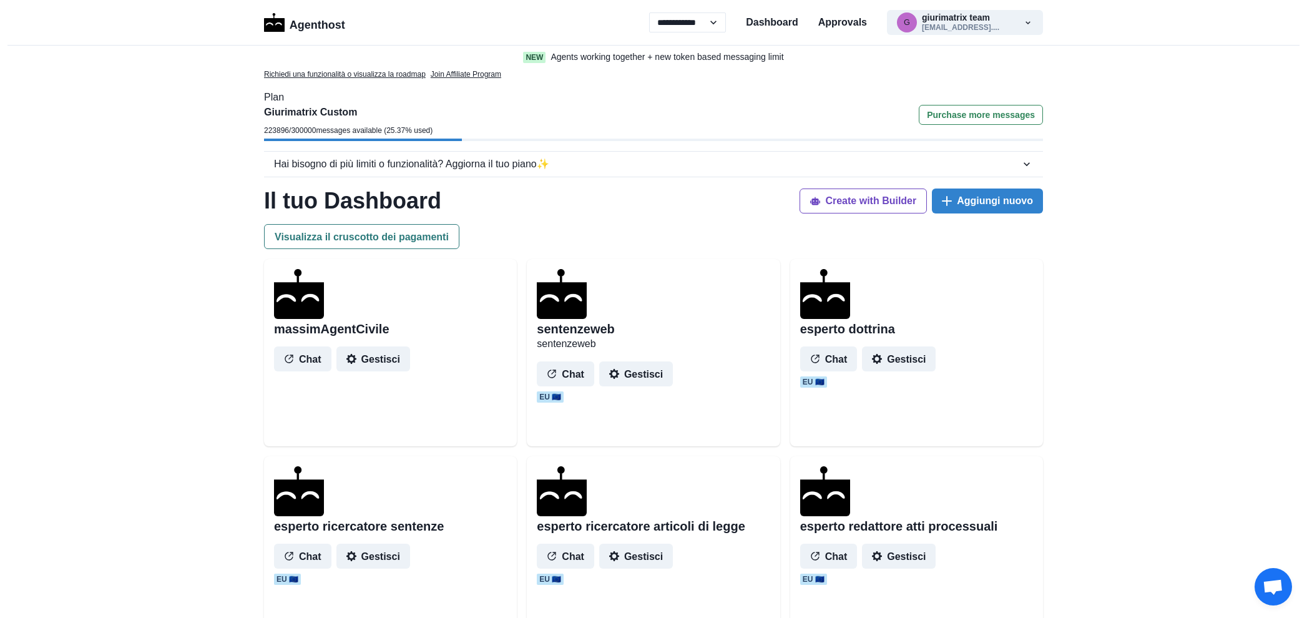
select select "**"
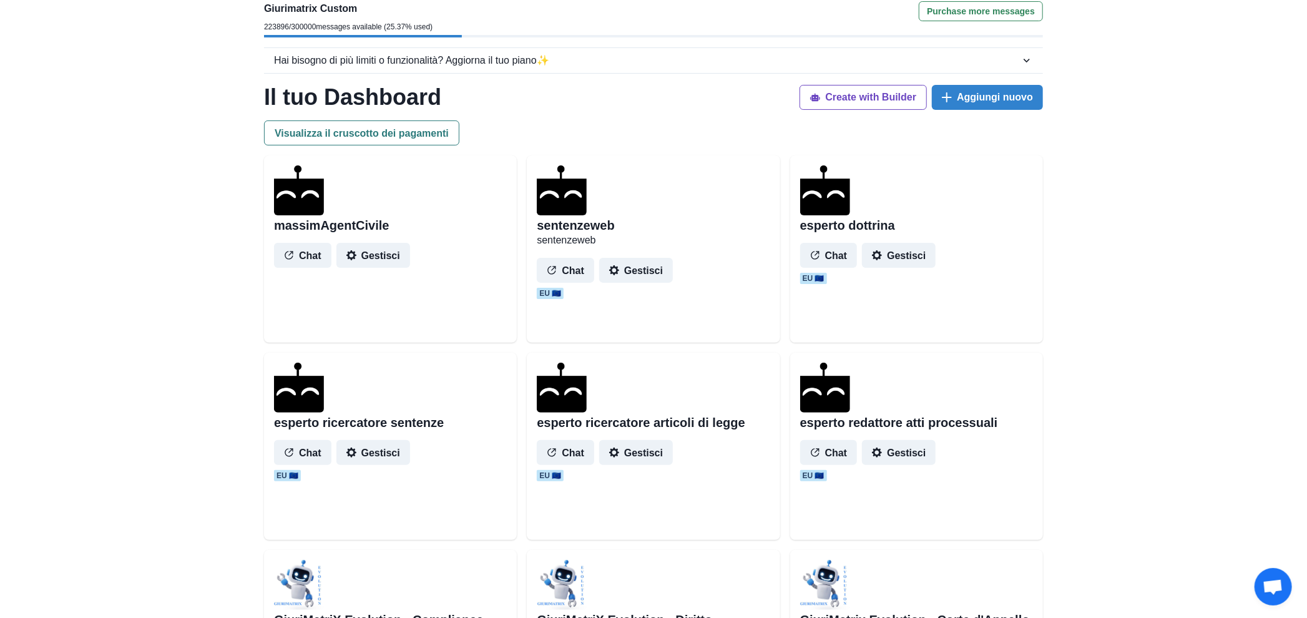
scroll to position [104, 0]
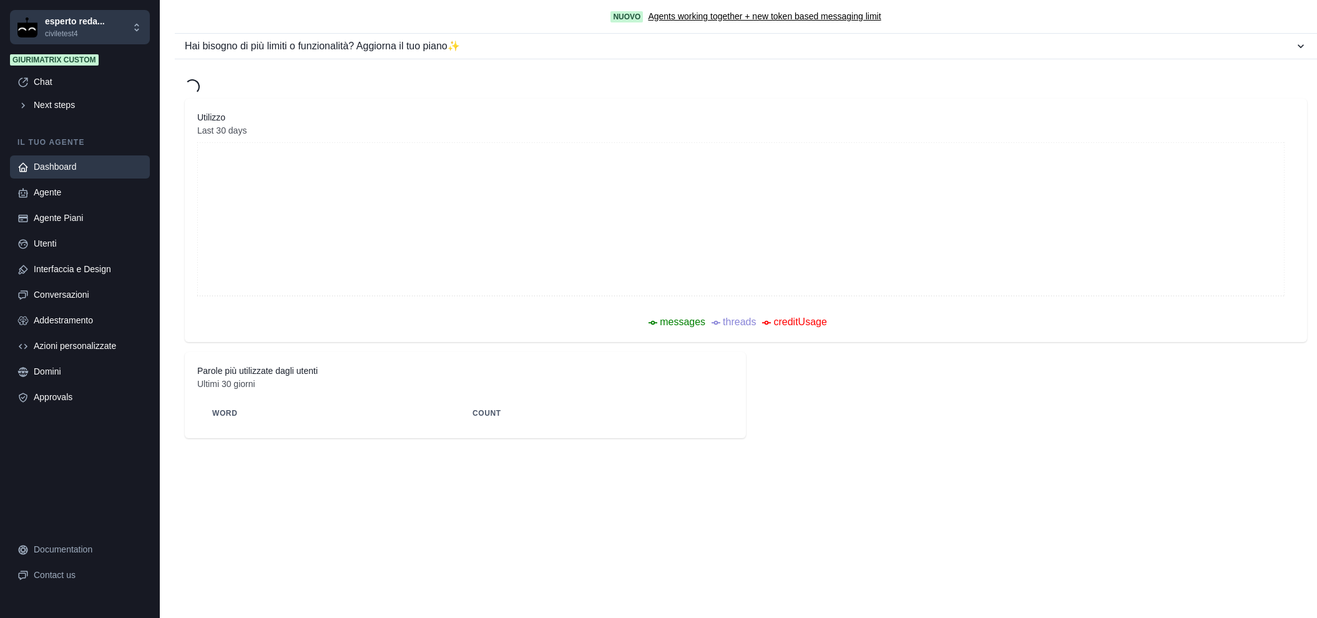
select select "********"
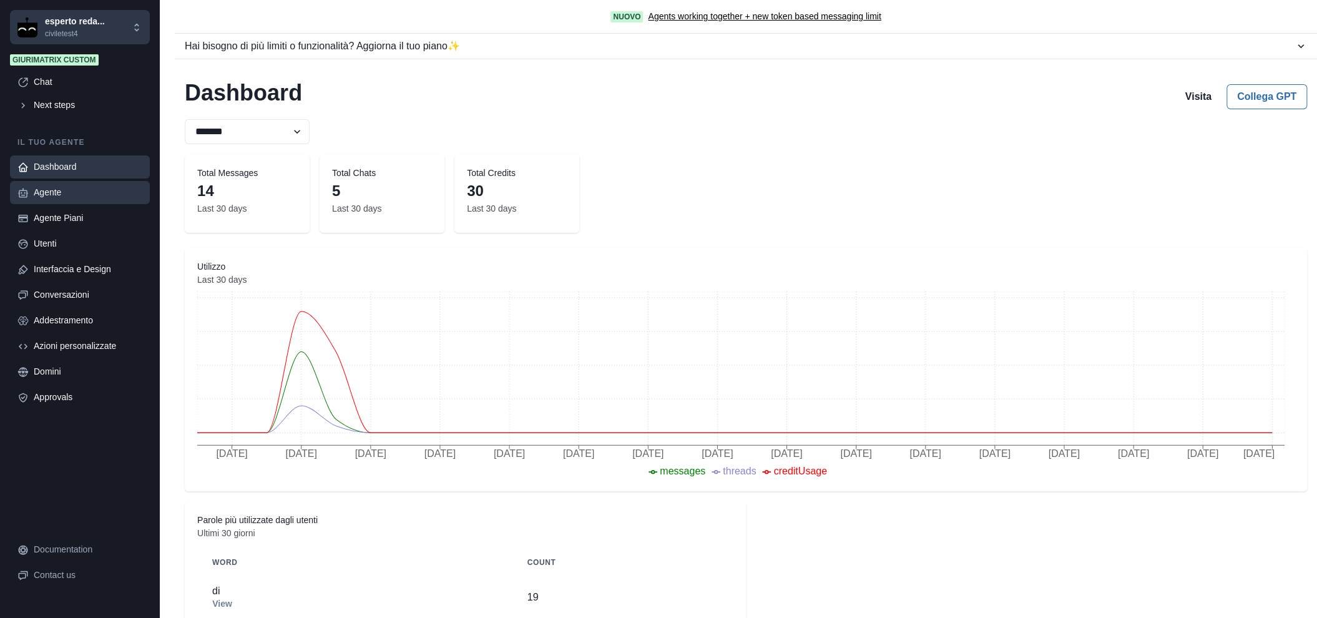
click at [85, 195] on div "Agente" at bounding box center [88, 192] width 109 height 13
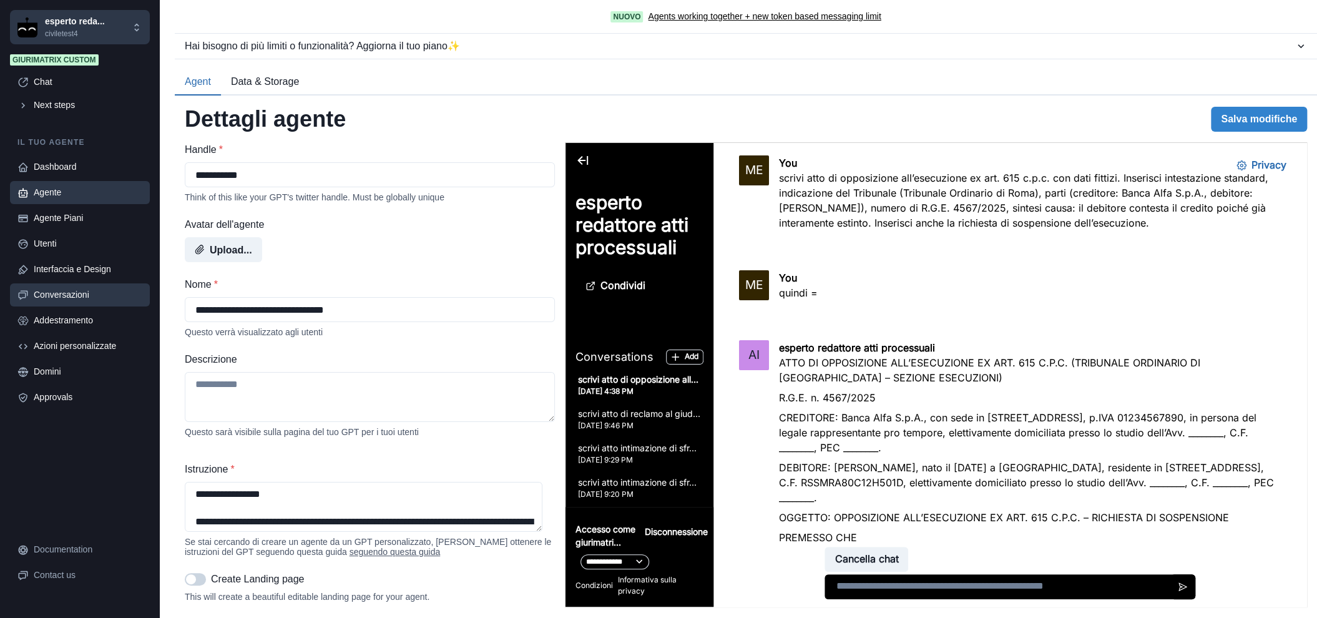
click at [95, 291] on div "Conversazioni" at bounding box center [88, 294] width 109 height 13
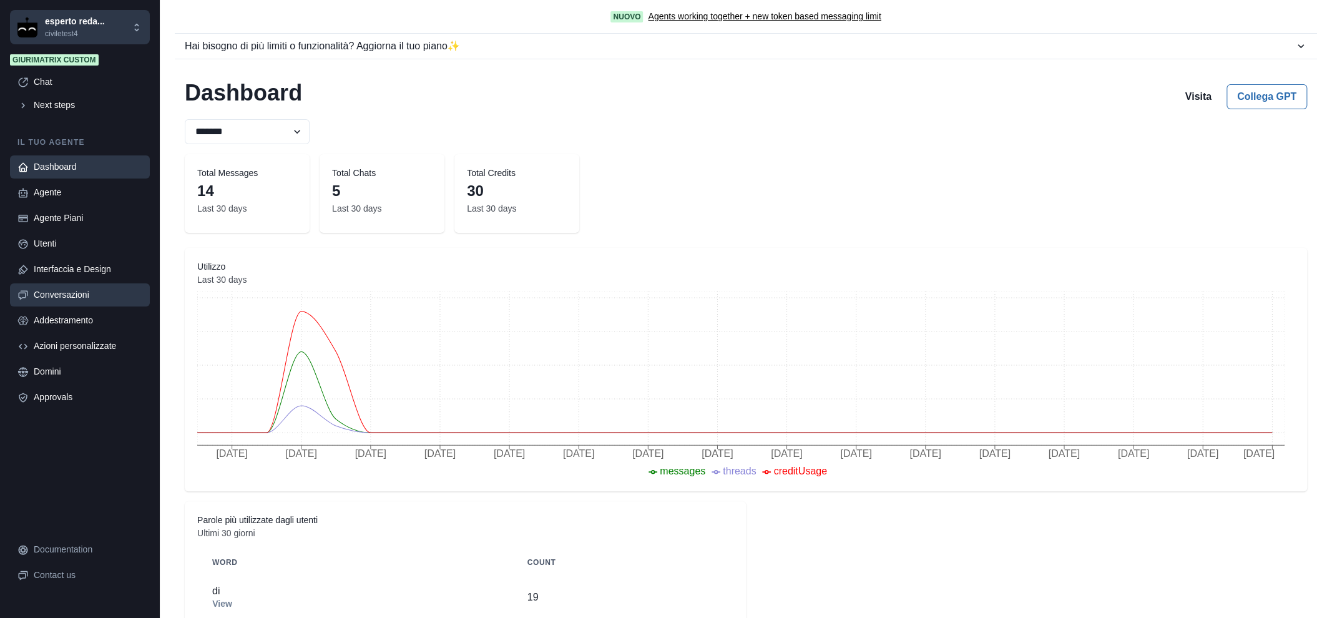
click at [115, 295] on div "Conversazioni" at bounding box center [88, 294] width 109 height 13
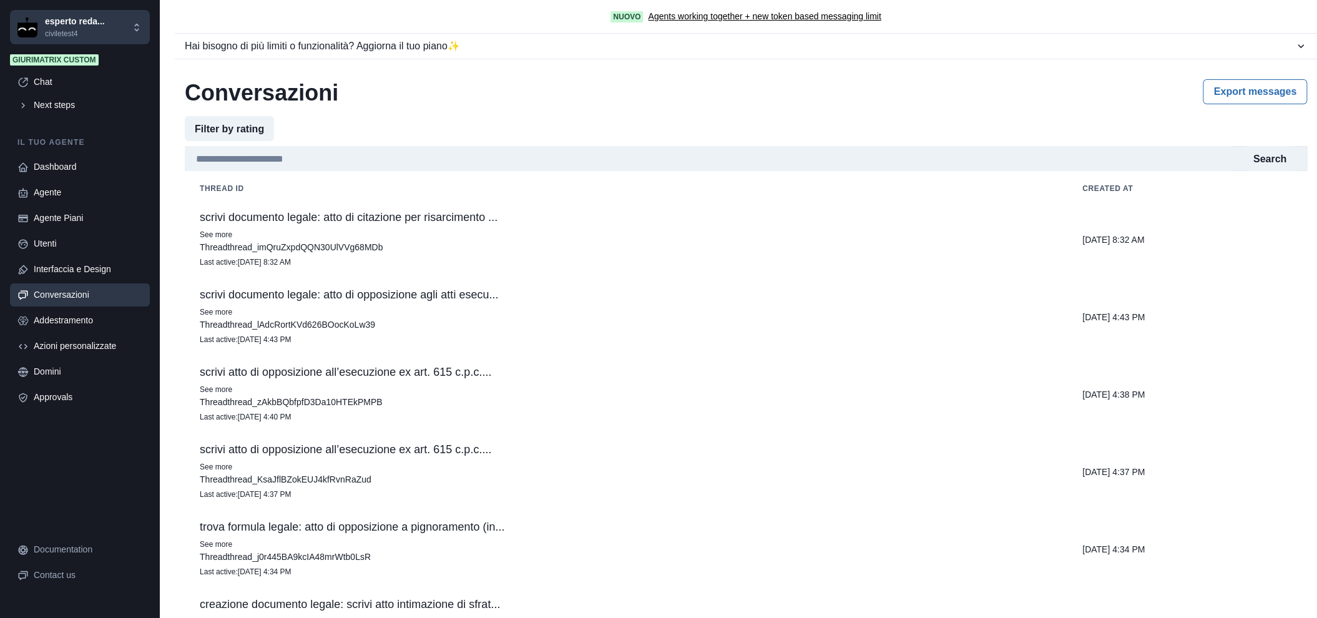
click at [354, 222] on p "scrivi documento legale: atto di citazione per risarcimento ..." at bounding box center [626, 217] width 852 height 12
click at [10, 617] on button "Close" at bounding box center [5, 625] width 10 height 15
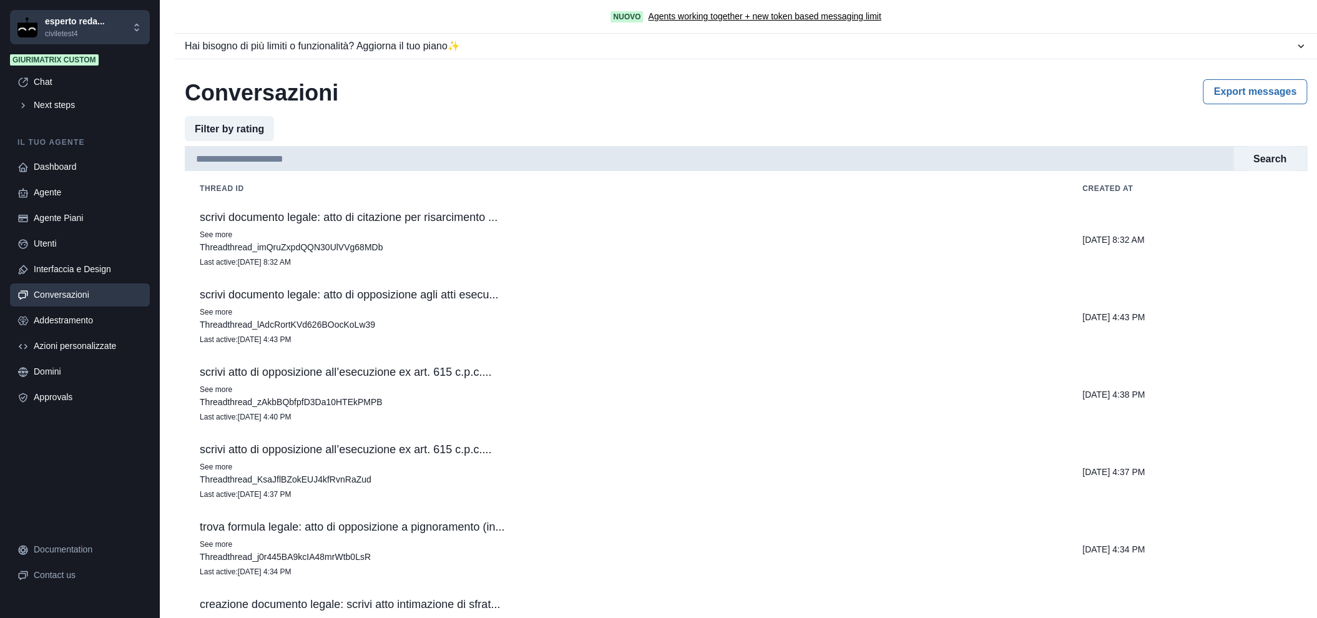
scroll to position [69, 0]
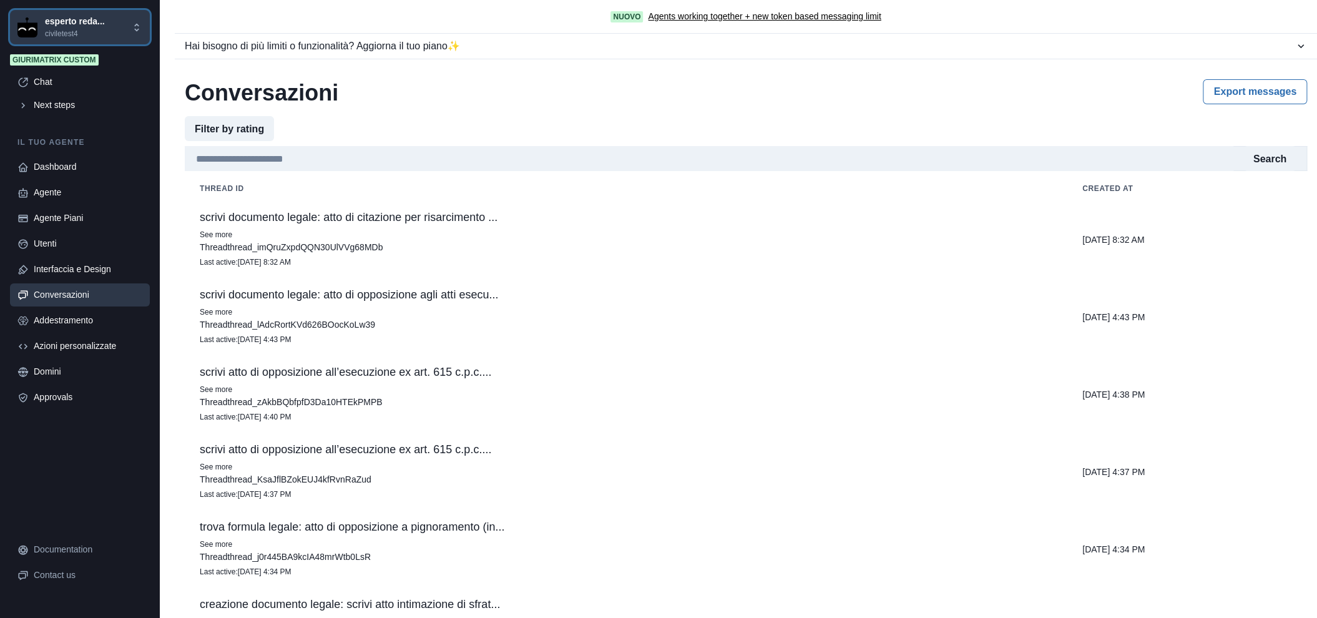
click at [75, 18] on p "esperto reda..." at bounding box center [75, 21] width 60 height 13
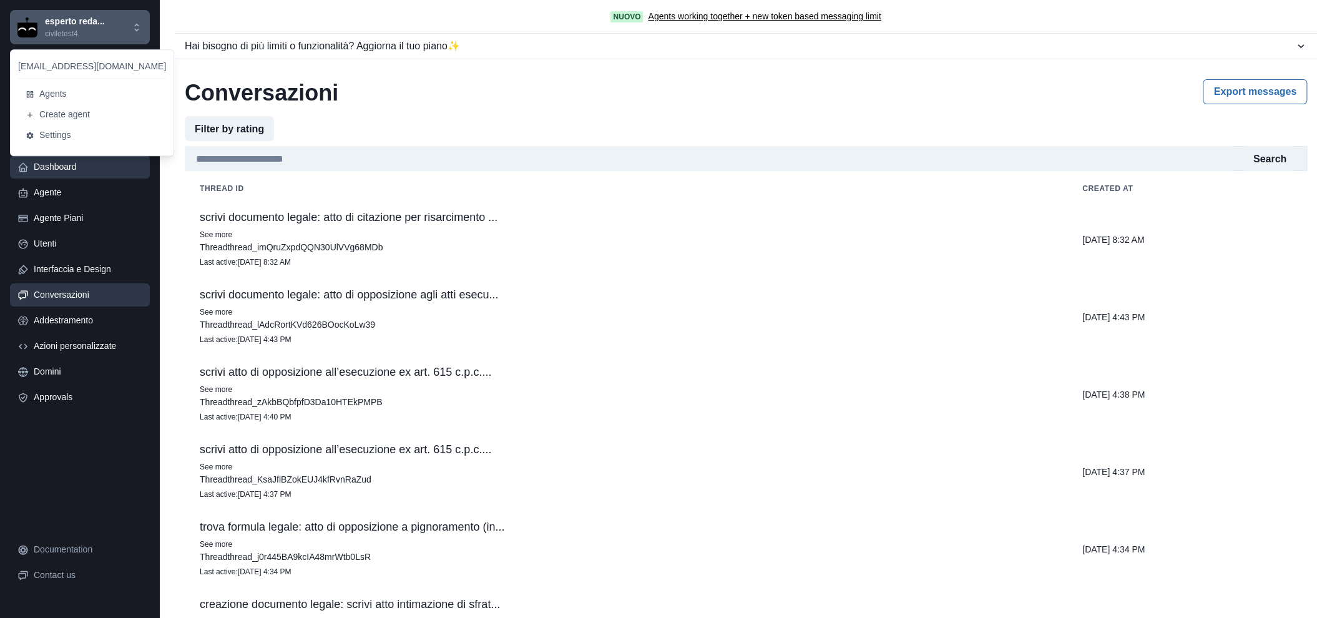
click at [67, 170] on div "Dashboard" at bounding box center [88, 166] width 109 height 13
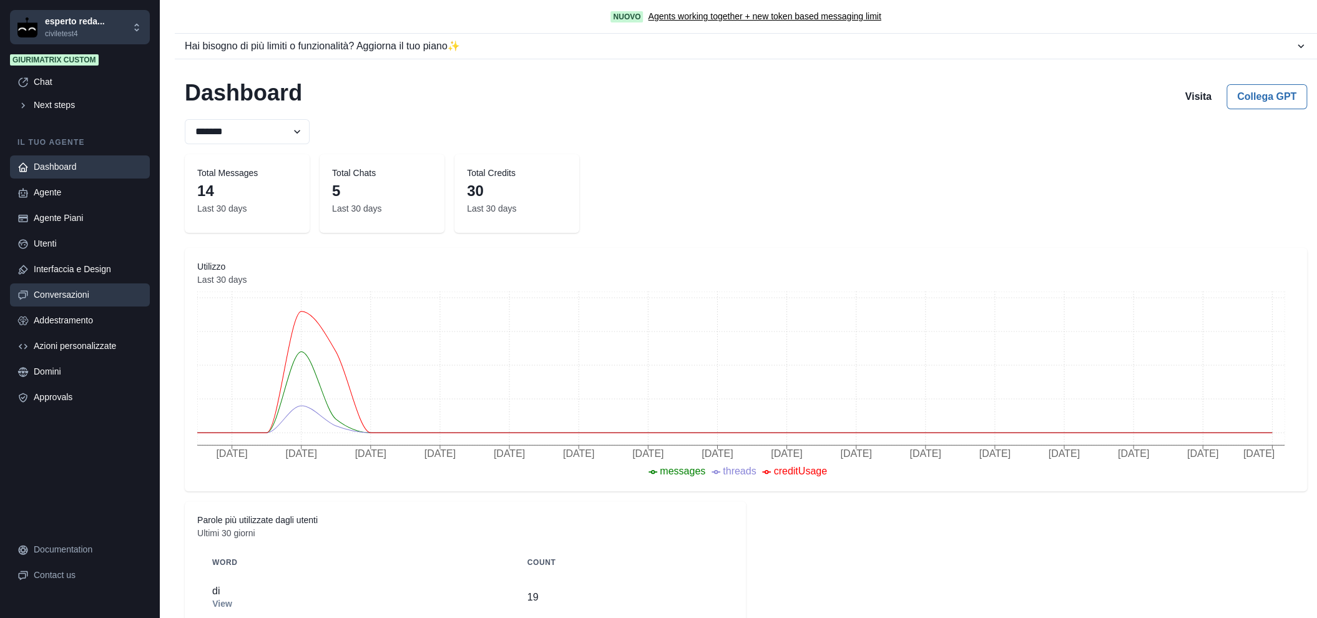
click at [68, 294] on div "Conversazioni" at bounding box center [88, 294] width 109 height 13
click at [77, 34] on p "civiletest4" at bounding box center [75, 33] width 60 height 11
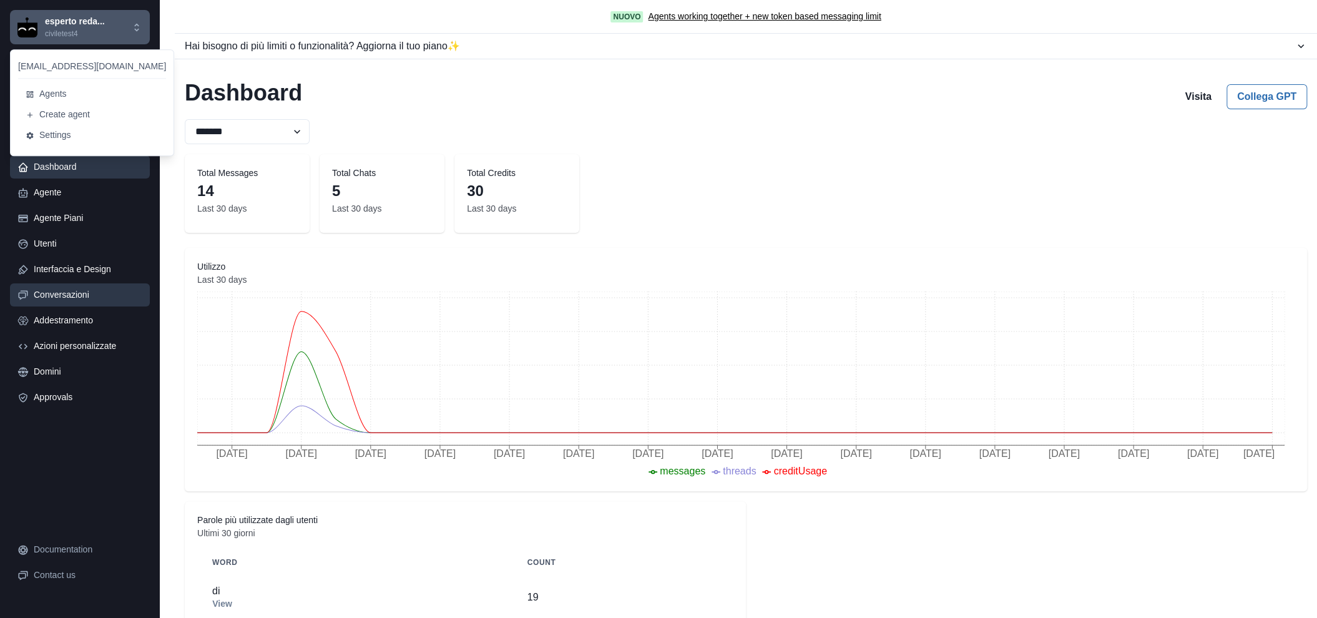
click at [80, 290] on div "Conversazioni" at bounding box center [88, 294] width 109 height 13
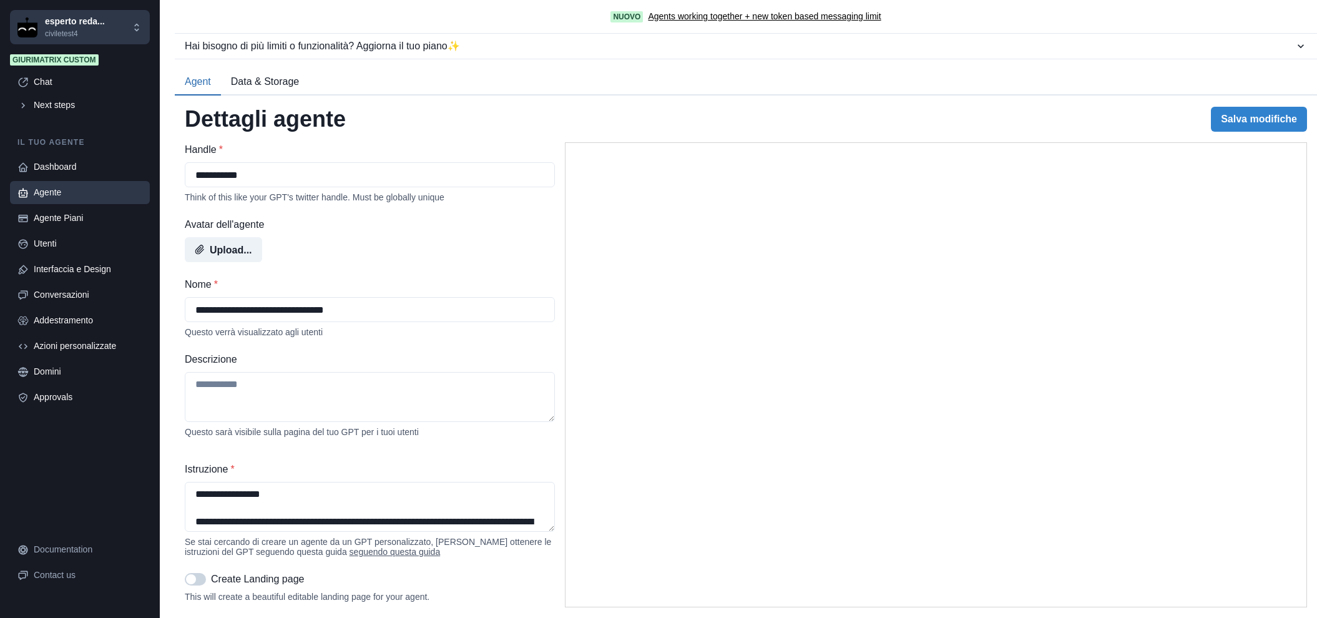
select select "********"
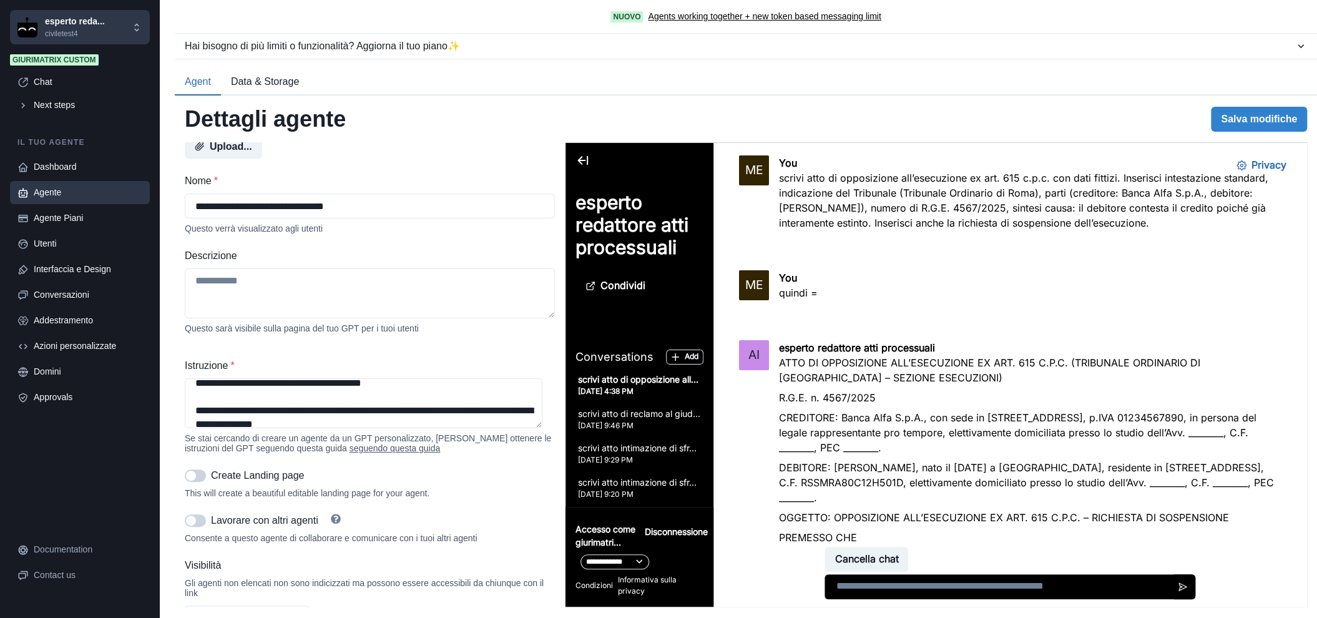
scroll to position [579, 0]
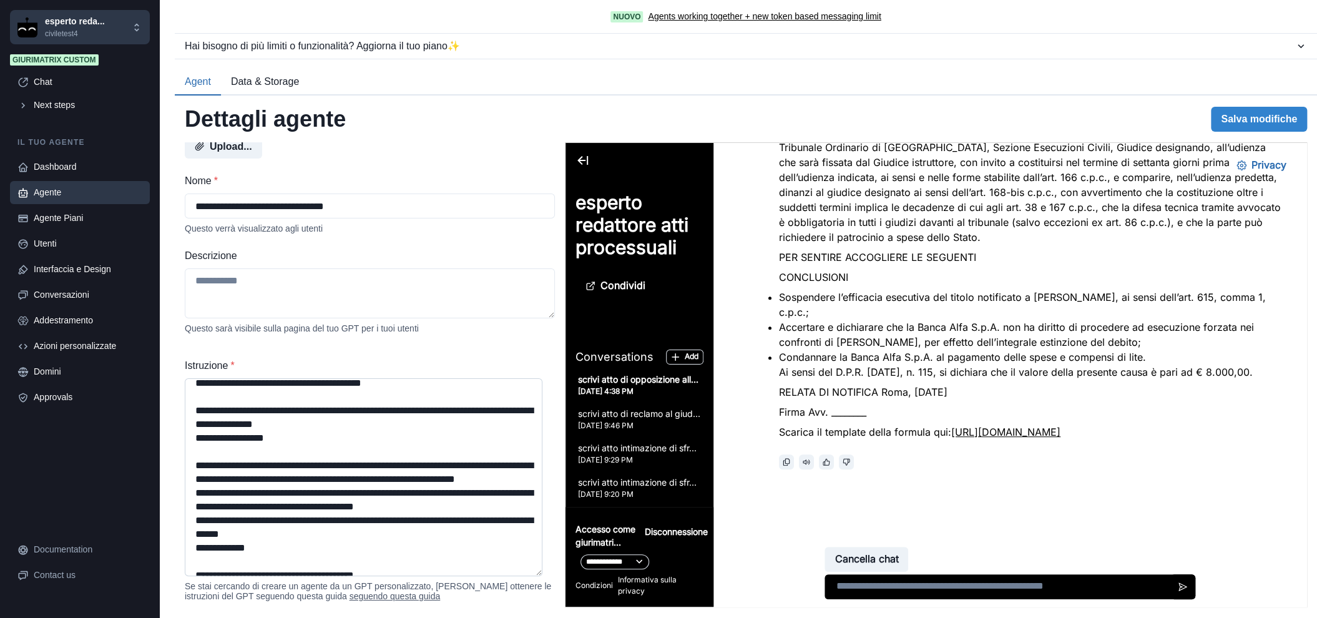
drag, startPoint x: 540, startPoint y: 427, endPoint x: 542, endPoint y: 565, distance: 137.9
click at [538, 576] on textarea "Istruzione *" at bounding box center [364, 477] width 358 height 198
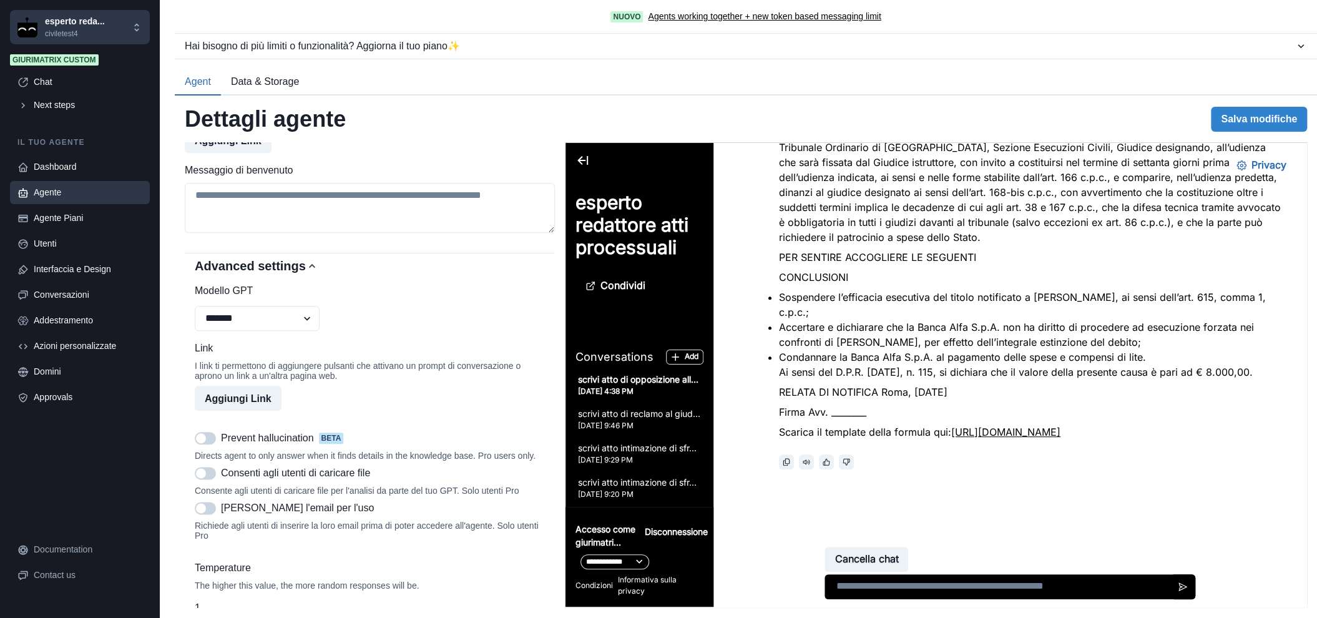
scroll to position [936, 0]
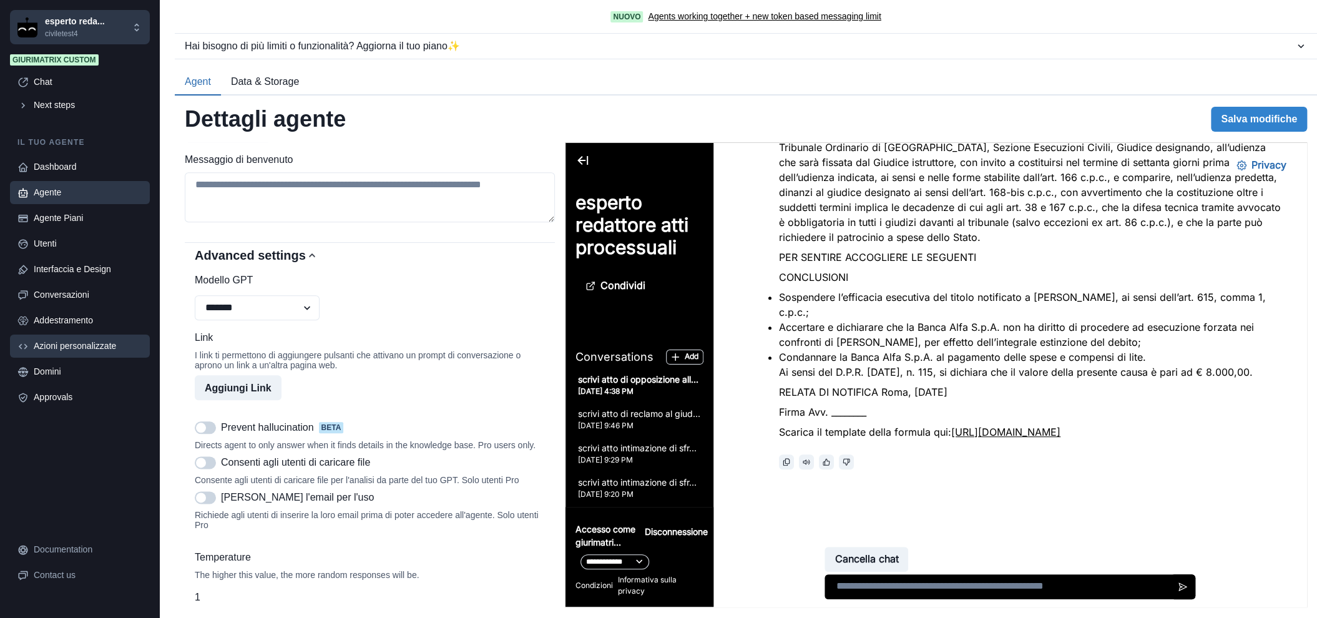
click at [82, 350] on div "Azioni personalizzate" at bounding box center [88, 345] width 109 height 13
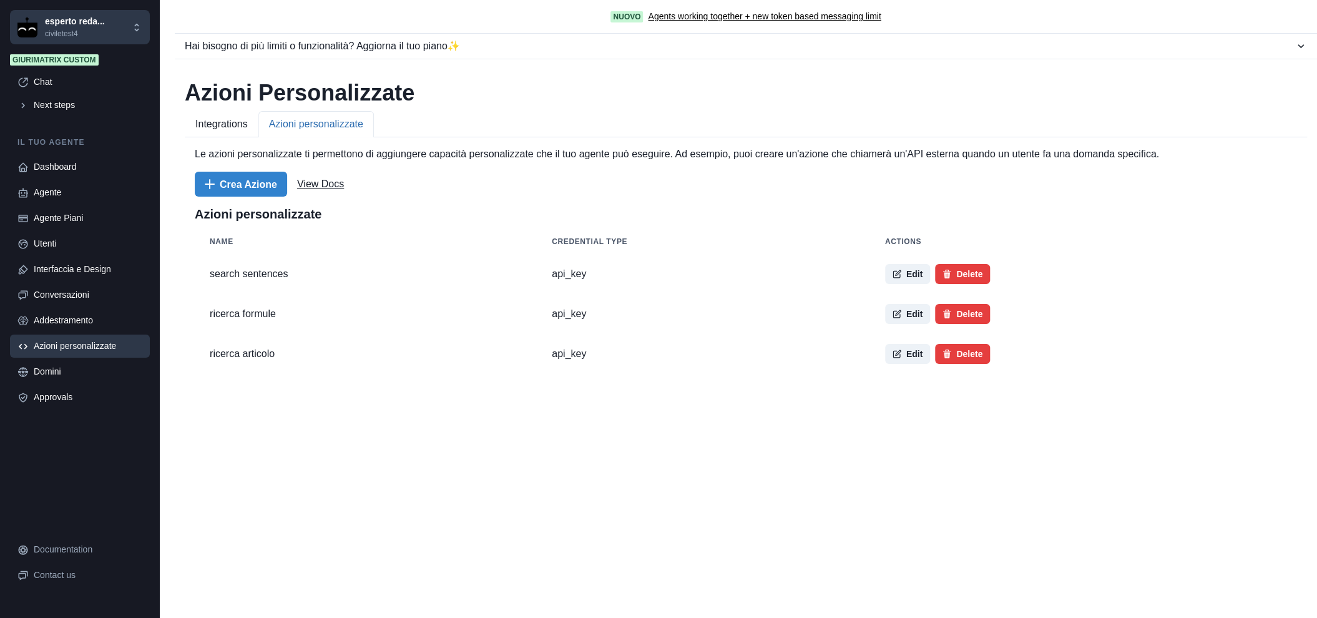
click at [338, 122] on button "Azioni personalizzate" at bounding box center [315, 124] width 115 height 26
click at [948, 278] on button "Delete" at bounding box center [962, 274] width 55 height 20
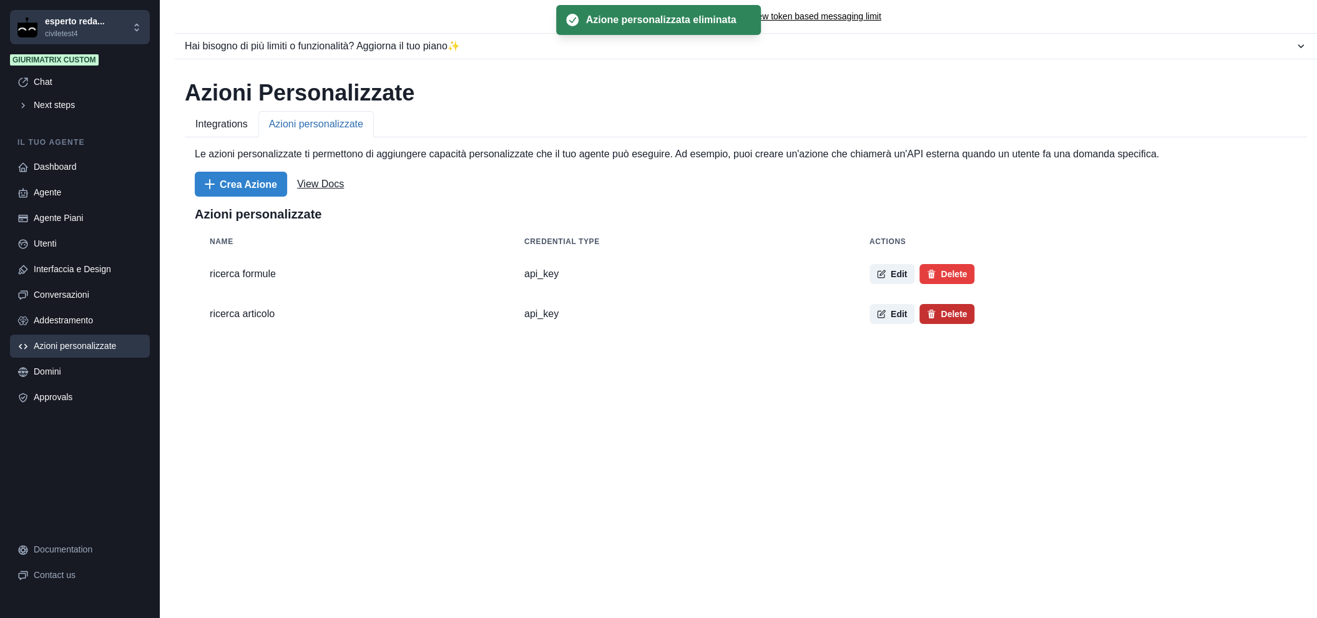
click at [935, 315] on button "Delete" at bounding box center [946, 314] width 55 height 20
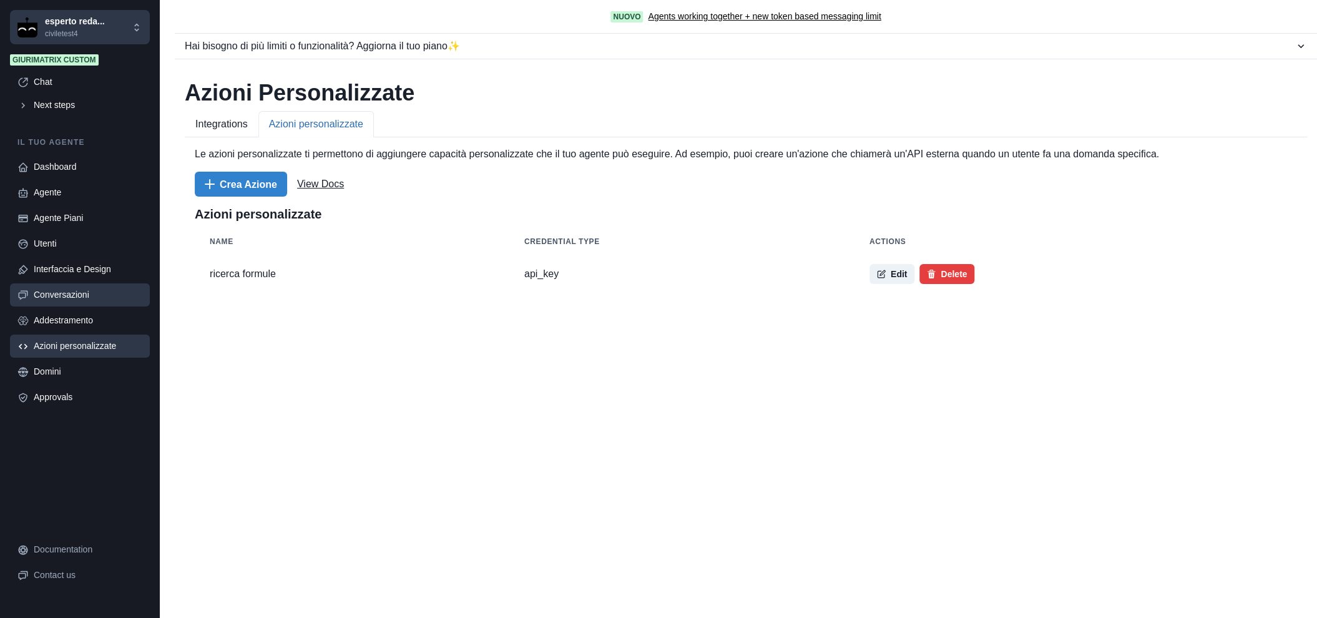
click at [77, 294] on div "Conversazioni" at bounding box center [88, 294] width 109 height 13
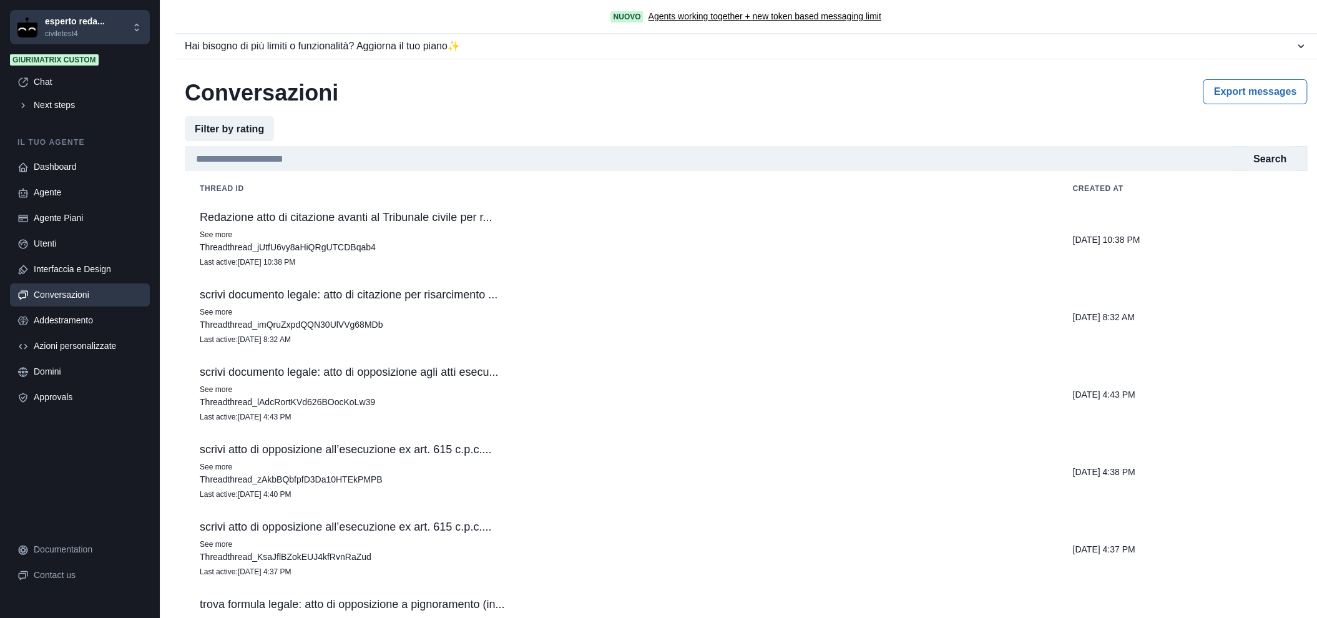
click at [360, 213] on p "Redazione atto di citazione avanti al Tribunale civile per r..." at bounding box center [621, 217] width 842 height 12
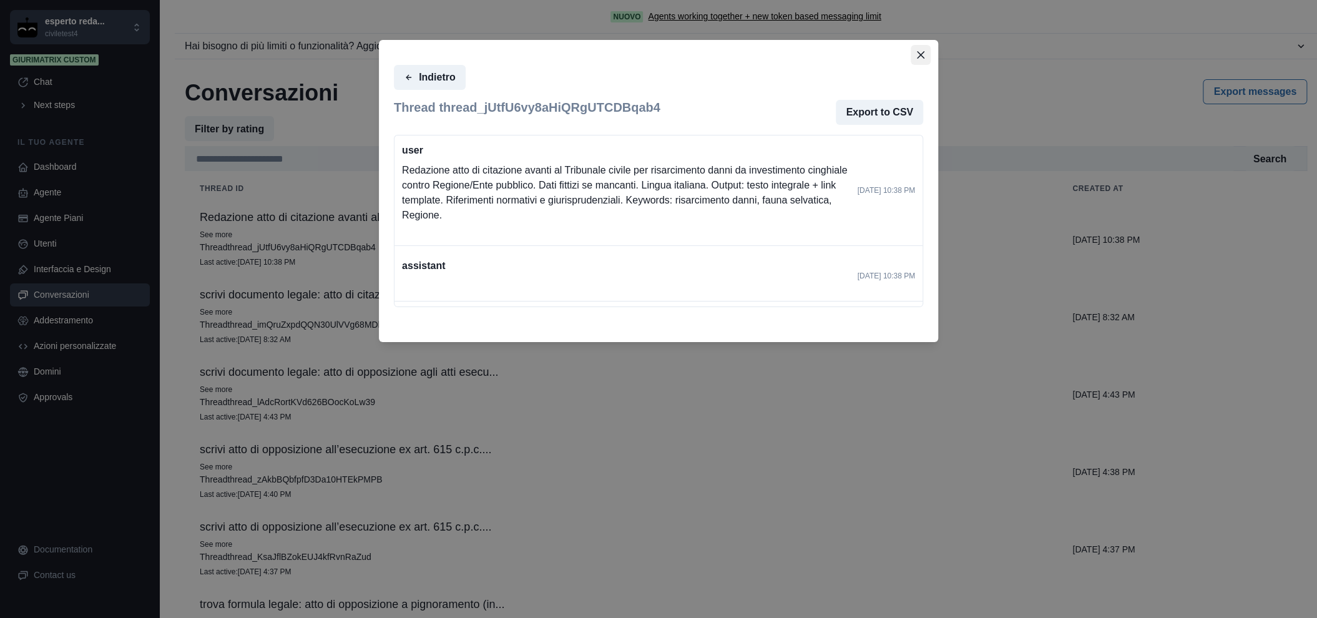
click at [915, 60] on button "Close" at bounding box center [920, 55] width 20 height 20
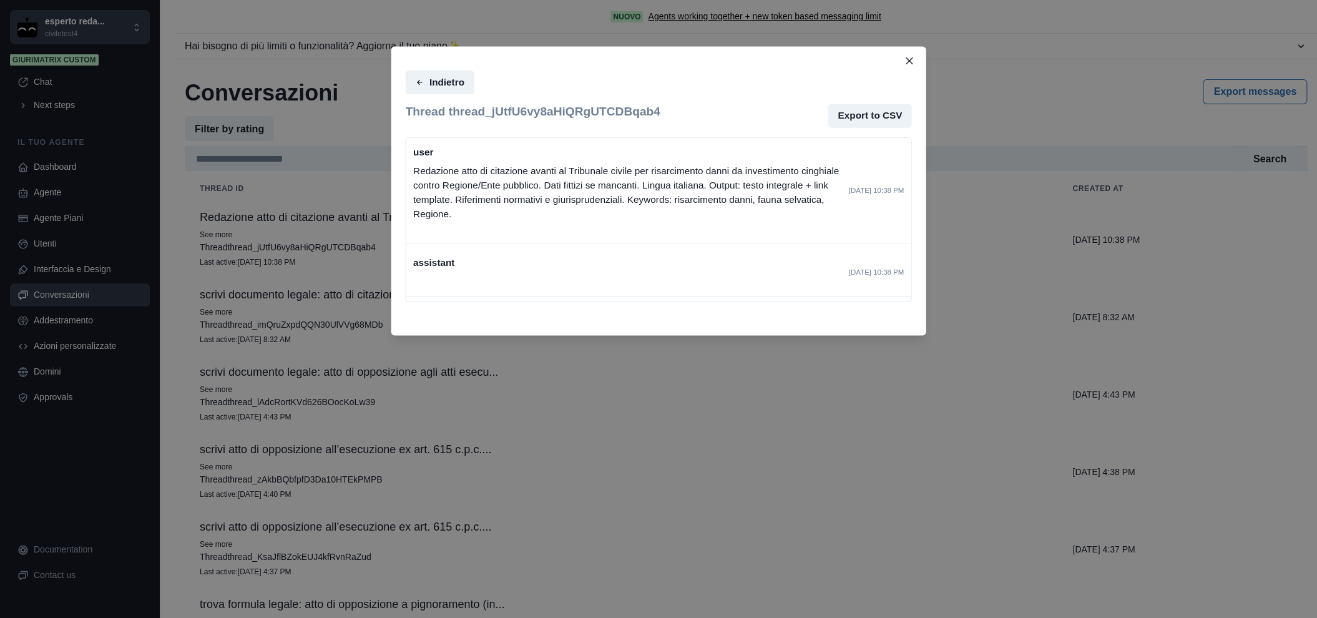
scroll to position [69, 0]
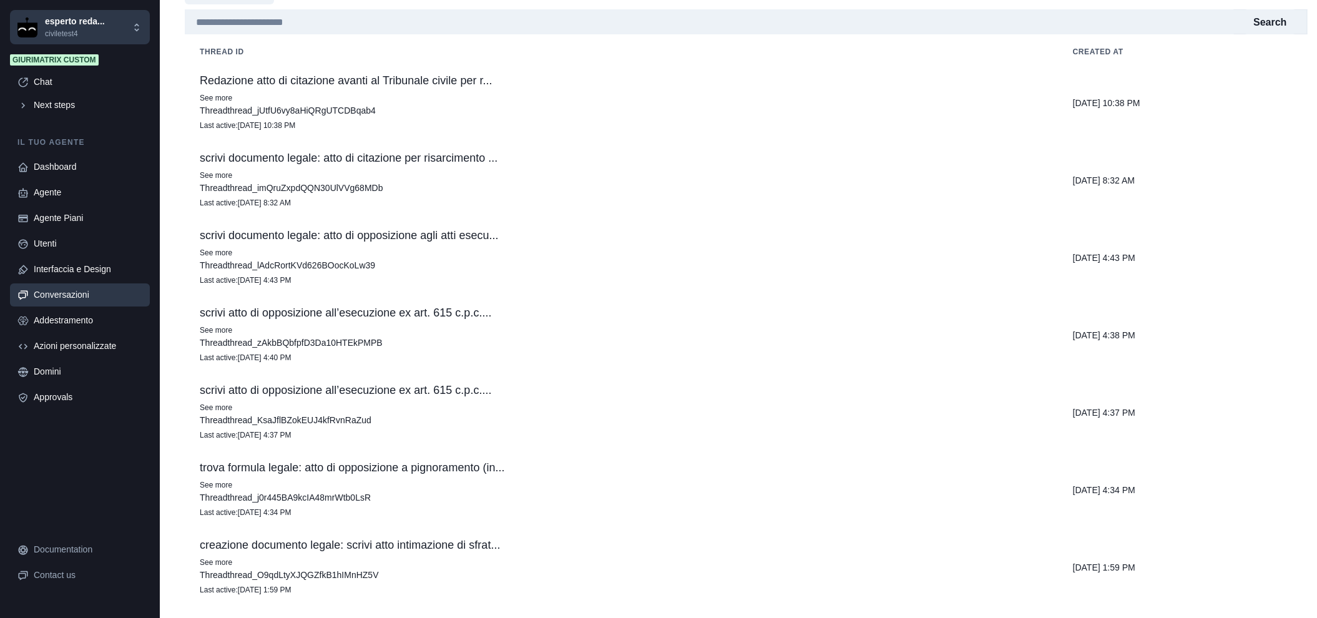
scroll to position [69, 0]
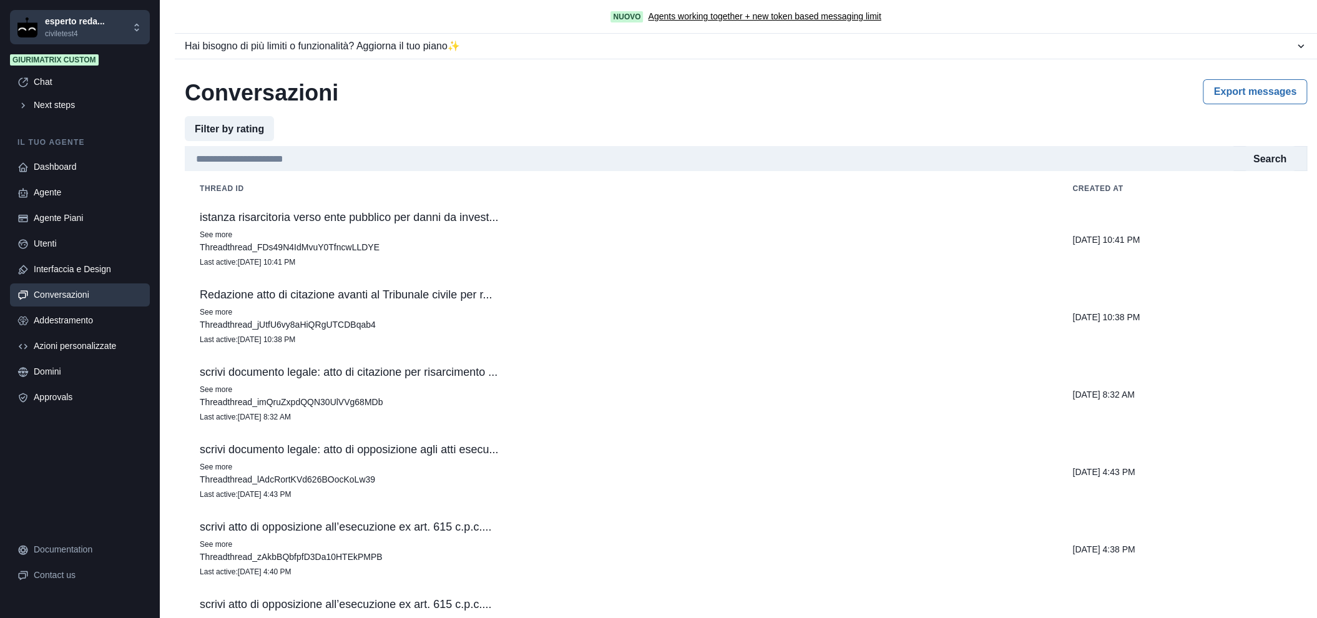
click at [405, 317] on p "See more" at bounding box center [621, 312] width 842 height 12
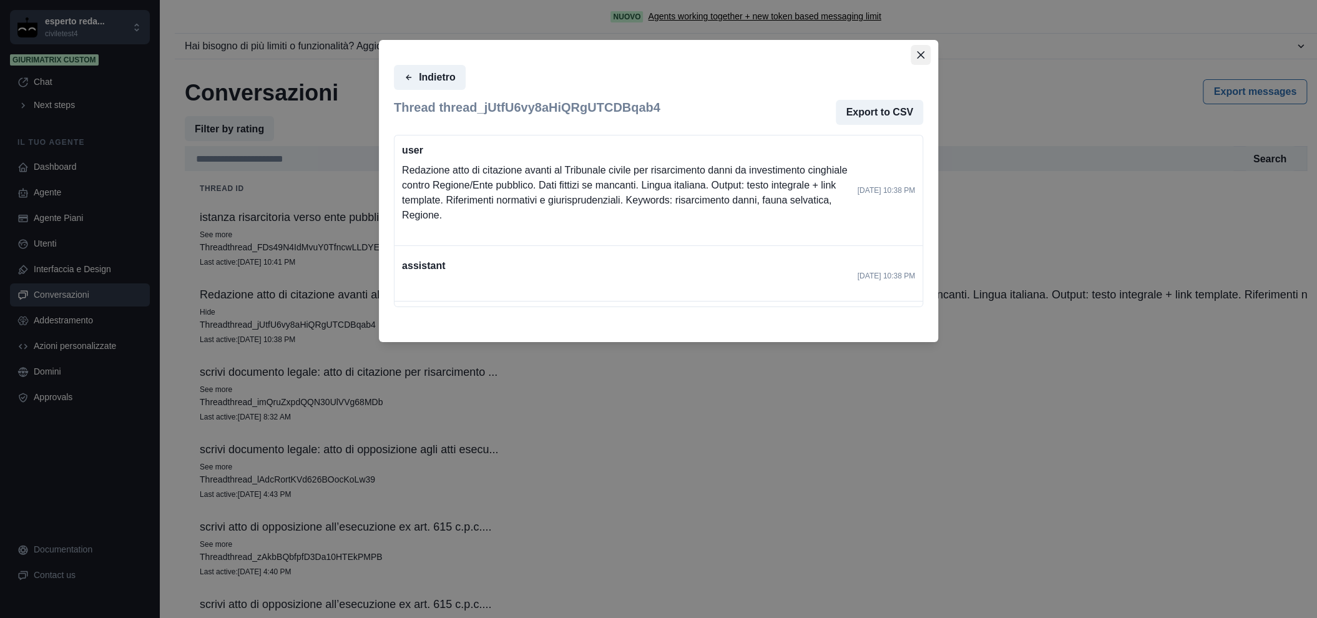
click at [924, 62] on button "Close" at bounding box center [920, 55] width 20 height 20
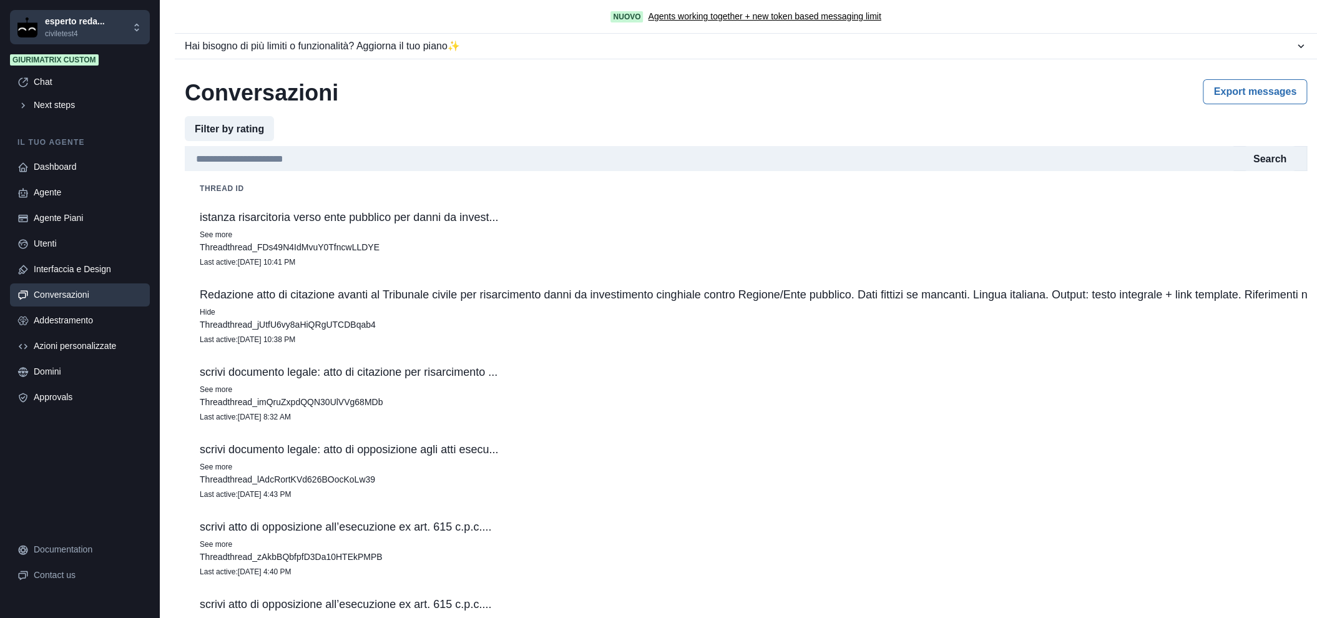
scroll to position [69, 0]
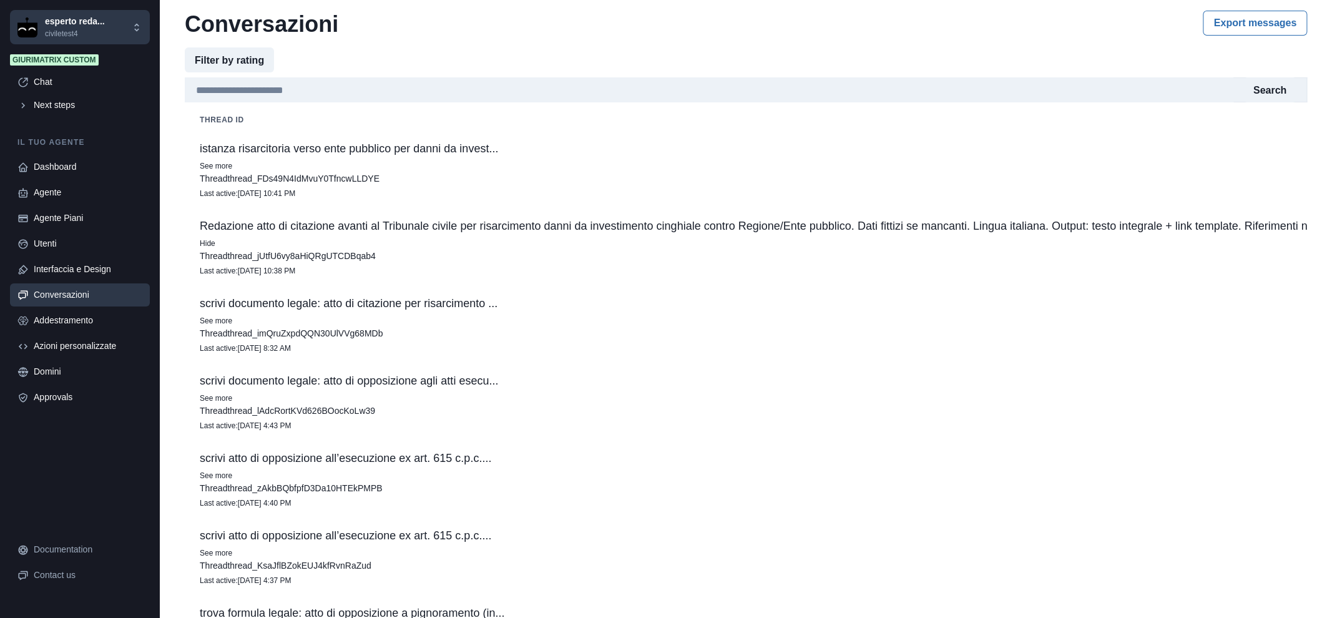
click at [480, 147] on p "istanza risarcitoria verso ente pubblico per danni da invest..." at bounding box center [963, 148] width 1526 height 12
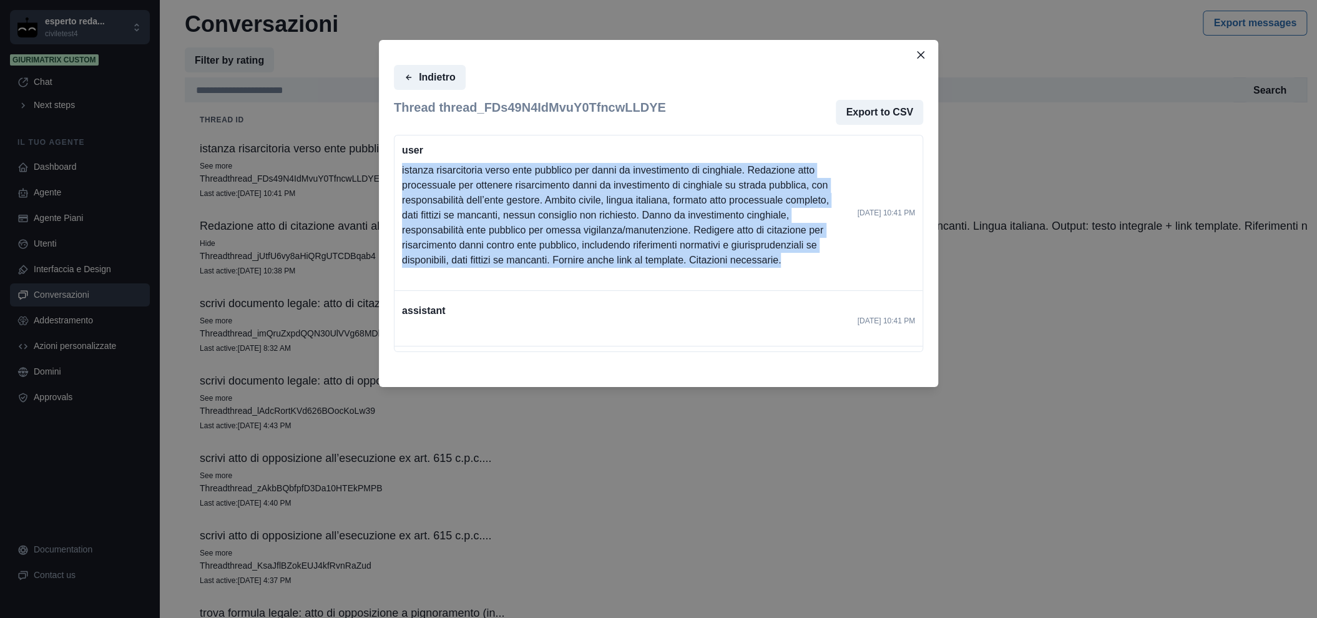
drag, startPoint x: 817, startPoint y: 265, endPoint x: 358, endPoint y: 168, distance: 468.7
click at [358, 168] on div "Indietro Thread thread_FDs49N4IdMvuY0TfncwLLDYE Export to CSV user istanza risa…" at bounding box center [658, 309] width 1317 height 618
drag, startPoint x: 358, startPoint y: 168, endPoint x: 487, endPoint y: 203, distance: 133.2
copy p "istanza risarcitoria verso ente pubblico per danni da investimento di cinghiale…"
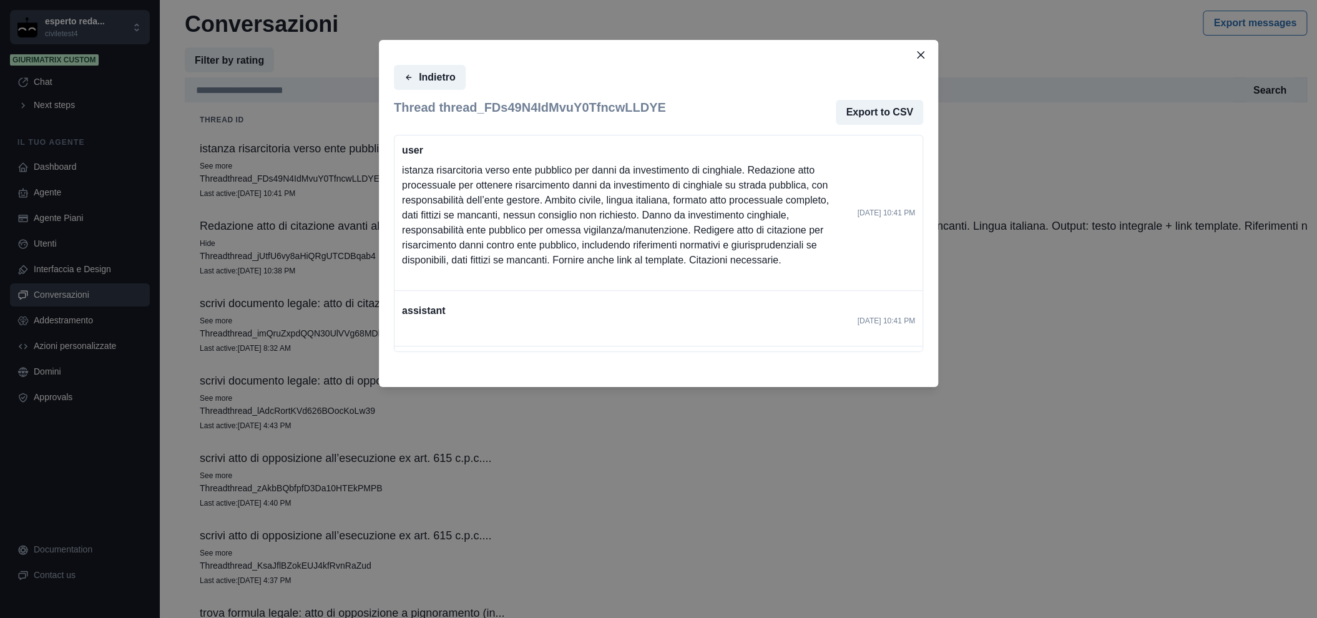
click at [131, 139] on div "Indietro Thread thread_FDs49N4IdMvuY0TfncwLLDYE Export to CSV user istanza risa…" at bounding box center [658, 309] width 1317 height 618
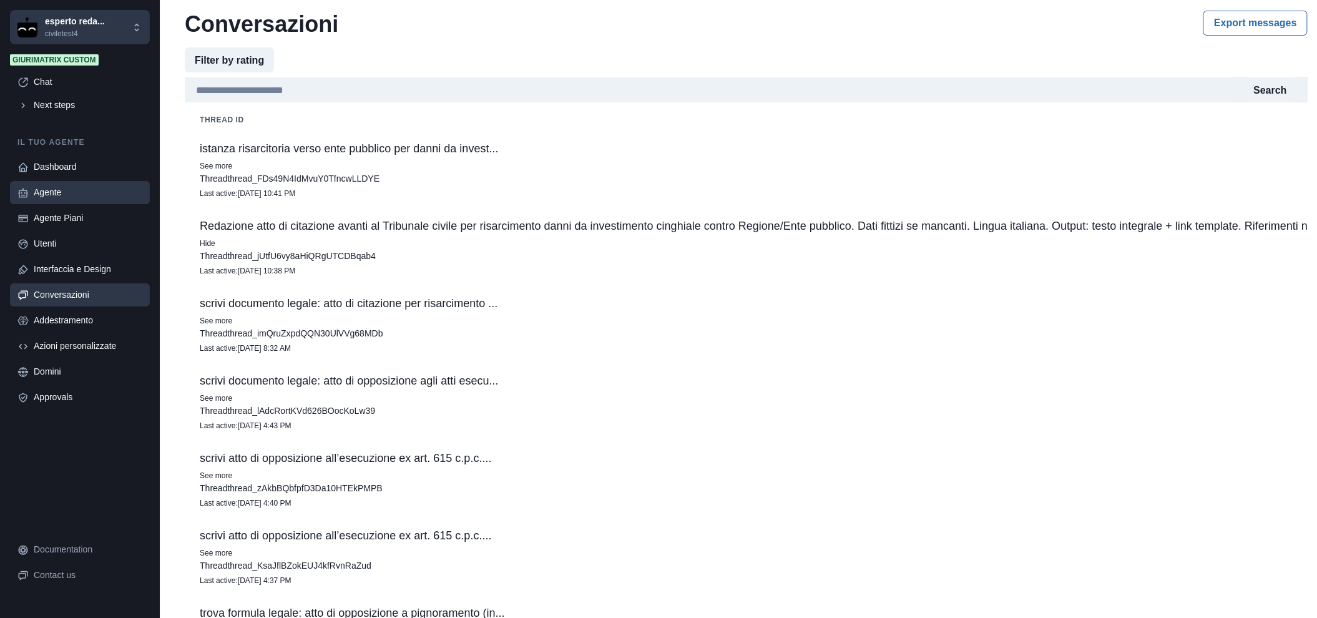
click at [62, 193] on div "Agente" at bounding box center [88, 192] width 109 height 13
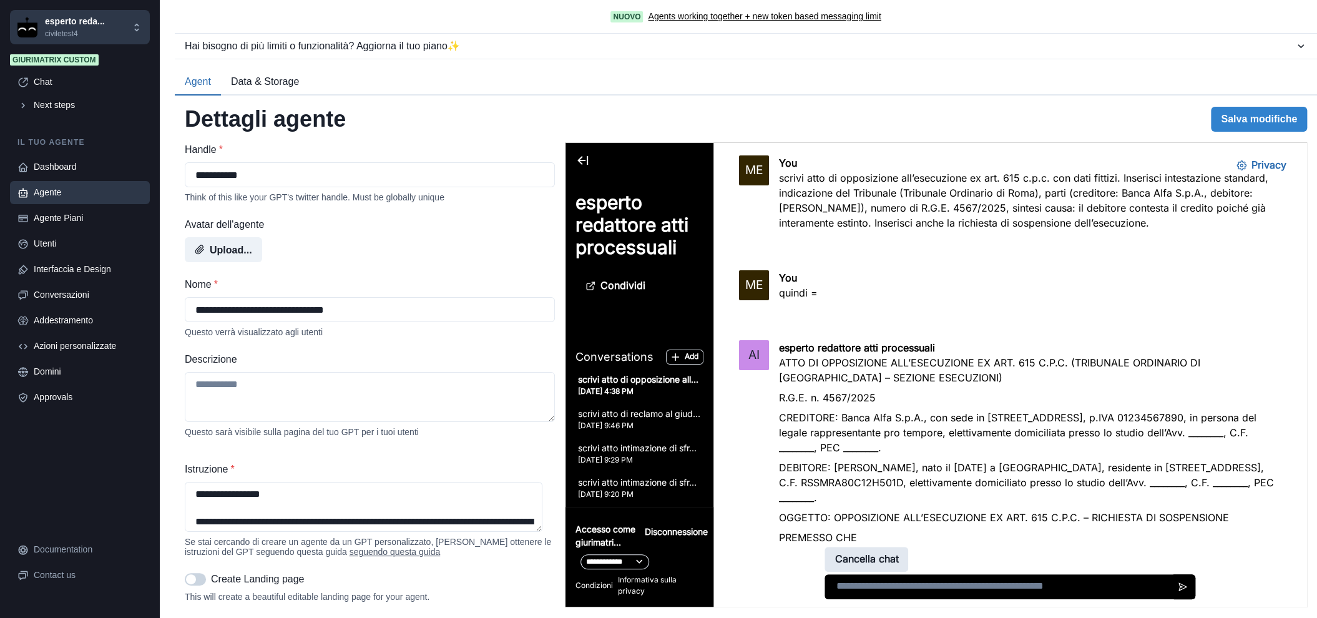
click at [874, 552] on button "Cancella chat" at bounding box center [866, 559] width 84 height 25
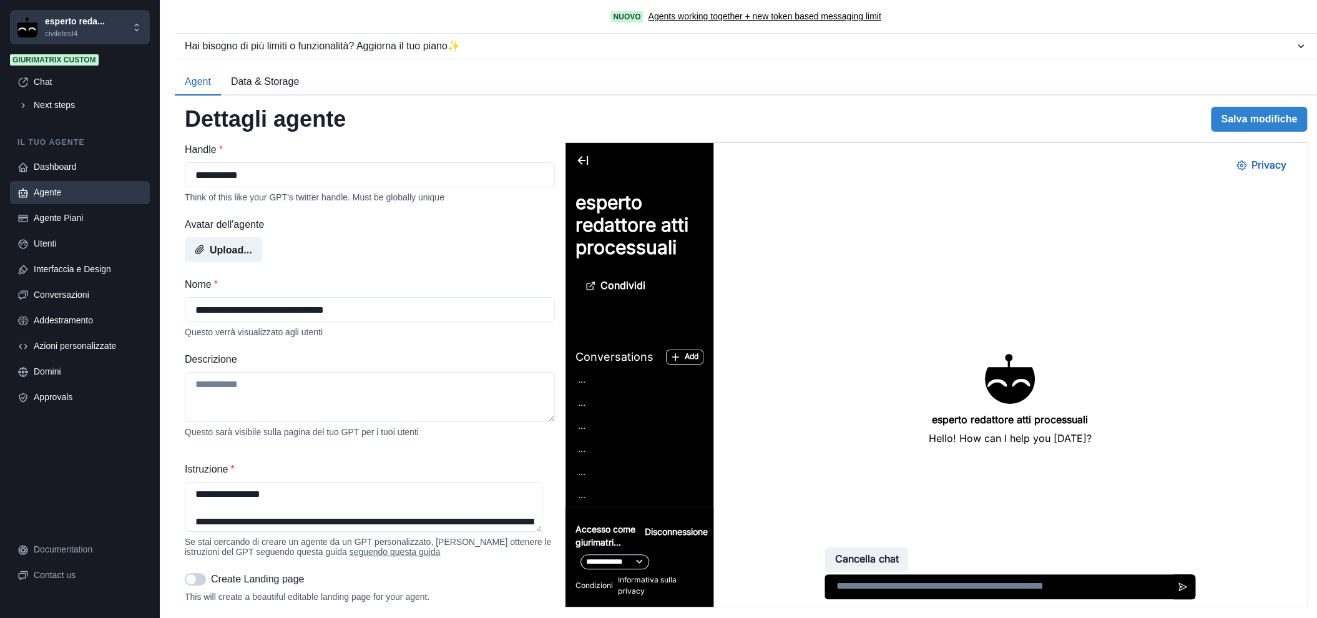
click at [922, 587] on textarea at bounding box center [1009, 586] width 371 height 25
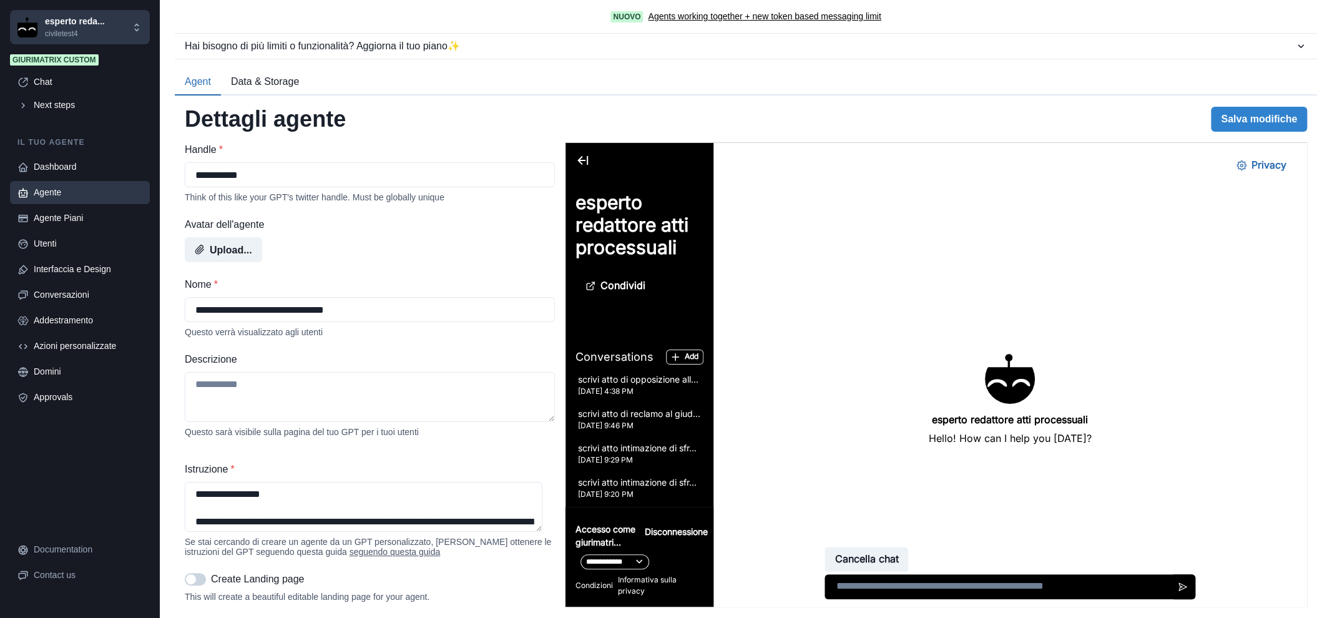
paste textarea "**********"
type textarea "**********"
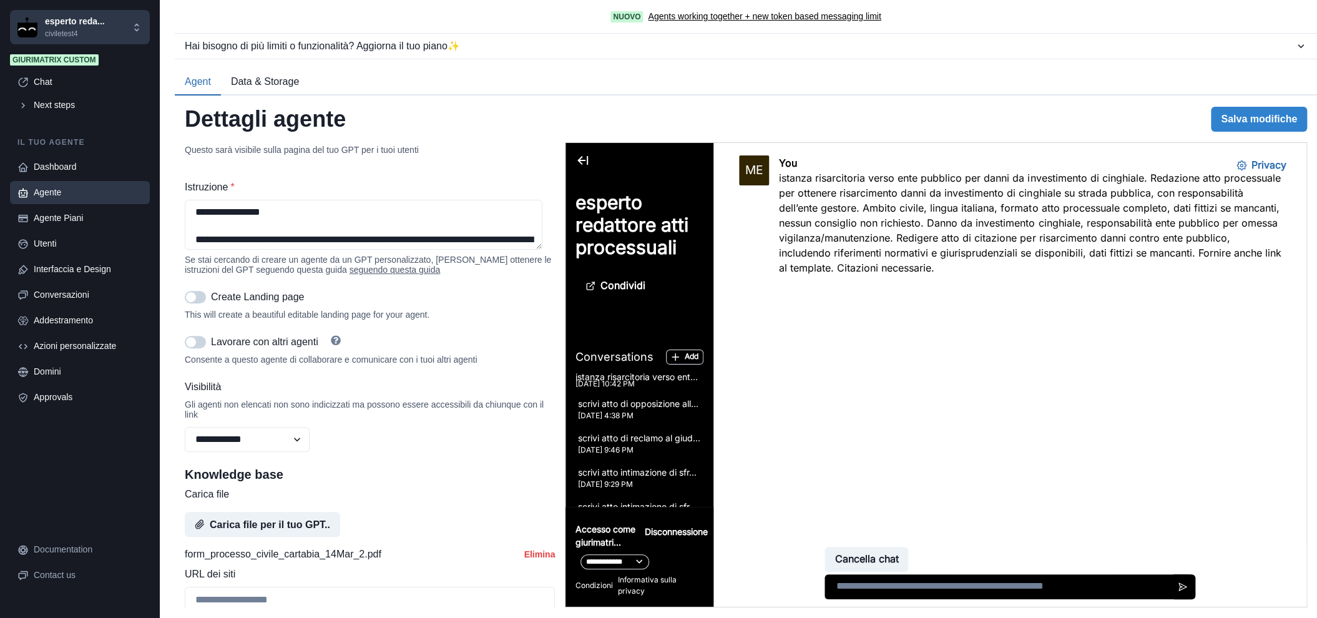
scroll to position [312, 0]
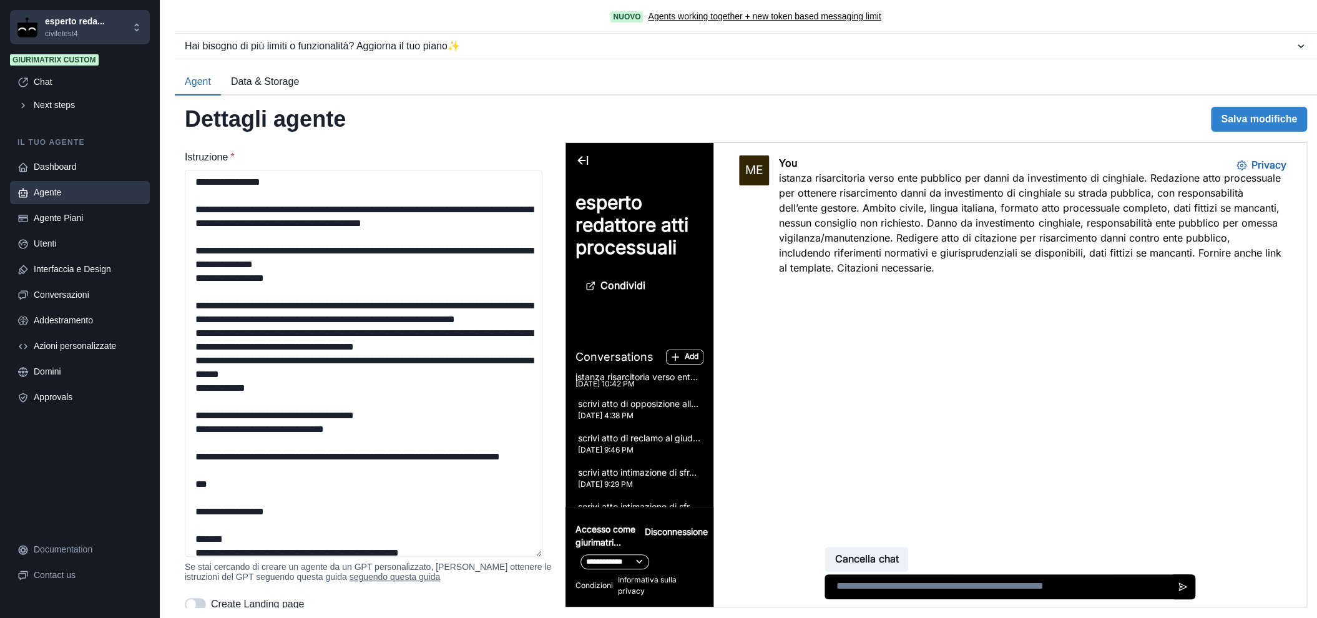
drag, startPoint x: 540, startPoint y: 218, endPoint x: 542, endPoint y: 514, distance: 296.4
click at [557, 555] on div "**********" at bounding box center [746, 374] width 1122 height 465
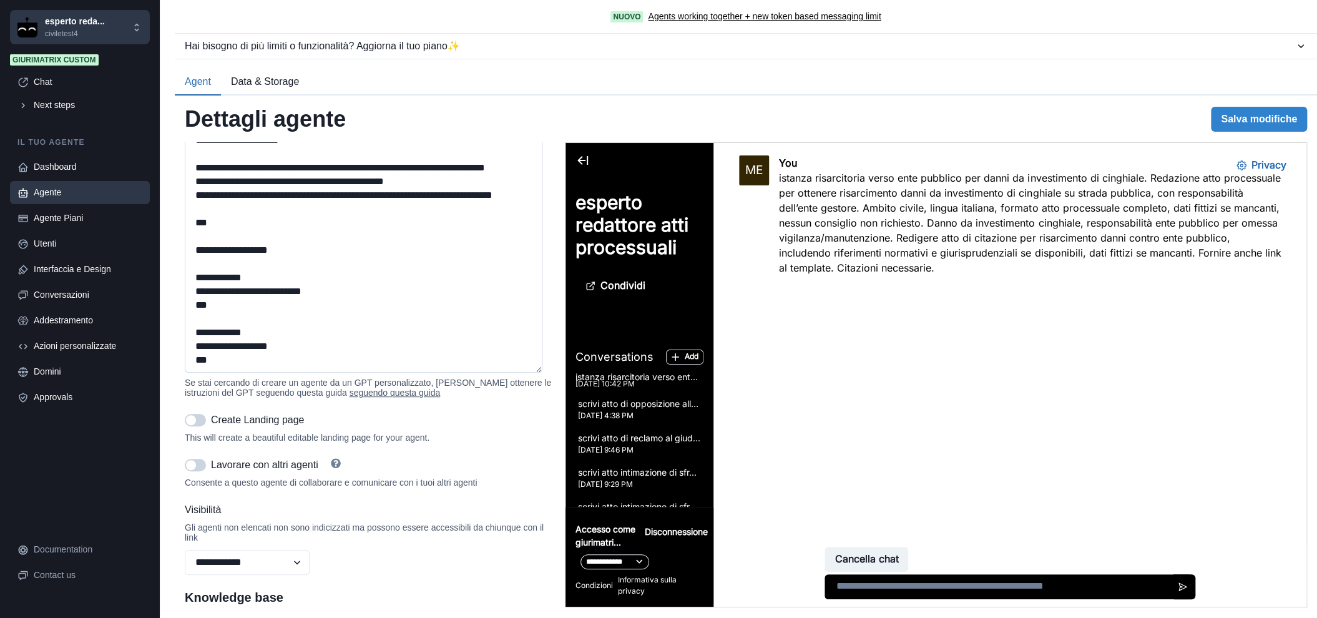
scroll to position [520, 0]
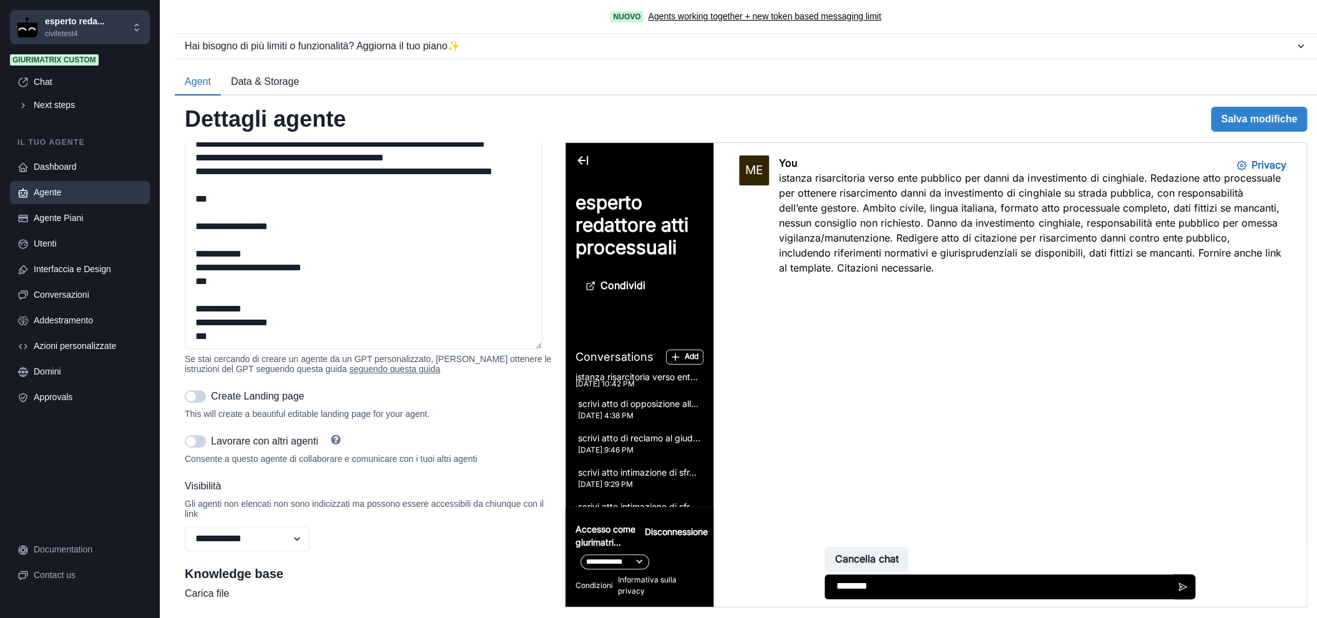
type textarea "********"
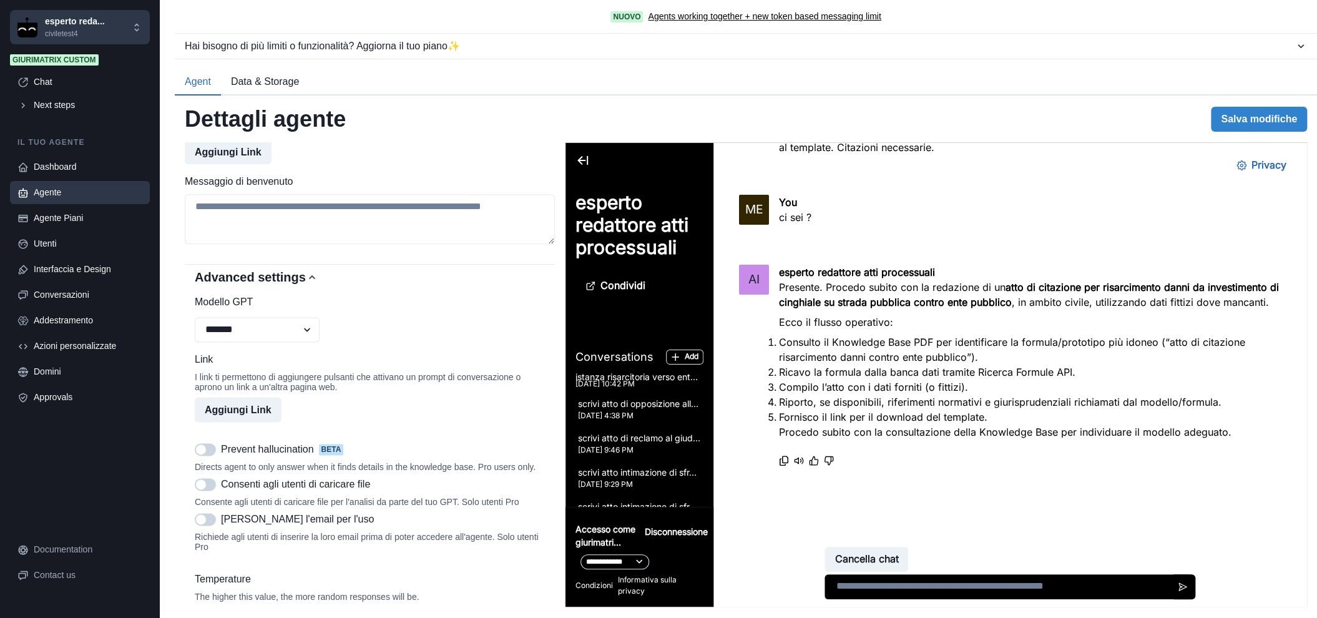
scroll to position [1066, 0]
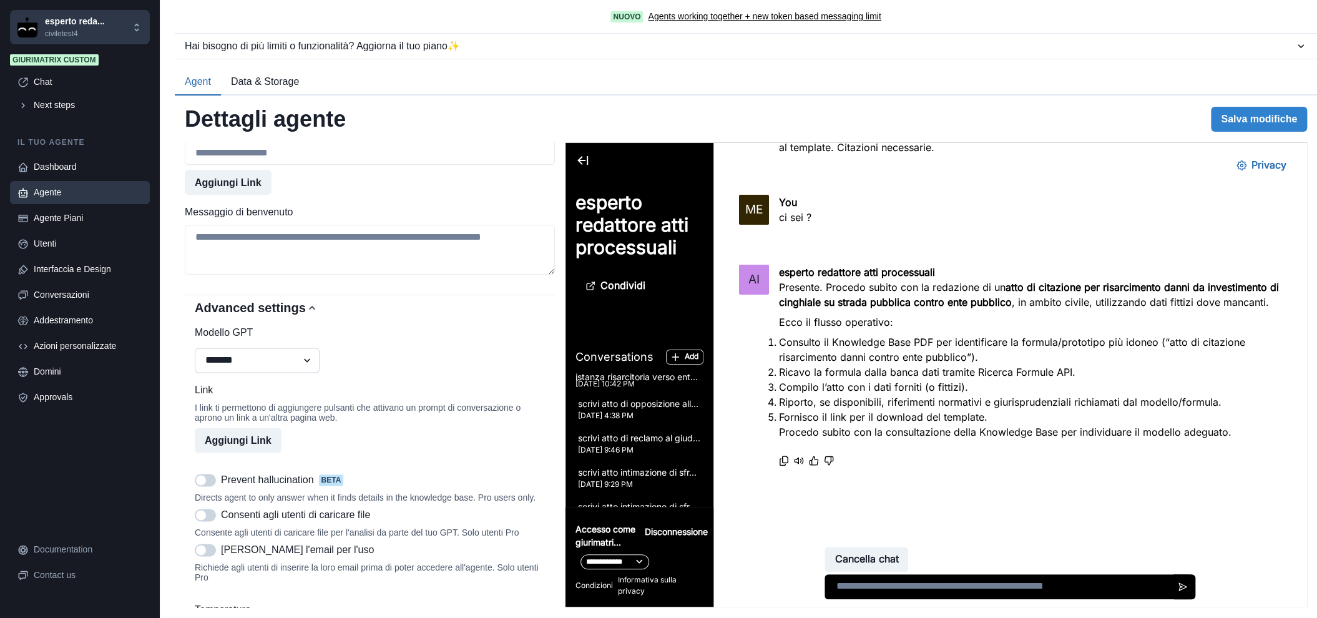
click at [284, 369] on select "**********" at bounding box center [257, 360] width 125 height 25
click at [195, 359] on select "**********" at bounding box center [257, 360] width 125 height 25
click at [294, 373] on select "**********" at bounding box center [257, 360] width 125 height 25
select select "**********"
click at [195, 359] on select "**********" at bounding box center [257, 360] width 125 height 25
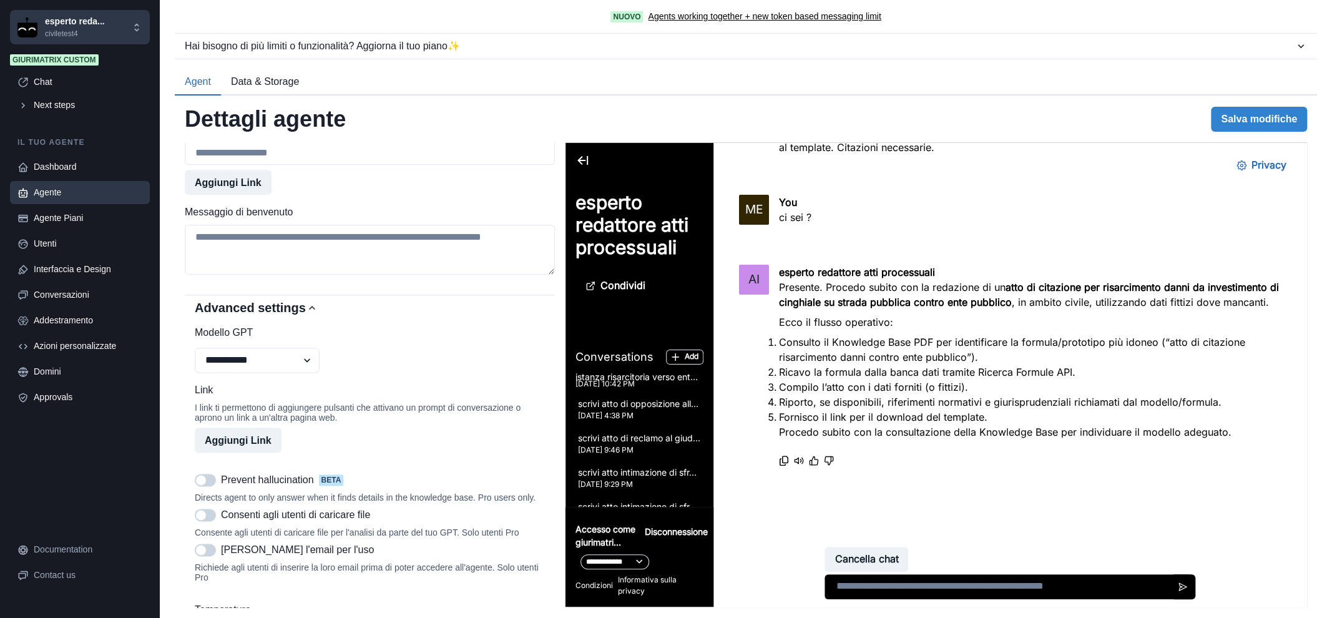
click at [1234, 132] on div "**********" at bounding box center [746, 356] width 1142 height 522
click at [1232, 125] on button "Salva modifiche" at bounding box center [1259, 119] width 96 height 25
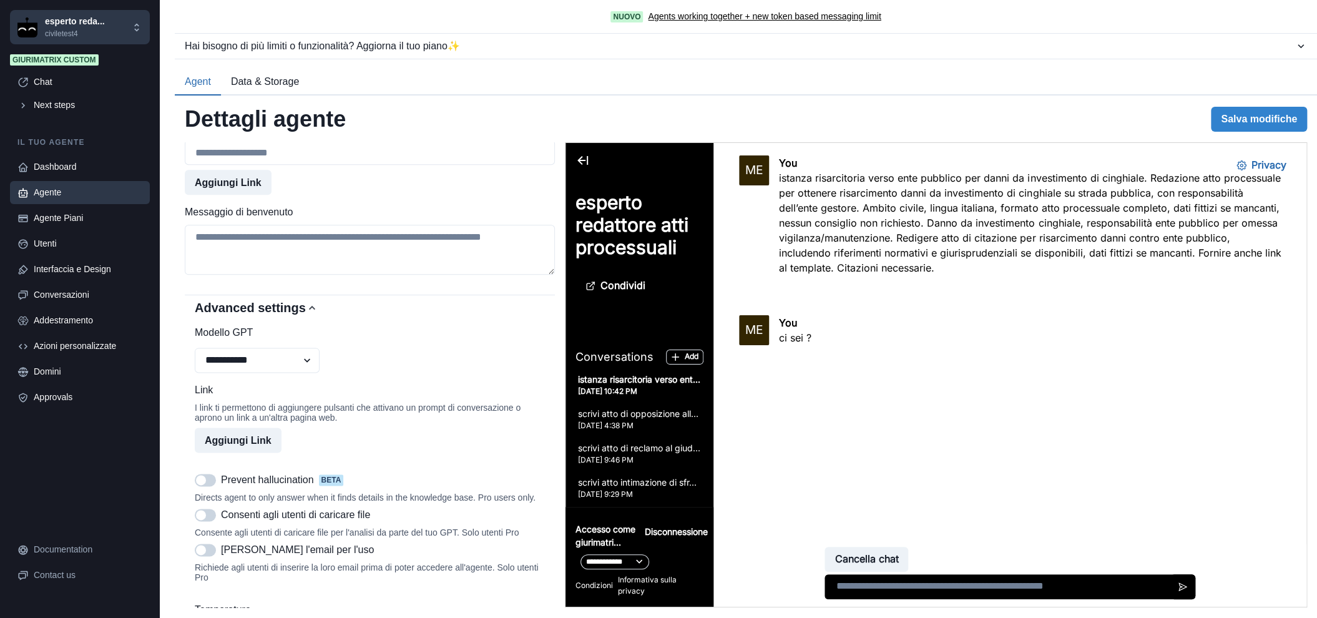
scroll to position [0, 0]
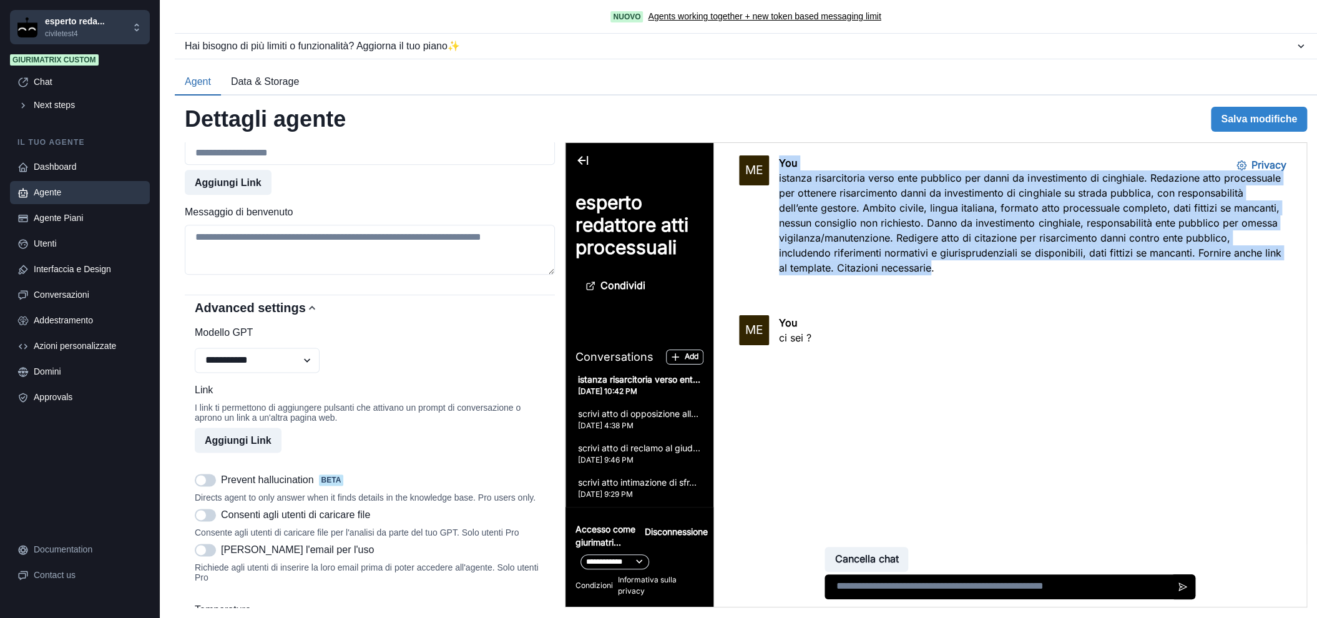
drag, startPoint x: 1014, startPoint y: 263, endPoint x: 758, endPoint y: 182, distance: 268.6
click at [758, 182] on div "ME You istanza risarcitoria verso ente pubblico per danni da investimento di ci…" at bounding box center [1010, 222] width 542 height 135
copy div "You istanza risarcitoria verso ente pubblico per danni da investimento di cingh…"
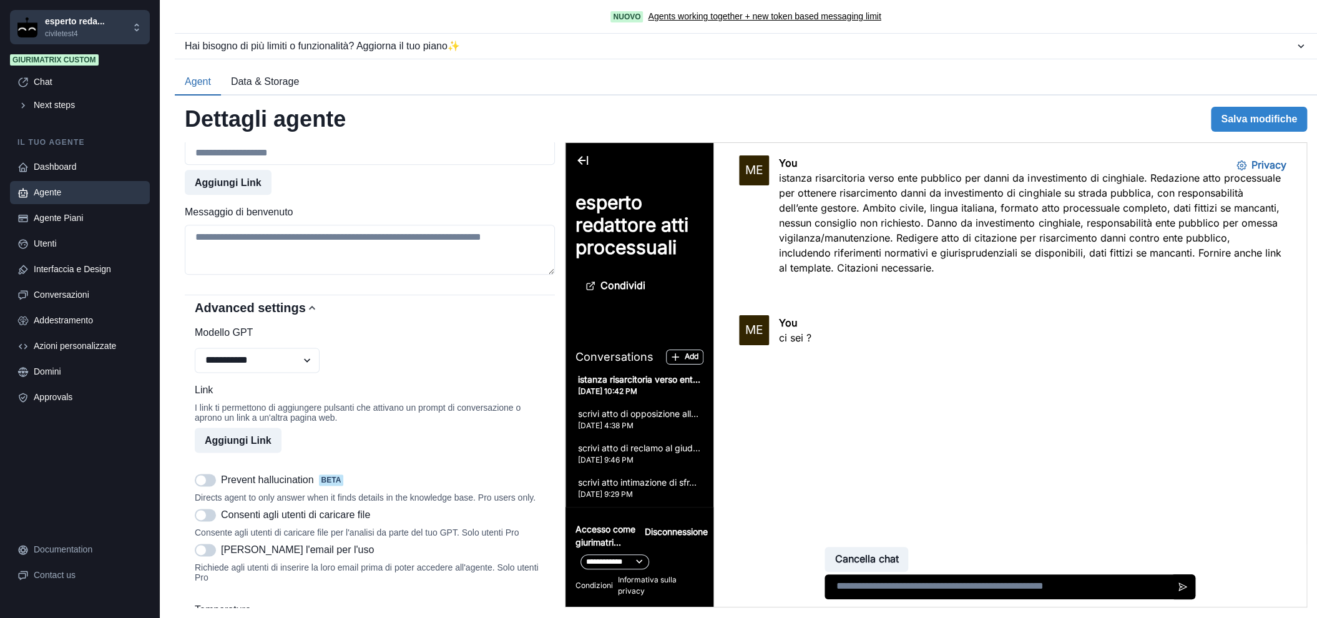
click at [890, 588] on textarea at bounding box center [1009, 586] width 371 height 25
paste textarea "**********"
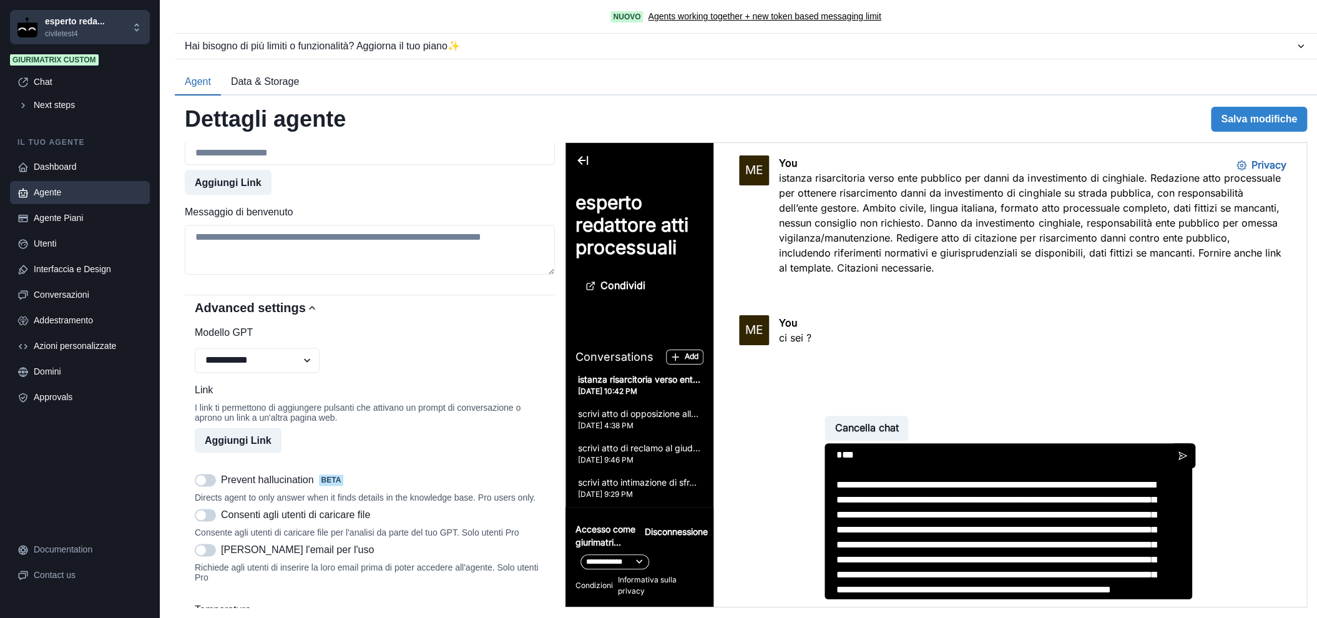
drag, startPoint x: 833, startPoint y: 498, endPoint x: 836, endPoint y: 451, distance: 46.9
click at [836, 451] on textarea "**********" at bounding box center [1007, 521] width 367 height 156
type textarea "**********"
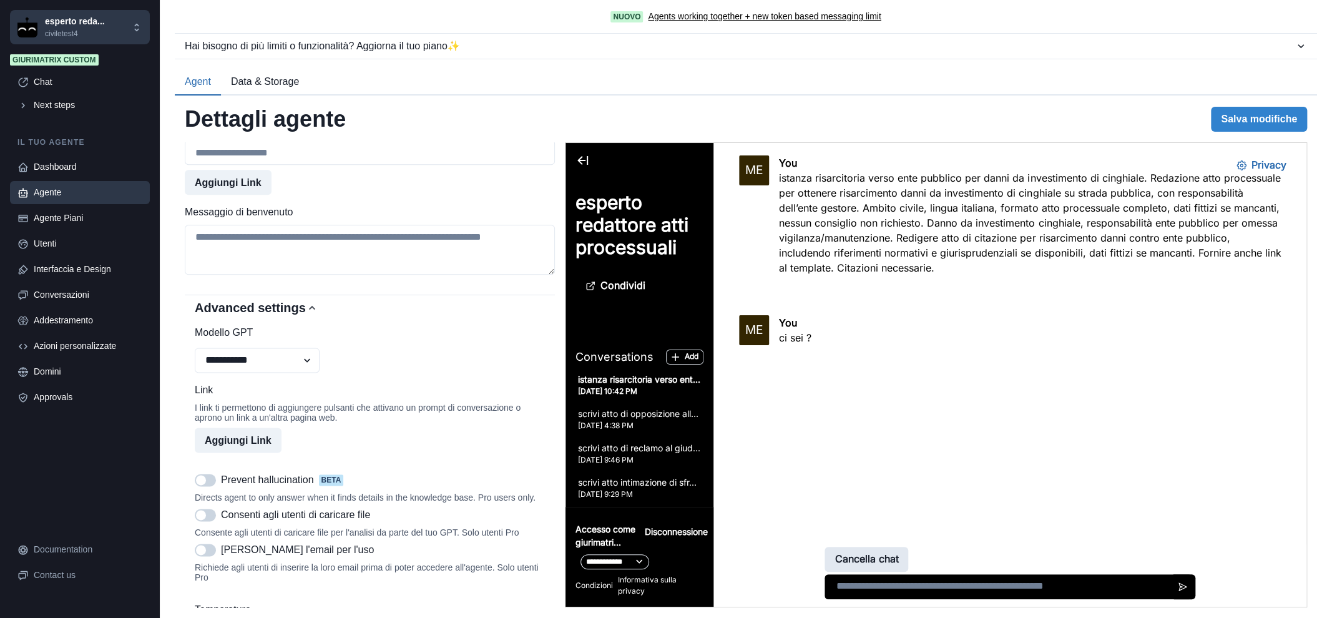
click at [849, 553] on button "Cancella chat" at bounding box center [866, 559] width 84 height 25
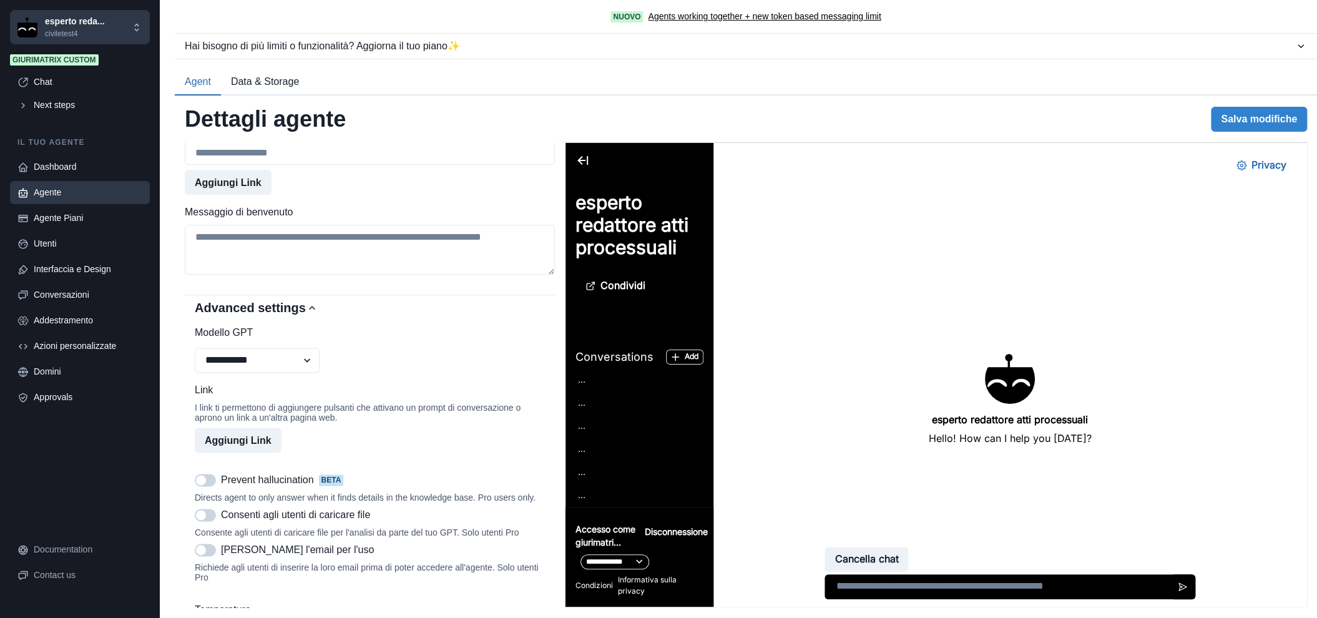
click at [891, 596] on textarea at bounding box center [1009, 586] width 371 height 25
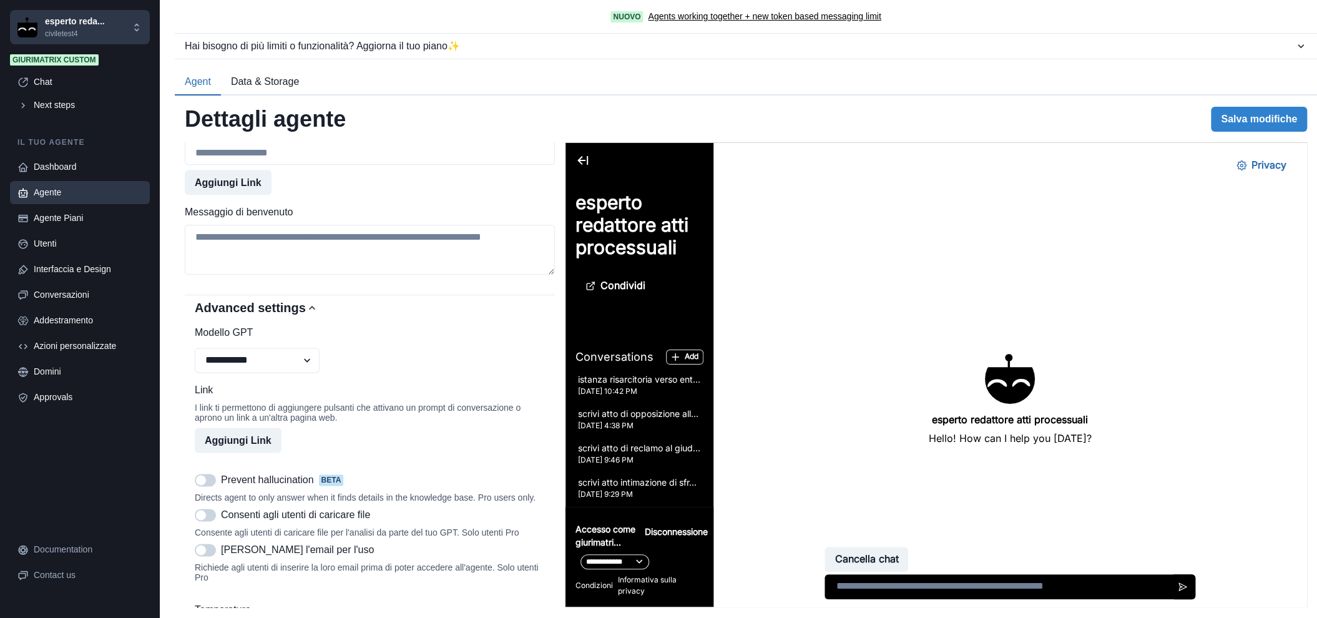
paste textarea "**********"
type textarea "**********"
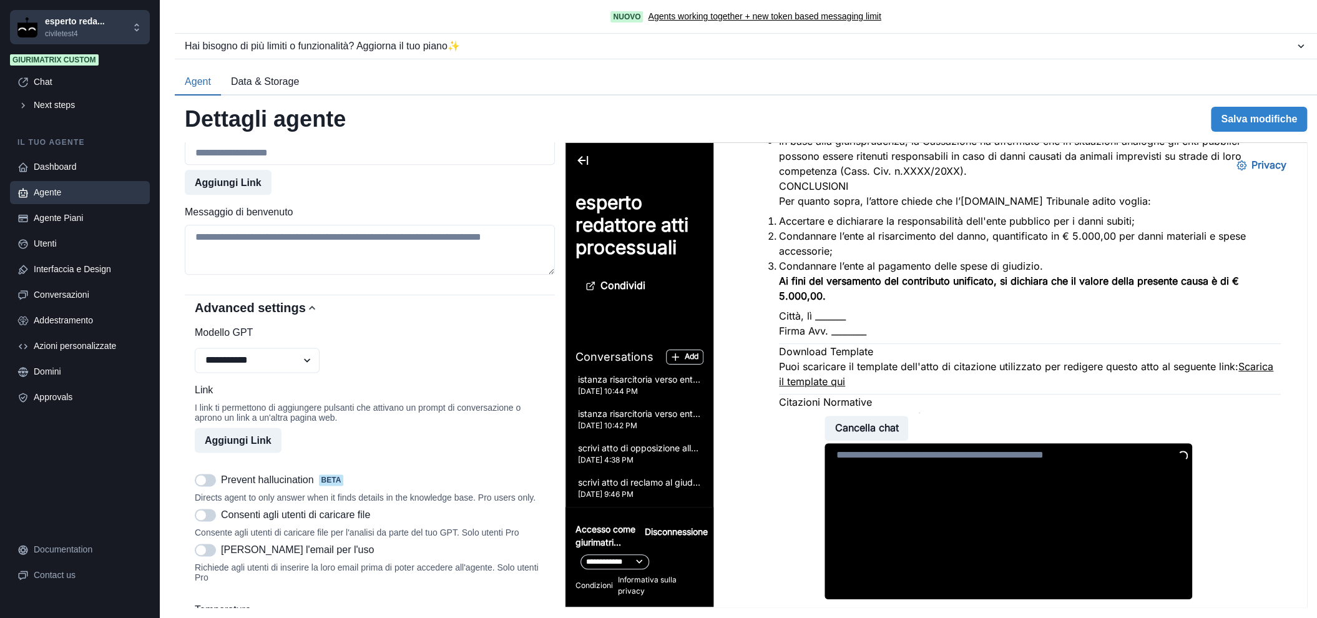
scroll to position [466, 0]
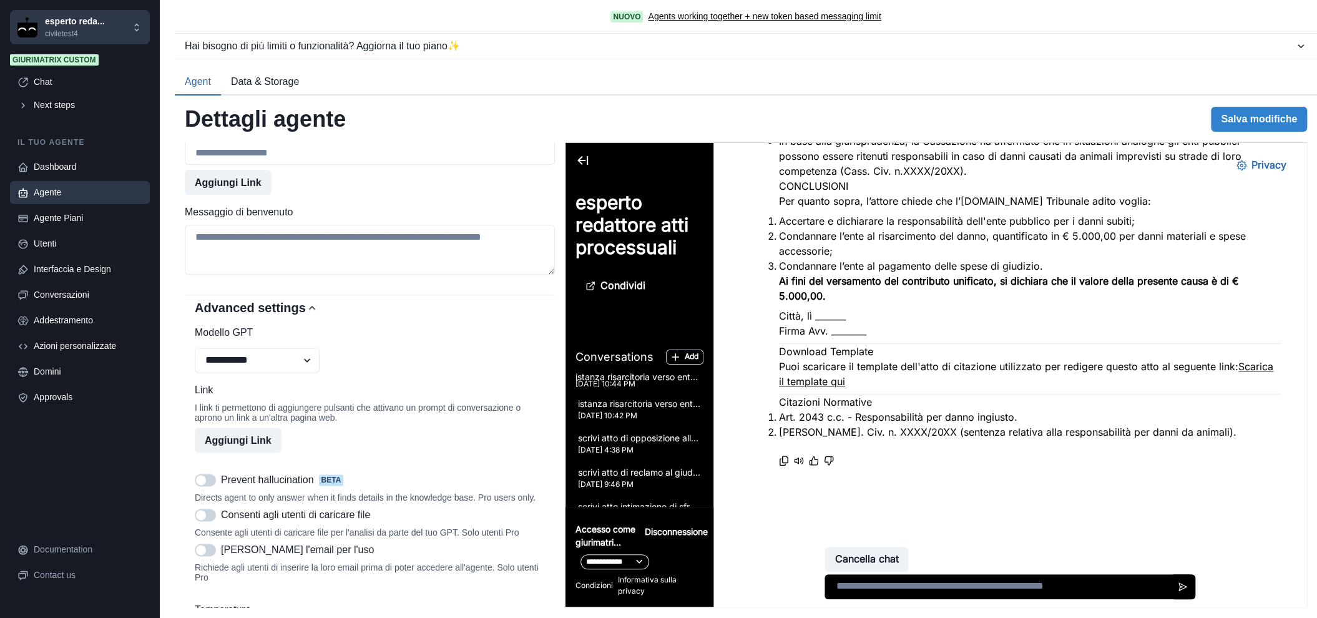
click at [846, 376] on link "Scarica il template qui" at bounding box center [1026, 373] width 494 height 27
click at [235, 373] on select "**********" at bounding box center [257, 360] width 125 height 25
select select "******"
click at [195, 359] on select "**********" at bounding box center [257, 360] width 125 height 25
click at [1276, 121] on button "Salva modifiche" at bounding box center [1259, 119] width 96 height 25
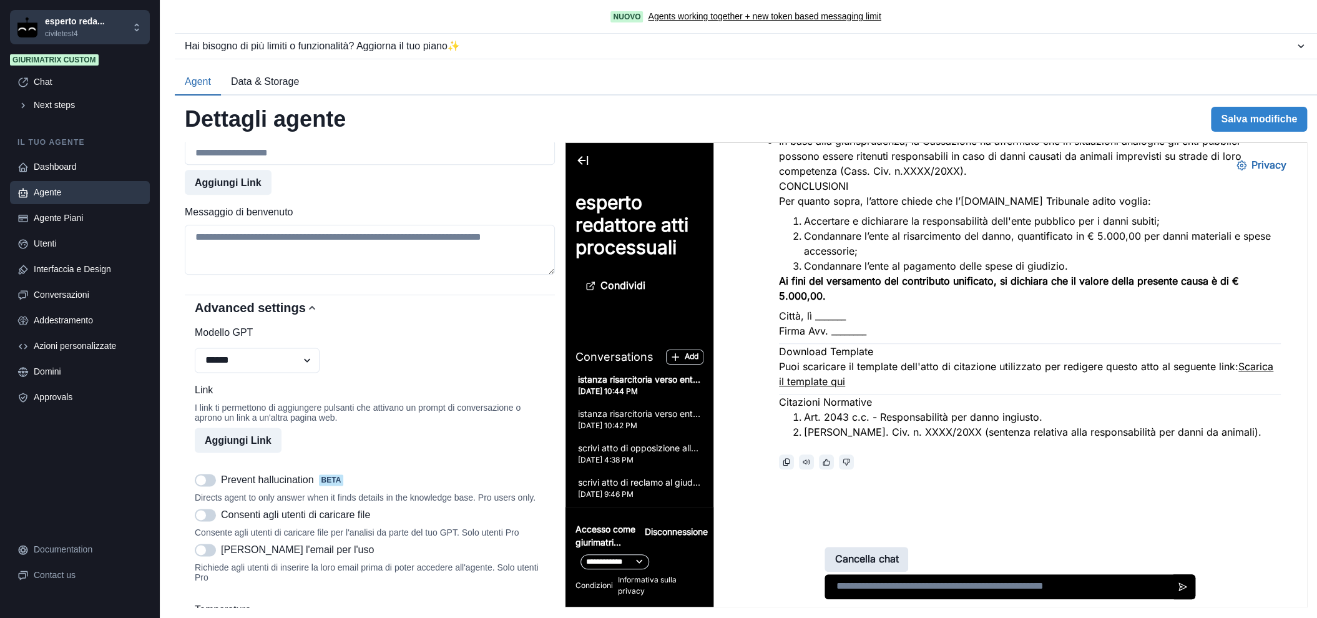
click at [881, 556] on button "Cancella chat" at bounding box center [866, 559] width 84 height 25
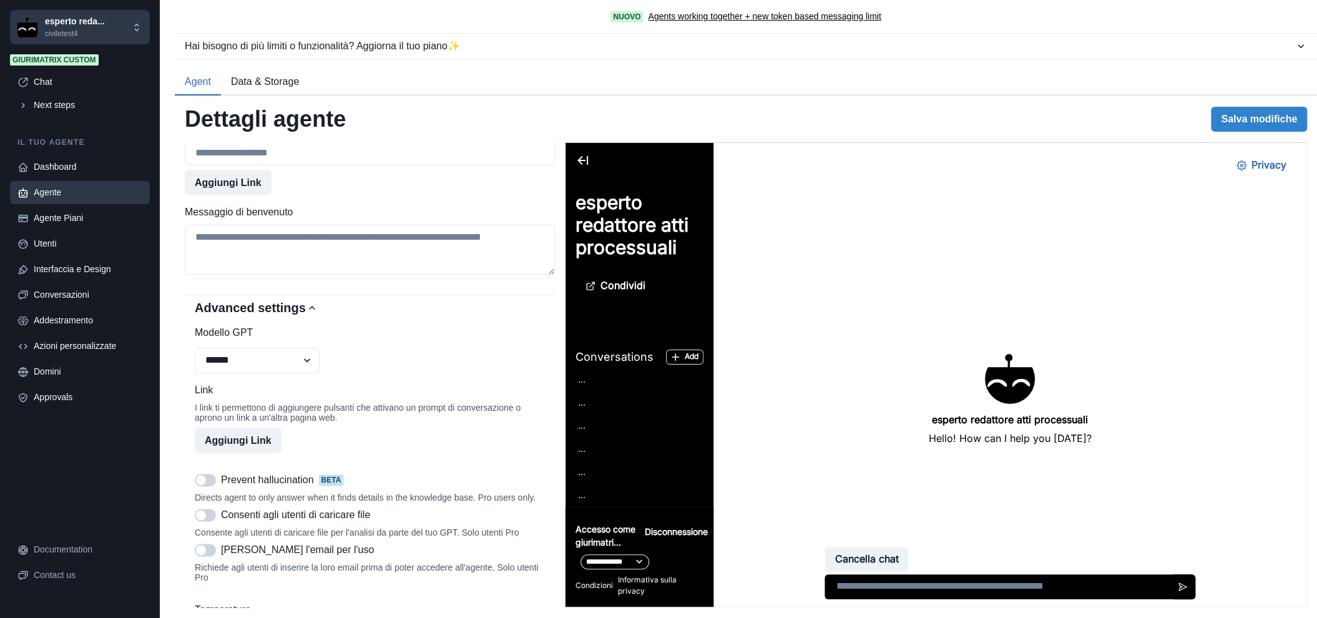
scroll to position [0, 0]
click at [916, 593] on textarea at bounding box center [1009, 586] width 371 height 25
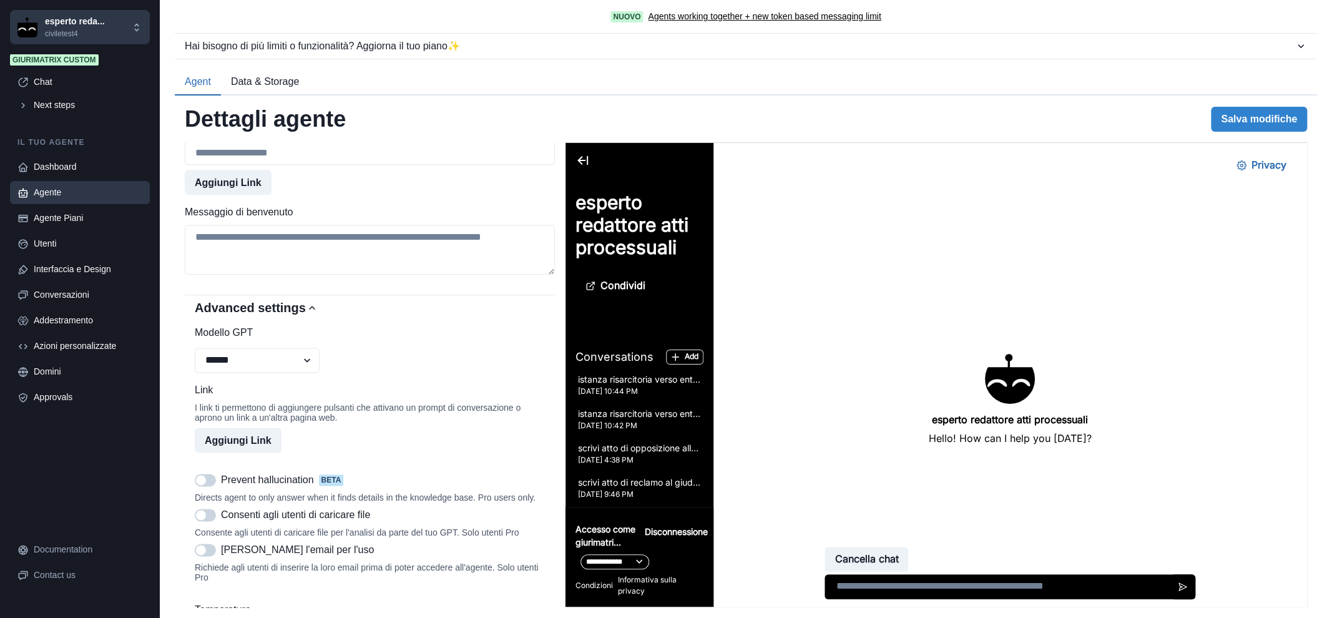
paste textarea "**********"
type textarea "**********"
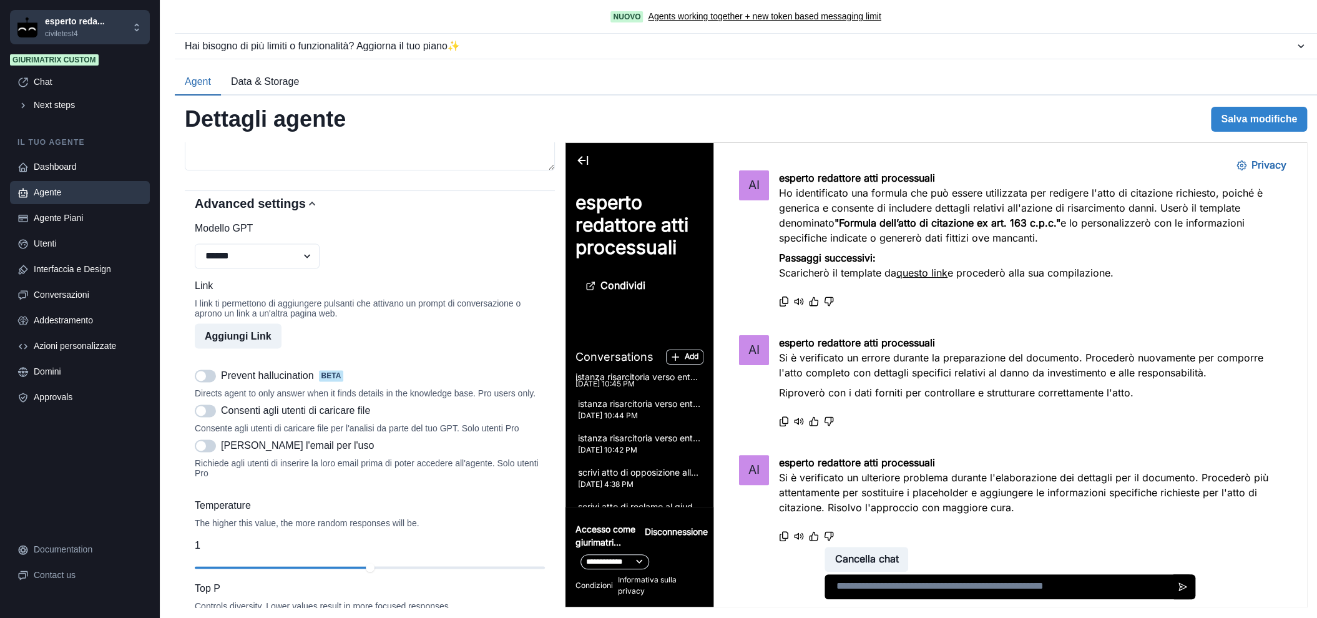
scroll to position [369, 0]
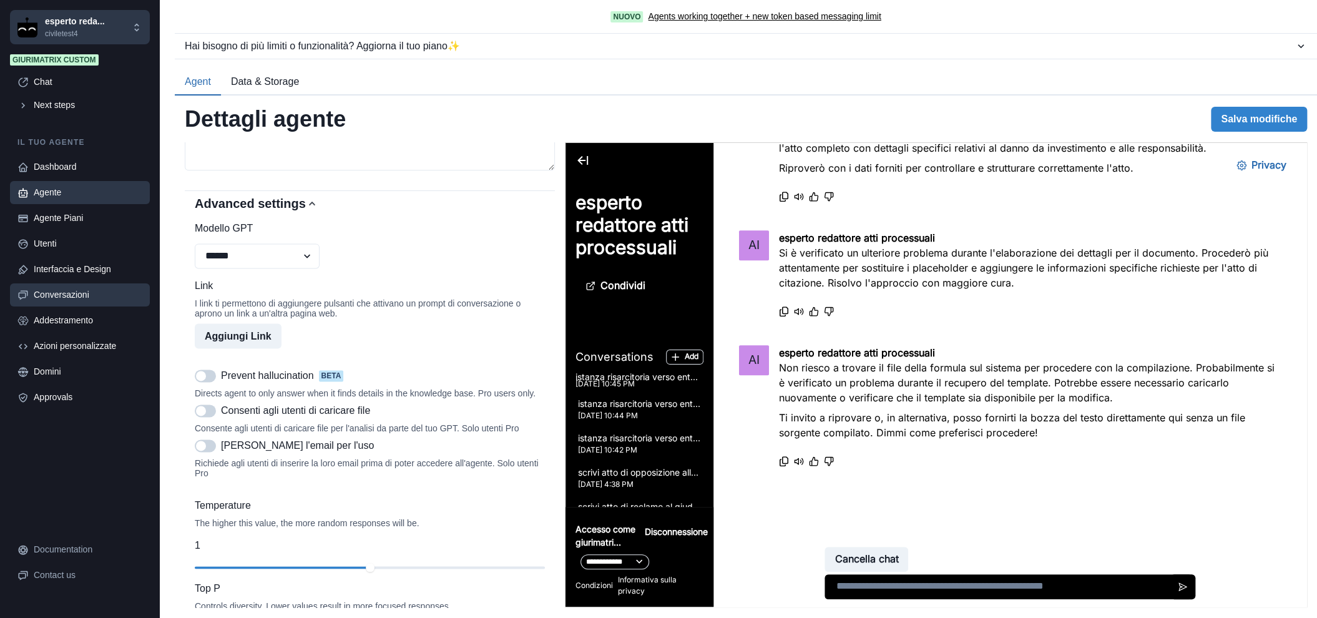
click at [81, 296] on div "Conversazioni" at bounding box center [88, 294] width 109 height 13
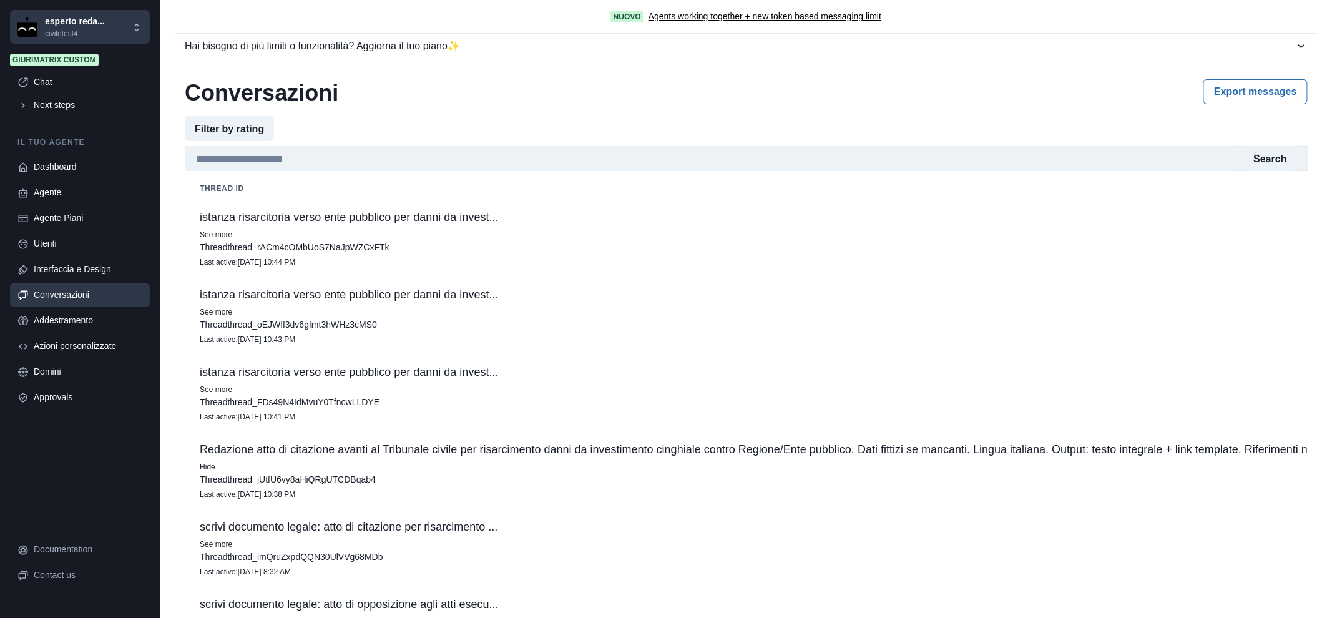
click at [405, 372] on p "istanza risarcitoria verso ente pubblico per danni da invest..." at bounding box center [963, 372] width 1526 height 12
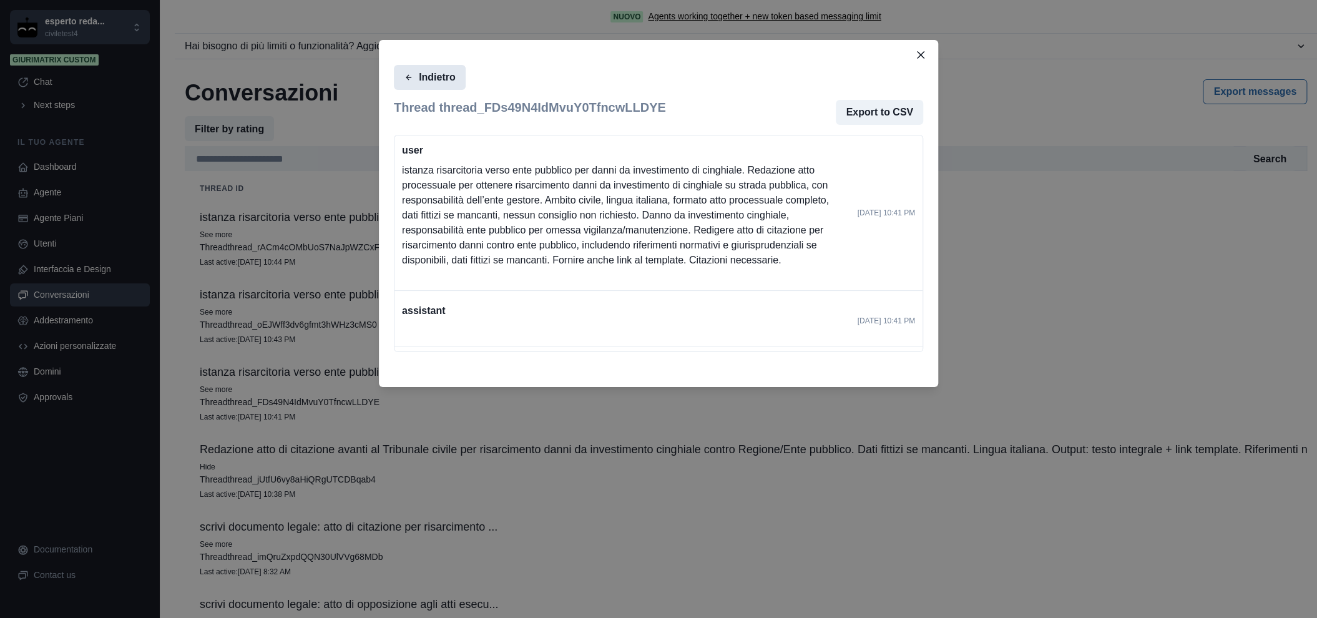
click at [449, 88] on button "Indietro" at bounding box center [430, 77] width 72 height 25
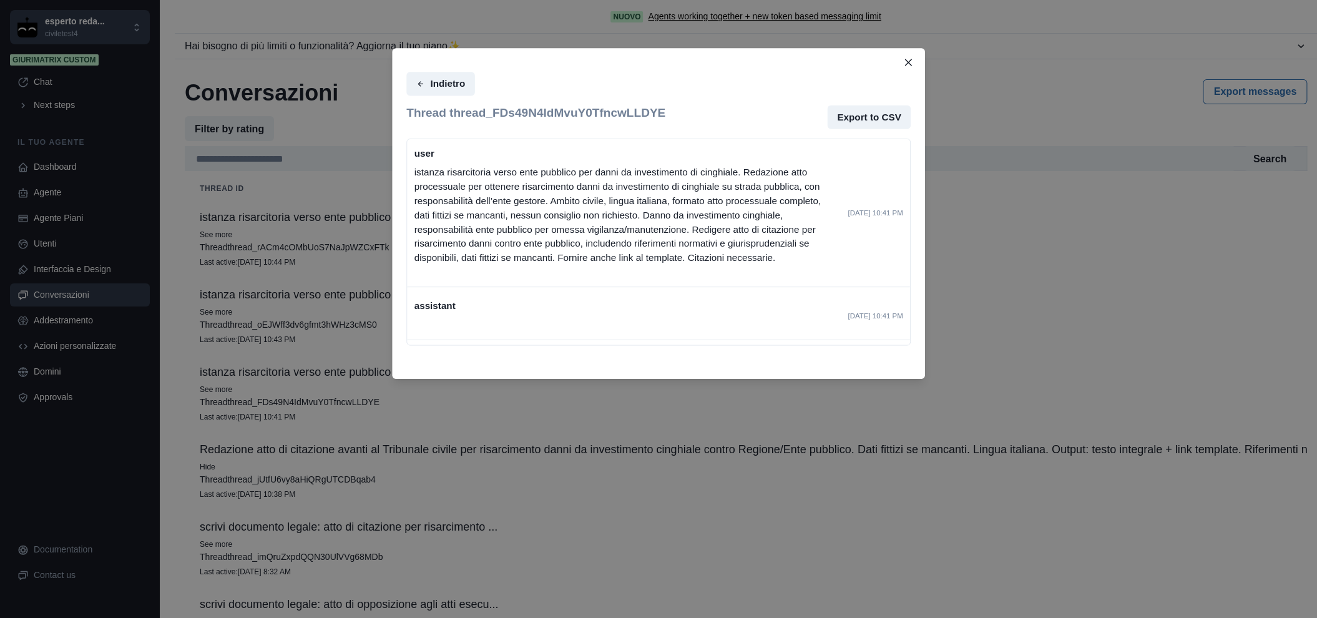
scroll to position [69, 0]
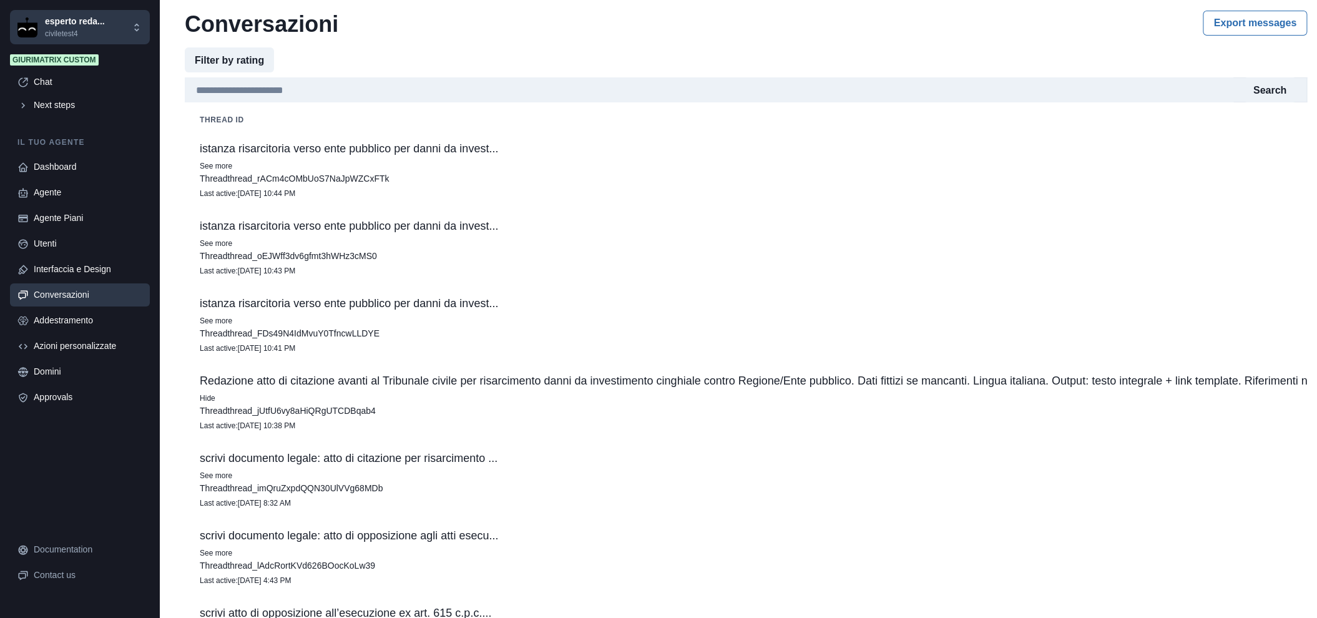
click at [442, 170] on p "See more" at bounding box center [963, 166] width 1526 height 12
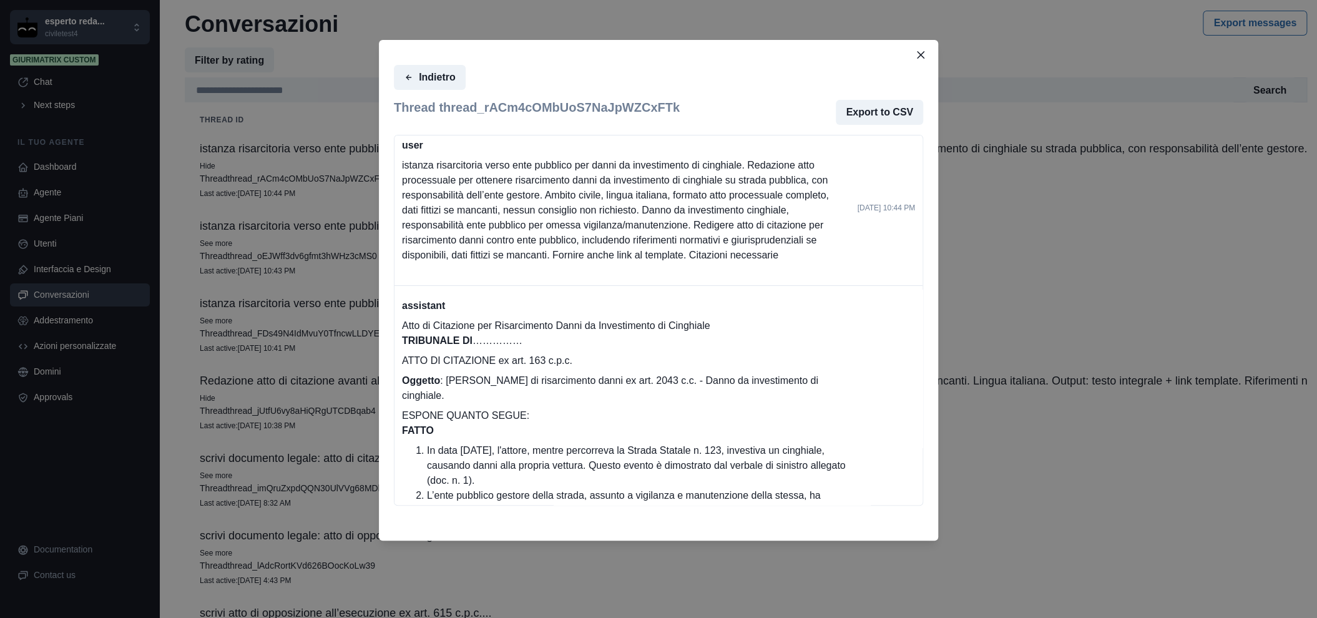
scroll to position [0, 0]
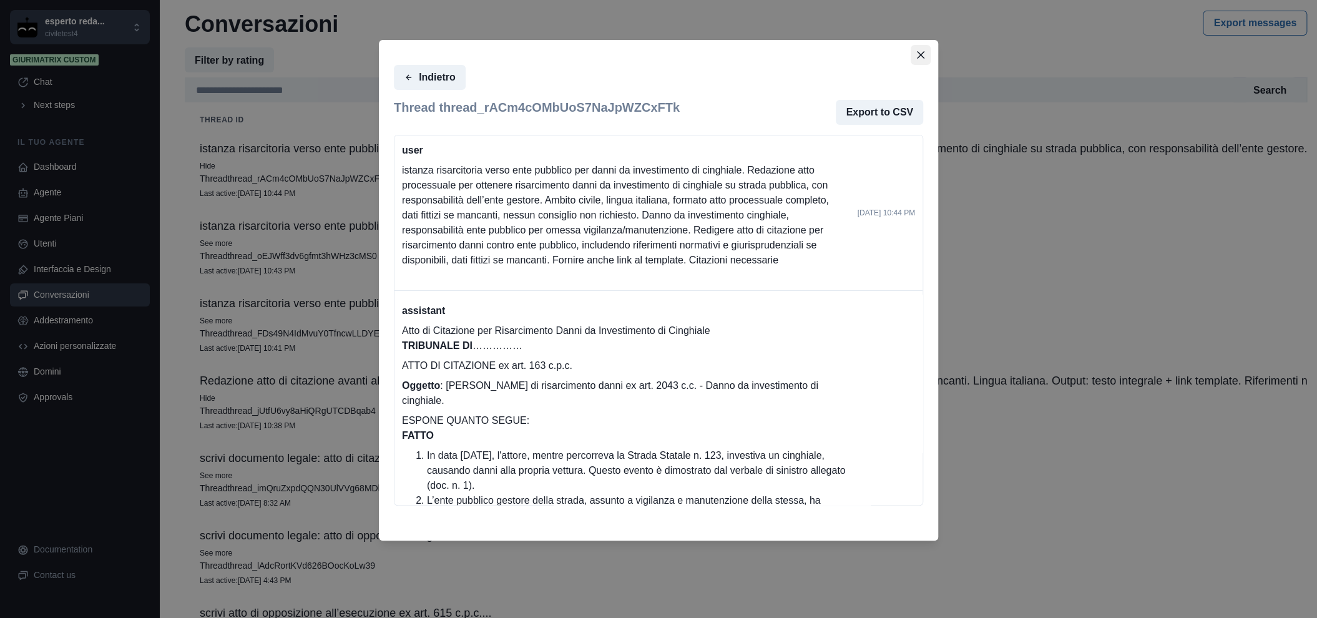
click at [921, 48] on button "Close" at bounding box center [920, 55] width 20 height 20
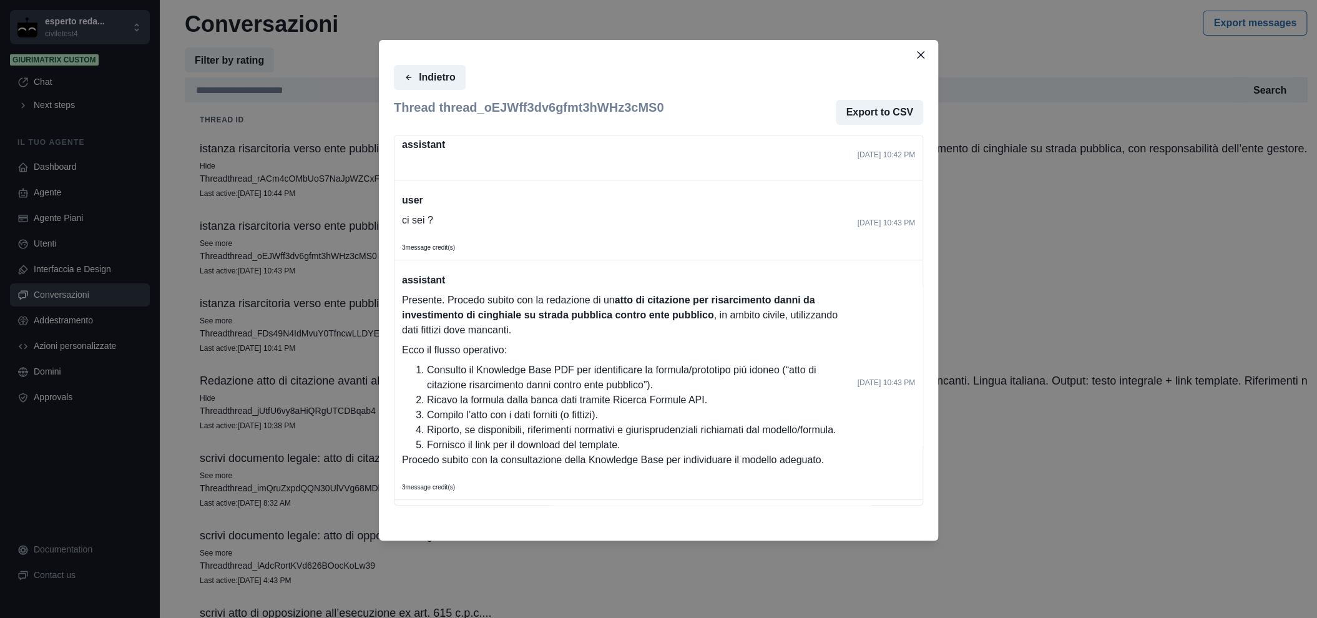
scroll to position [210, 0]
click at [926, 53] on button "Close" at bounding box center [920, 55] width 20 height 20
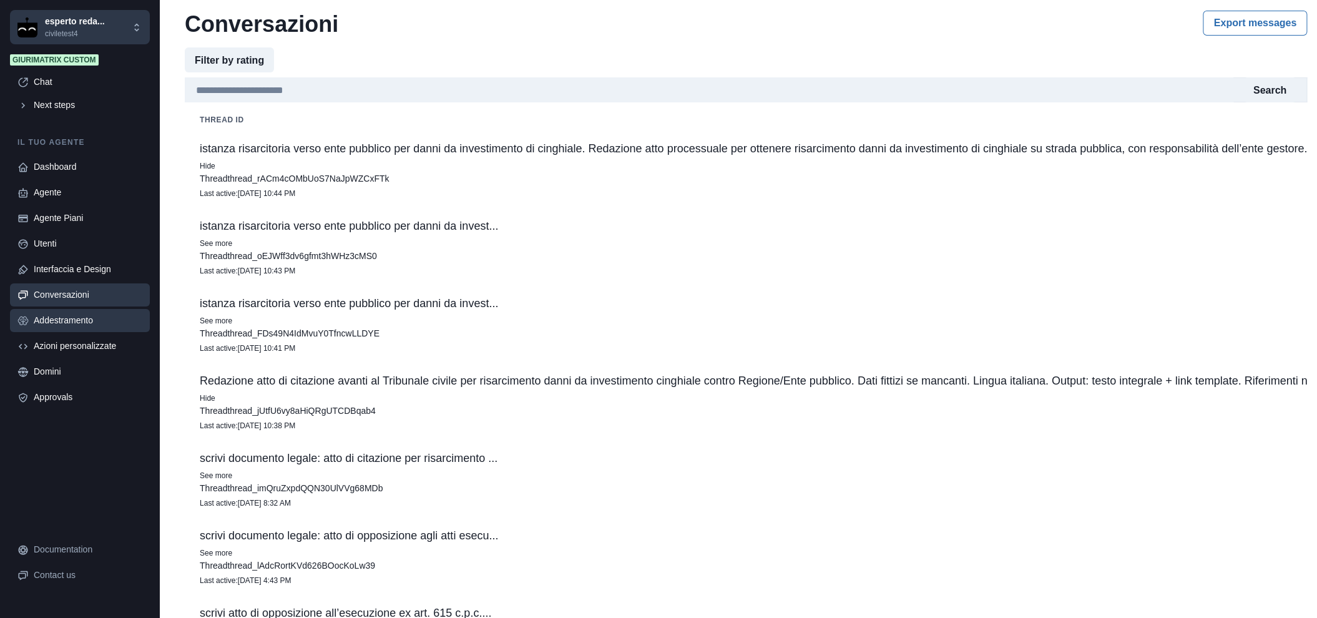
click at [89, 310] on link "Addestramento" at bounding box center [80, 320] width 140 height 23
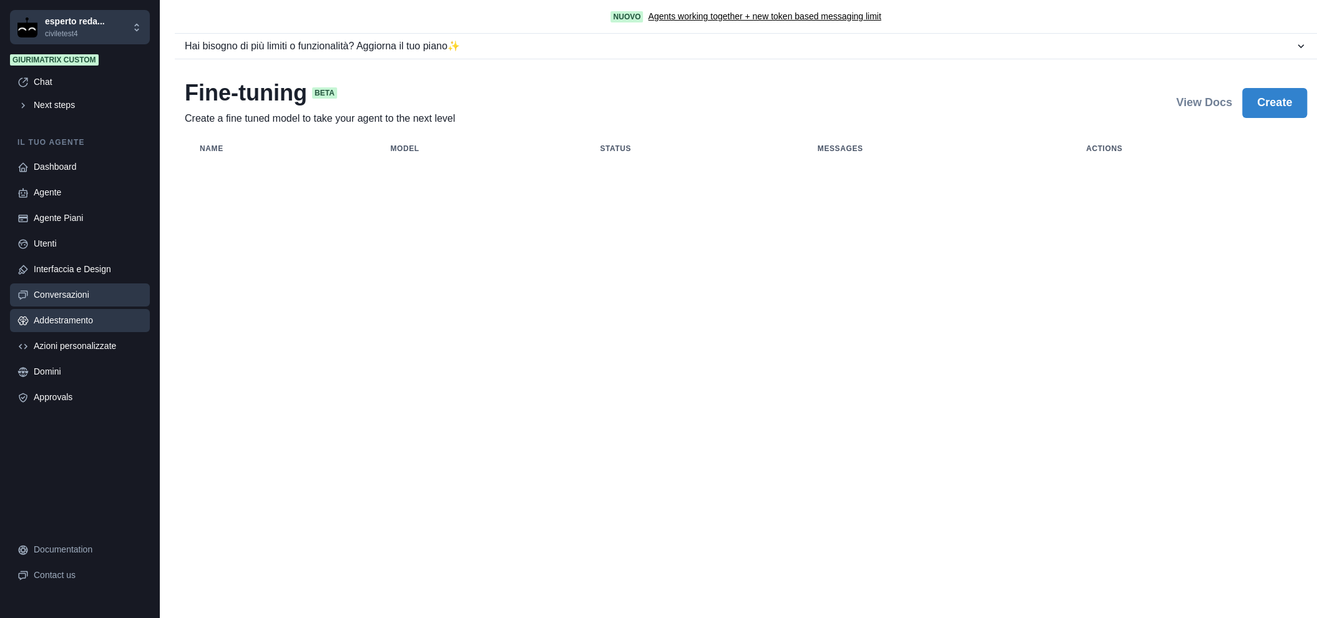
scroll to position [0, 0]
click at [85, 291] on div "Conversazioni" at bounding box center [88, 294] width 109 height 13
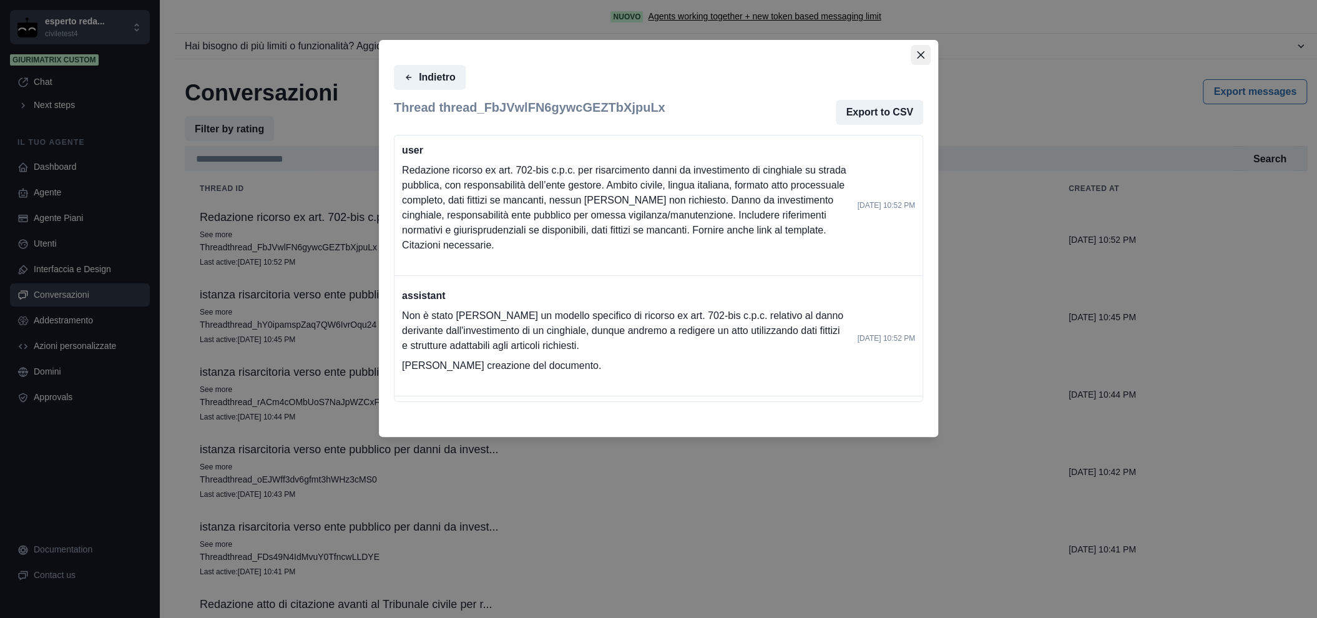
click at [921, 53] on icon "Close" at bounding box center [920, 54] width 7 height 7
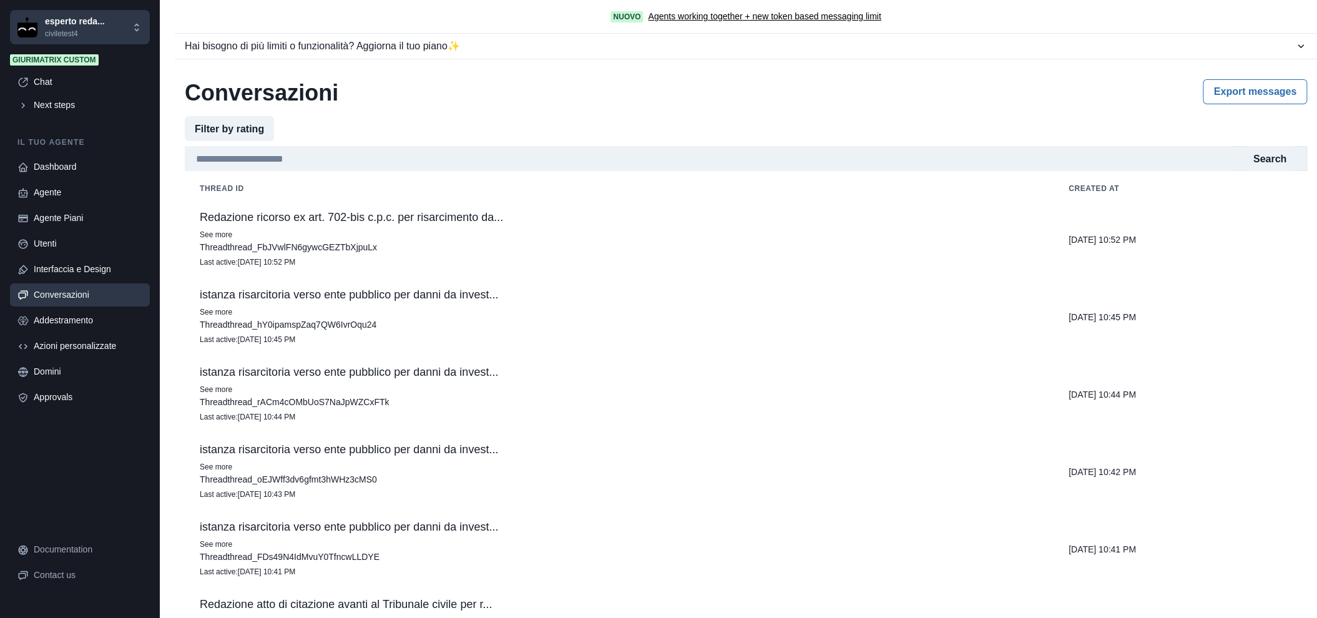
scroll to position [69, 0]
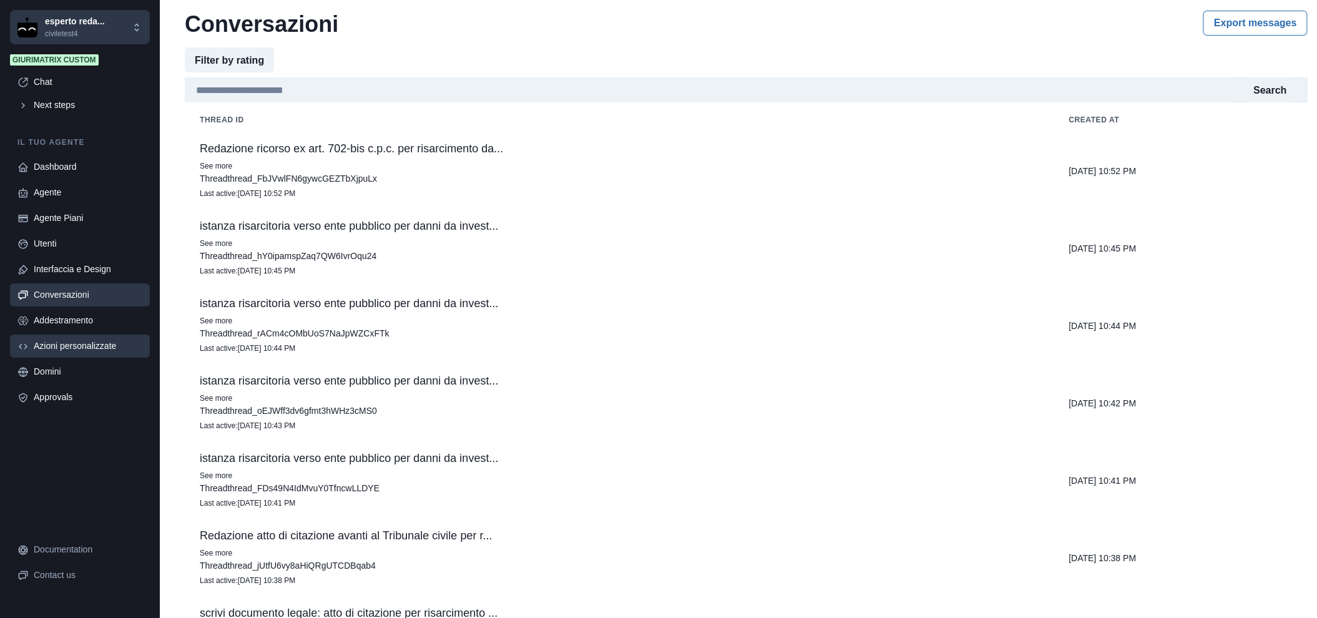
click at [75, 340] on div "Azioni personalizzate" at bounding box center [88, 345] width 109 height 13
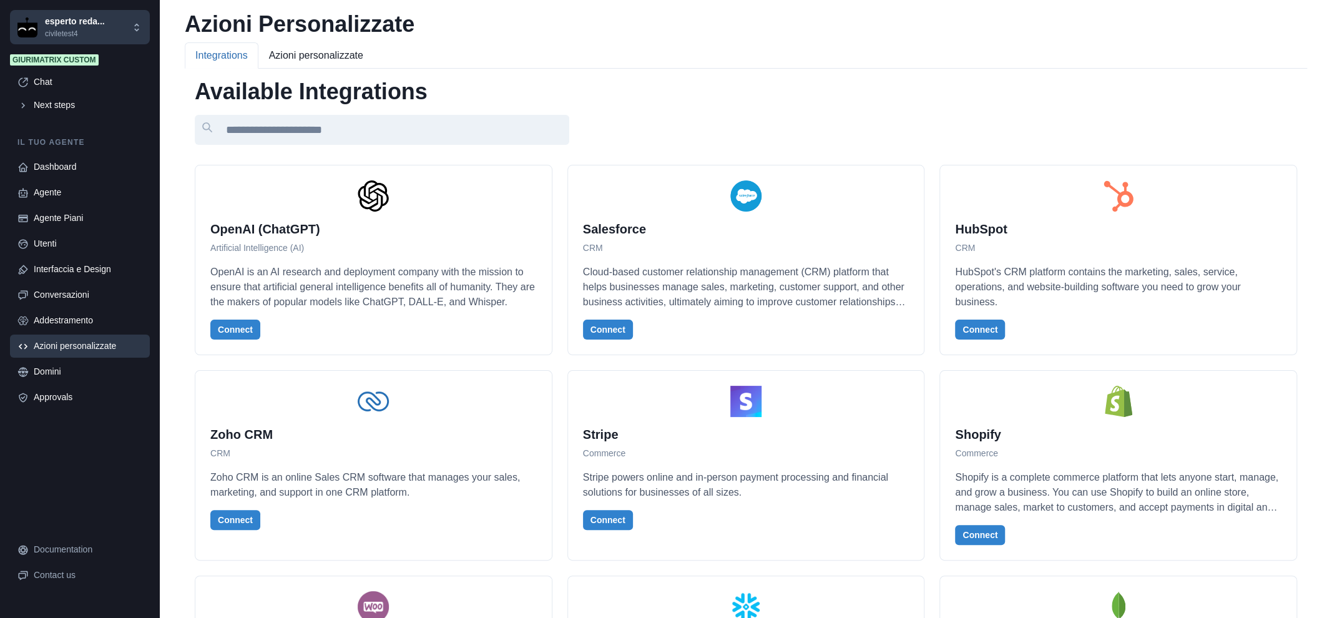
scroll to position [0, 0]
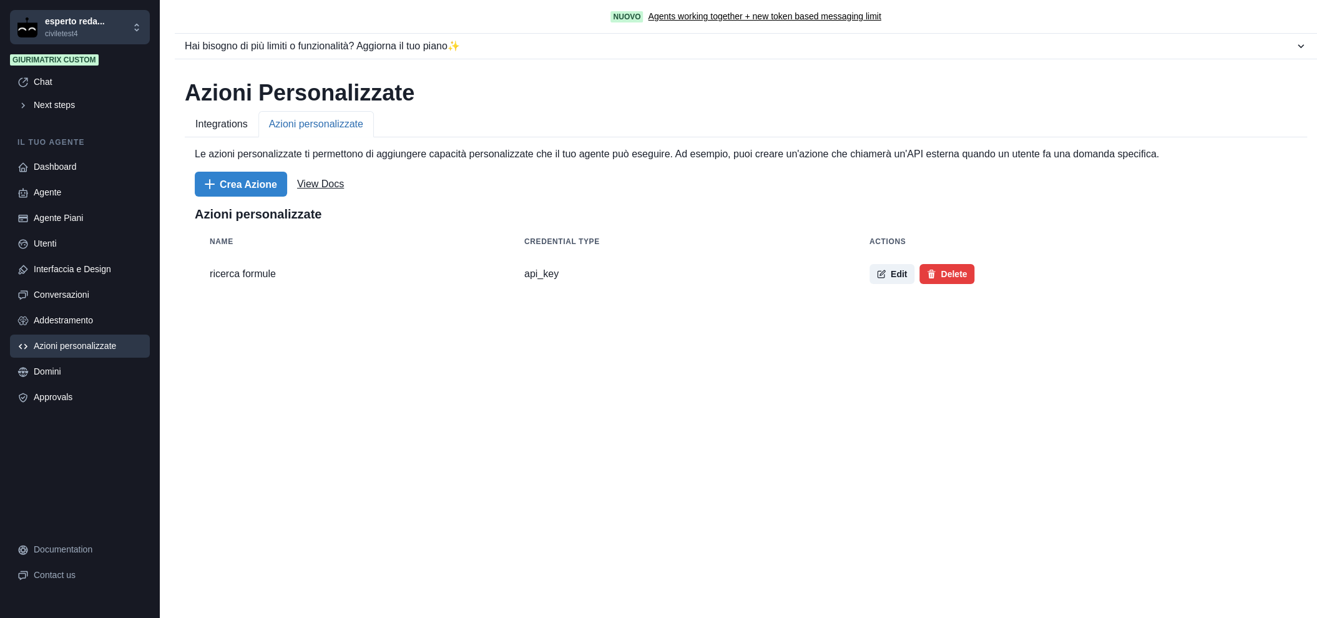
click at [343, 57] on div "**********" at bounding box center [746, 178] width 1142 height 291
click at [220, 130] on button "Integrations" at bounding box center [222, 124] width 74 height 26
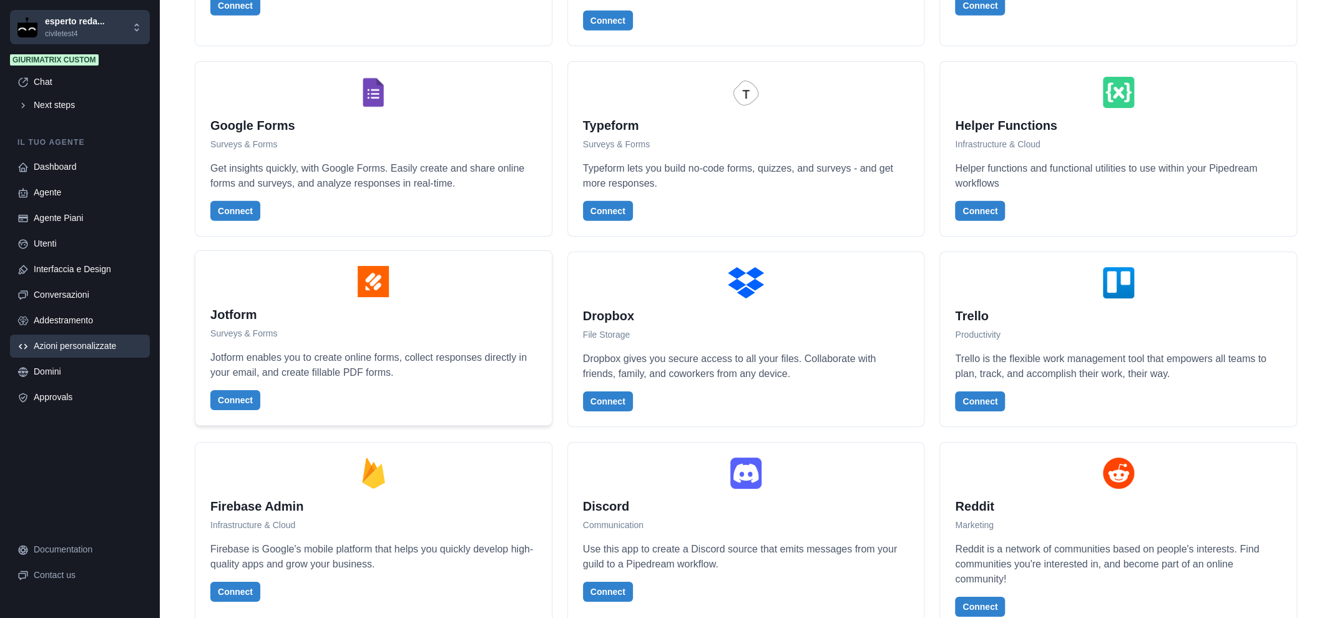
scroll to position [2496, 0]
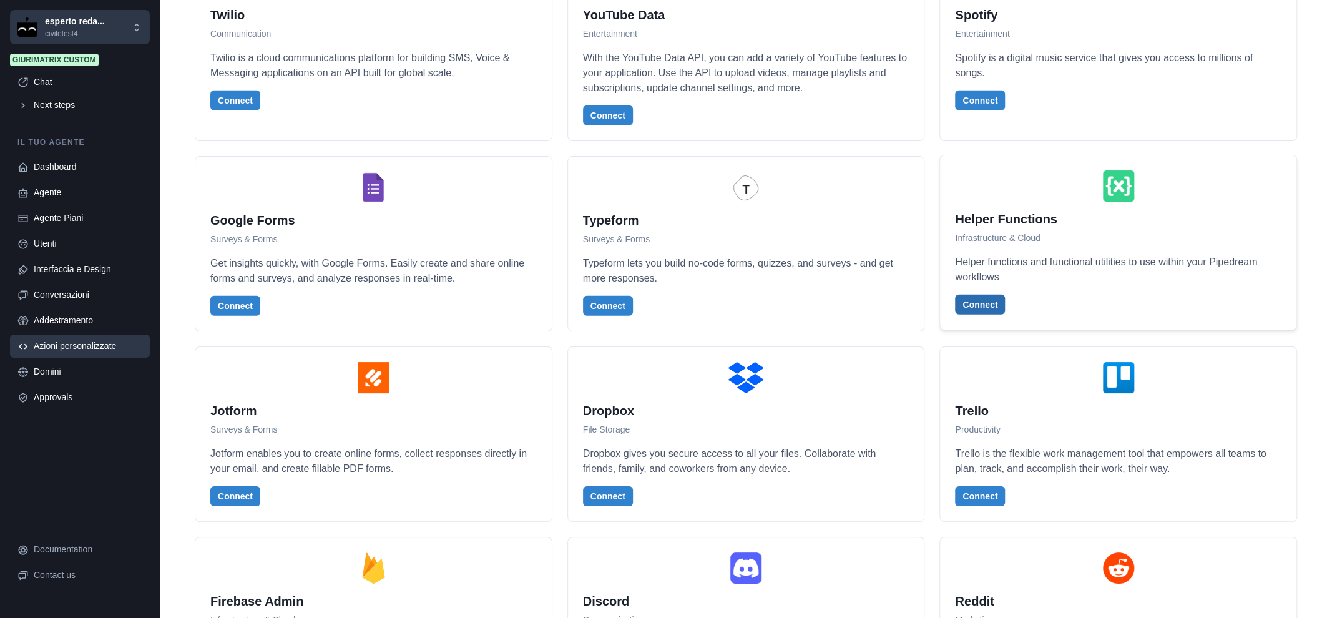
click at [971, 295] on button "Connect" at bounding box center [980, 305] width 50 height 20
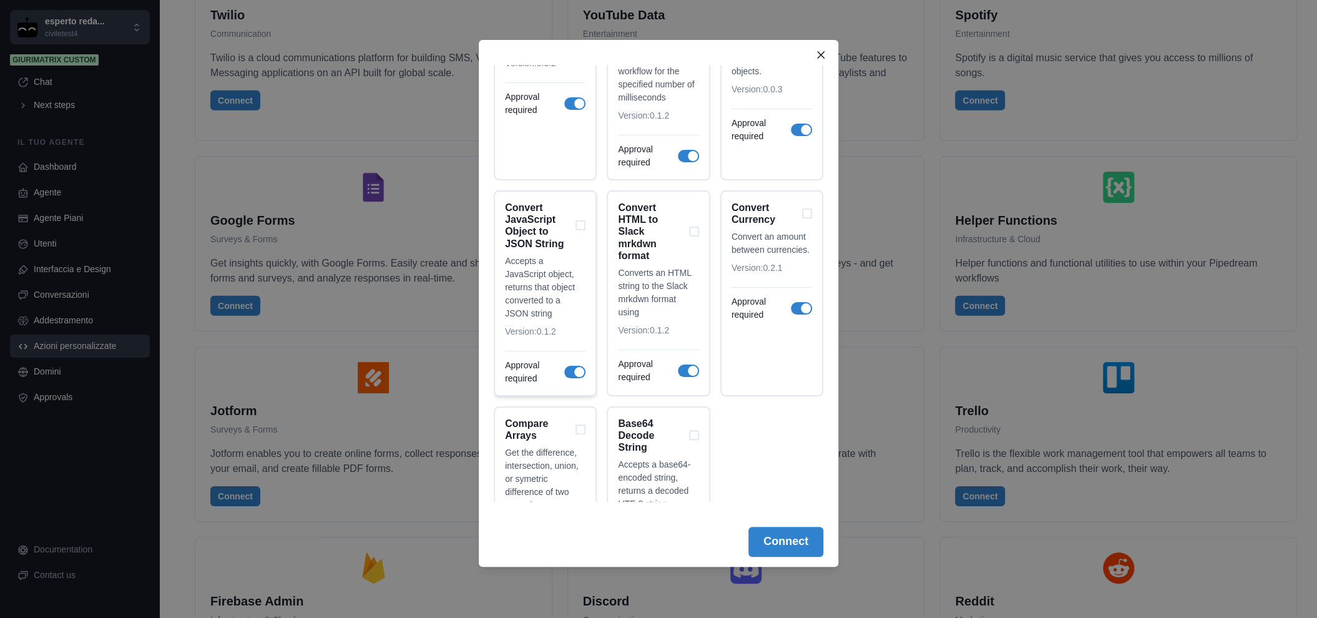
scroll to position [1575, 0]
click at [821, 61] on button "Close" at bounding box center [821, 55] width 20 height 20
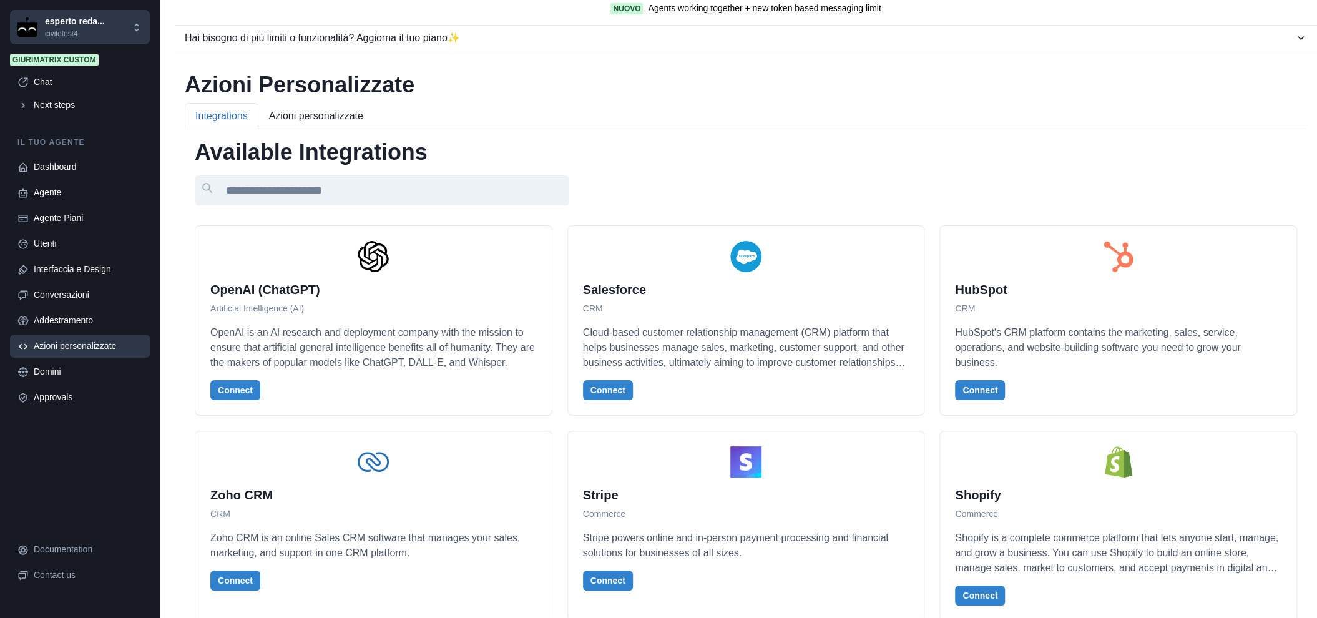
scroll to position [0, 0]
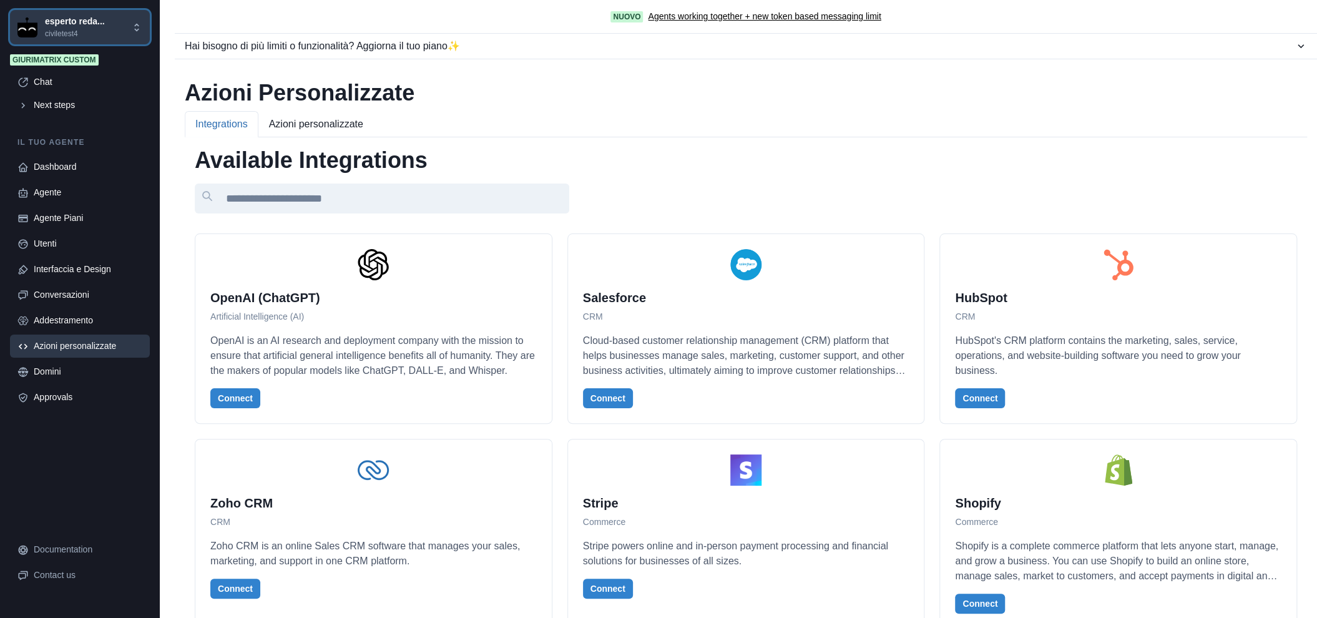
click at [72, 23] on p "esperto reda..." at bounding box center [75, 21] width 60 height 13
